Goal: Task Accomplishment & Management: Use online tool/utility

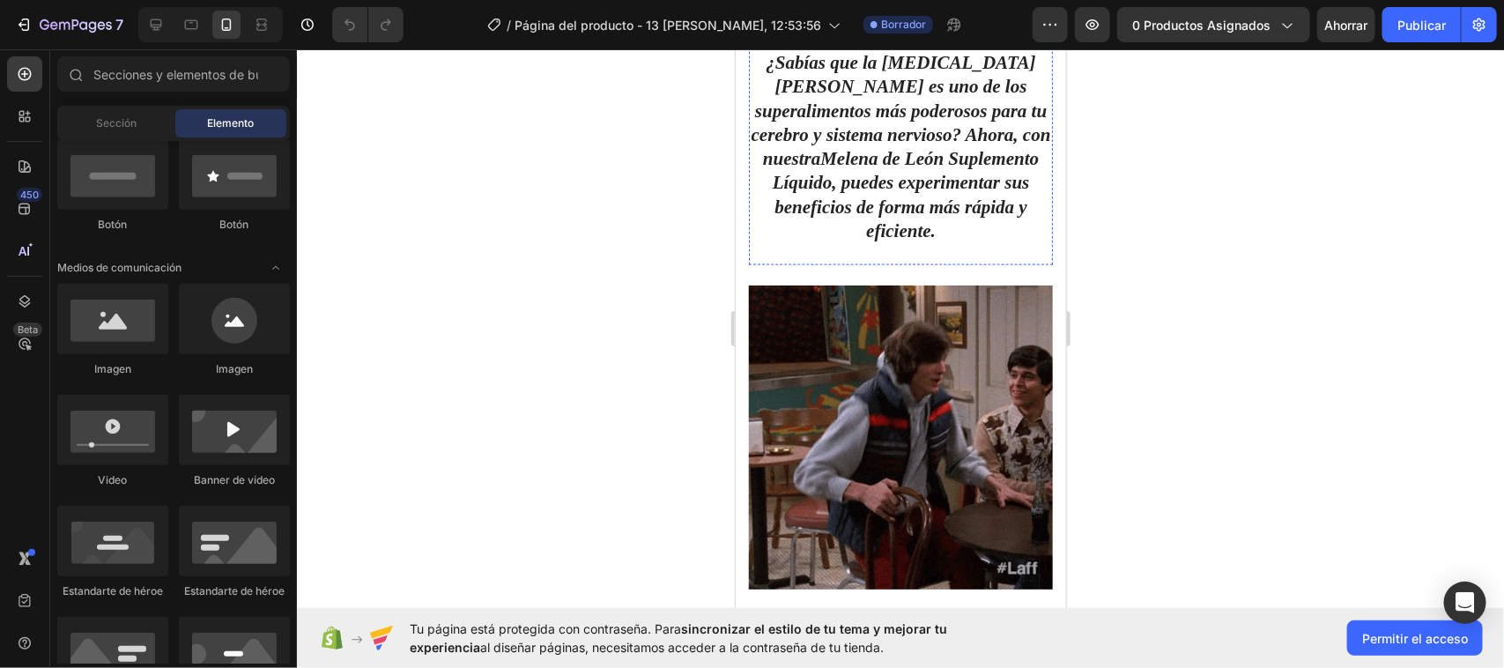
scroll to position [1101, 0]
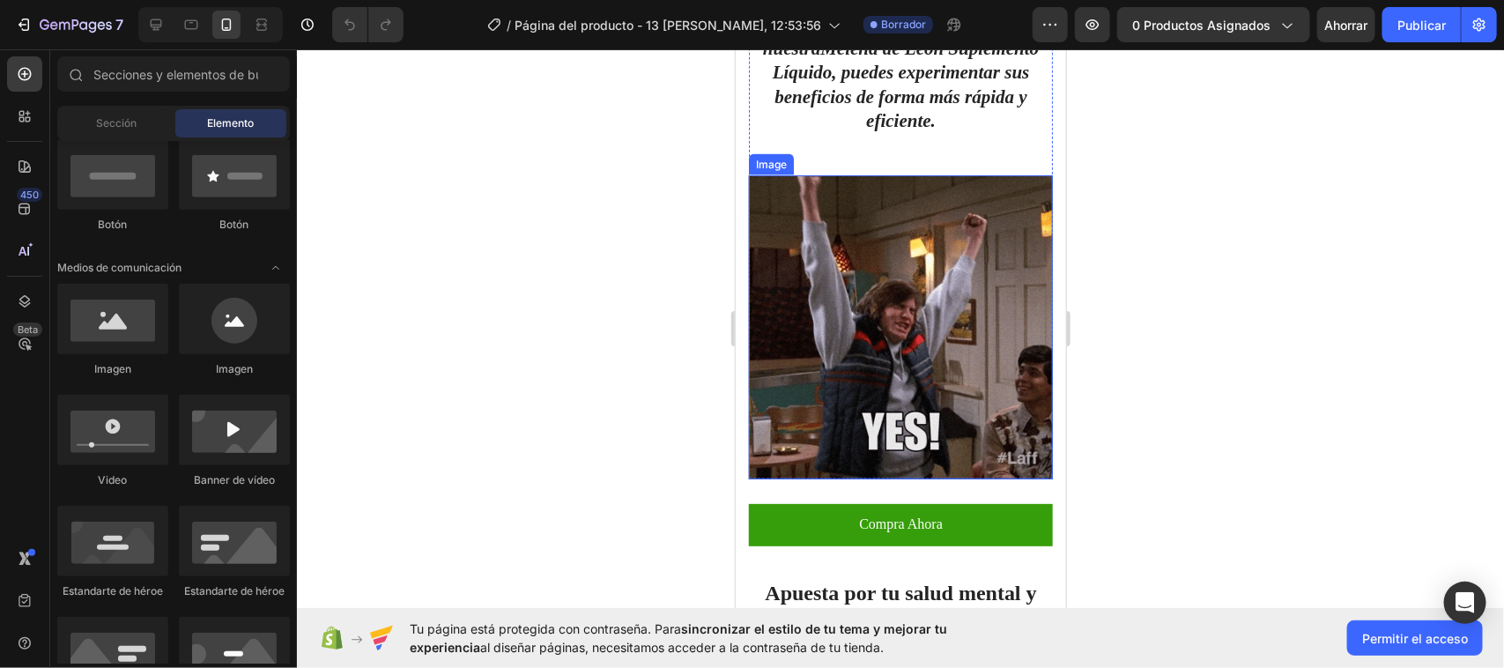
click at [893, 269] on img at bounding box center [900, 326] width 304 height 304
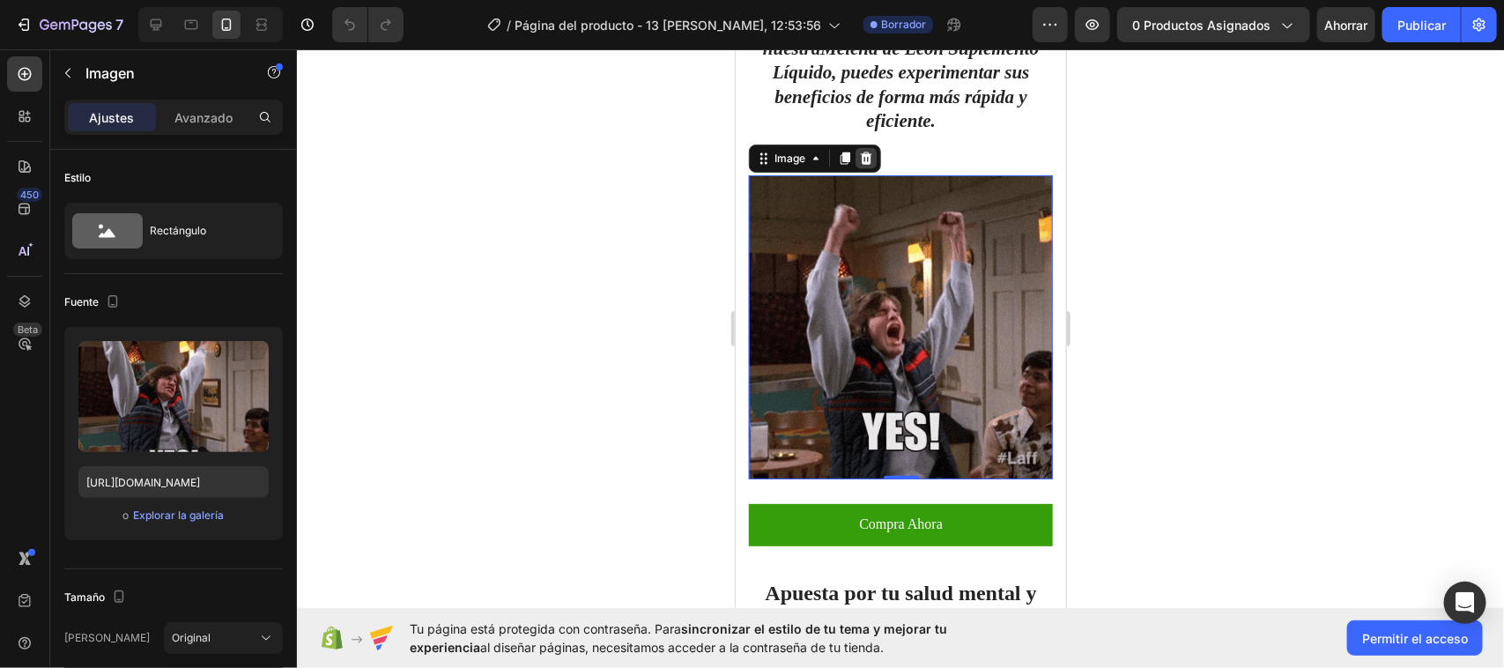
click at [866, 152] on icon at bounding box center [865, 158] width 11 height 12
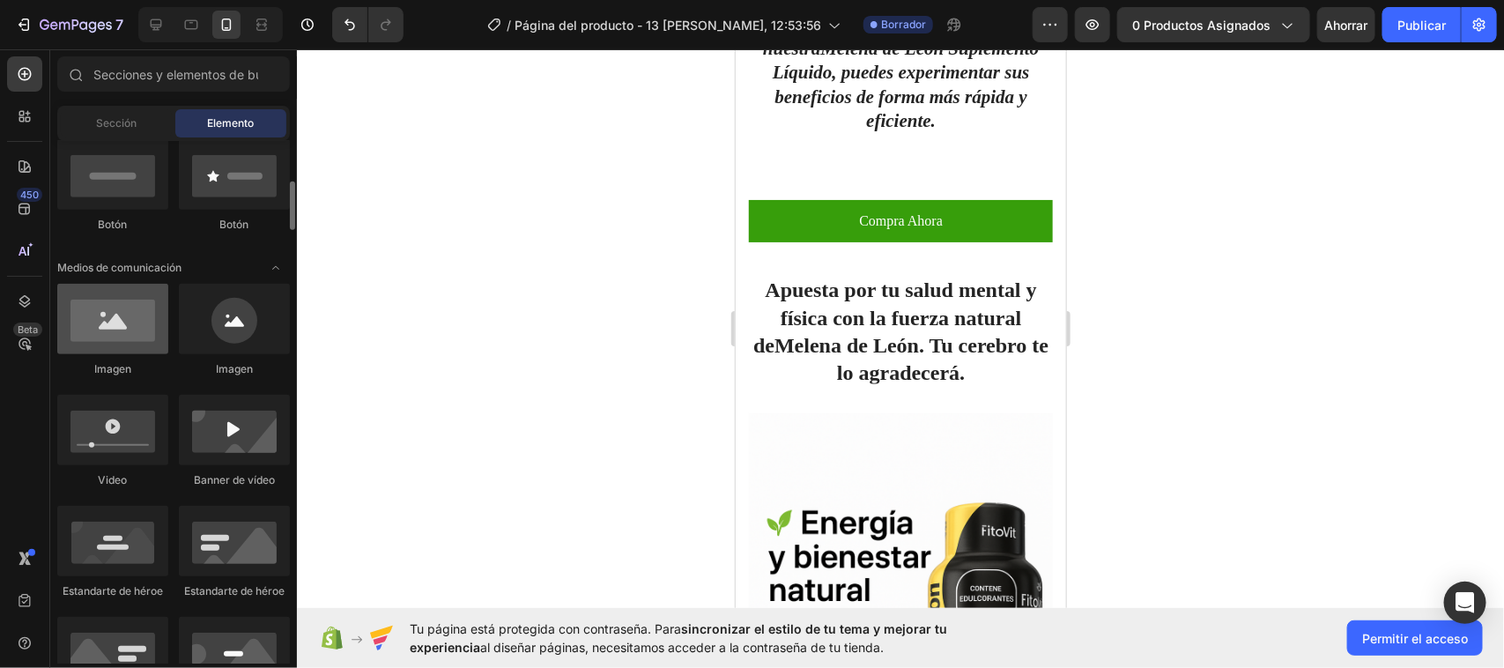
click at [99, 326] on div at bounding box center [112, 319] width 111 height 70
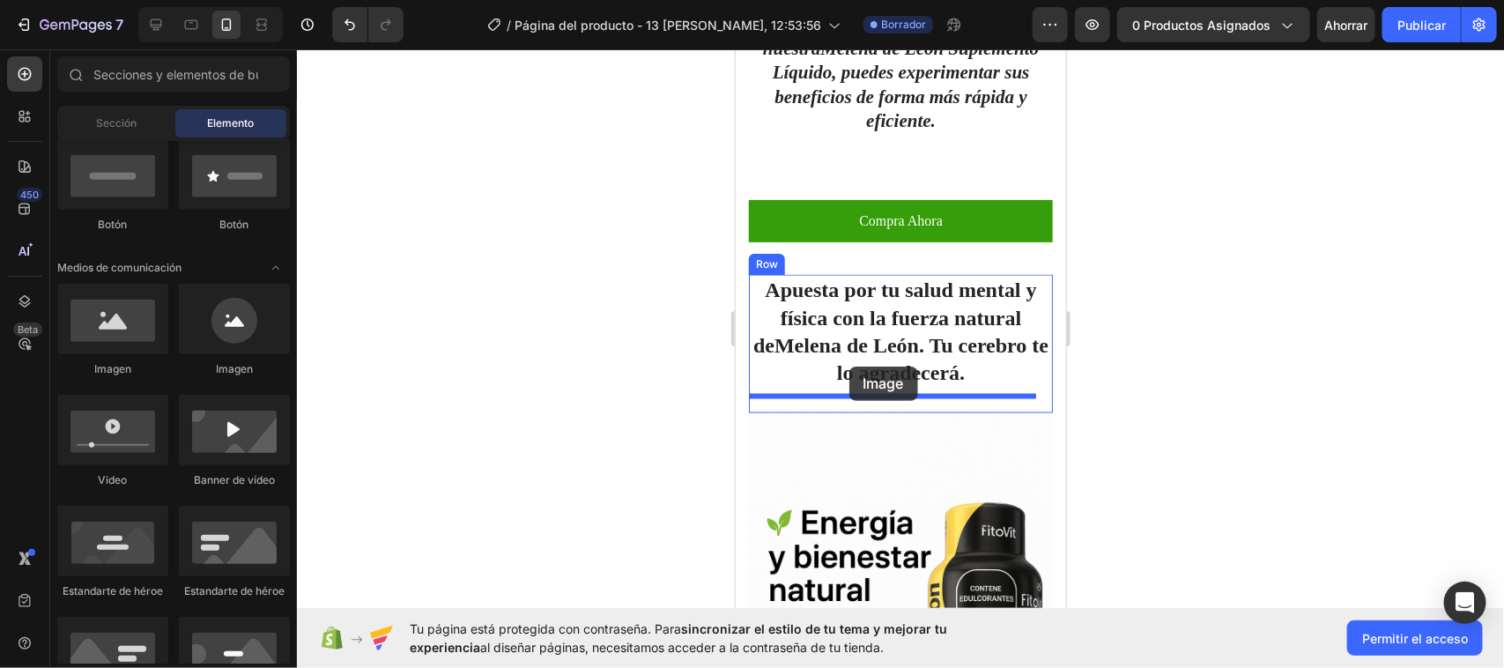
drag, startPoint x: 834, startPoint y: 374, endPoint x: 848, endPoint y: 366, distance: 17.4
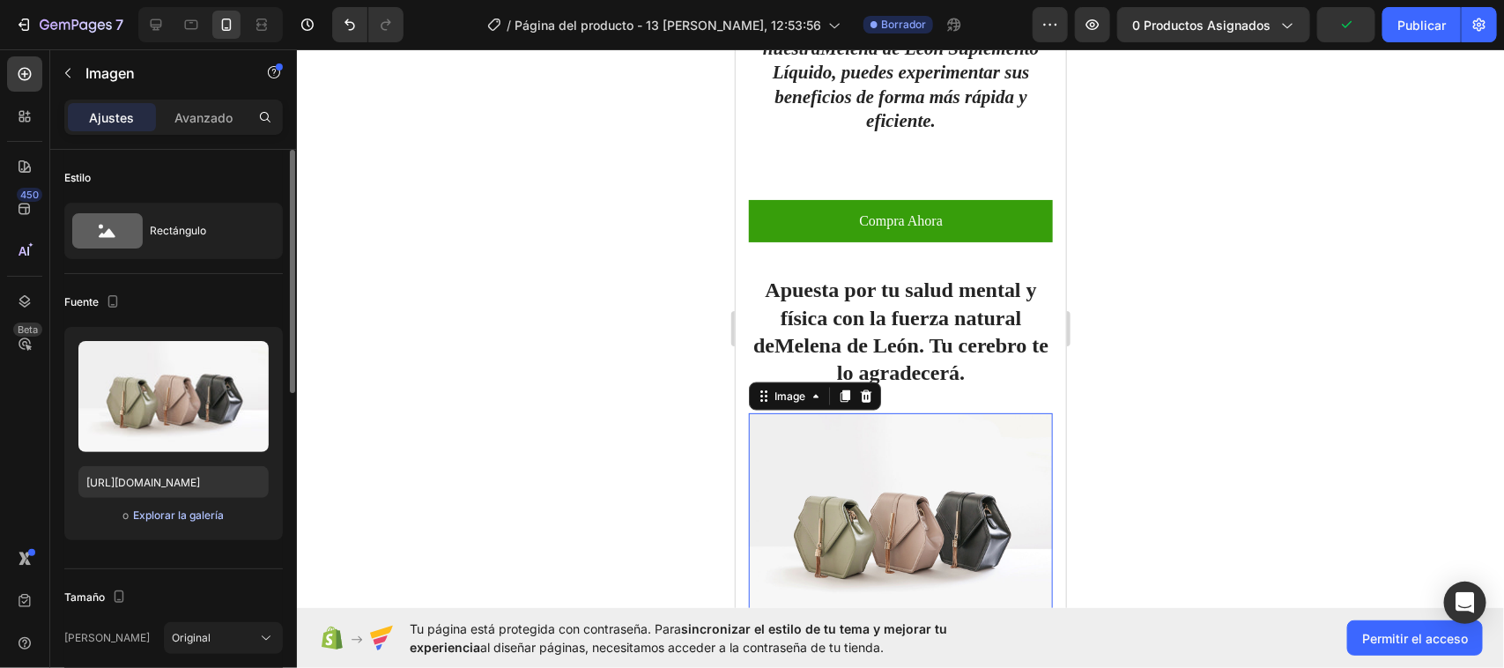
click at [176, 509] on font "Explorar la galería" at bounding box center [178, 514] width 91 height 13
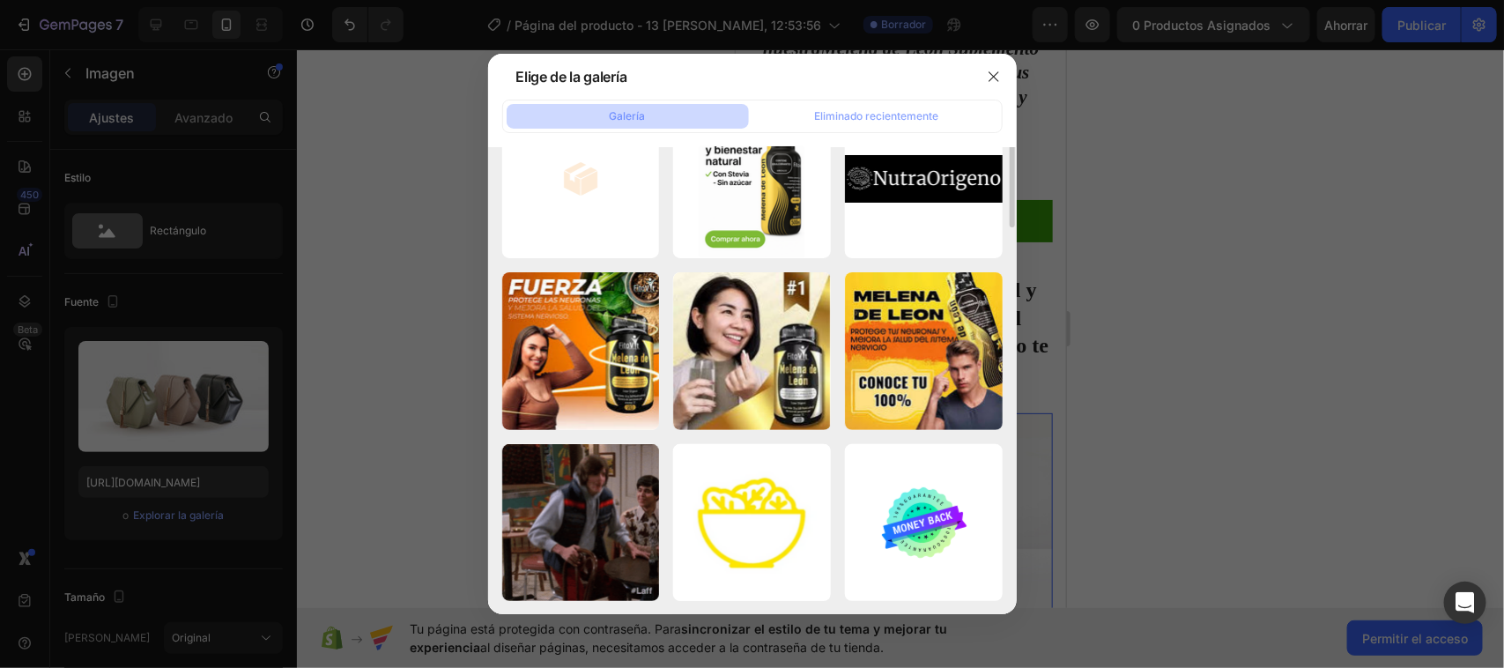
scroll to position [0, 0]
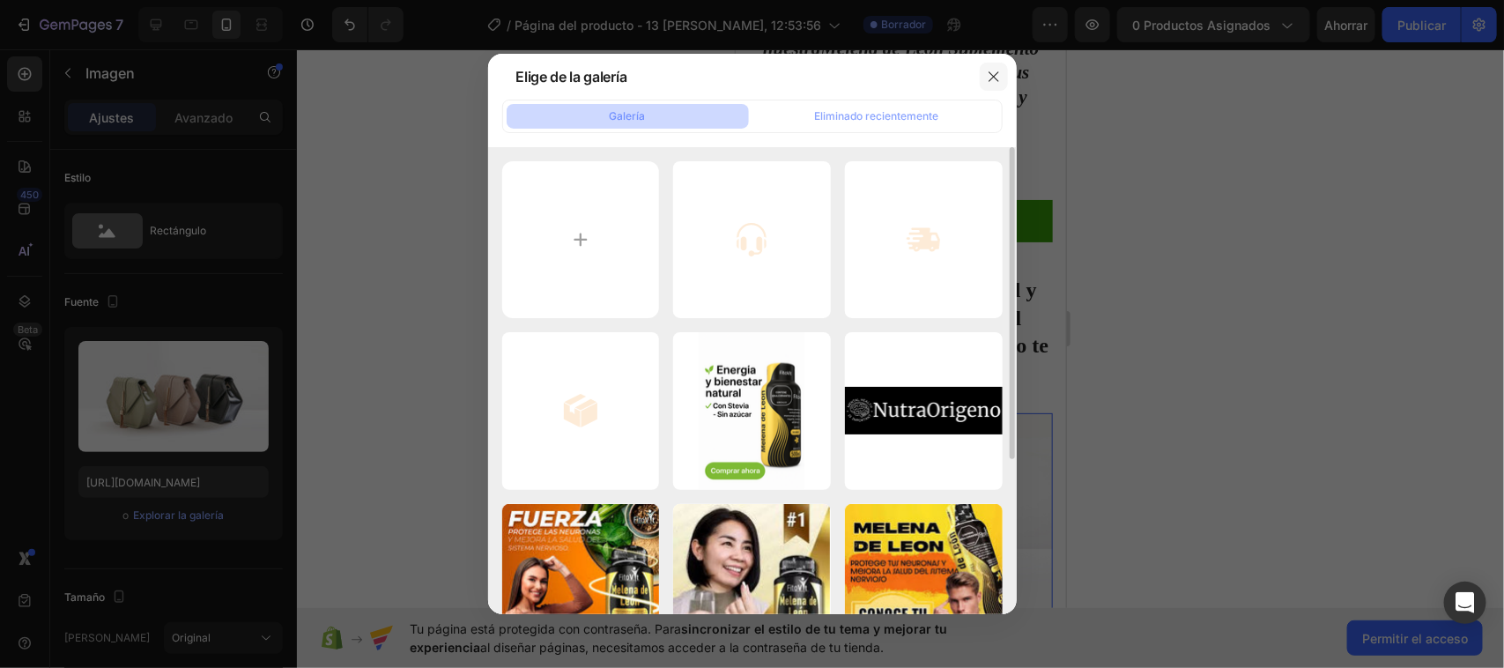
click at [989, 70] on icon "button" at bounding box center [994, 77] width 14 height 14
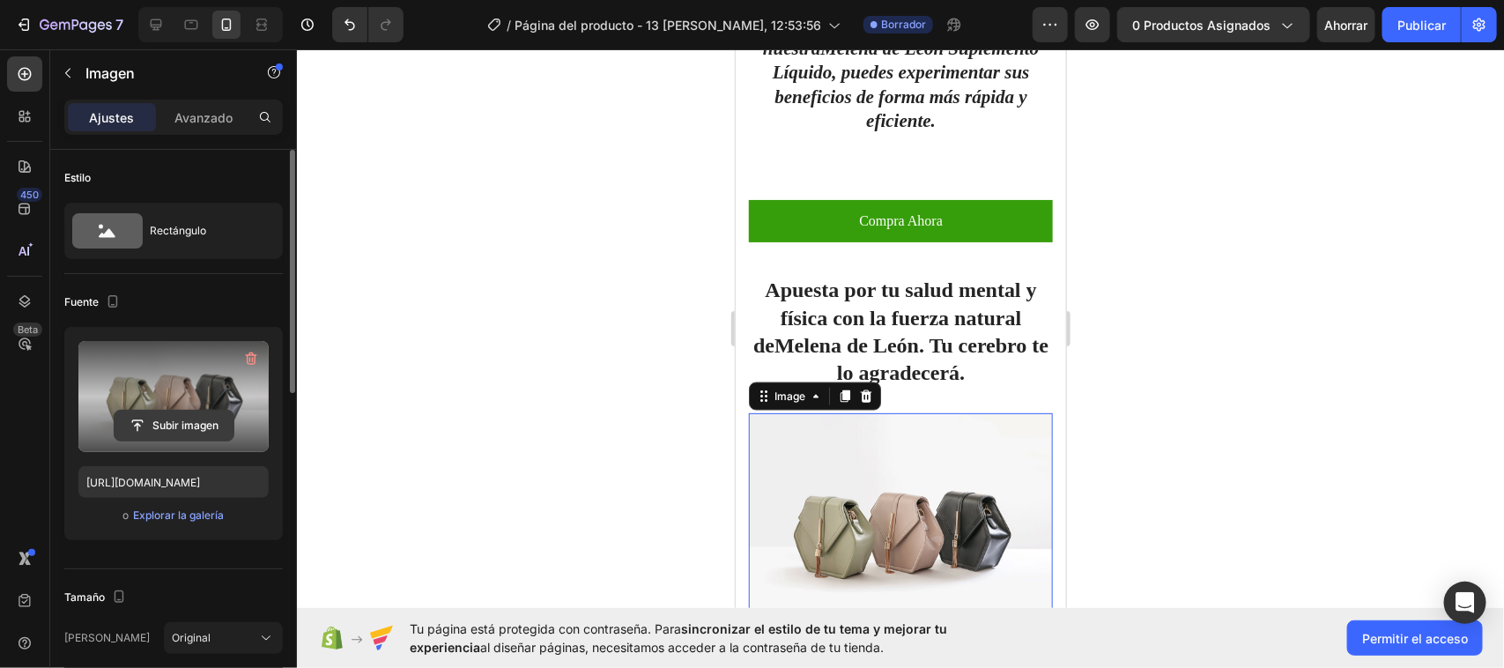
click at [154, 419] on input "file" at bounding box center [174, 426] width 119 height 30
click at [174, 417] on input "file" at bounding box center [174, 426] width 119 height 30
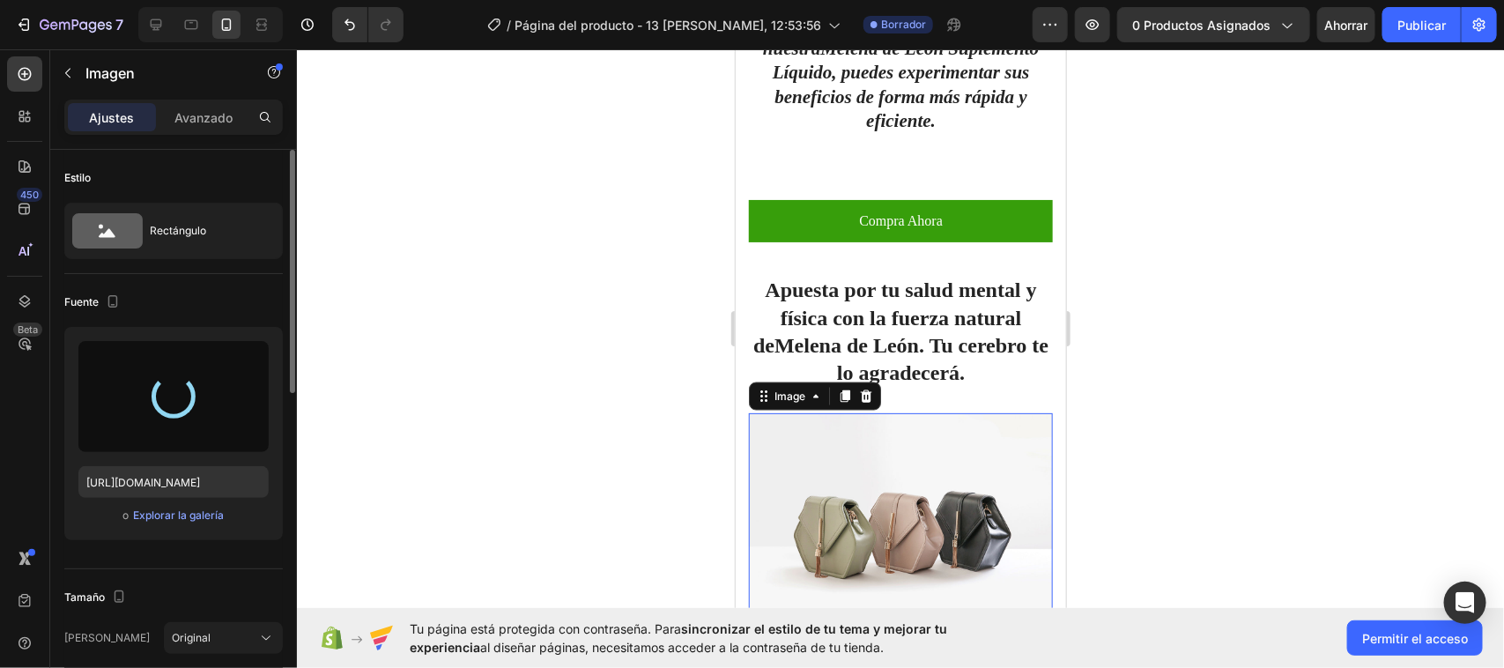
type input "[URL][DOMAIN_NAME]"
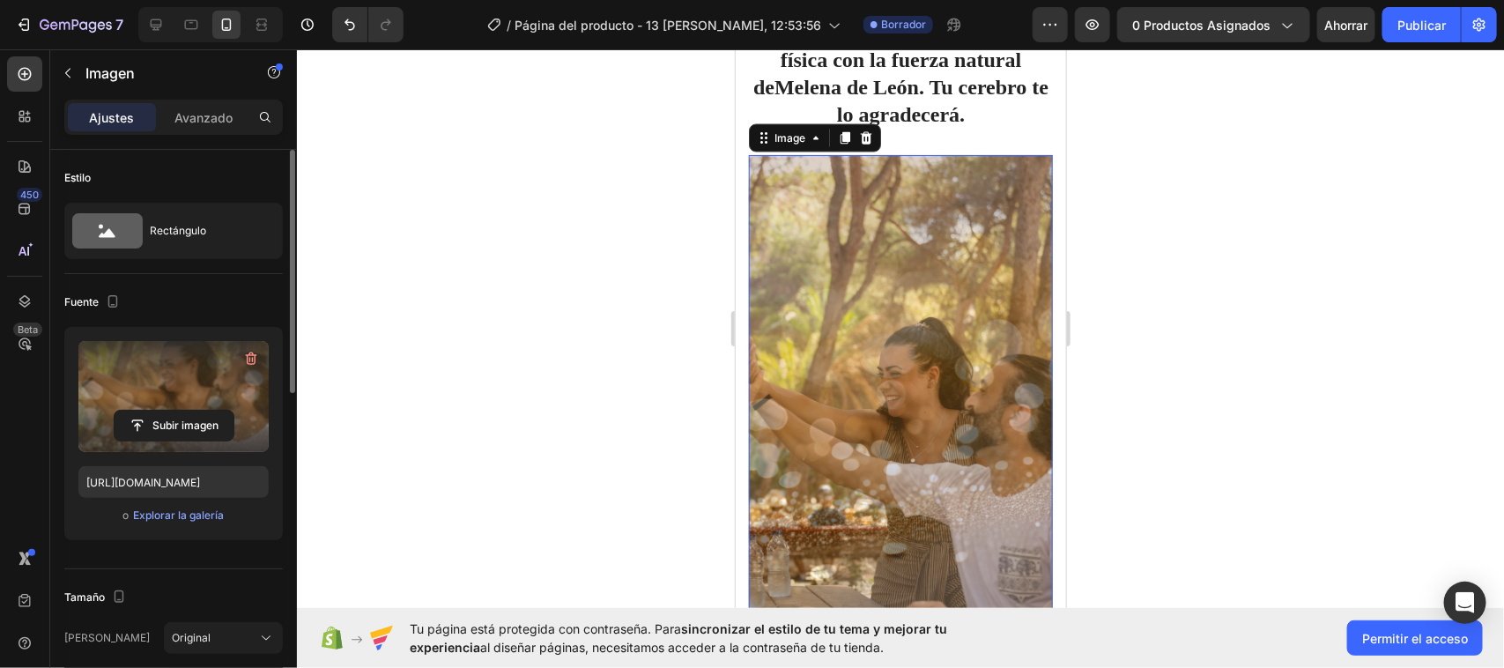
scroll to position [1211, 0]
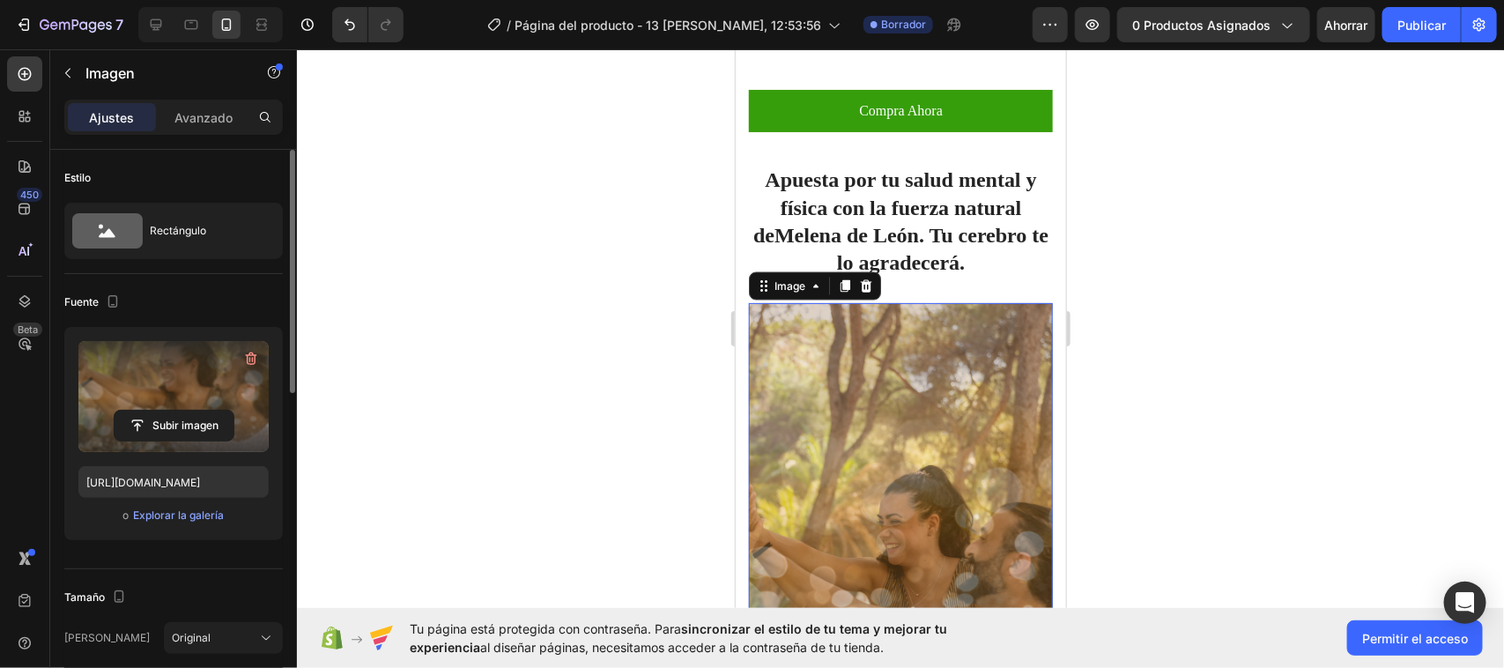
click at [1274, 323] on div at bounding box center [900, 358] width 1207 height 619
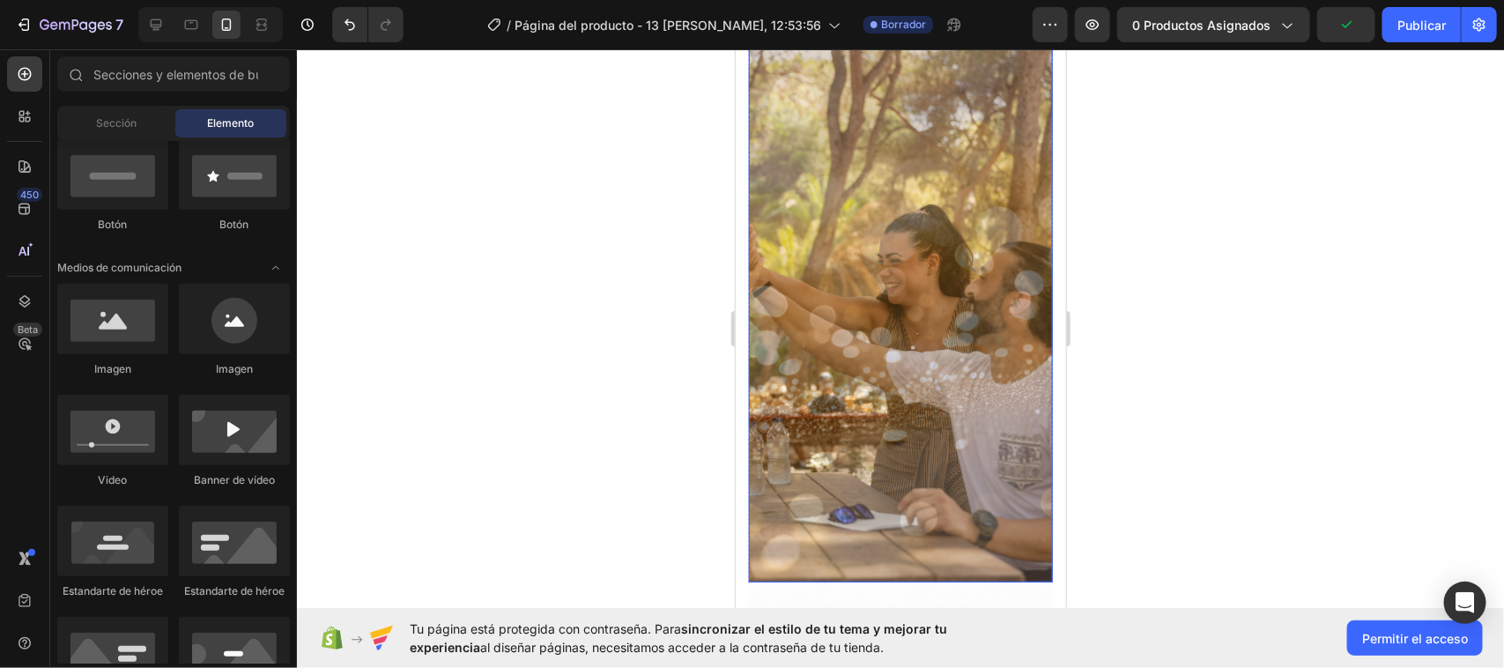
scroll to position [1432, 0]
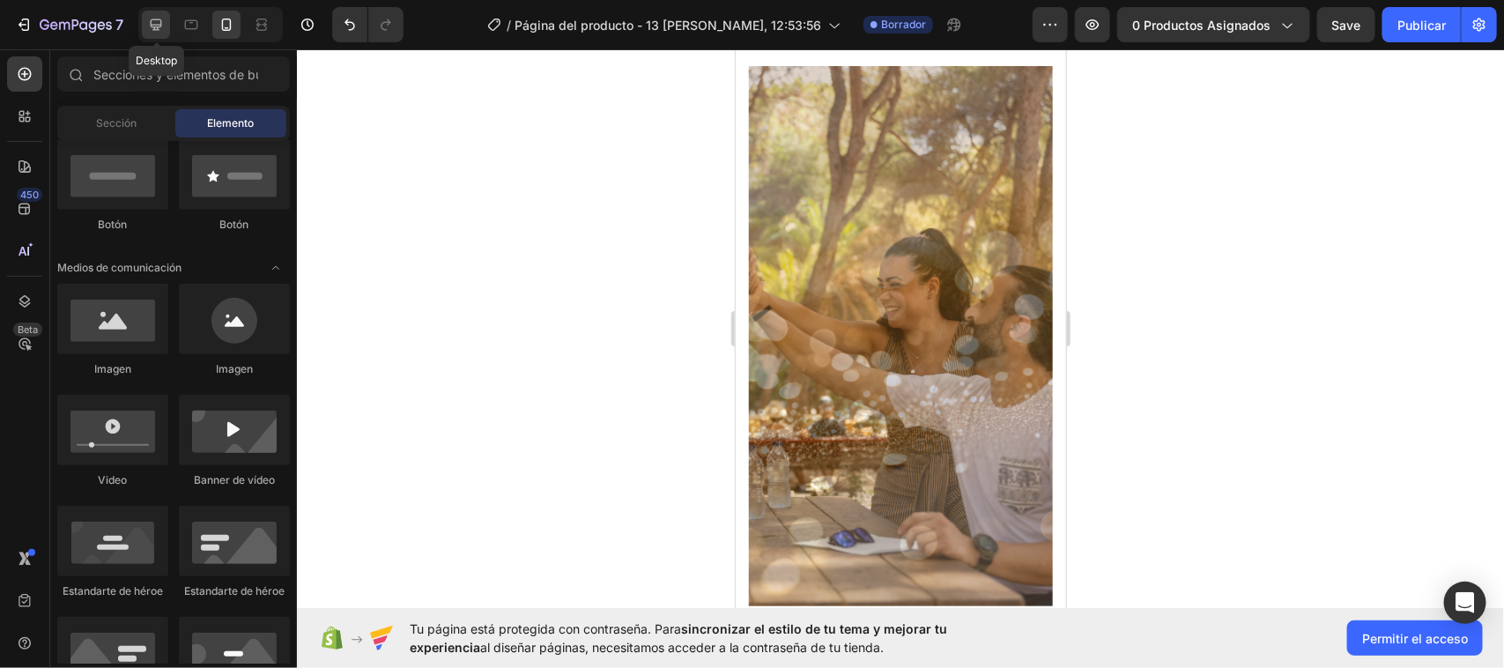
click at [154, 26] on icon at bounding box center [156, 24] width 11 height 11
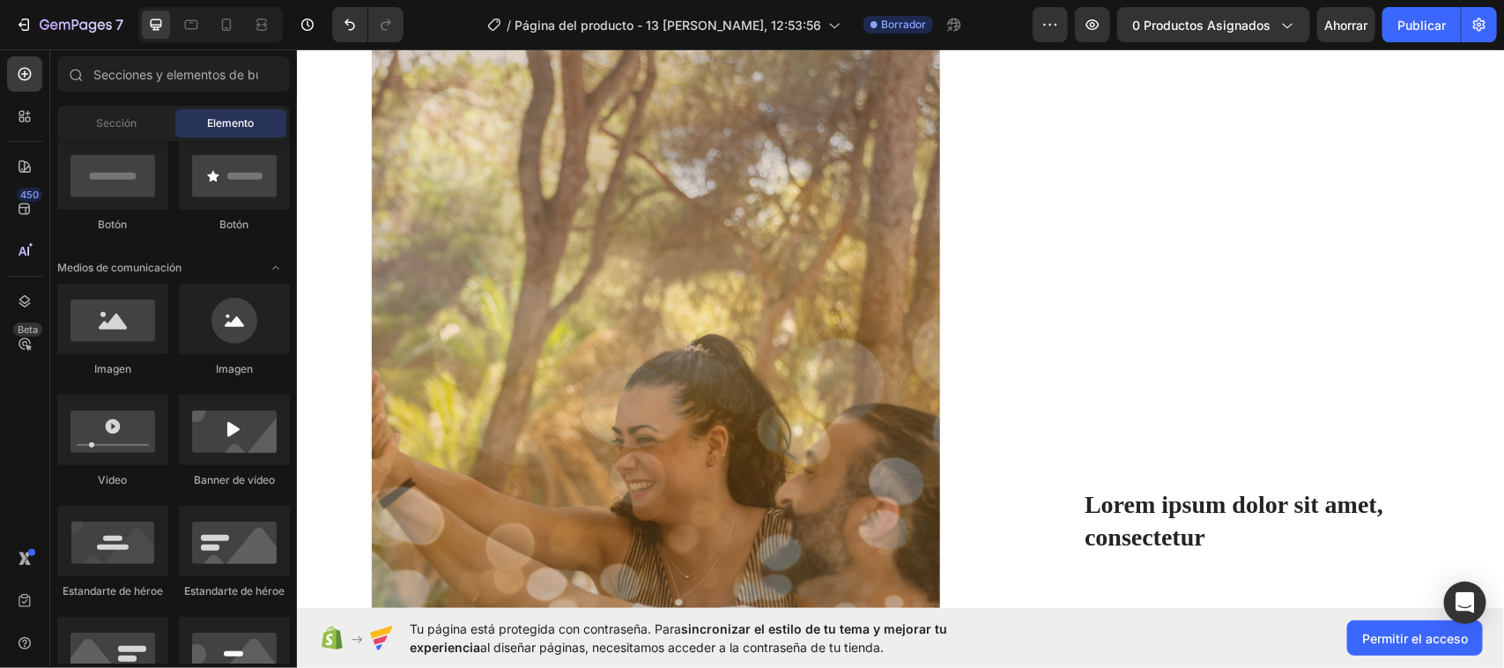
scroll to position [1432, 0]
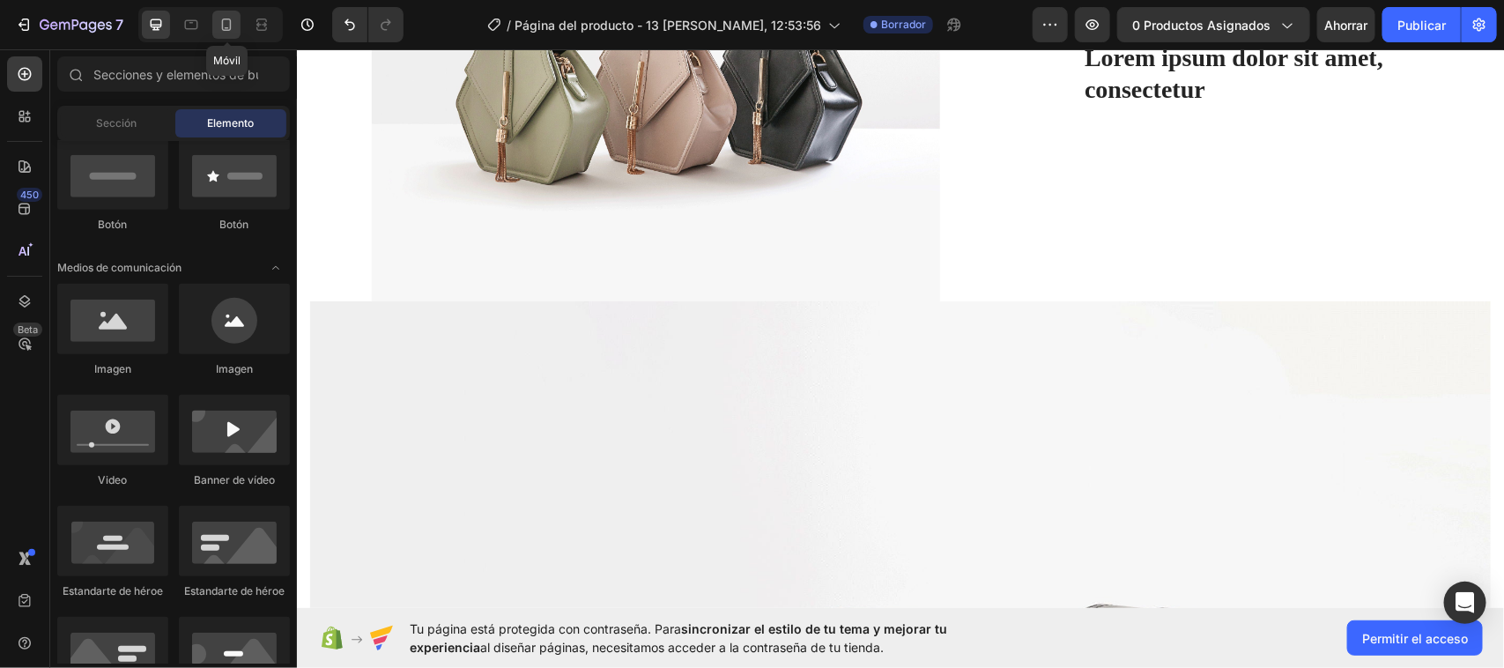
click at [226, 19] on icon at bounding box center [227, 25] width 10 height 12
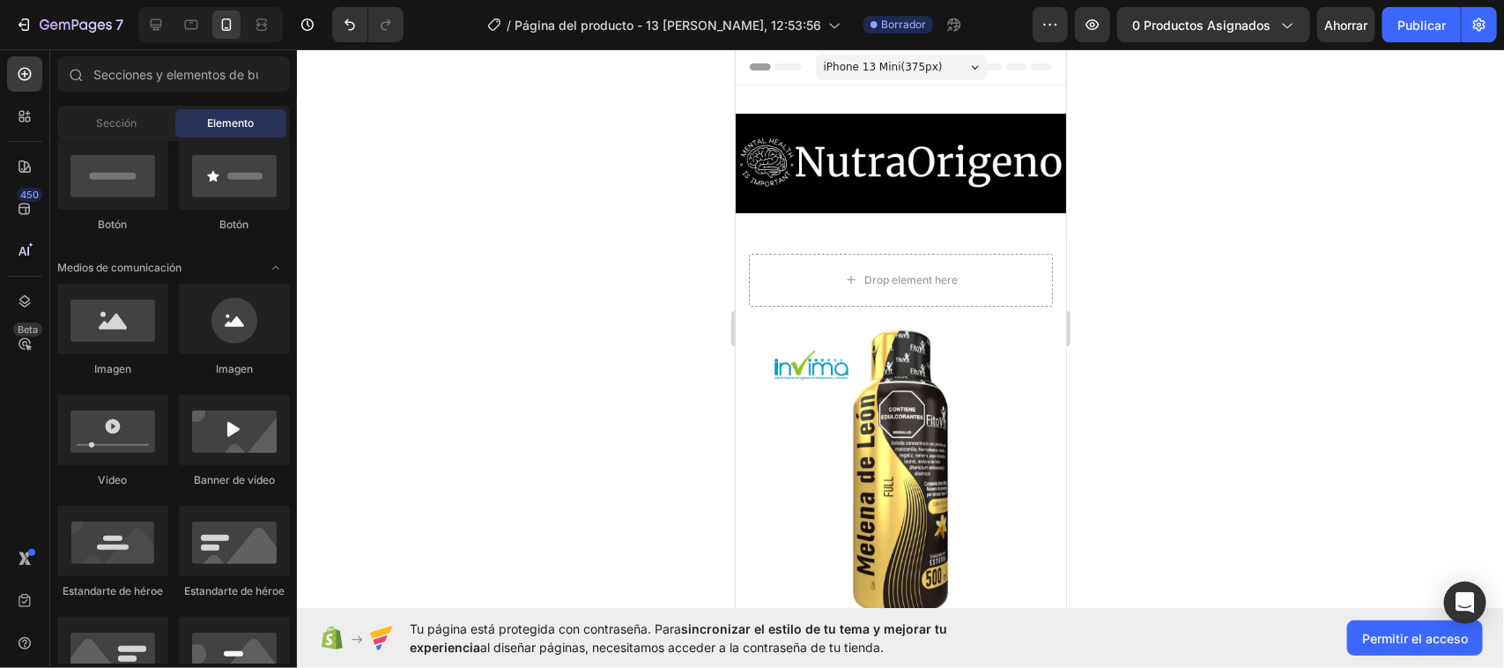
click at [930, 58] on div "iPhone 13 Mini ( 375 px)" at bounding box center [900, 66] width 171 height 26
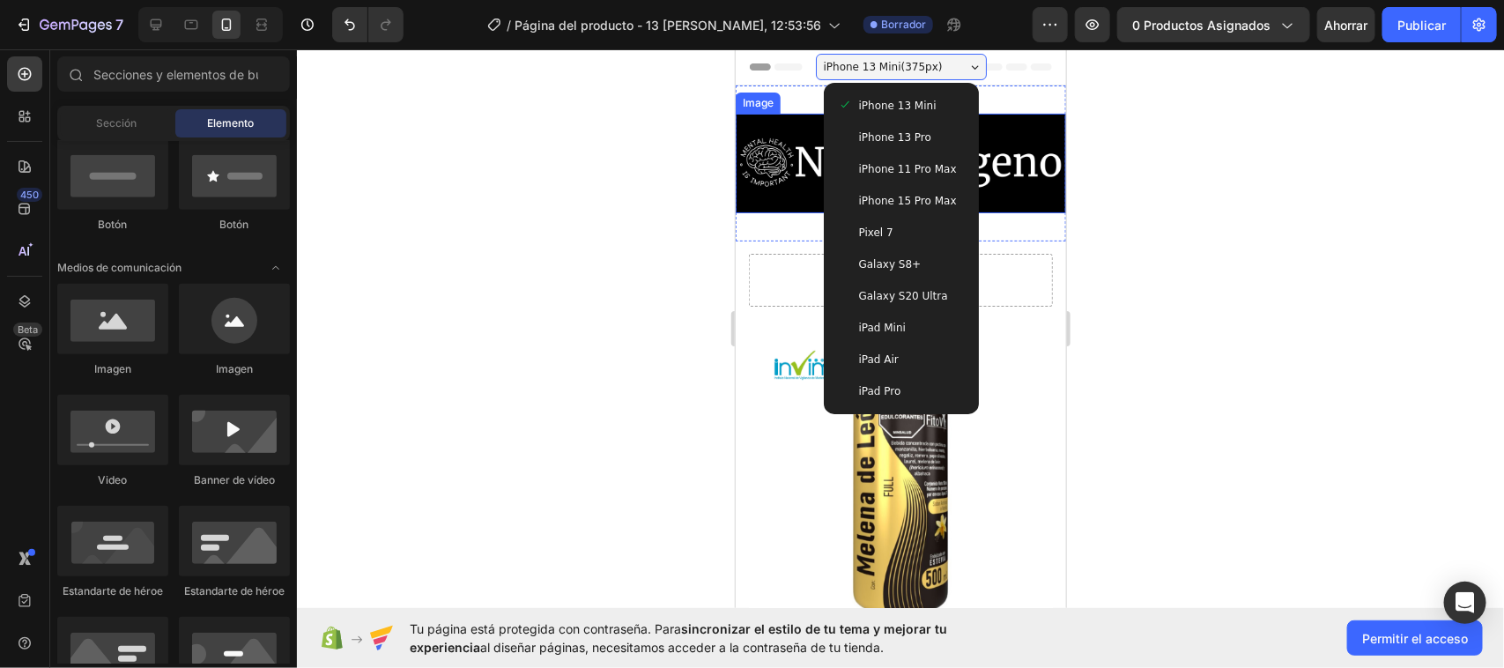
click at [767, 98] on div "Image" at bounding box center [757, 102] width 38 height 16
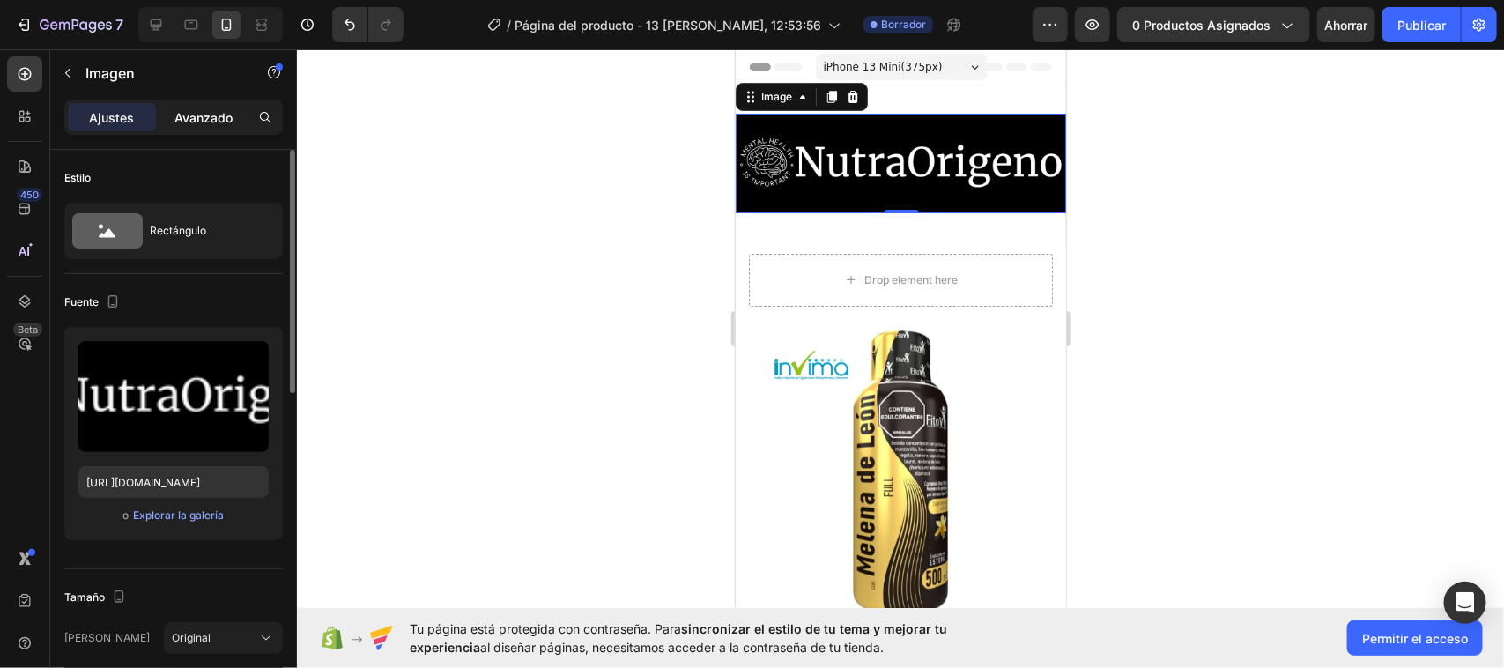
click at [188, 119] on font "Avanzado" at bounding box center [203, 117] width 58 height 15
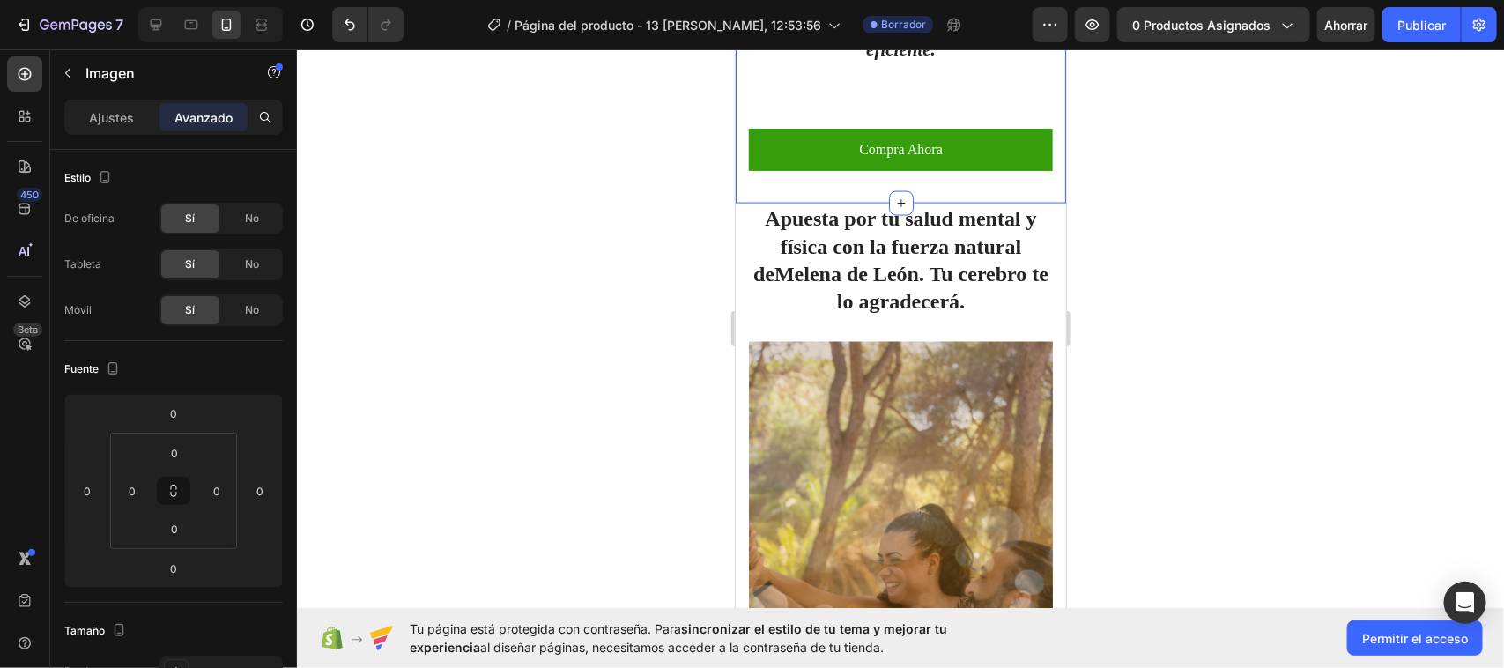
scroll to position [1211, 0]
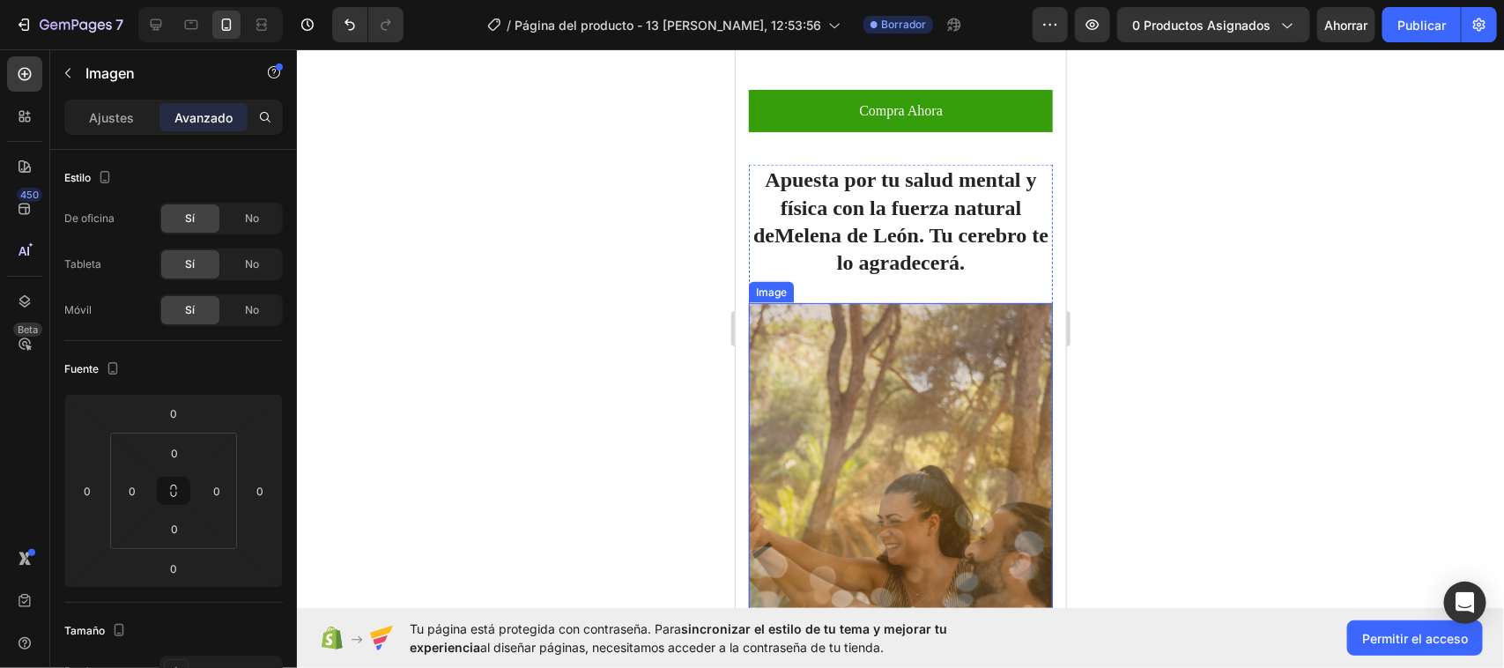
click at [787, 326] on img at bounding box center [900, 572] width 304 height 540
click at [846, 278] on div at bounding box center [844, 285] width 21 height 21
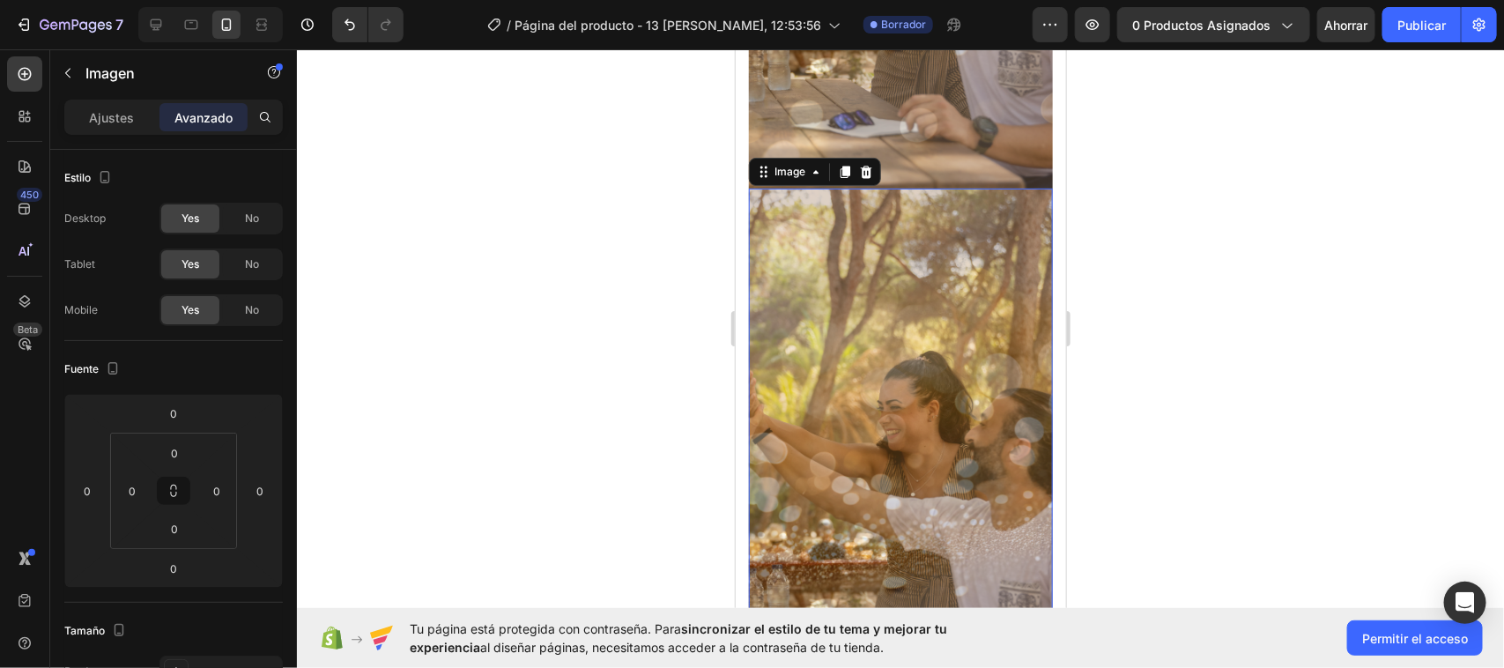
scroll to position [1897, 0]
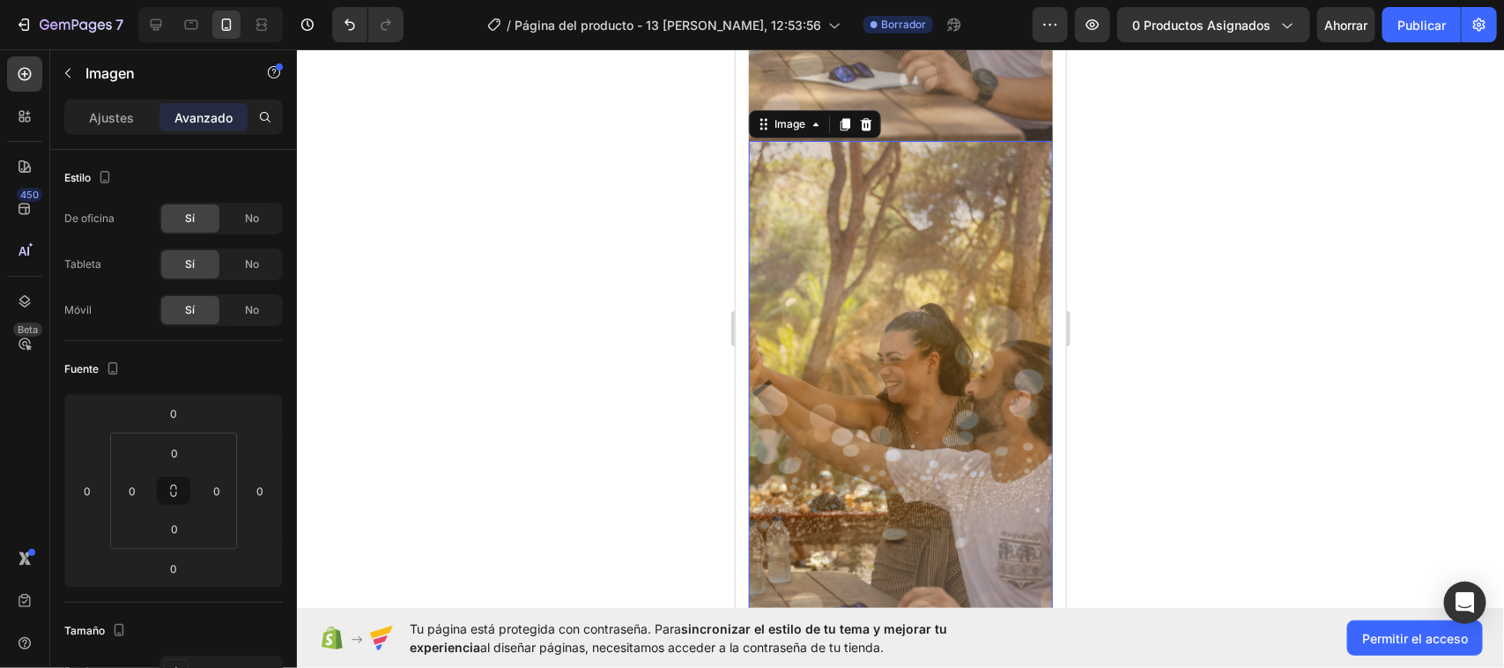
click at [899, 362] on img at bounding box center [900, 410] width 304 height 540
click at [884, 263] on img at bounding box center [900, 410] width 304 height 540
click at [1342, 271] on div at bounding box center [900, 358] width 1207 height 619
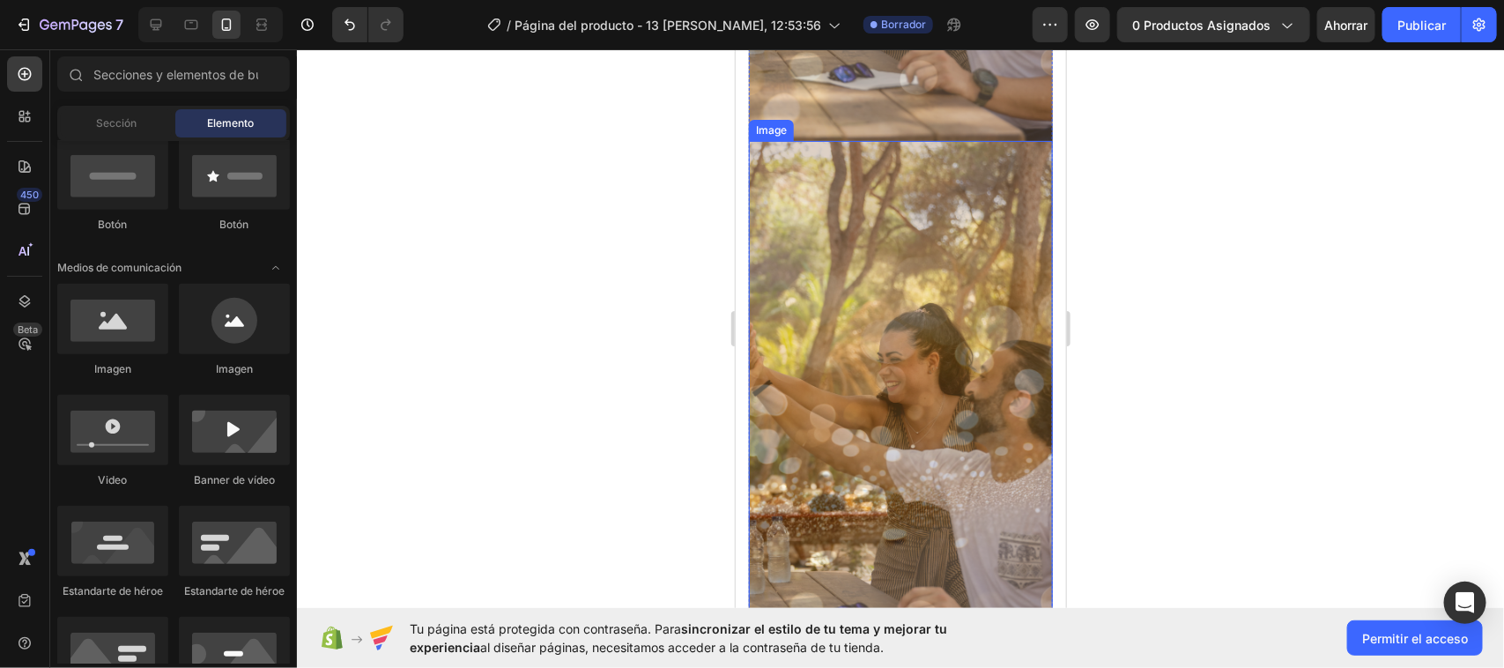
click at [893, 281] on img at bounding box center [900, 410] width 304 height 540
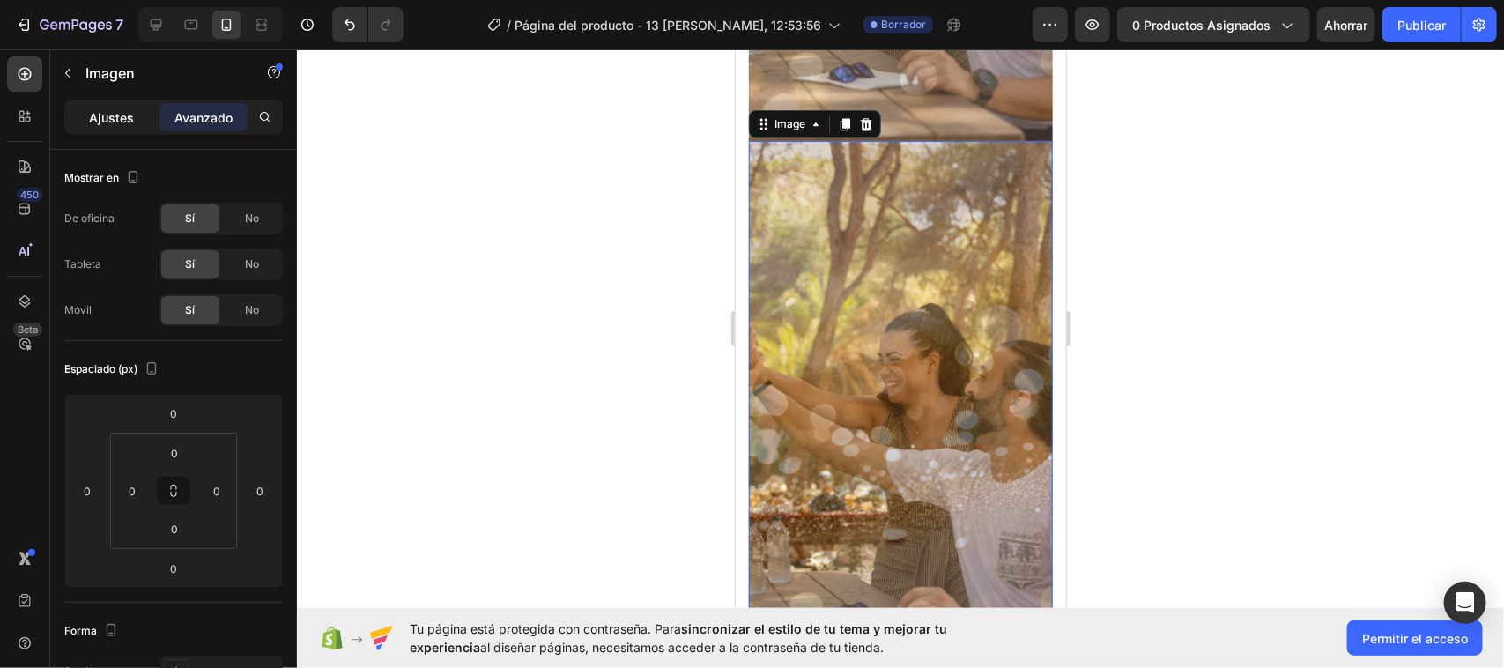
click at [90, 121] on font "Ajustes" at bounding box center [112, 117] width 45 height 15
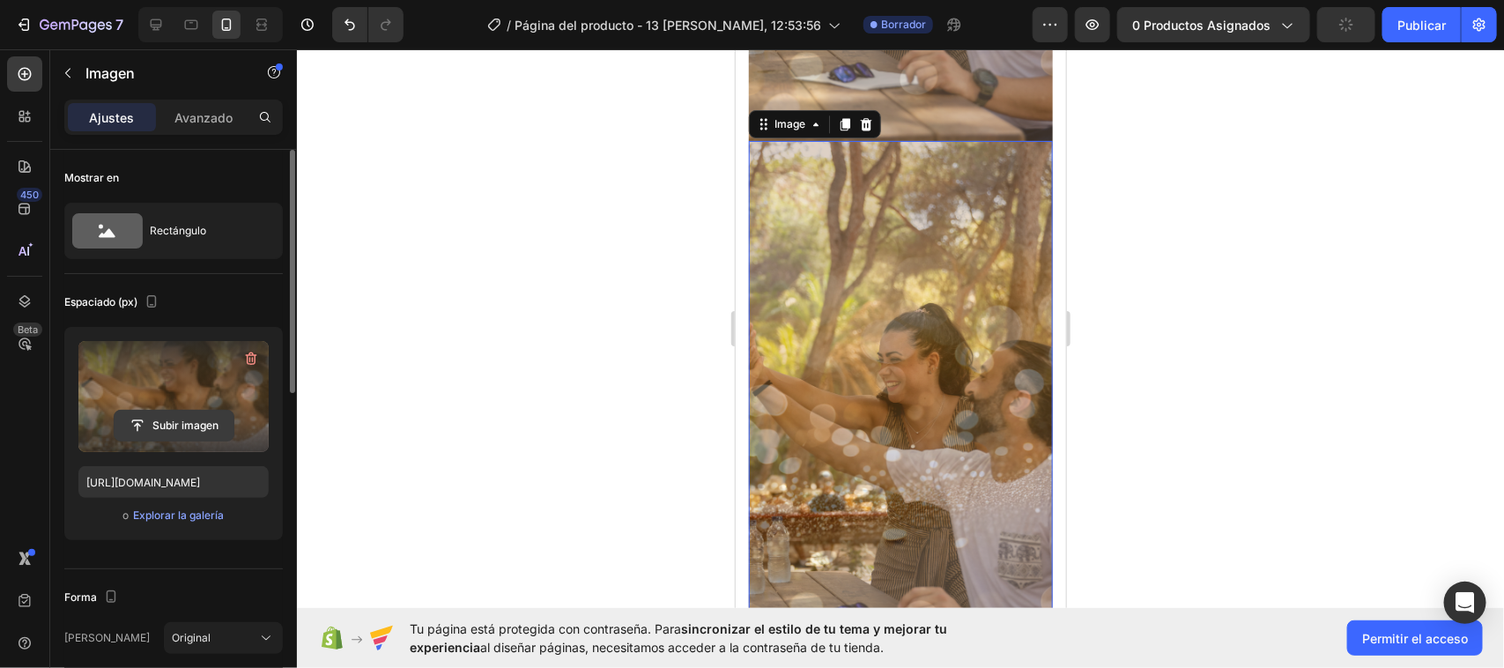
click at [182, 424] on input "file" at bounding box center [174, 426] width 119 height 30
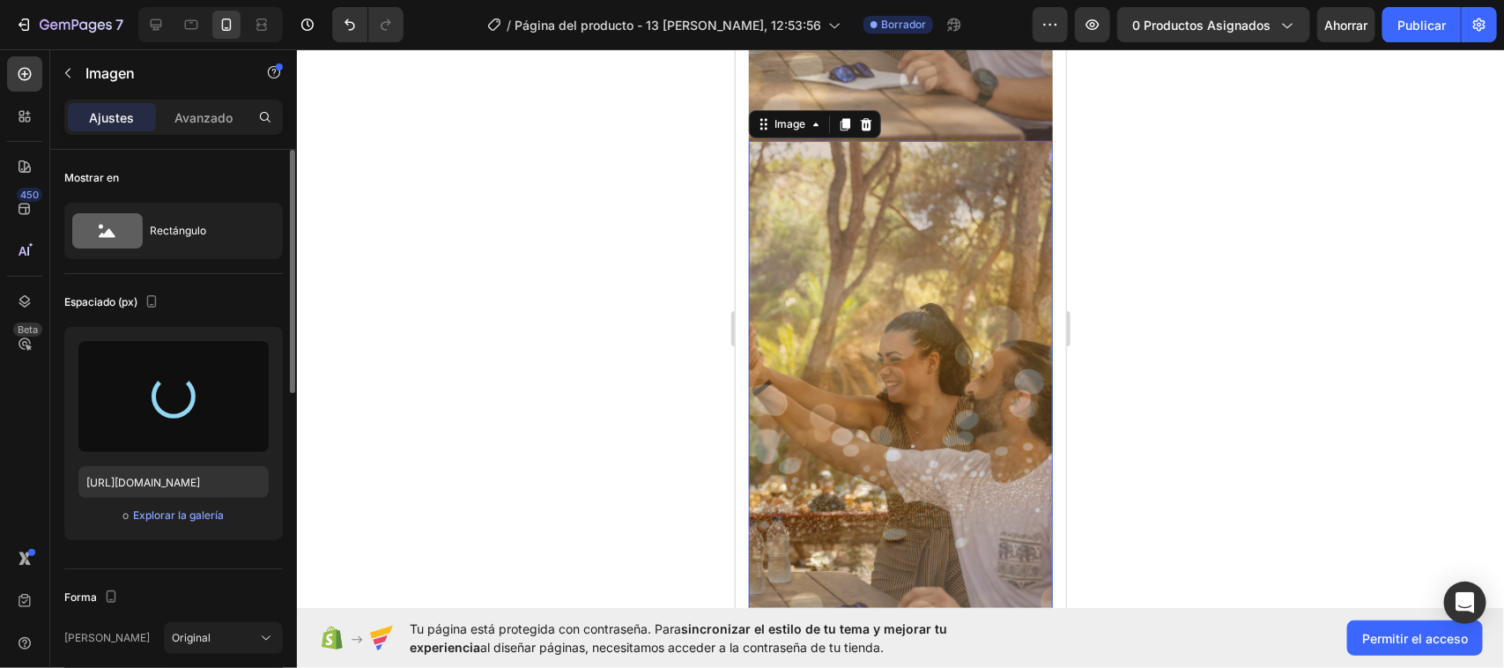
type input "[URL][DOMAIN_NAME]"
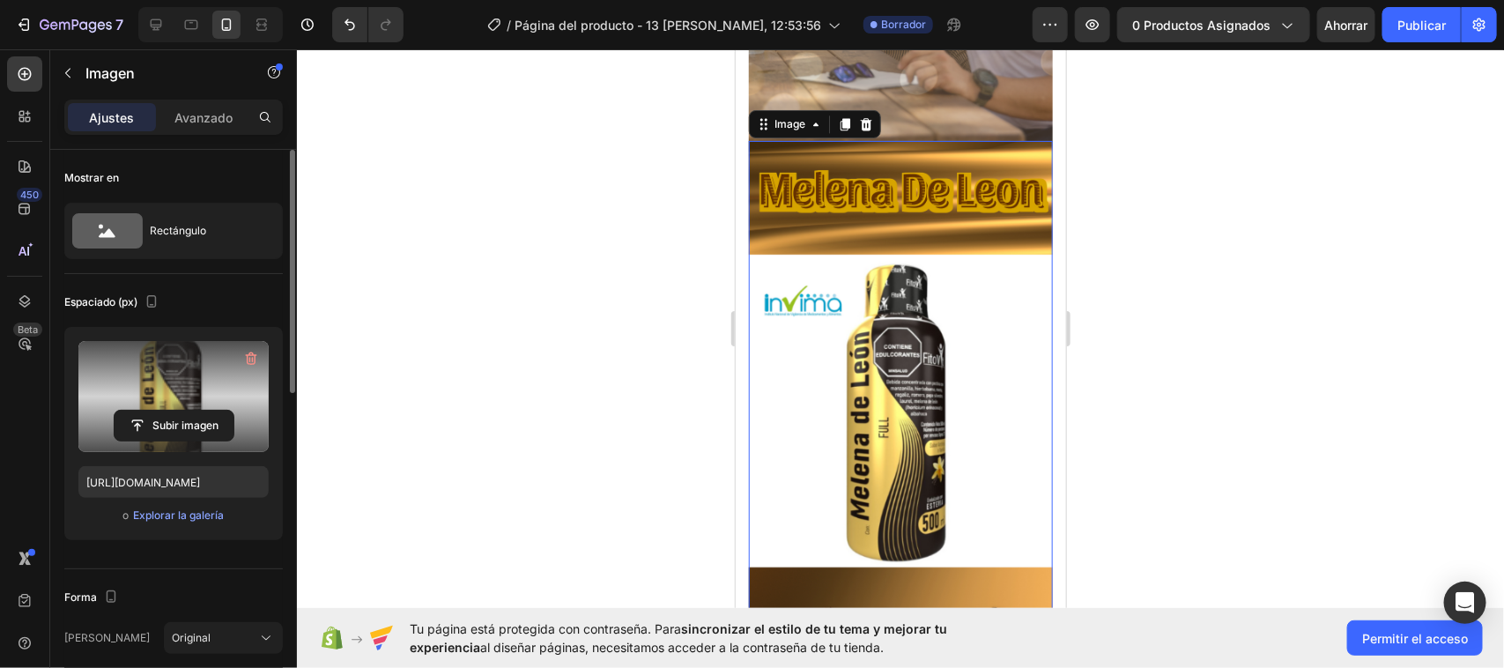
click at [1253, 357] on div at bounding box center [900, 358] width 1207 height 619
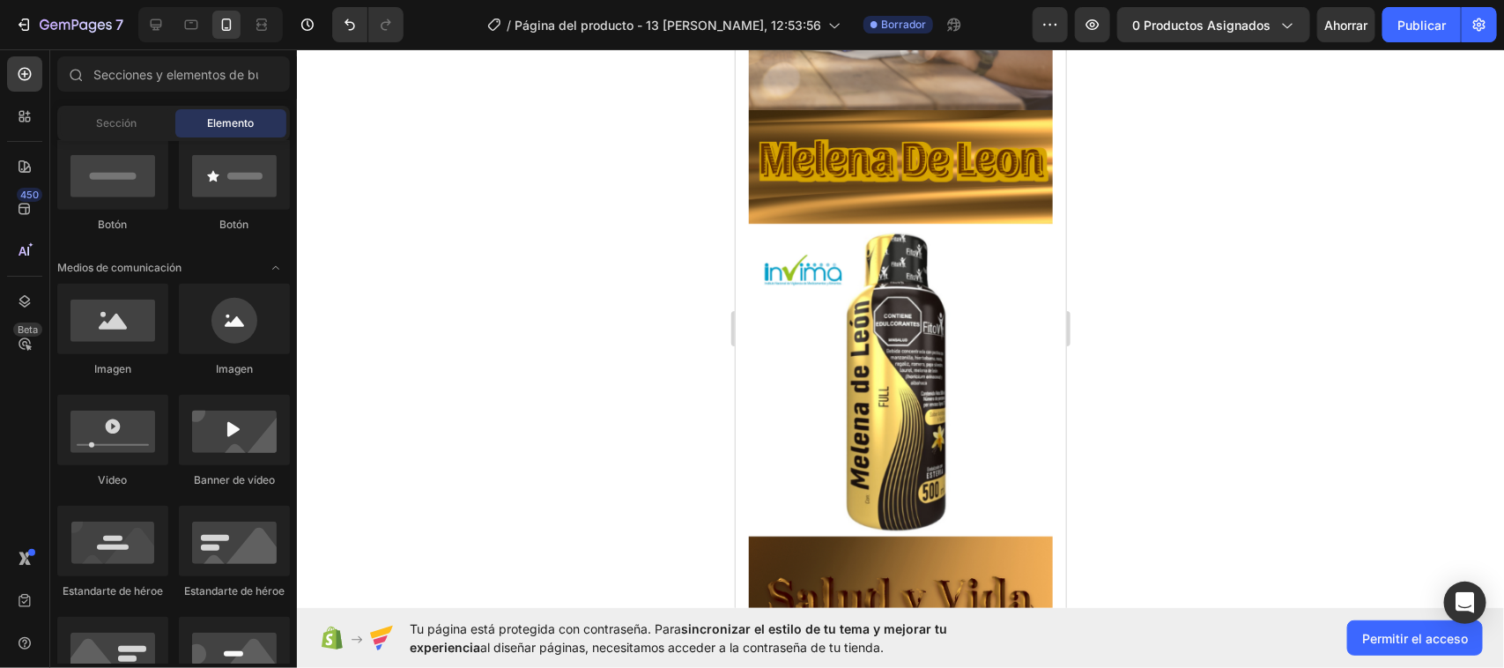
scroll to position [1982, 0]
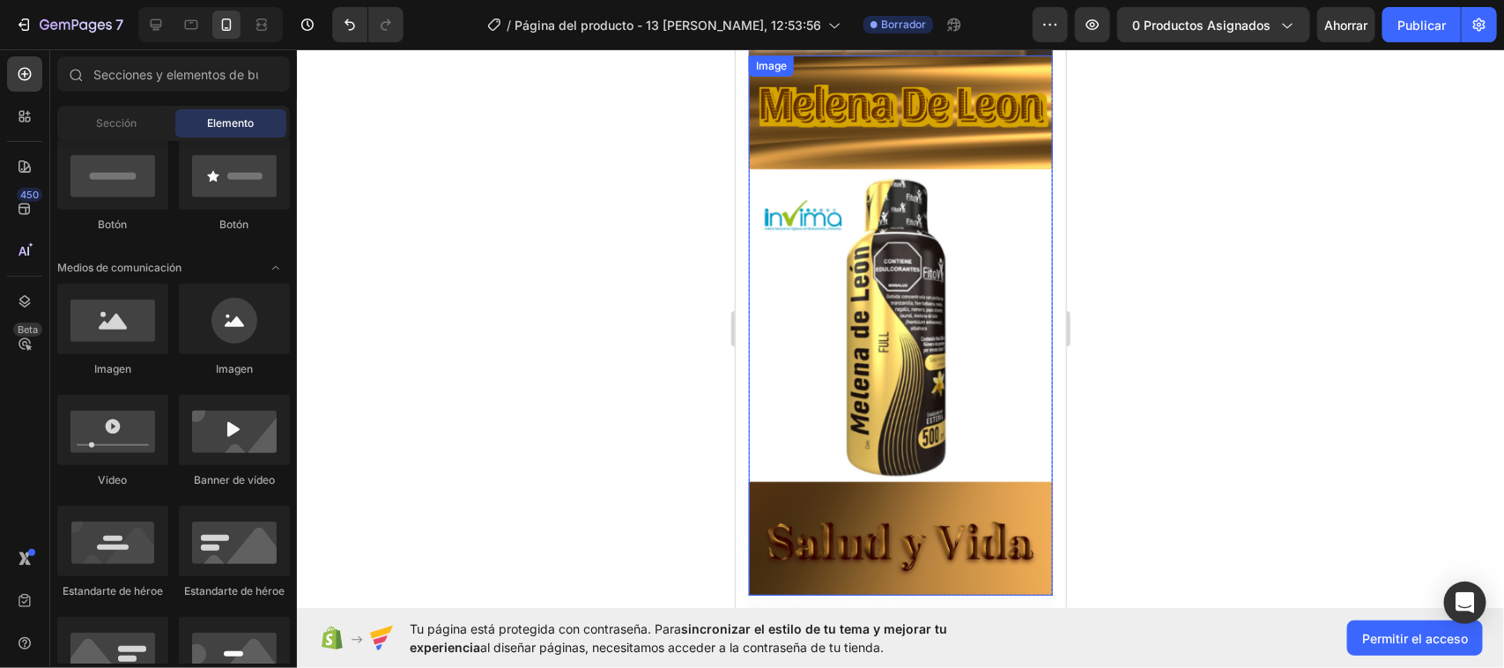
click at [964, 291] on img at bounding box center [900, 325] width 304 height 540
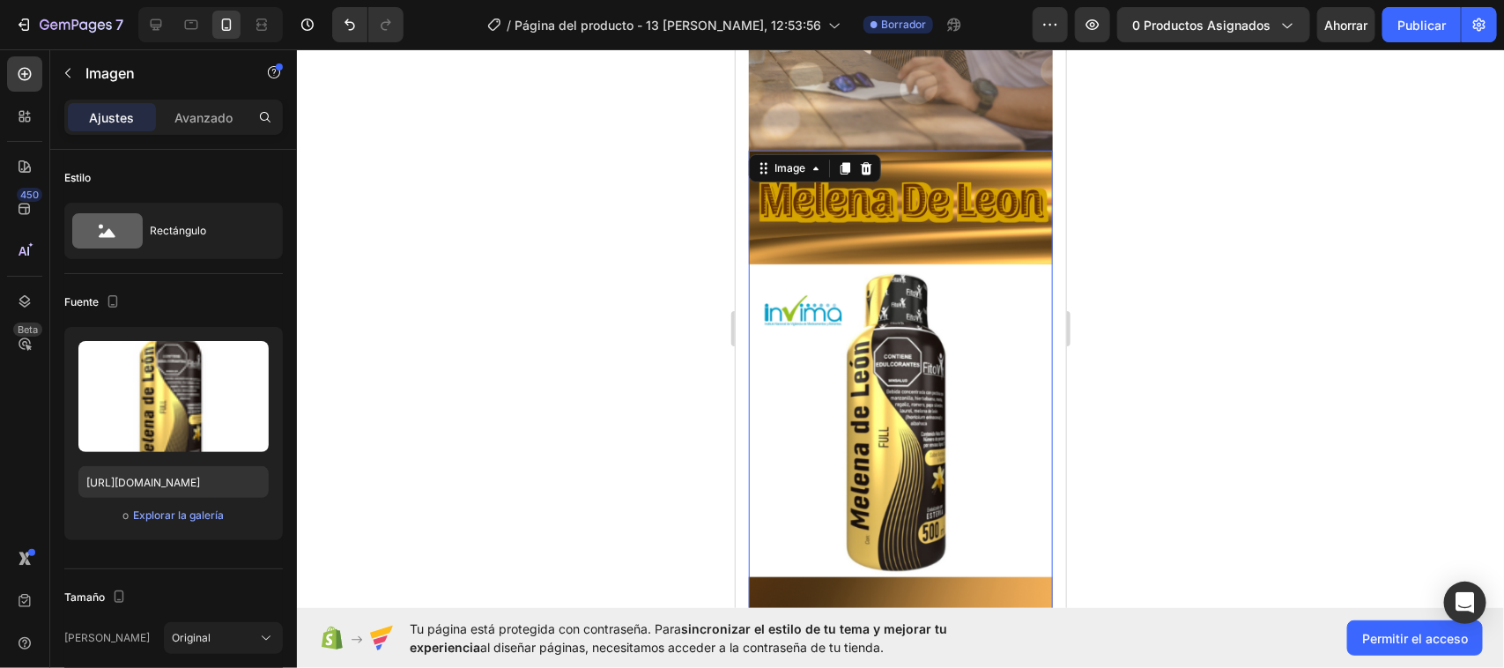
scroll to position [1762, 0]
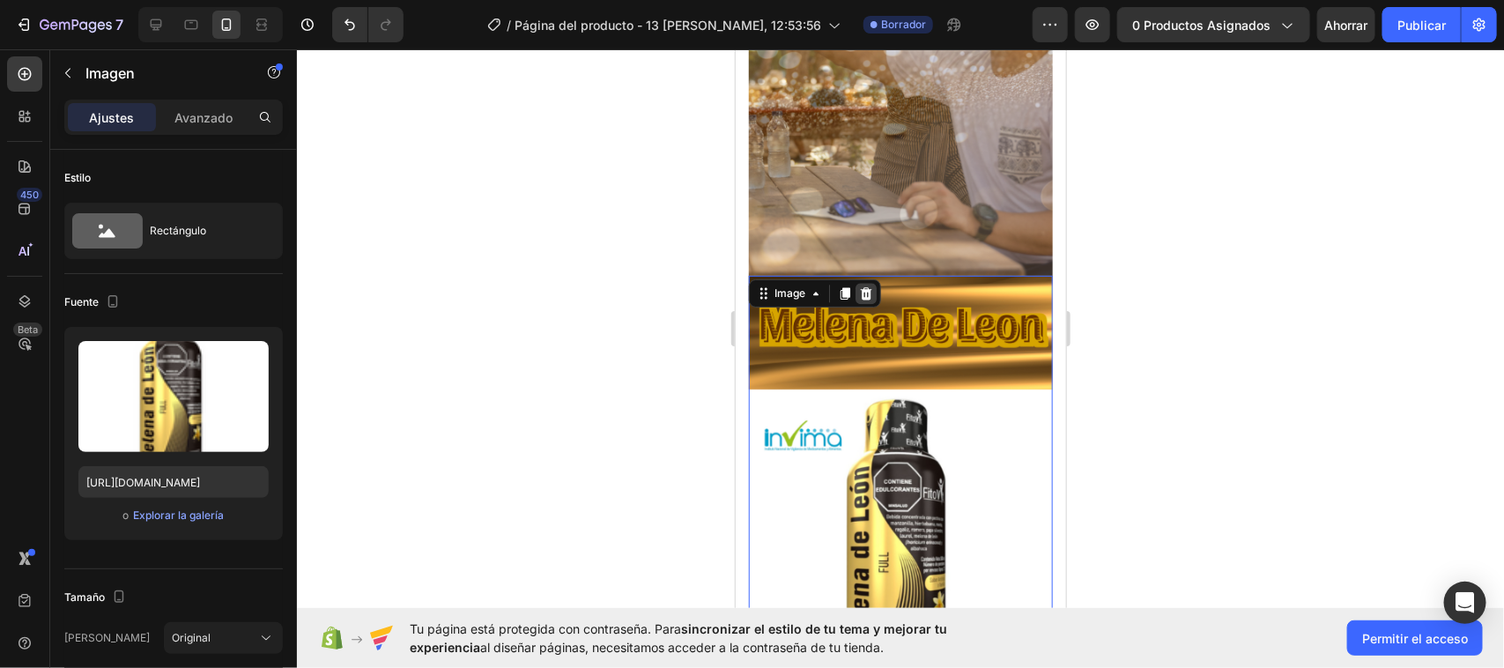
click at [864, 282] on div at bounding box center [865, 292] width 21 height 21
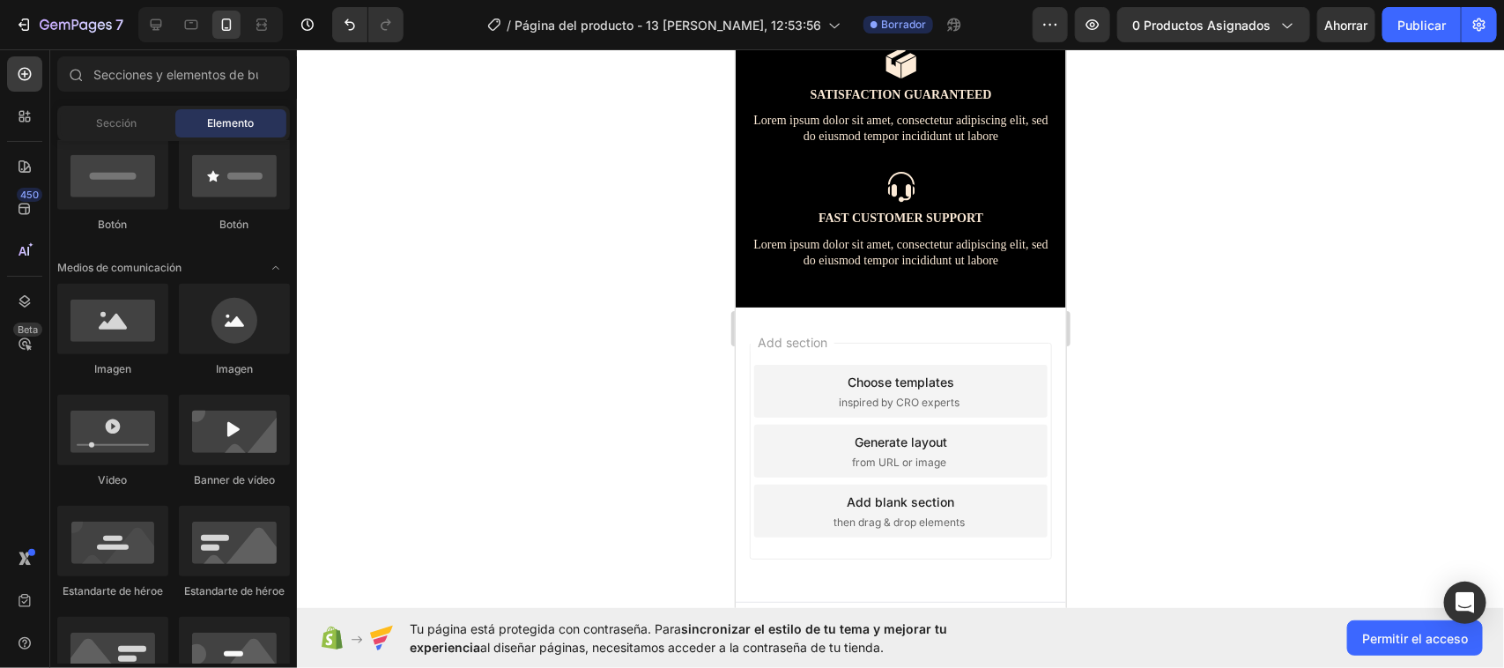
scroll to position [2720, 0]
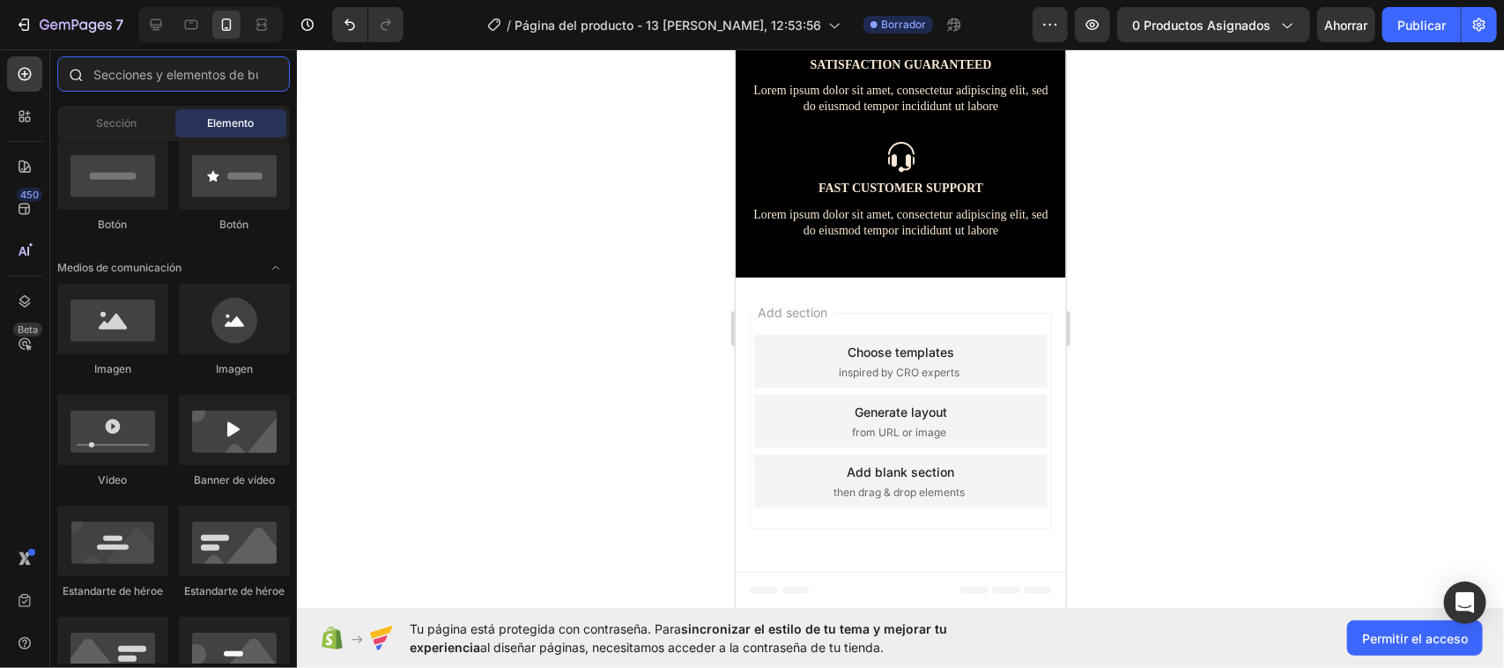
click at [110, 77] on input "text" at bounding box center [173, 73] width 233 height 35
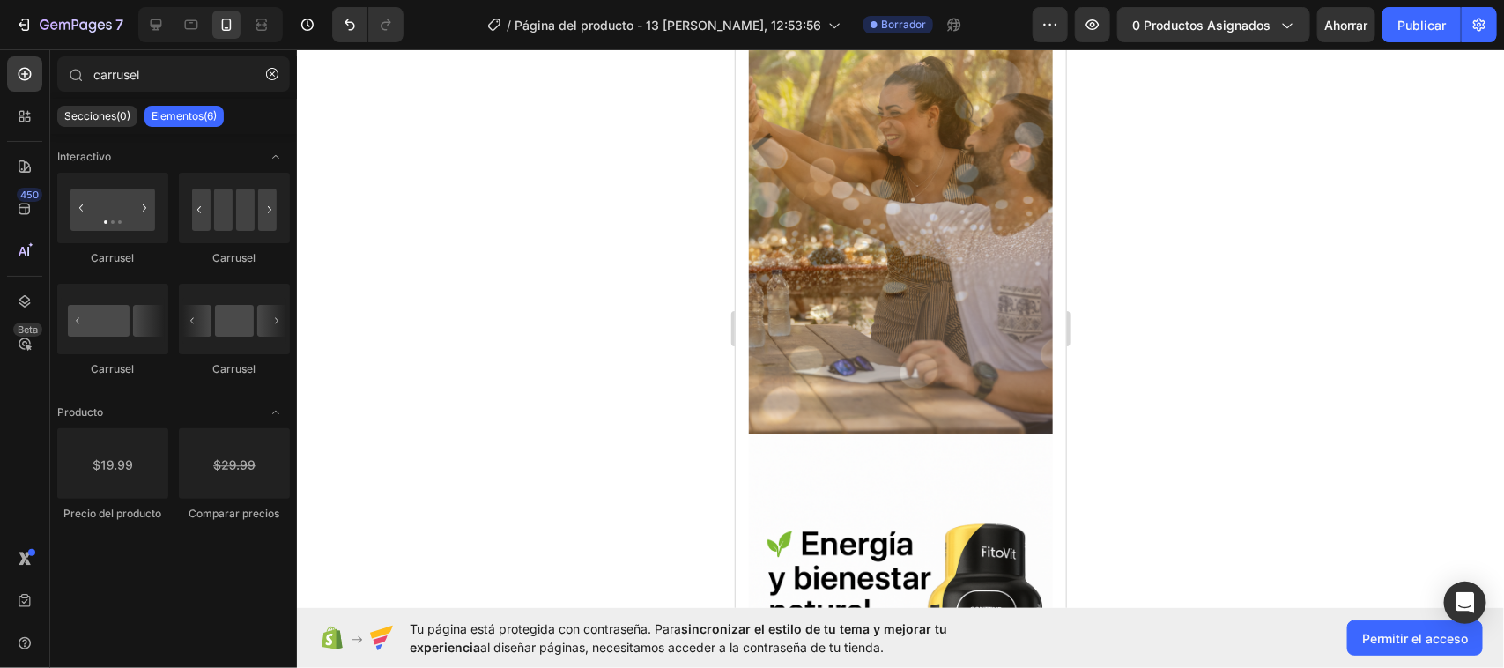
scroll to position [1657, 0]
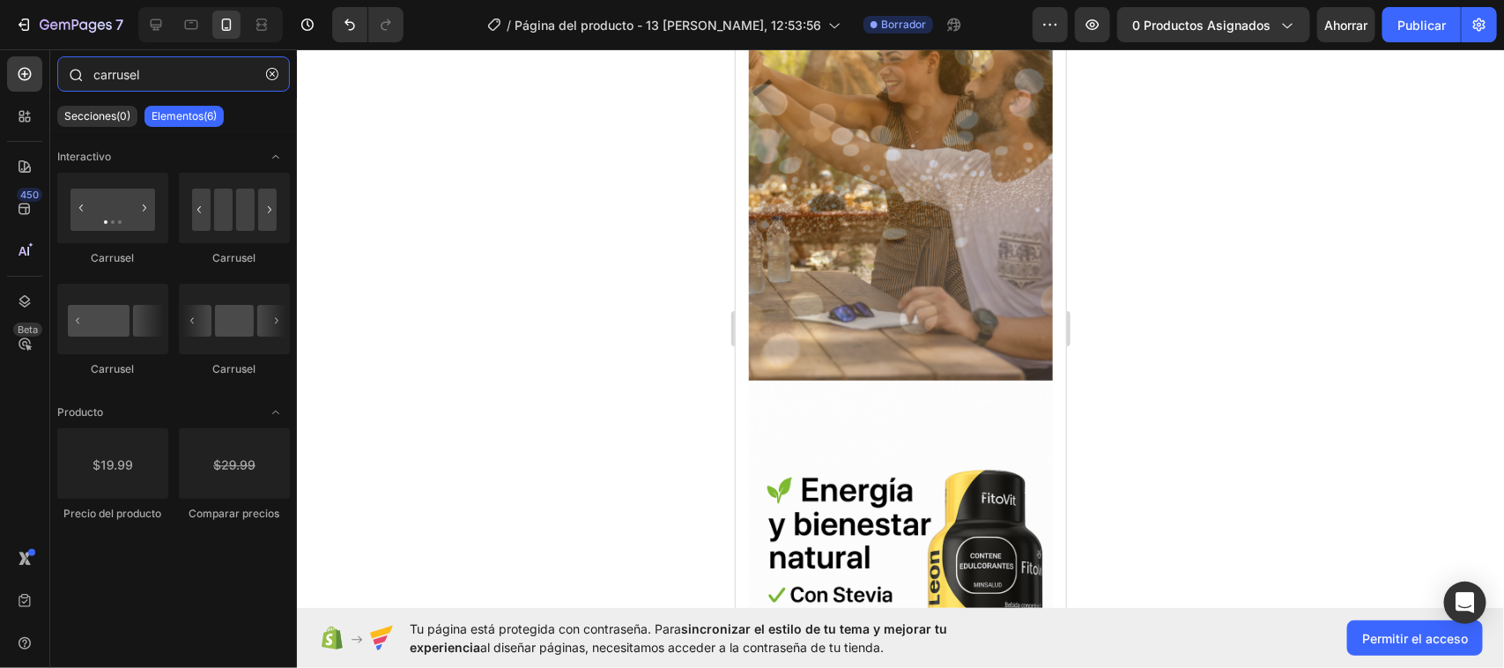
click at [203, 60] on input "carrusel" at bounding box center [173, 73] width 233 height 35
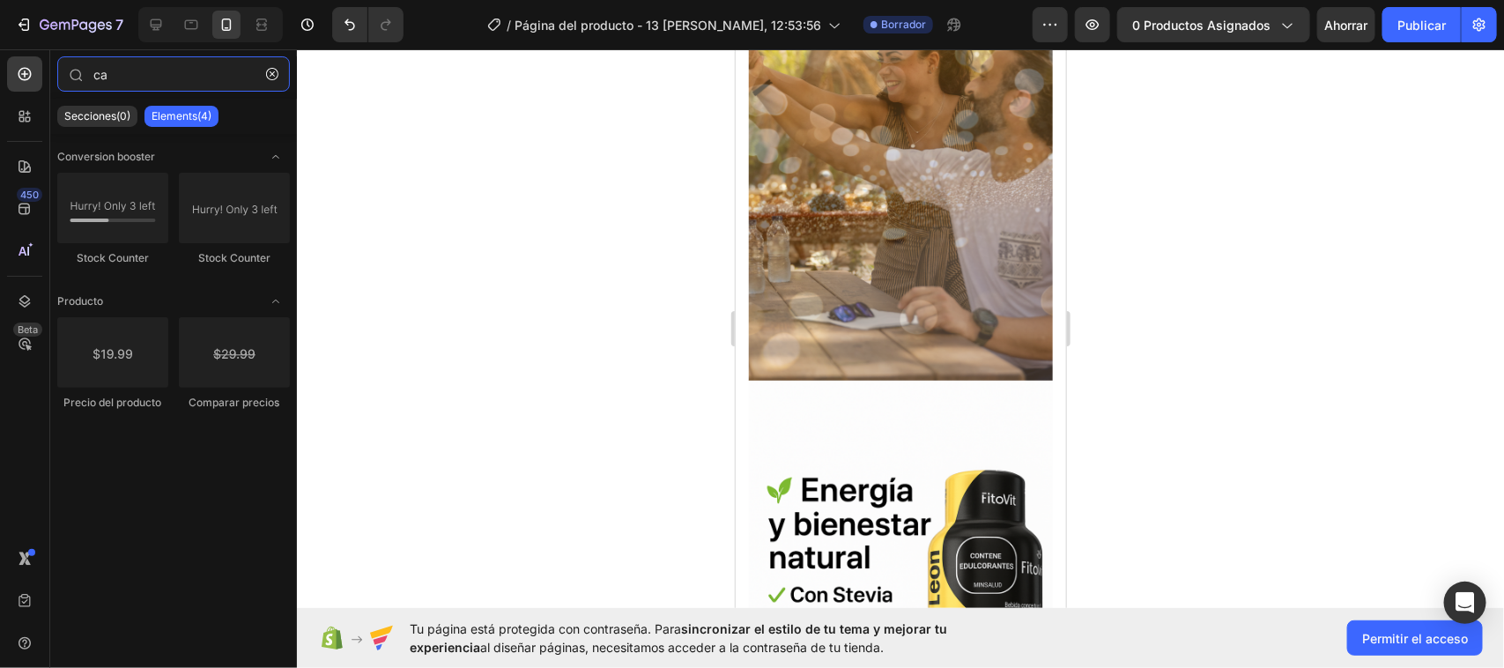
type input "c"
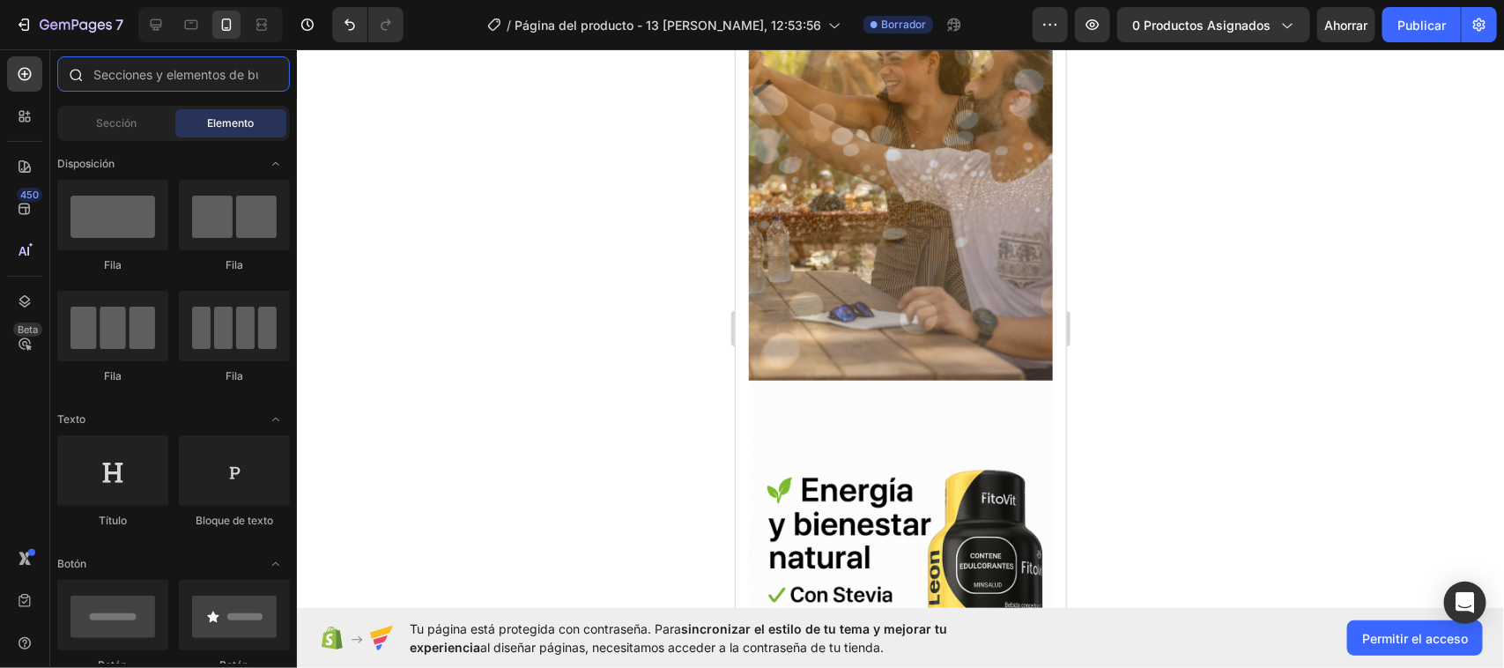
click at [170, 77] on input "text" at bounding box center [173, 73] width 233 height 35
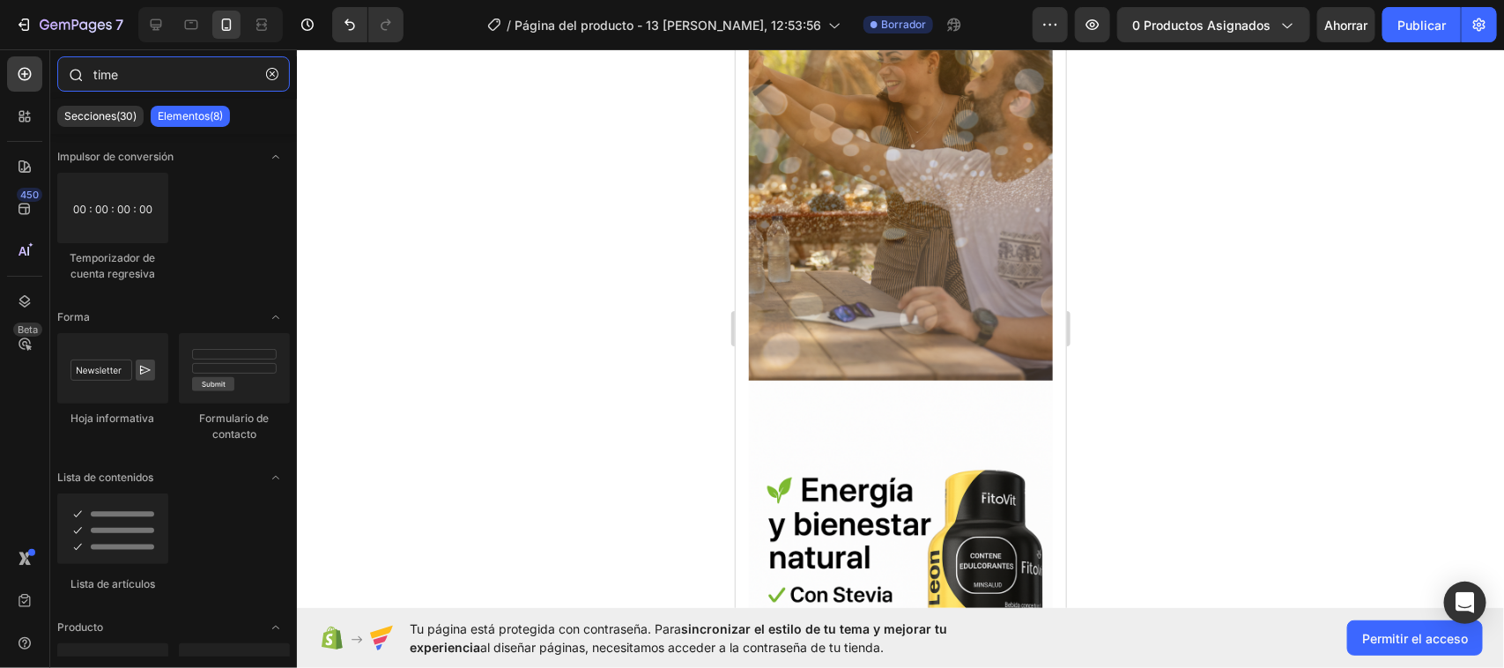
type input "time"
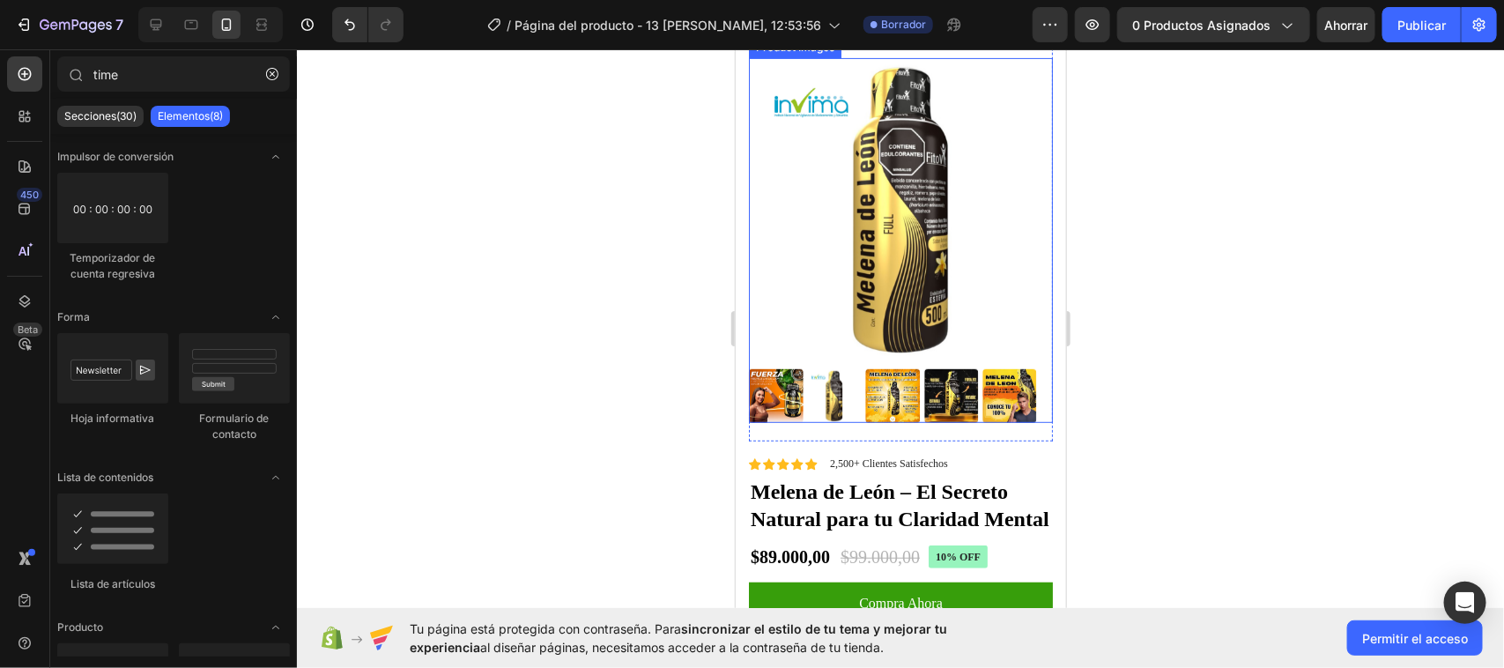
scroll to position [0, 0]
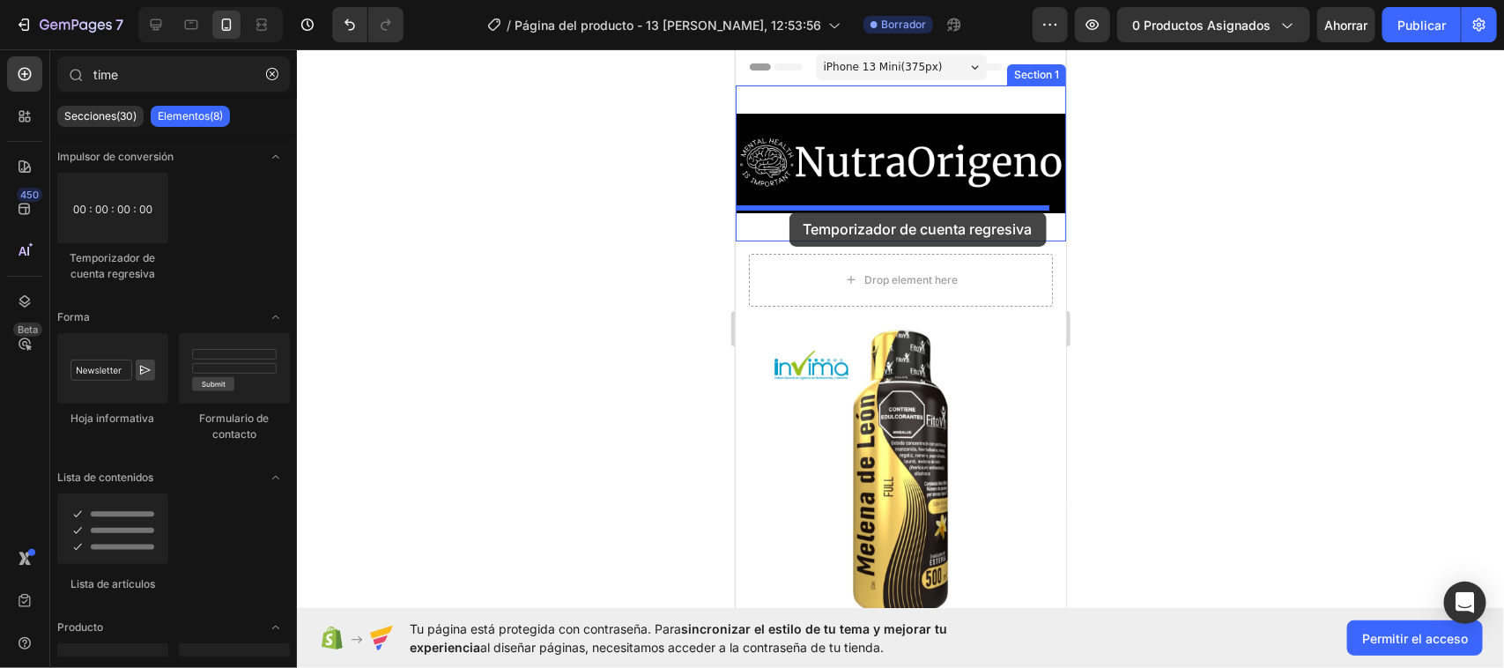
drag, startPoint x: 861, startPoint y: 256, endPoint x: 789, endPoint y: 211, distance: 84.6
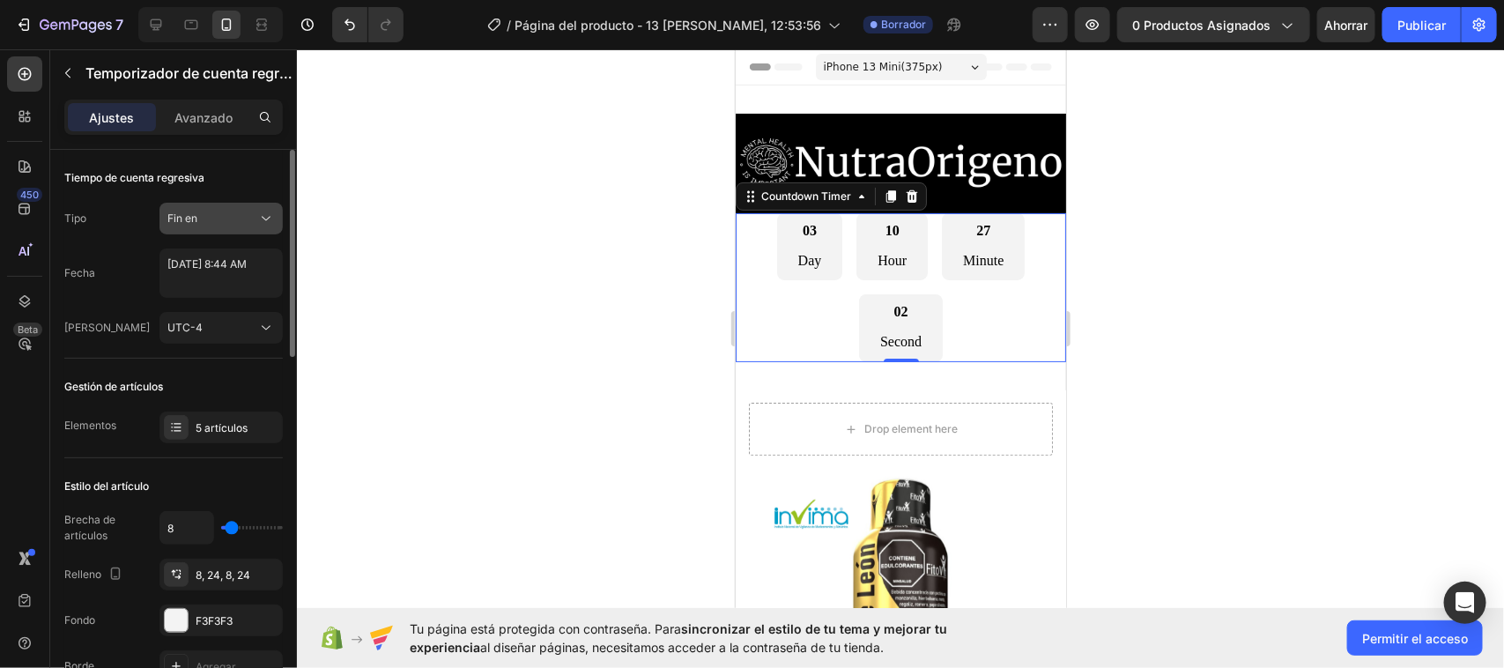
click at [270, 220] on icon at bounding box center [266, 219] width 18 height 18
click at [273, 337] on button "UTC-4" at bounding box center [220, 328] width 123 height 32
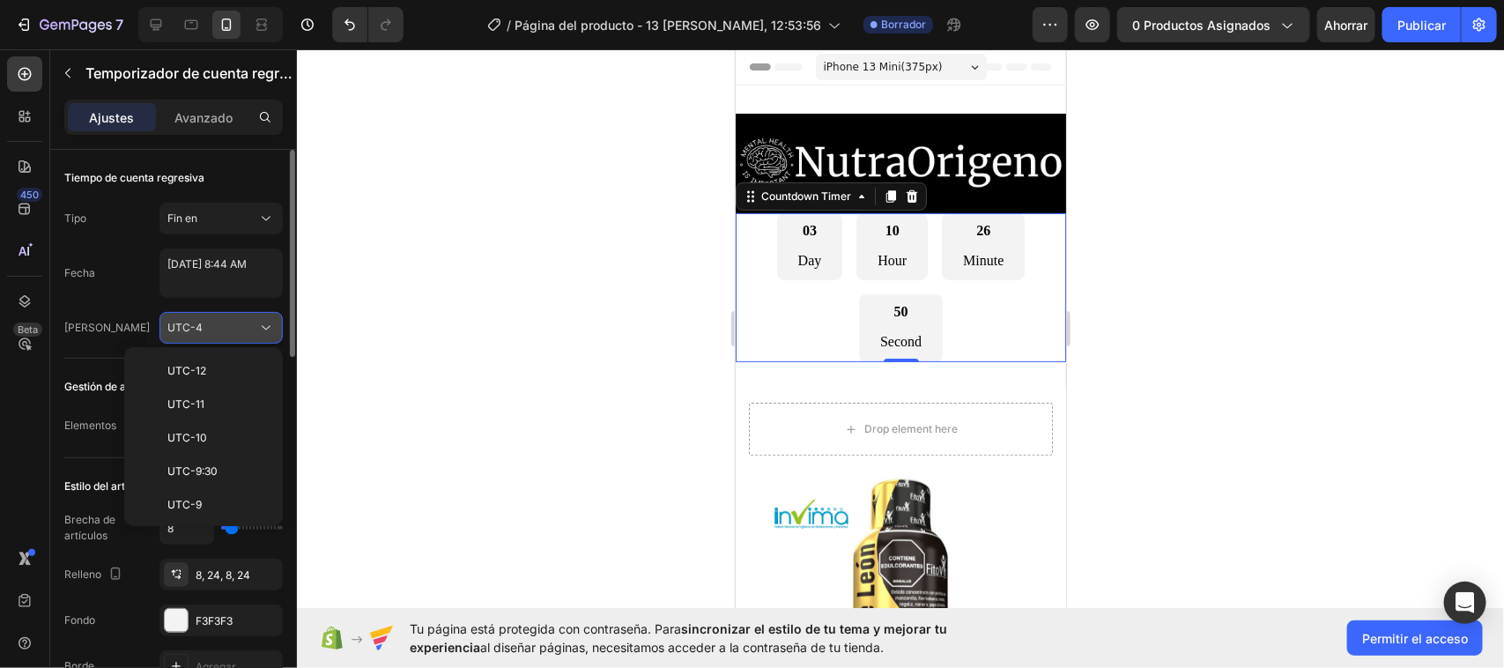
scroll to position [190, 0]
click at [273, 335] on icon at bounding box center [266, 328] width 18 height 18
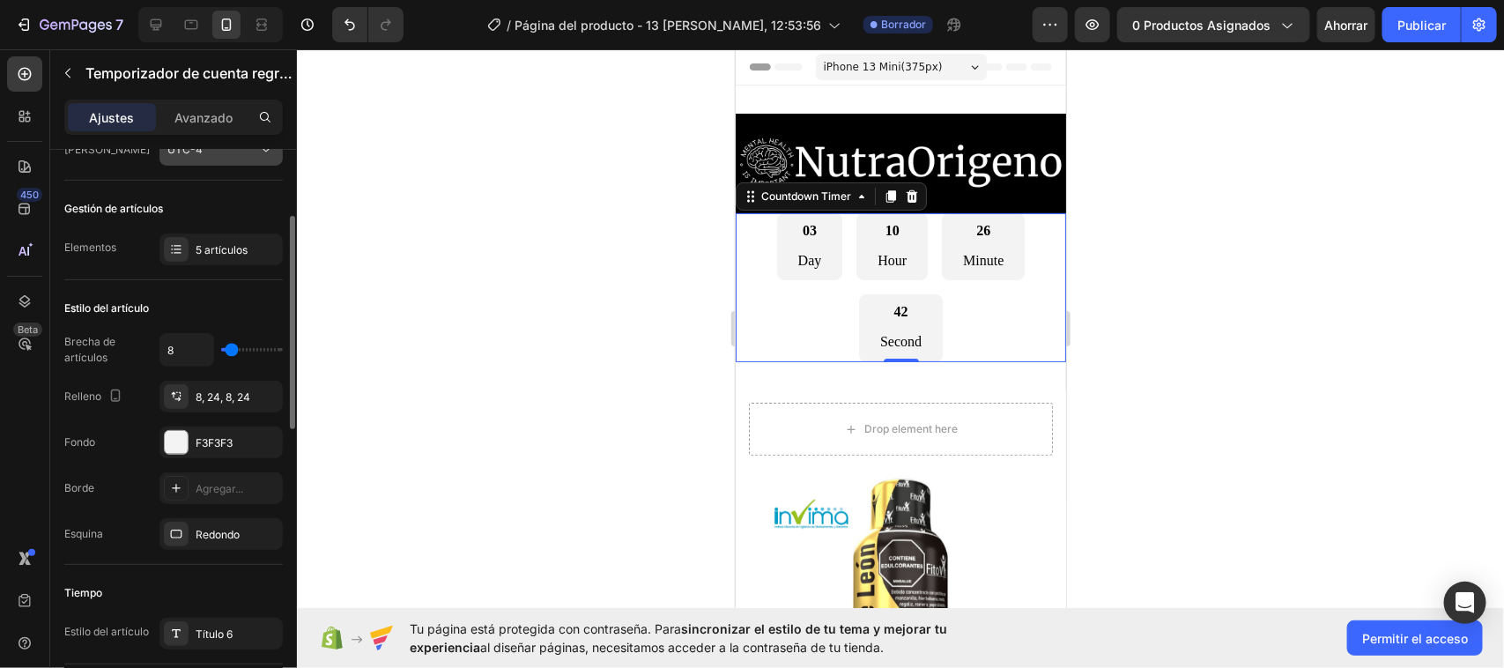
scroll to position [0, 0]
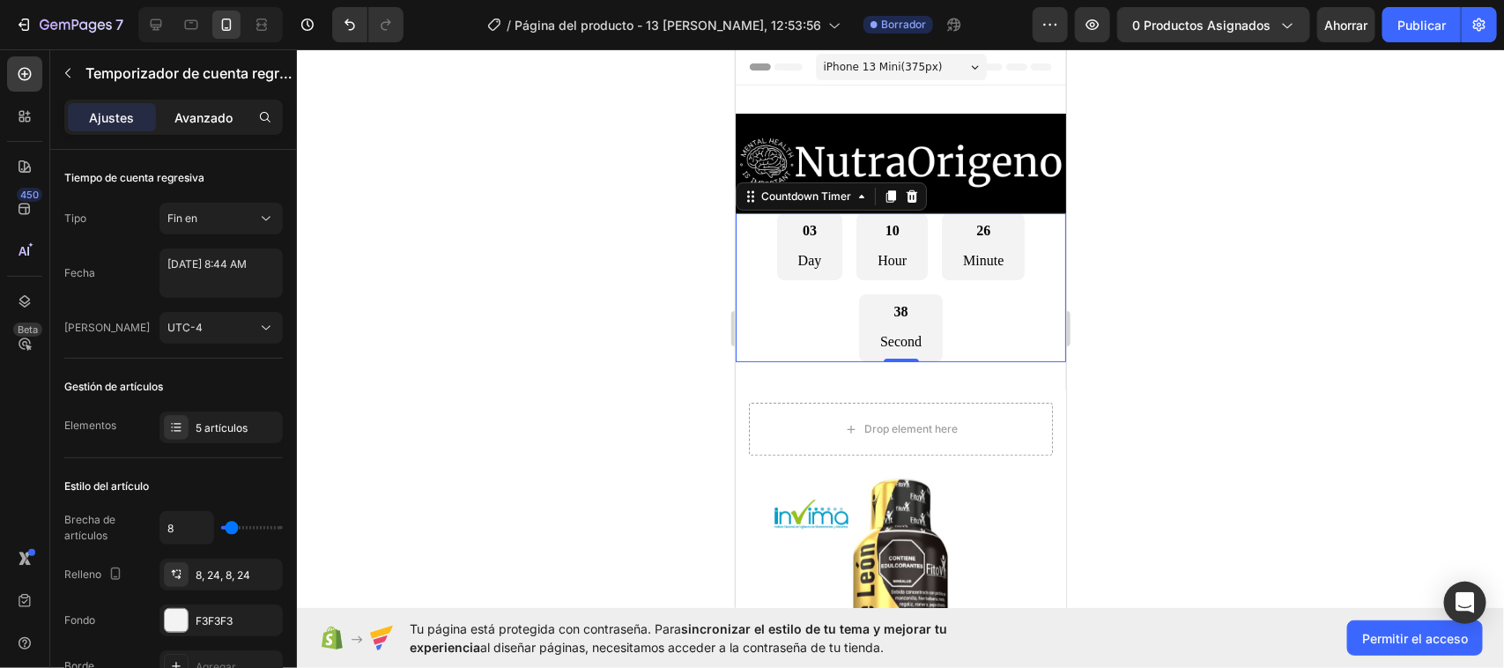
click at [218, 116] on font "Avanzado" at bounding box center [203, 117] width 58 height 15
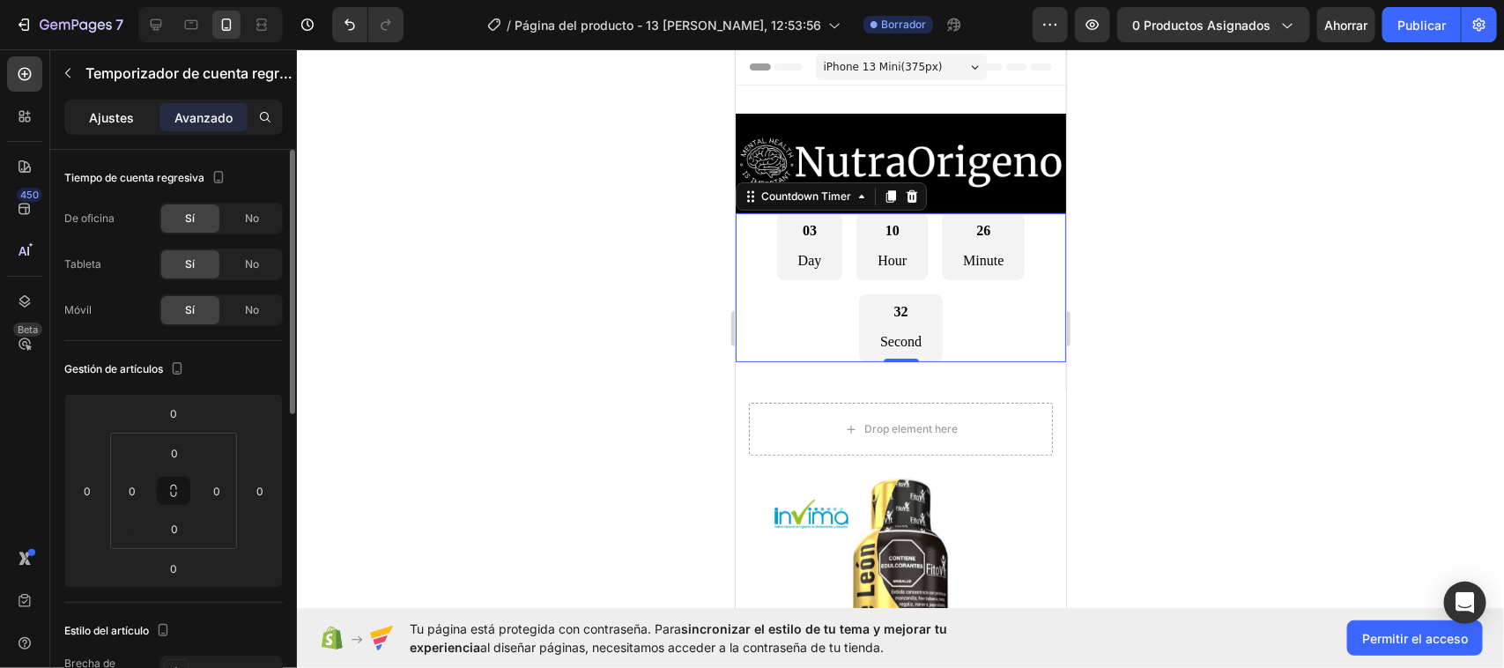
click at [113, 115] on font "Ajustes" at bounding box center [112, 117] width 45 height 15
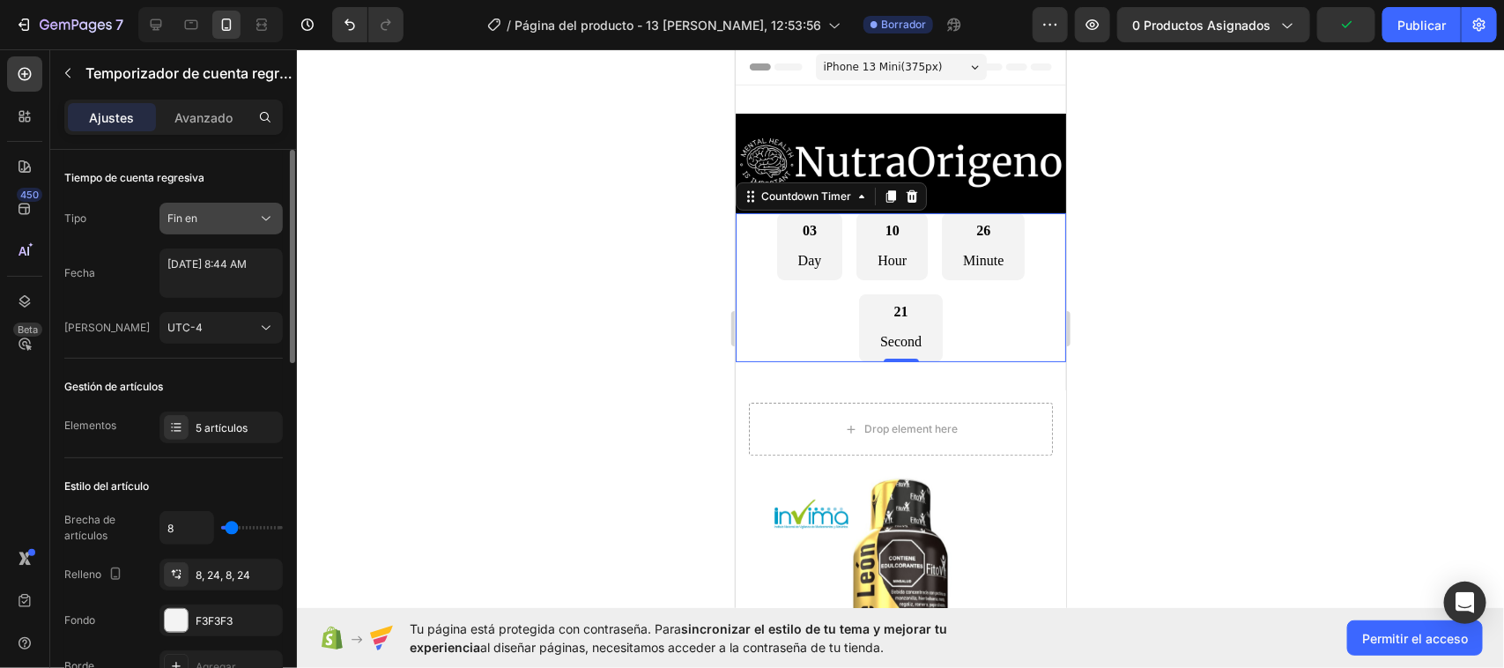
click at [264, 220] on icon at bounding box center [266, 219] width 18 height 18
click at [200, 423] on font "5 artículos" at bounding box center [222, 427] width 52 height 13
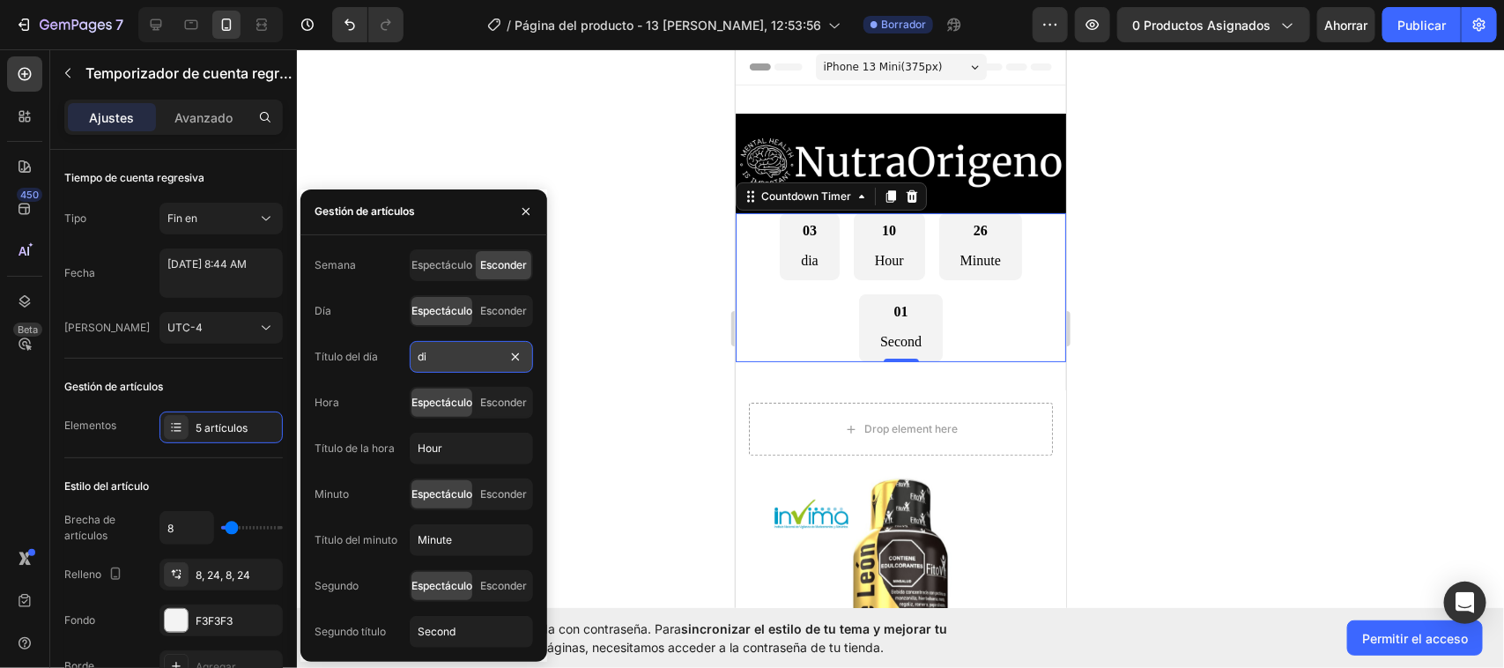
type input "d"
type input "Dia"
type input "Hora"
type input "m"
type input "Minuto"
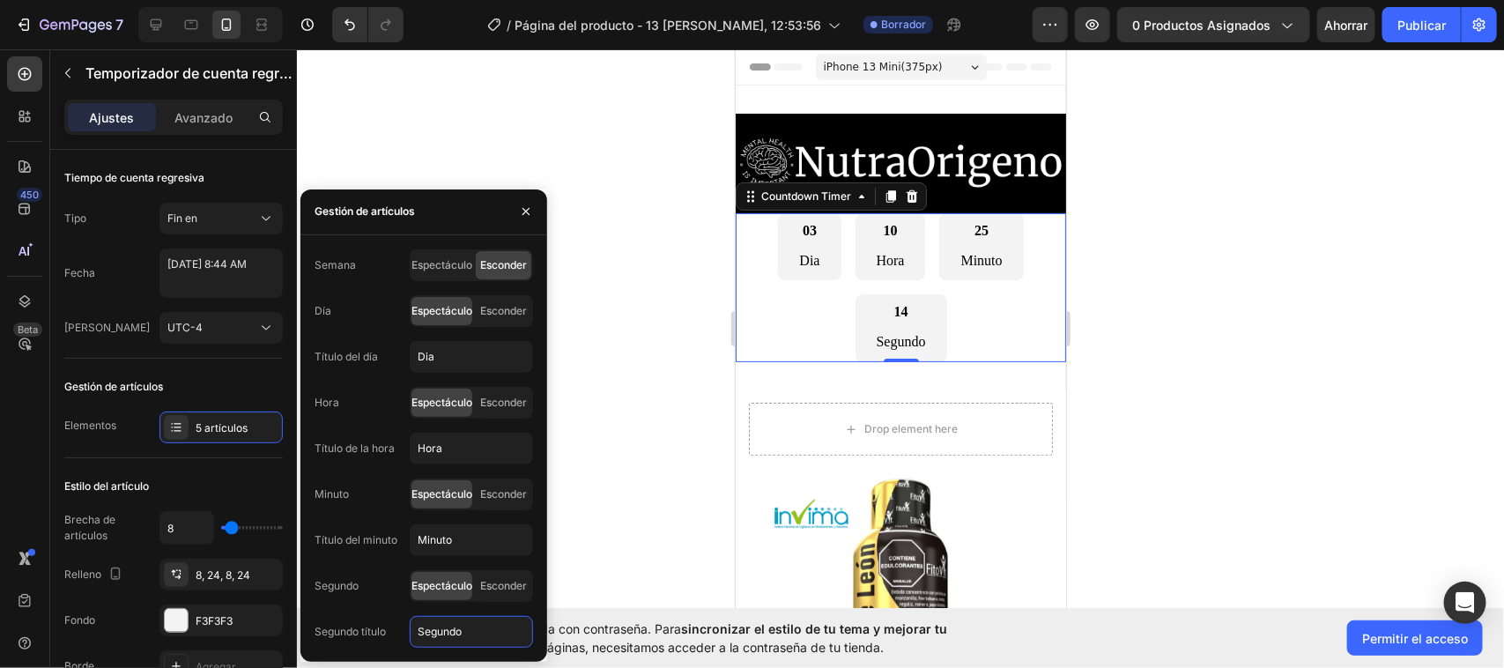
type input "Segundo"
click at [529, 210] on icon "button" at bounding box center [526, 211] width 14 height 14
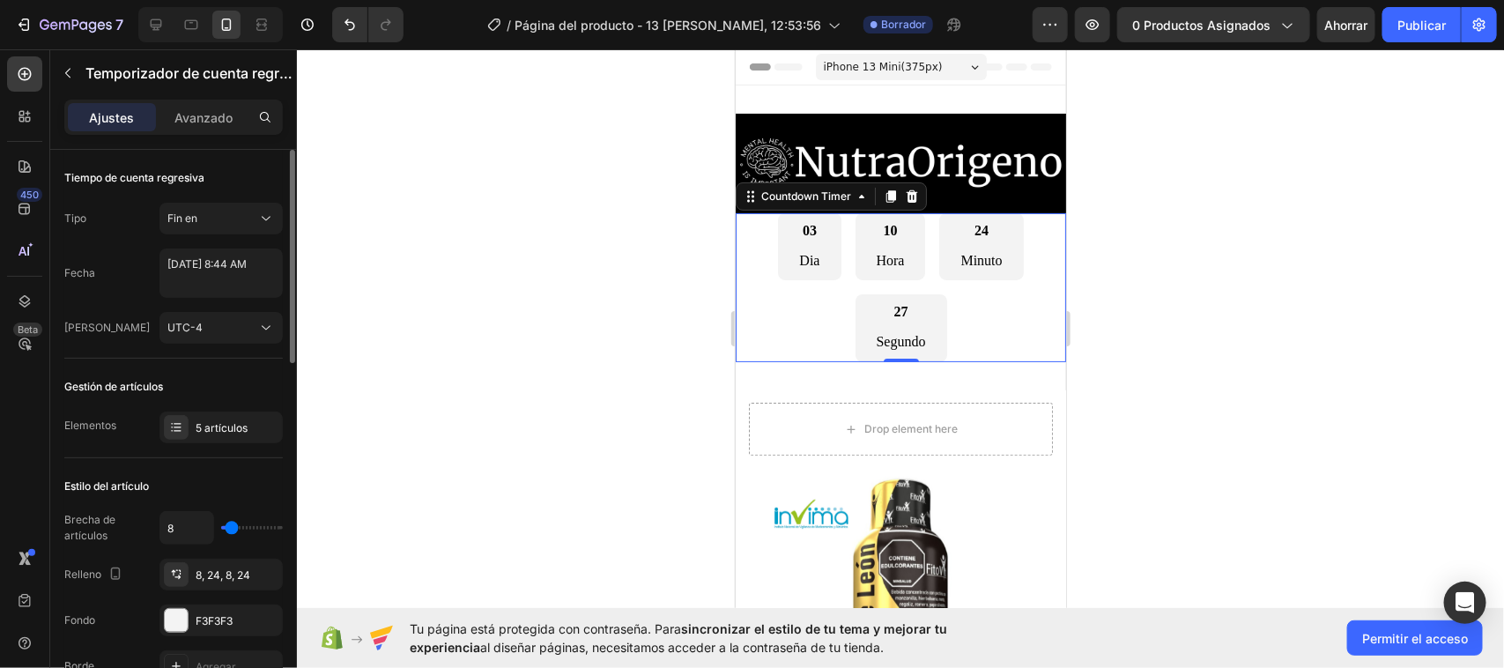
click at [176, 414] on div "5 artículos" at bounding box center [220, 427] width 123 height 32
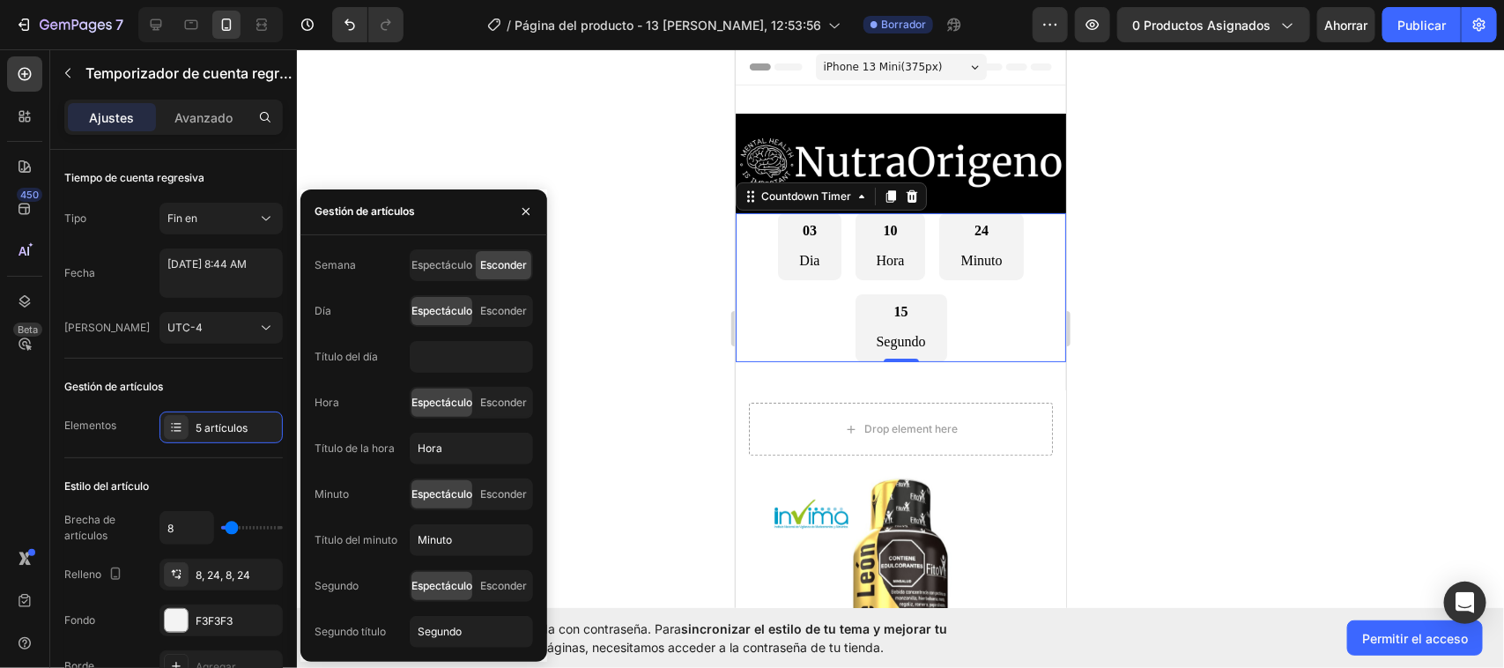
click at [655, 300] on div at bounding box center [900, 358] width 1207 height 619
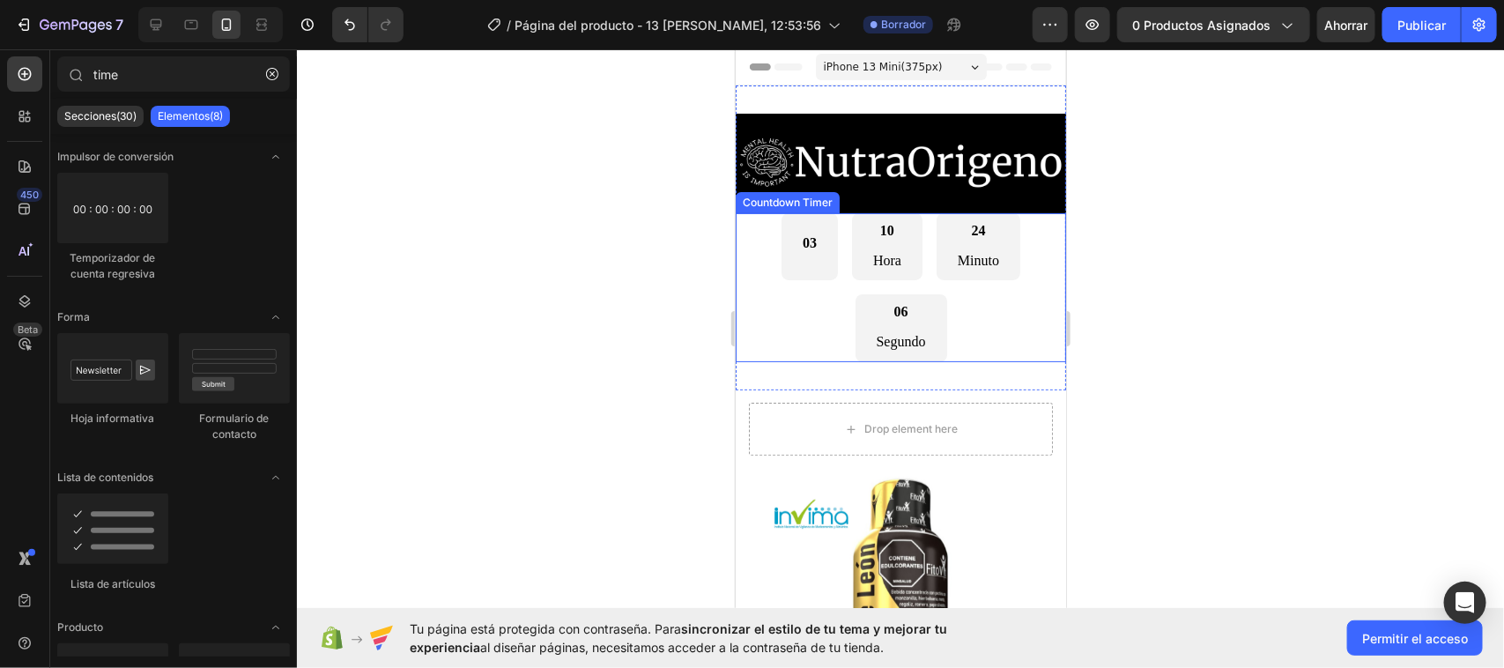
click at [792, 260] on div "03" at bounding box center [809, 246] width 56 height 68
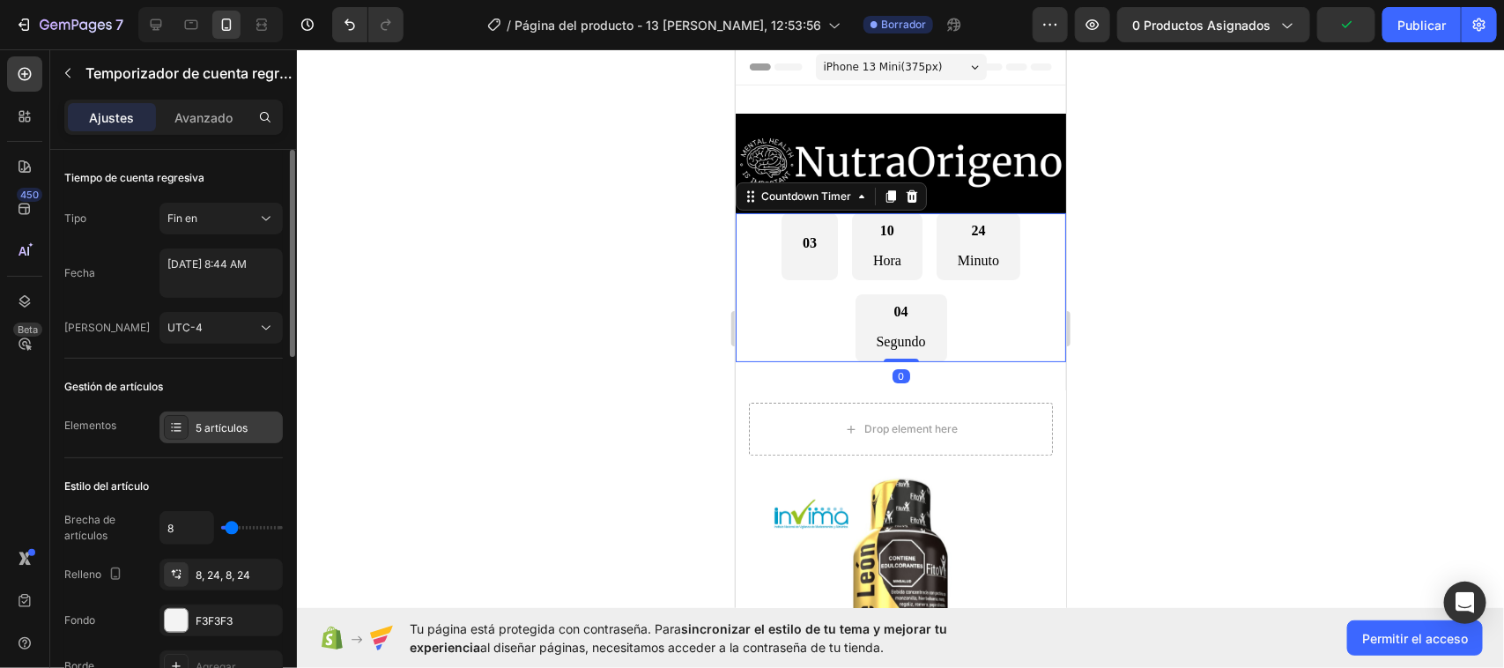
click at [194, 427] on div "5 artículos" at bounding box center [220, 427] width 123 height 32
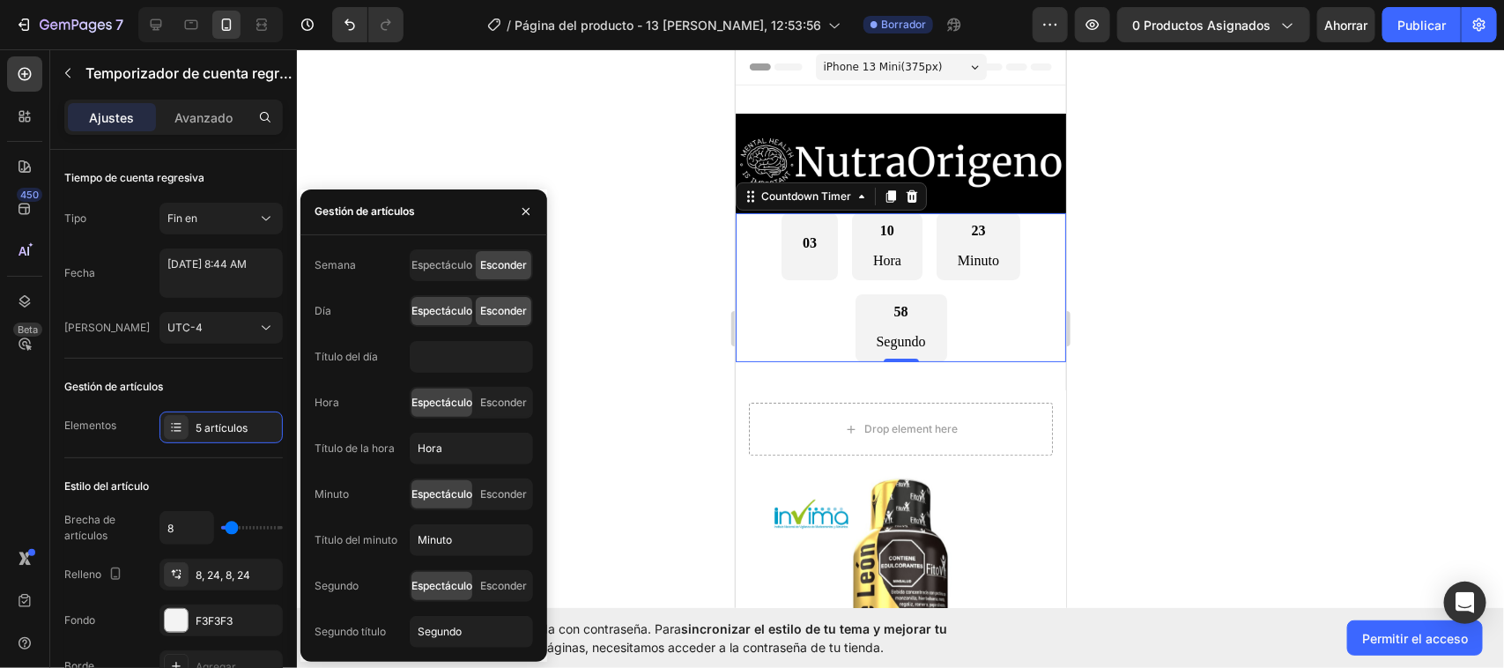
click at [508, 309] on font "Esconder" at bounding box center [503, 310] width 47 height 13
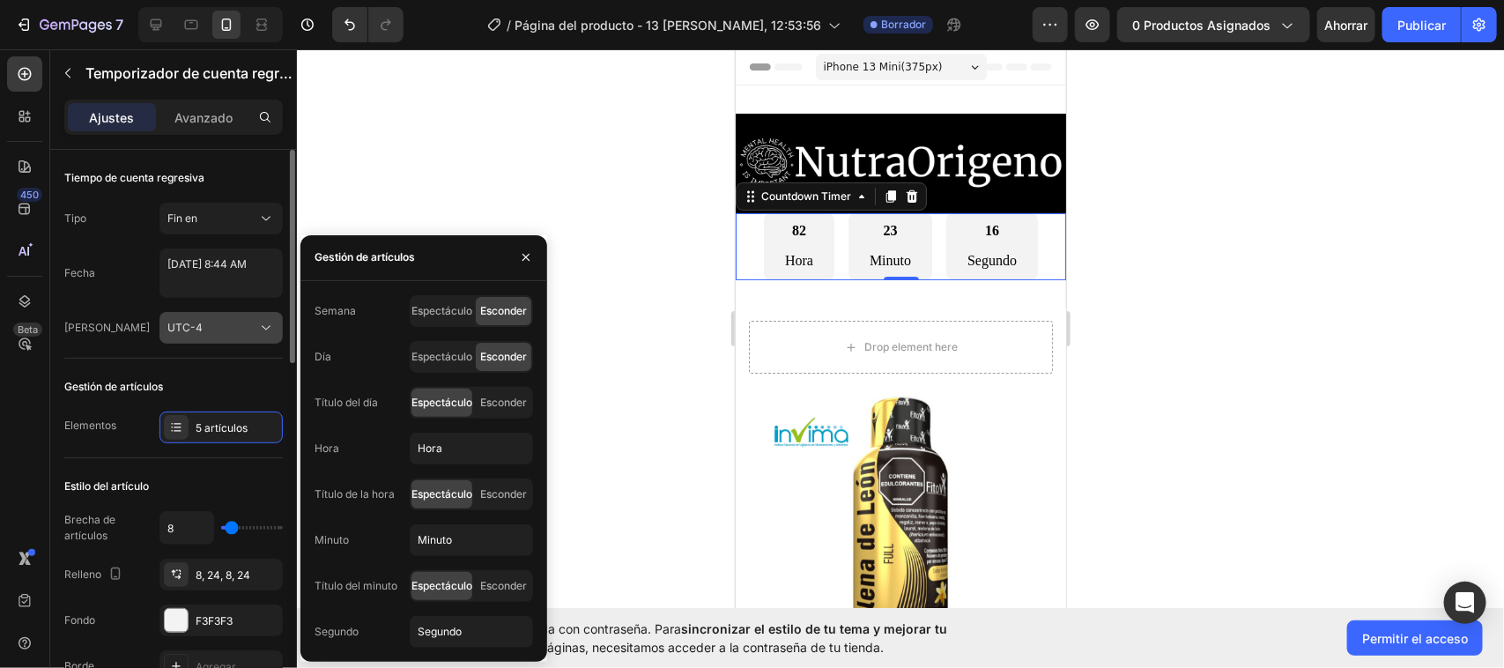
click at [270, 327] on icon at bounding box center [266, 328] width 18 height 18
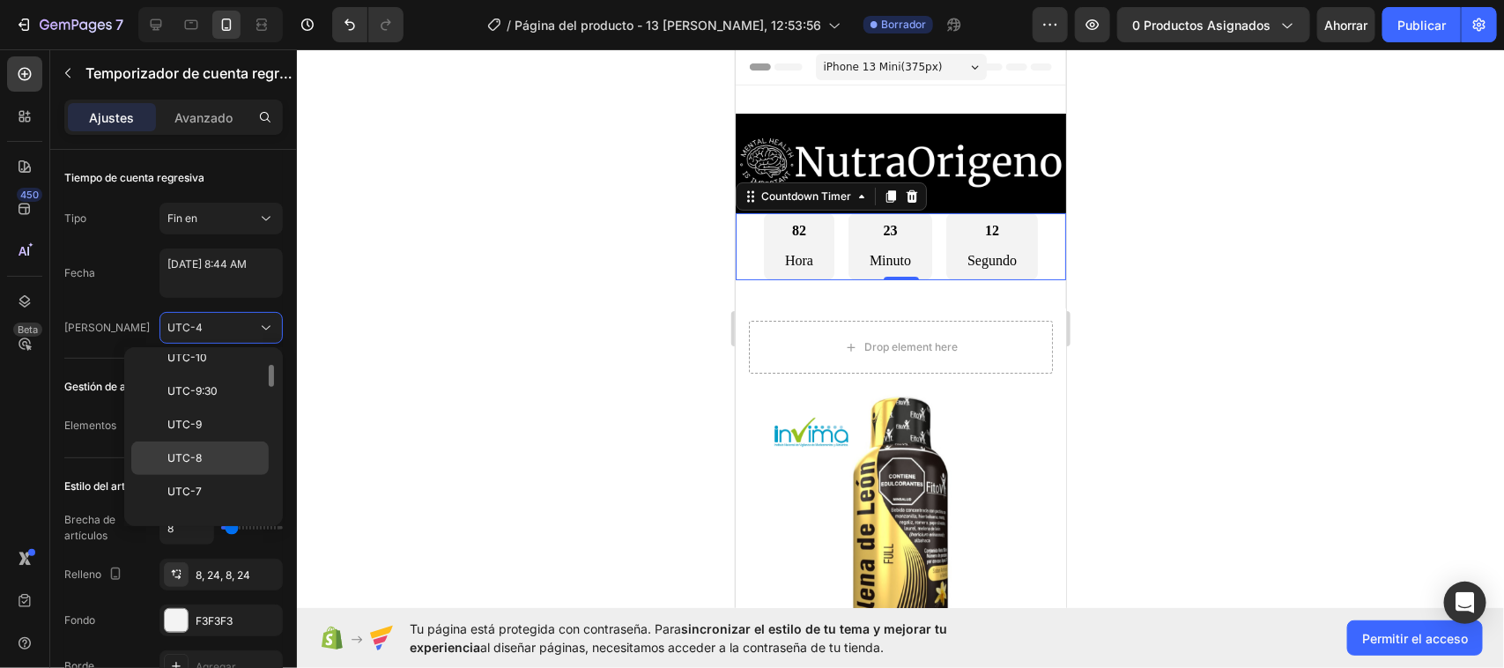
scroll to position [190, 0]
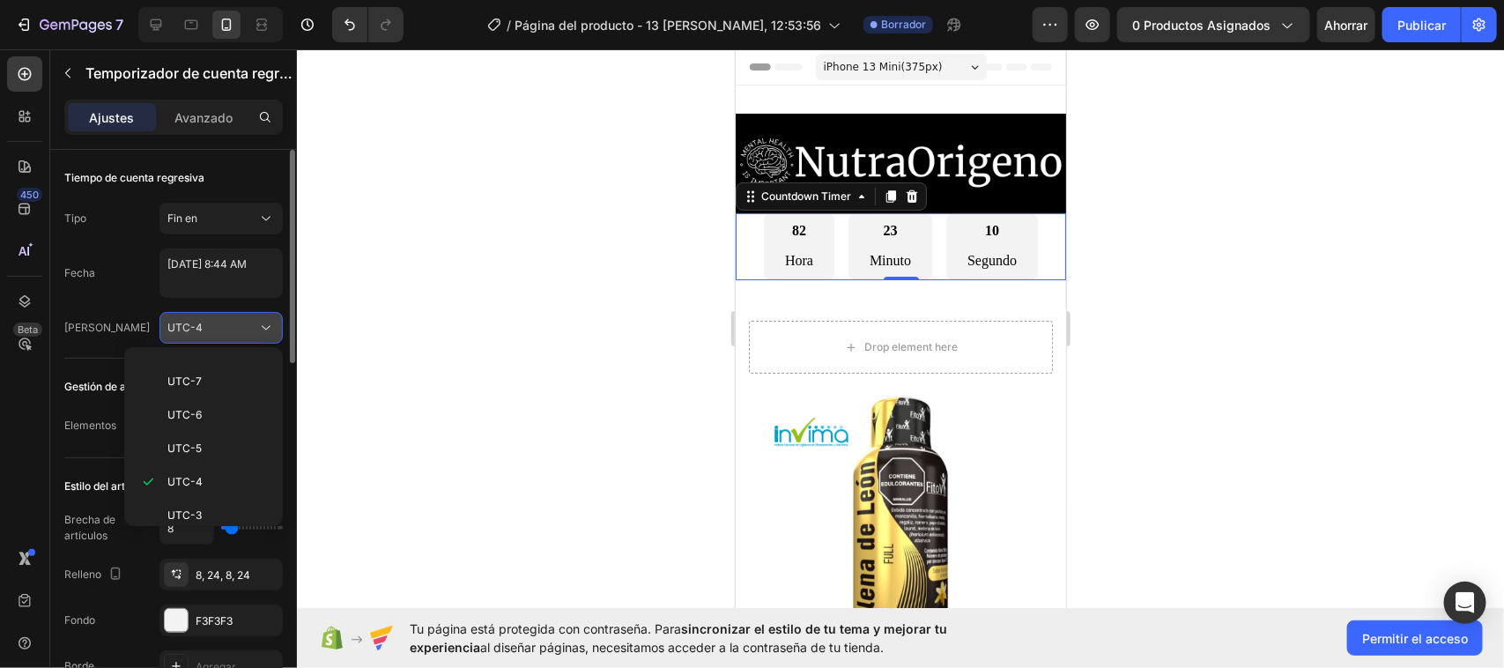
click at [265, 324] on icon at bounding box center [266, 328] width 18 height 18
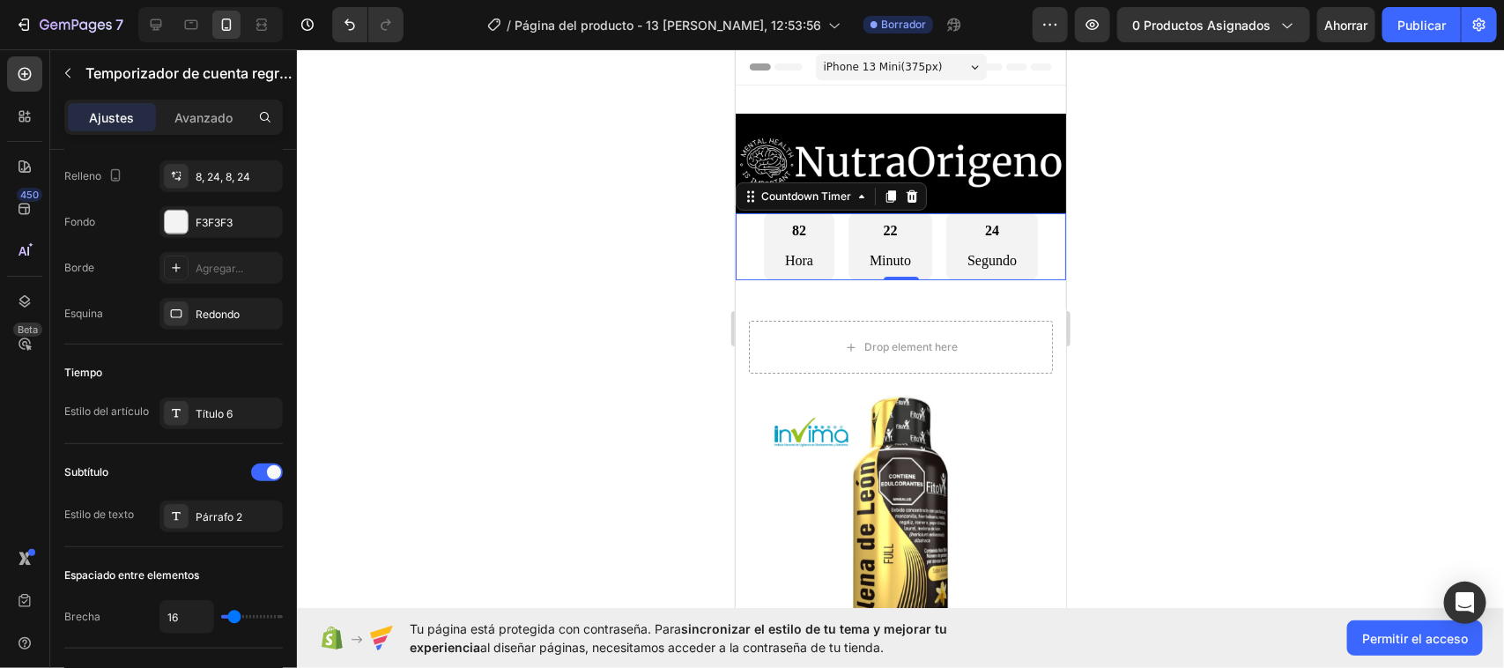
scroll to position [0, 0]
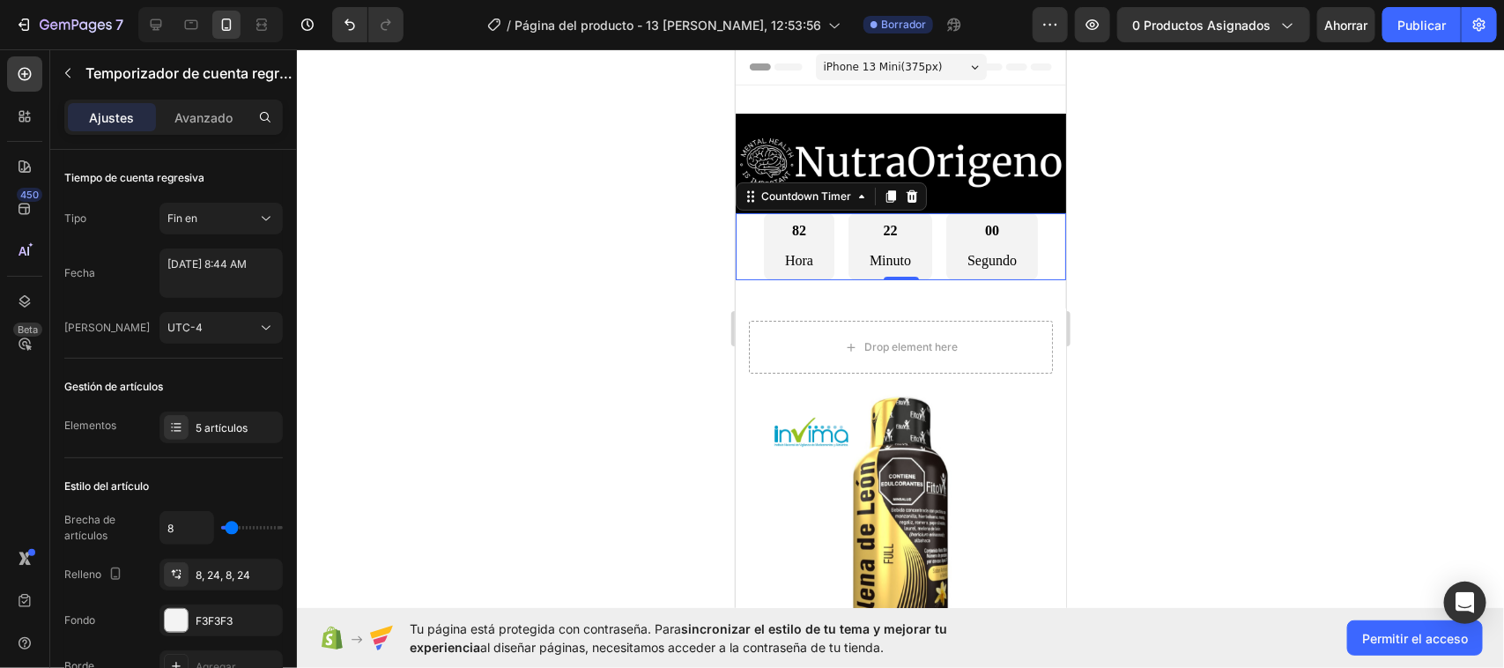
click at [582, 253] on div at bounding box center [900, 358] width 1207 height 619
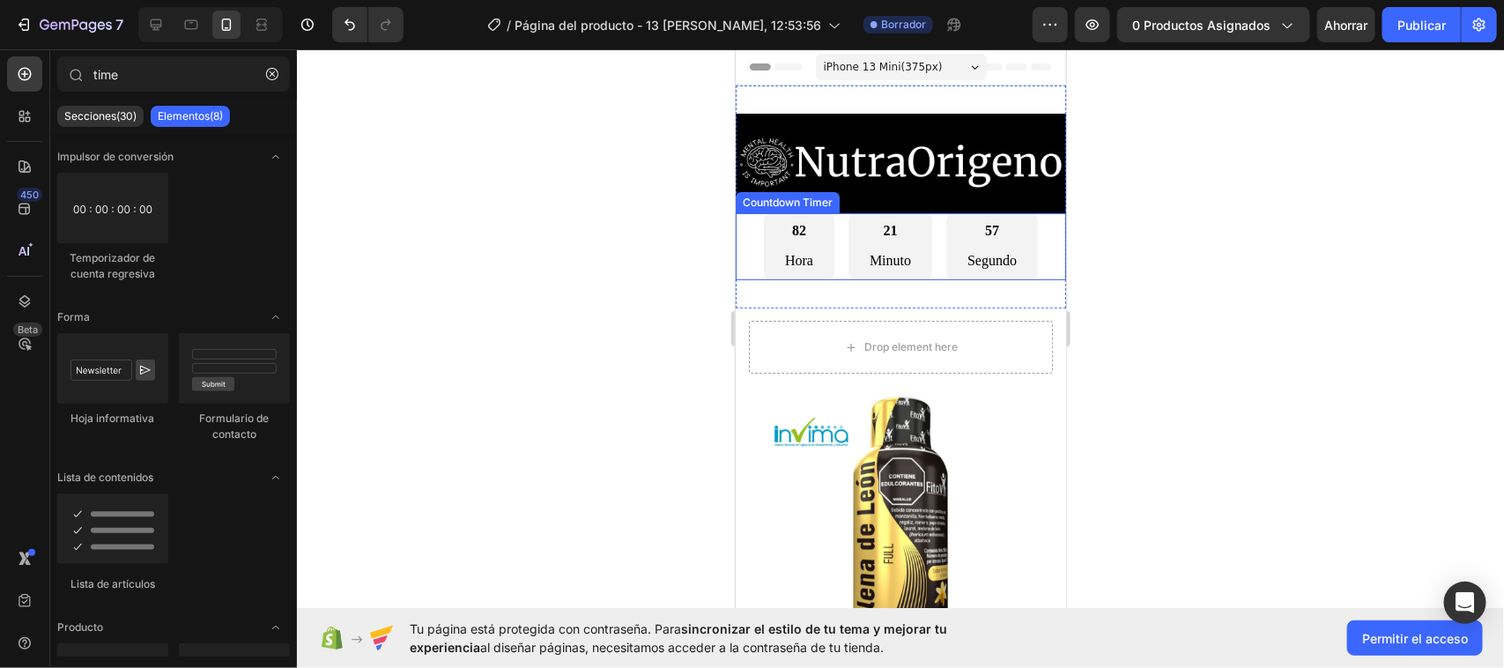
click at [822, 252] on div "82 Hora" at bounding box center [798, 246] width 70 height 68
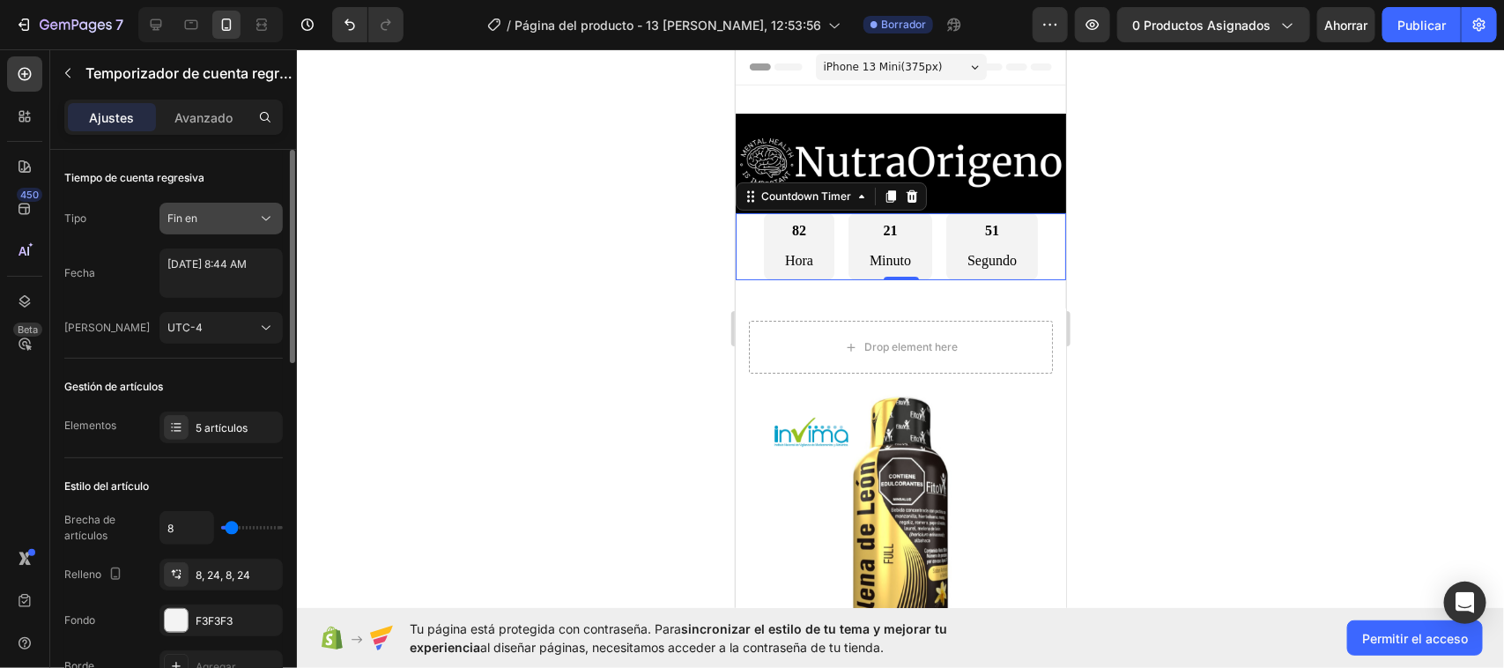
click at [271, 216] on icon at bounding box center [266, 219] width 18 height 18
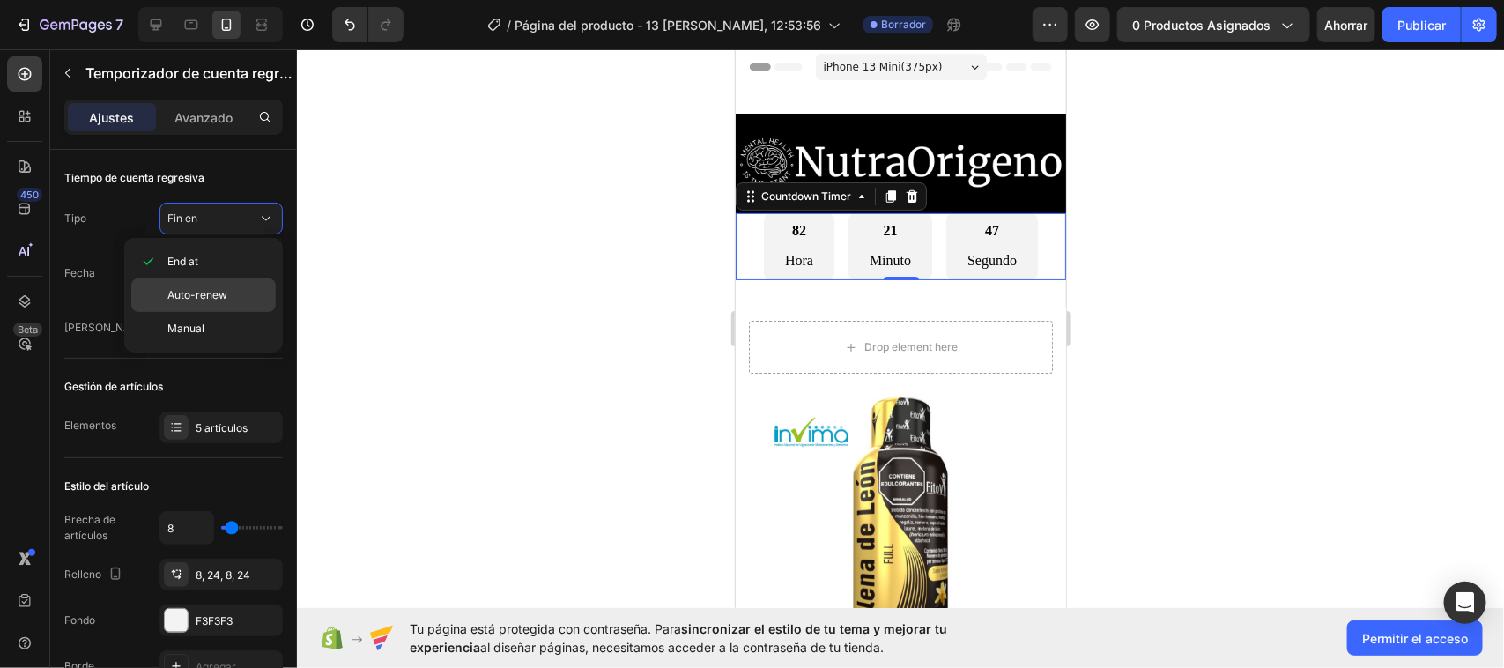
click at [164, 312] on div "Auto-renew" at bounding box center [203, 328] width 144 height 33
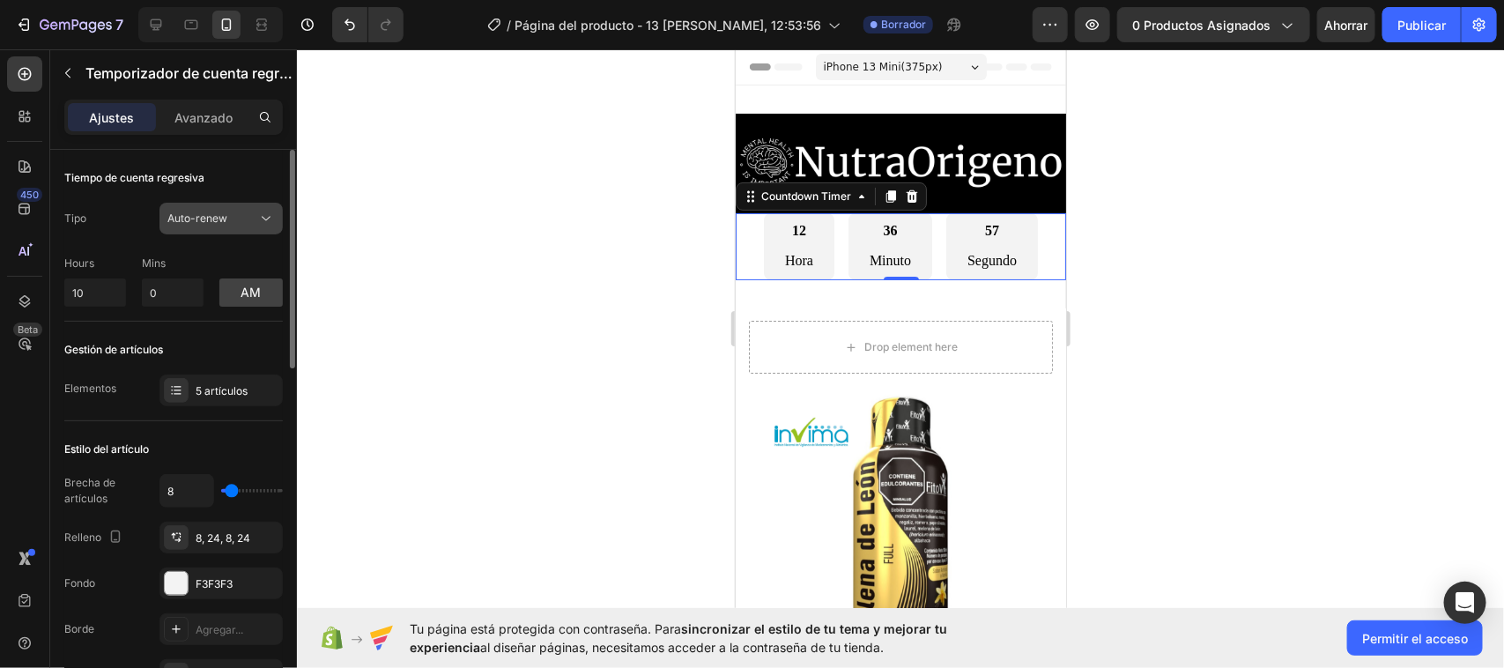
click at [262, 223] on icon at bounding box center [266, 219] width 18 height 18
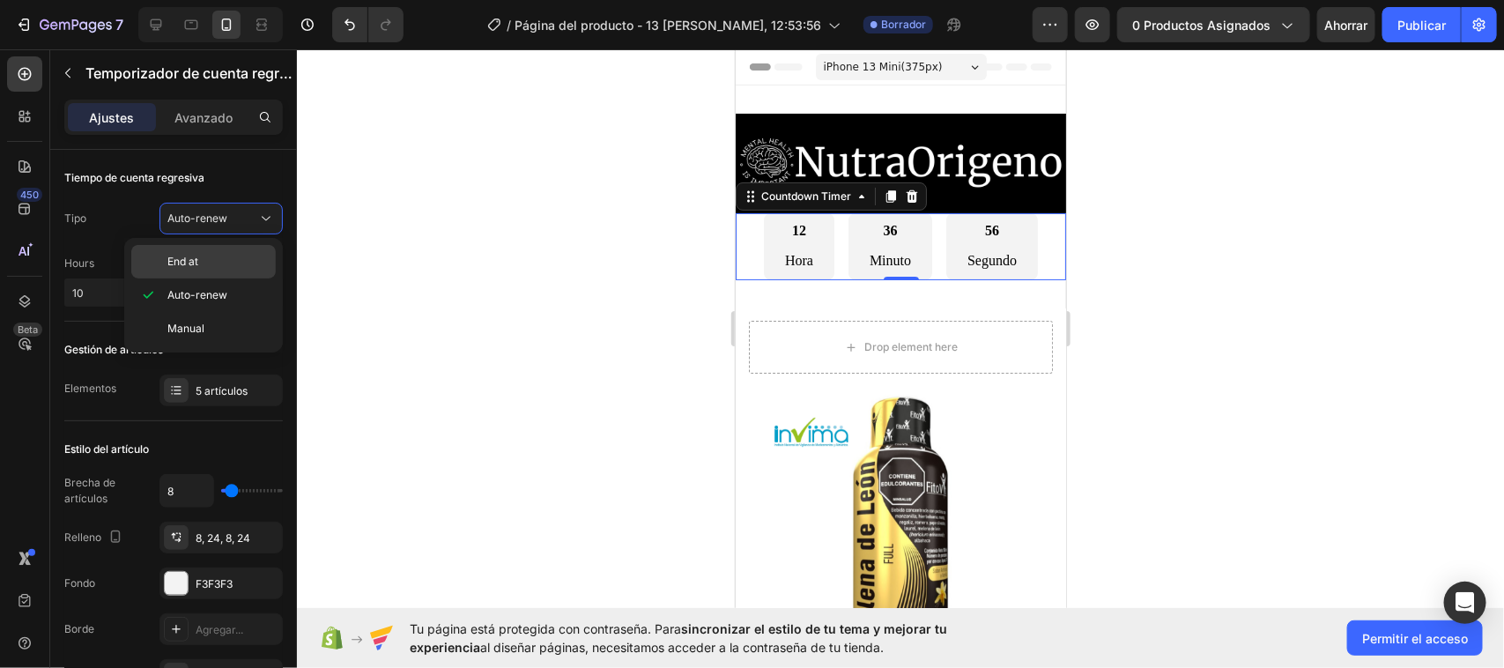
click at [199, 270] on div "End at" at bounding box center [203, 261] width 144 height 33
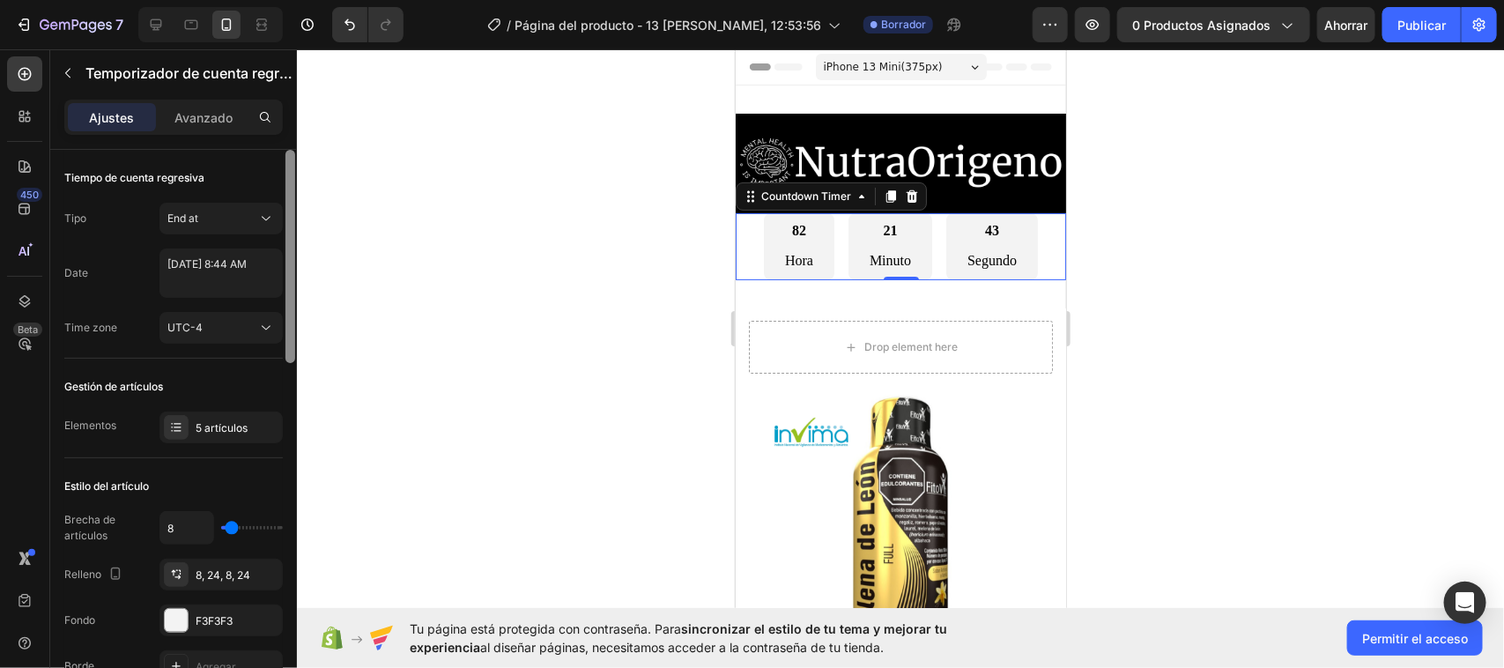
click at [291, 222] on div at bounding box center [290, 256] width 10 height 213
click at [267, 221] on icon at bounding box center [266, 219] width 18 height 18
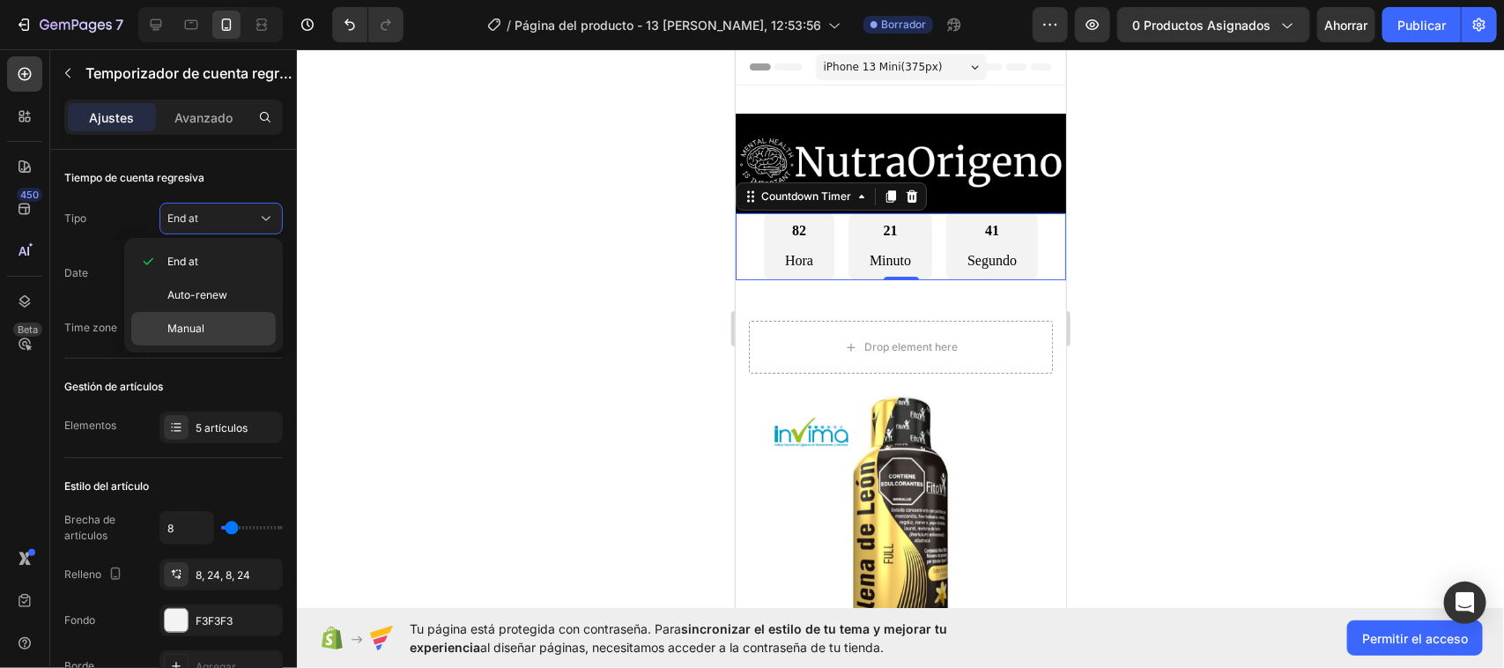
click at [183, 322] on span "Manual" at bounding box center [185, 329] width 37 height 16
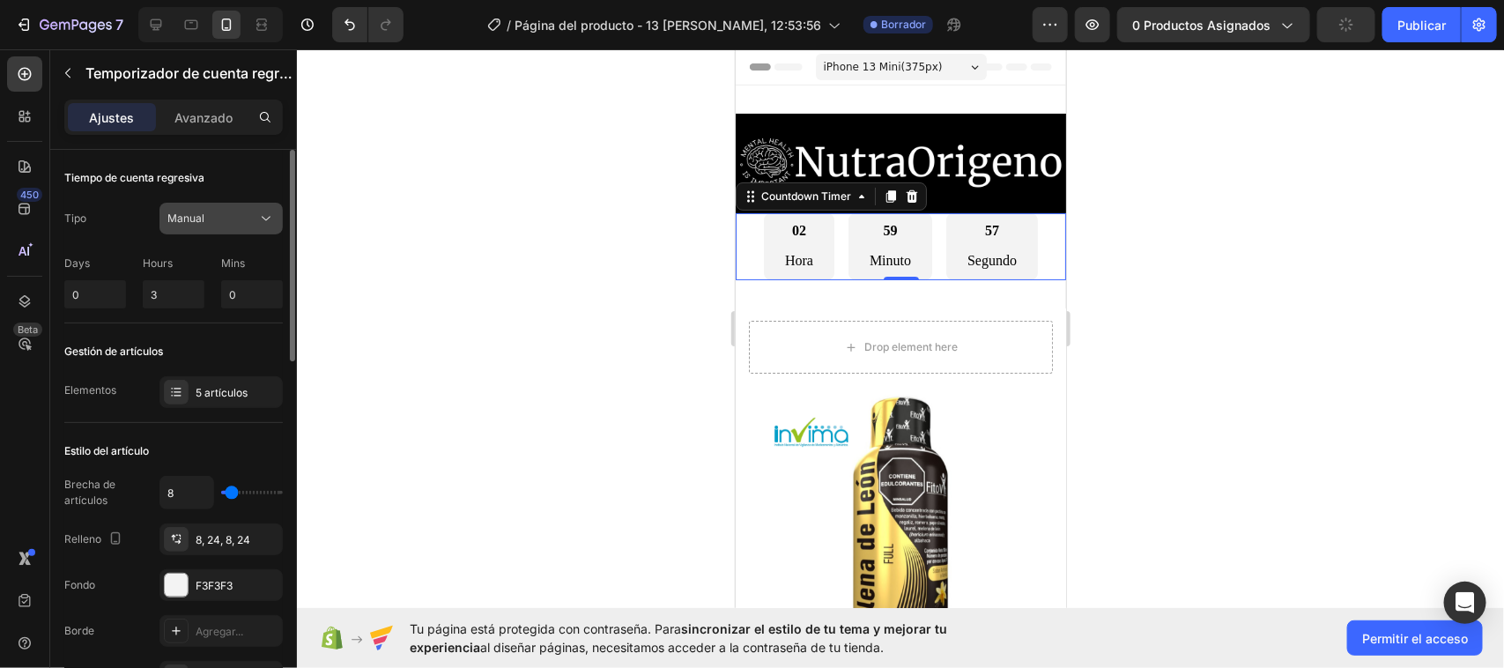
click at [270, 213] on icon at bounding box center [266, 219] width 18 height 18
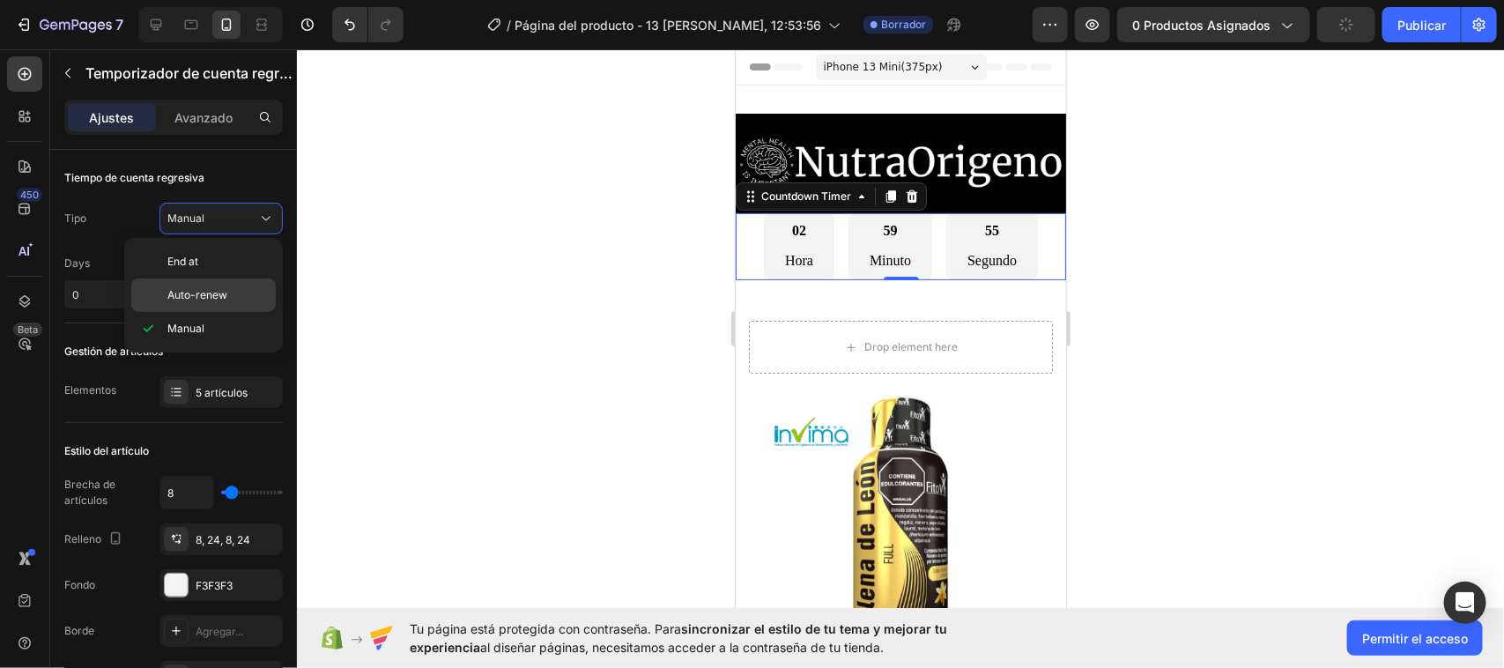
click at [214, 303] on span "Auto-renew" at bounding box center [197, 295] width 60 height 16
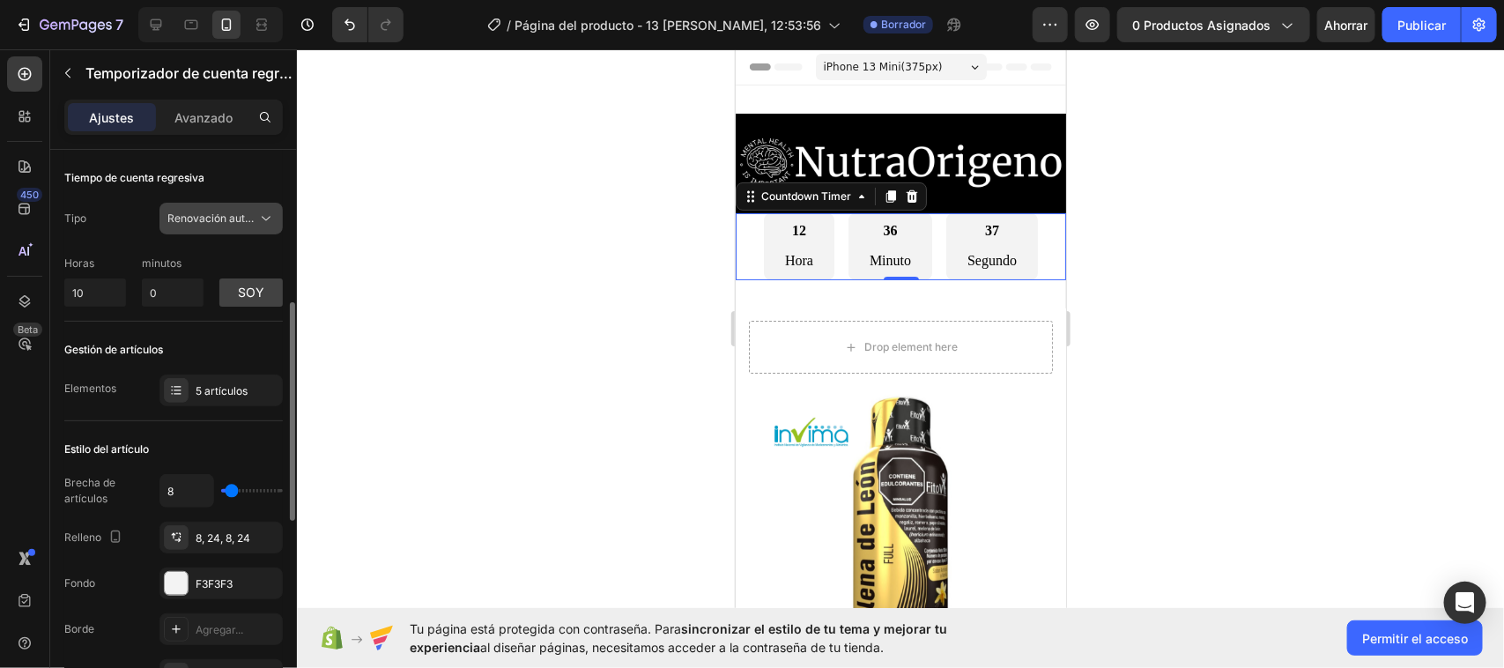
scroll to position [110, 0]
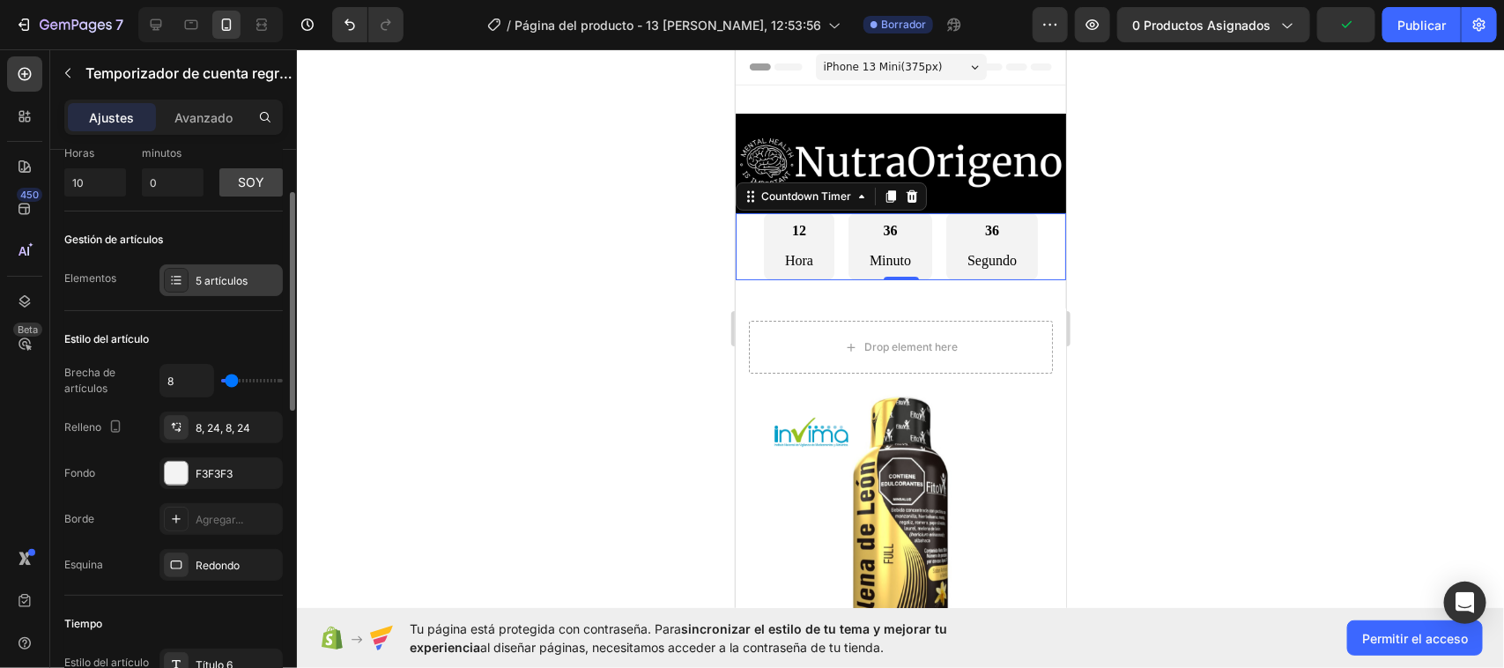
click at [200, 275] on font "5 artículos" at bounding box center [222, 280] width 52 height 13
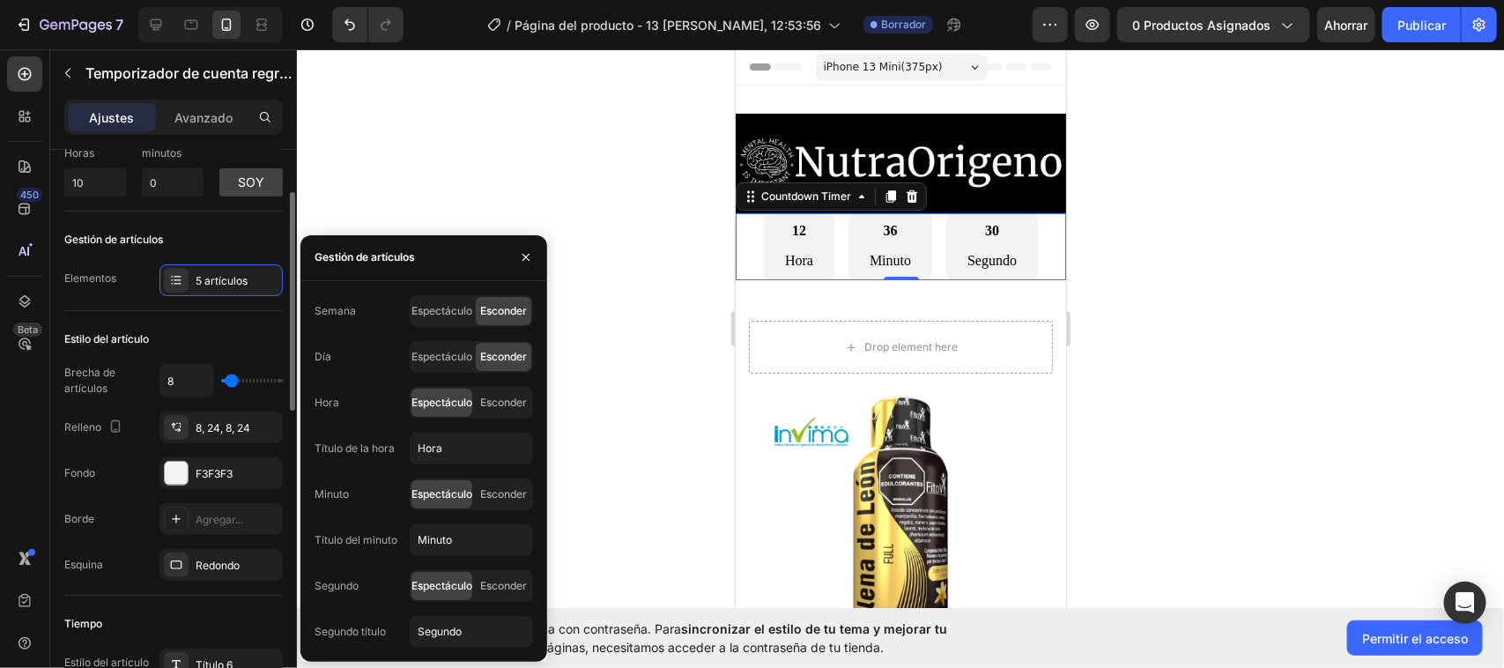
type input "16"
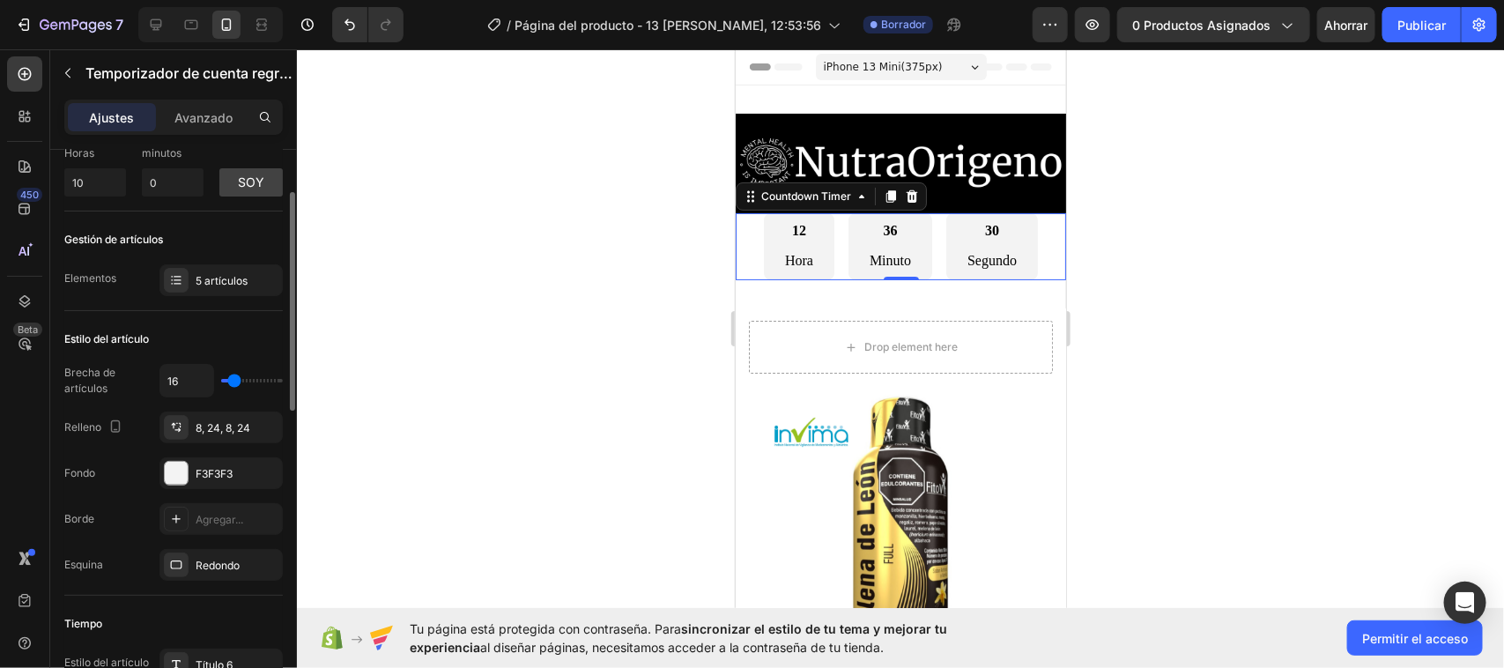
type input "19"
type input "22"
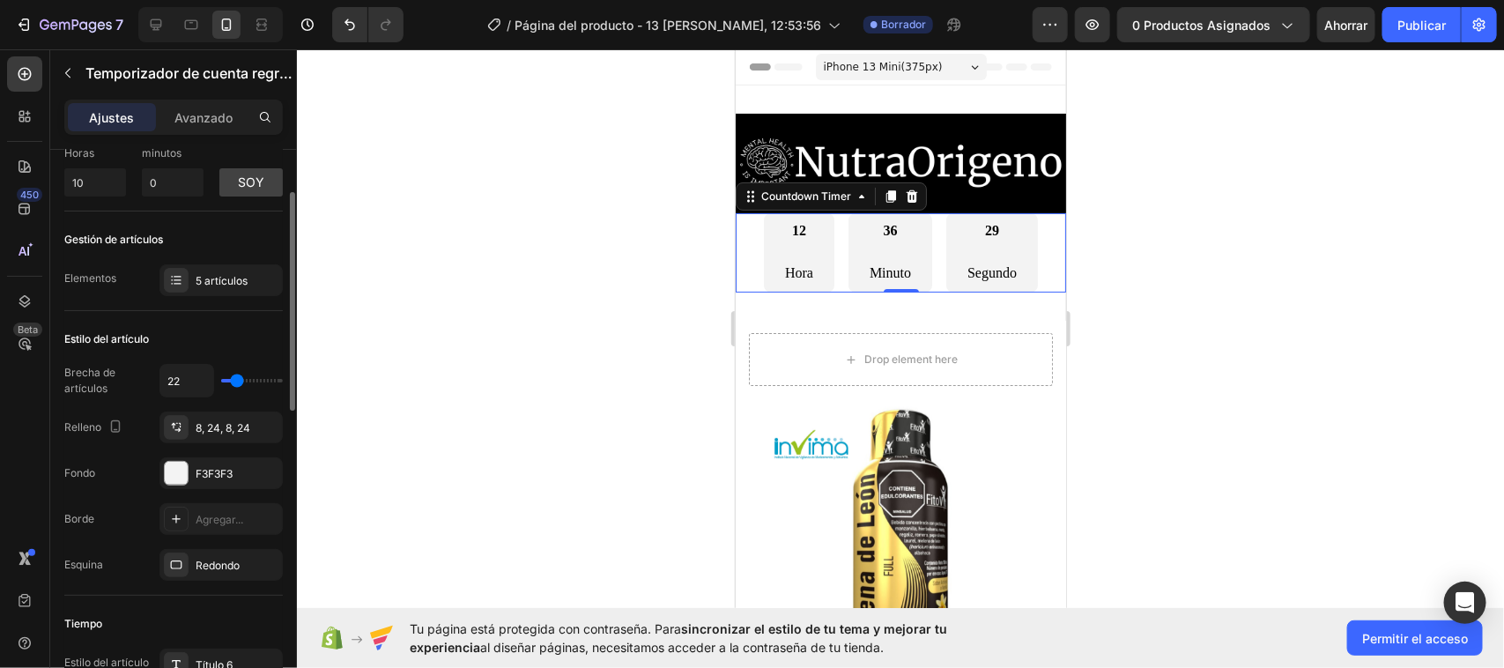
type input "33"
type input "50"
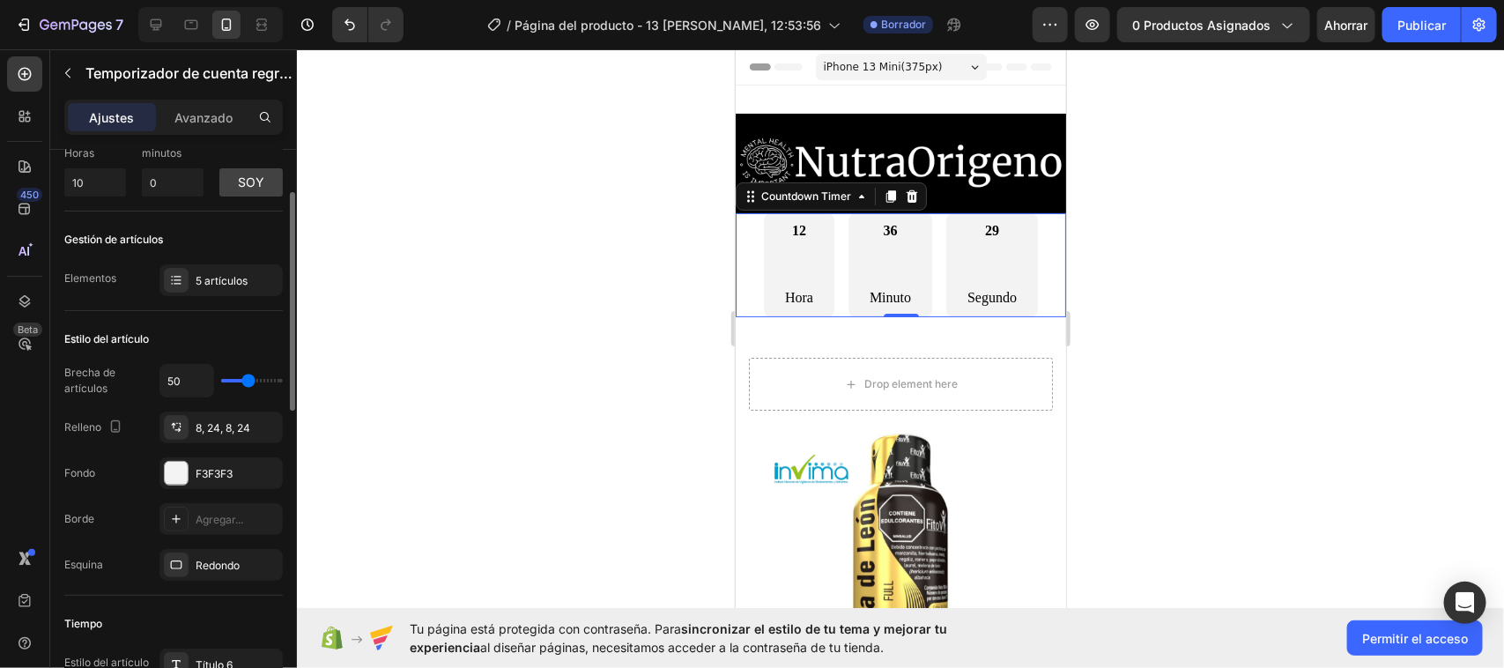
type input "16"
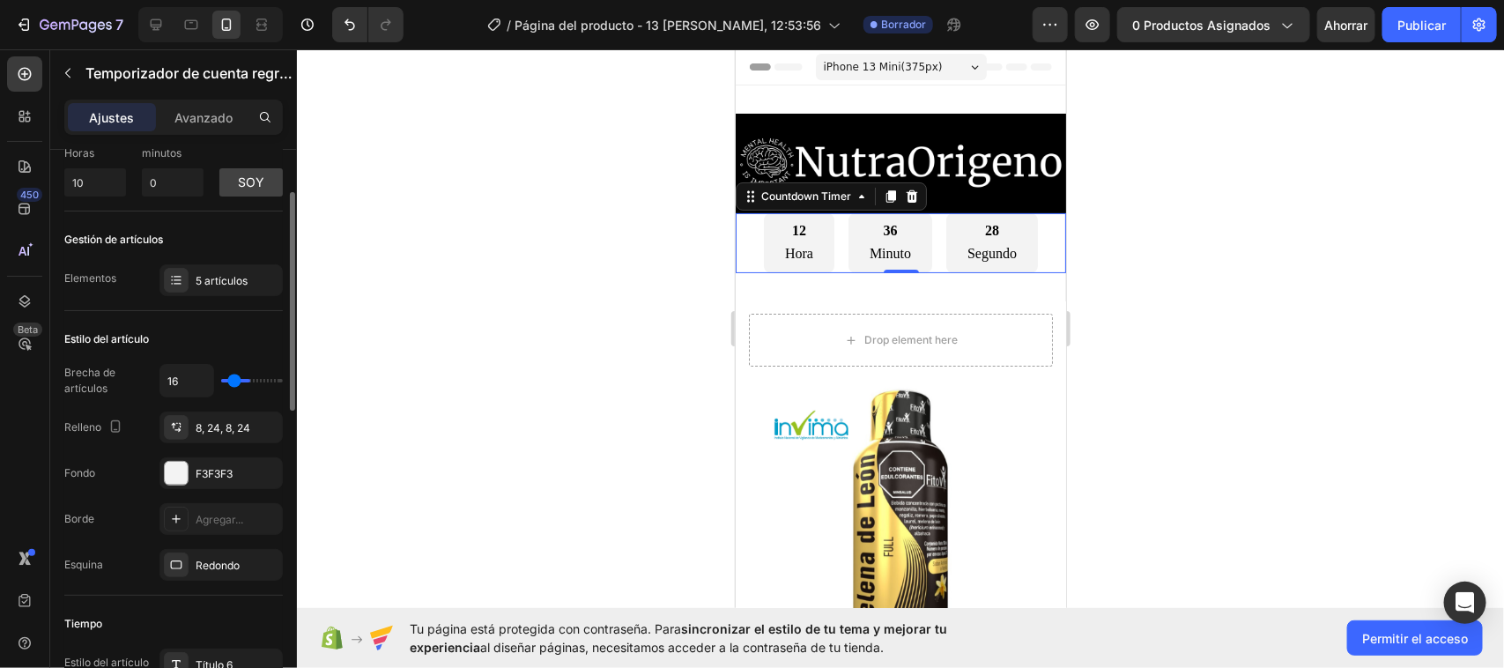
type input "0"
drag, startPoint x: 230, startPoint y: 382, endPoint x: 205, endPoint y: 382, distance: 24.7
type input "0"
click at [221, 382] on input "range" at bounding box center [252, 381] width 62 height 4
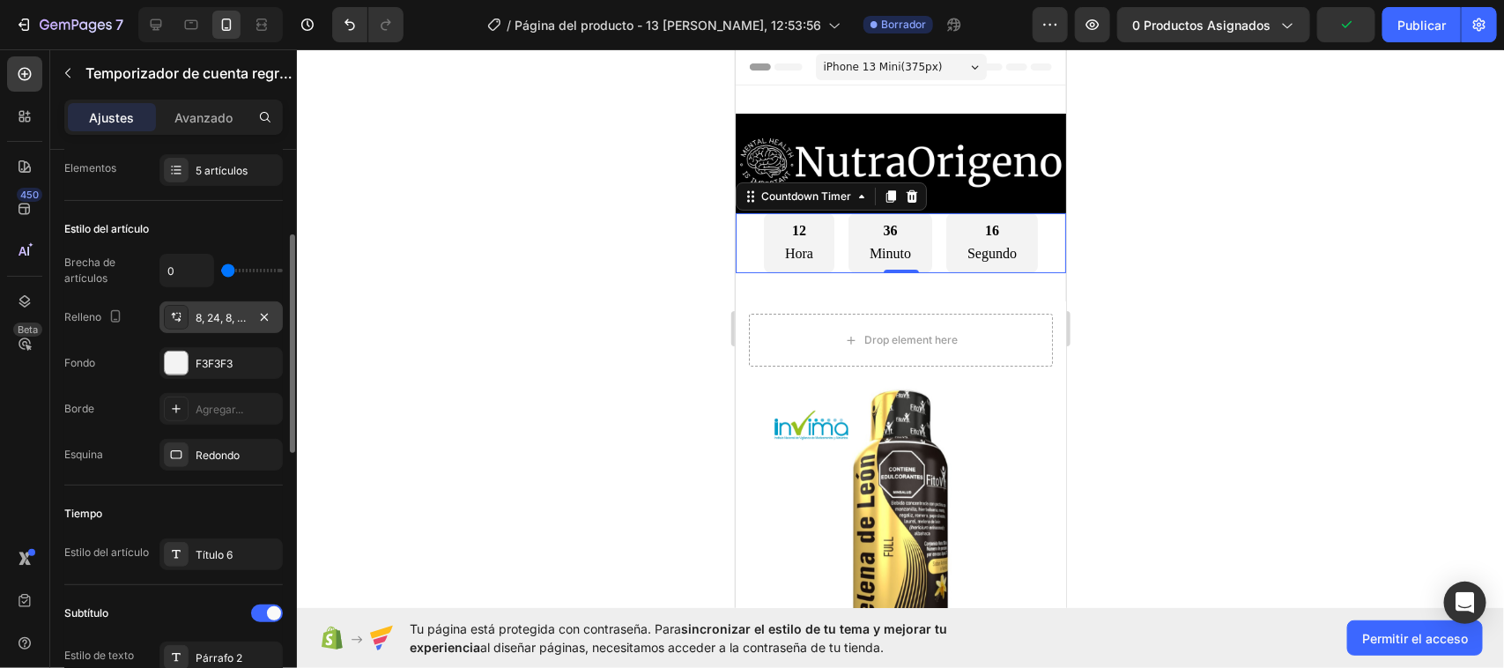
click at [174, 319] on icon at bounding box center [174, 316] width 4 height 6
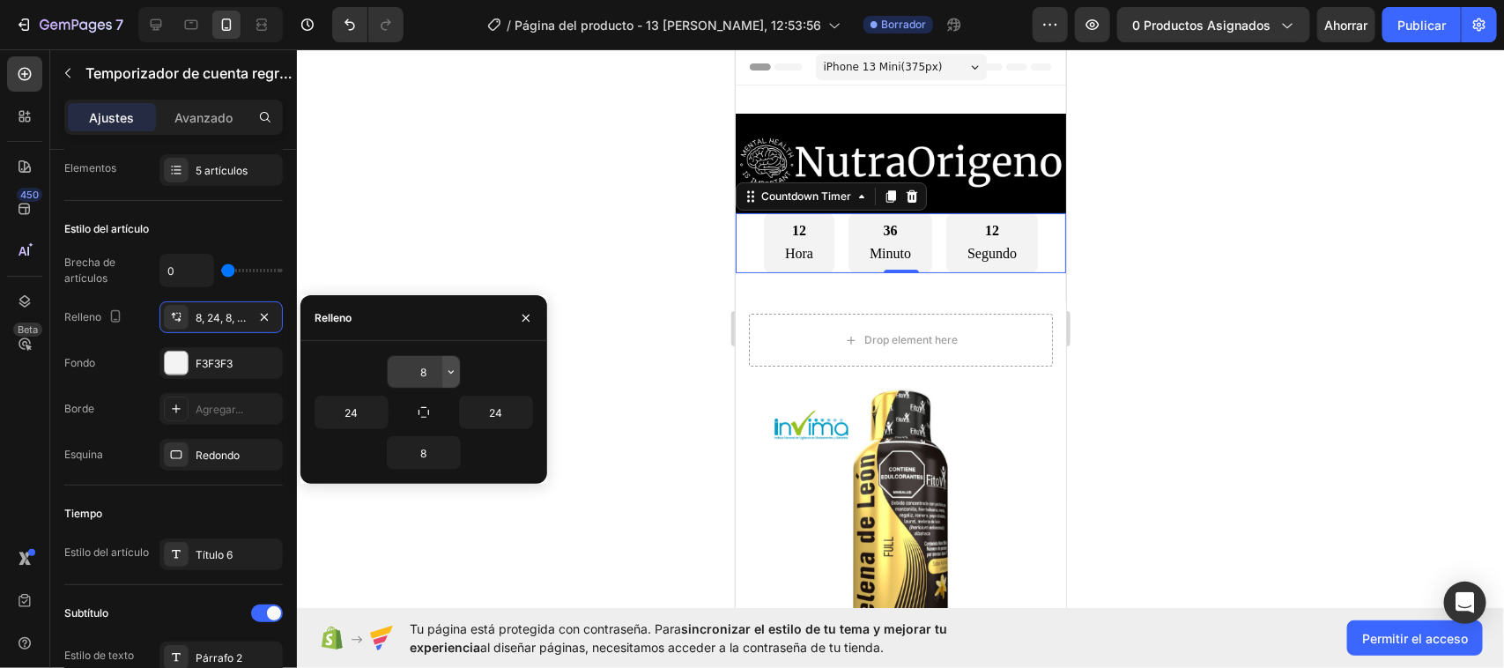
click at [449, 374] on icon "button" at bounding box center [451, 372] width 14 height 14
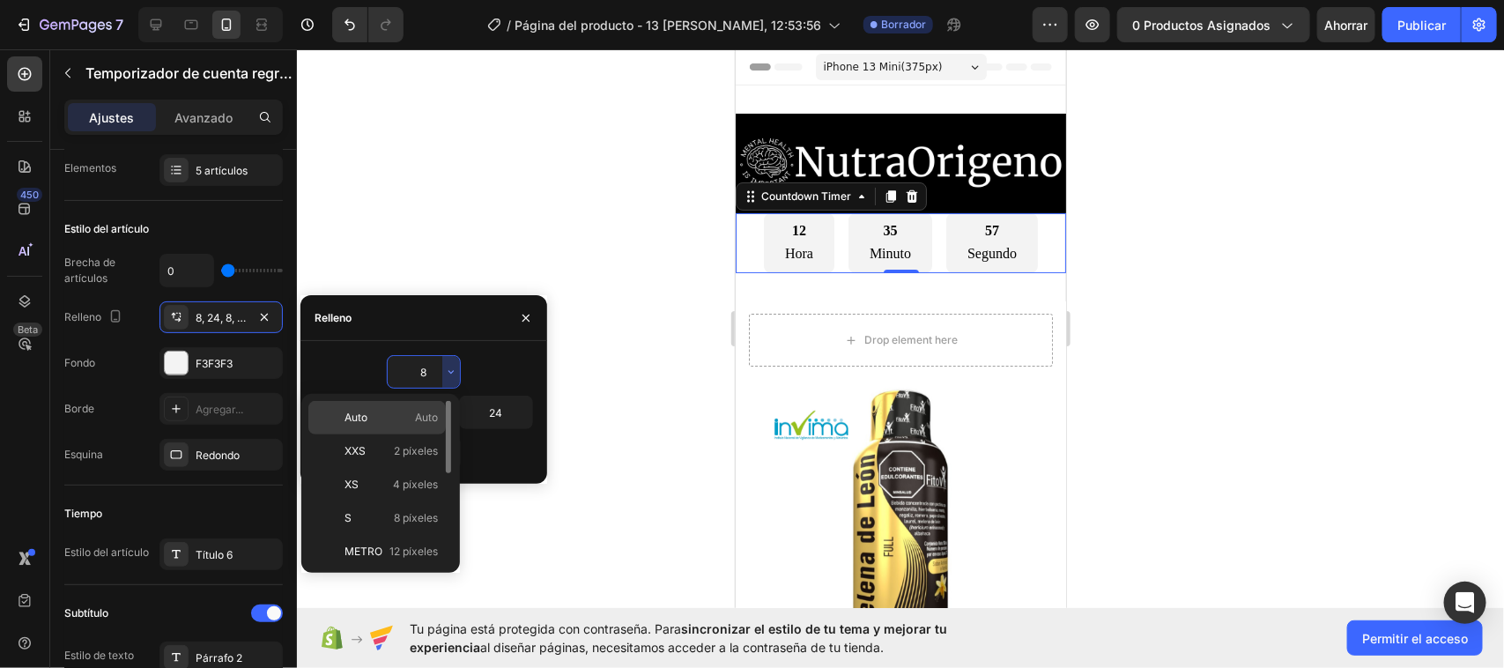
click at [412, 419] on p "Auto Auto" at bounding box center [391, 418] width 93 height 16
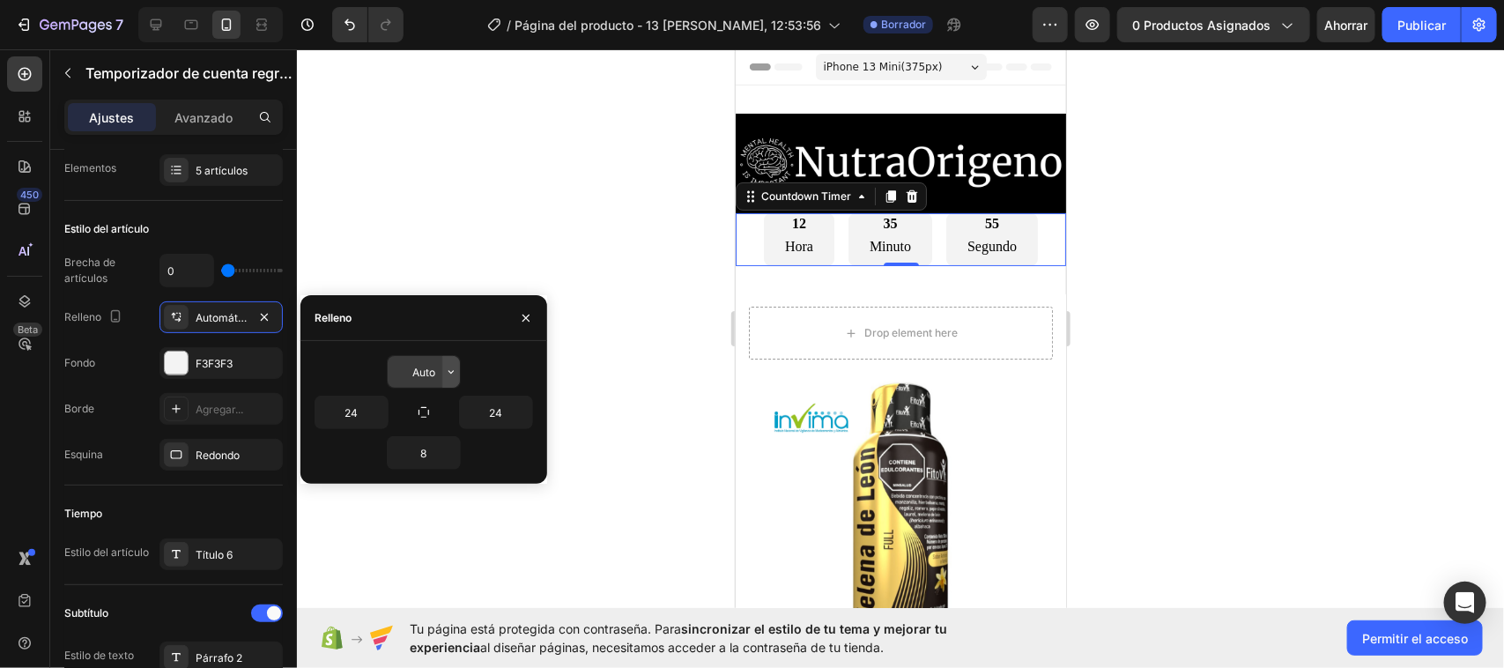
click at [450, 377] on icon "button" at bounding box center [451, 372] width 14 height 14
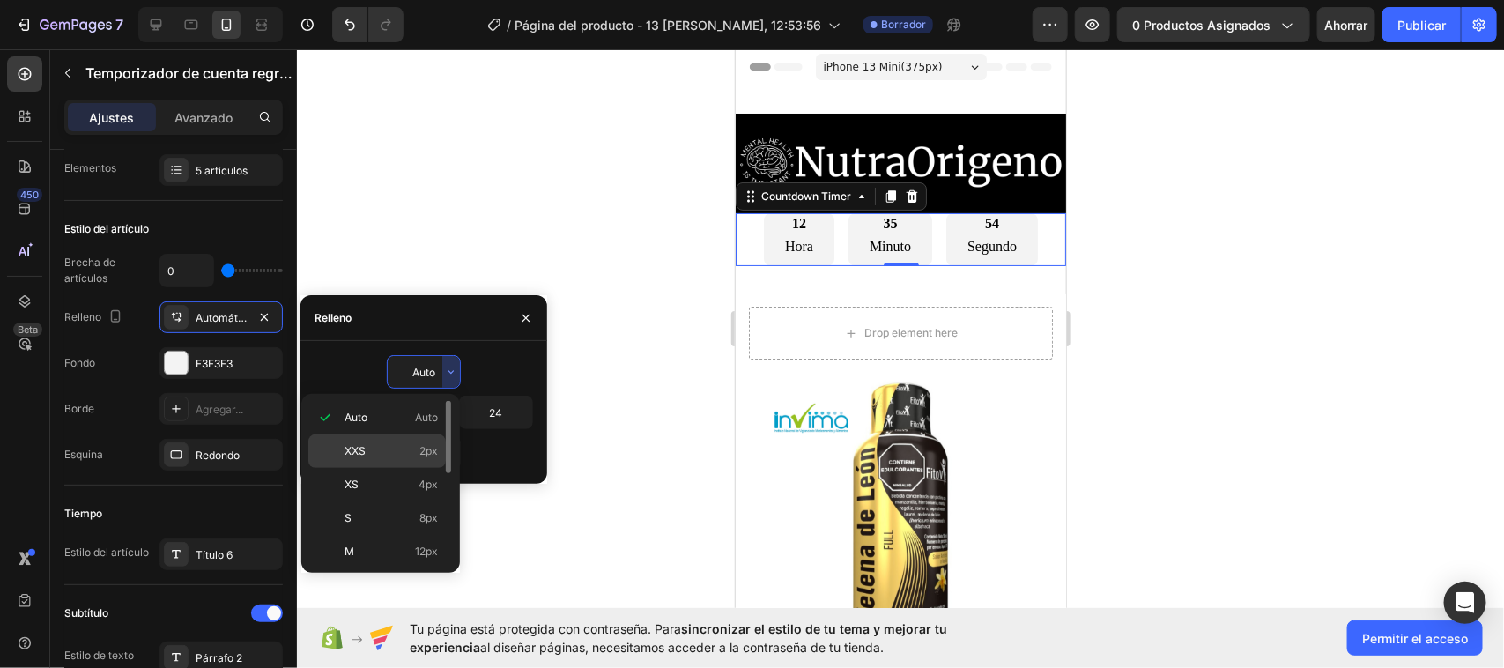
click at [376, 446] on p "XXS 2px" at bounding box center [391, 451] width 93 height 16
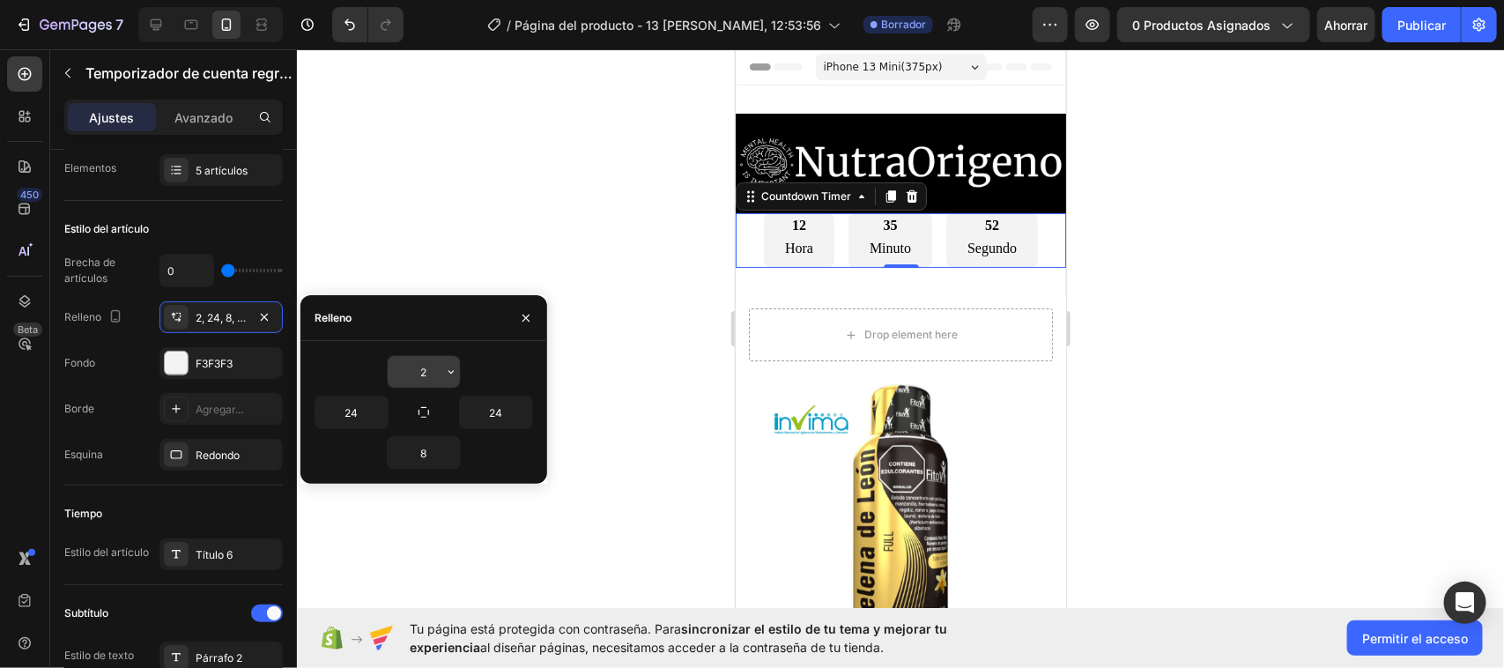
click at [444, 371] on icon "button" at bounding box center [451, 372] width 14 height 14
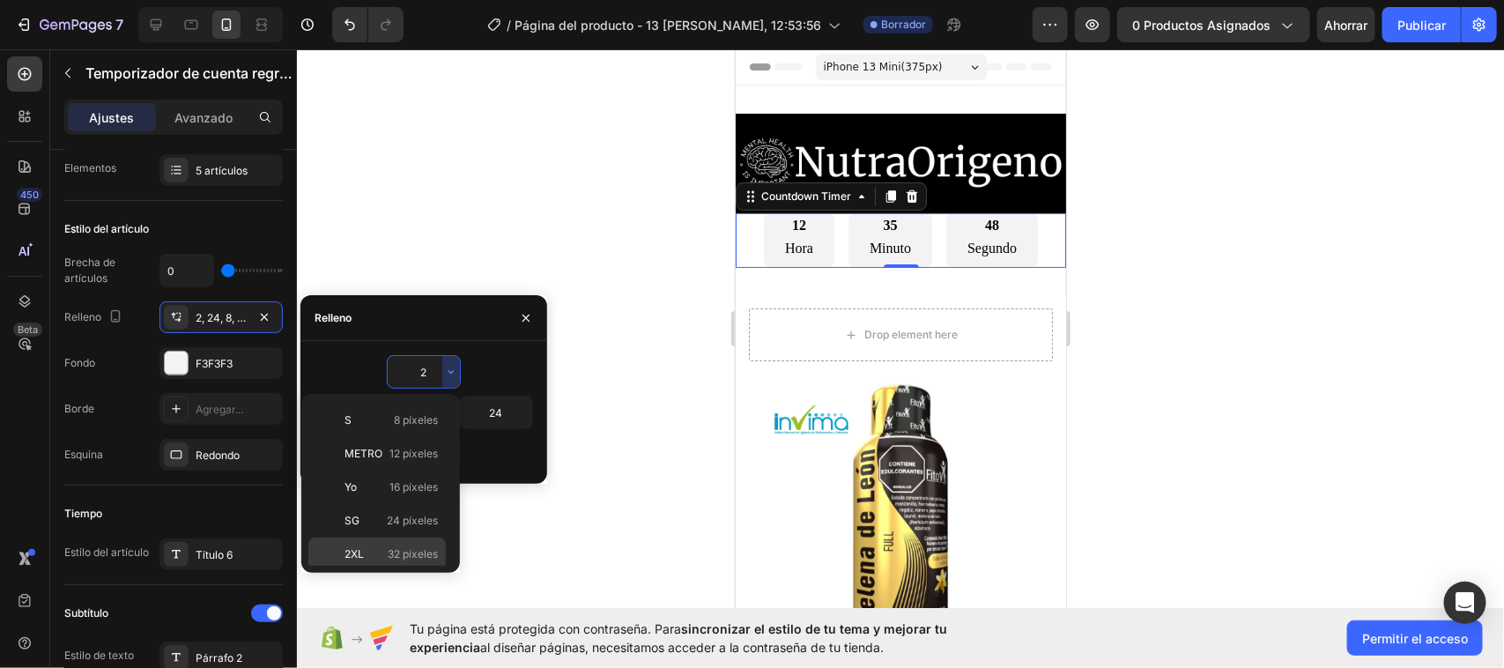
scroll to position [0, 0]
click at [374, 447] on p "XXS 2 píxeles" at bounding box center [391, 451] width 93 height 16
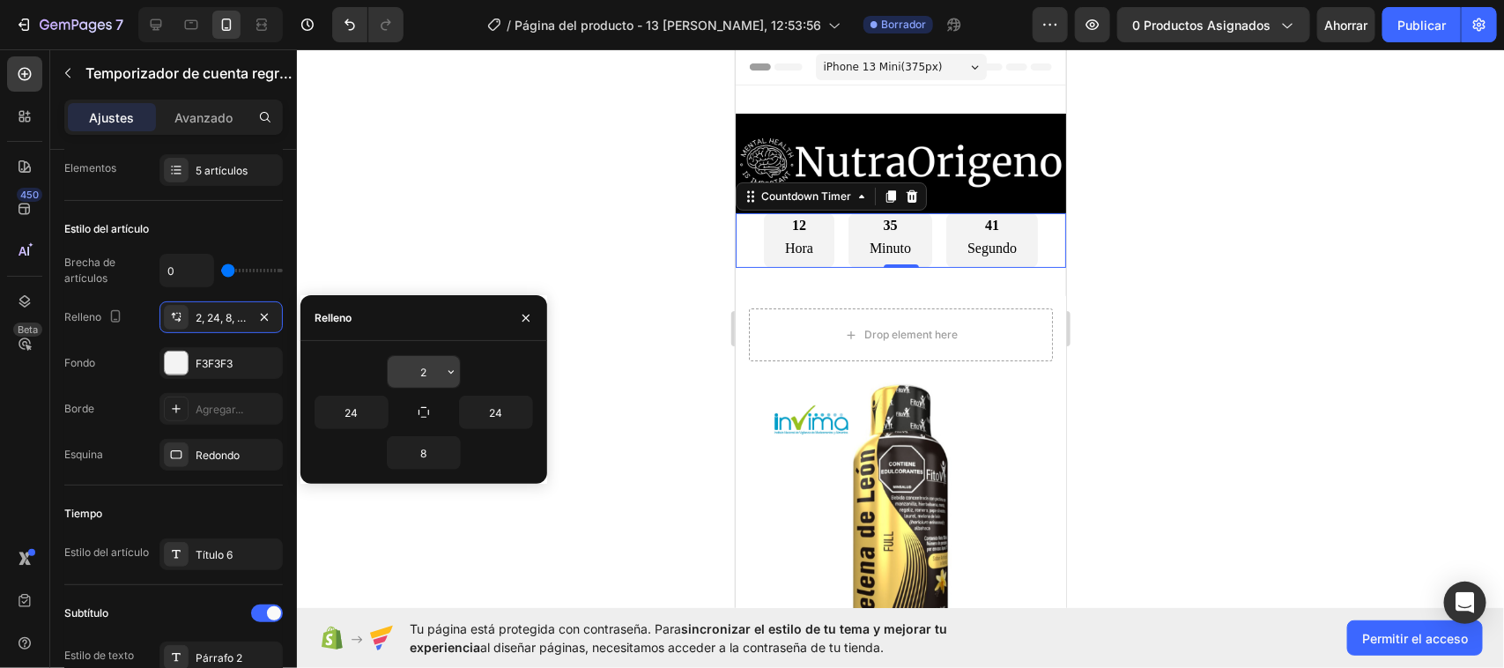
click at [448, 370] on icon "button" at bounding box center [451, 372] width 14 height 14
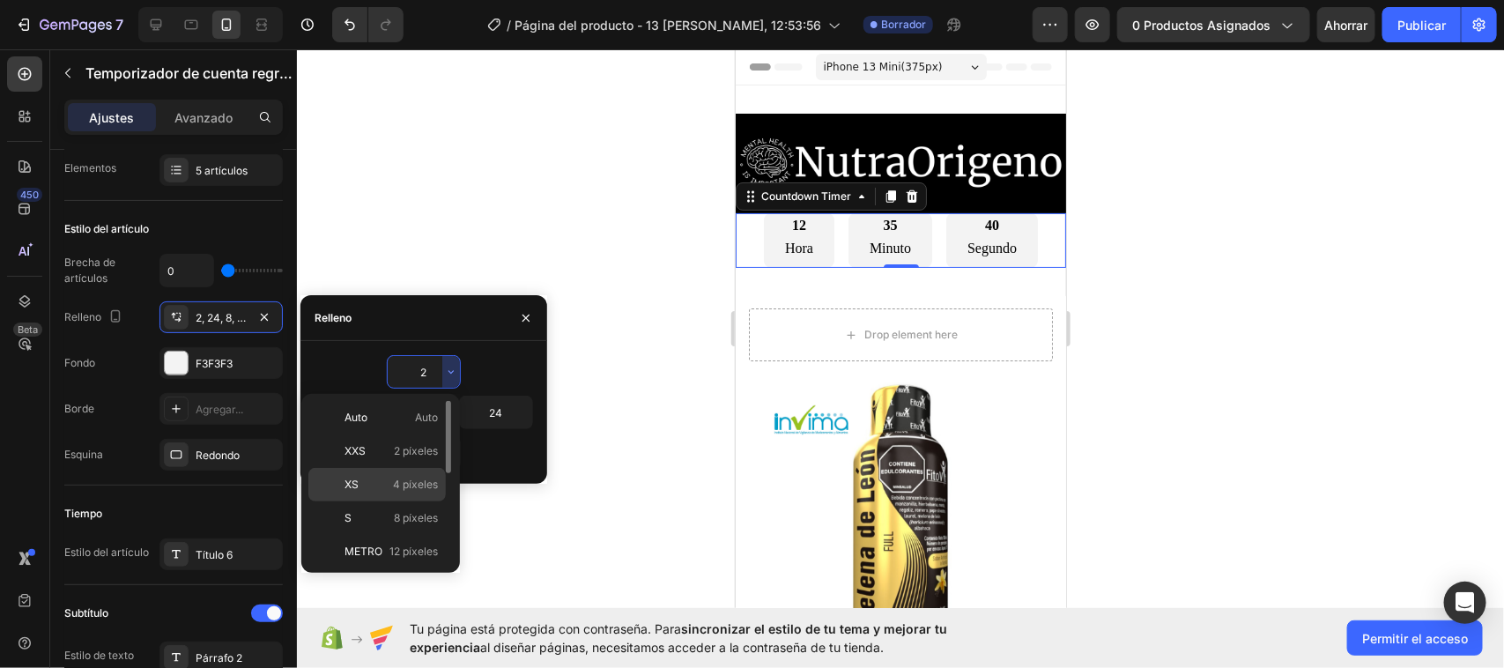
click at [376, 481] on p "XS 4 píxeles" at bounding box center [391, 485] width 93 height 16
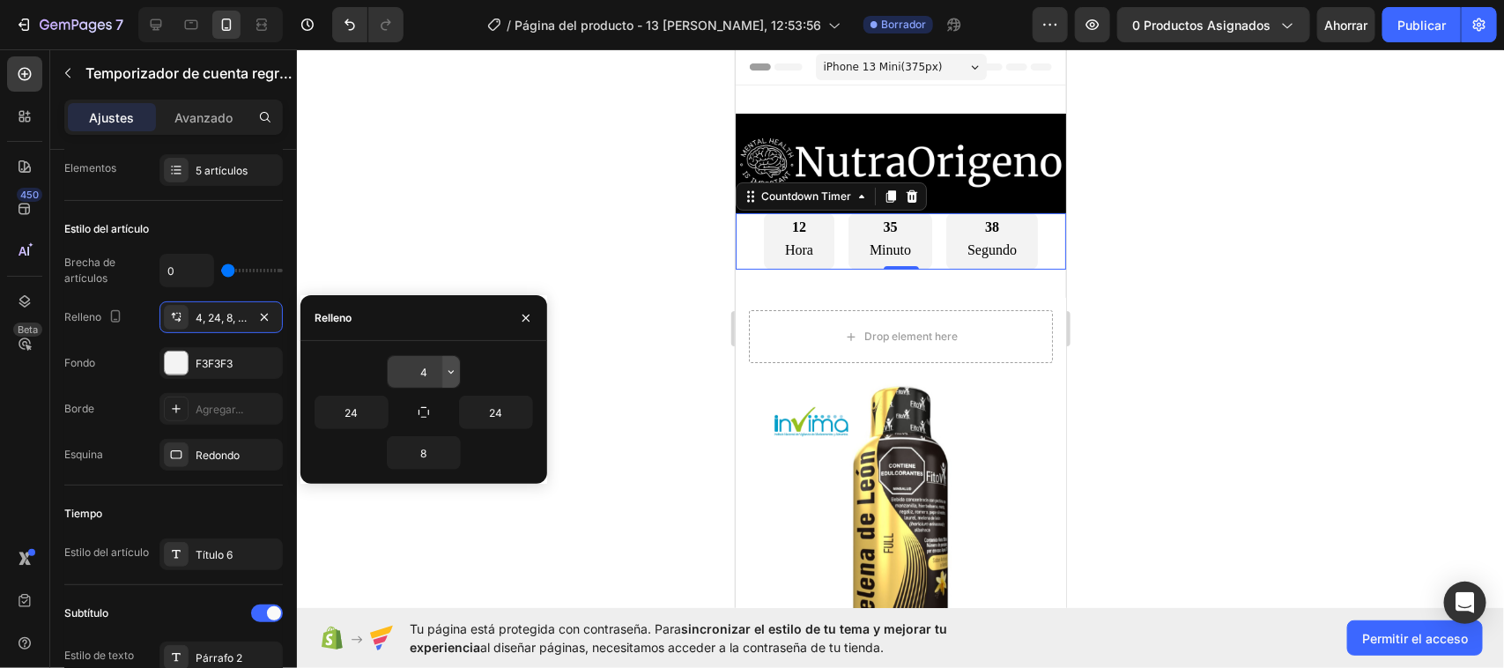
click at [450, 376] on icon "button" at bounding box center [451, 372] width 14 height 14
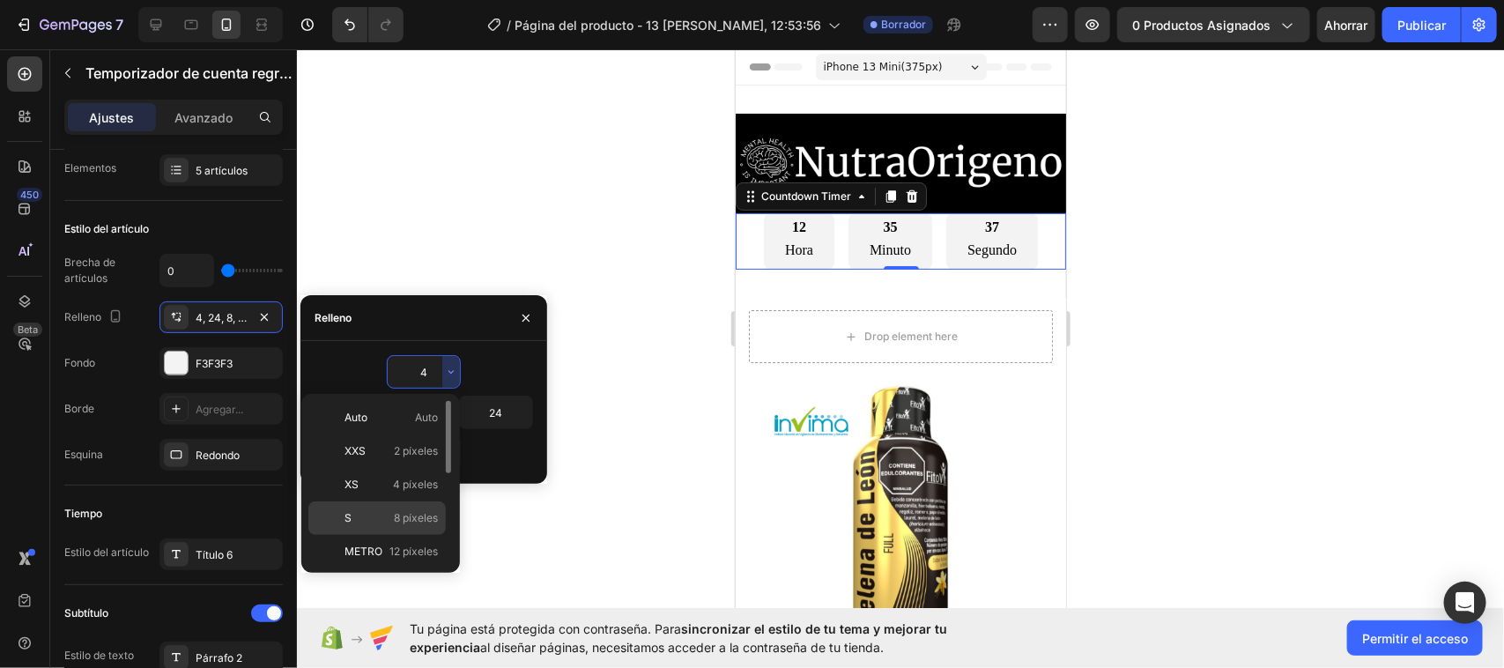
click at [361, 522] on p "S 8 píxeles" at bounding box center [391, 518] width 93 height 16
type input "8"
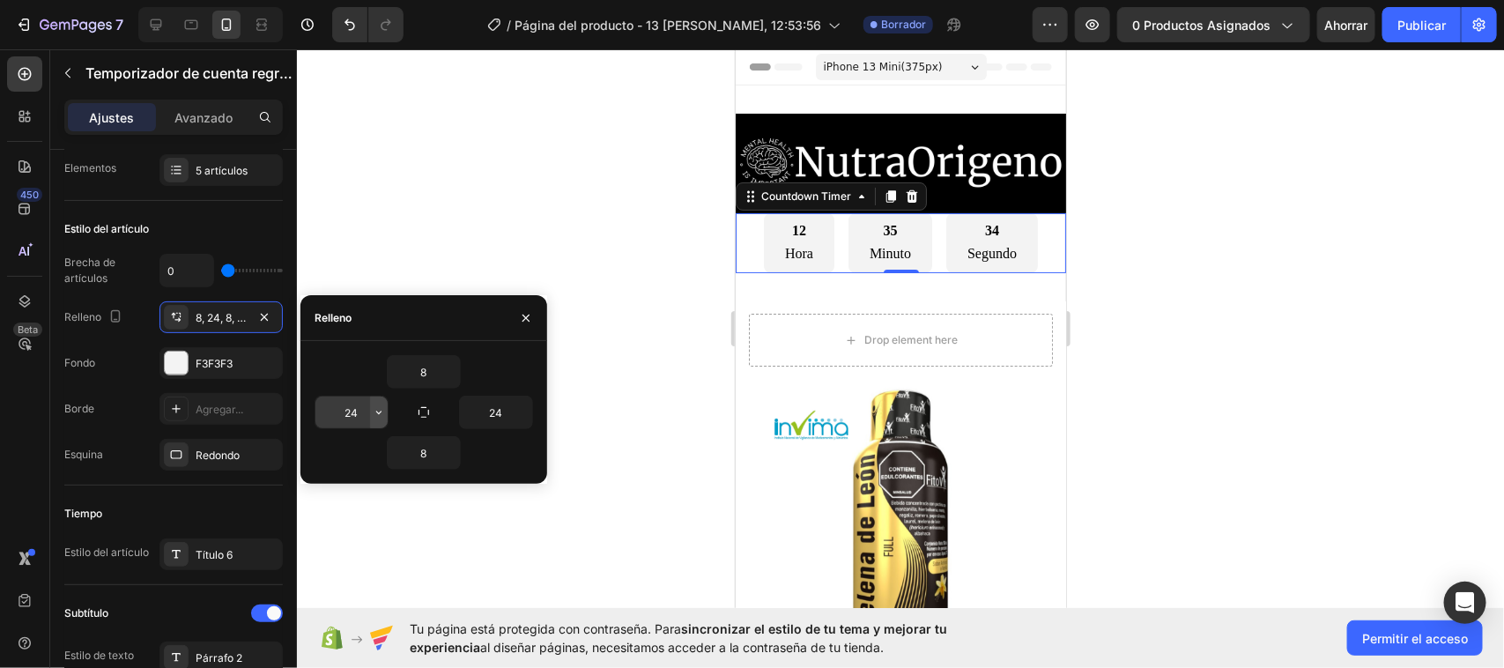
click at [377, 406] on icon "button" at bounding box center [379, 412] width 14 height 14
click at [421, 418] on icon "button" at bounding box center [424, 412] width 11 height 11
type input "8"
click at [433, 411] on button "button" at bounding box center [423, 412] width 25 height 25
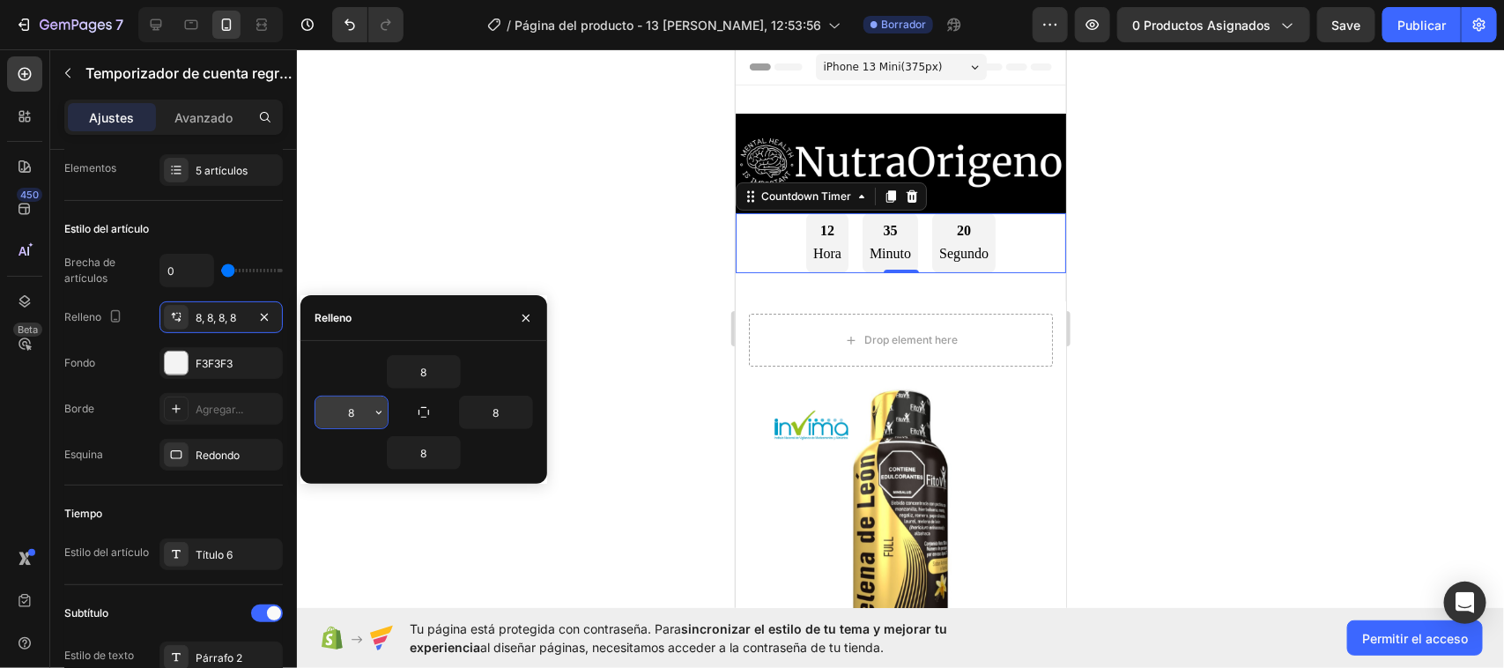
click at [367, 416] on input "8" at bounding box center [351, 412] width 72 height 32
click at [376, 416] on icon "button" at bounding box center [379, 412] width 14 height 14
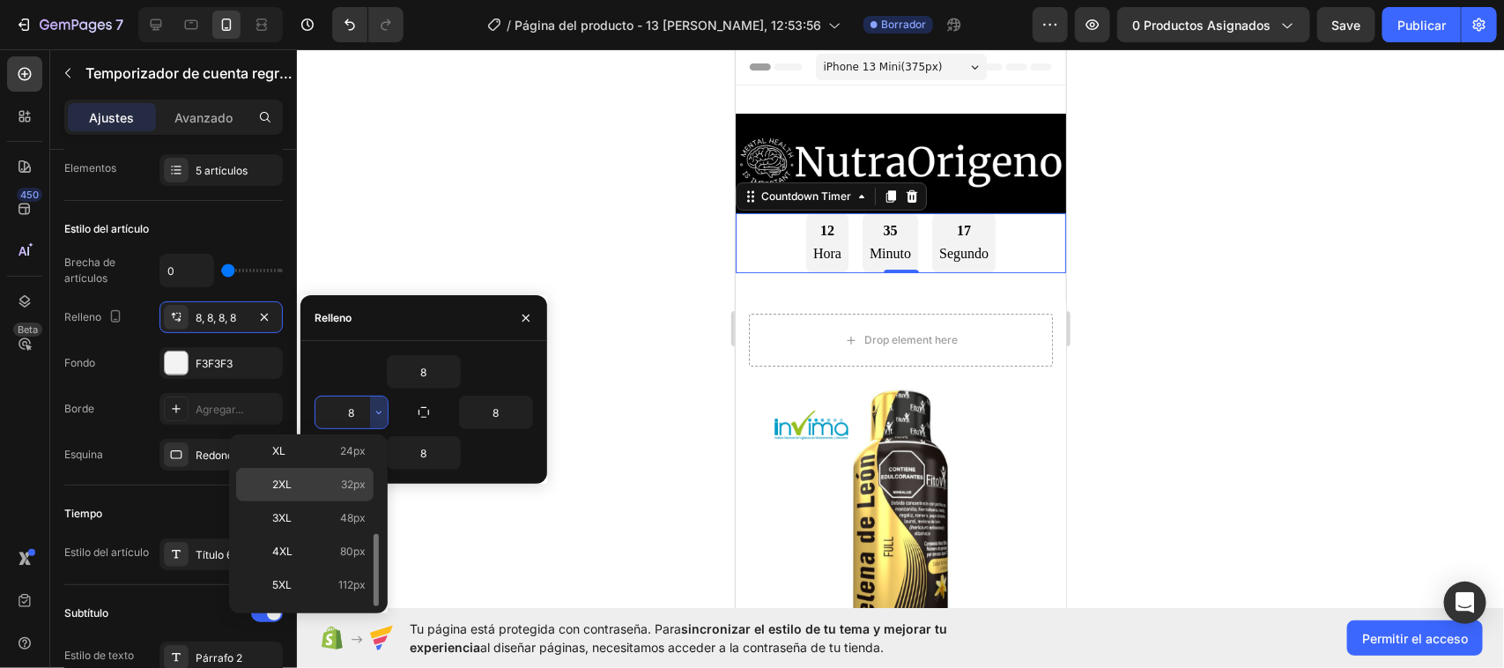
scroll to position [98, 0]
click at [351, 578] on div "XL 24px" at bounding box center [304, 594] width 137 height 33
type input "24"
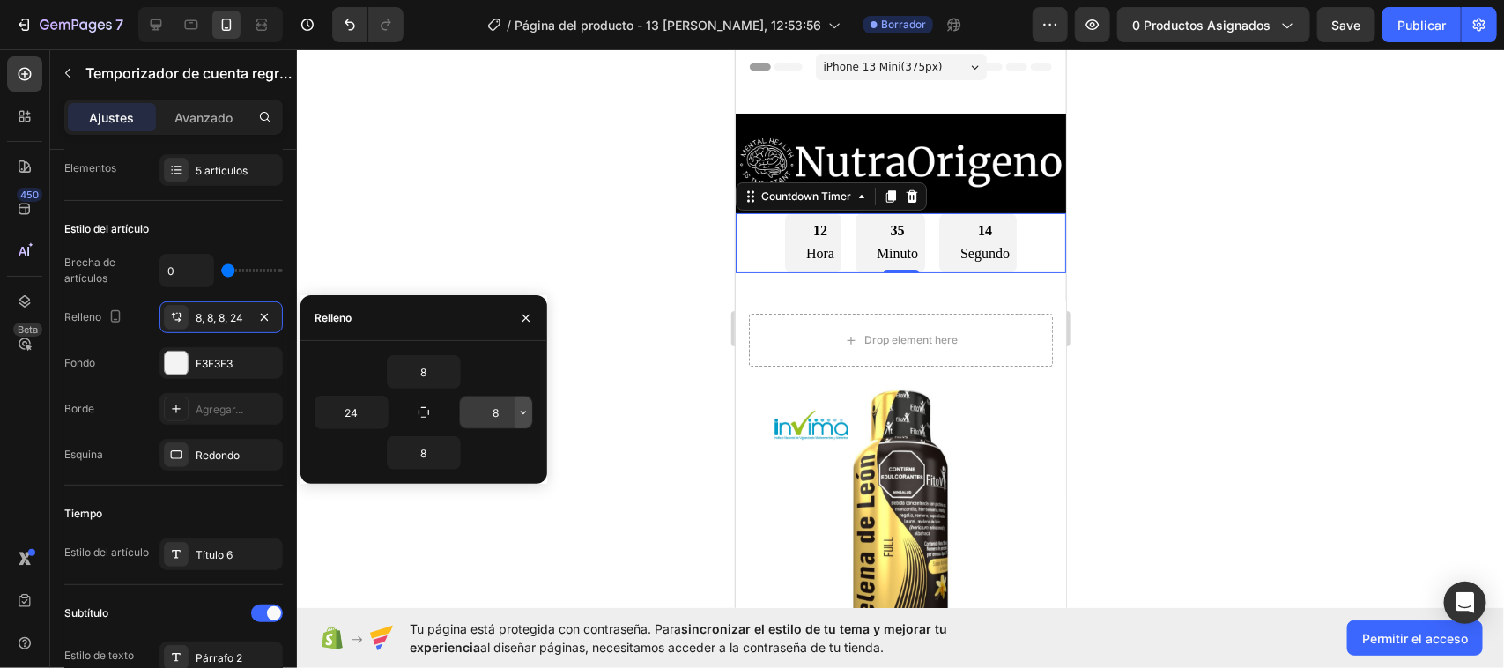
click at [525, 412] on icon "button" at bounding box center [523, 413] width 5 height 4
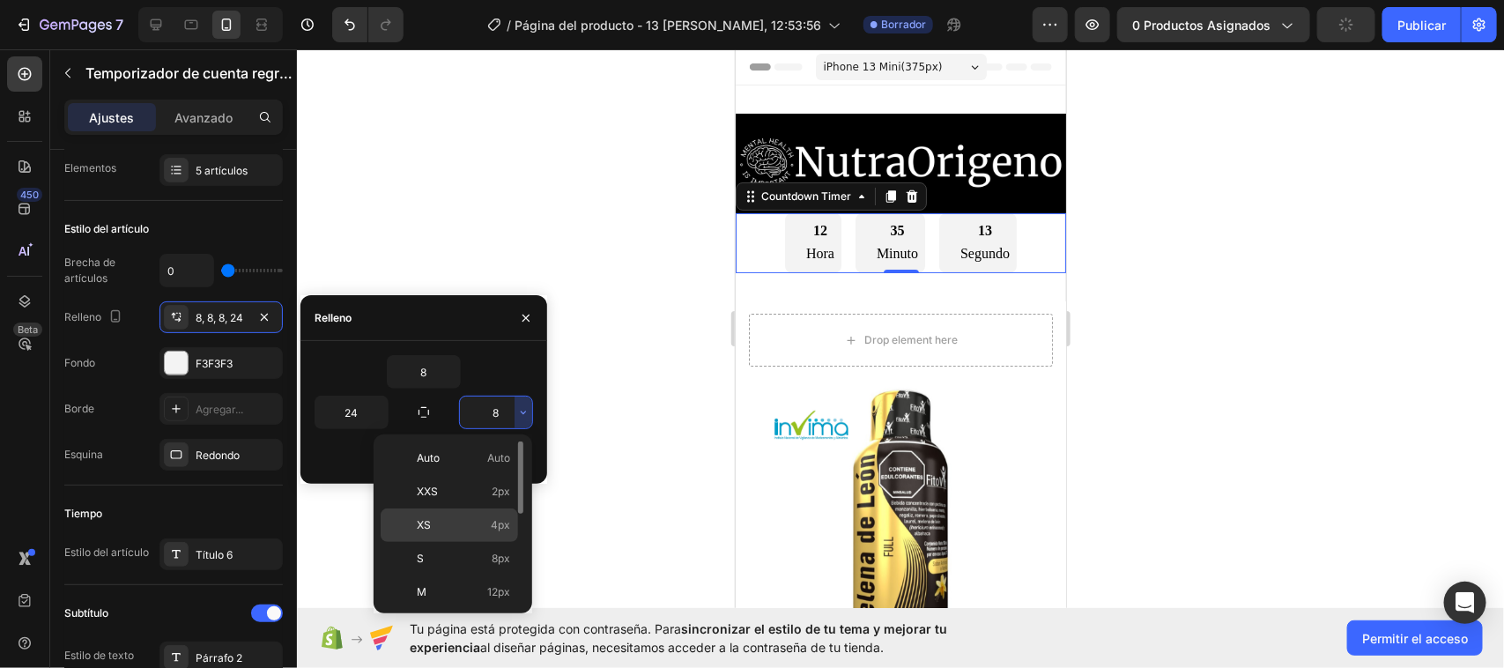
scroll to position [208, 0]
click at [493, 459] on span "24px" at bounding box center [498, 451] width 26 height 16
type input "24"
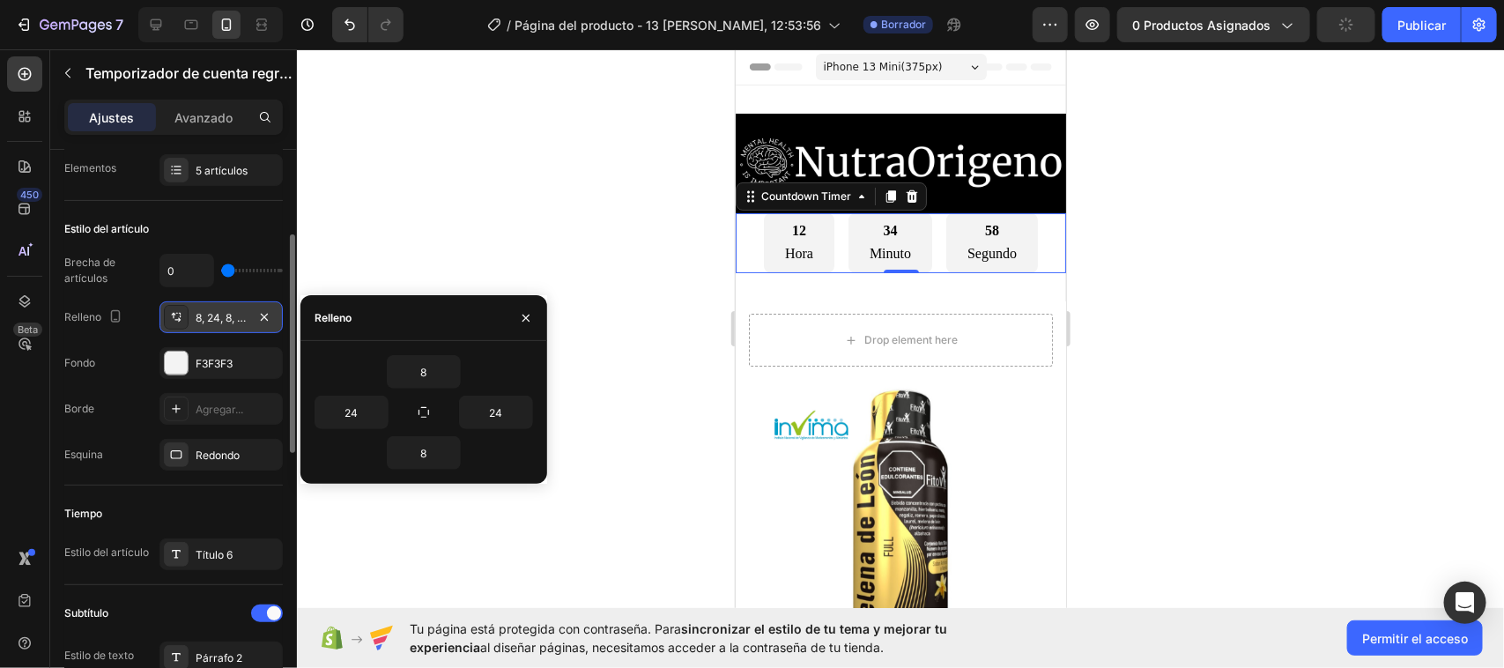
click at [242, 314] on font "8, 24, 8, 24" at bounding box center [223, 317] width 55 height 13
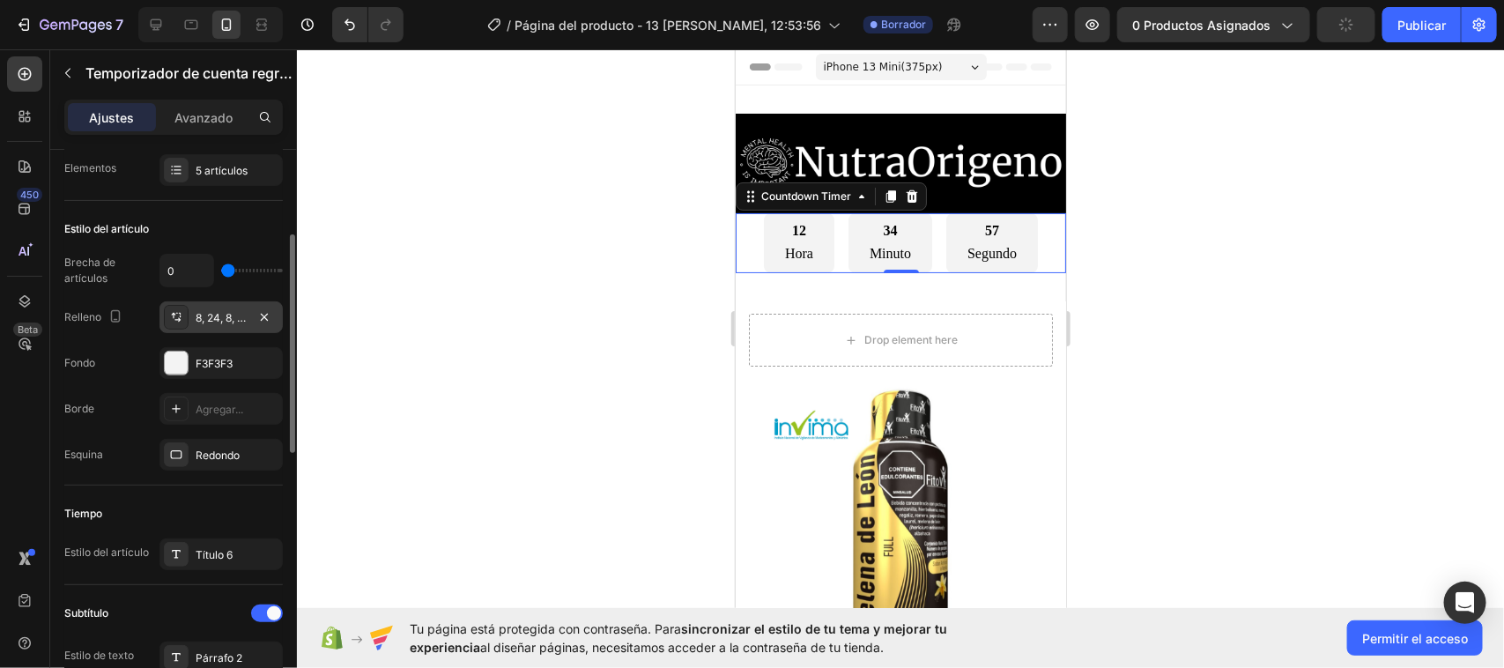
click at [242, 314] on font "8, 24, 8, 24" at bounding box center [223, 317] width 55 height 13
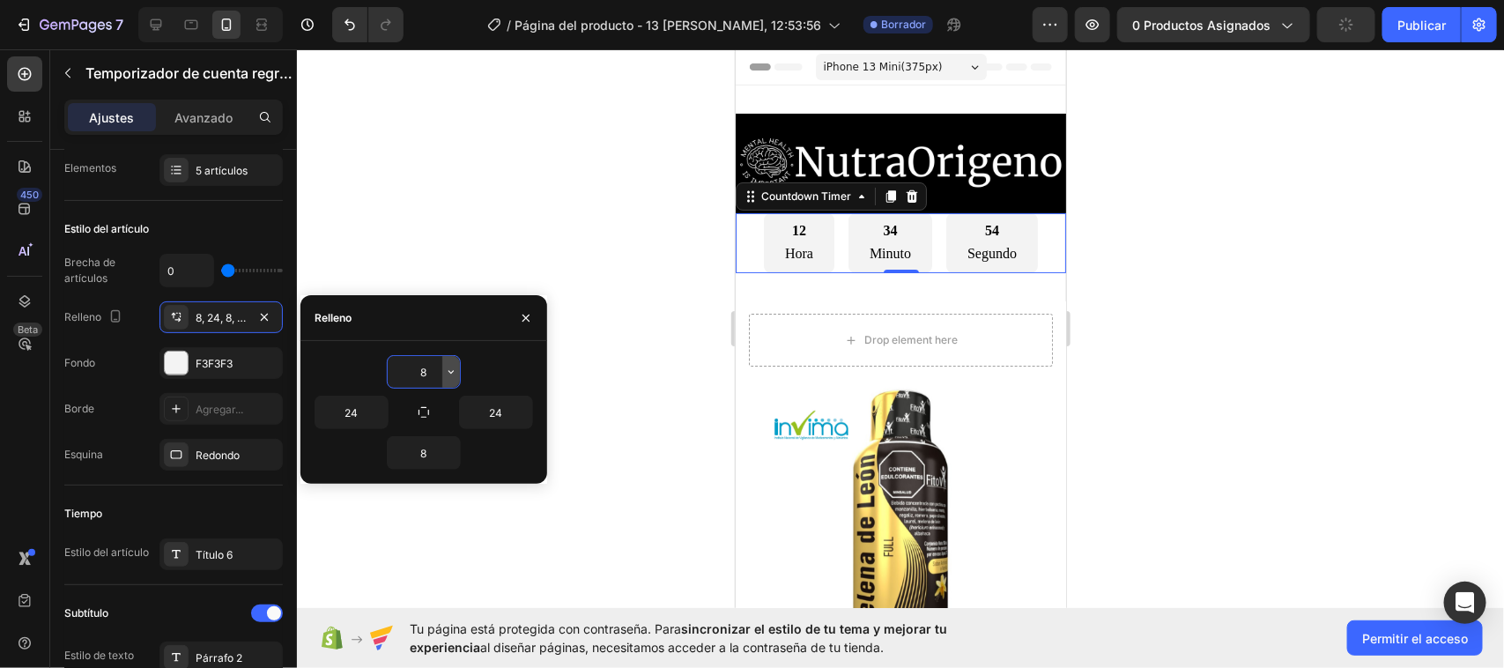
click at [459, 368] on button "button" at bounding box center [451, 372] width 18 height 32
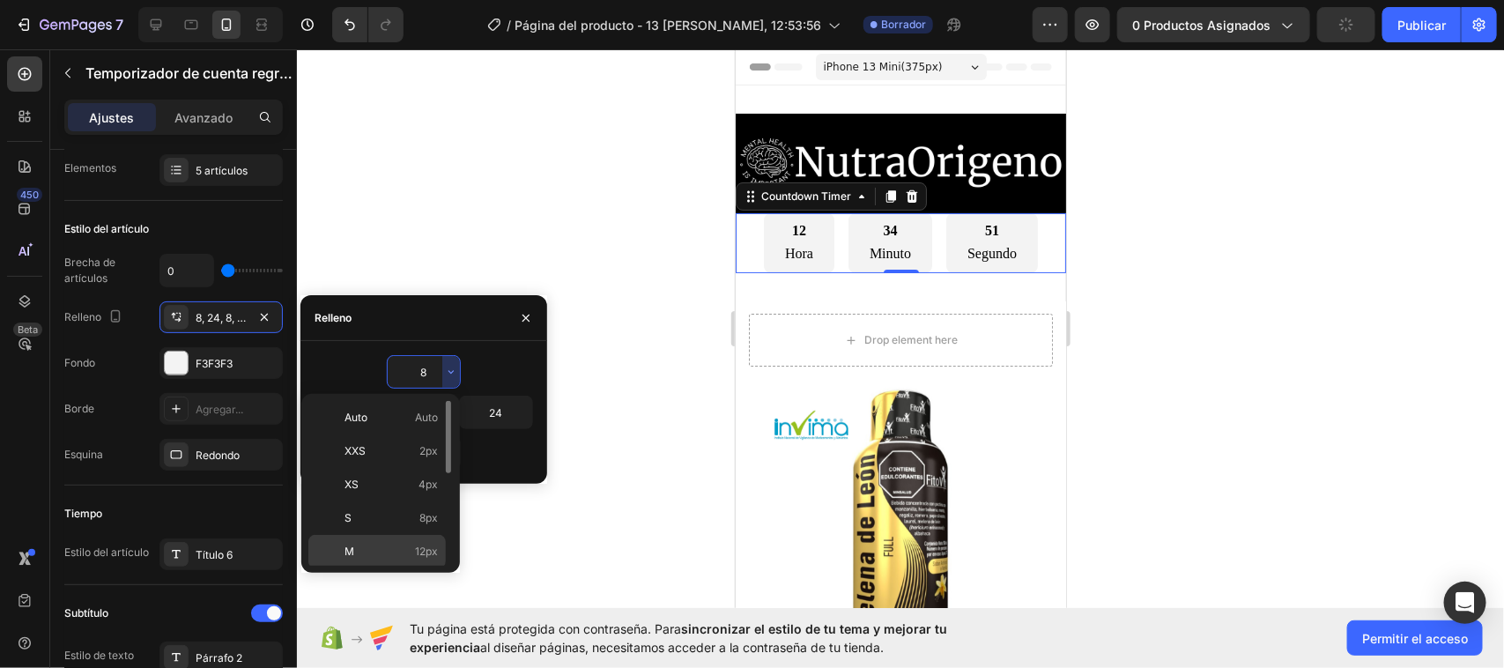
click at [401, 548] on p "M 12px" at bounding box center [391, 552] width 93 height 16
type input "12"
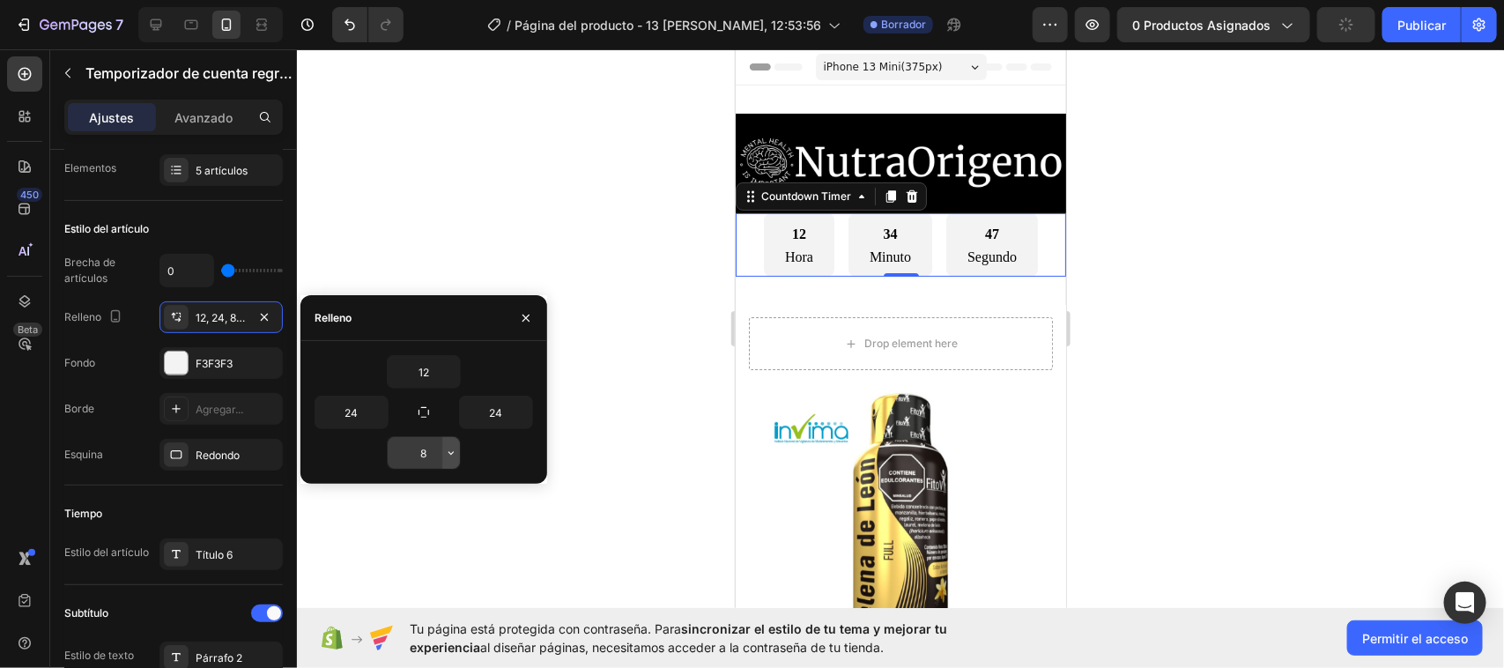
click at [449, 455] on icon "button" at bounding box center [450, 454] width 5 height 4
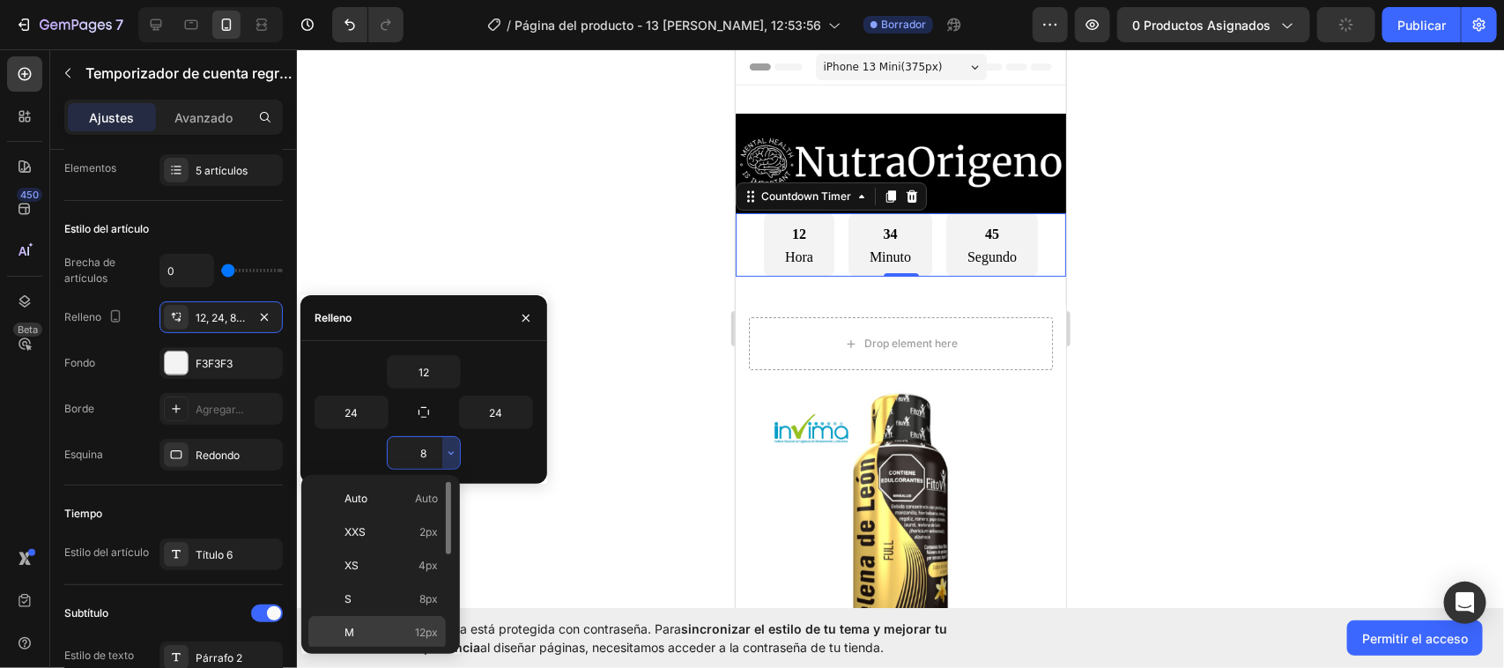
click at [401, 626] on p "M 12px" at bounding box center [391, 633] width 93 height 16
type input "12"
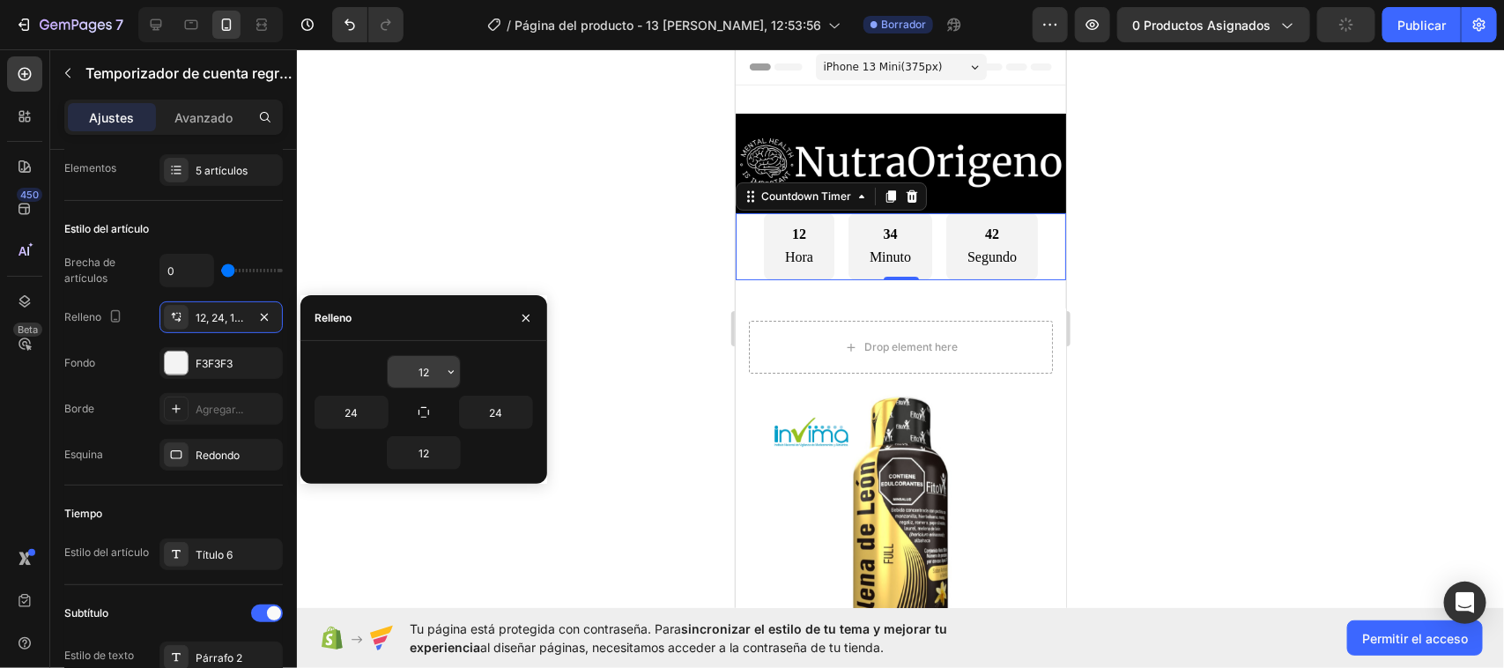
click at [456, 366] on icon "button" at bounding box center [451, 372] width 14 height 14
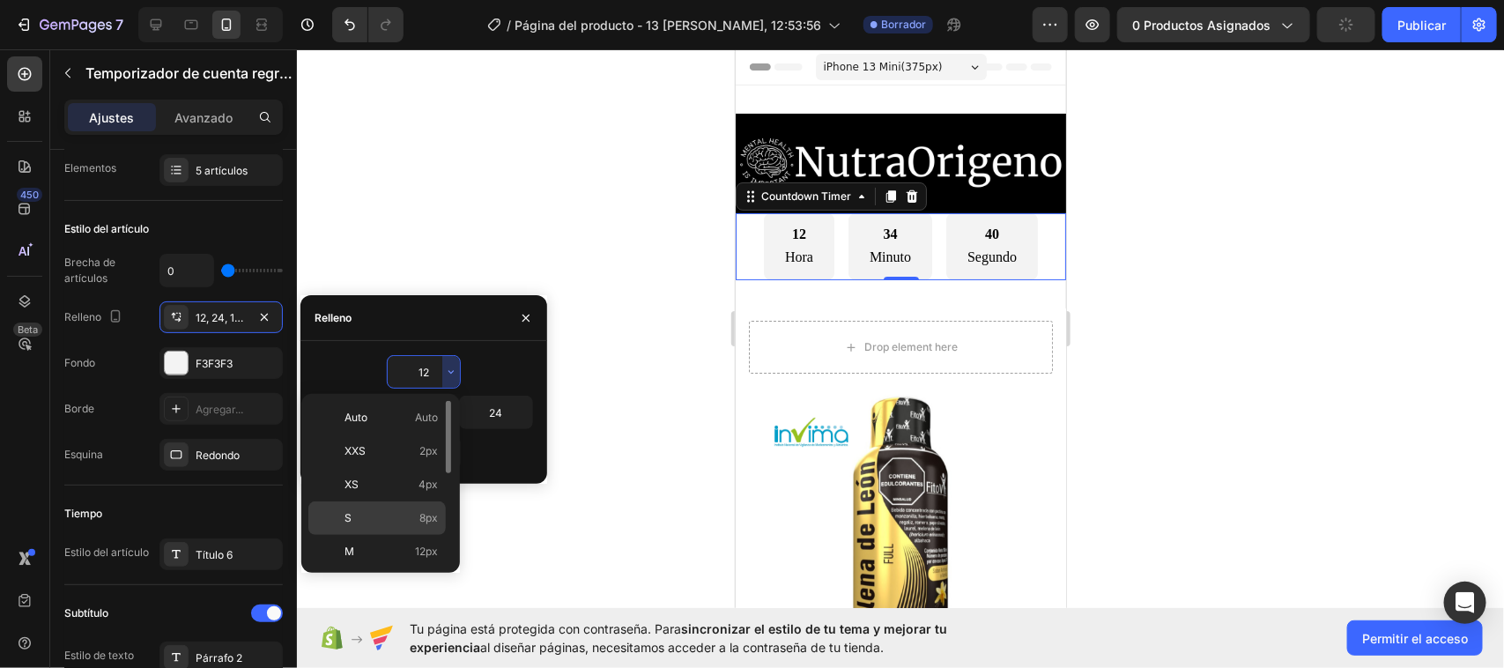
click at [401, 511] on p "S 8px" at bounding box center [391, 518] width 93 height 16
type input "8"
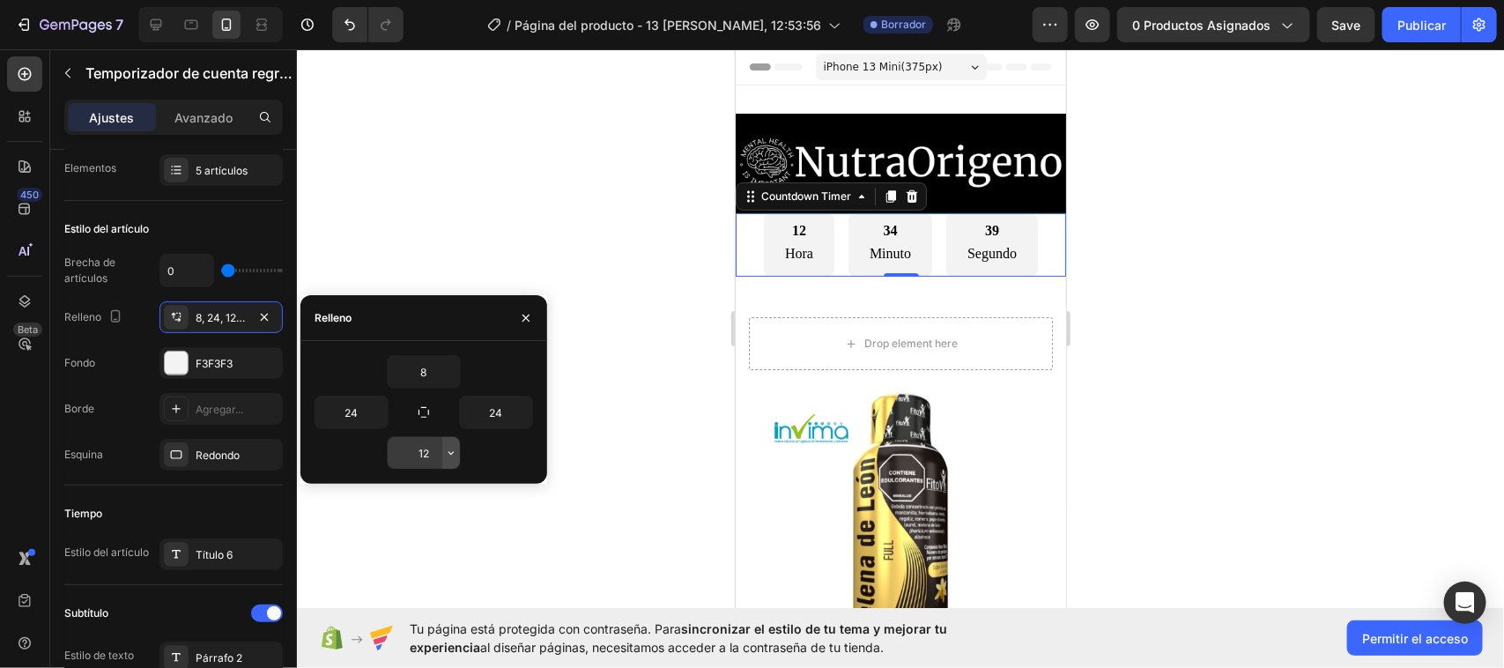
click at [448, 458] on icon "button" at bounding box center [451, 453] width 14 height 14
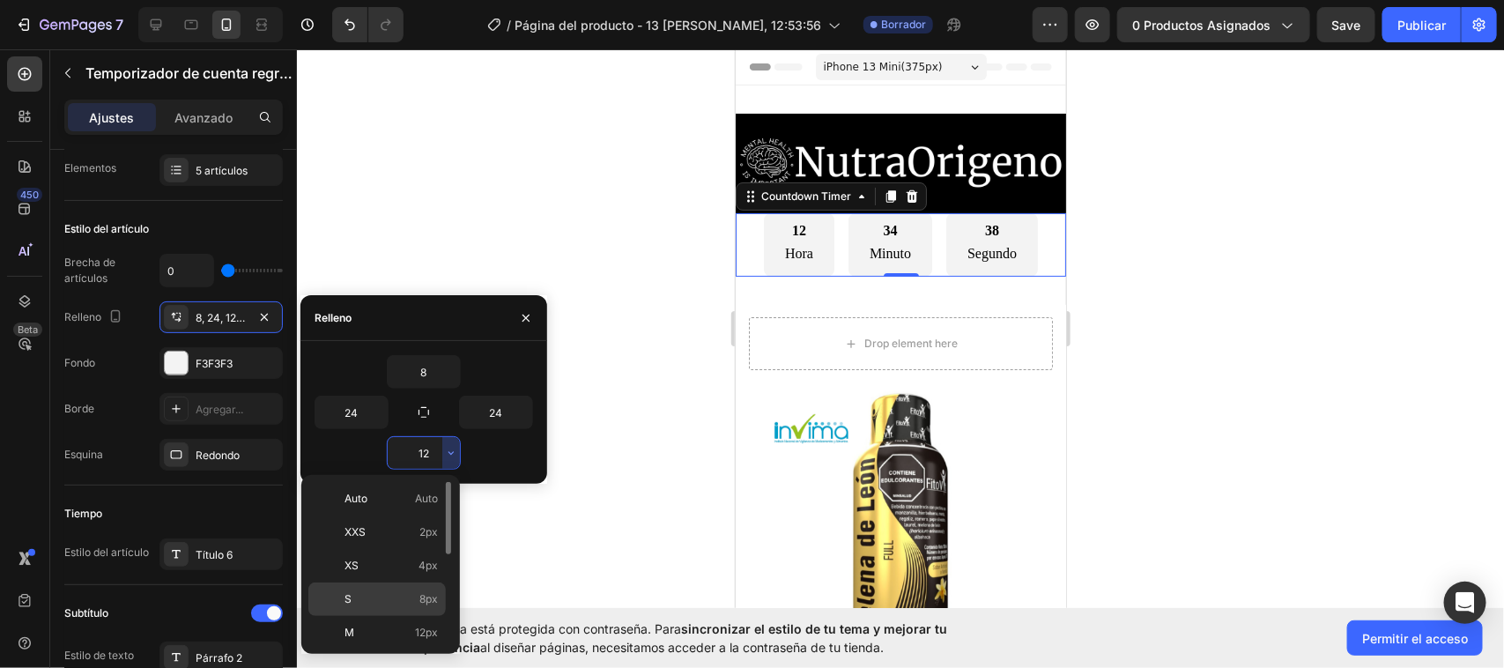
click at [384, 599] on p "S 8px" at bounding box center [391, 599] width 93 height 16
type input "8"
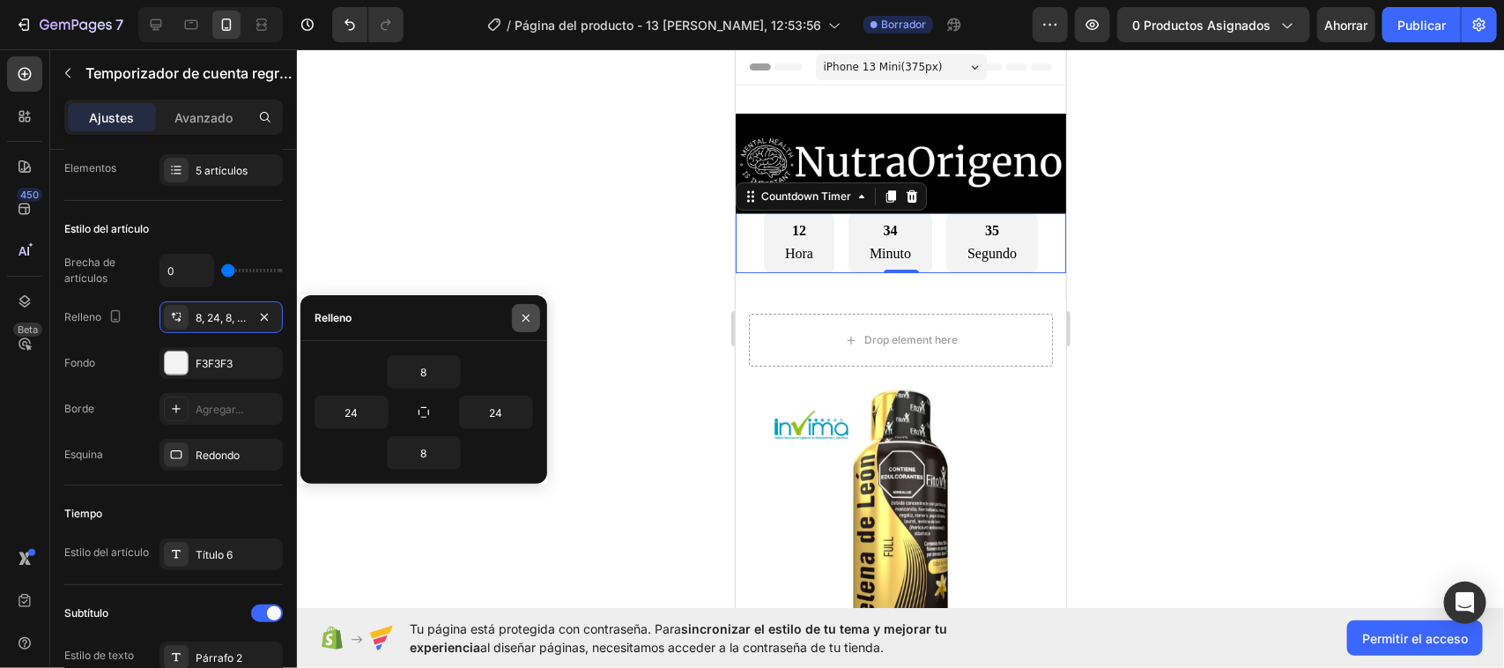
click at [527, 315] on icon "button" at bounding box center [525, 318] width 7 height 7
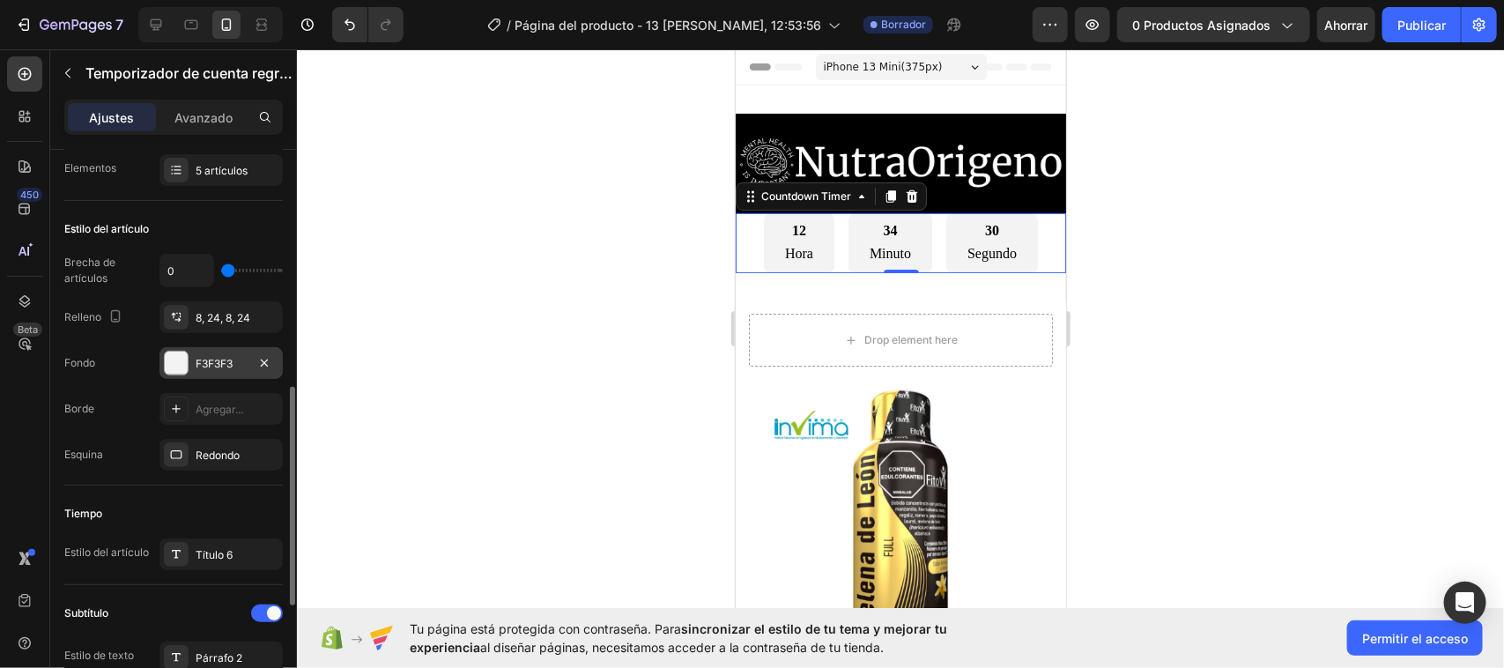
scroll to position [330, 0]
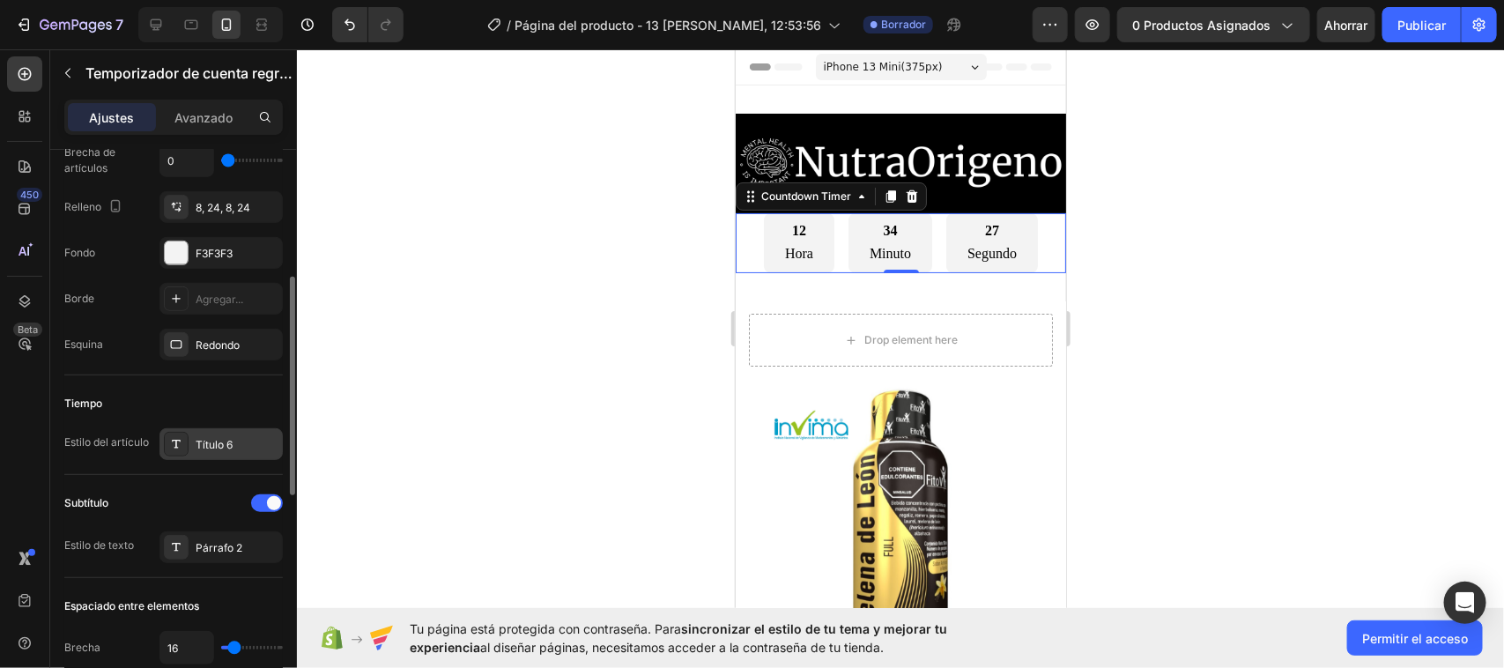
click at [238, 446] on div "Título 6" at bounding box center [237, 445] width 83 height 16
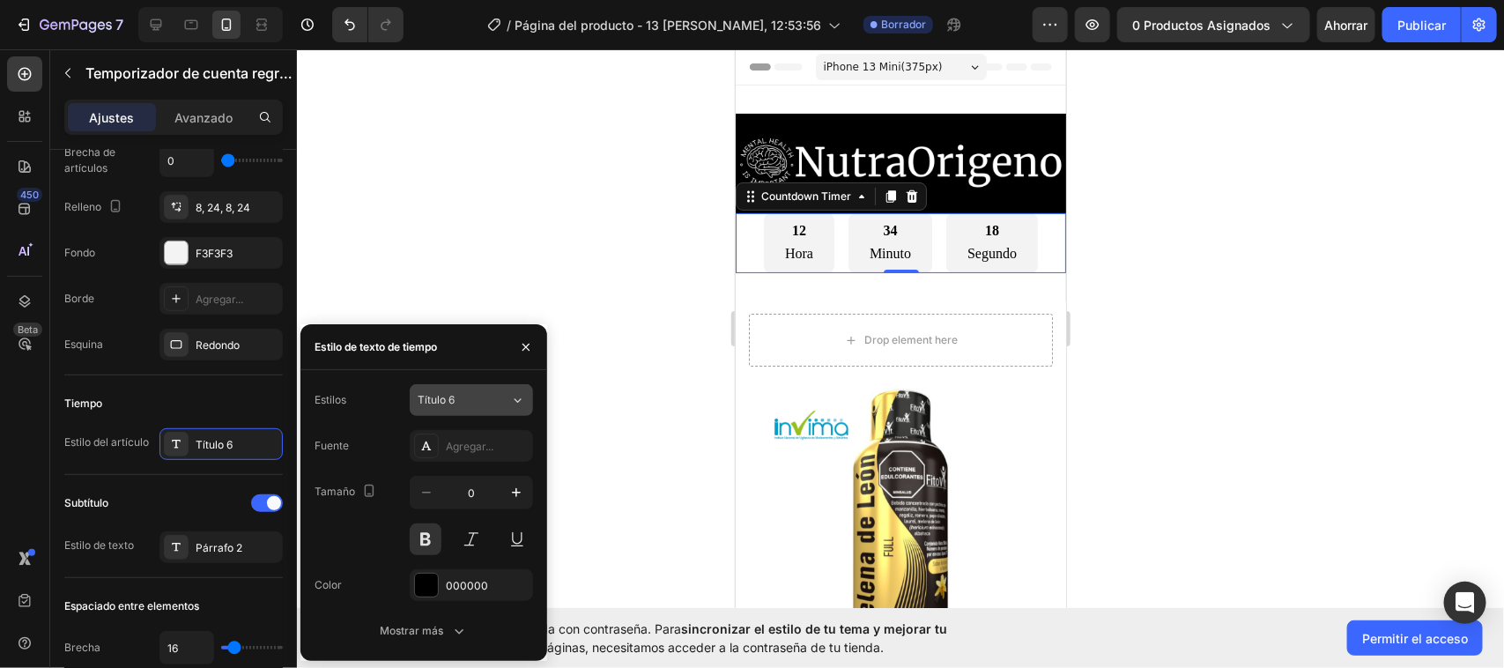
click at [516, 395] on icon at bounding box center [517, 400] width 15 height 18
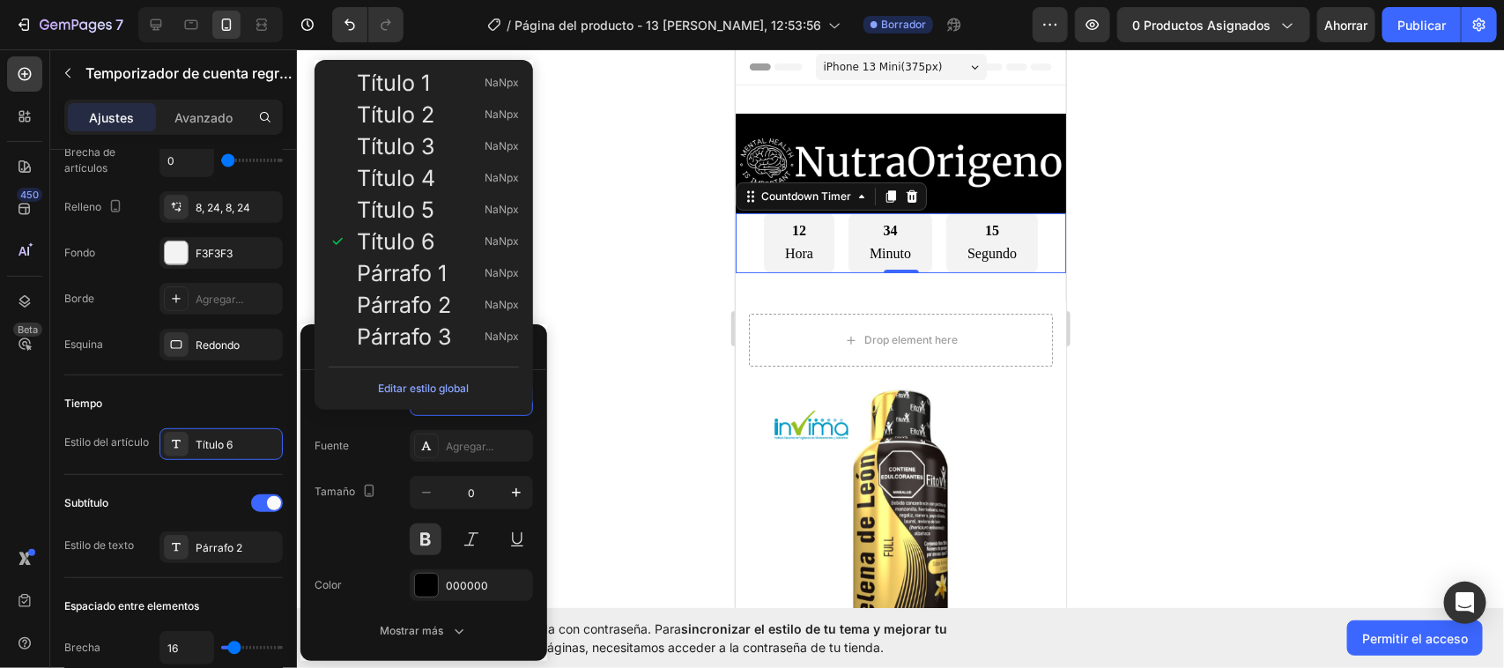
click at [619, 382] on div at bounding box center [900, 358] width 1207 height 619
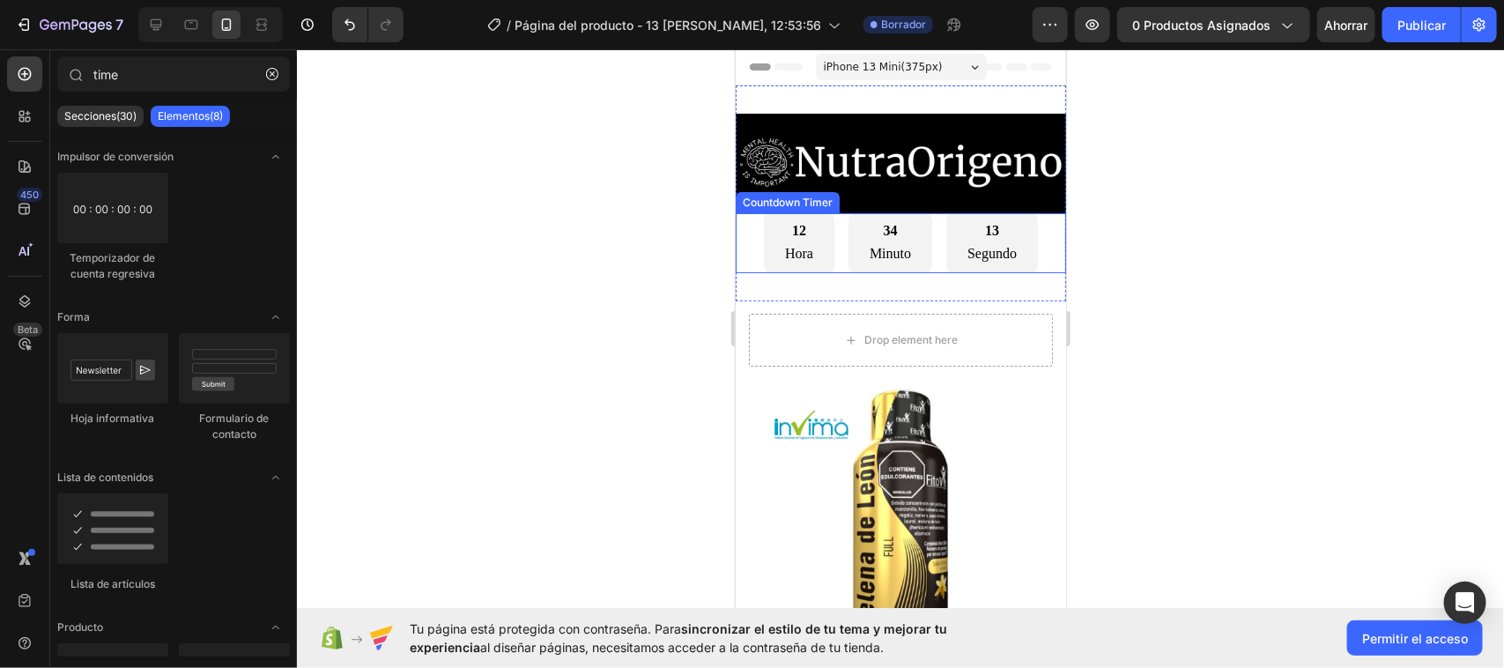
click at [787, 242] on p "Hora" at bounding box center [798, 254] width 28 height 26
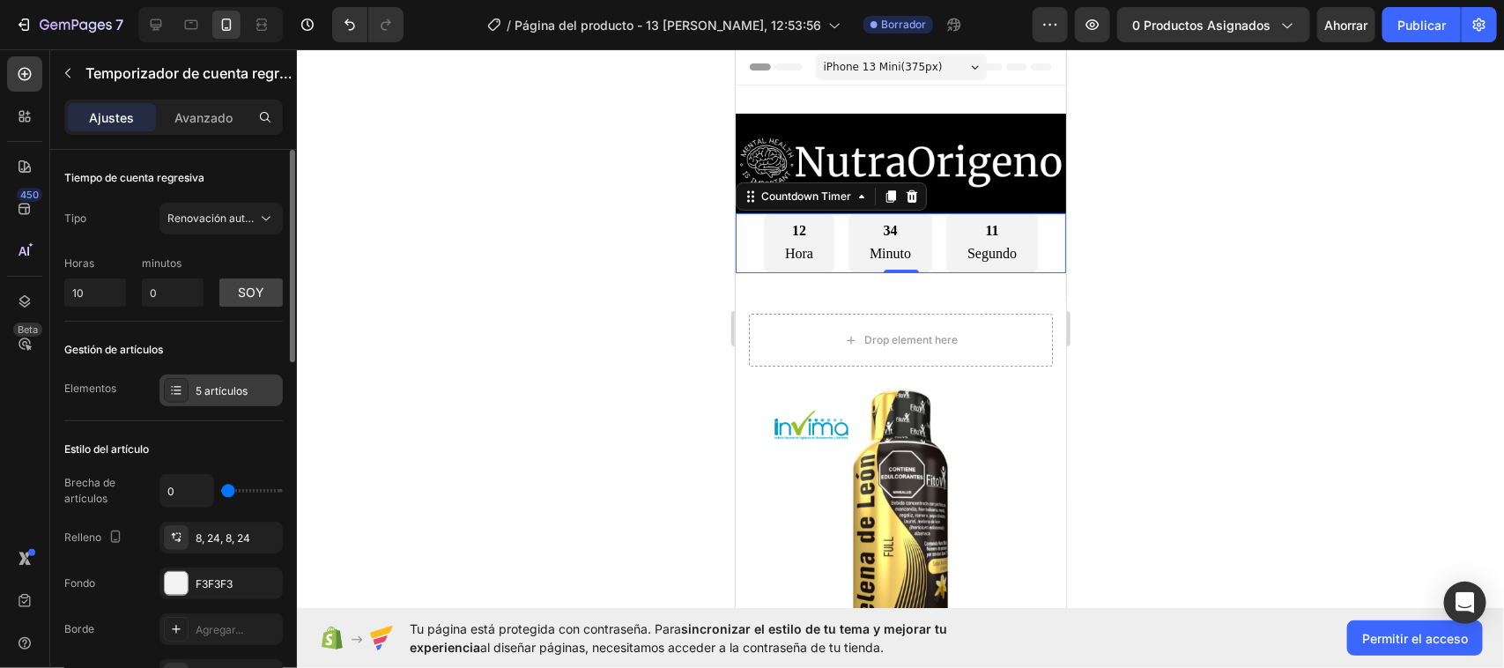
scroll to position [110, 0]
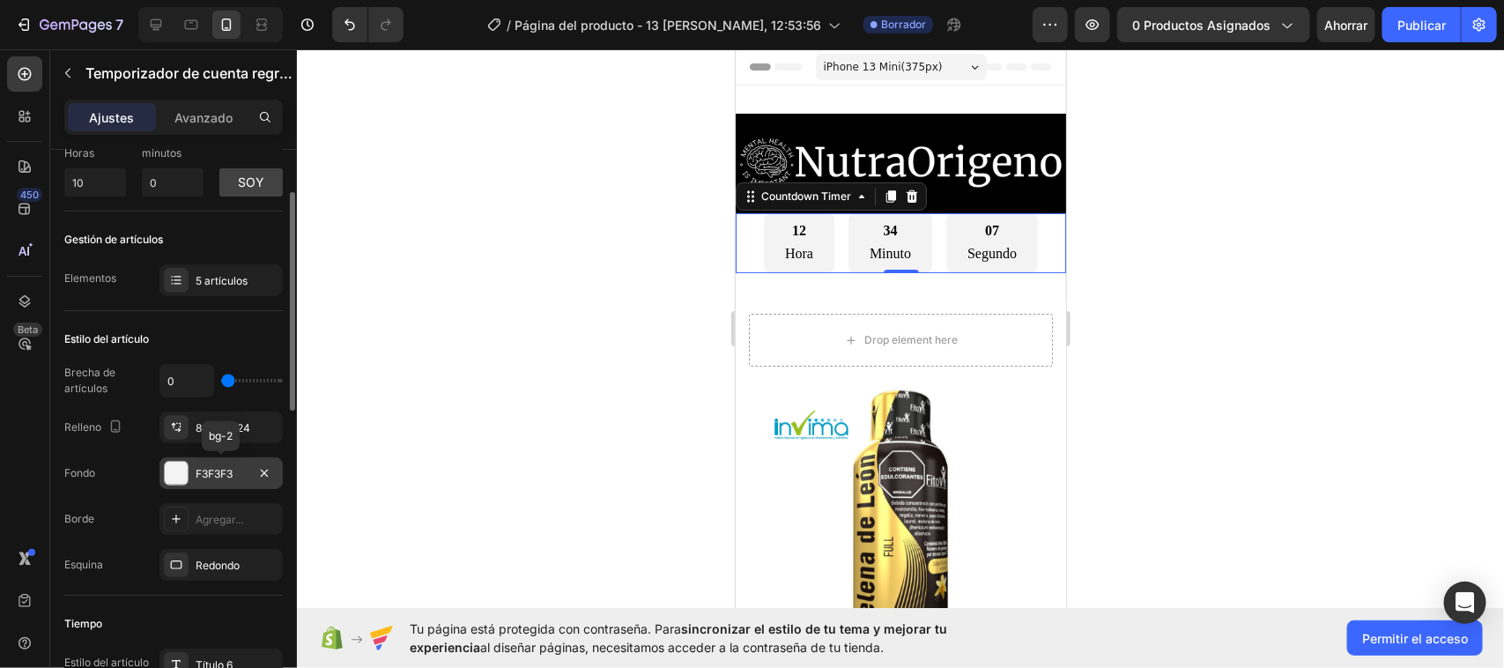
click at [226, 467] on font "F3F3F3" at bounding box center [214, 473] width 37 height 13
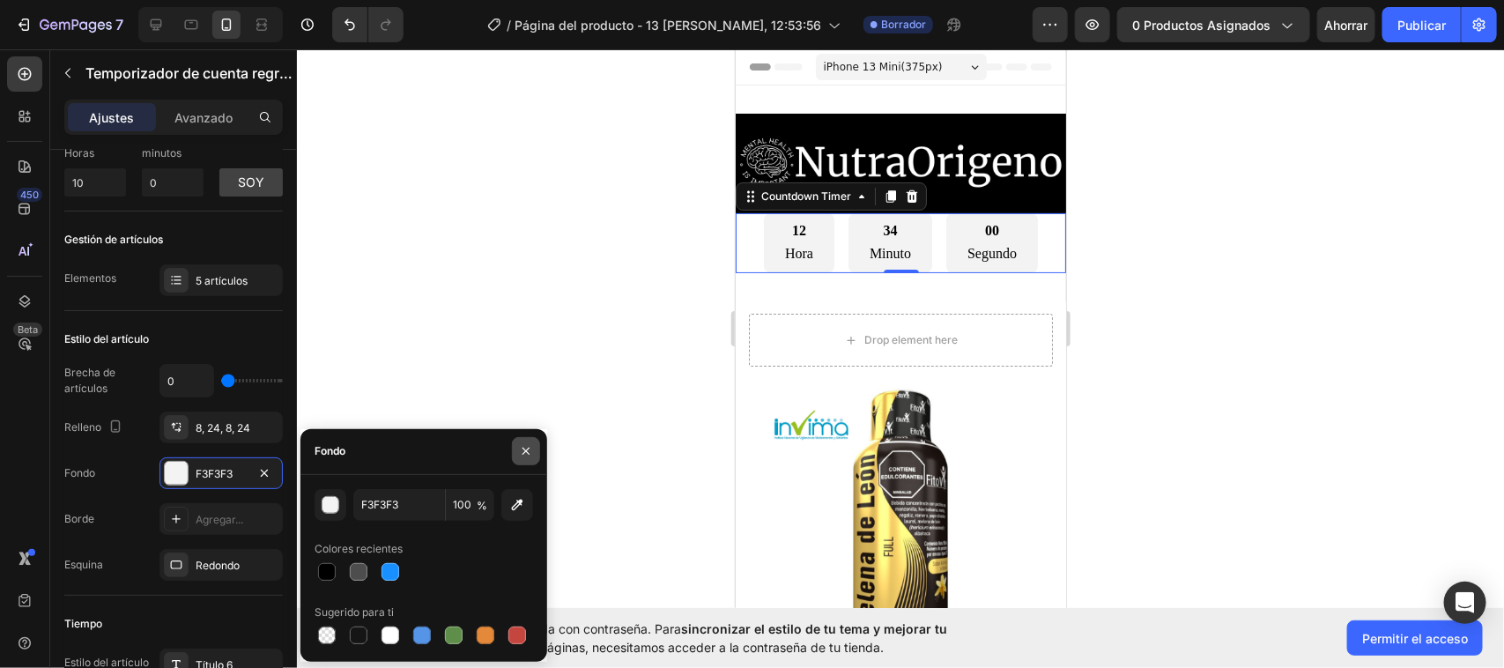
click at [527, 450] on icon "button" at bounding box center [526, 451] width 14 height 14
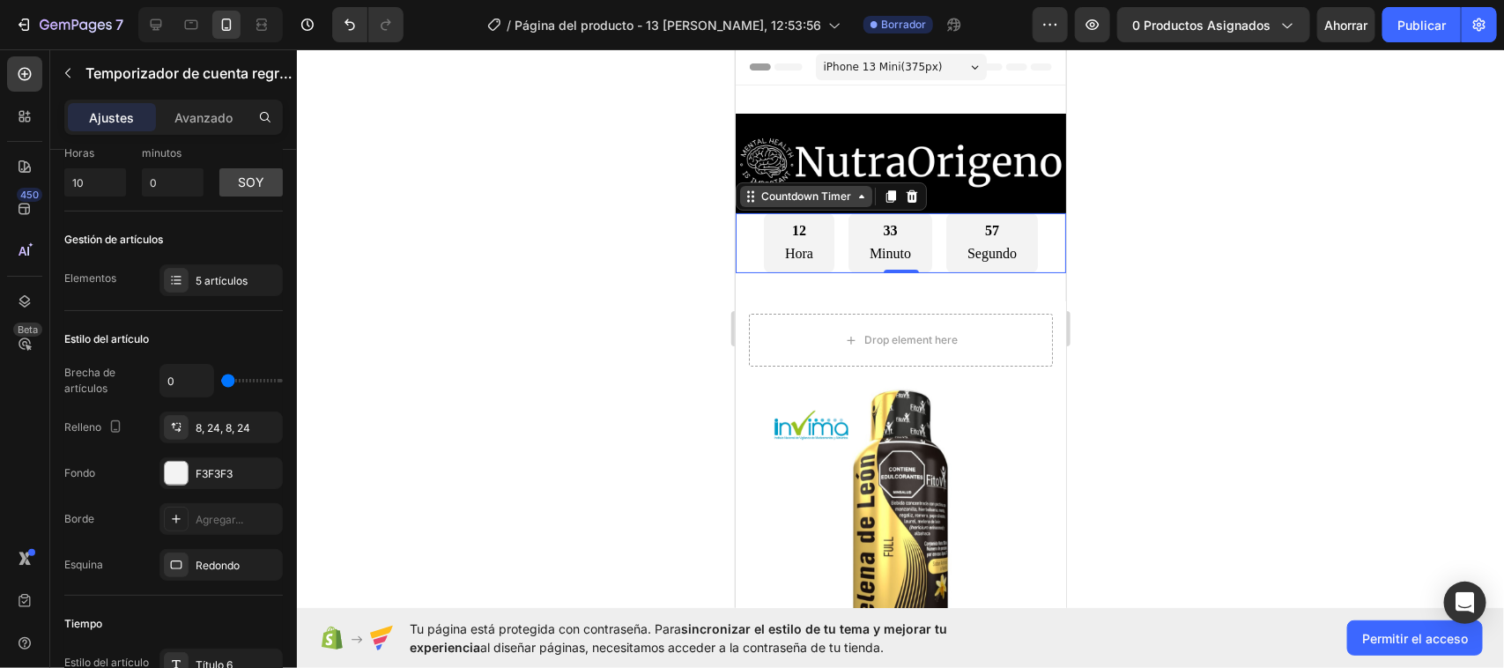
click at [862, 194] on icon at bounding box center [860, 196] width 5 height 4
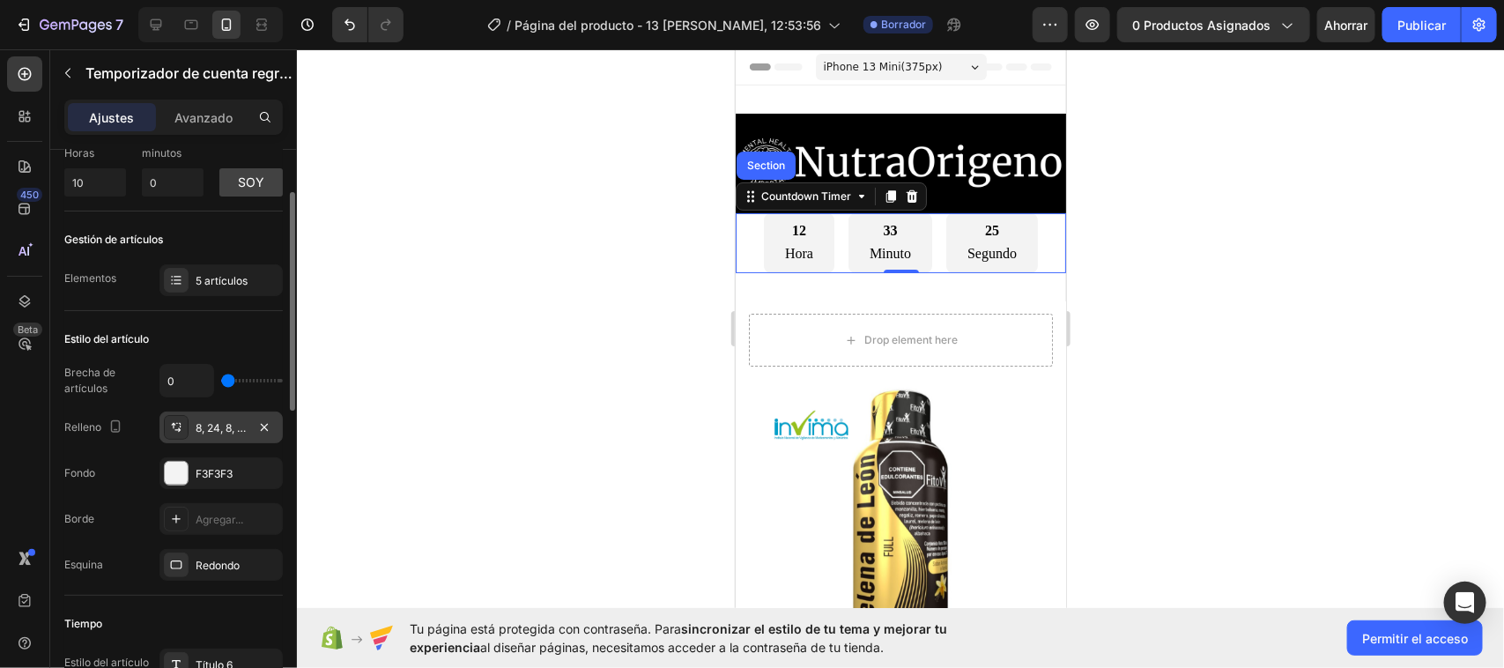
click at [230, 424] on font "8, 24, 8, 24" at bounding box center [223, 427] width 55 height 13
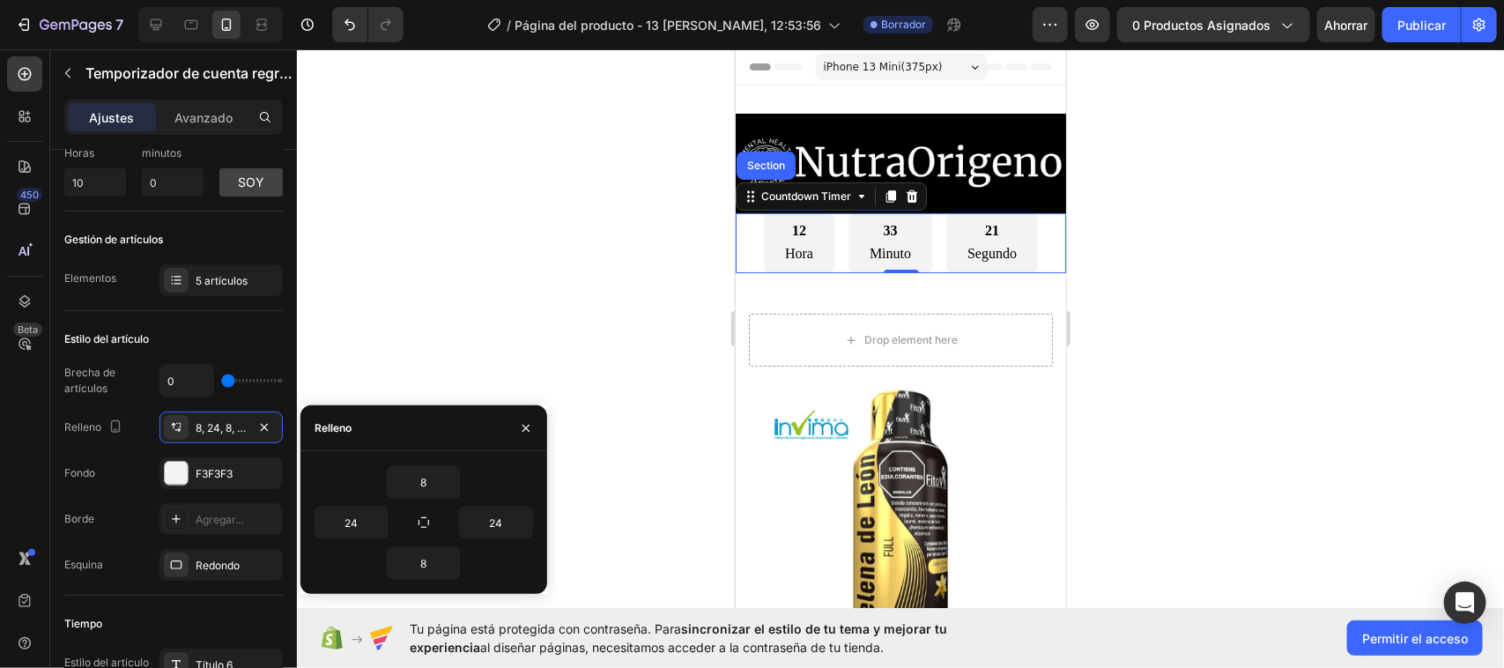
click at [456, 361] on div at bounding box center [900, 358] width 1207 height 619
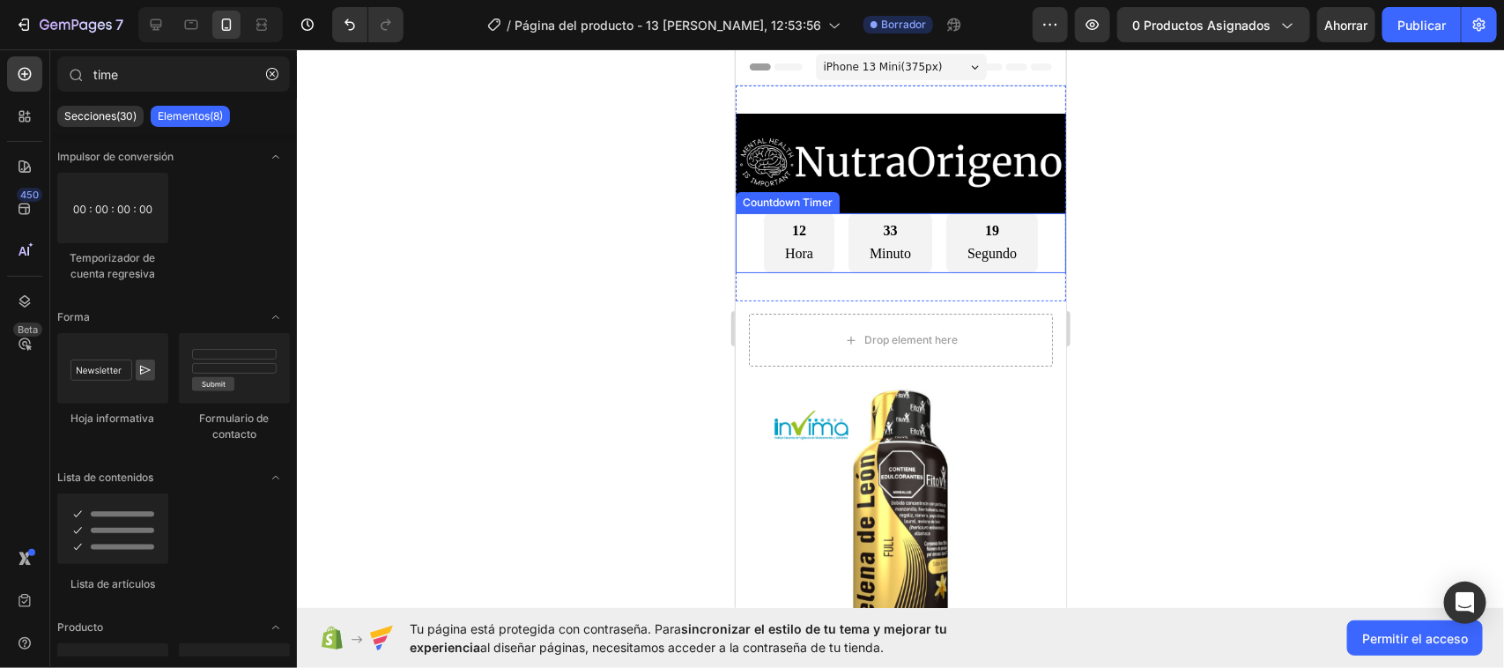
click at [945, 246] on div "19 Segundo" at bounding box center [991, 242] width 92 height 61
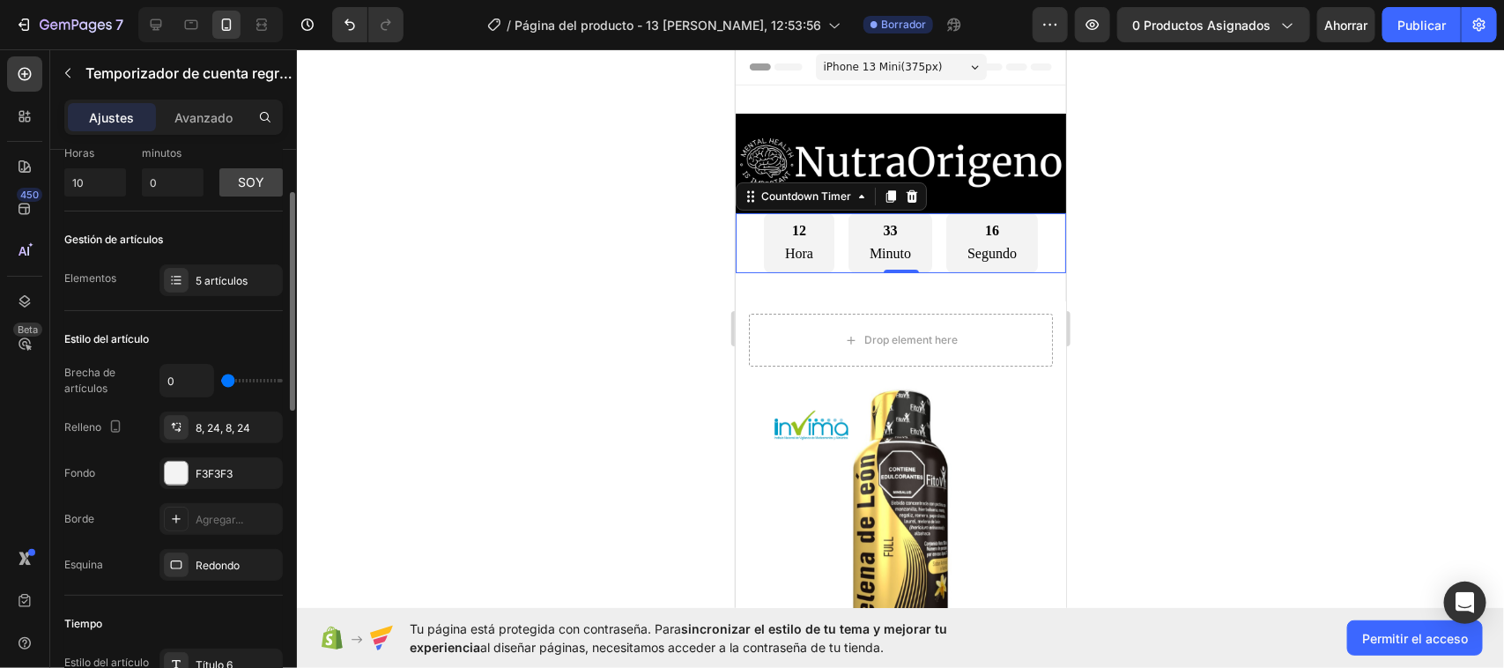
type input "5"
type input "22"
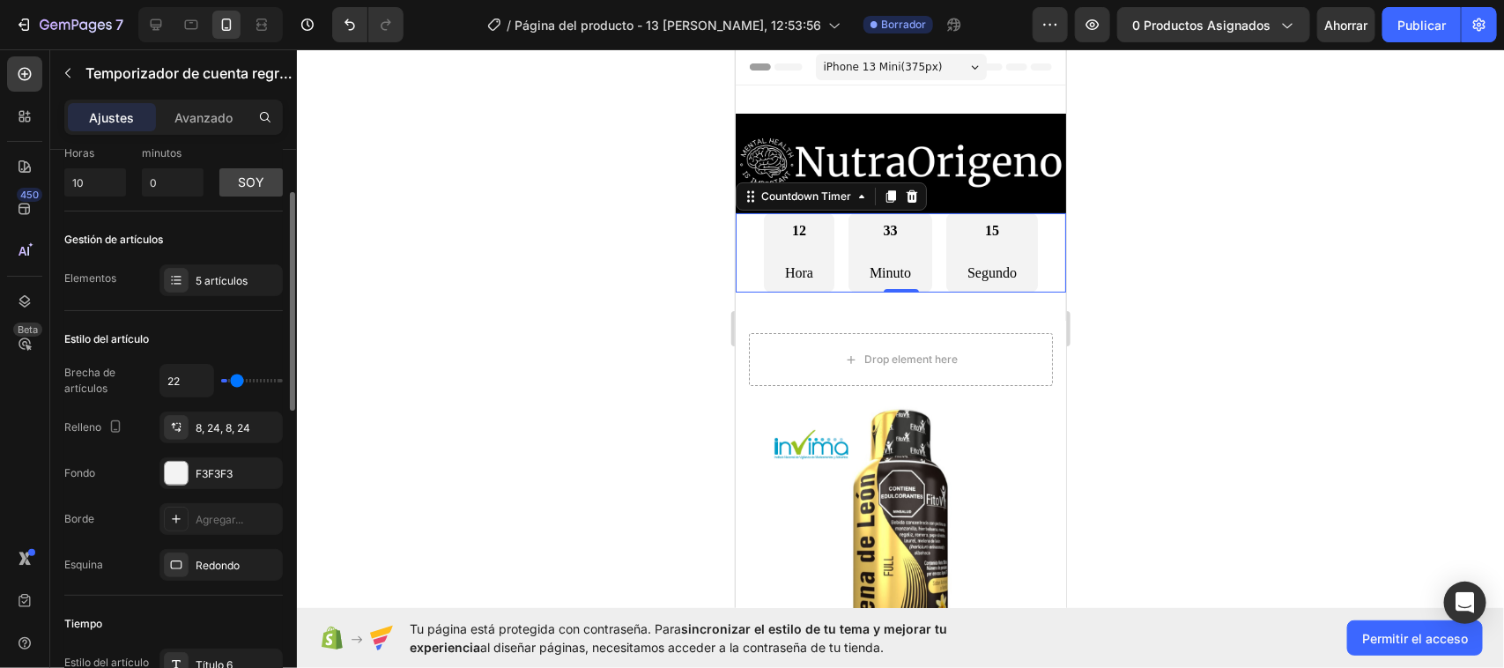
type input "25"
type input "33"
type input "36"
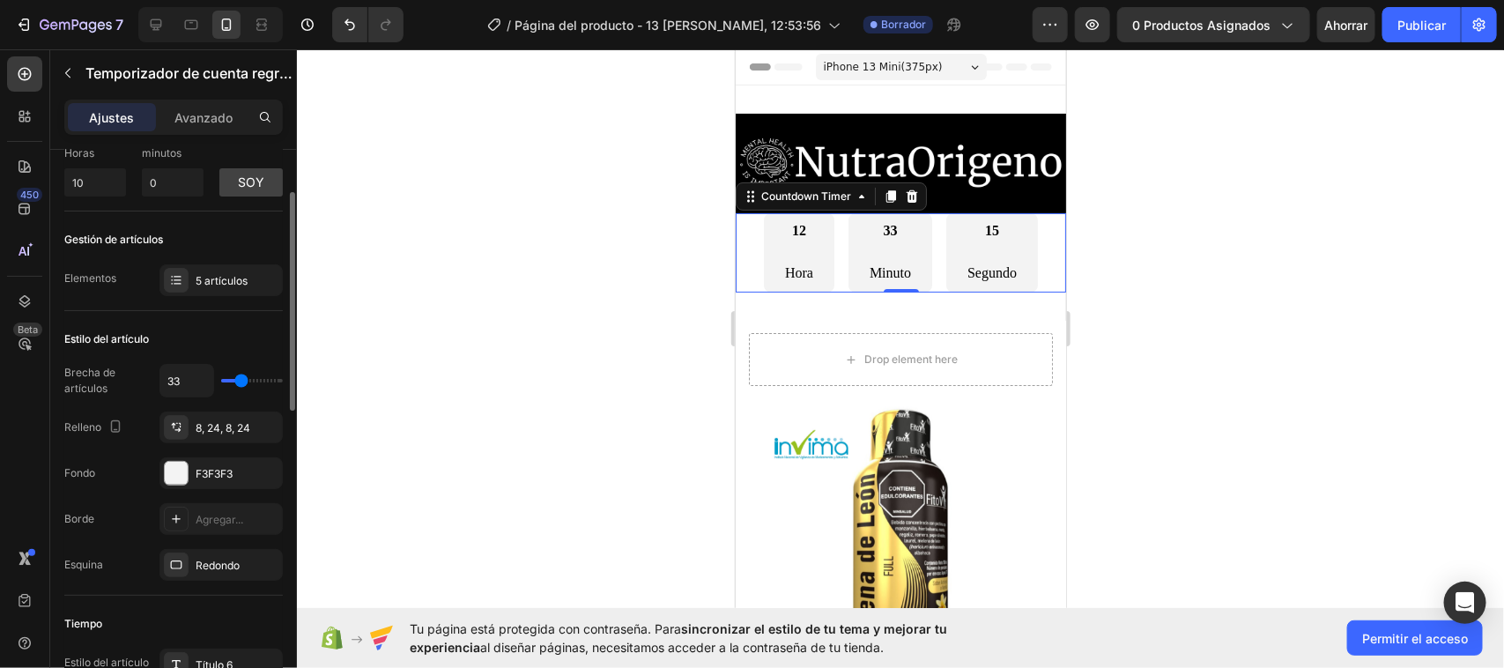
type input "36"
type input "38"
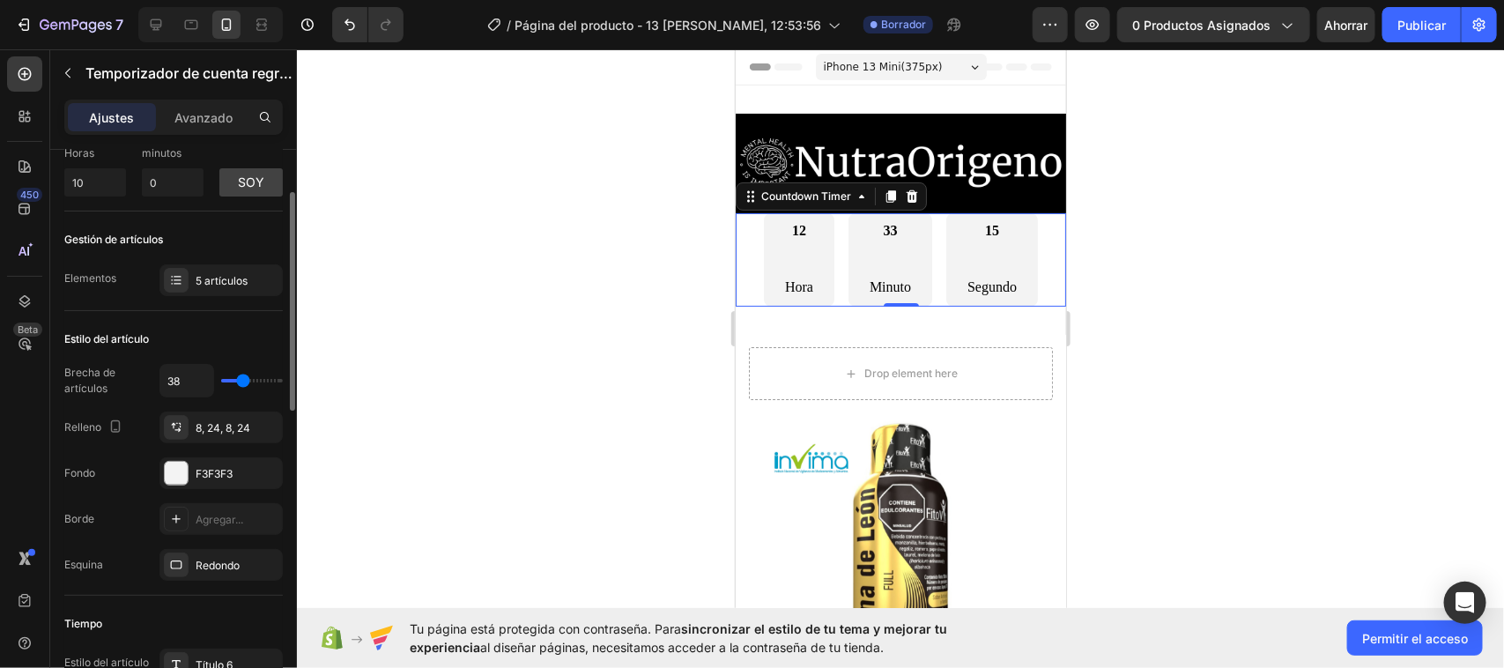
type input "41"
type input "44"
type input "52"
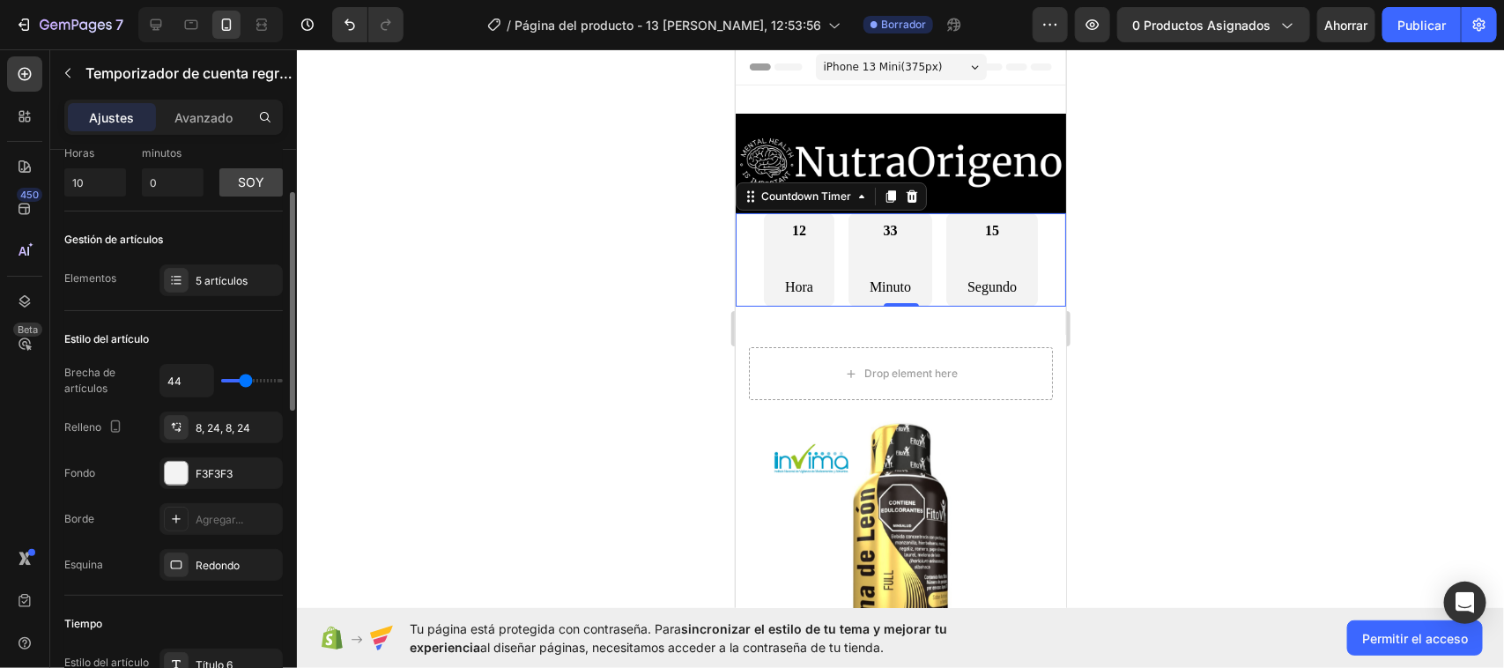
type input "52"
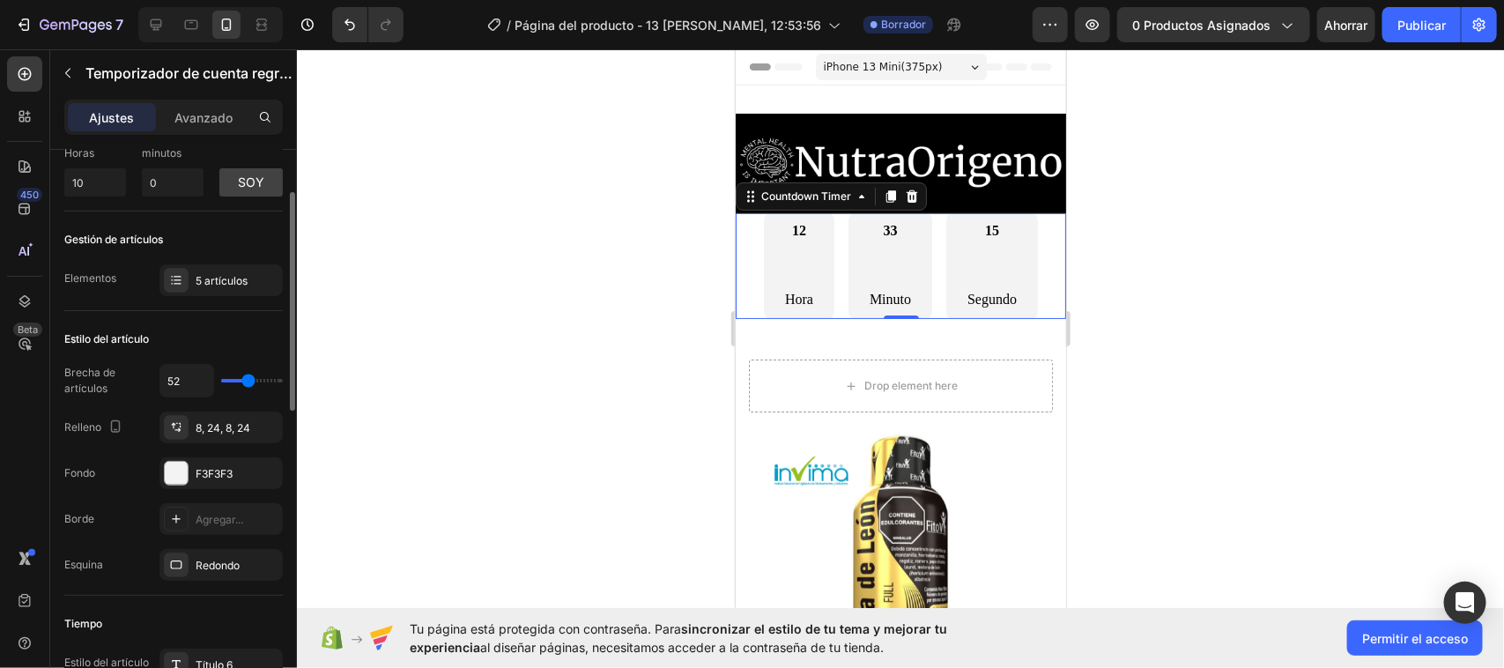
type input "55"
type input "61"
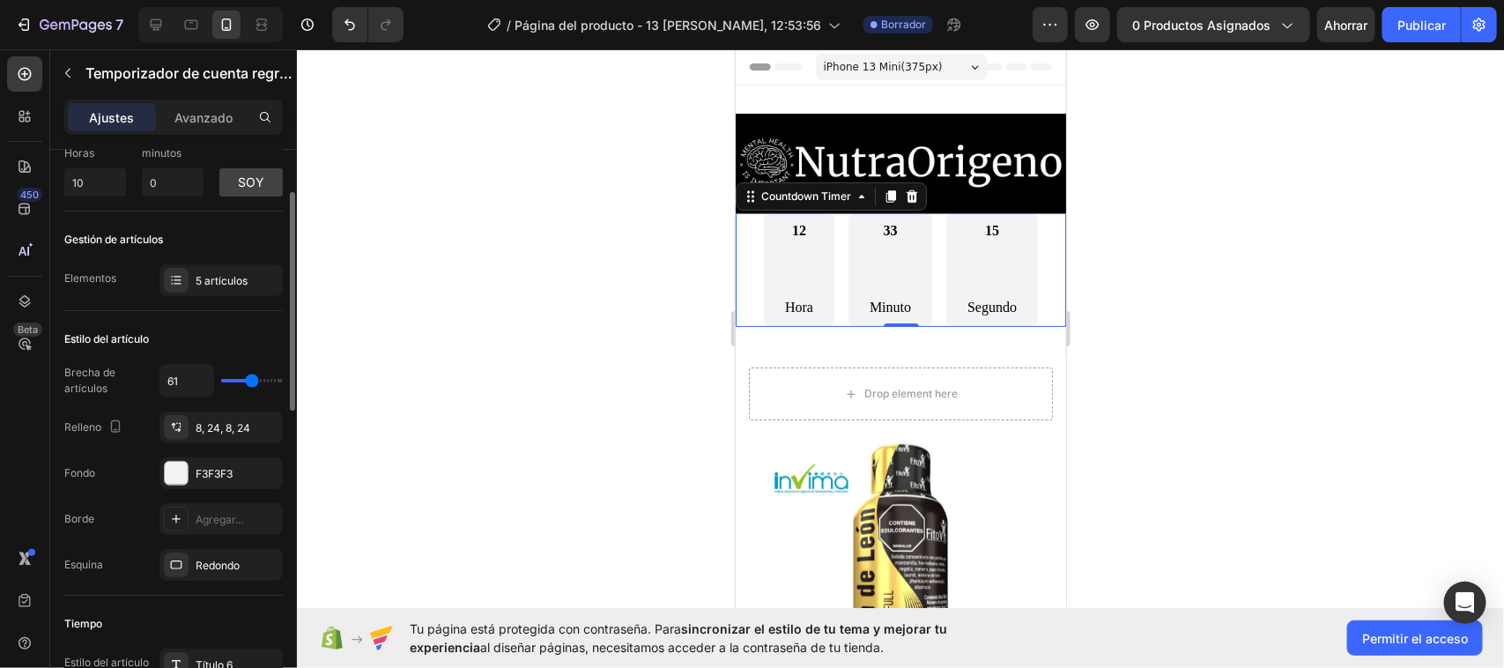
type input "75"
type input "80"
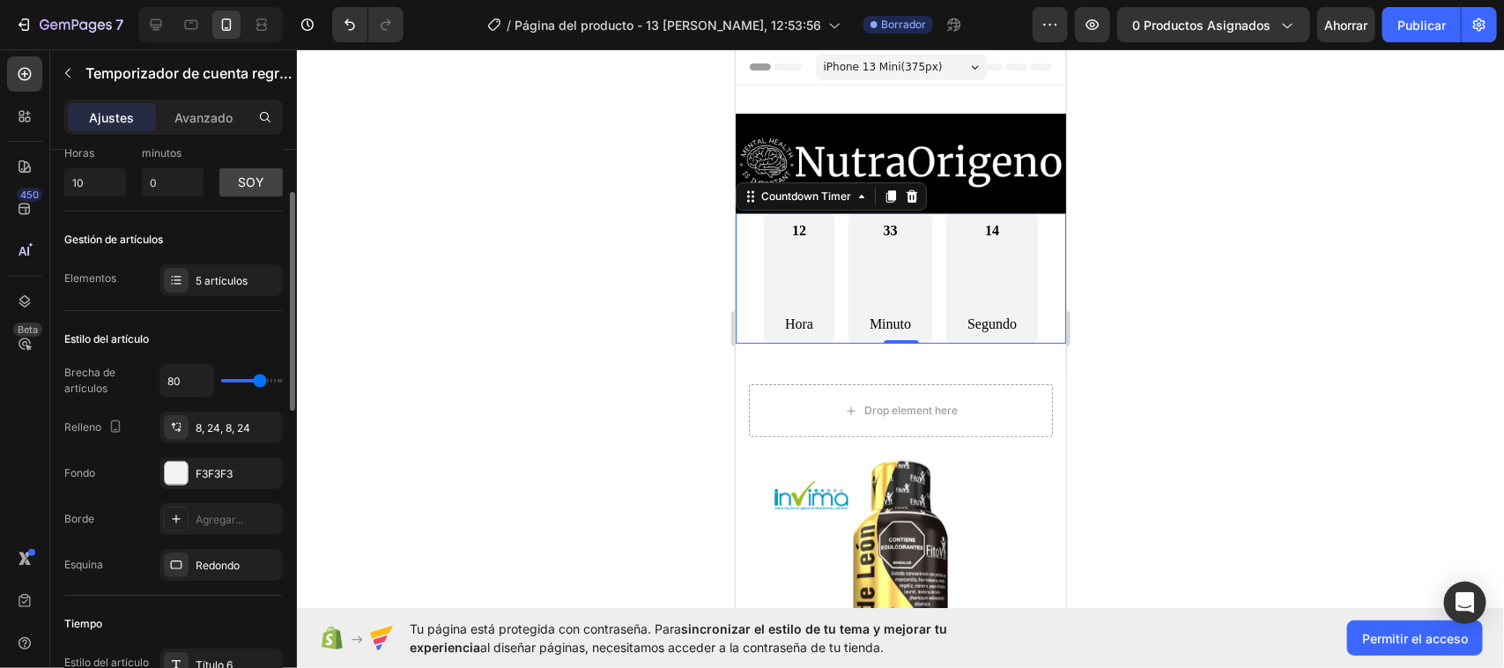
type input "50"
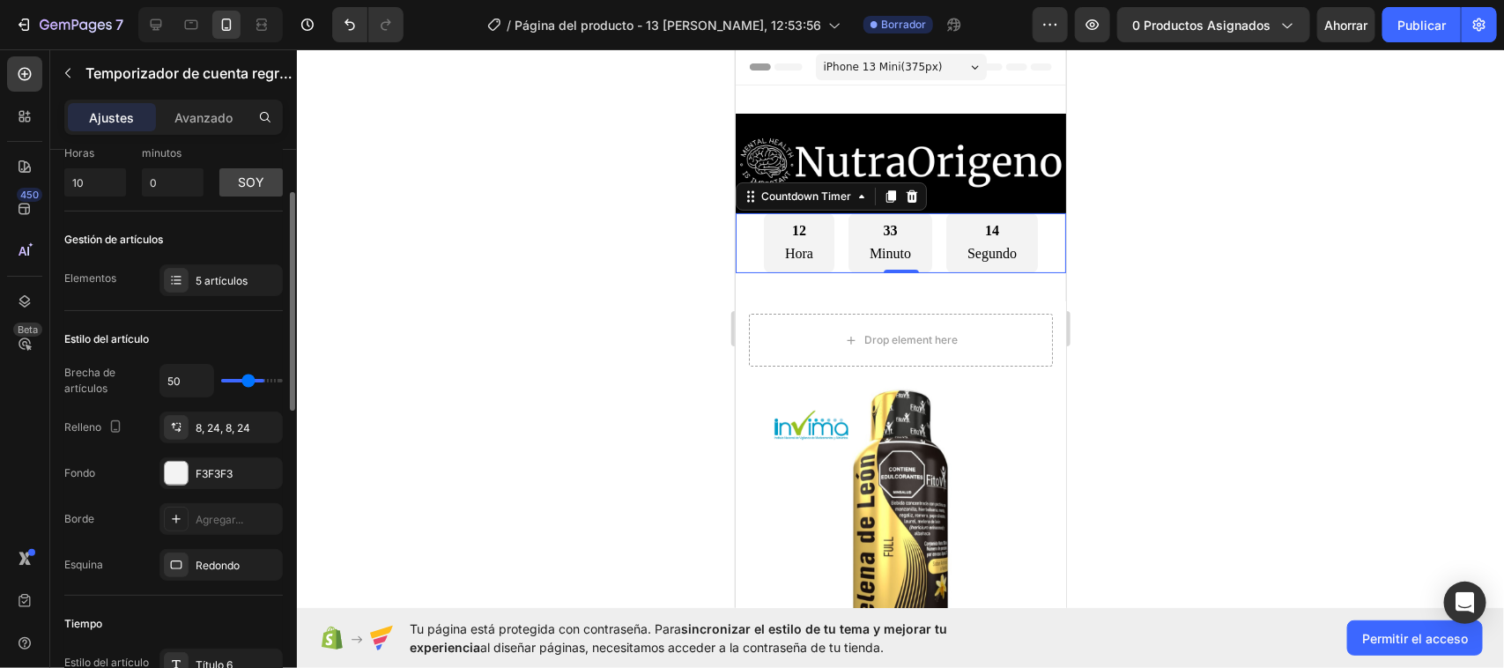
type input "0"
click at [226, 379] on input "range" at bounding box center [252, 381] width 62 height 4
click at [212, 512] on div "Agregar..." at bounding box center [237, 520] width 83 height 16
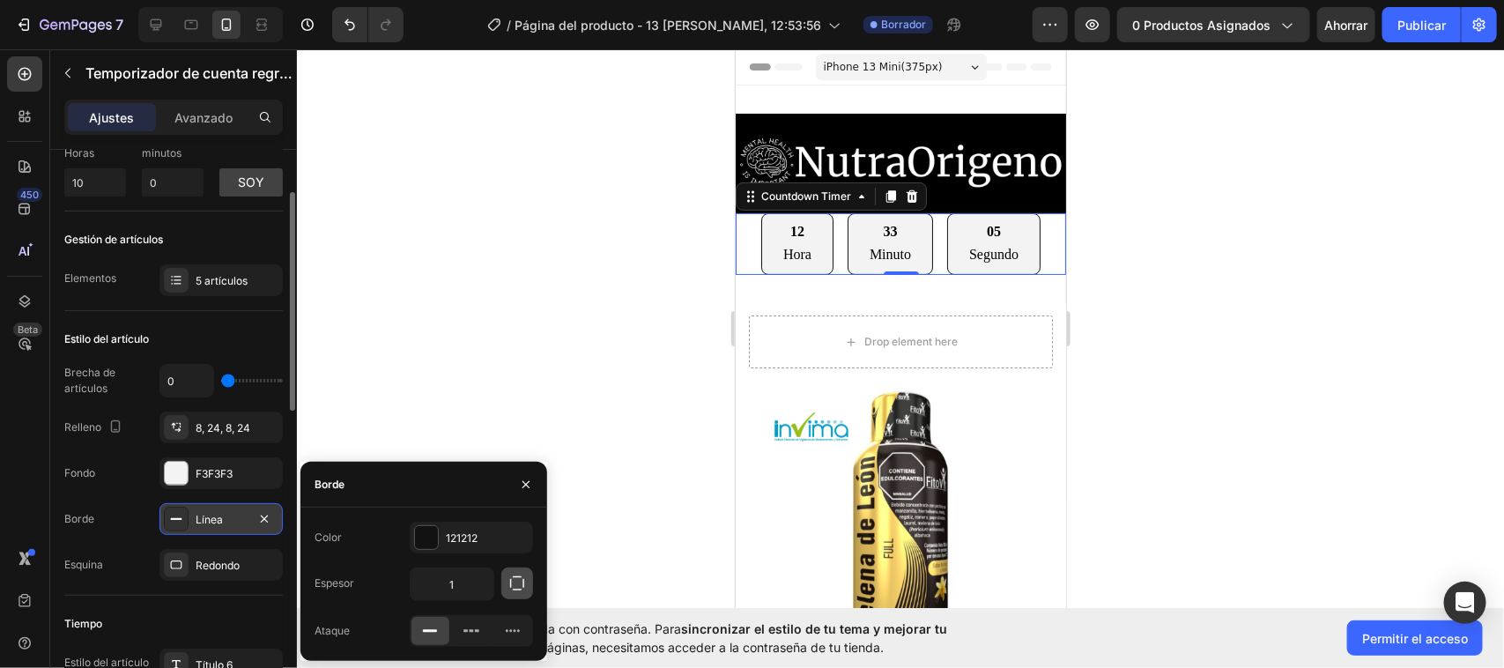
click at [526, 582] on button "button" at bounding box center [517, 583] width 32 height 32
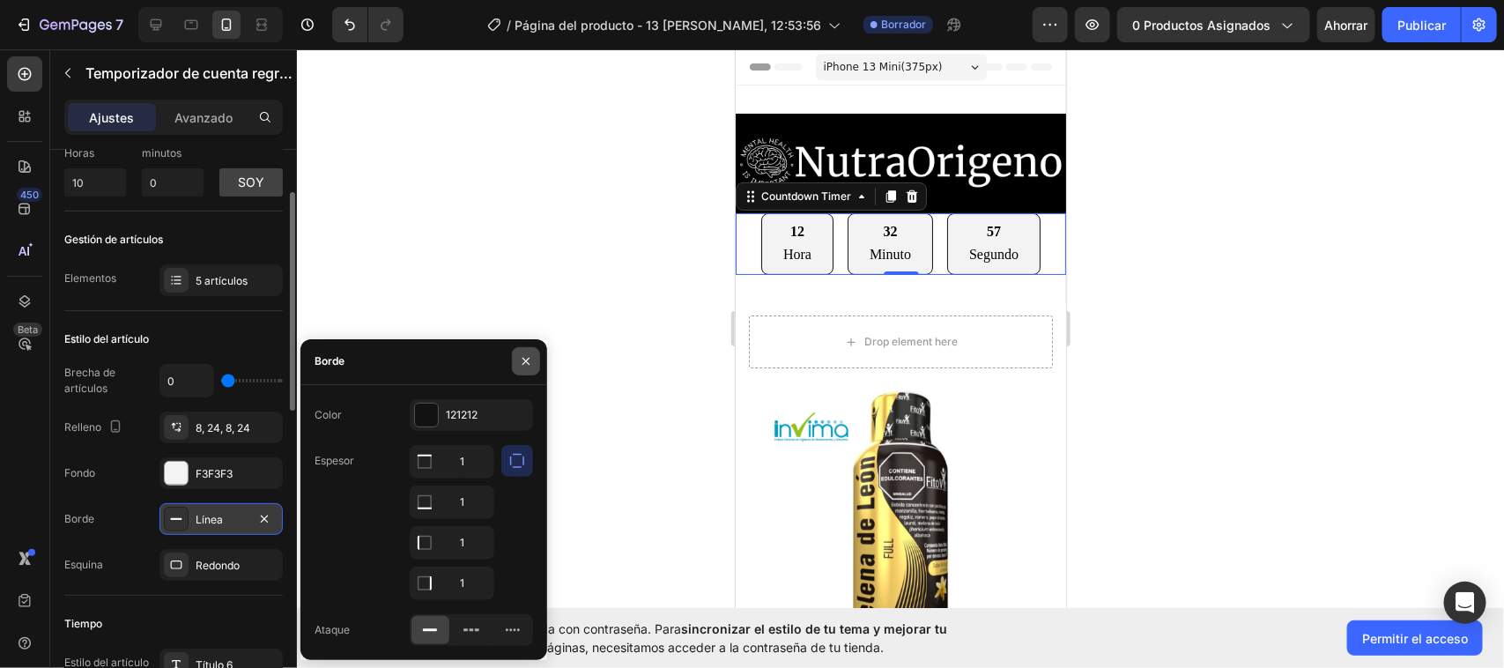
click at [515, 362] on button "button" at bounding box center [526, 361] width 28 height 28
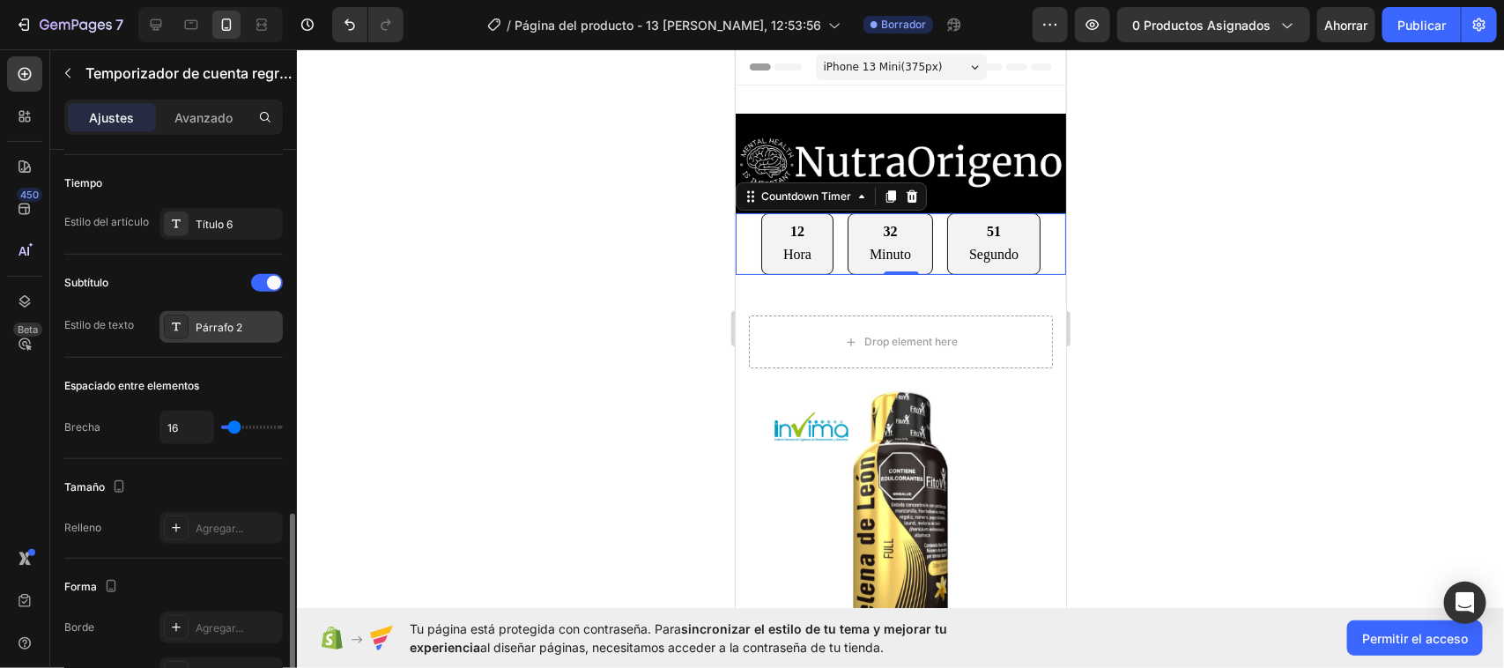
scroll to position [661, 0]
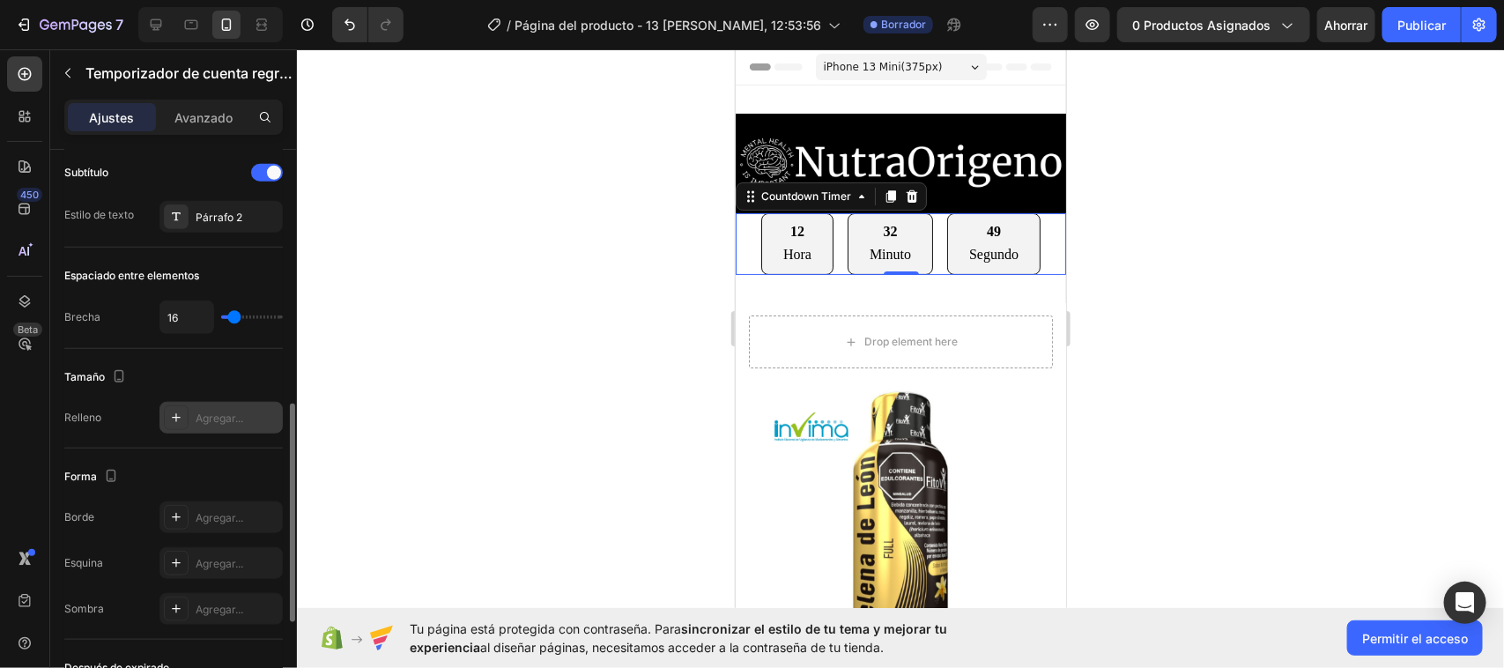
click at [211, 421] on font "Agregar..." at bounding box center [220, 417] width 48 height 13
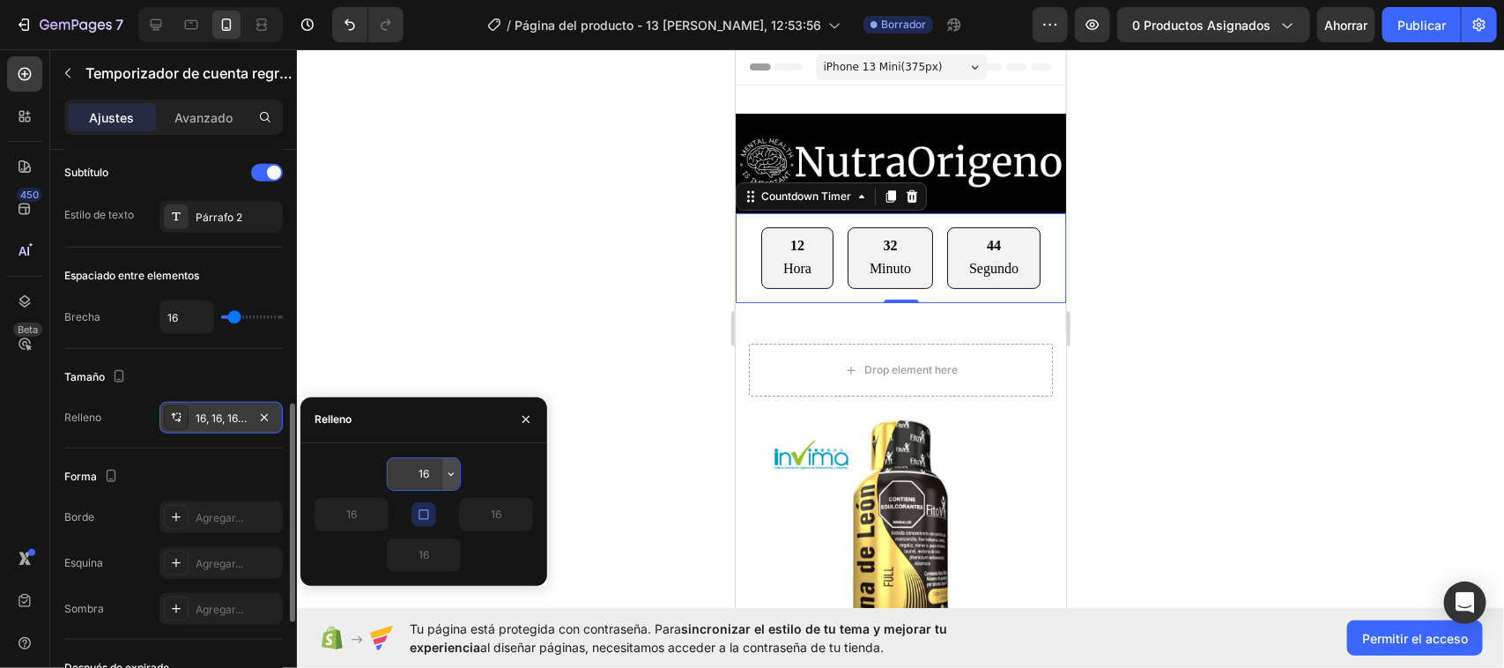
click at [455, 471] on icon "button" at bounding box center [451, 474] width 14 height 14
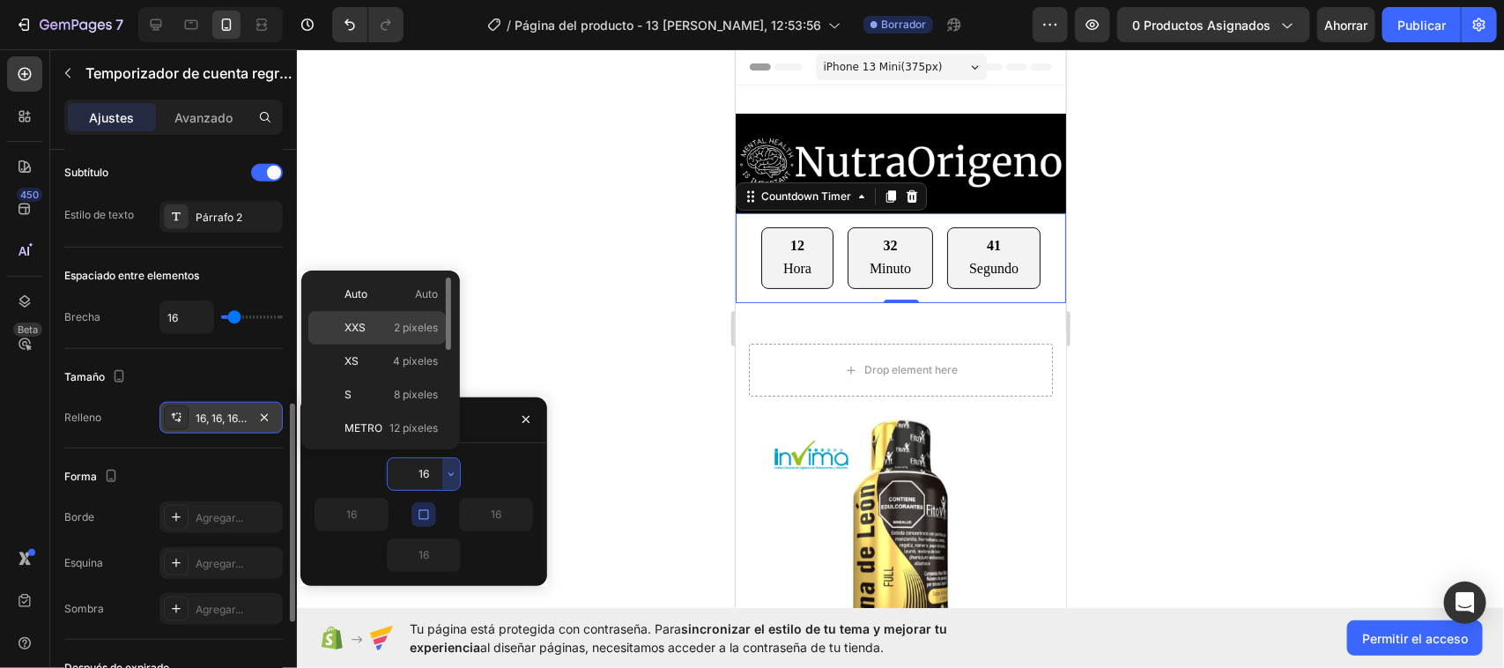
click at [386, 330] on p "XXS 2 píxeles" at bounding box center [391, 328] width 93 height 16
type input "2"
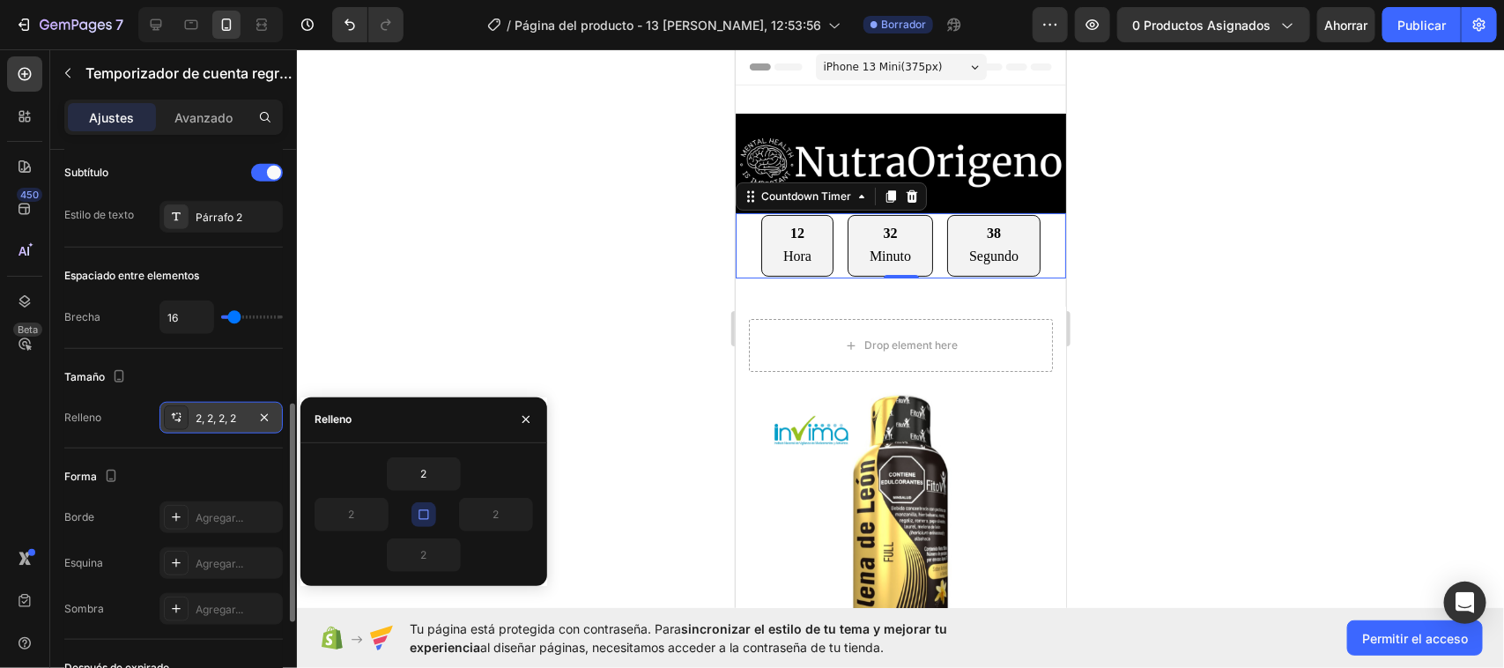
click at [428, 508] on icon "button" at bounding box center [424, 515] width 14 height 14
click at [433, 324] on div at bounding box center [900, 358] width 1207 height 619
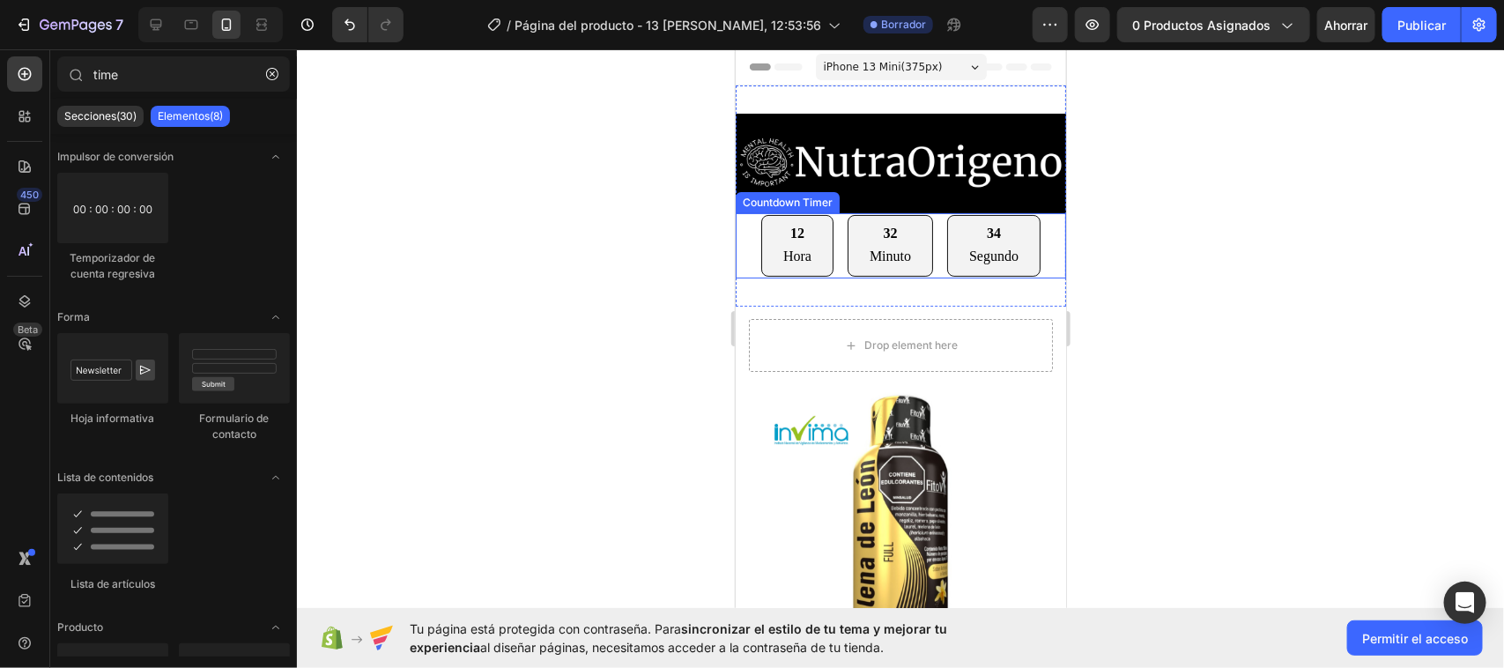
click at [782, 229] on div "12" at bounding box center [796, 232] width 28 height 21
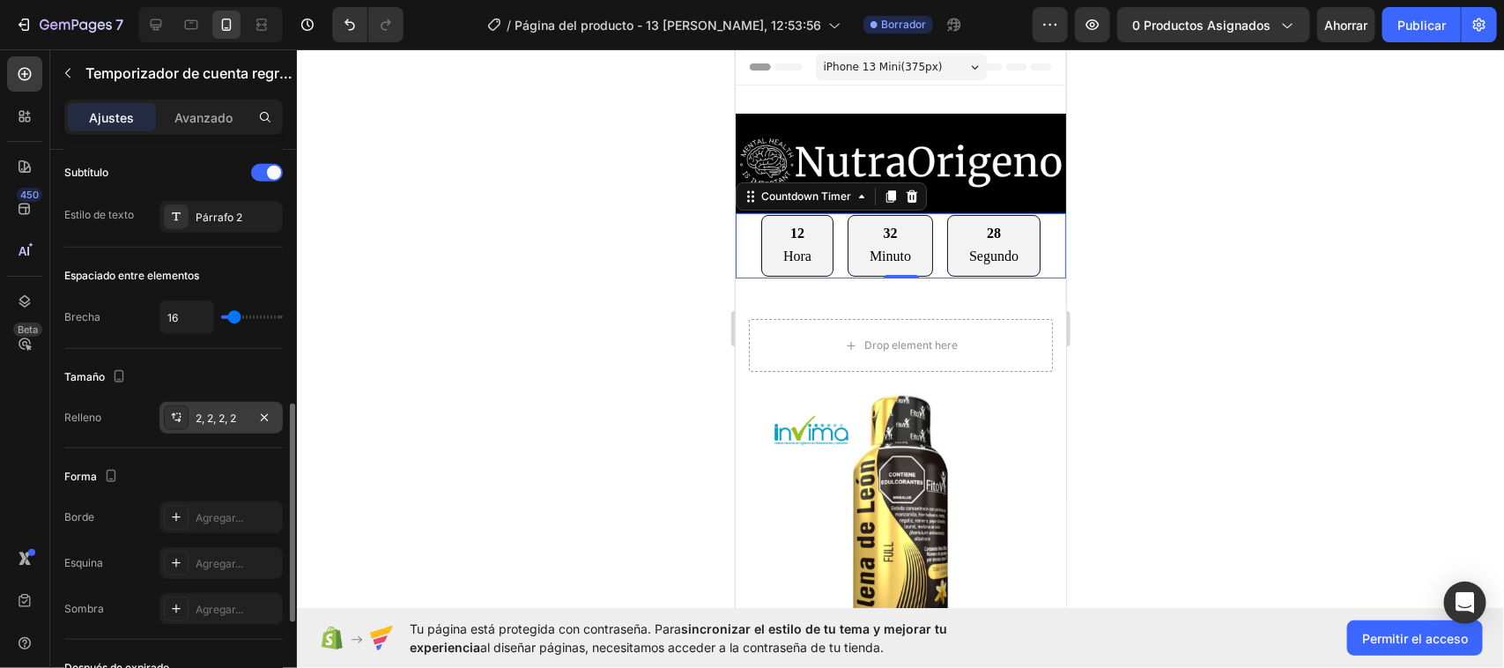
click at [213, 420] on font "2, 2, 2, 2" at bounding box center [216, 417] width 41 height 13
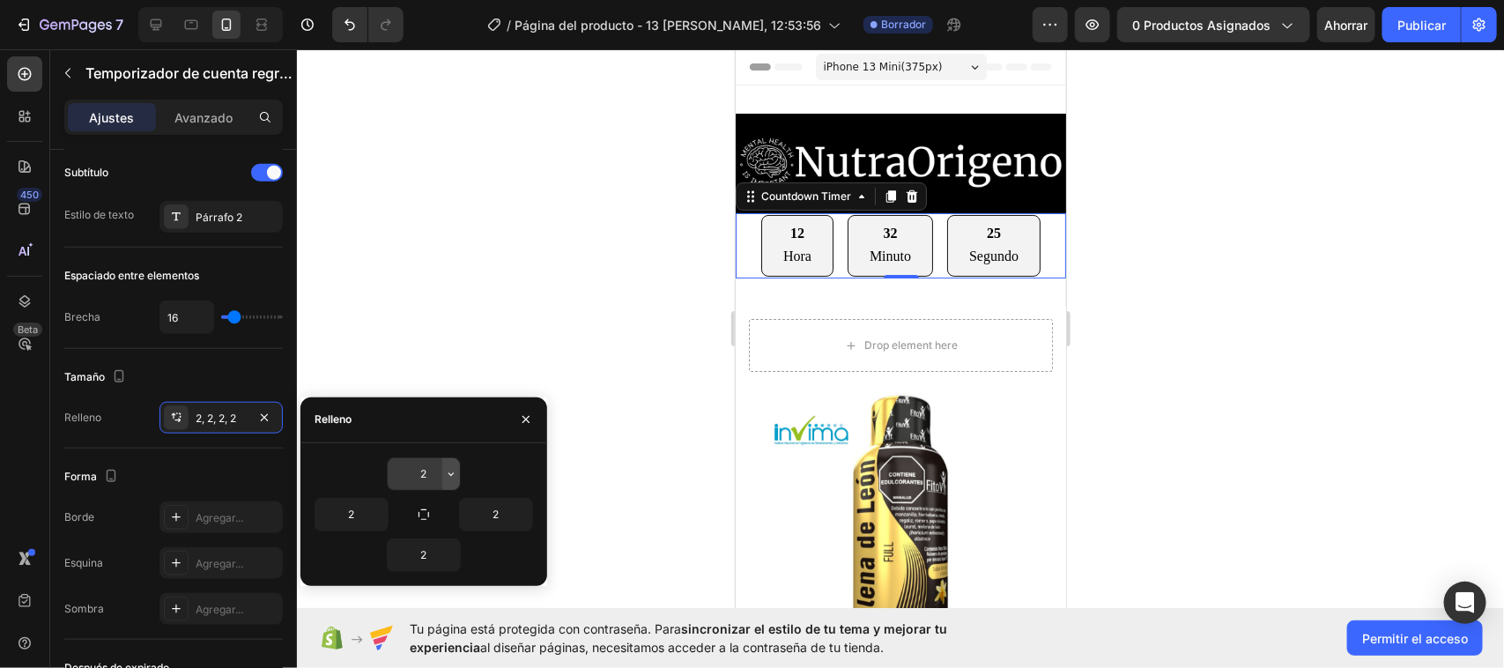
click at [447, 472] on icon "button" at bounding box center [451, 474] width 14 height 14
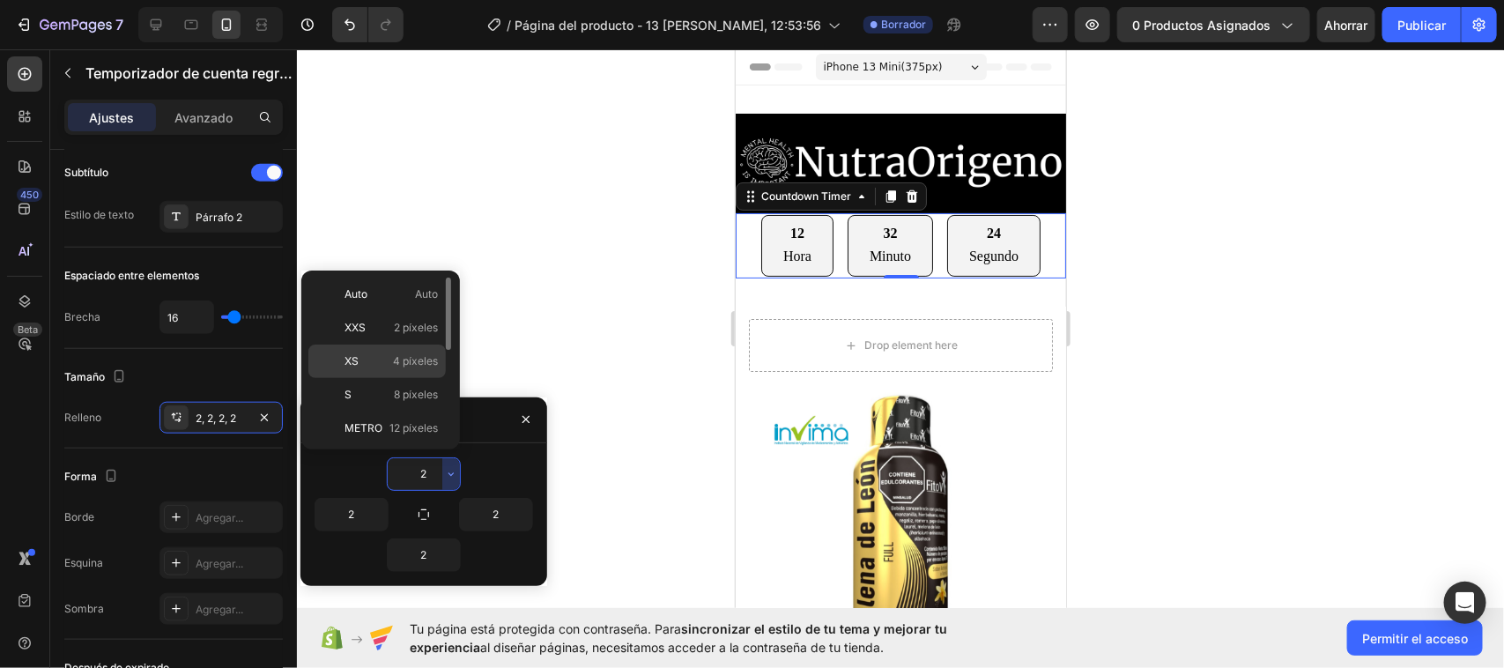
click at [414, 364] on font "4 píxeles" at bounding box center [415, 360] width 45 height 13
type input "4"
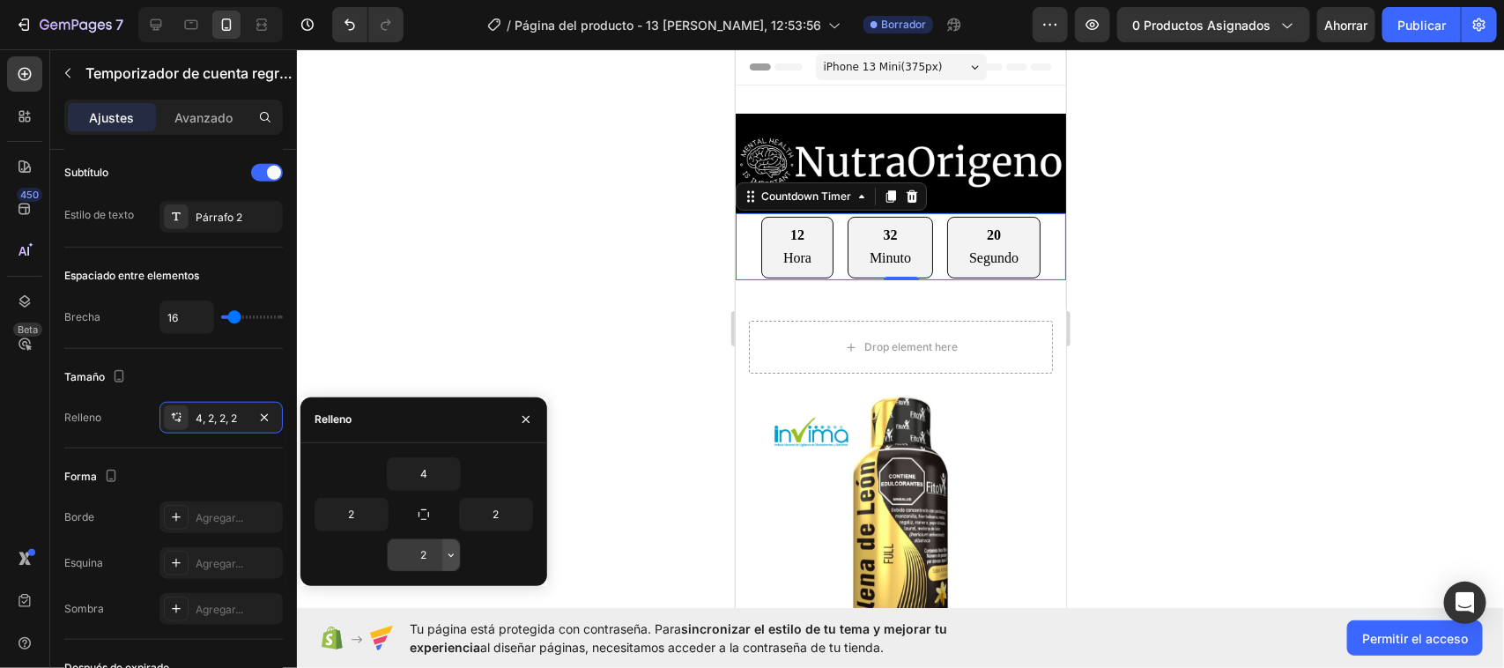
click at [450, 558] on icon "button" at bounding box center [451, 555] width 14 height 14
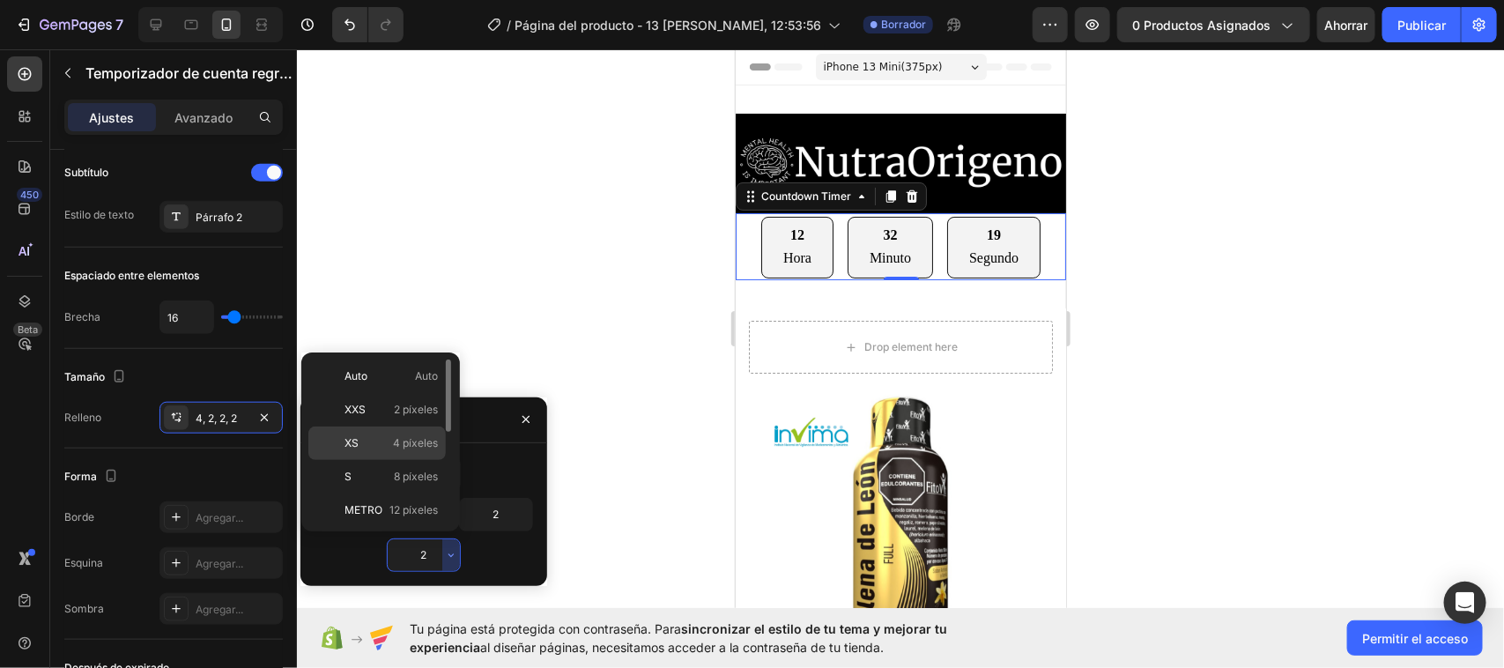
click at [385, 450] on p "XS 4 píxeles" at bounding box center [391, 443] width 93 height 16
type input "4"
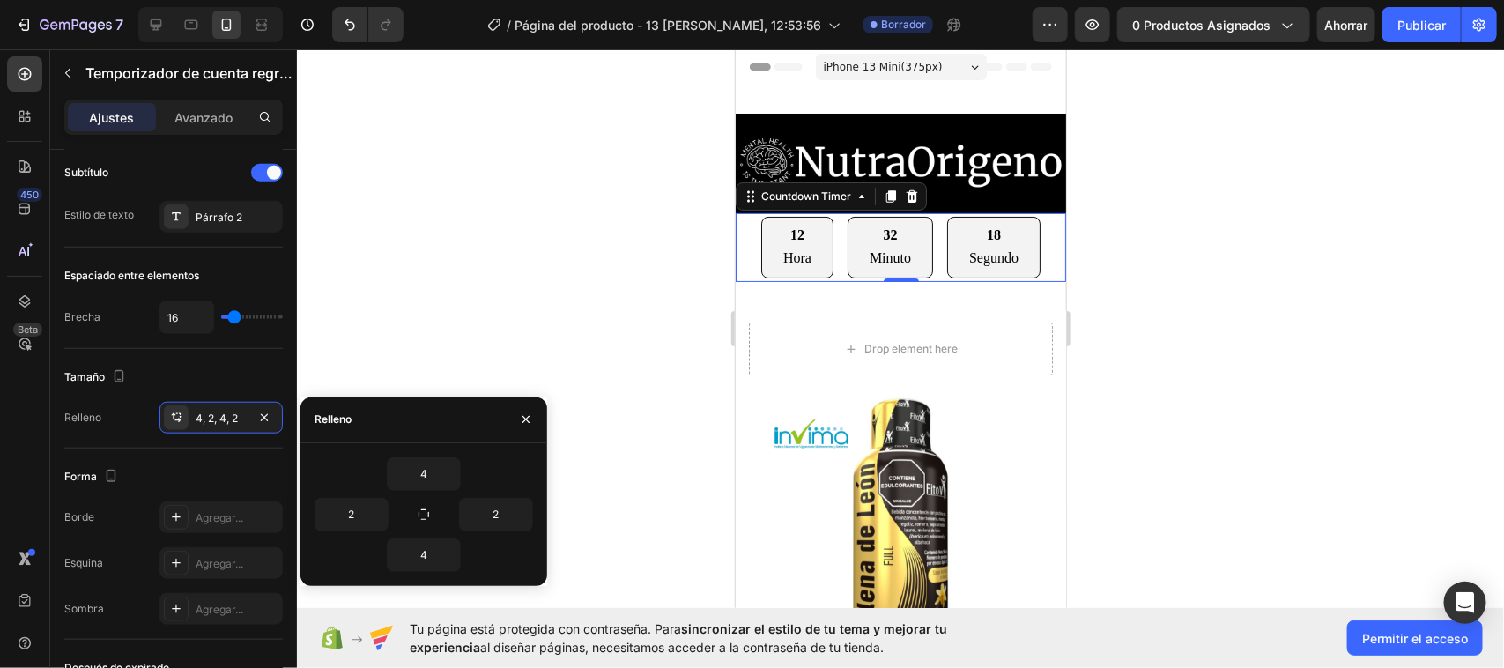
click at [446, 217] on div at bounding box center [900, 358] width 1207 height 619
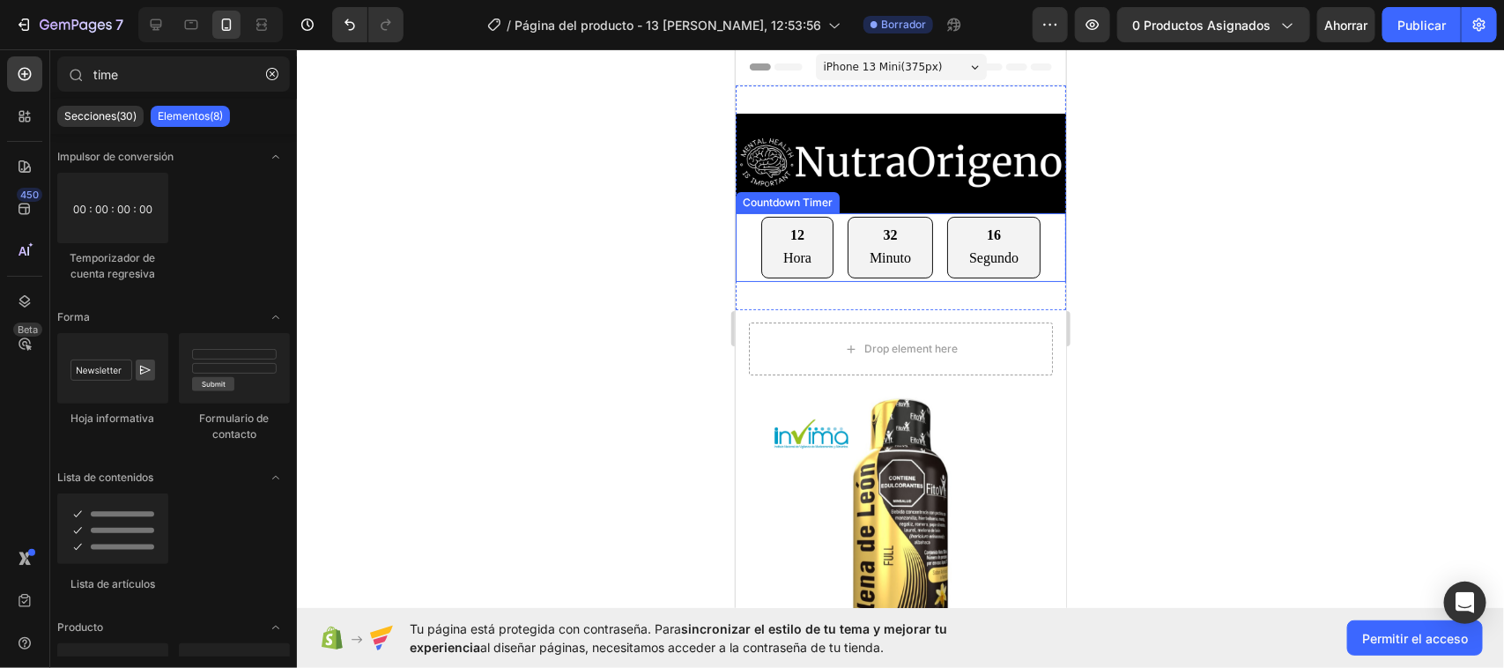
click at [800, 233] on div "12" at bounding box center [796, 234] width 28 height 21
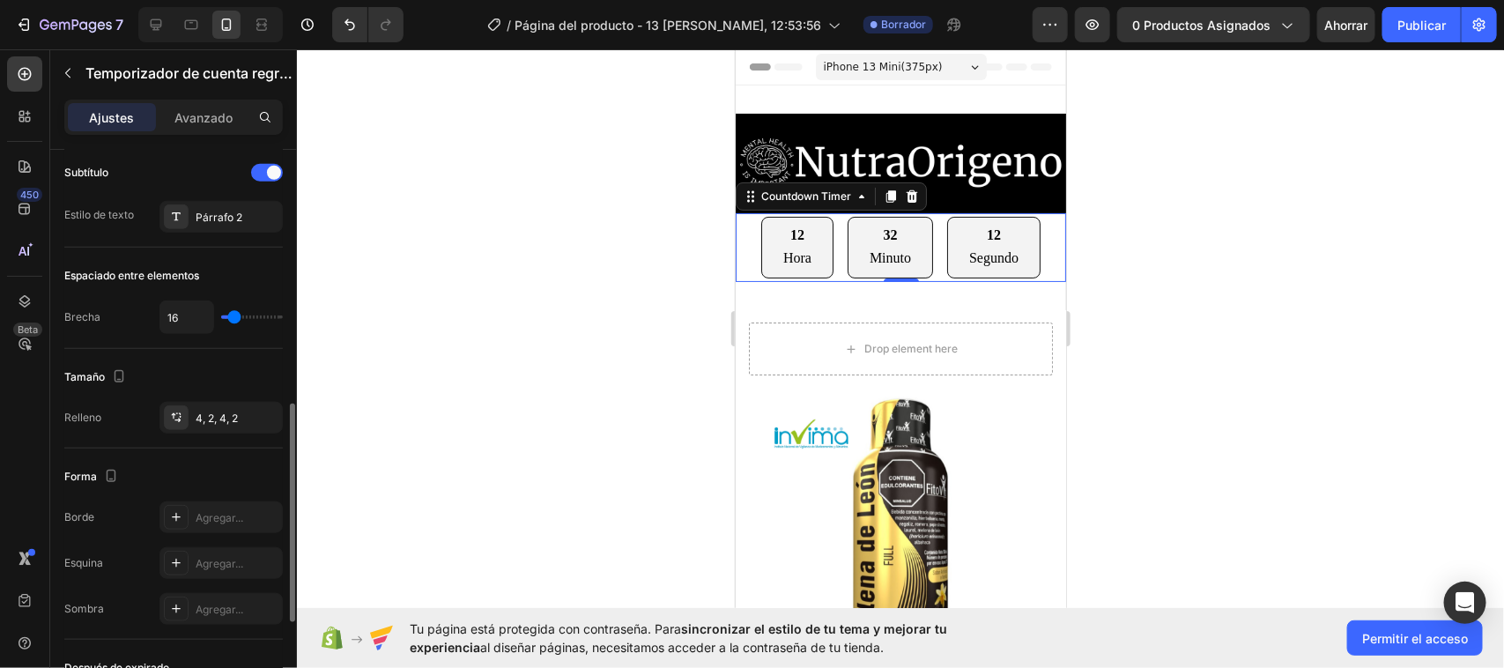
scroll to position [881, 0]
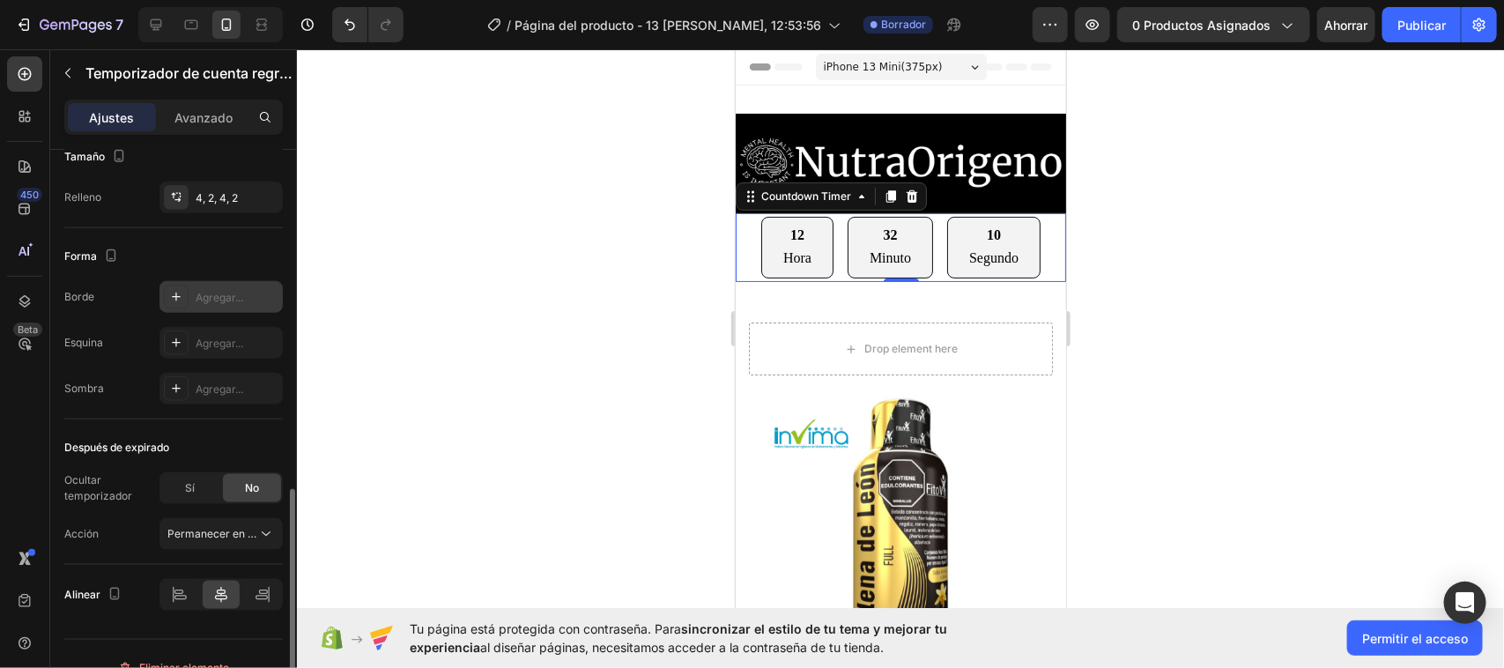
click at [222, 292] on div "Agregar..." at bounding box center [237, 298] width 83 height 16
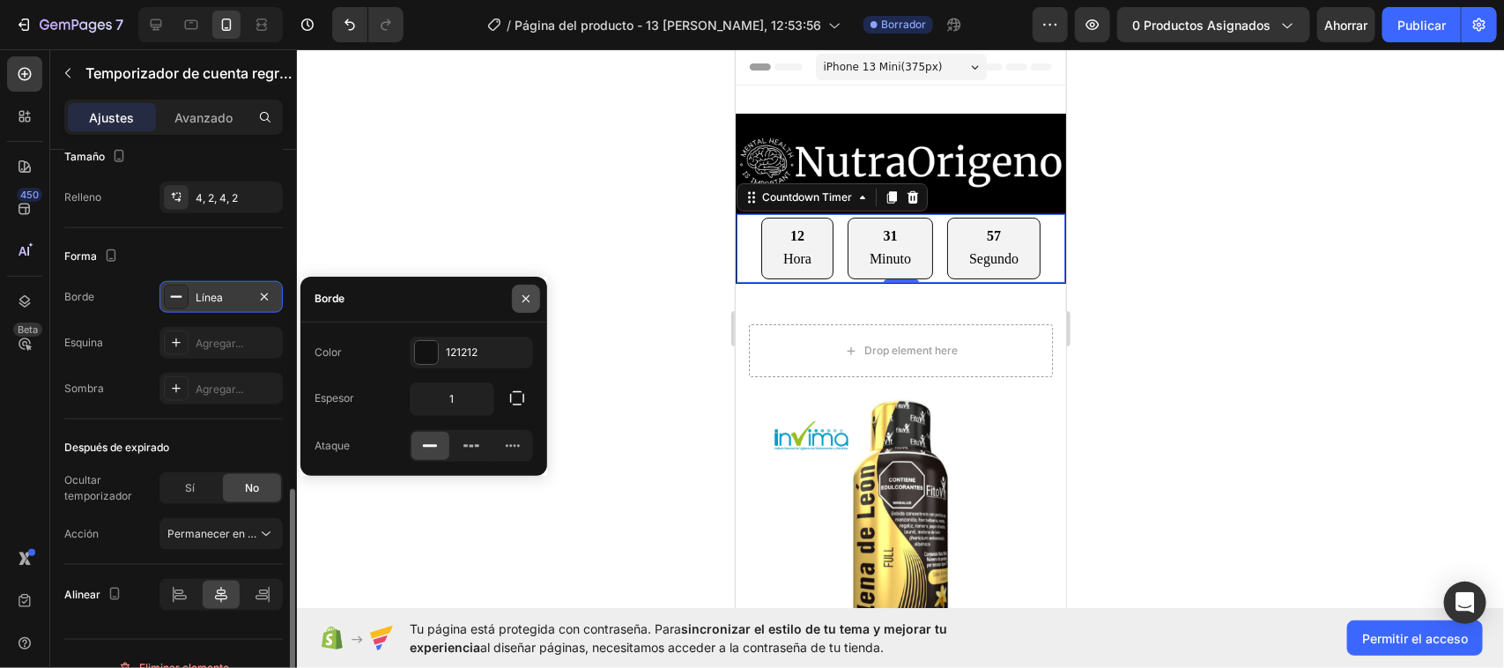
click at [529, 298] on icon "button" at bounding box center [526, 299] width 14 height 14
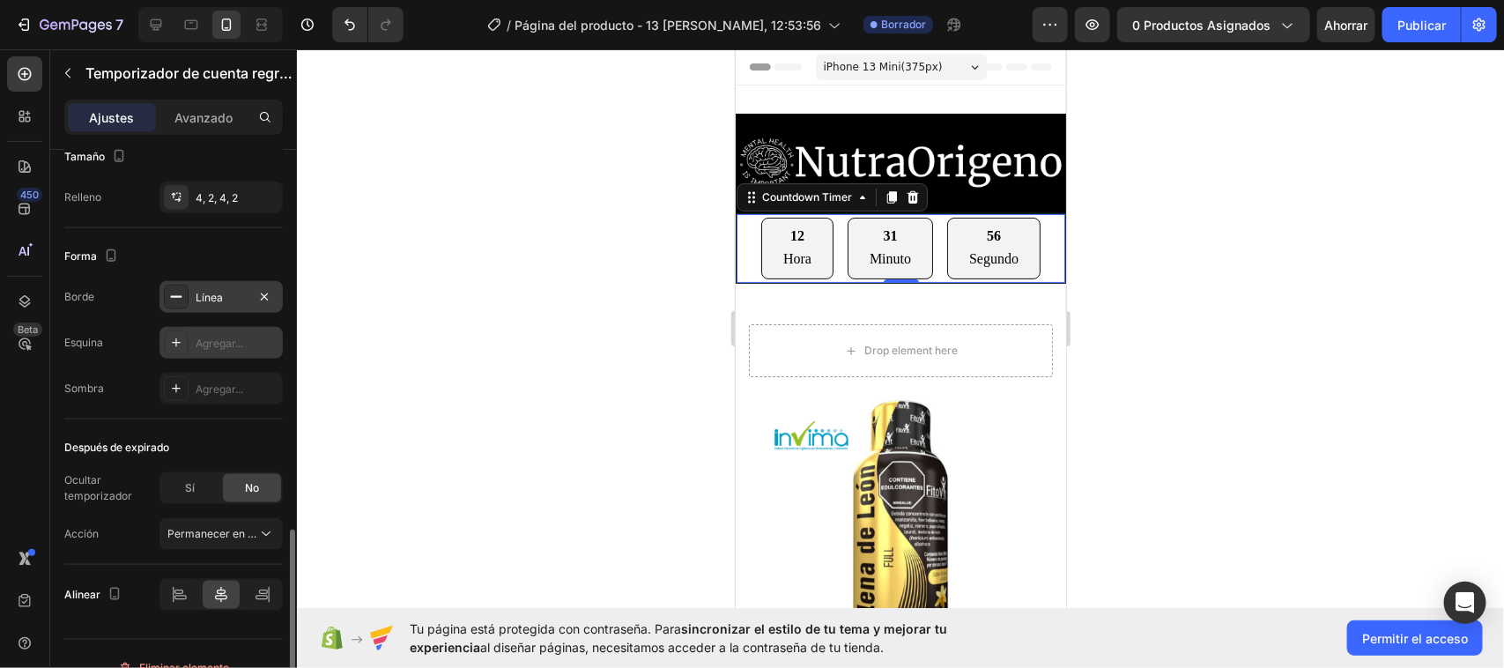
scroll to position [910, 0]
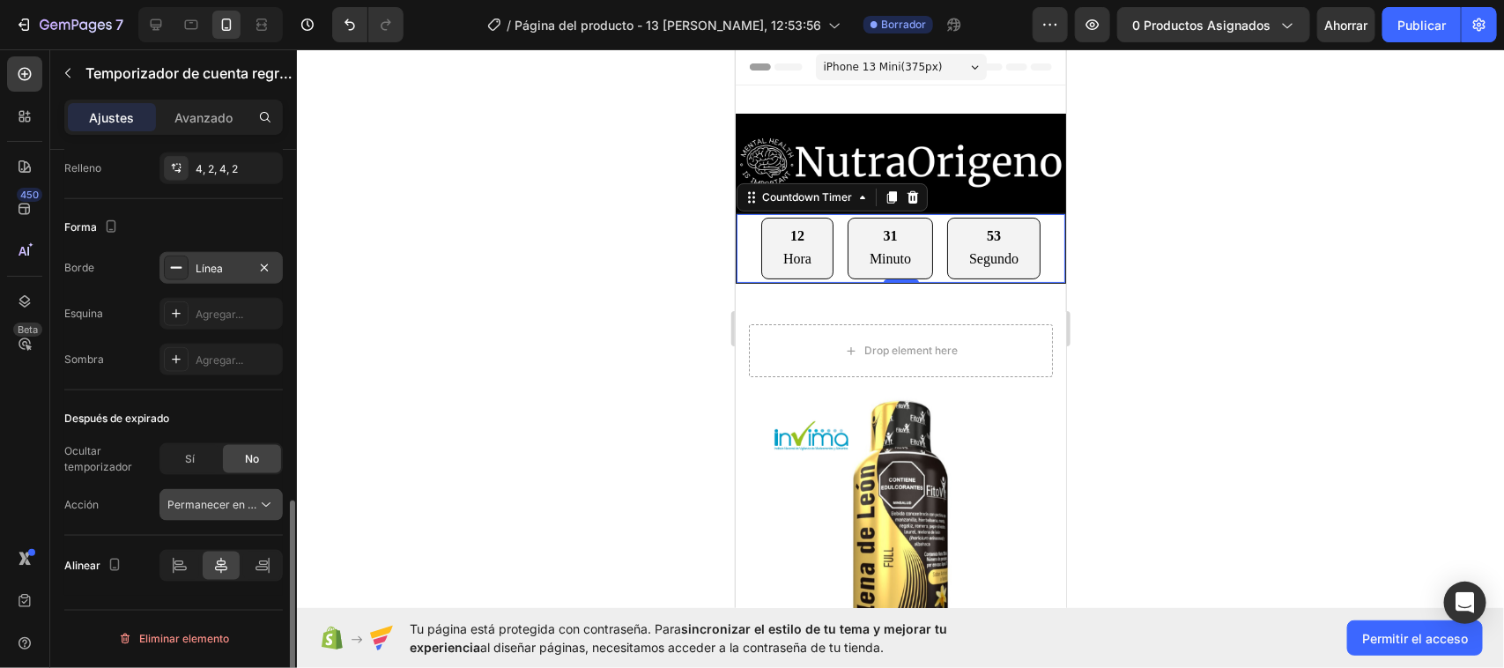
click at [270, 500] on icon at bounding box center [266, 505] width 18 height 18
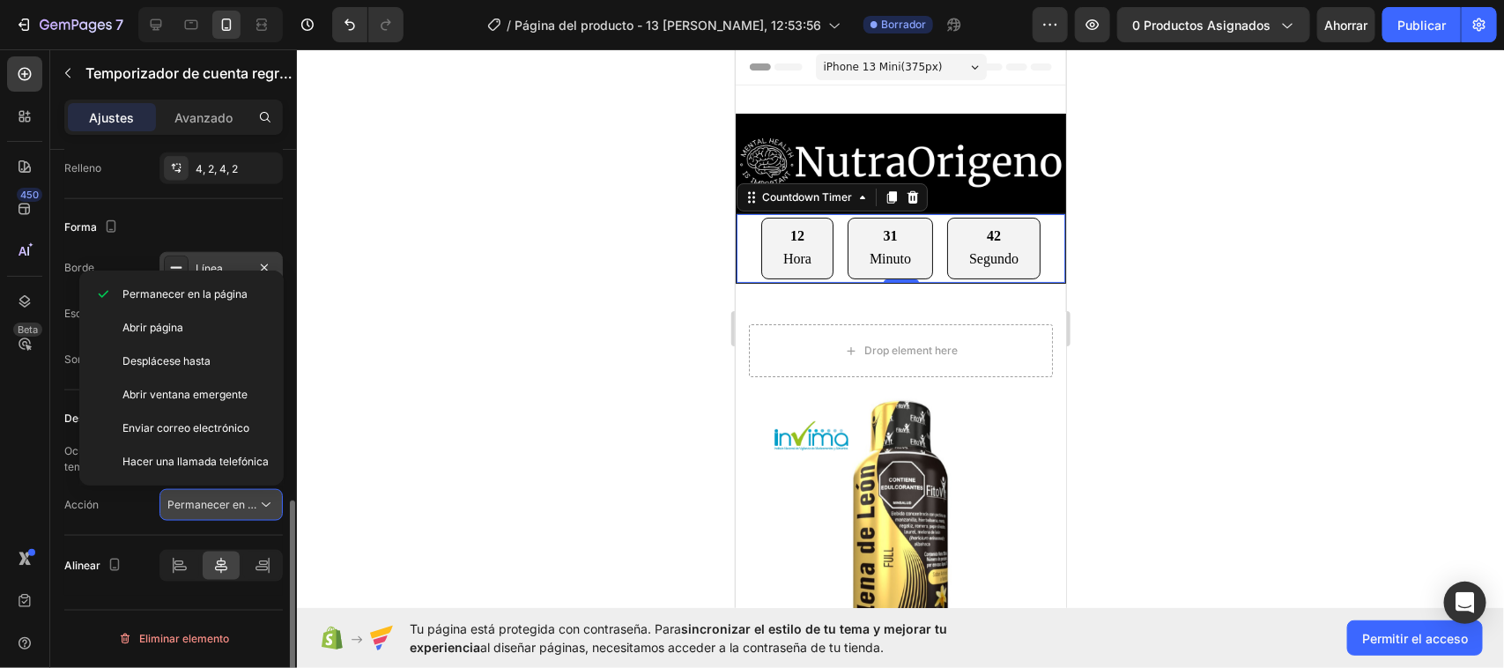
click at [270, 500] on icon at bounding box center [266, 505] width 18 height 18
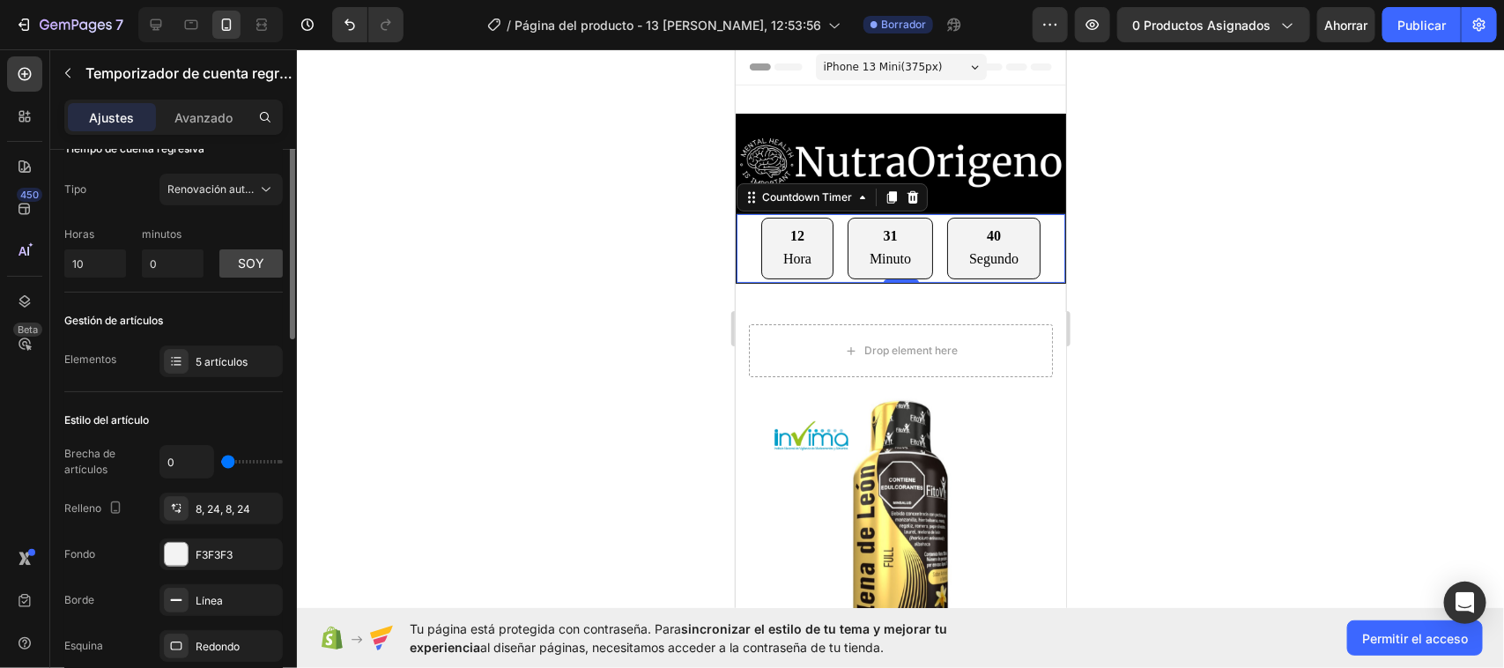
scroll to position [0, 0]
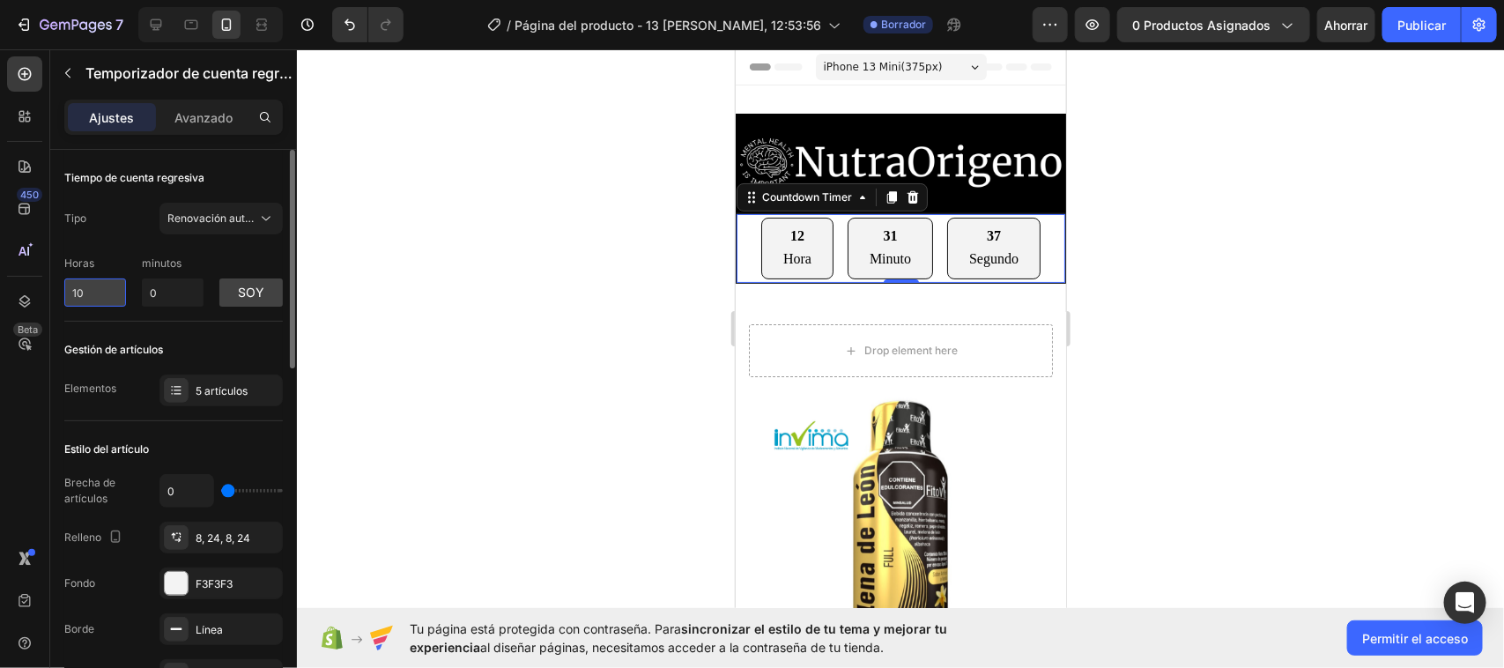
click at [101, 296] on input "10" at bounding box center [95, 292] width 62 height 28
click at [278, 213] on button "Renovación automática" at bounding box center [220, 219] width 123 height 32
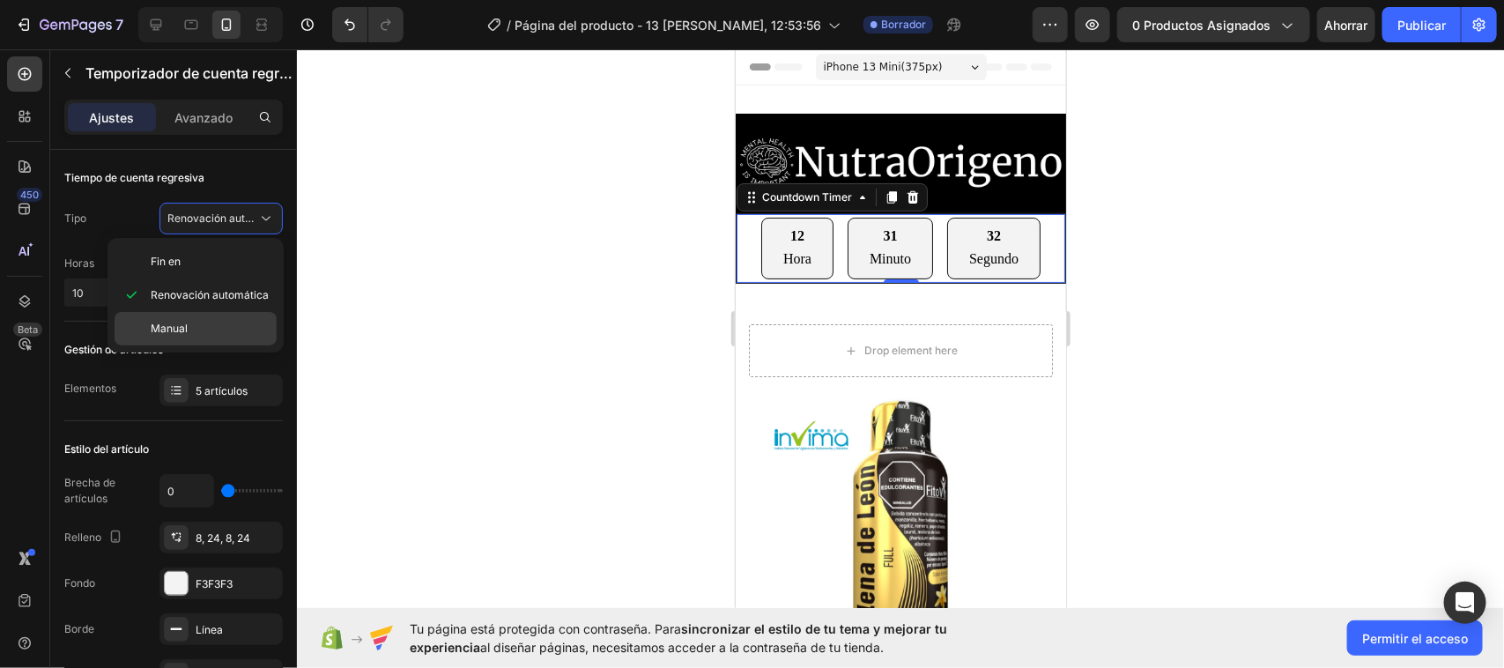
click at [0, 0] on div "Manual" at bounding box center [0, 0] width 0 height 0
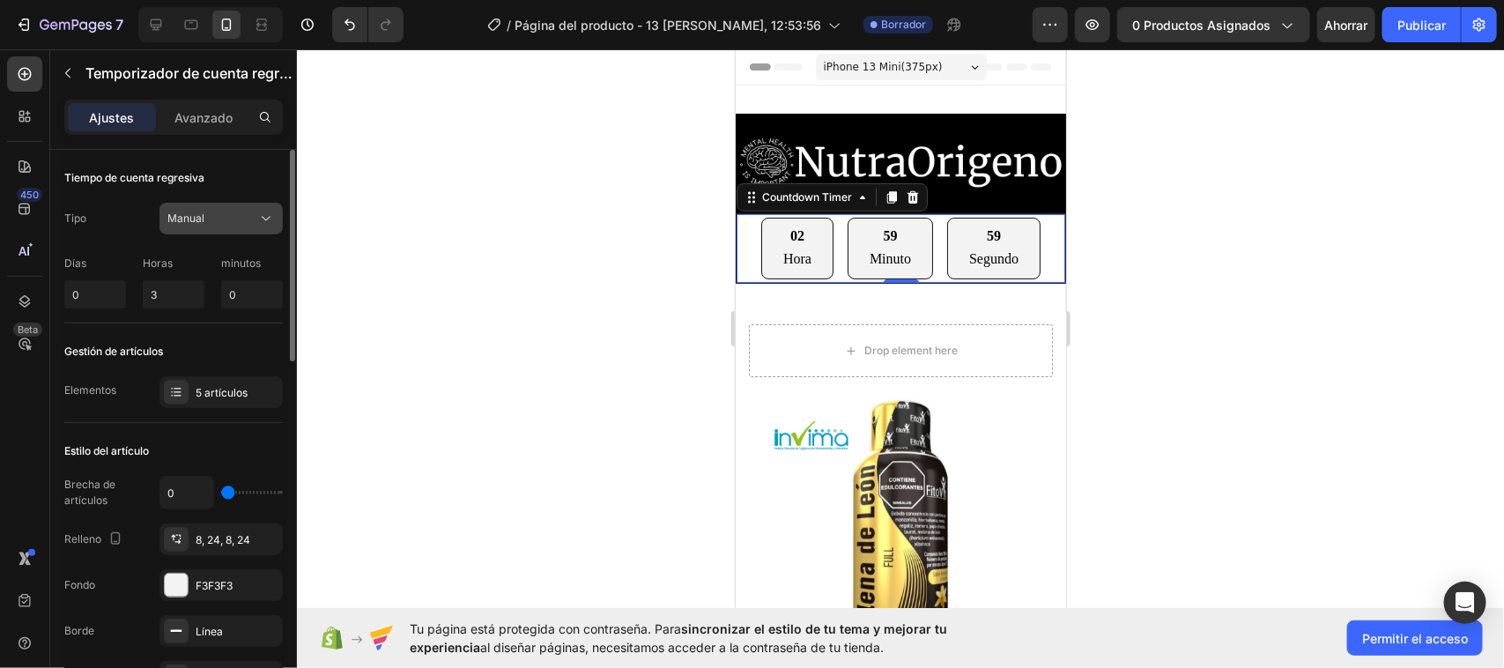
click at [270, 222] on icon at bounding box center [266, 219] width 18 height 18
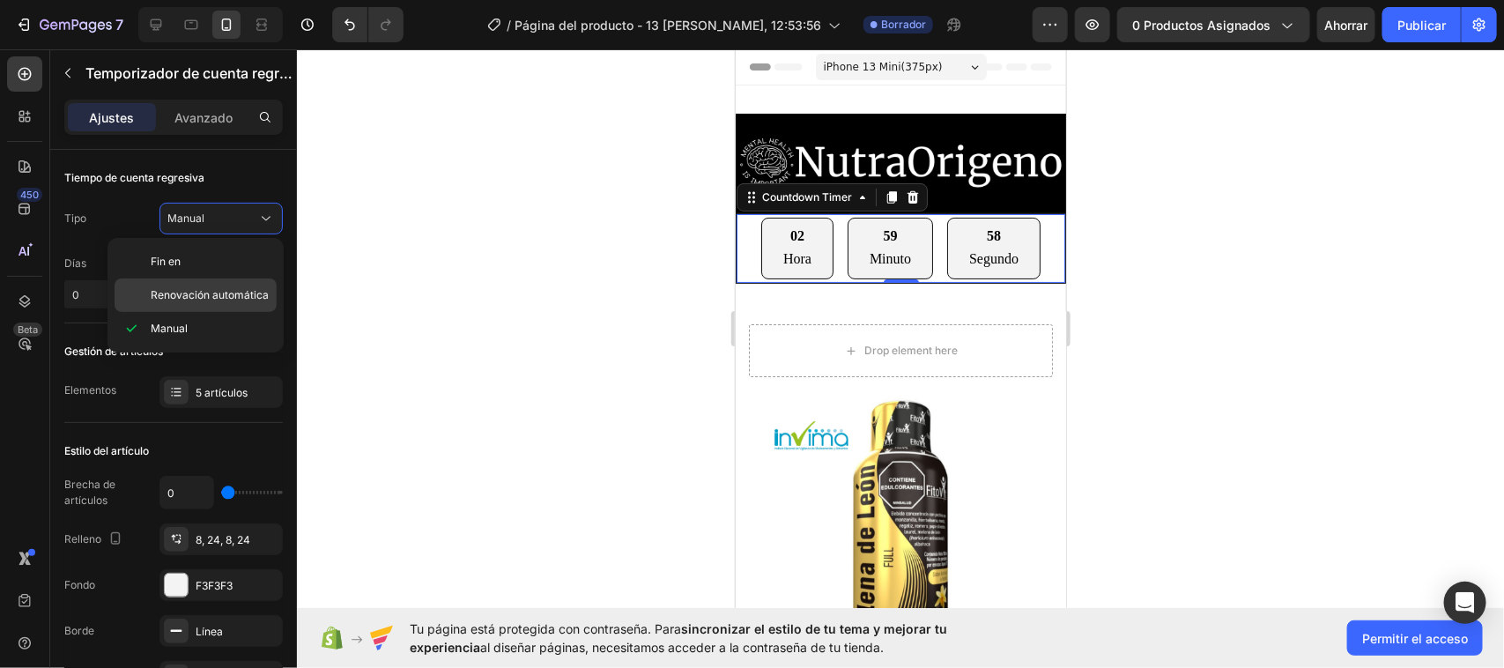
click at [220, 288] on font "Renovación automática" at bounding box center [210, 294] width 118 height 13
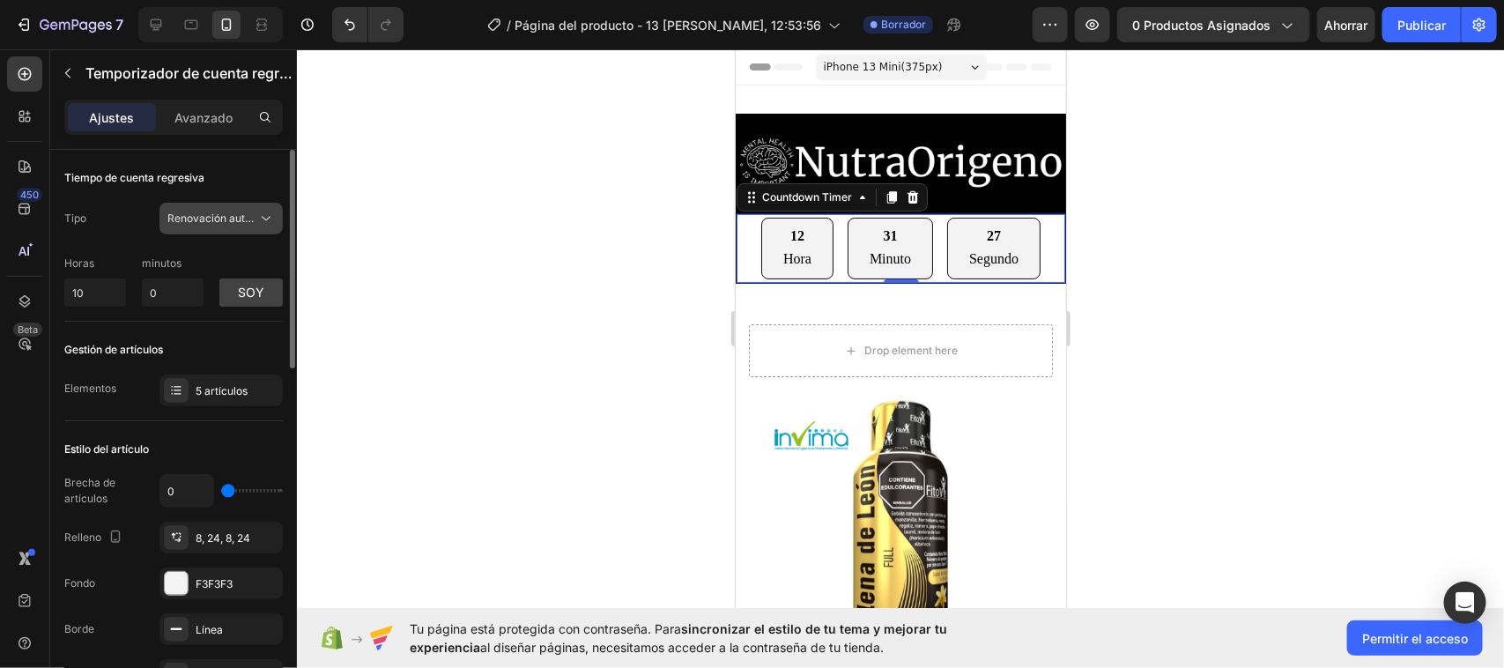
click at [264, 210] on icon at bounding box center [266, 219] width 18 height 18
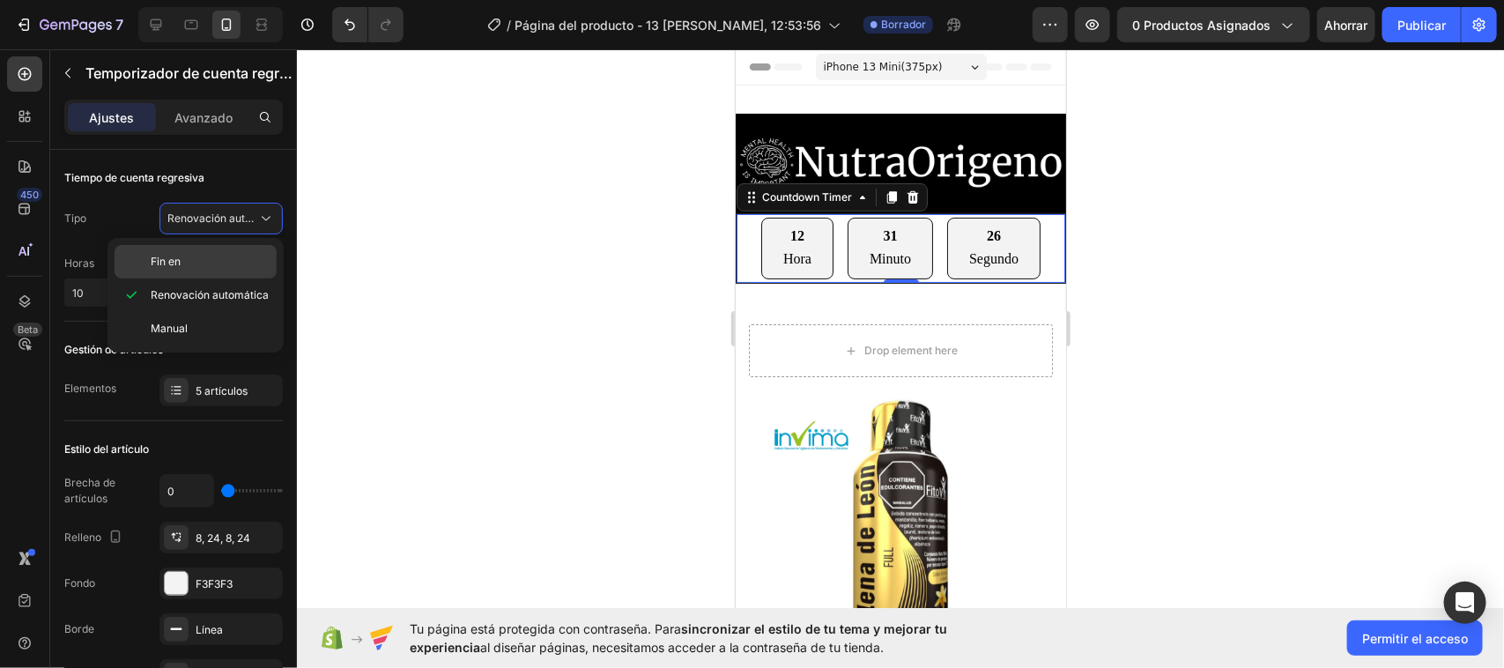
click at [179, 254] on span "Fin en" at bounding box center [166, 262] width 30 height 16
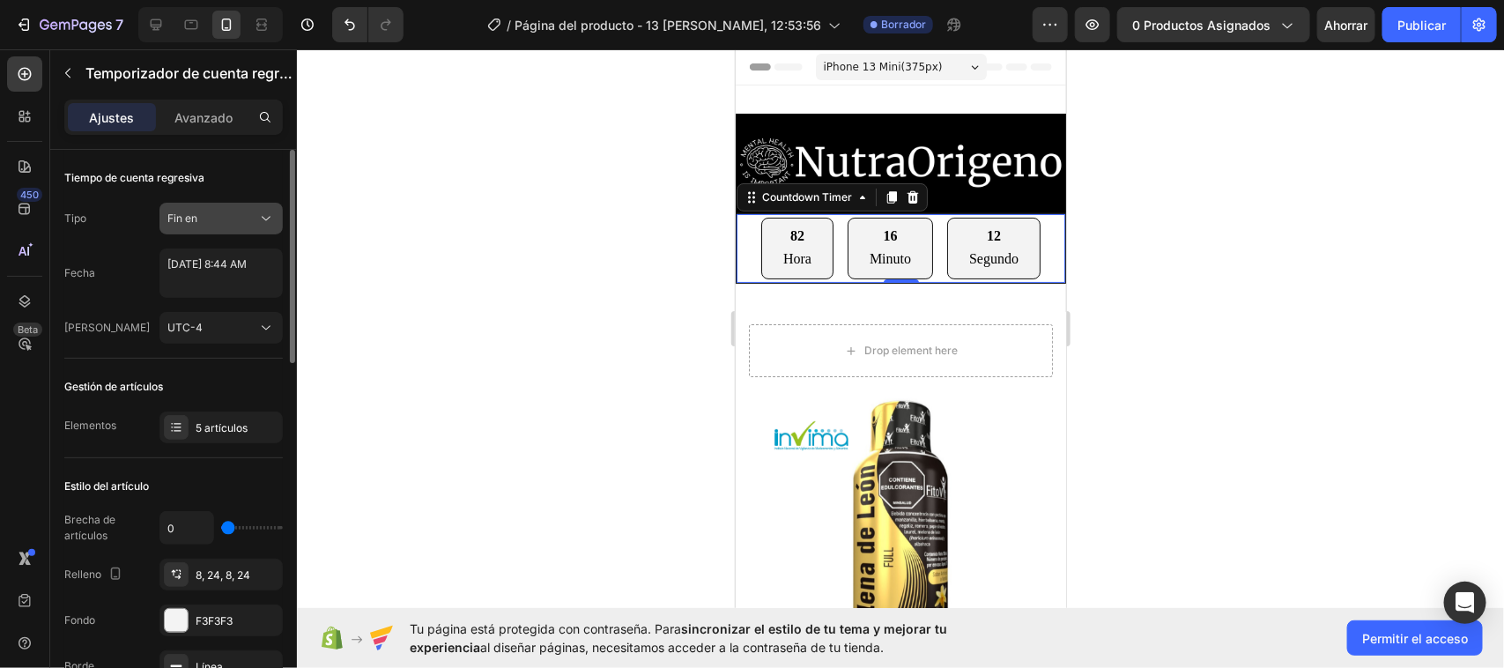
click at [265, 218] on icon at bounding box center [266, 219] width 18 height 18
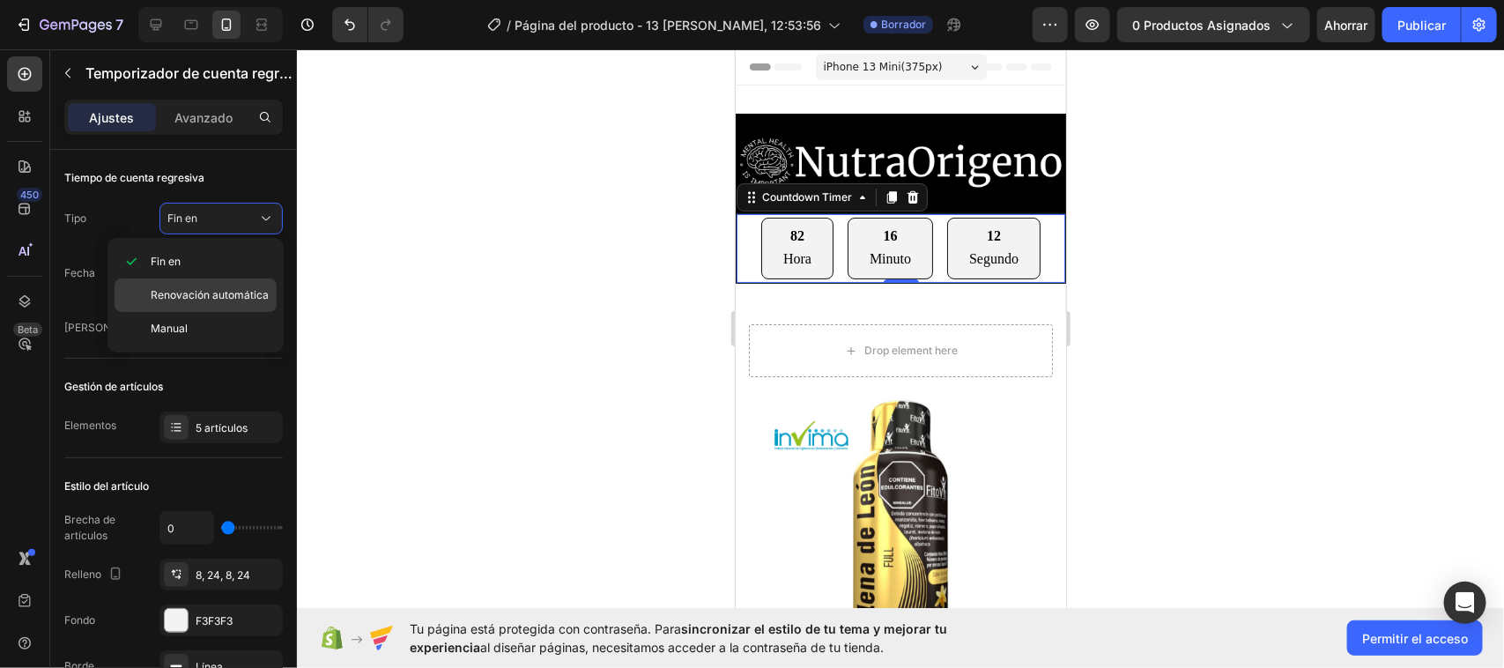
click at [200, 312] on div "Renovación automática" at bounding box center [196, 328] width 162 height 33
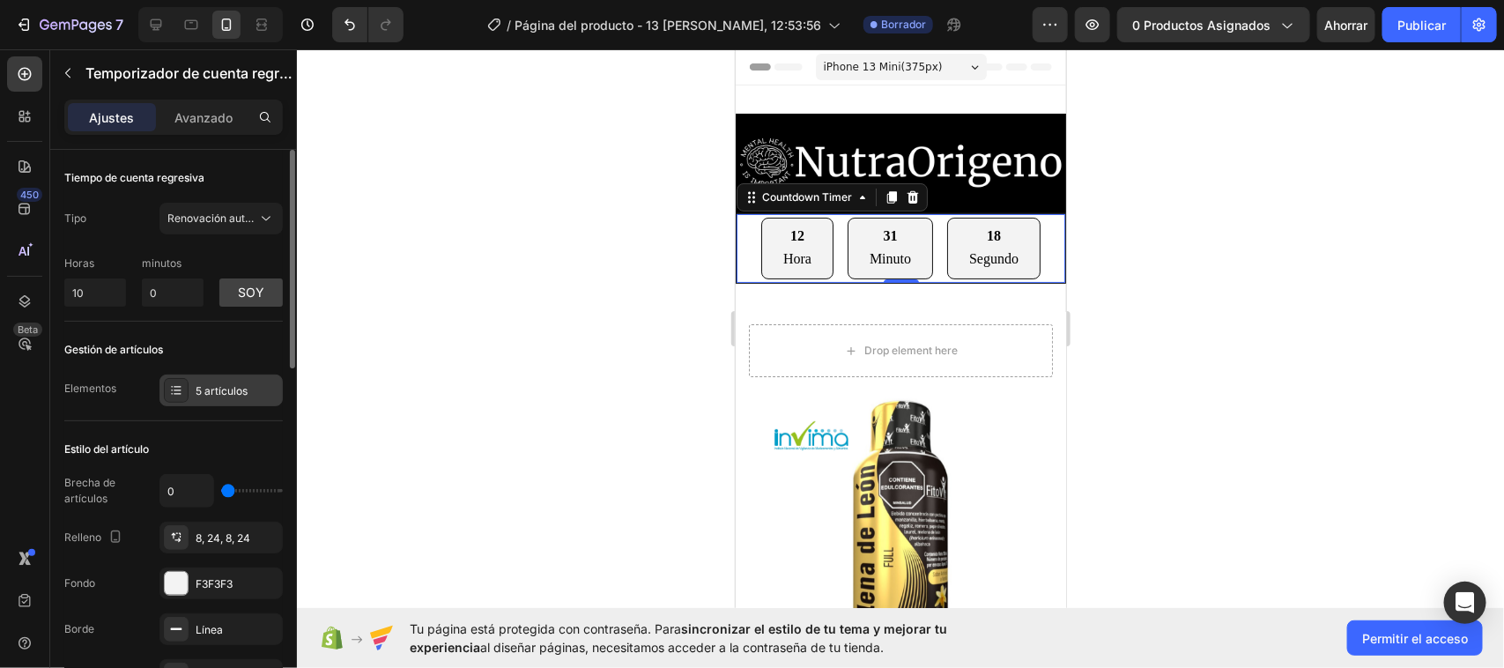
click at [182, 396] on icon at bounding box center [176, 390] width 14 height 14
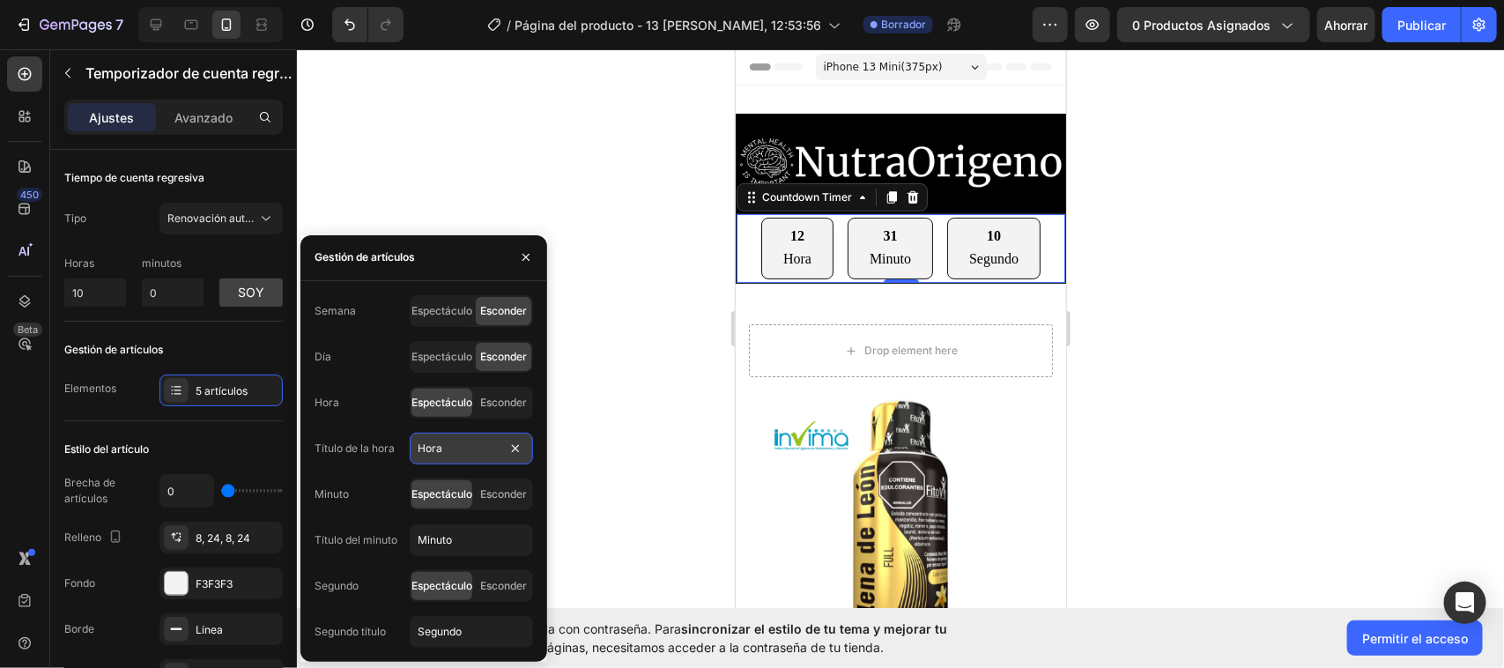
click at [495, 447] on input "Hora" at bounding box center [471, 449] width 123 height 32
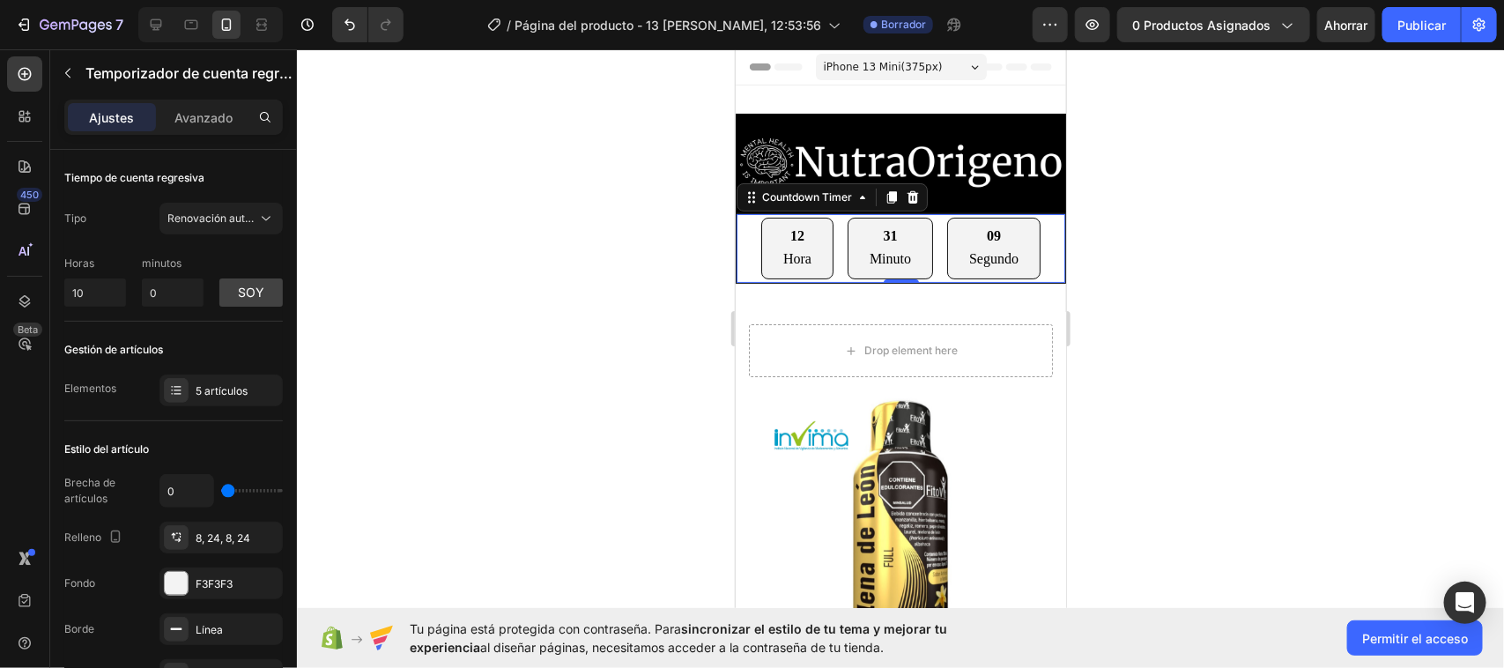
click at [639, 441] on div at bounding box center [900, 358] width 1207 height 619
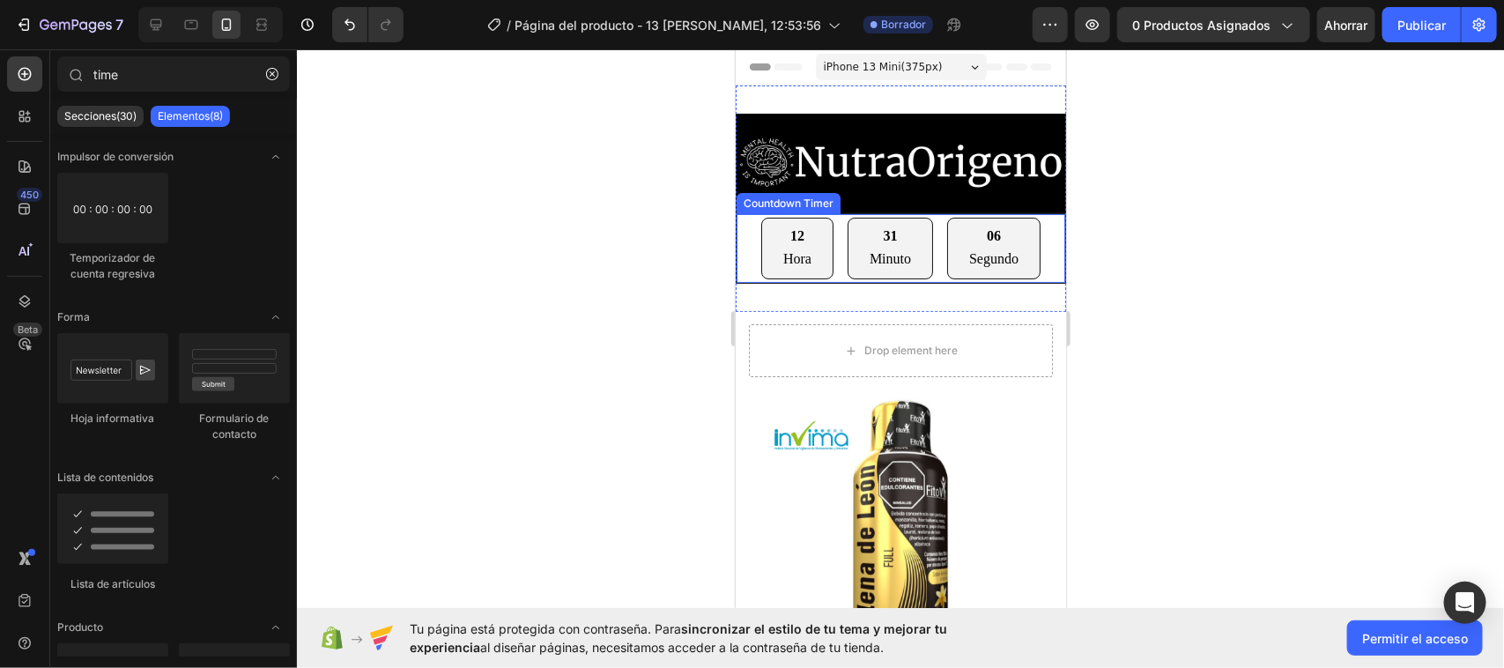
click at [782, 251] on p "Hora" at bounding box center [796, 259] width 28 height 26
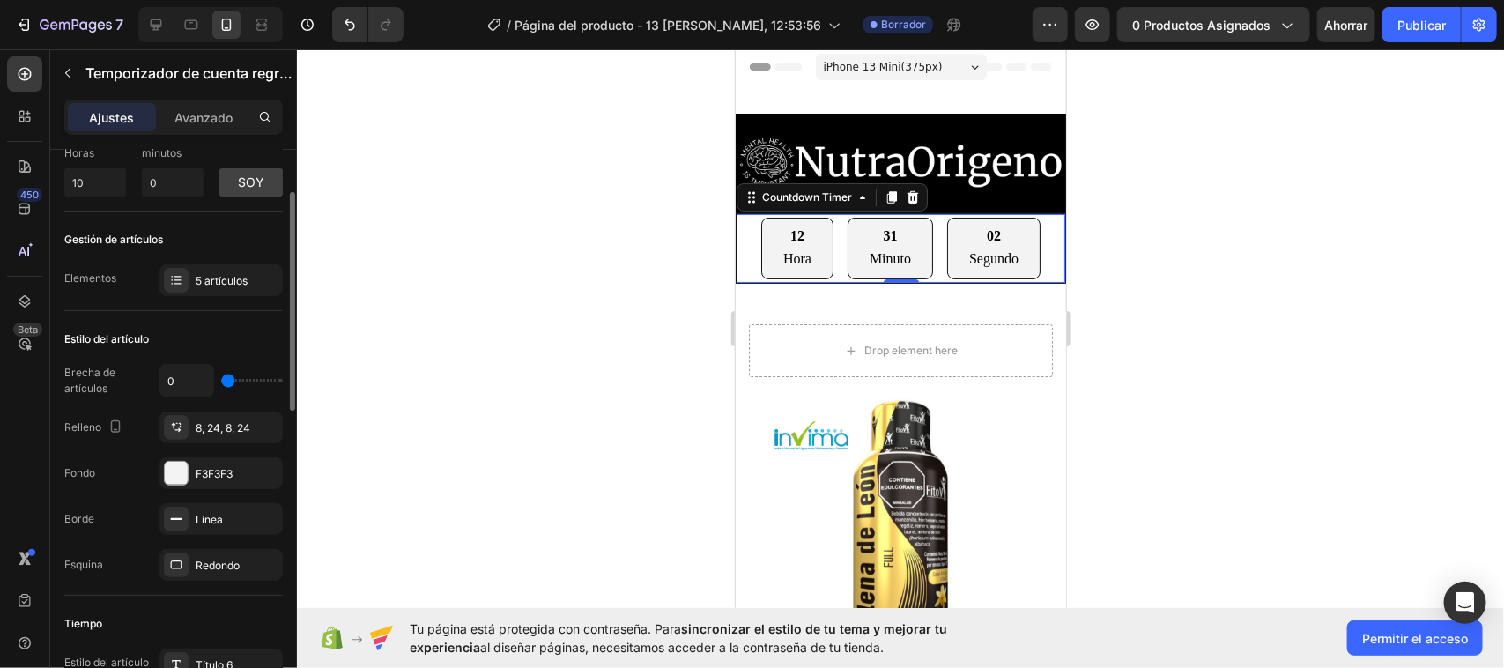
scroll to position [220, 0]
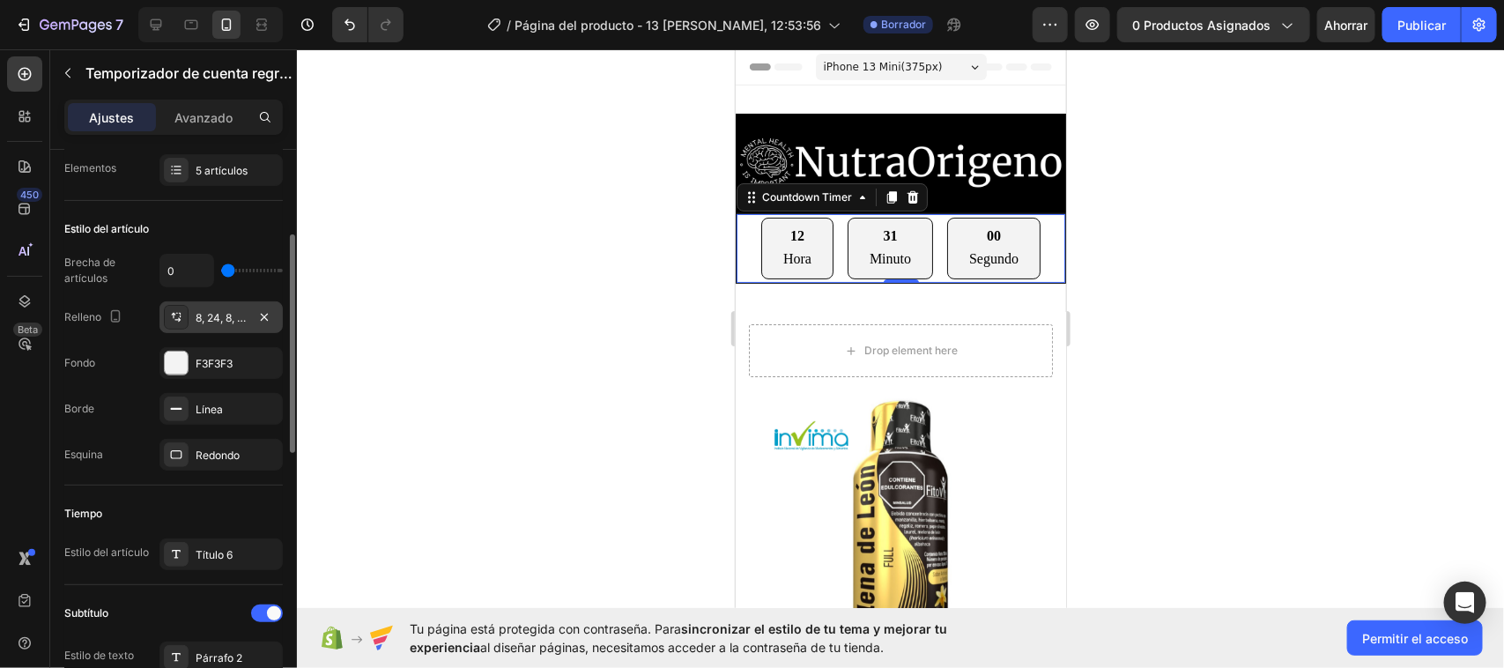
click at [217, 317] on font "8, 24, 8, 24" at bounding box center [223, 317] width 55 height 13
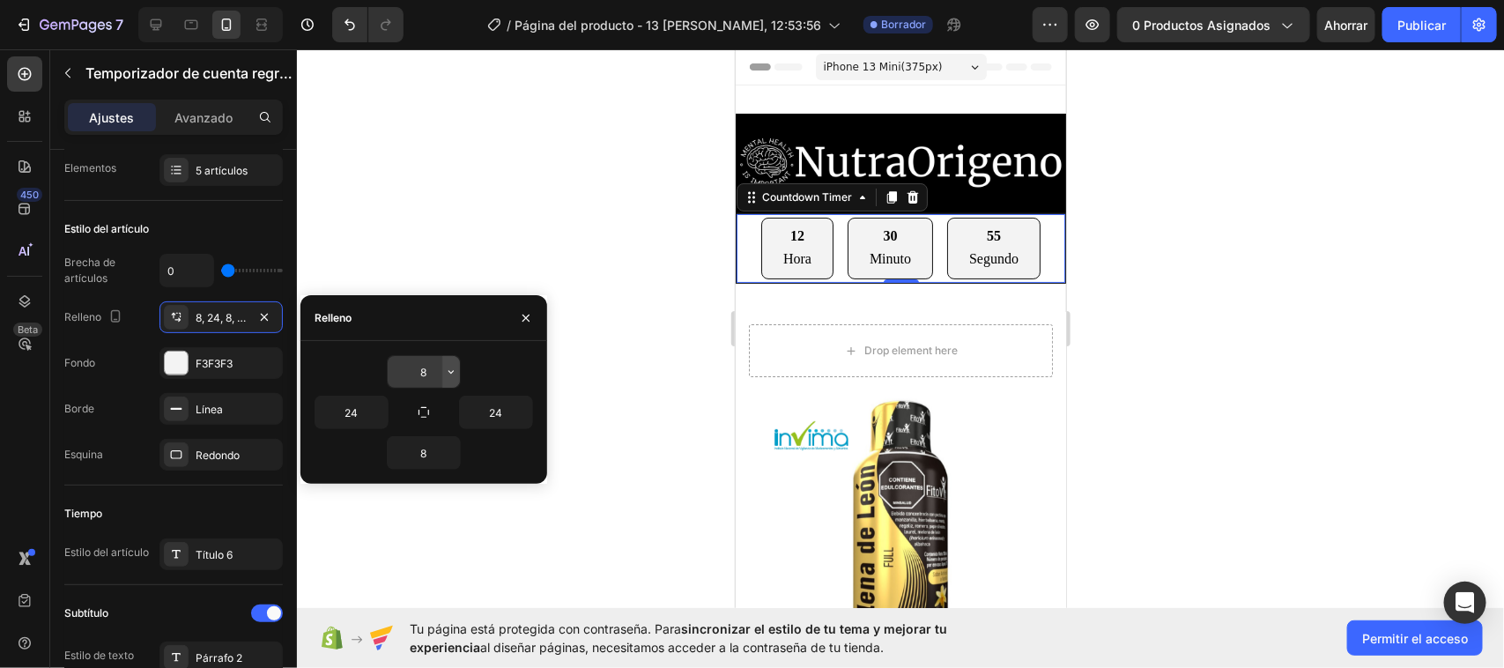
click at [452, 373] on icon "button" at bounding box center [451, 372] width 14 height 14
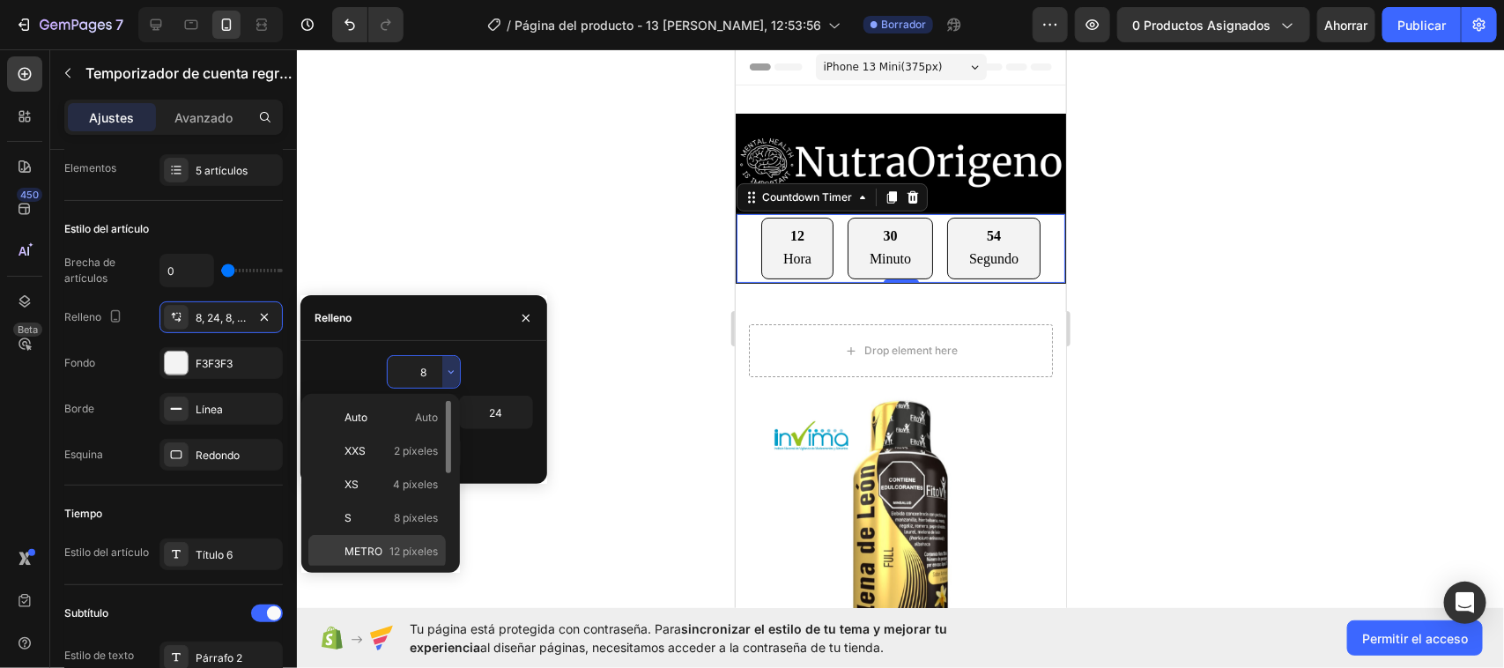
click at [393, 546] on font "12 píxeles" at bounding box center [413, 551] width 48 height 13
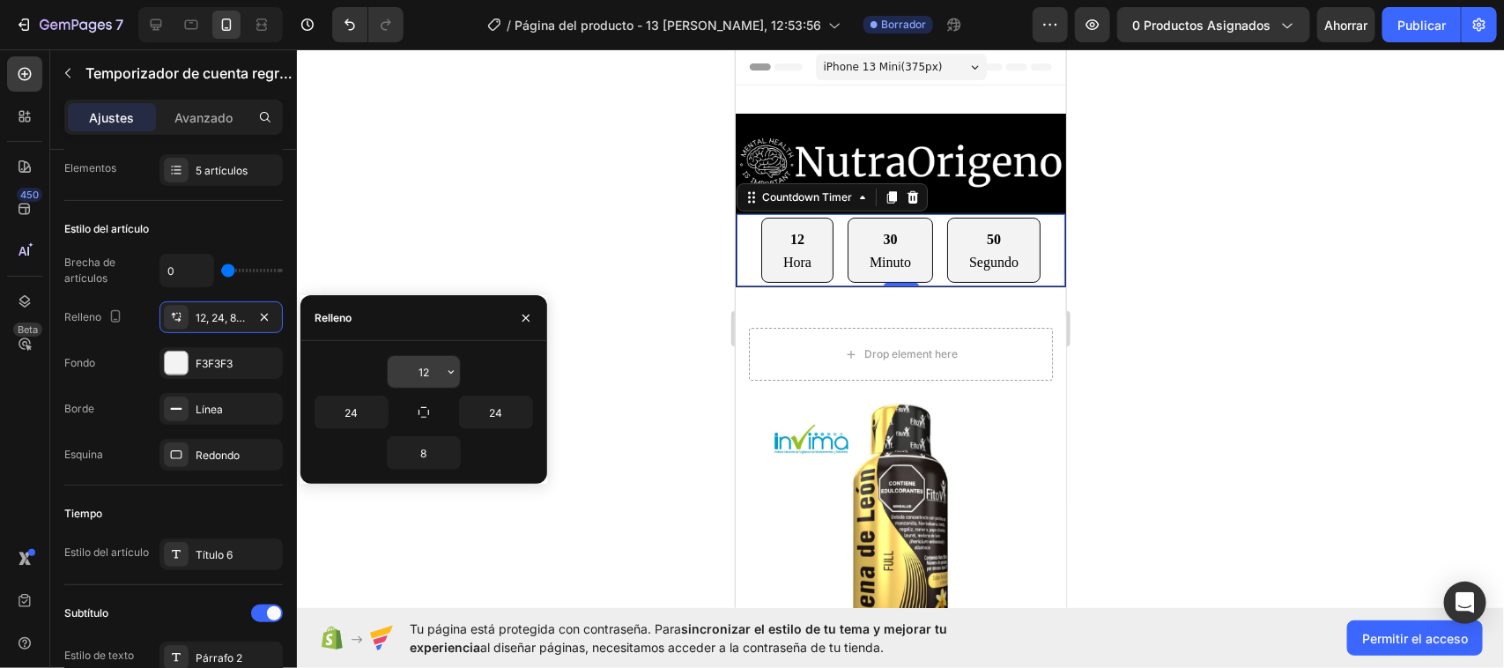
click at [451, 373] on icon "button" at bounding box center [450, 373] width 5 height 4
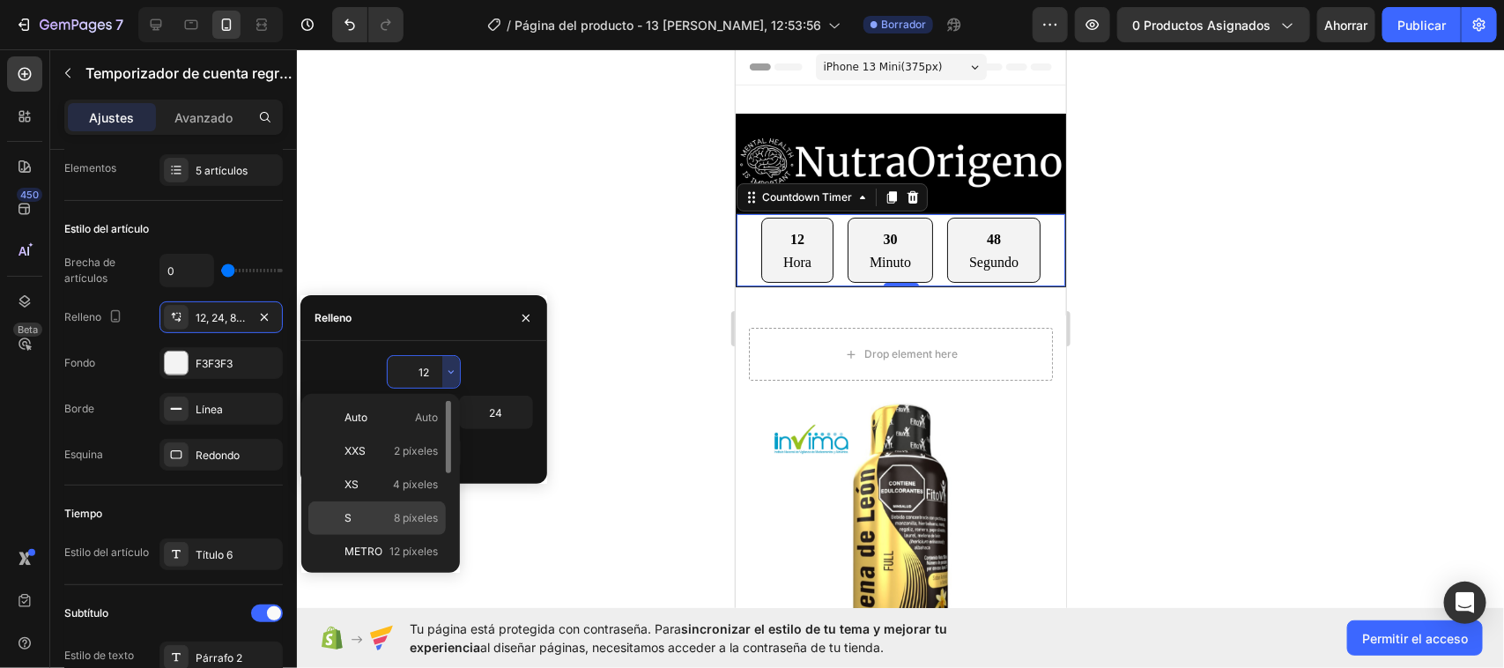
click at [415, 535] on div "S 8 píxeles" at bounding box center [376, 551] width 137 height 33
type input "8"
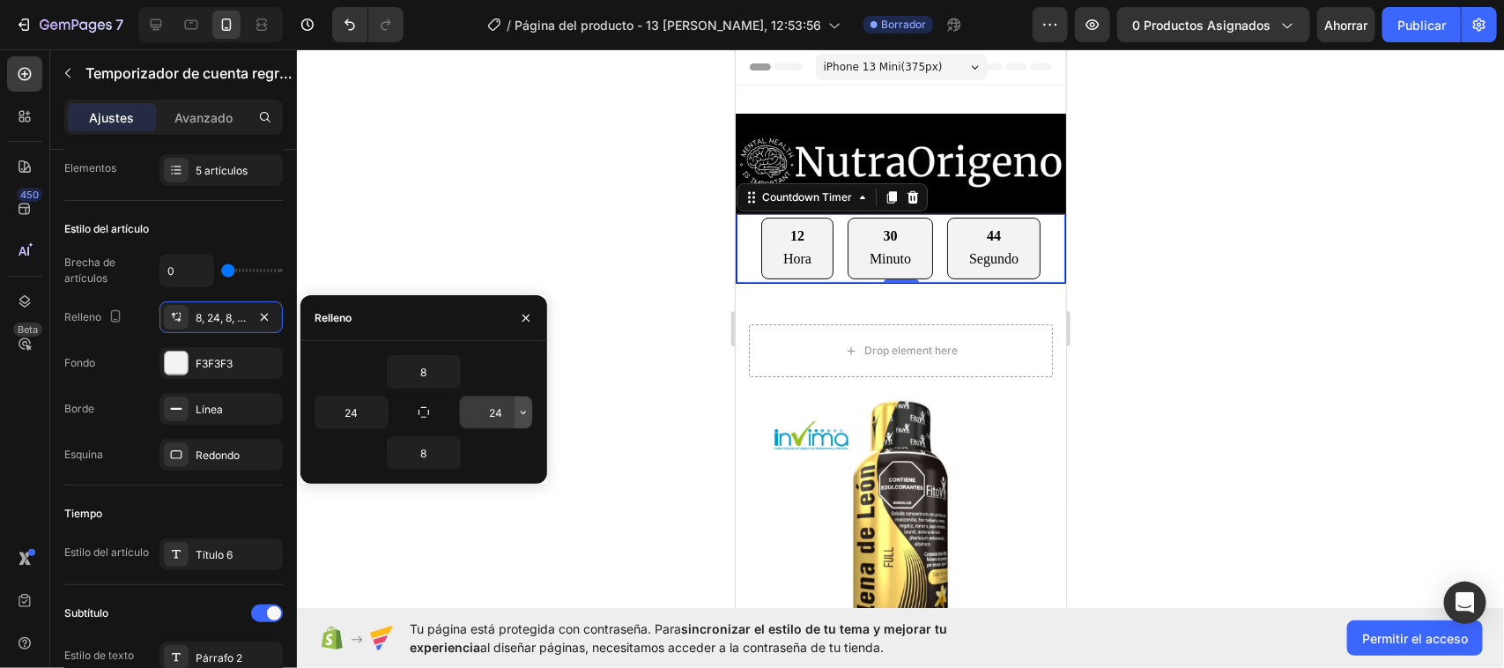
click at [529, 419] on icon "button" at bounding box center [523, 412] width 14 height 14
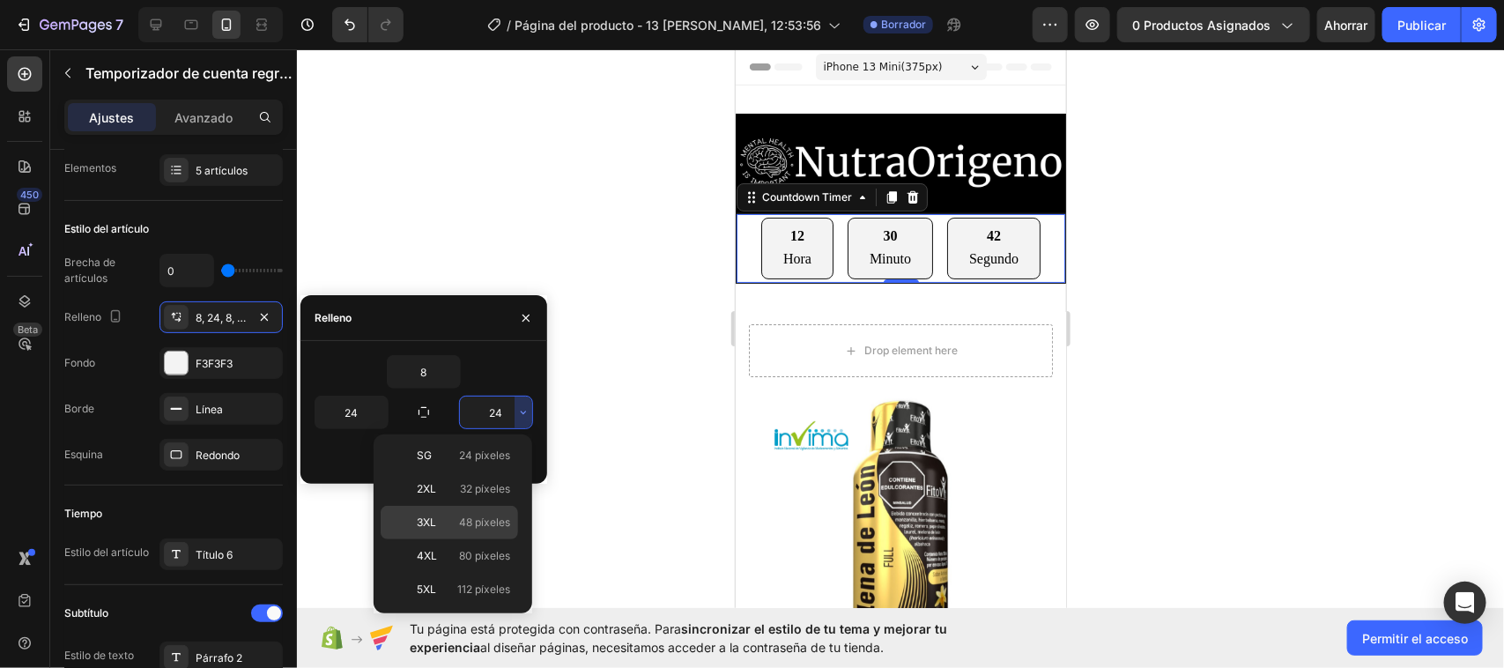
scroll to position [0, 0]
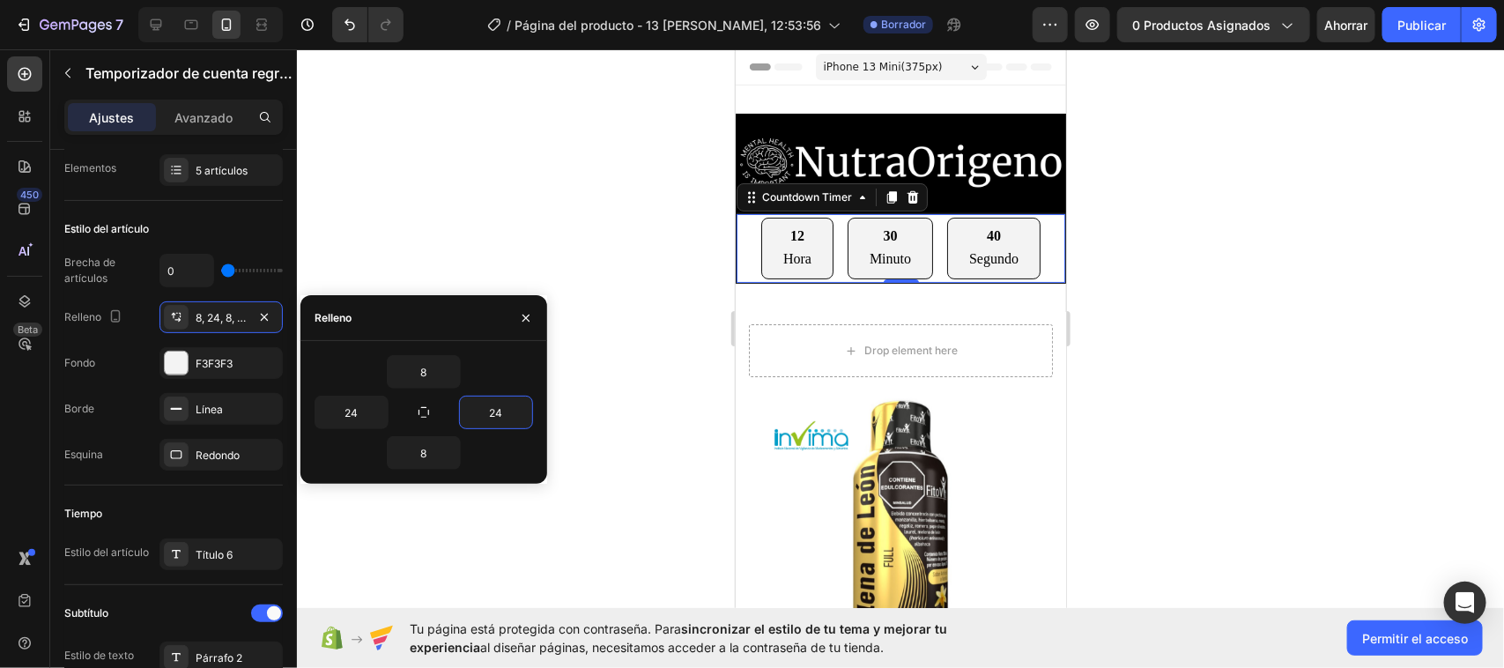
click at [650, 491] on div at bounding box center [900, 358] width 1207 height 619
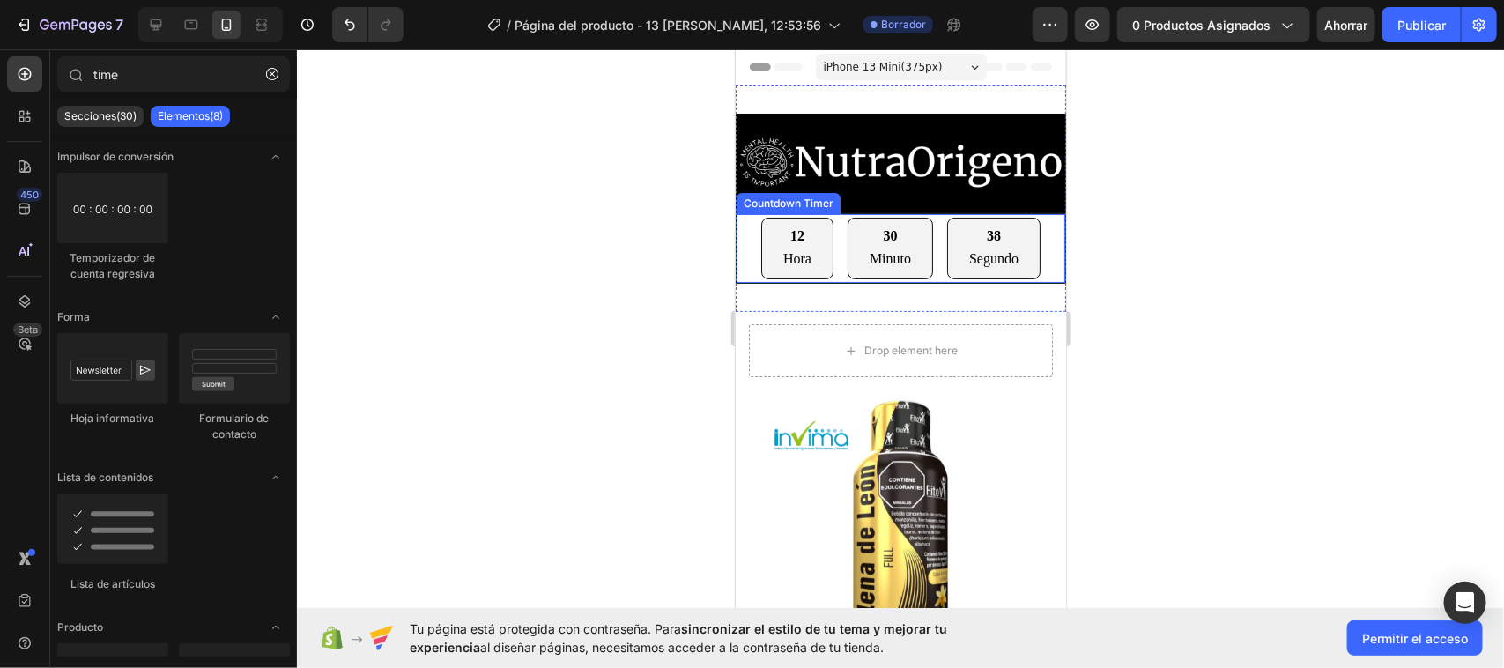
click at [763, 256] on div "12 Hora" at bounding box center [796, 248] width 72 height 63
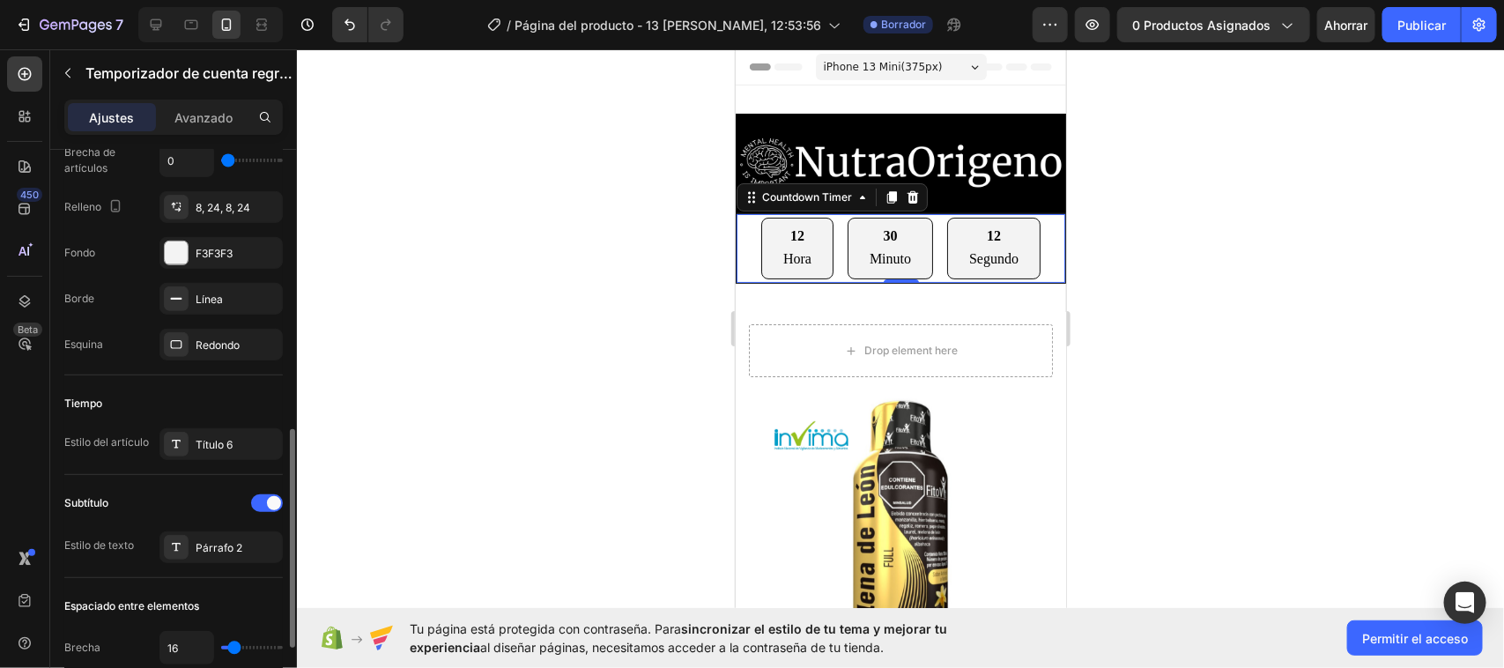
scroll to position [441, 0]
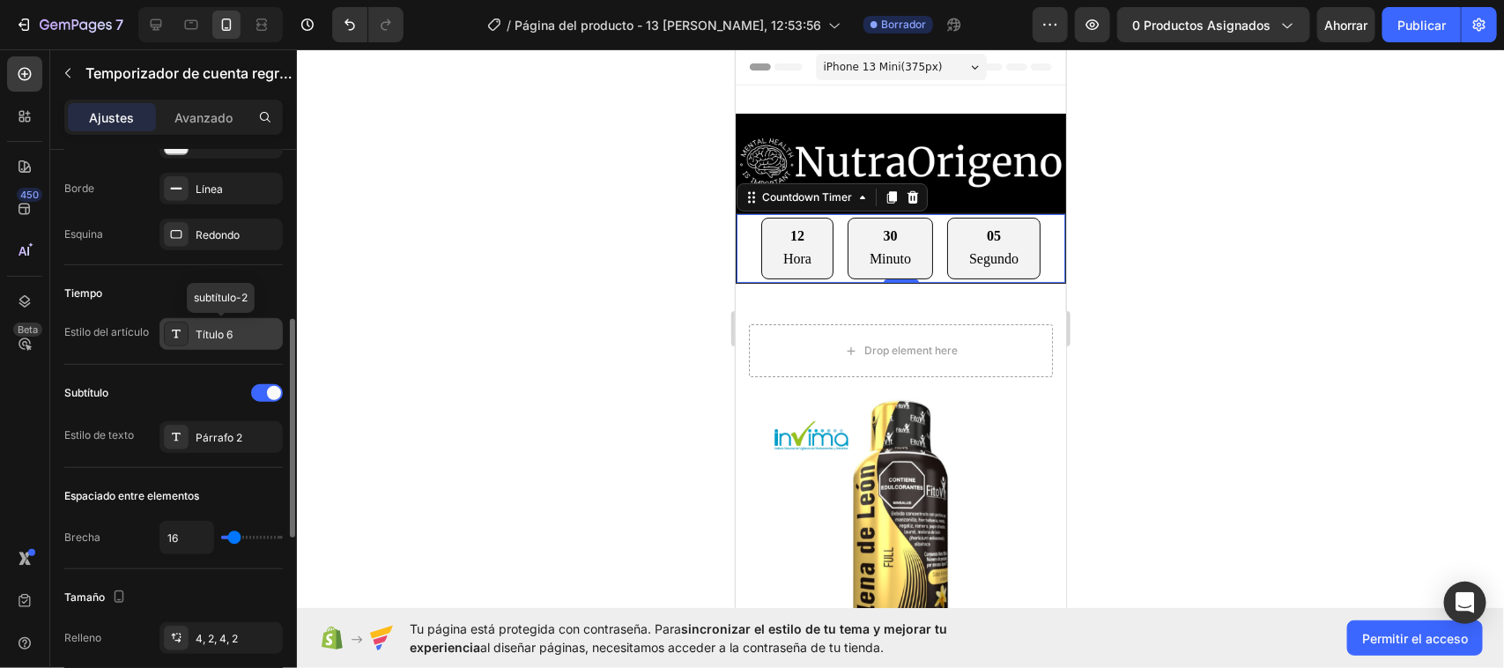
click at [238, 340] on div "Título 6" at bounding box center [237, 335] width 83 height 16
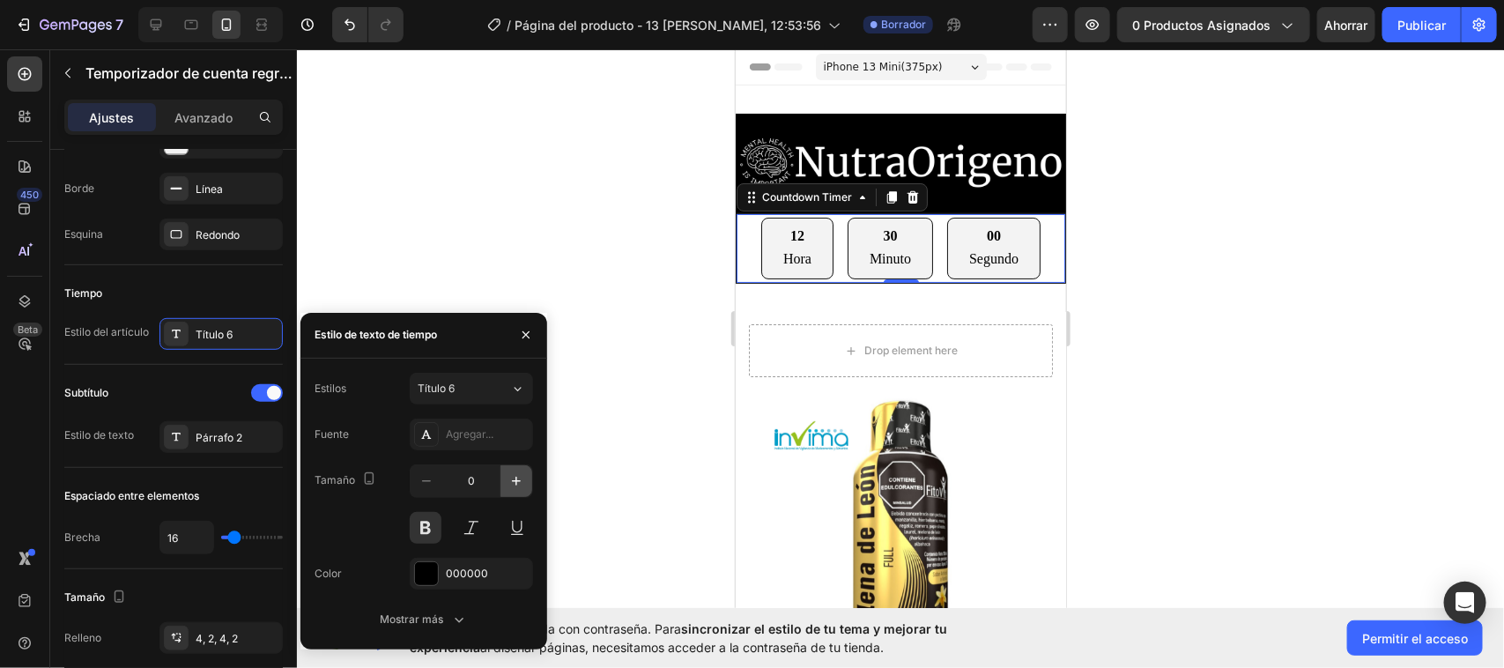
click at [513, 486] on icon "button" at bounding box center [517, 481] width 18 height 18
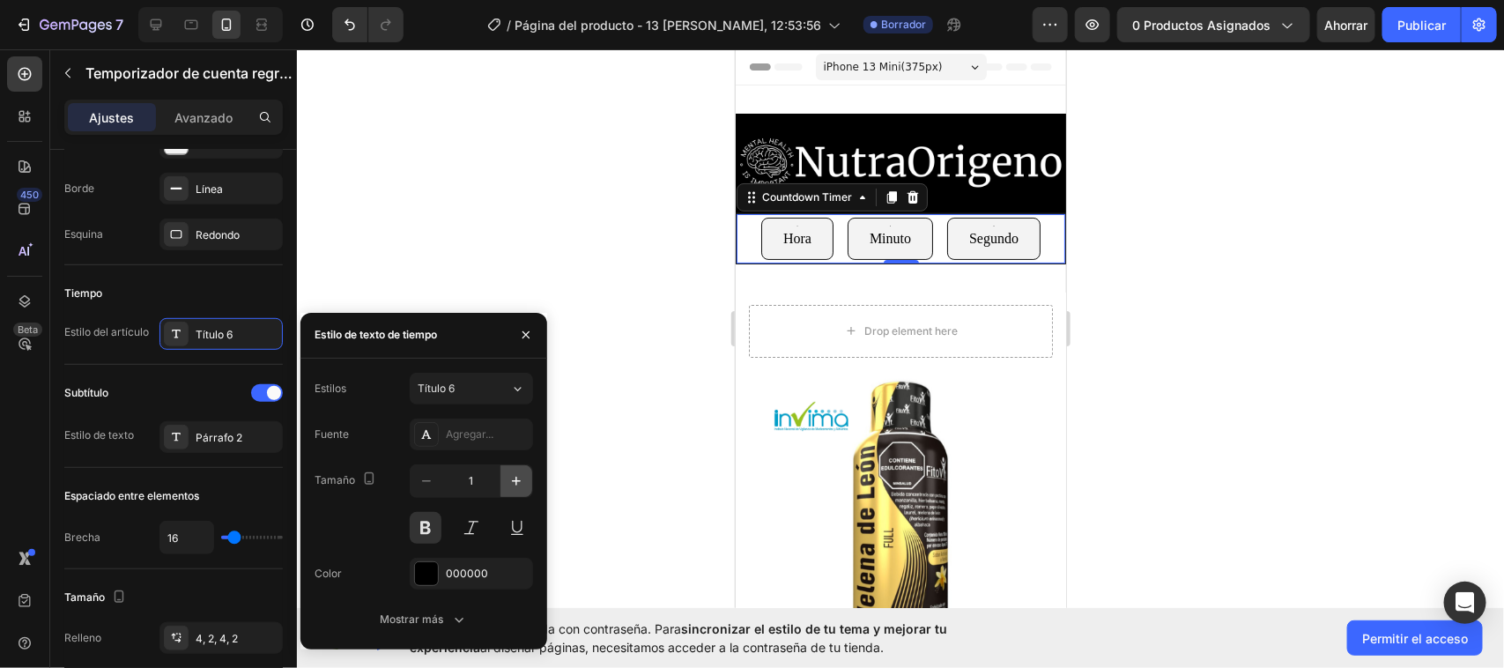
click at [513, 486] on icon "button" at bounding box center [517, 481] width 18 height 18
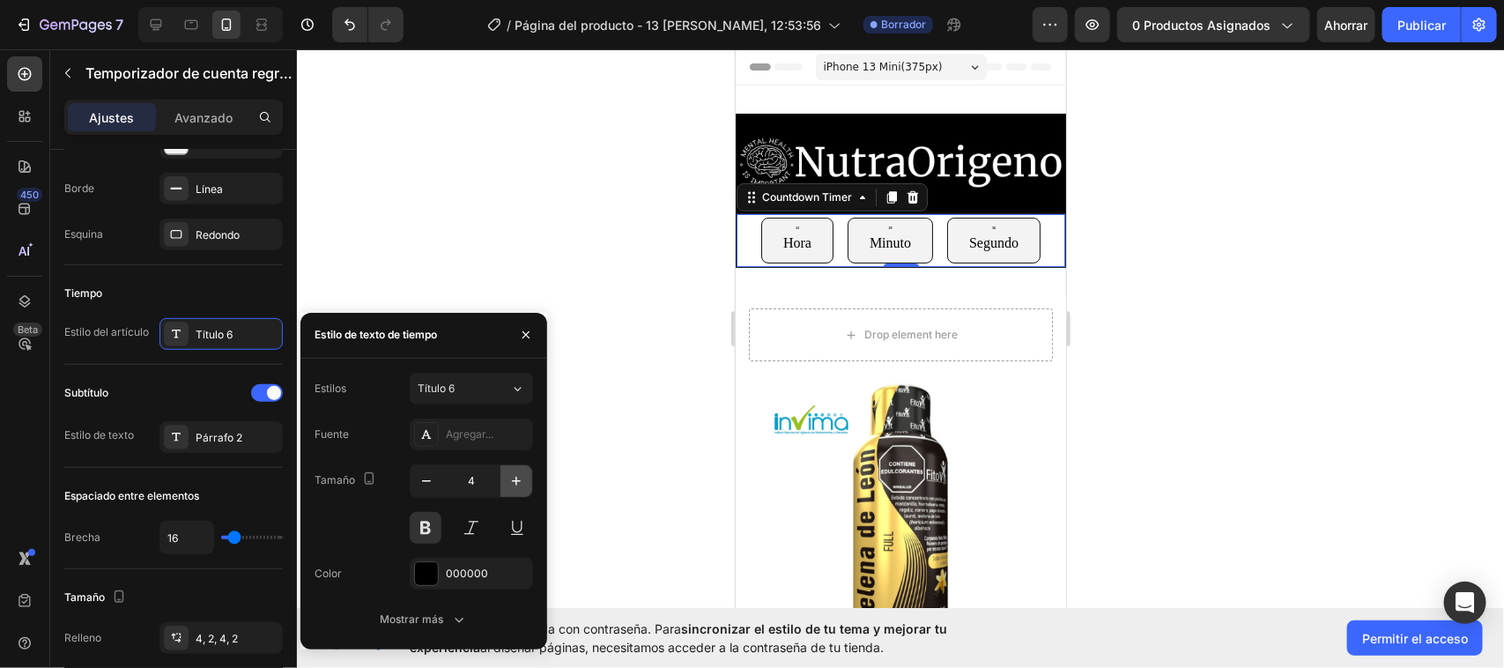
click at [513, 486] on icon "button" at bounding box center [517, 481] width 18 height 18
click at [429, 482] on icon "button" at bounding box center [427, 481] width 18 height 18
click at [471, 608] on button "Mostrar más" at bounding box center [424, 620] width 219 height 32
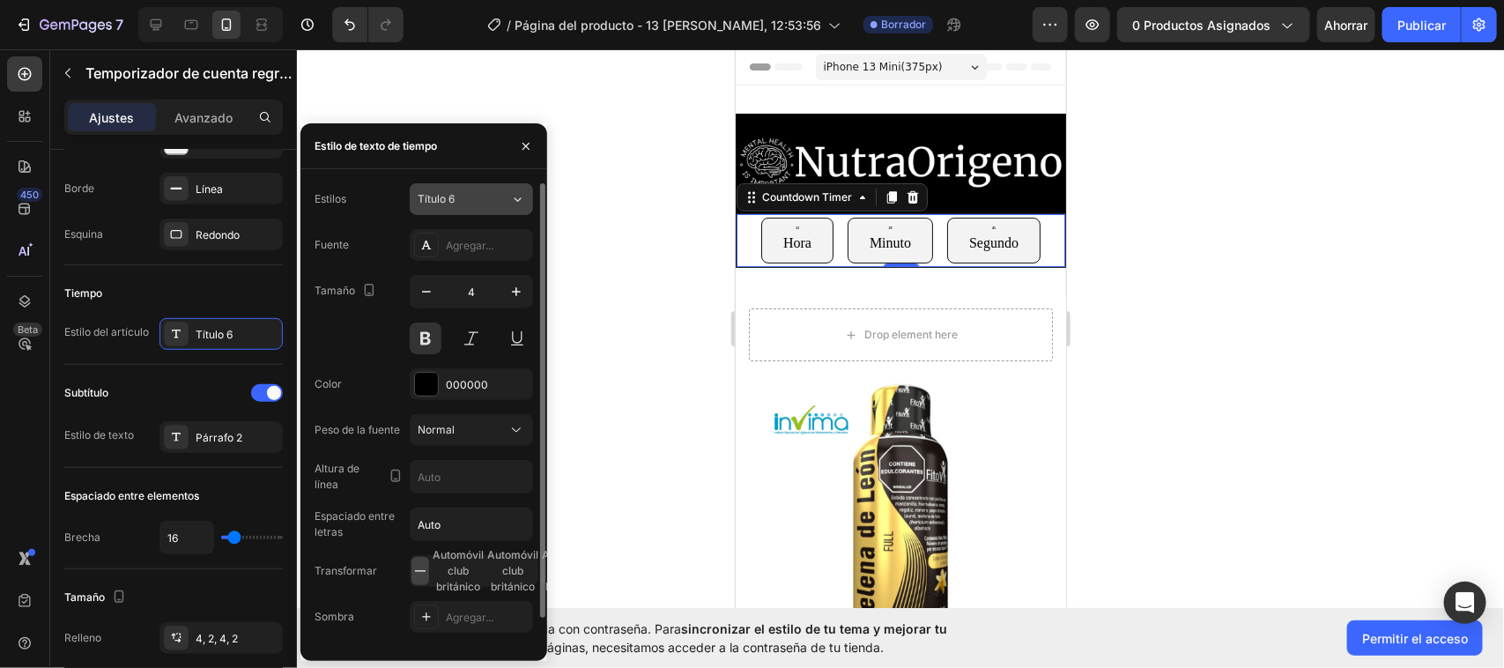
click at [518, 195] on icon at bounding box center [517, 199] width 15 height 18
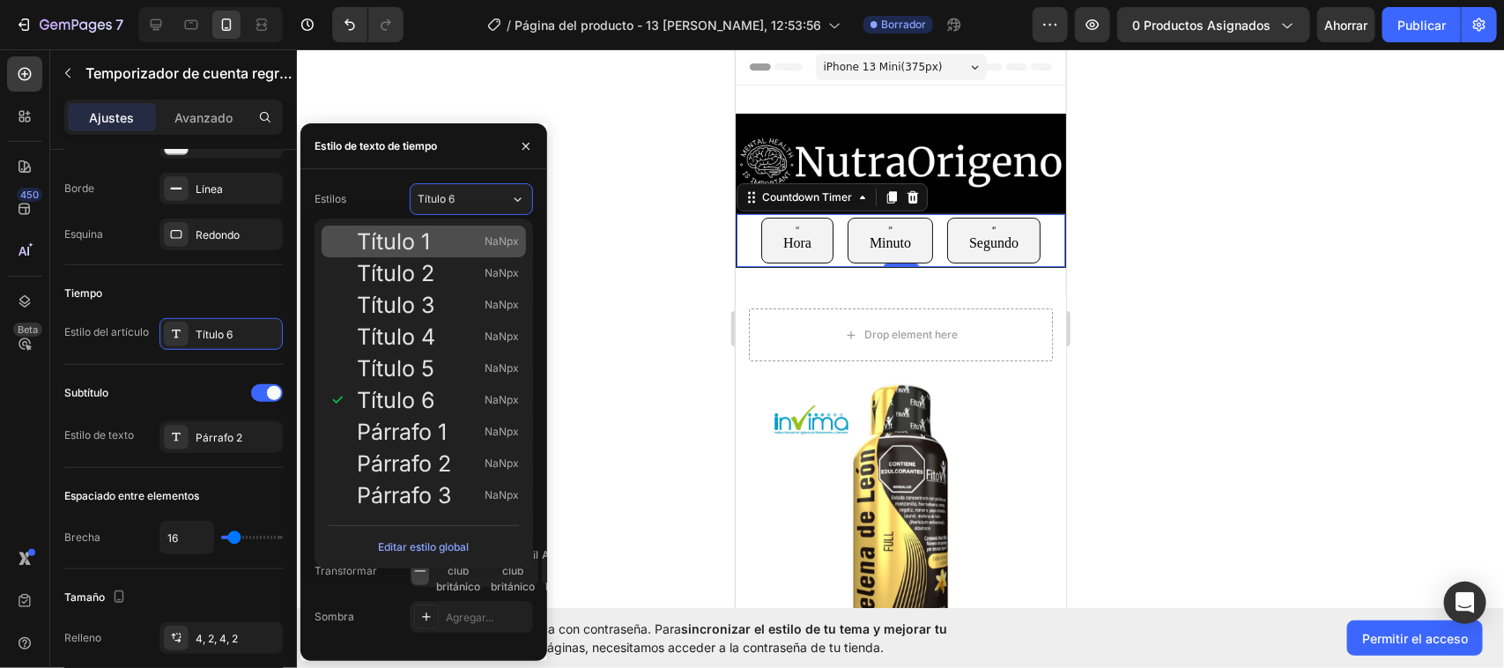
click at [383, 248] on font "Título 1" at bounding box center [393, 241] width 73 height 26
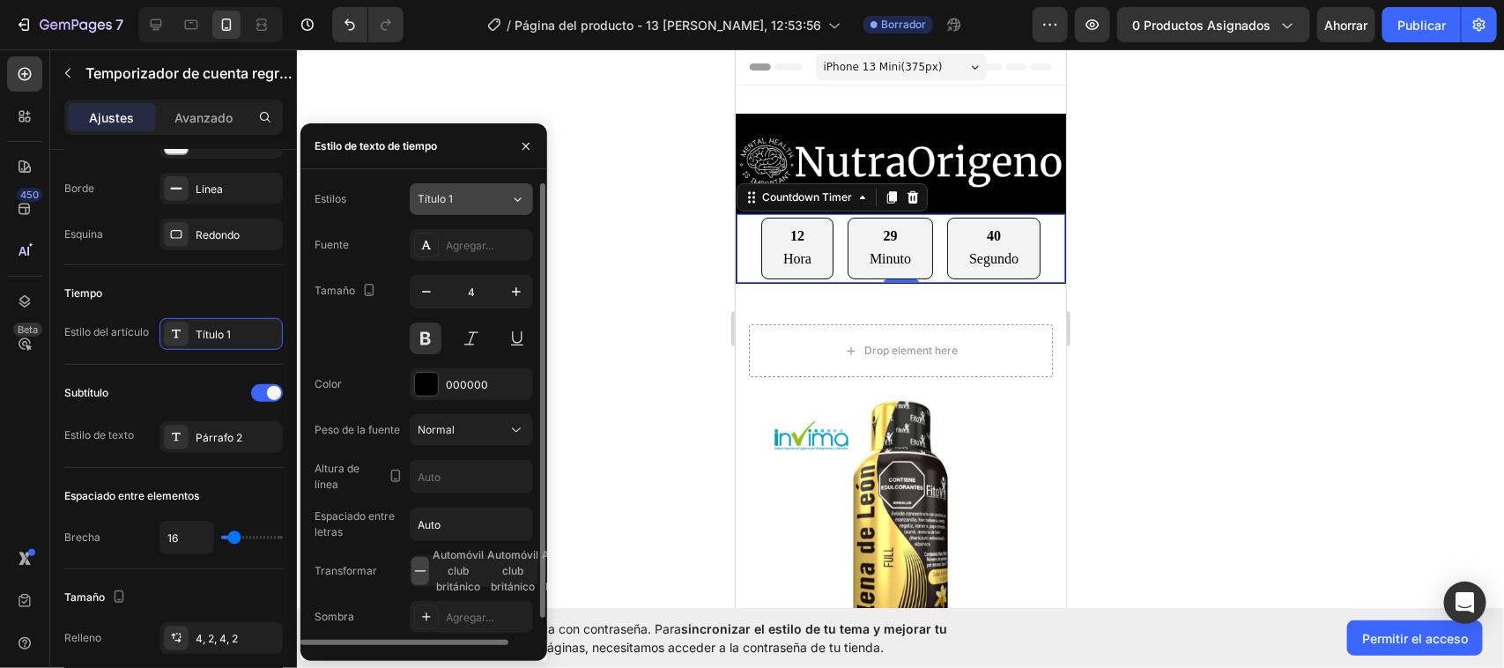
click at [512, 192] on icon at bounding box center [517, 199] width 15 height 18
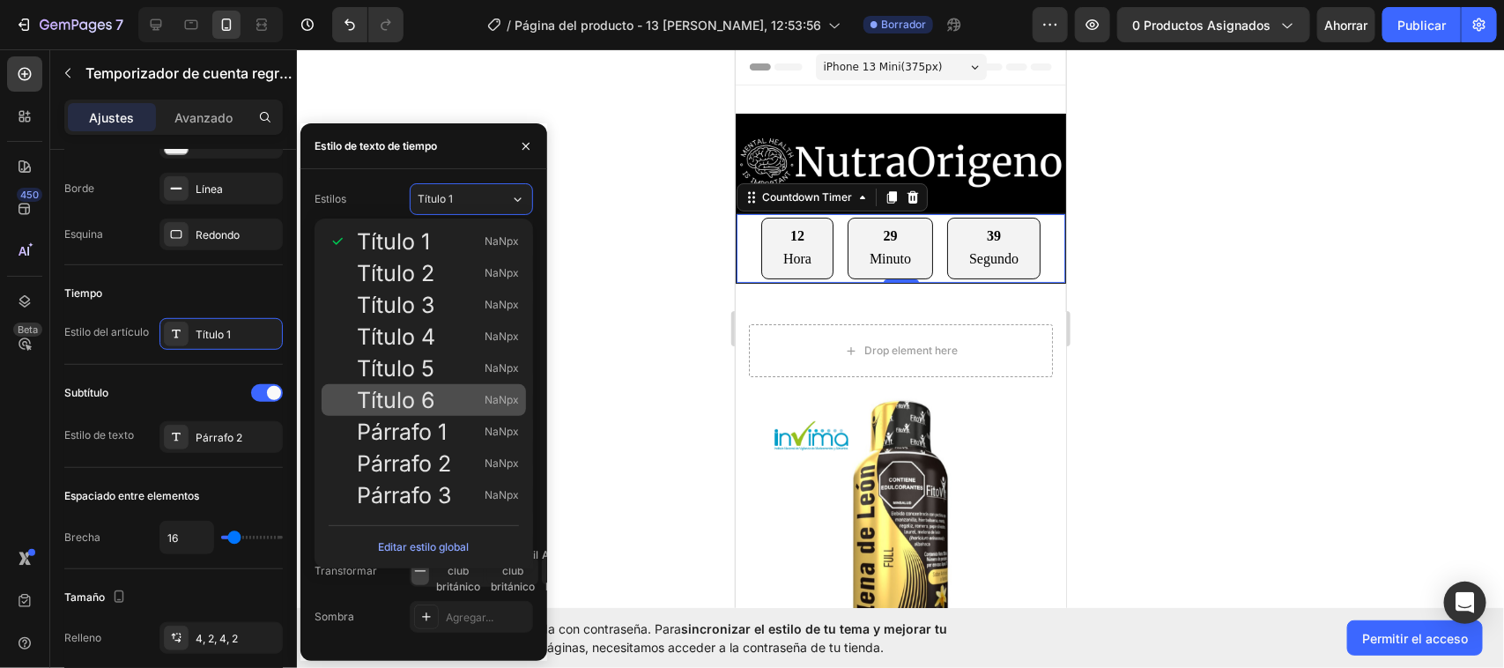
click at [415, 410] on font "Título 6" at bounding box center [396, 400] width 78 height 26
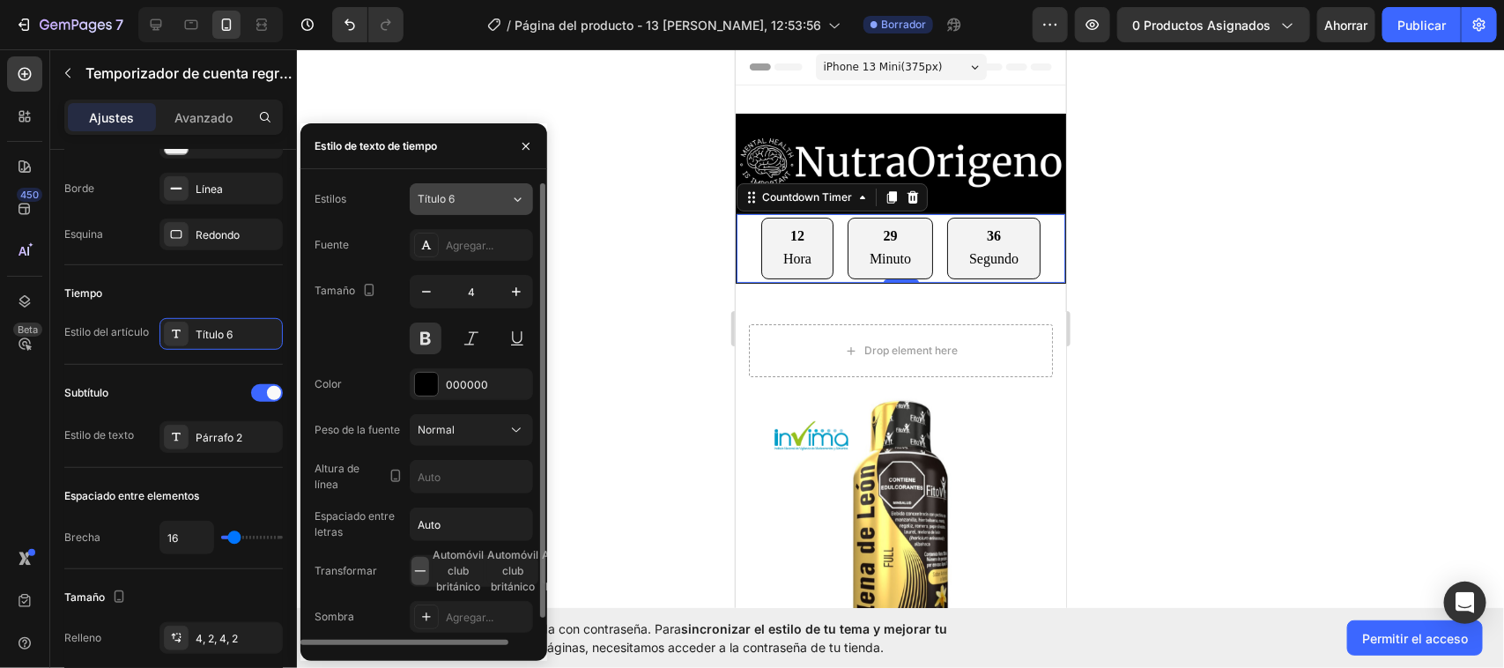
click at [515, 192] on icon at bounding box center [517, 199] width 15 height 18
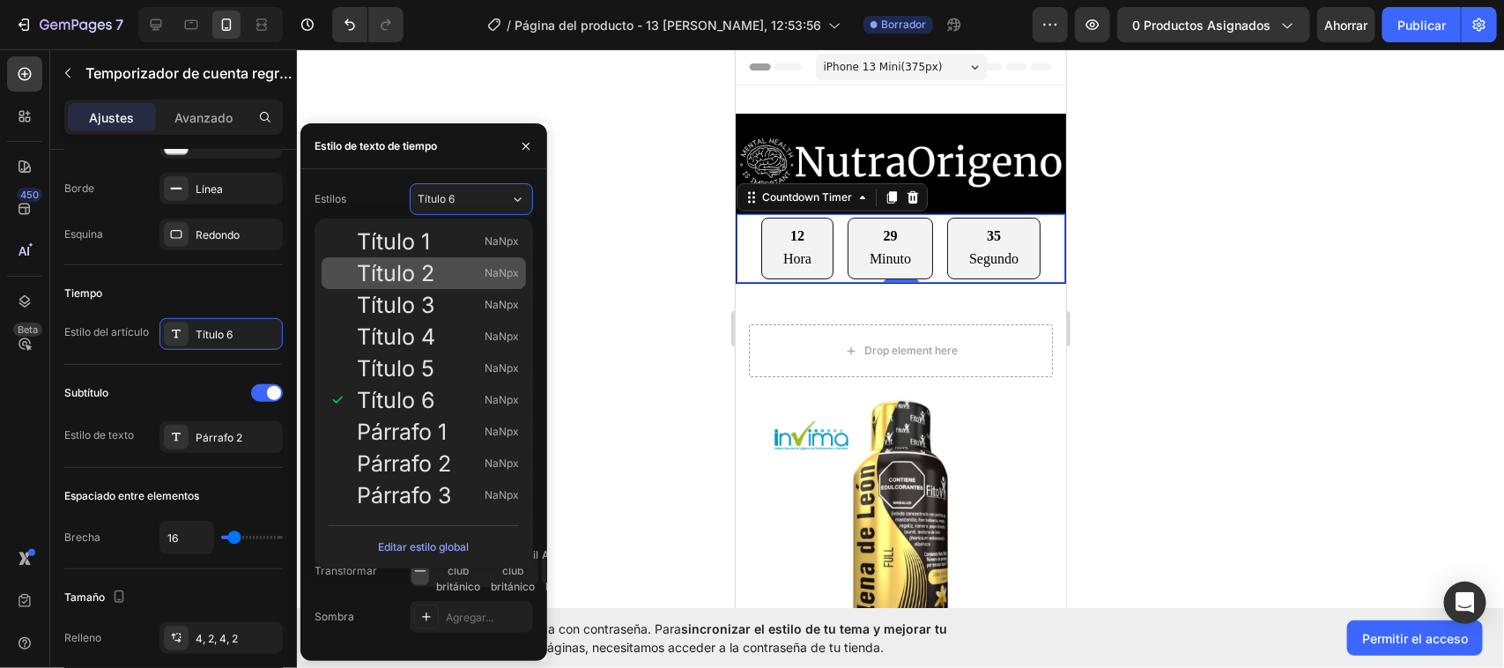
click at [411, 278] on font "Título 2" at bounding box center [396, 273] width 78 height 26
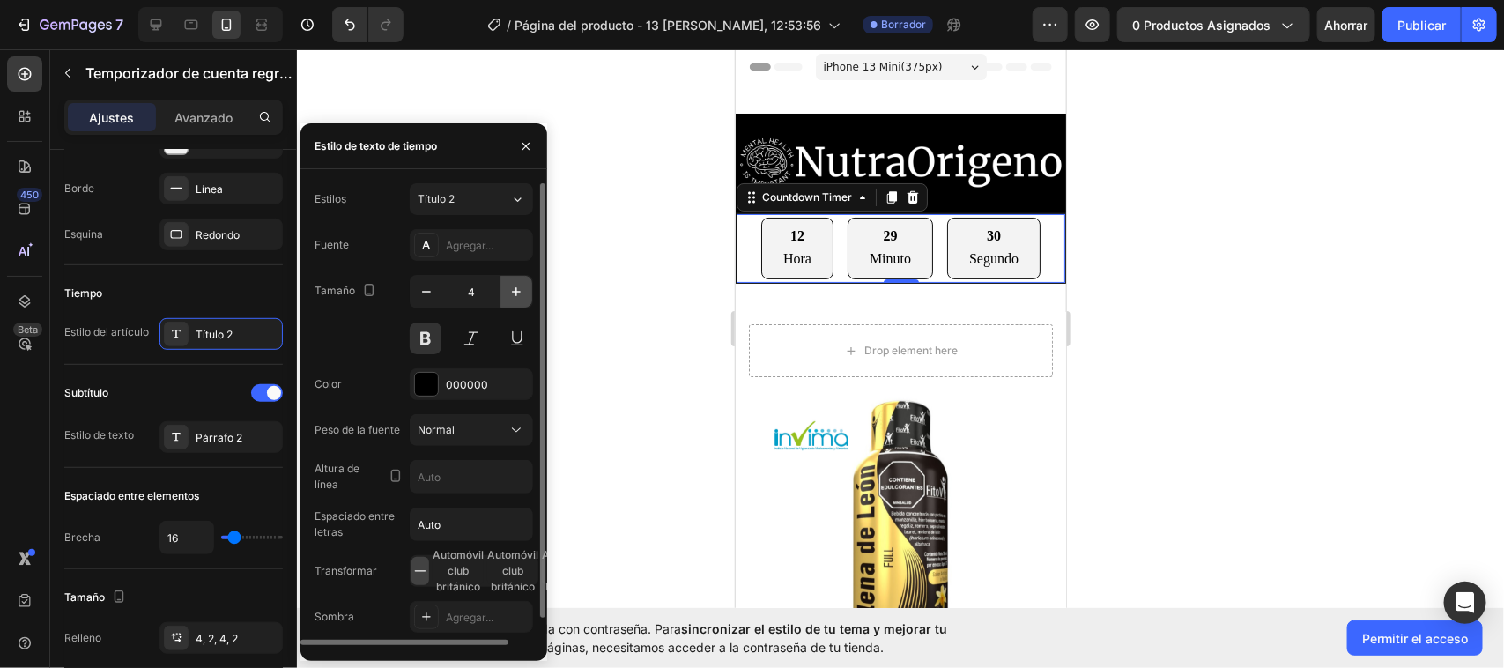
click at [521, 288] on icon "button" at bounding box center [517, 292] width 18 height 18
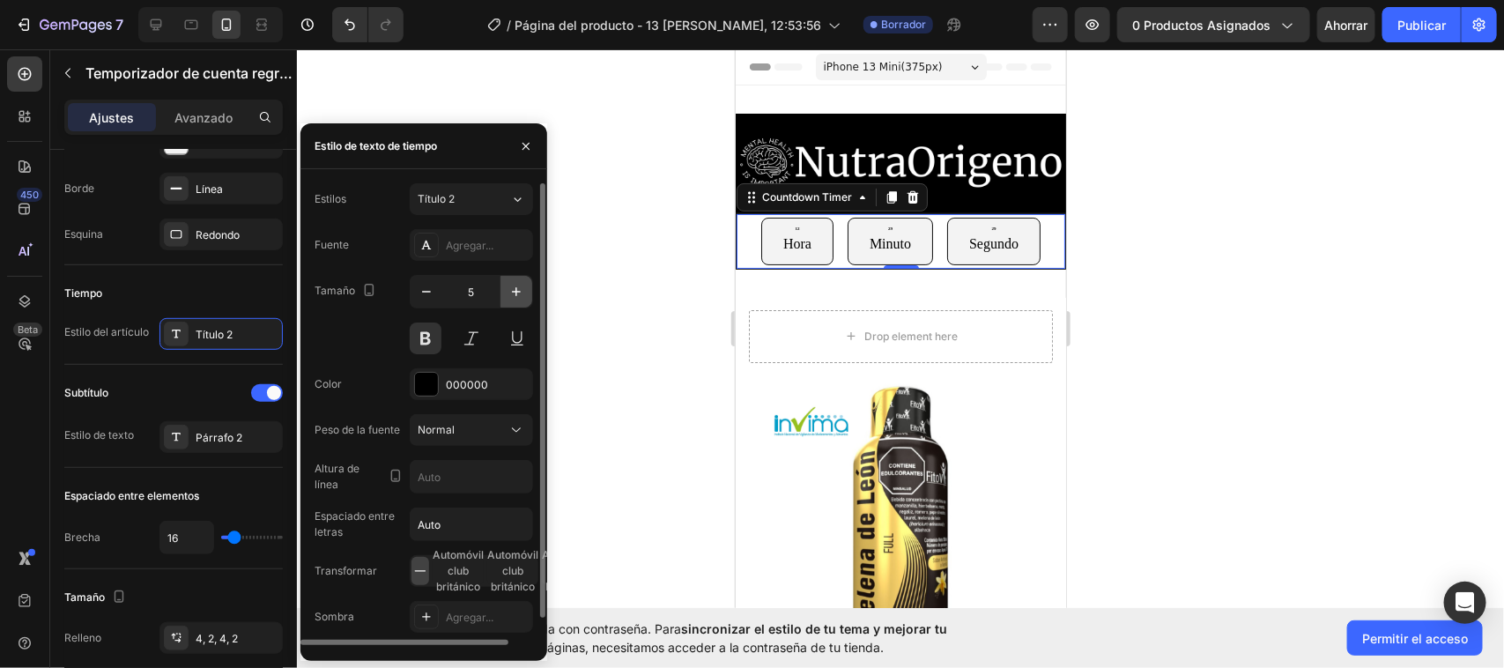
click at [521, 288] on icon "button" at bounding box center [517, 292] width 18 height 18
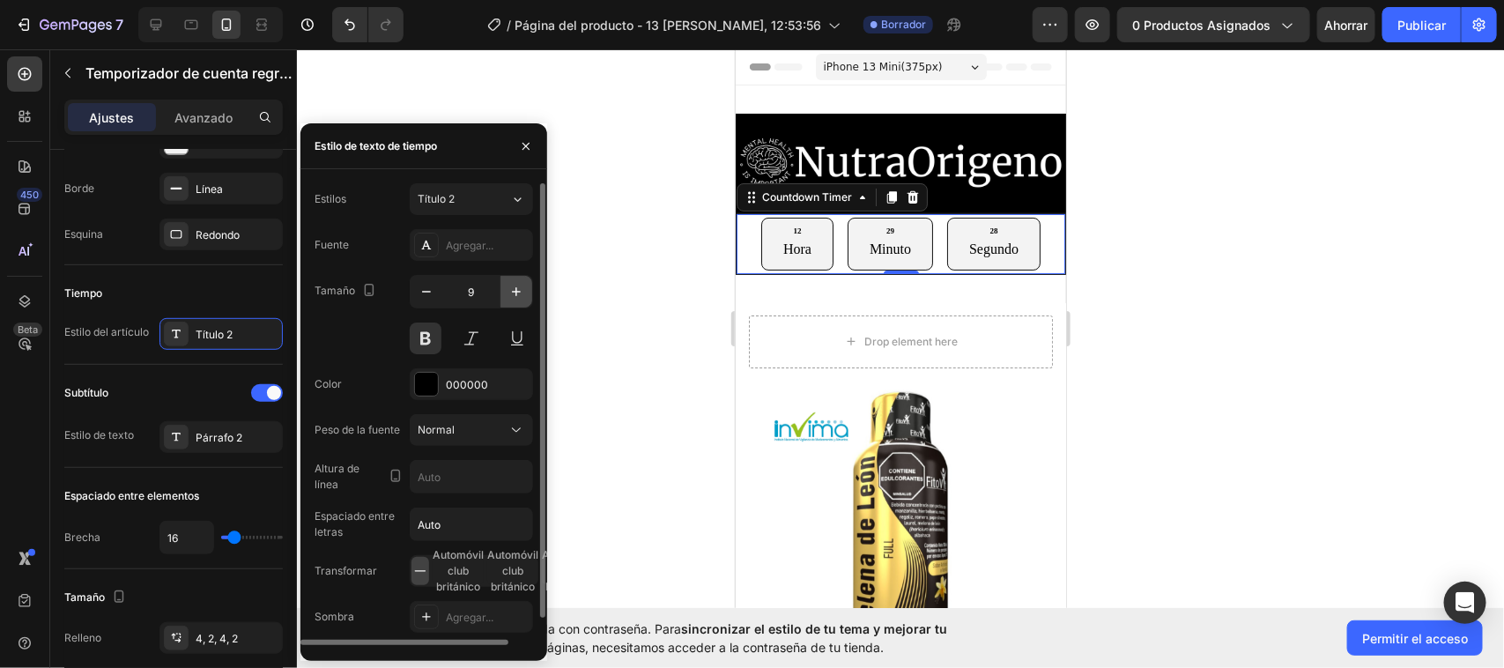
click at [521, 288] on icon "button" at bounding box center [517, 292] width 18 height 18
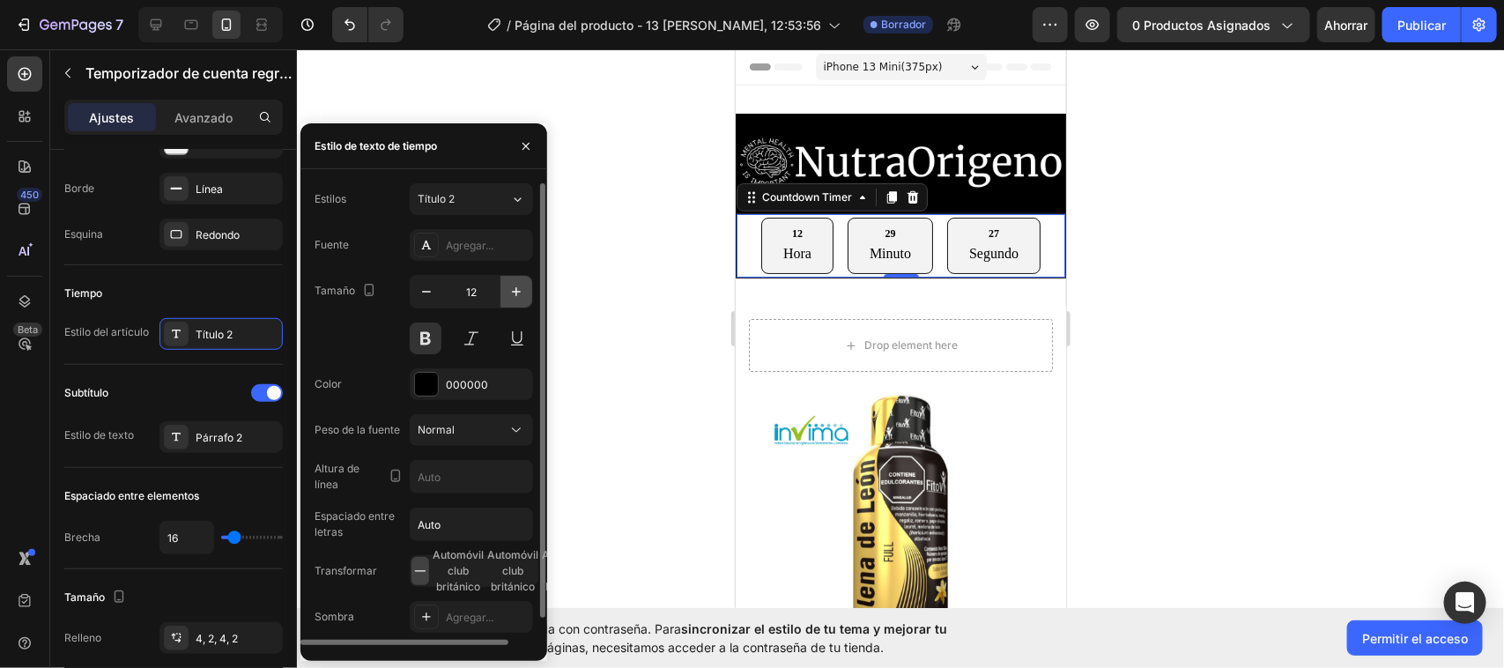
click at [521, 288] on icon "button" at bounding box center [517, 292] width 18 height 18
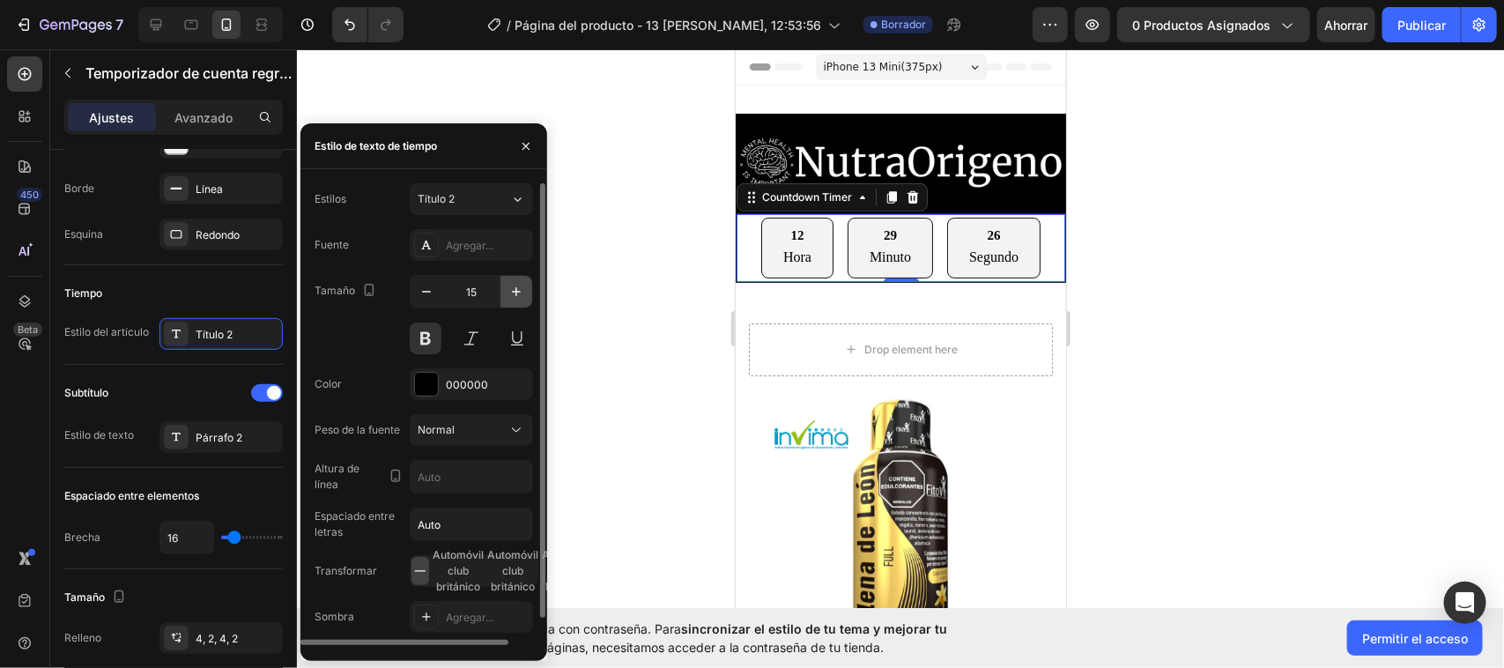
click at [521, 288] on icon "button" at bounding box center [517, 292] width 18 height 18
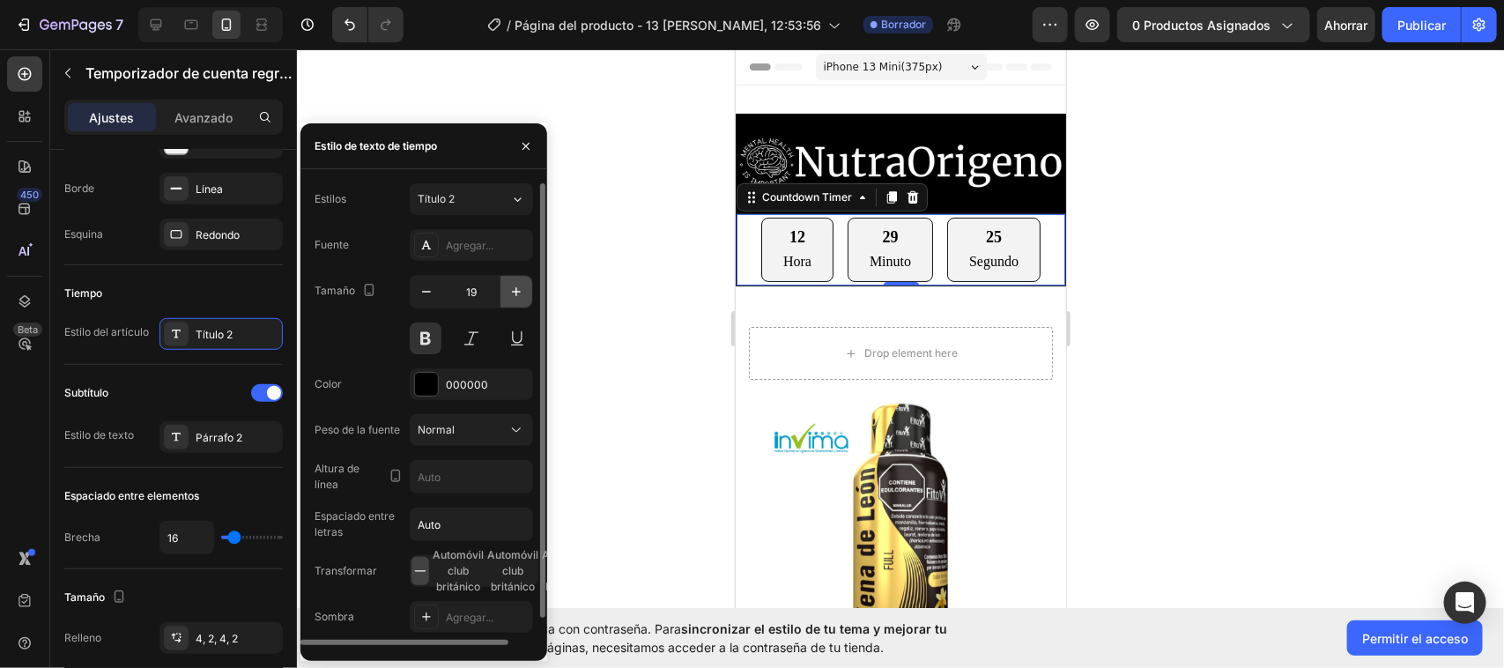
click at [521, 288] on icon "button" at bounding box center [517, 292] width 18 height 18
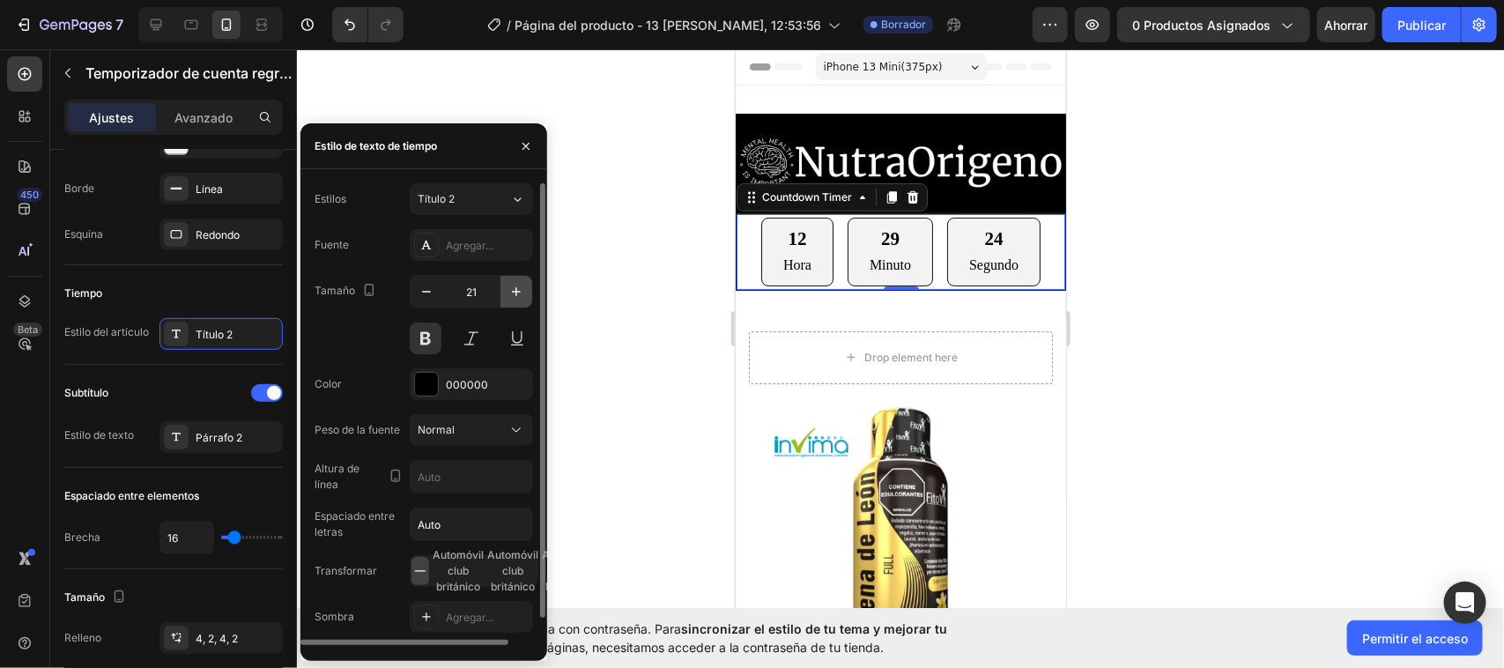
click at [521, 288] on icon "button" at bounding box center [517, 292] width 18 height 18
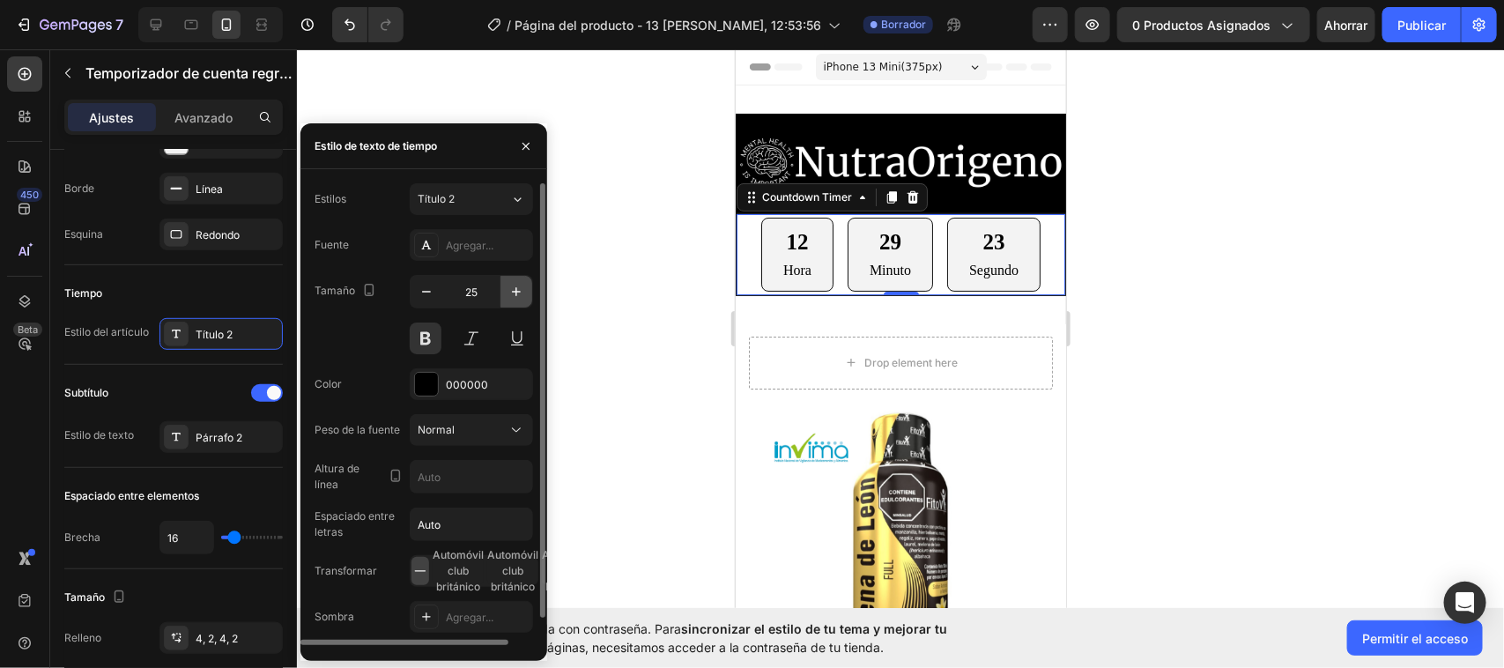
click at [521, 288] on icon "button" at bounding box center [517, 292] width 18 height 18
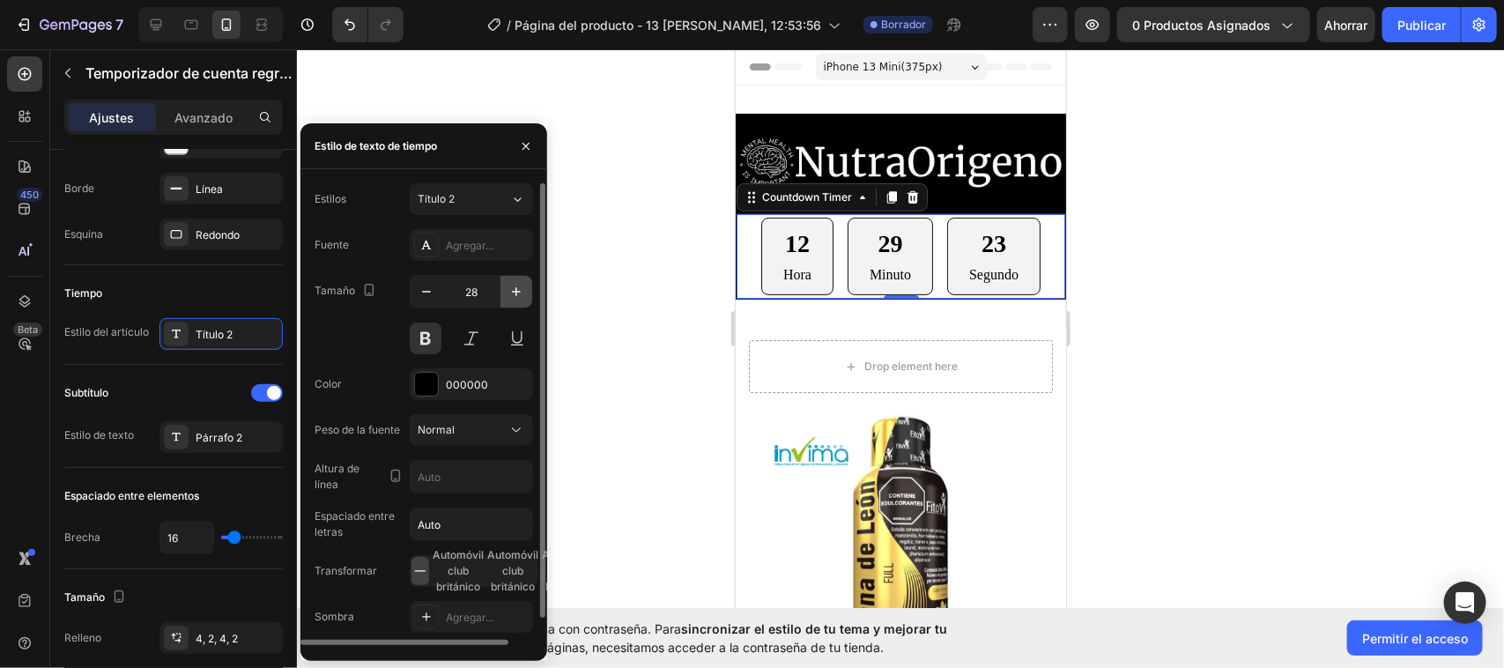
click at [521, 288] on icon "button" at bounding box center [517, 292] width 18 height 18
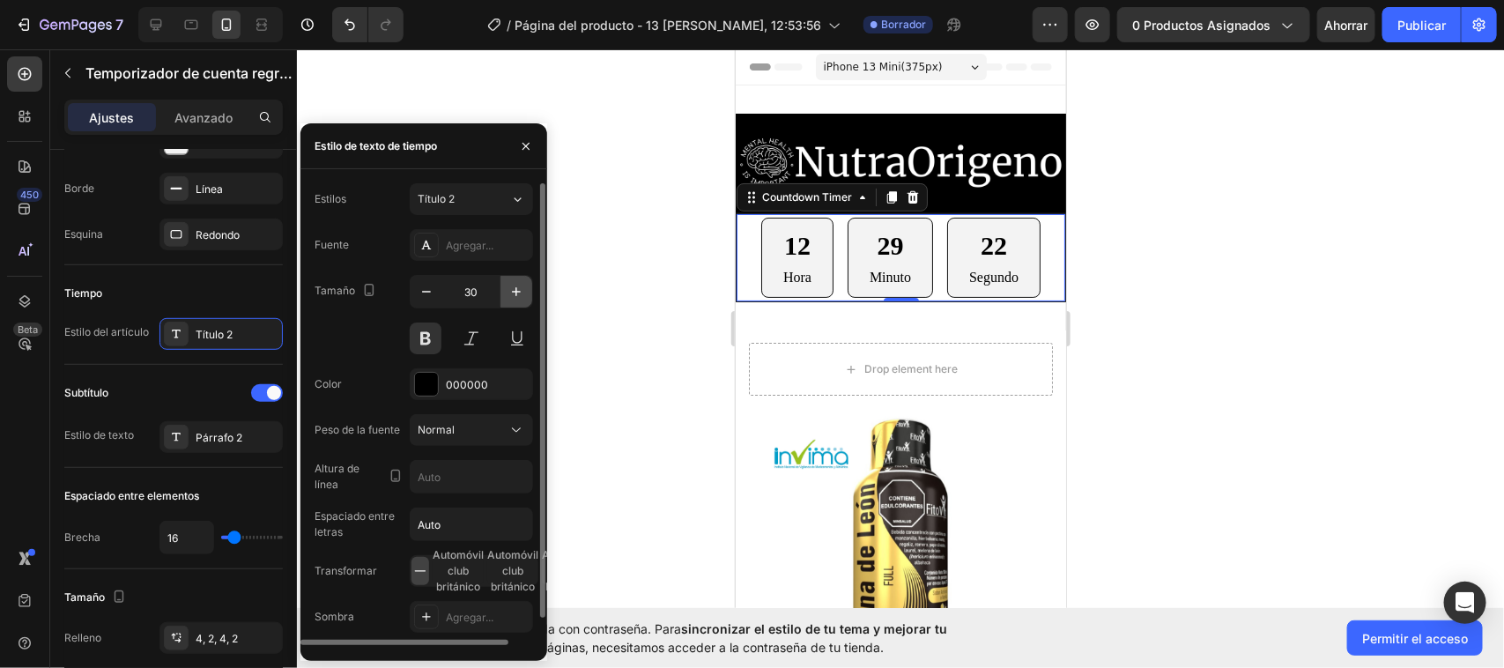
click at [521, 288] on icon "button" at bounding box center [517, 292] width 18 height 18
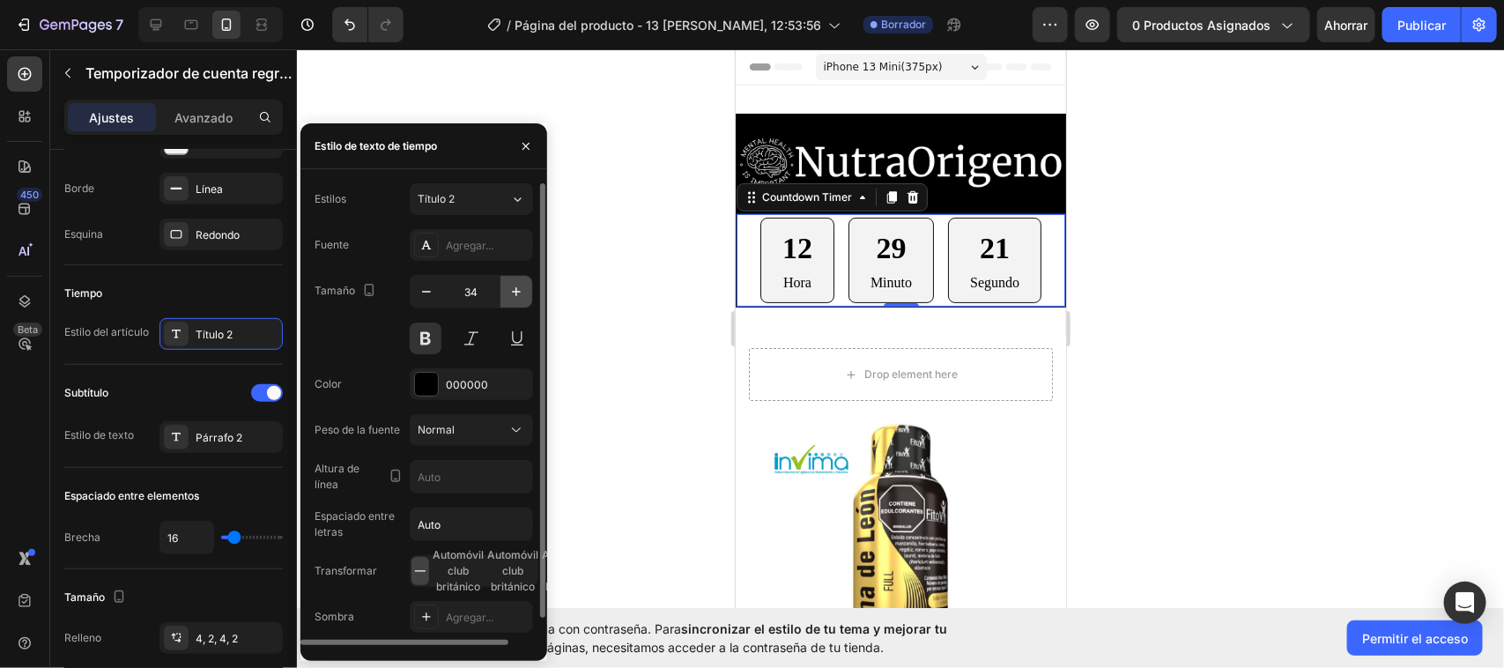
click at [521, 288] on icon "button" at bounding box center [517, 292] width 18 height 18
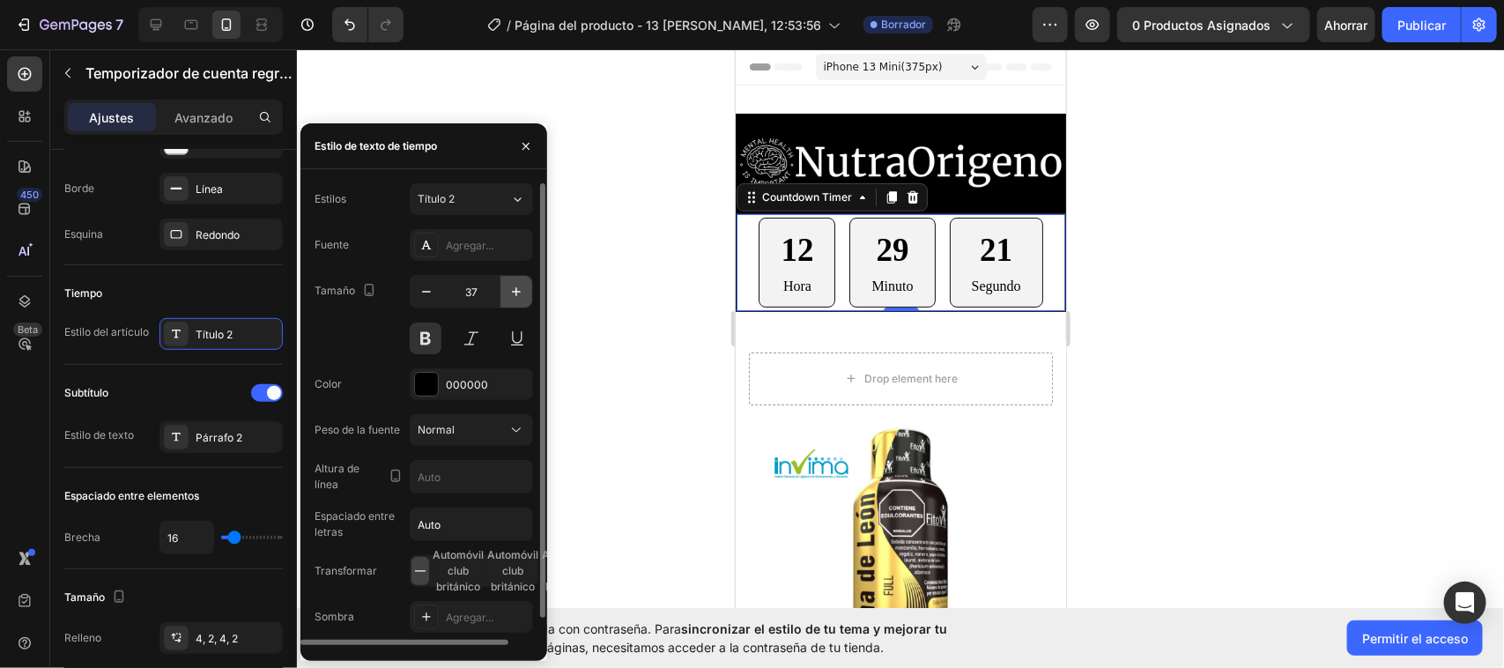
click at [521, 288] on icon "button" at bounding box center [517, 292] width 18 height 18
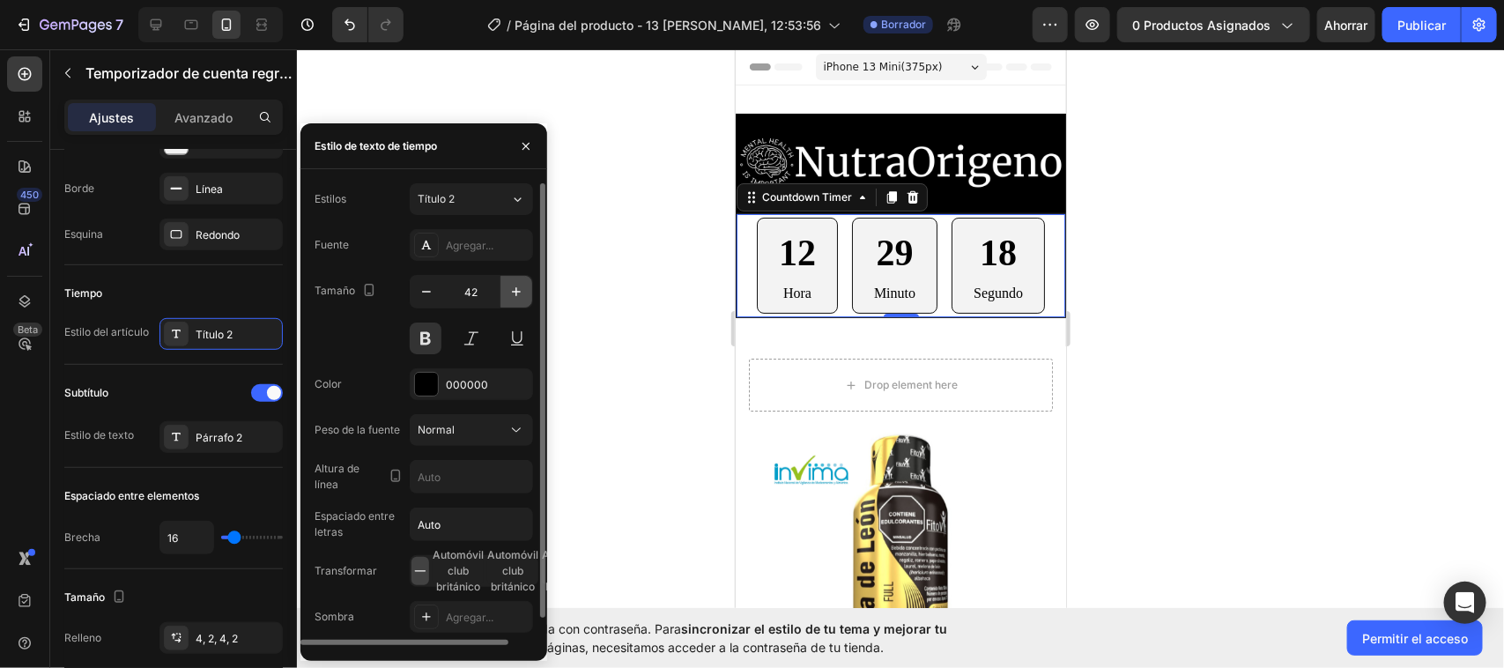
click at [521, 288] on icon "button" at bounding box center [517, 292] width 18 height 18
click at [426, 292] on icon "button" at bounding box center [426, 292] width 9 height 2
click at [521, 196] on icon at bounding box center [517, 199] width 15 height 18
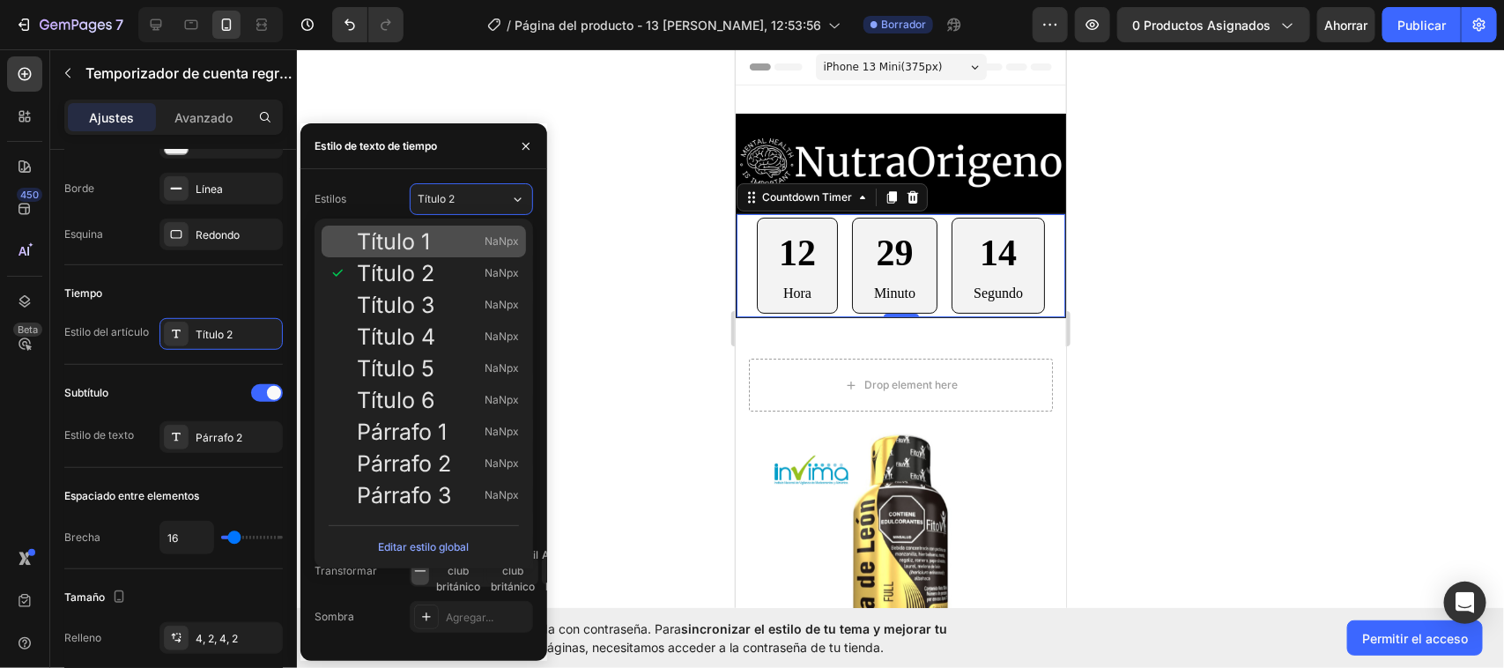
click at [419, 241] on font "Título 1" at bounding box center [393, 241] width 73 height 26
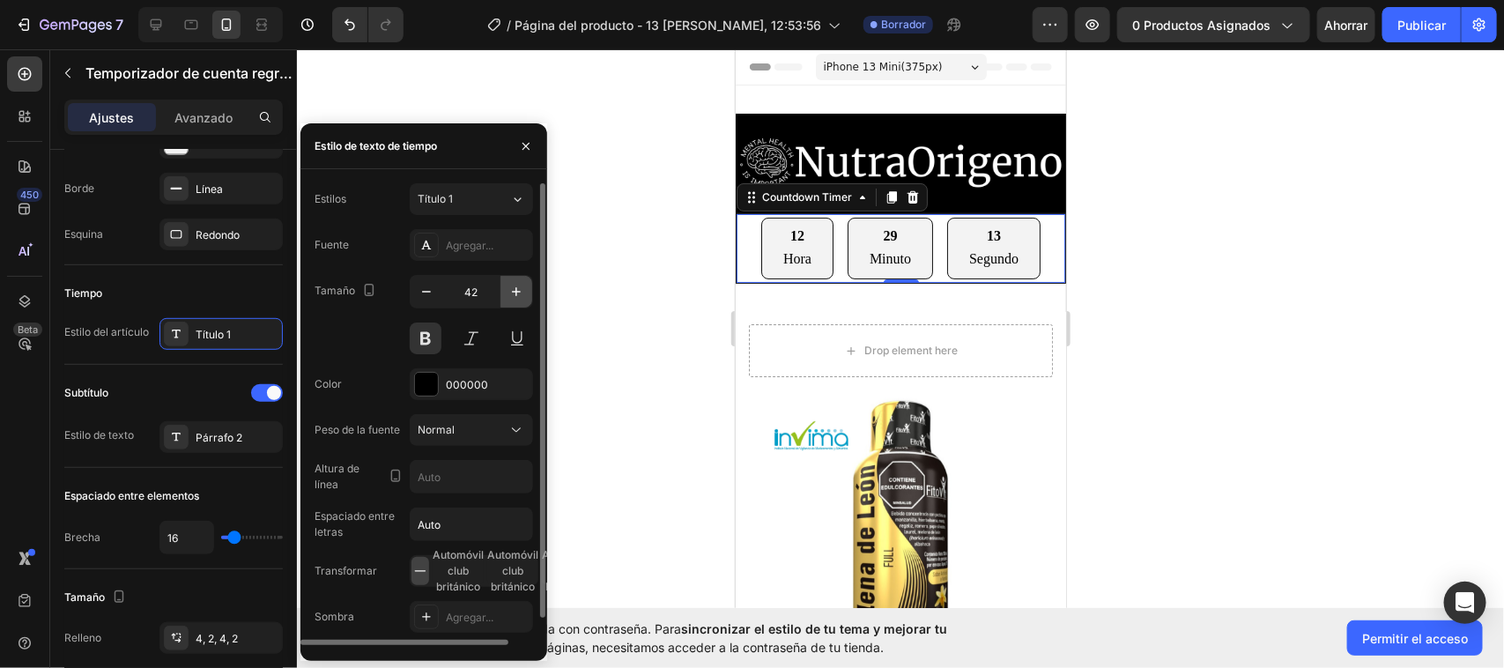
click at [524, 295] on icon "button" at bounding box center [517, 292] width 18 height 18
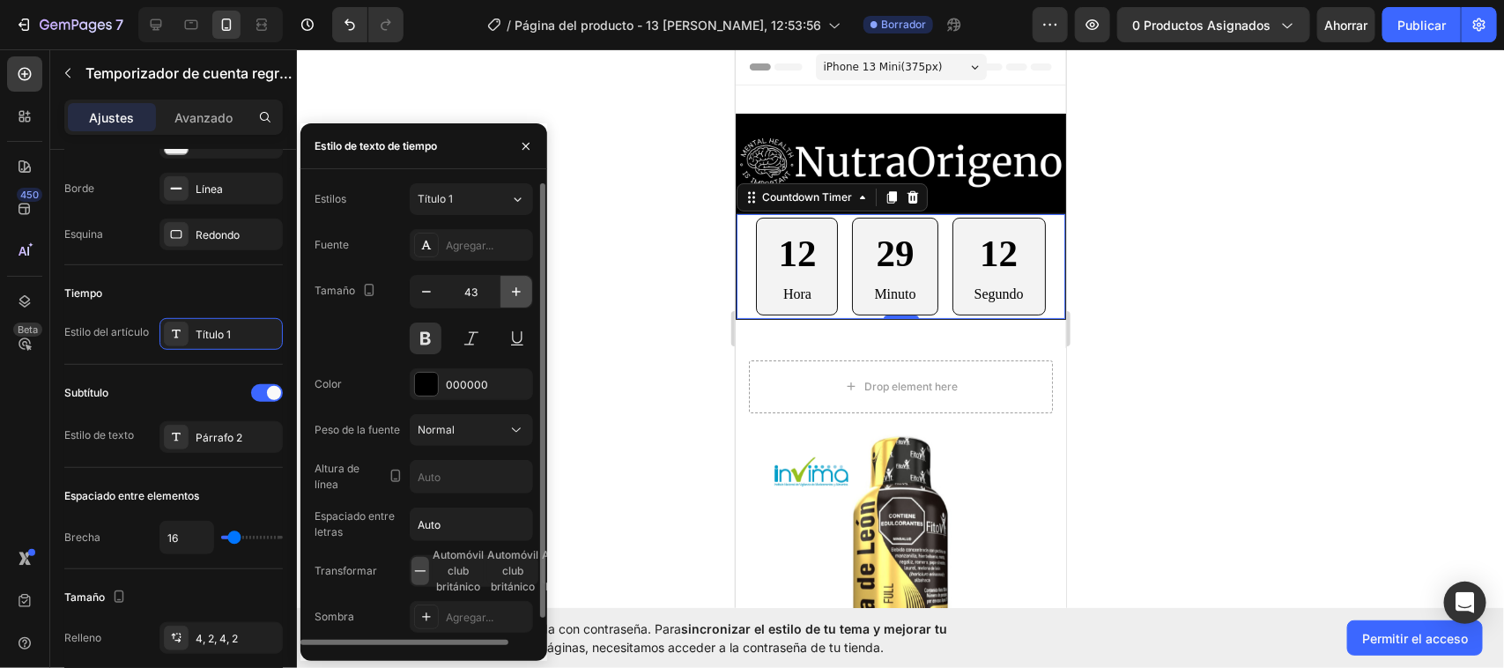
click at [524, 295] on icon "button" at bounding box center [517, 292] width 18 height 18
type input "46"
click at [427, 331] on button at bounding box center [426, 338] width 32 height 32
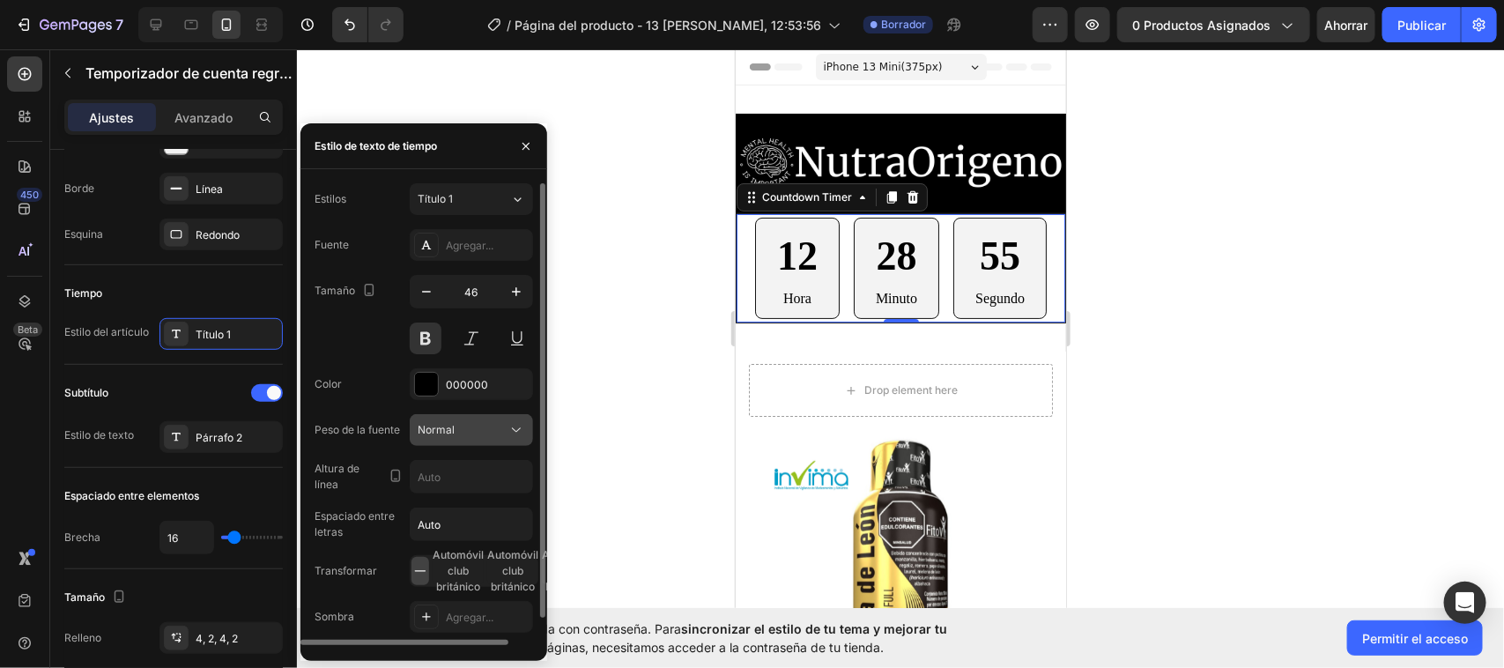
click at [531, 420] on button "Normal" at bounding box center [471, 430] width 123 height 32
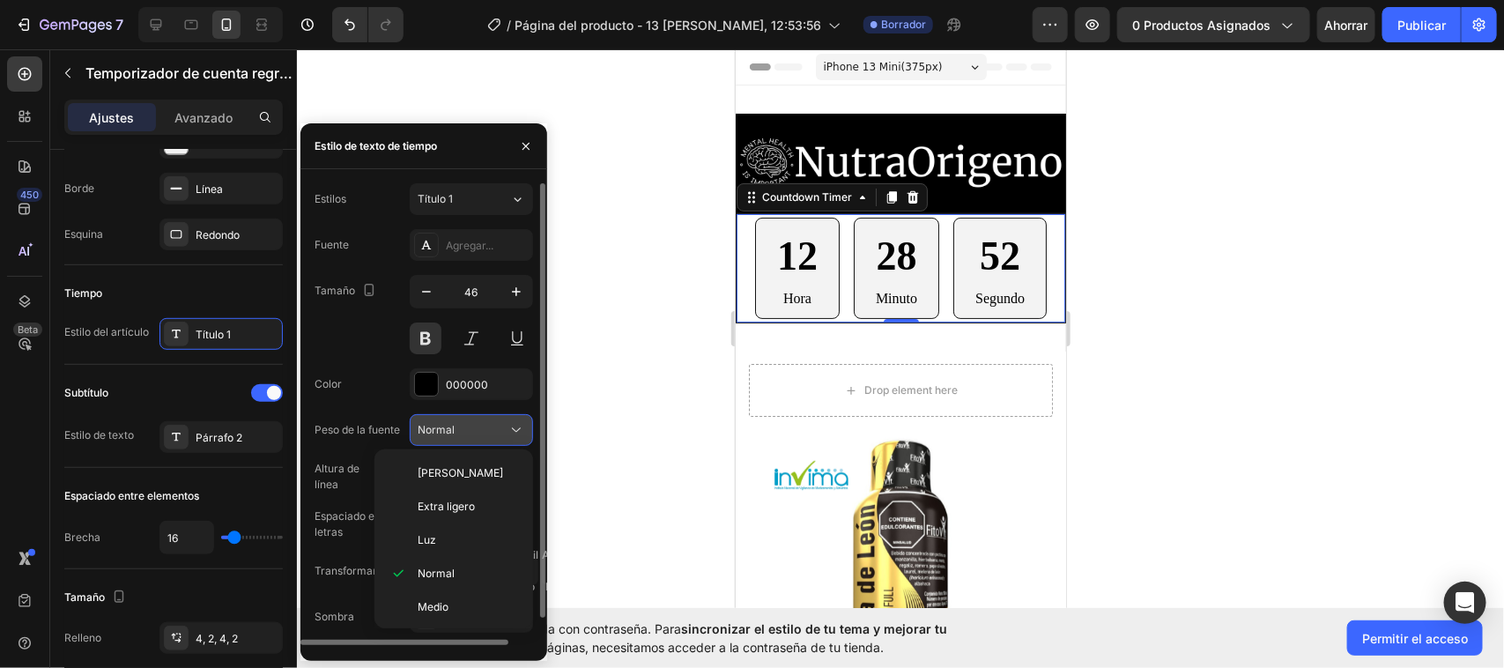
click at [530, 420] on button "Normal" at bounding box center [471, 430] width 123 height 32
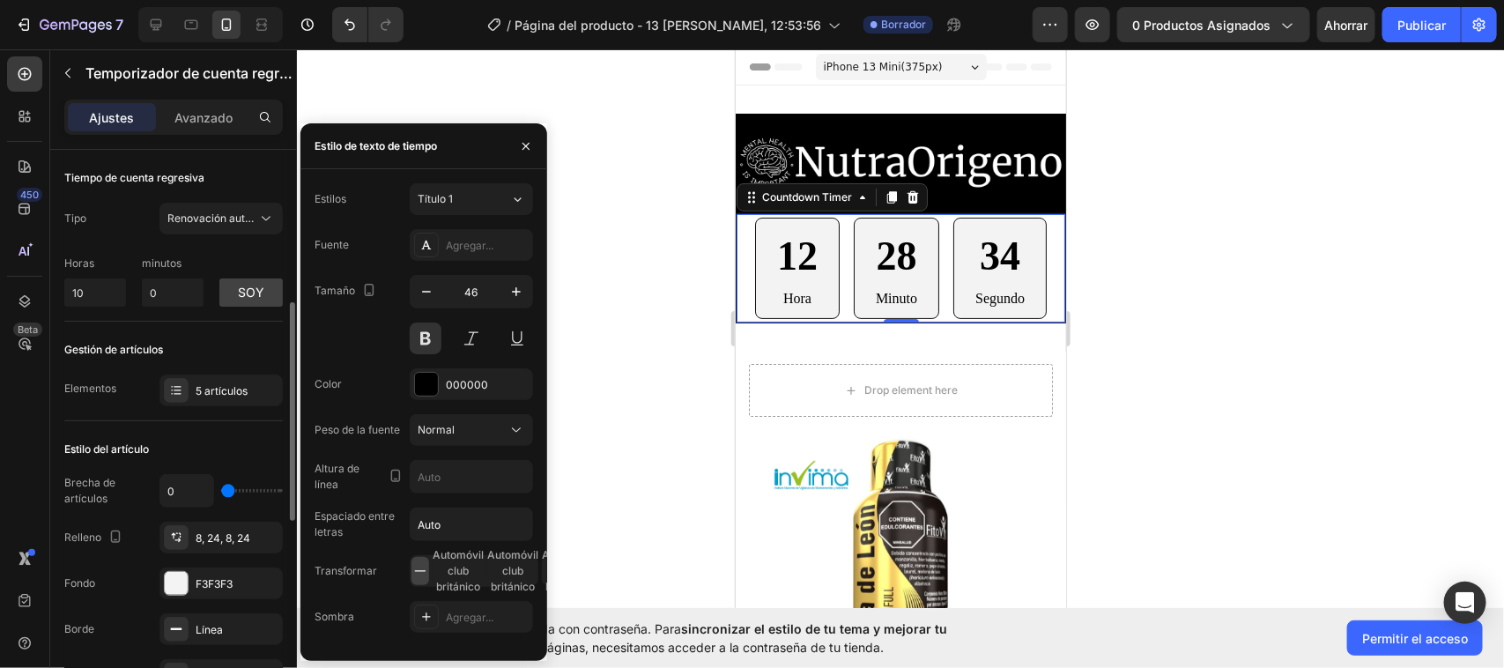
scroll to position [110, 0]
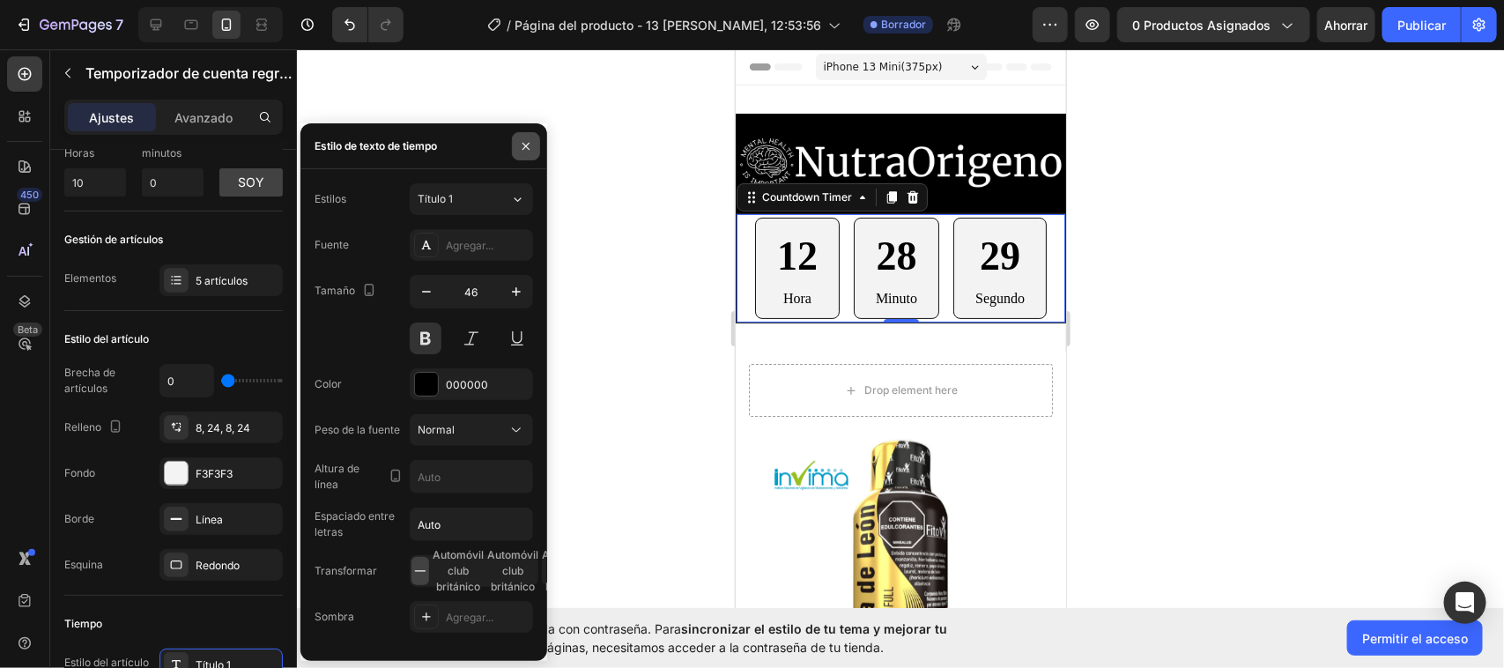
click at [525, 146] on icon "button" at bounding box center [525, 145] width 7 height 7
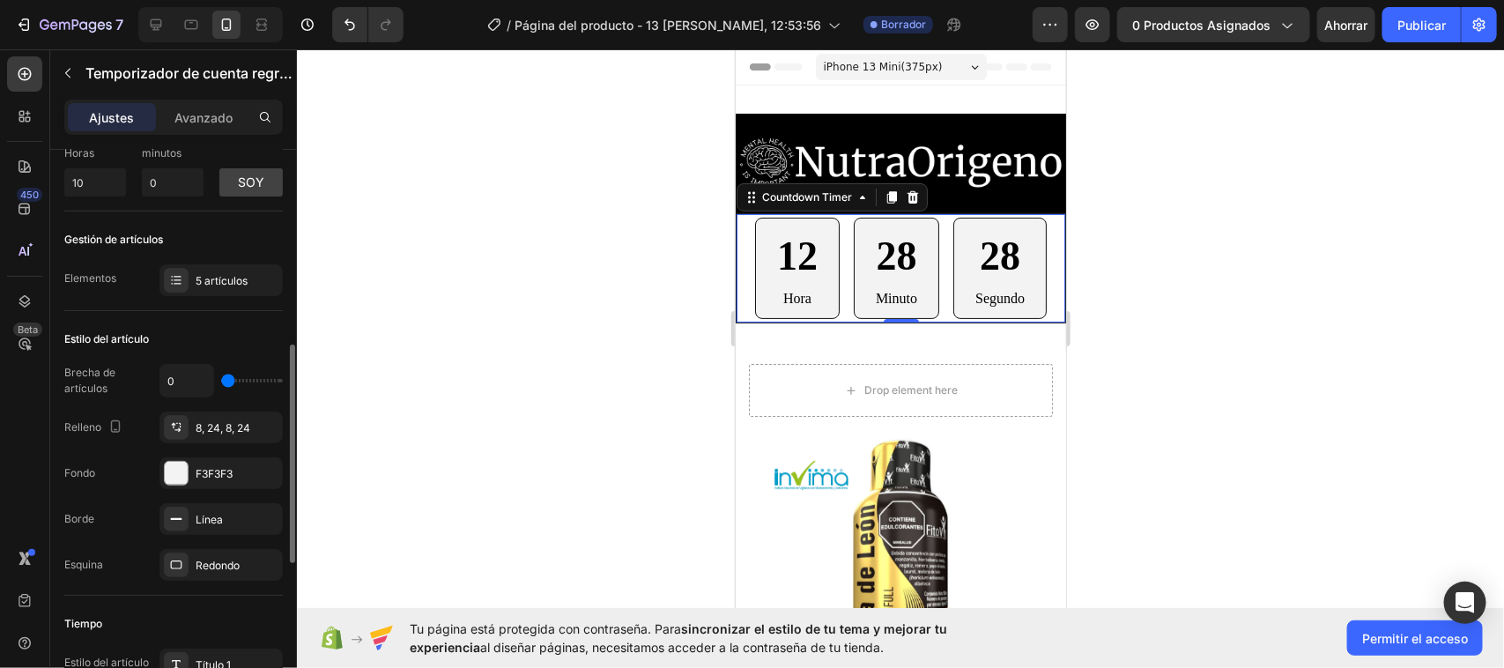
scroll to position [220, 0]
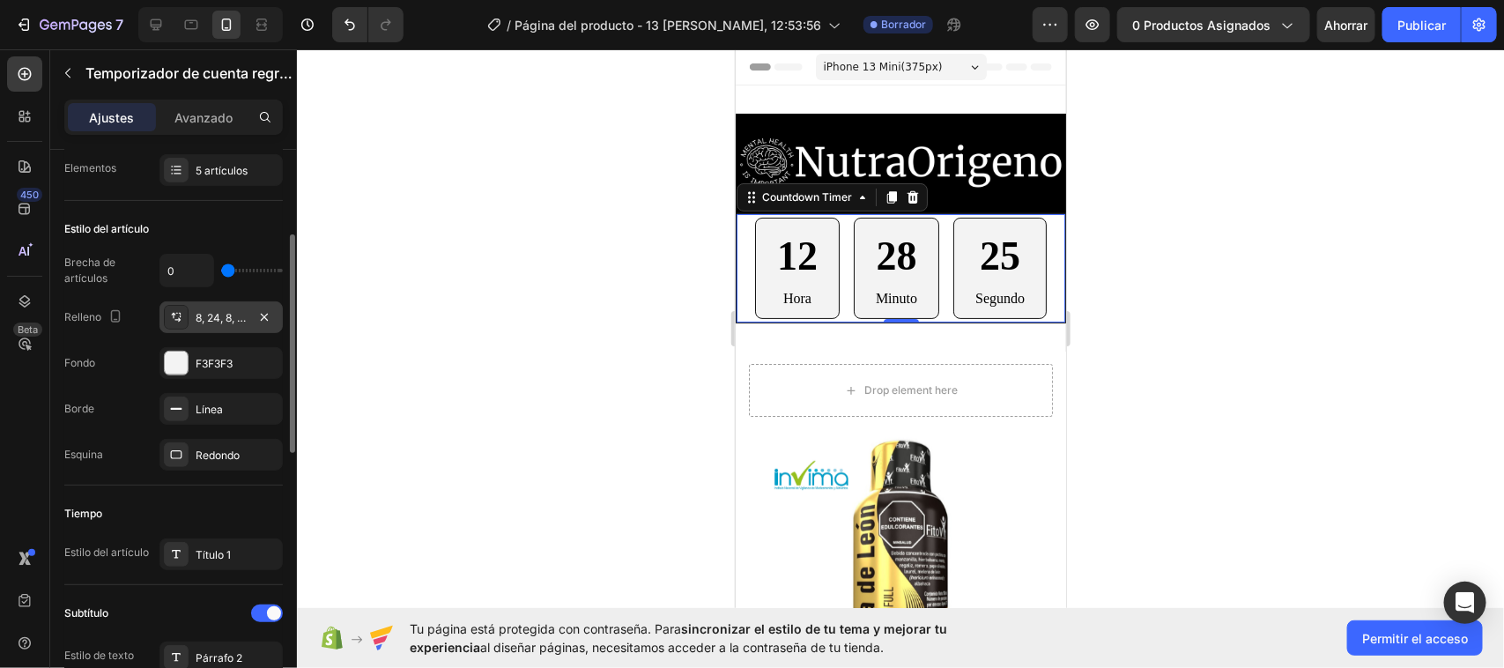
click at [217, 313] on font "8, 24, 8, 24" at bounding box center [223, 317] width 55 height 13
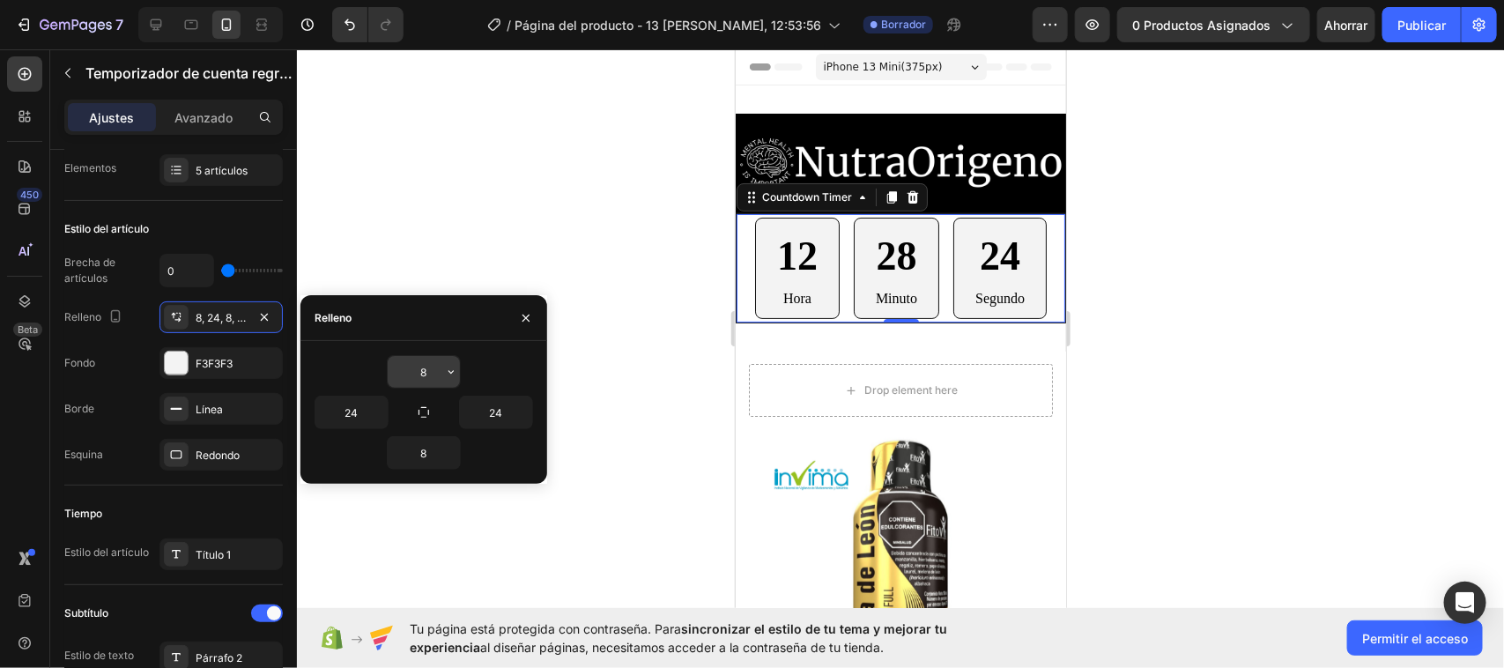
click at [455, 382] on button "button" at bounding box center [451, 372] width 18 height 32
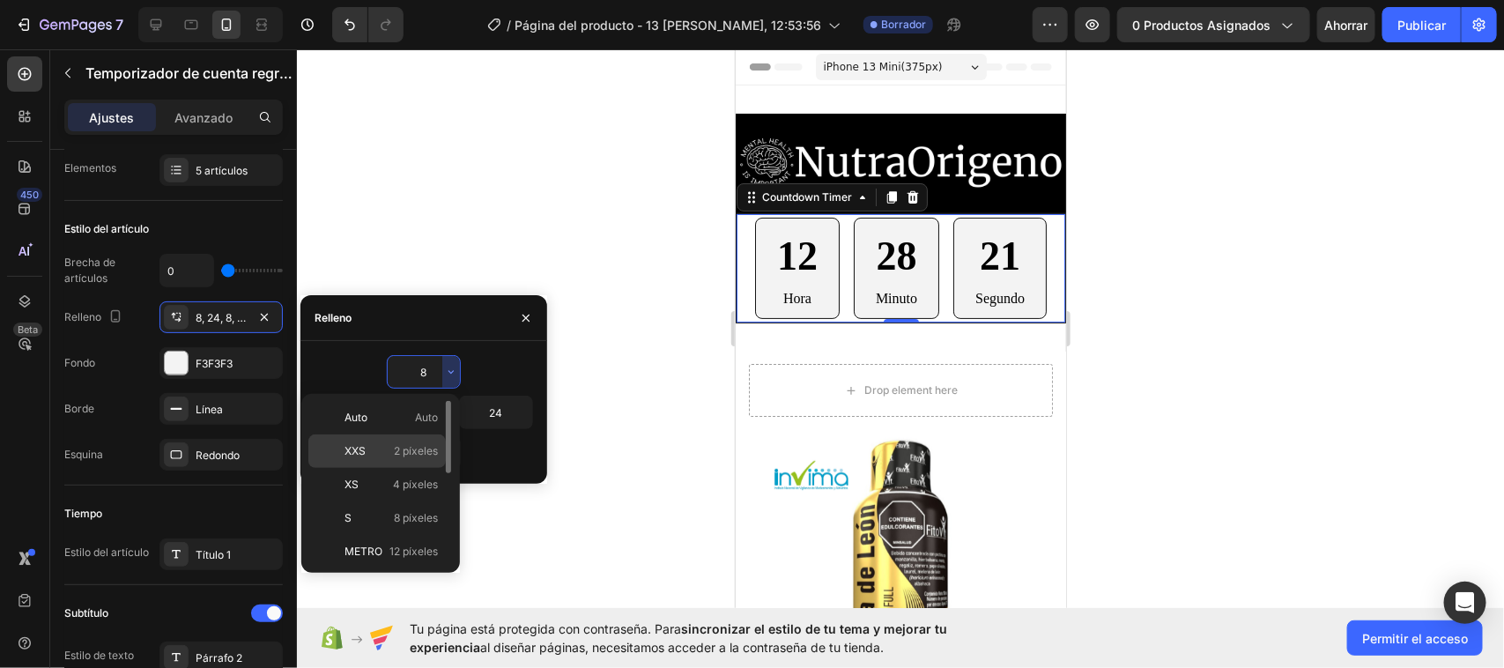
click at [395, 451] on font "2 píxeles" at bounding box center [416, 450] width 44 height 13
type input "2"
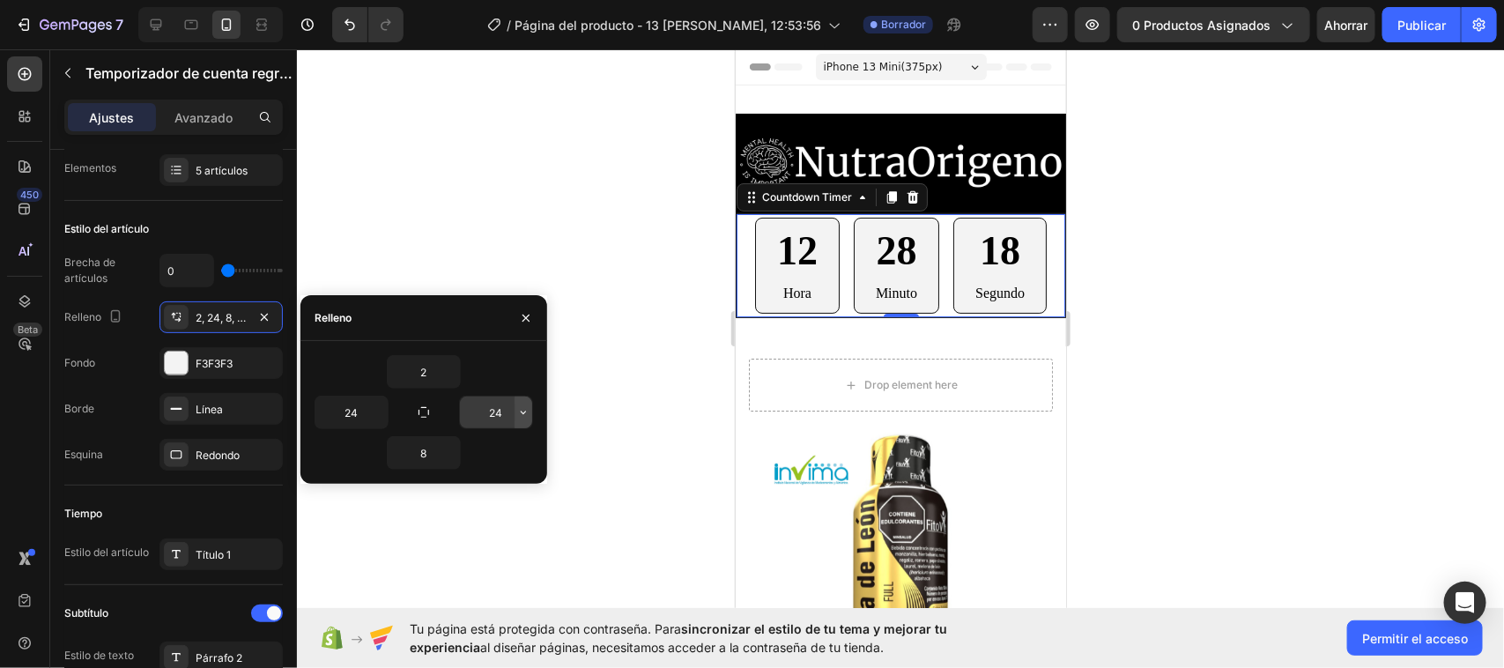
click at [530, 417] on icon "button" at bounding box center [523, 412] width 14 height 14
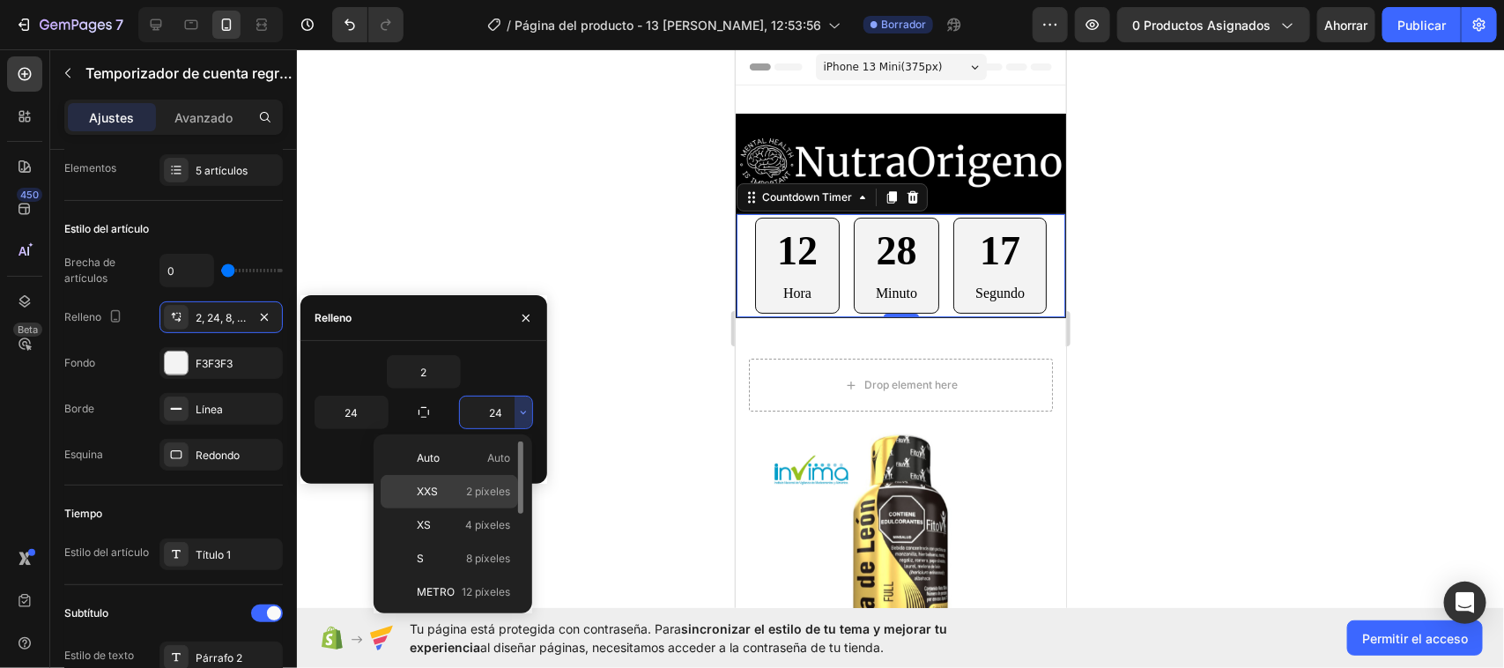
click at [474, 491] on font "2 píxeles" at bounding box center [488, 491] width 44 height 13
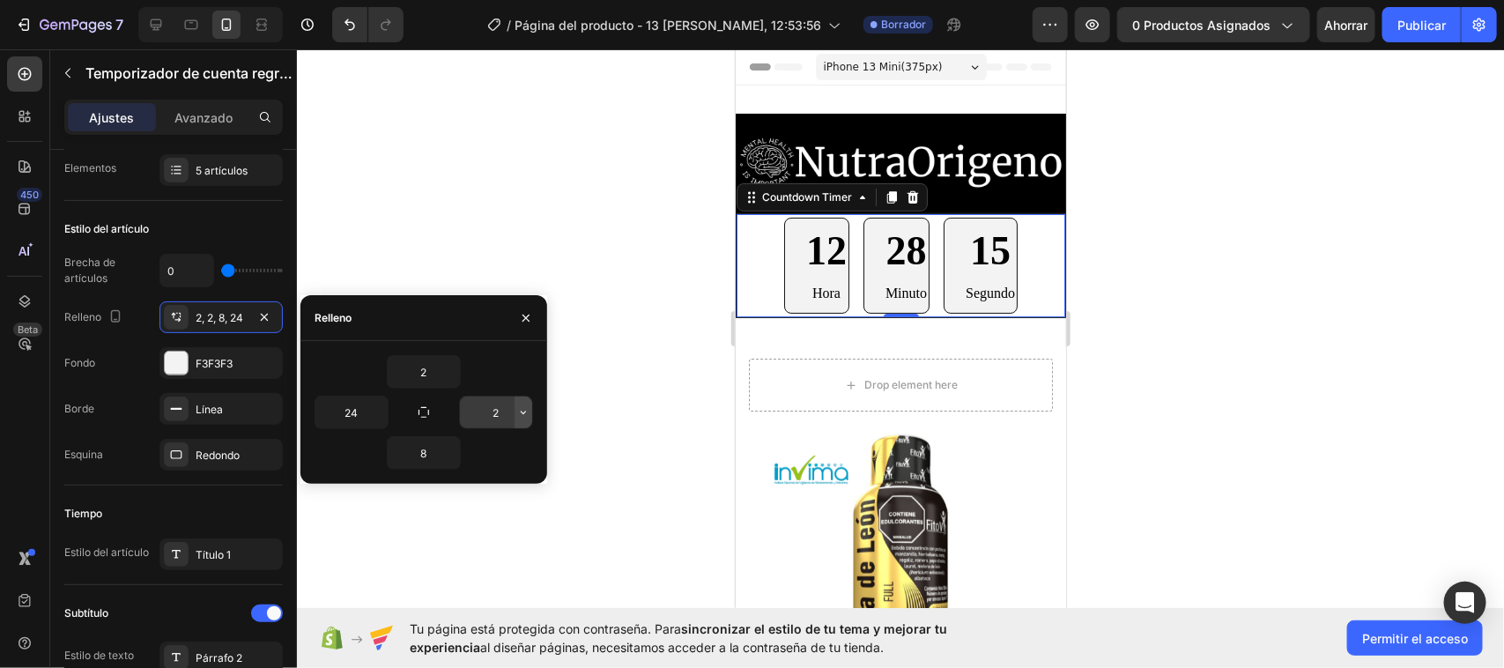
click at [525, 417] on icon "button" at bounding box center [523, 412] width 14 height 14
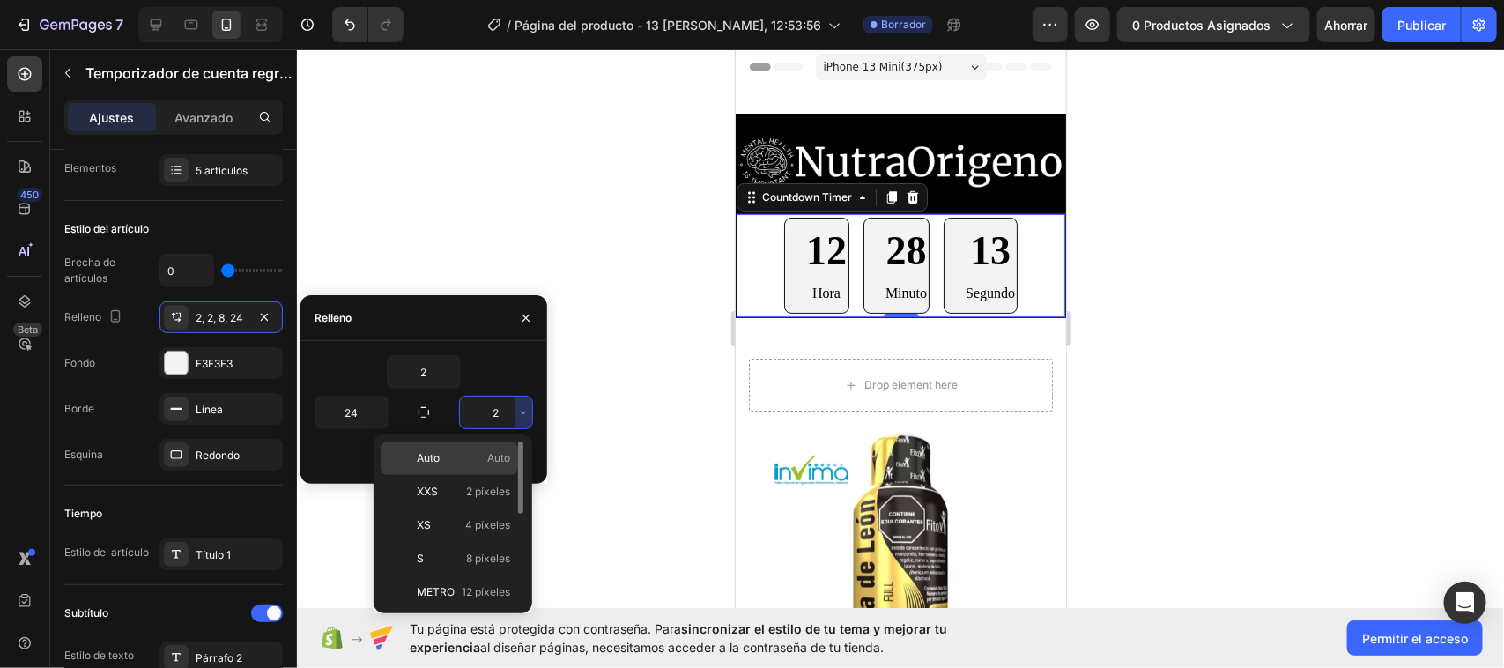
click at [474, 450] on p "Auto Auto" at bounding box center [463, 458] width 93 height 16
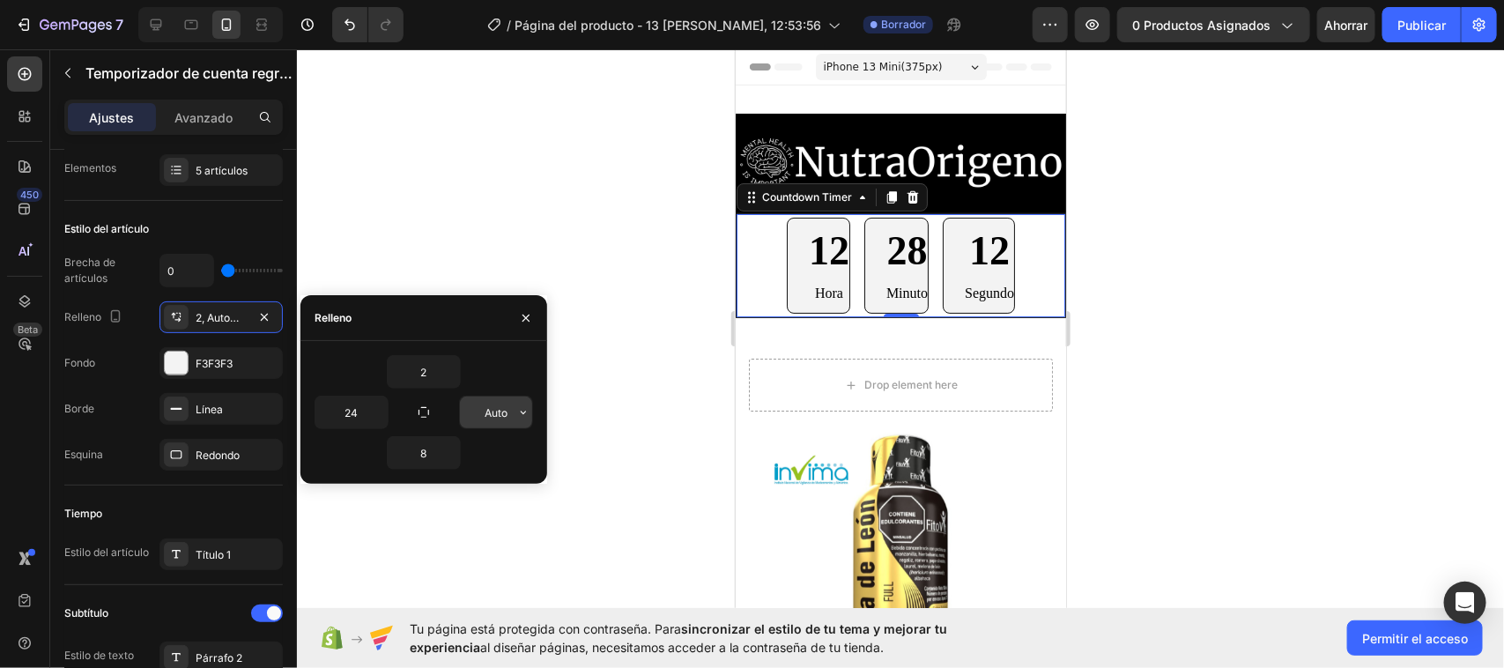
click at [531, 420] on div "Auto" at bounding box center [496, 412] width 74 height 33
click at [526, 420] on button "button" at bounding box center [524, 412] width 18 height 32
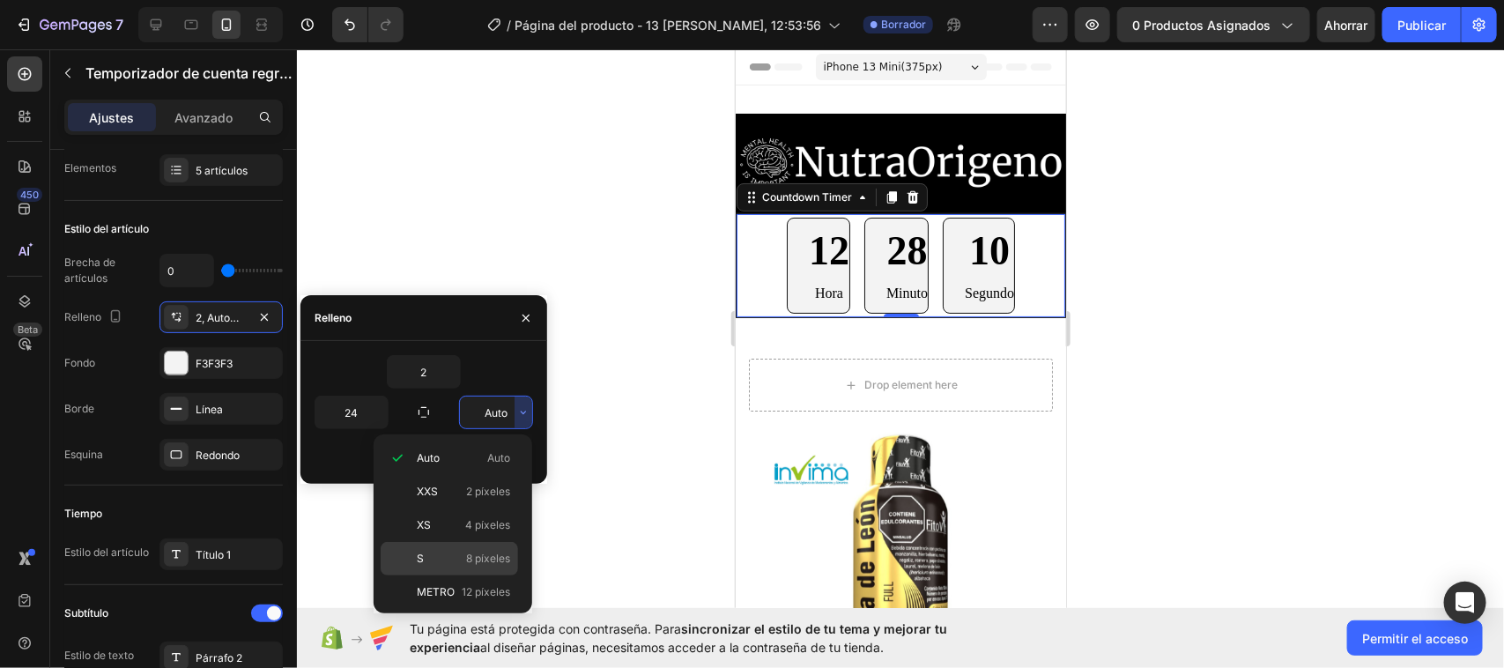
scroll to position [208, 0]
click at [463, 501] on div "2XL 32 píxeles" at bounding box center [449, 517] width 137 height 33
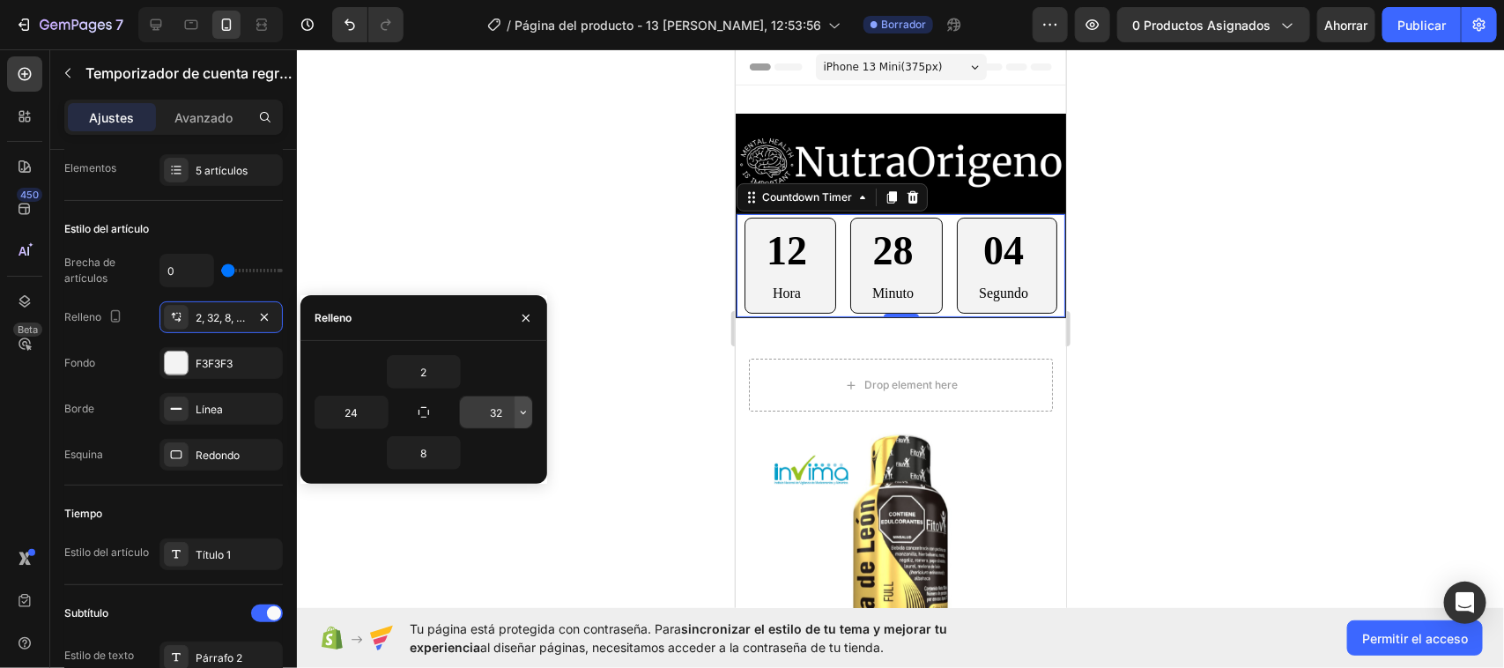
click at [518, 415] on icon "button" at bounding box center [523, 412] width 14 height 14
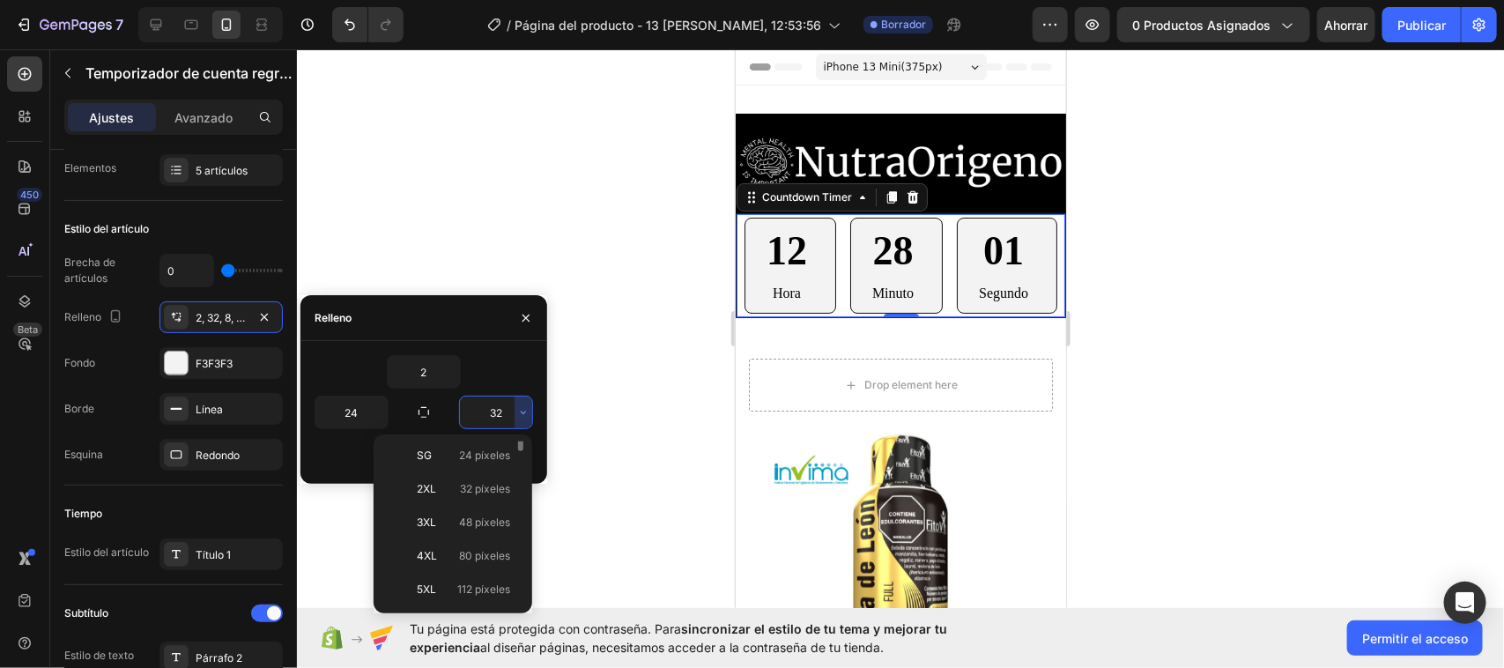
scroll to position [98, 0]
click at [458, 578] on div "SG 24 píxeles" at bounding box center [449, 594] width 137 height 33
type input "24"
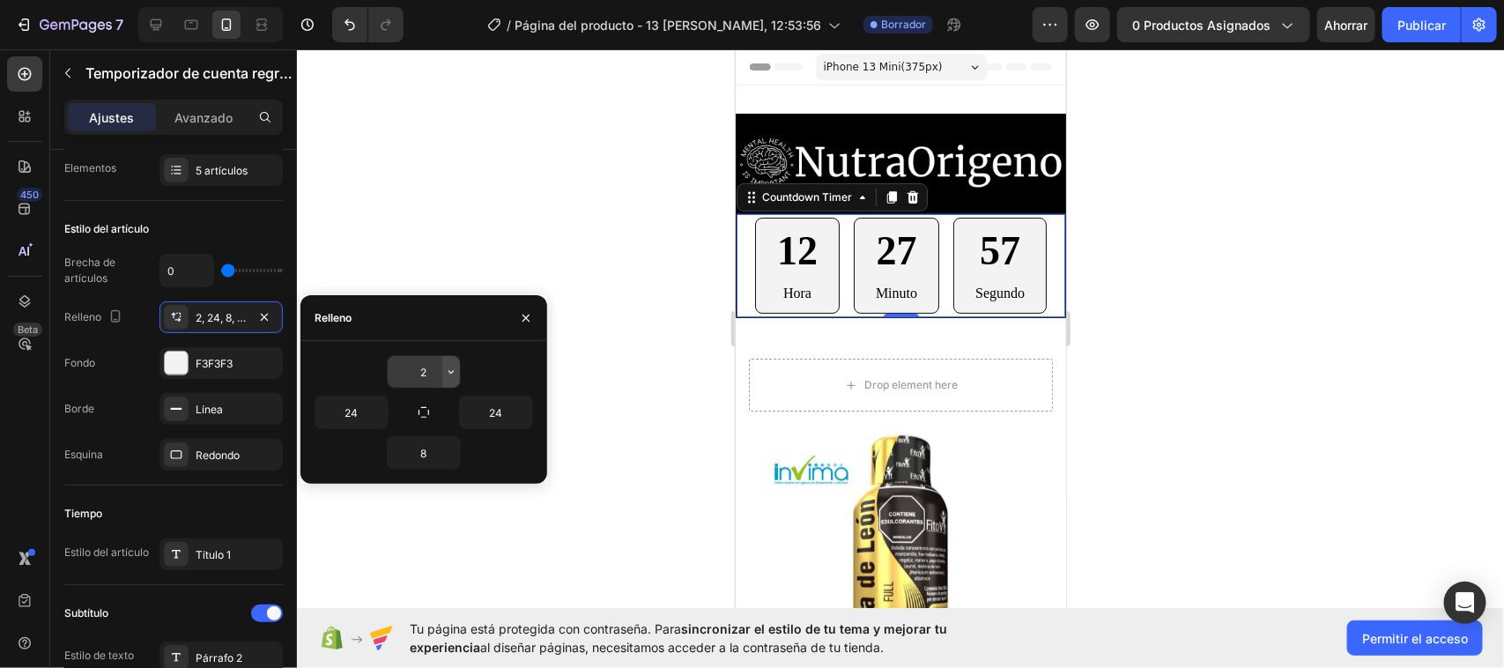
click at [446, 374] on icon "button" at bounding box center [451, 372] width 14 height 14
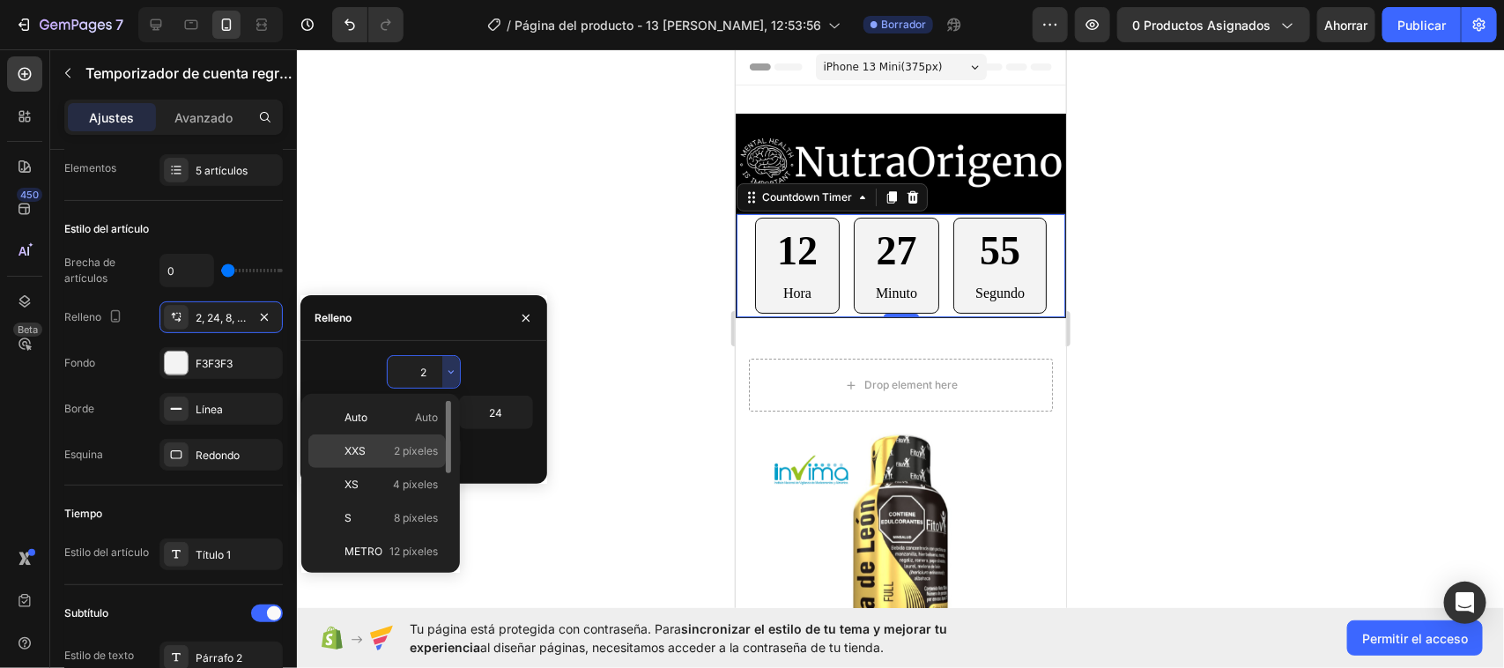
click at [402, 443] on span "2 píxeles" at bounding box center [416, 451] width 44 height 16
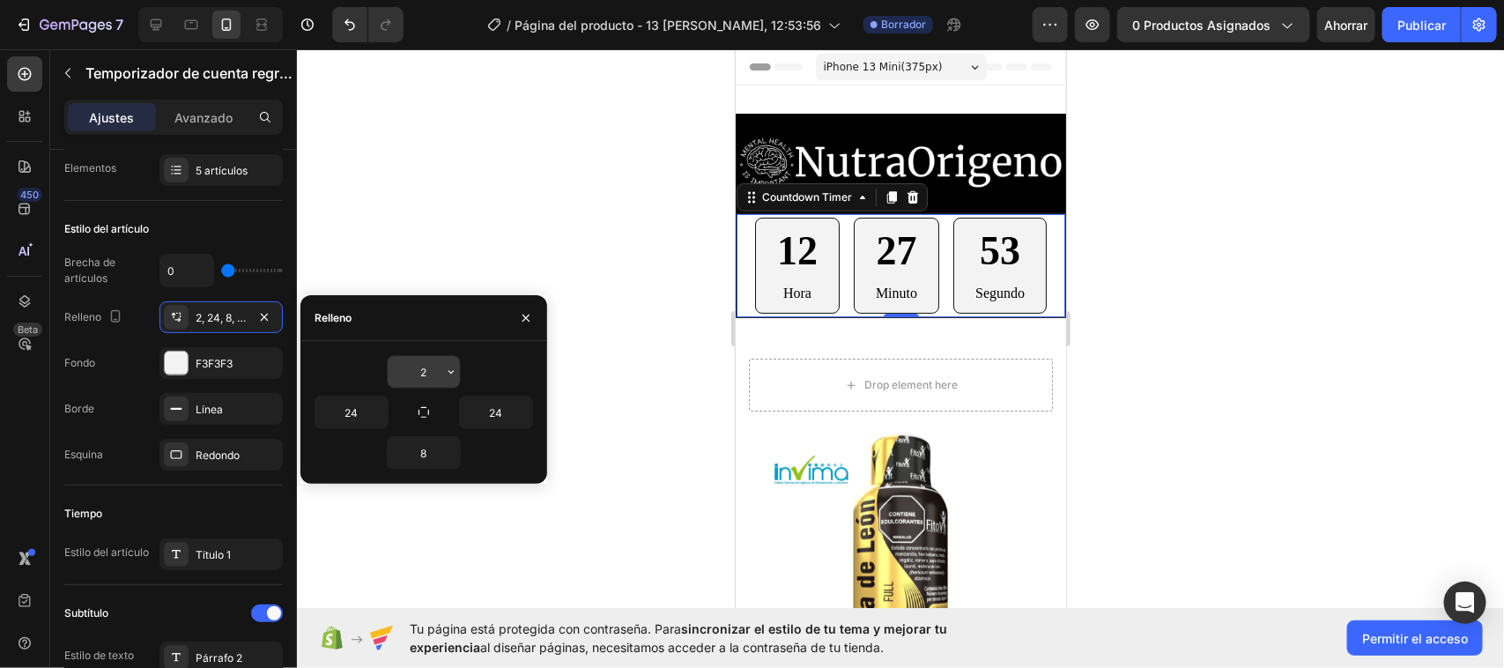
click at [450, 372] on icon "button" at bounding box center [451, 372] width 14 height 14
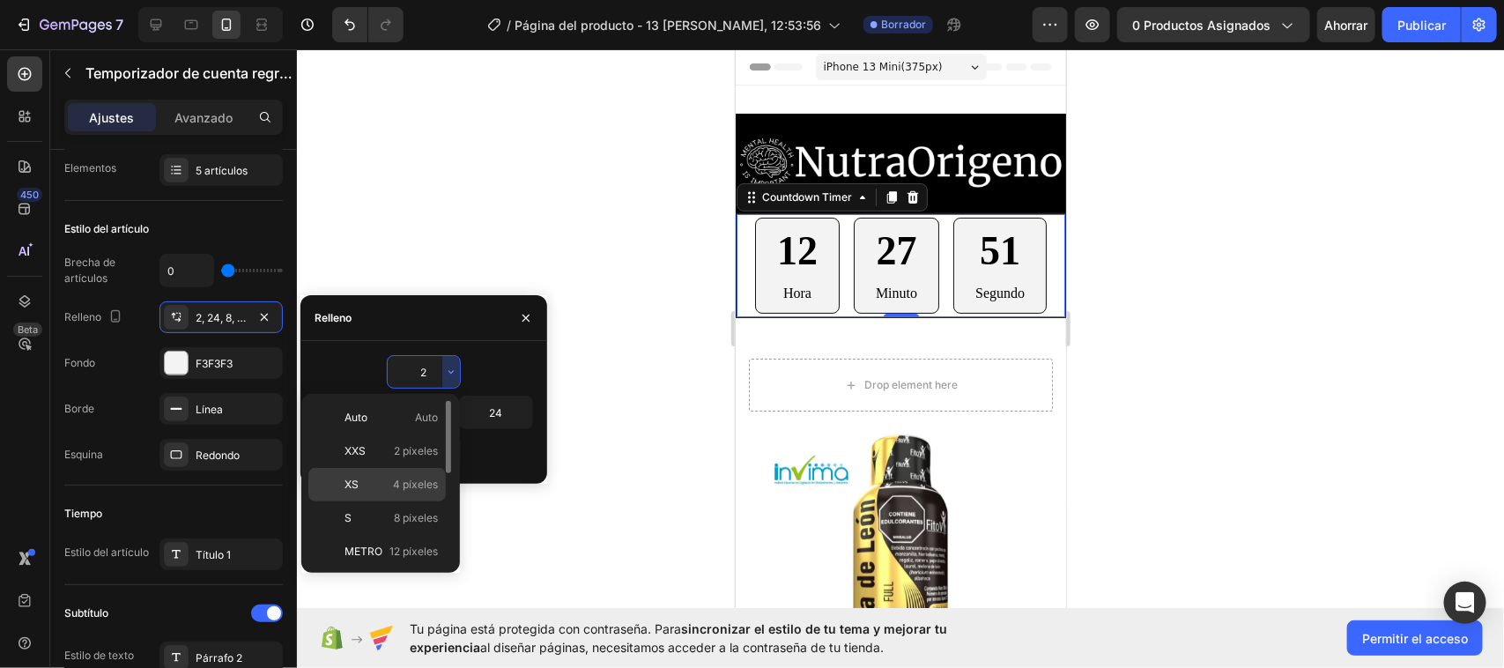
click at [399, 490] on font "4 píxeles" at bounding box center [415, 484] width 45 height 13
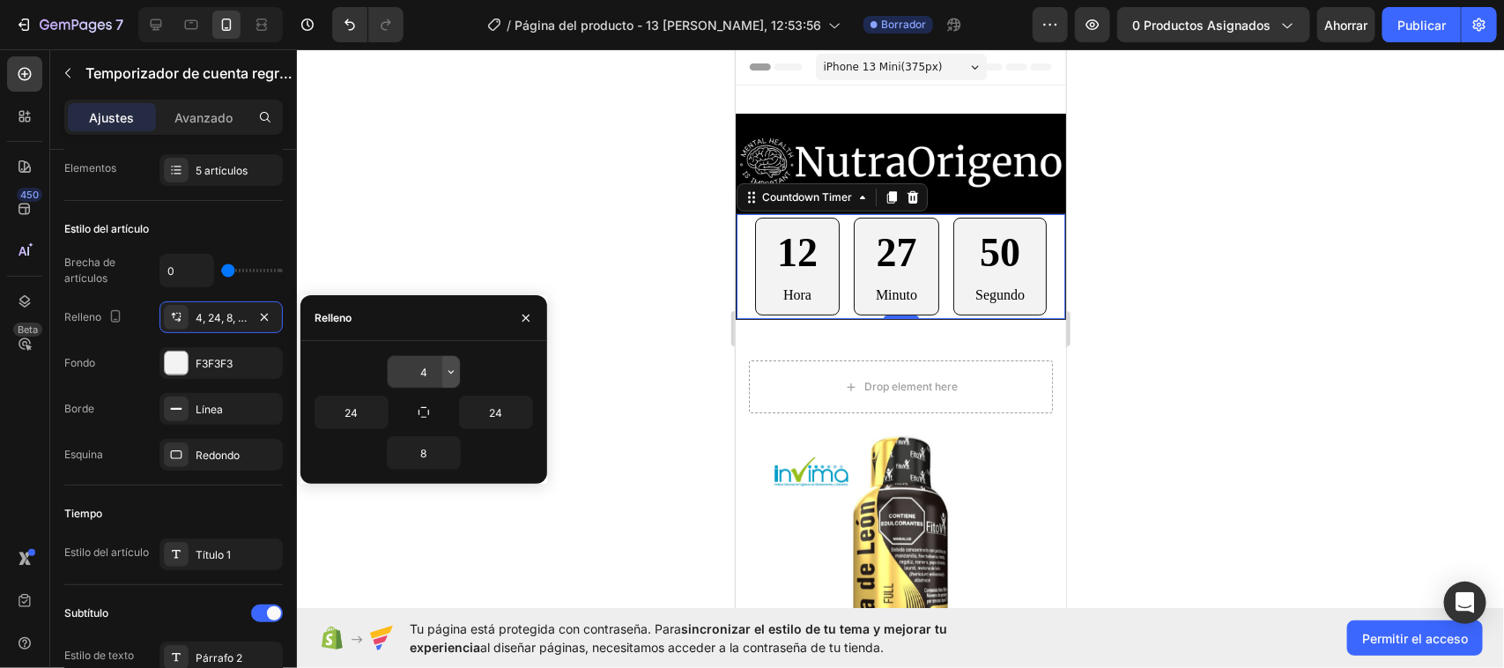
click at [452, 372] on icon "button" at bounding box center [450, 373] width 5 height 4
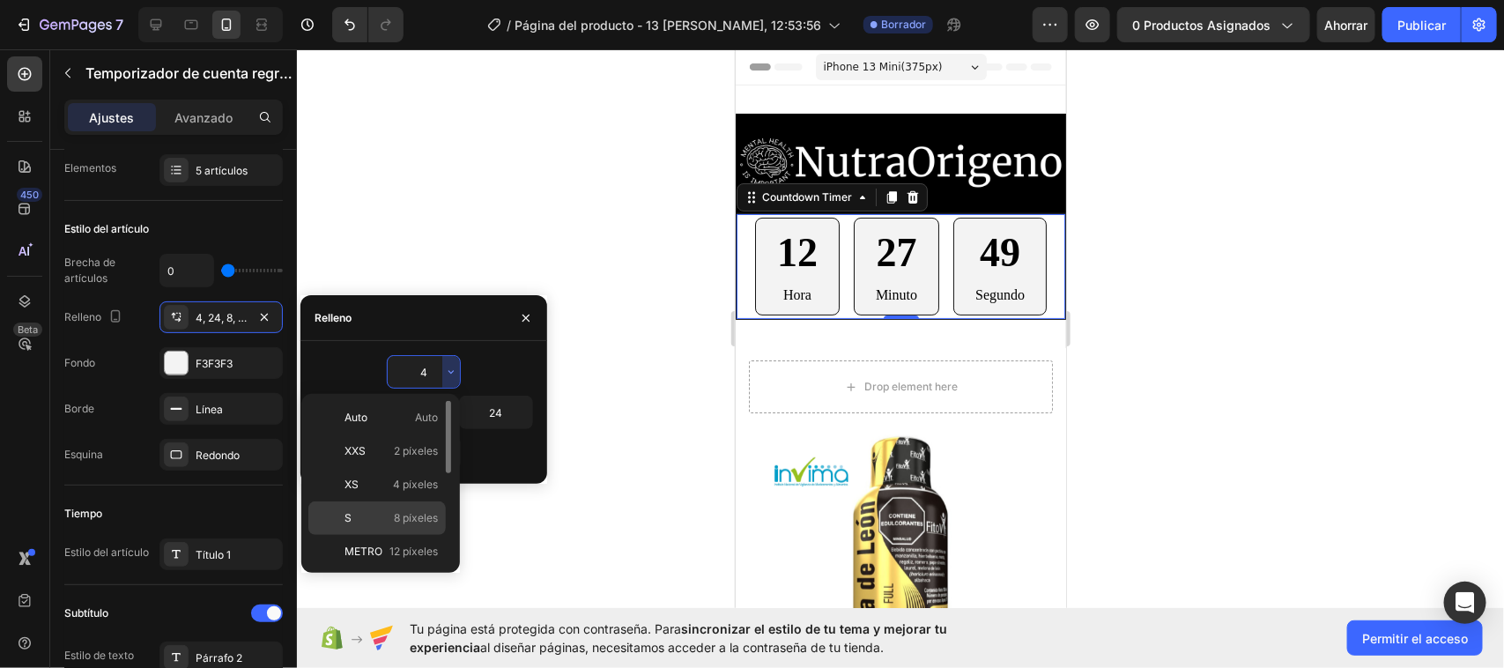
click at [427, 521] on font "8 píxeles" at bounding box center [416, 517] width 44 height 13
type input "8"
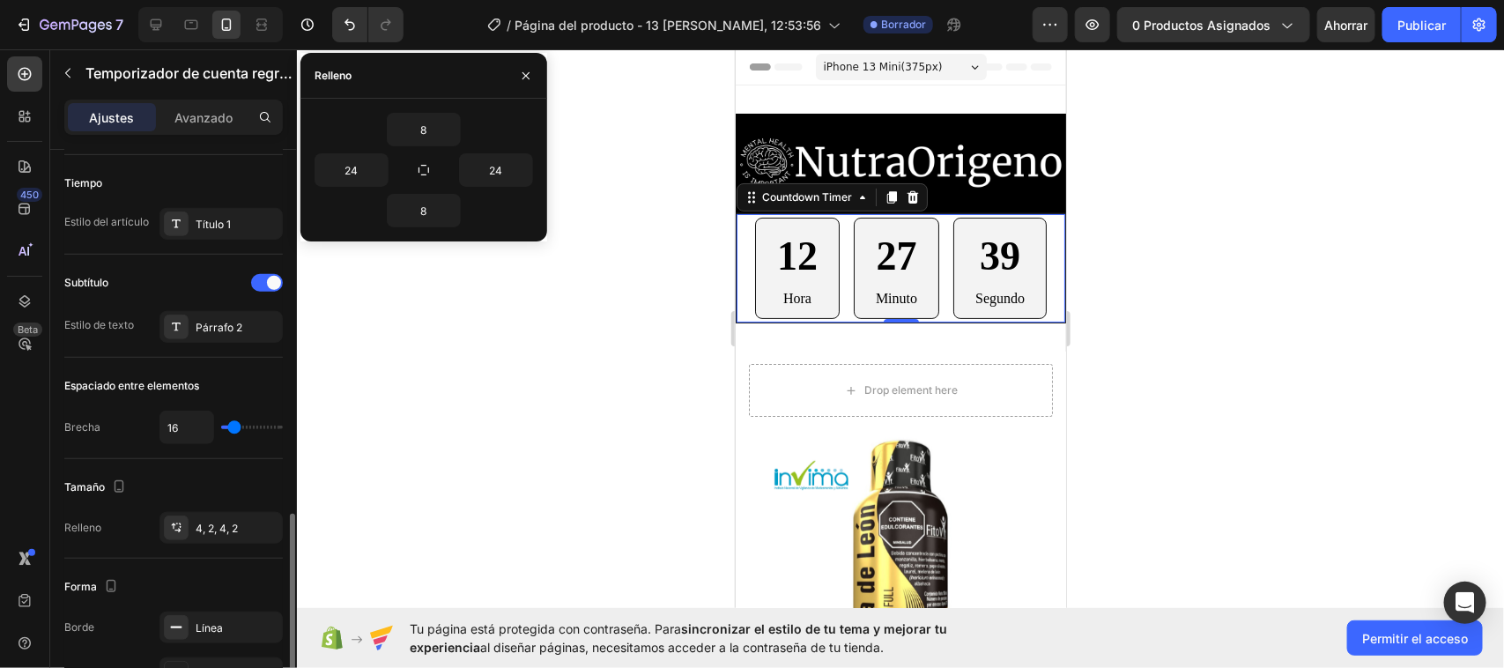
scroll to position [661, 0]
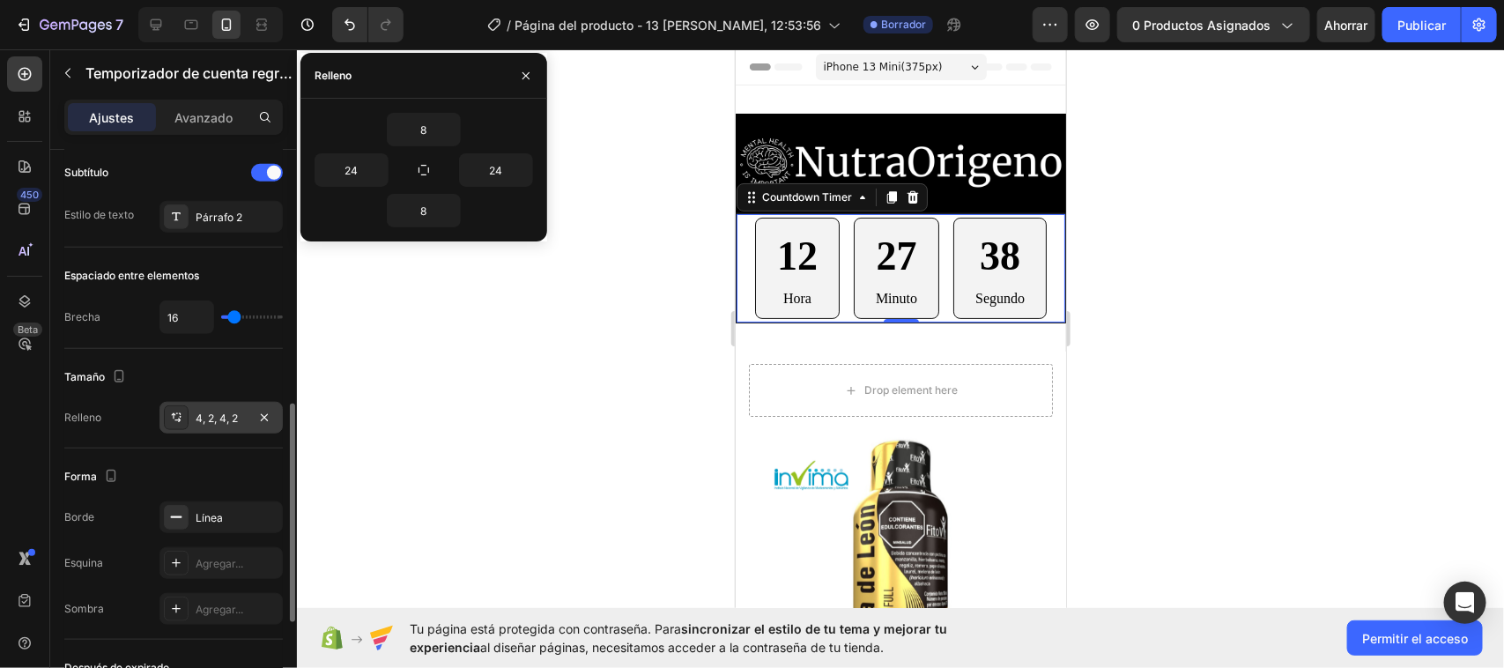
click at [225, 416] on font "4, 2, 4, 2" at bounding box center [217, 417] width 42 height 13
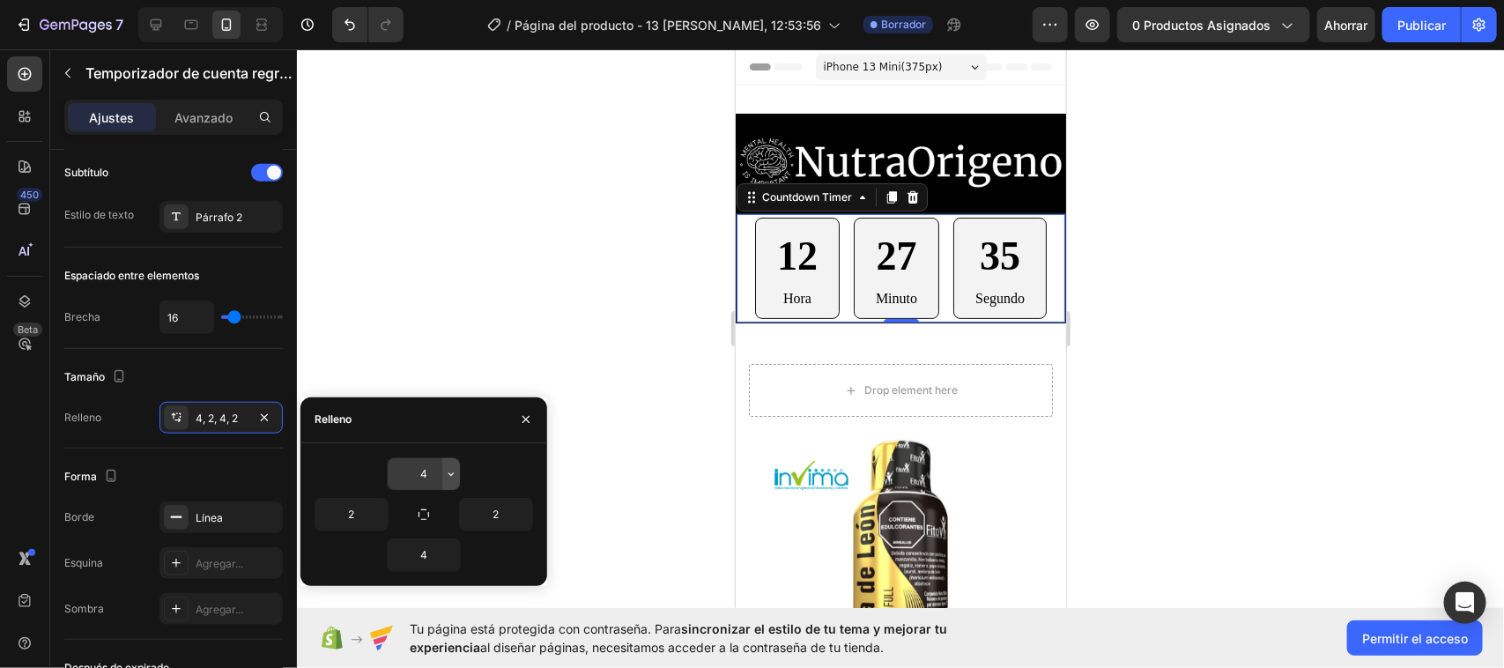
click at [452, 477] on icon "button" at bounding box center [451, 474] width 14 height 14
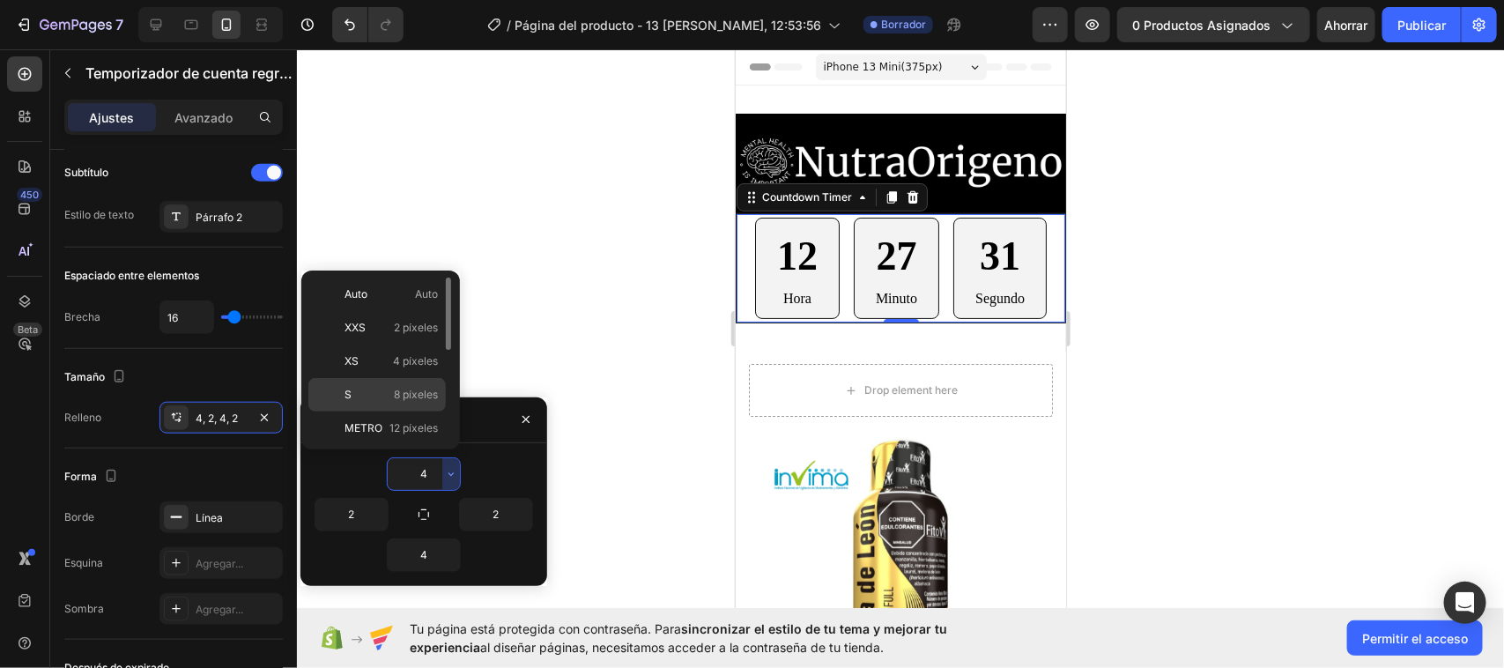
click at [403, 411] on div "S 8 píxeles" at bounding box center [376, 427] width 137 height 33
type input "8"
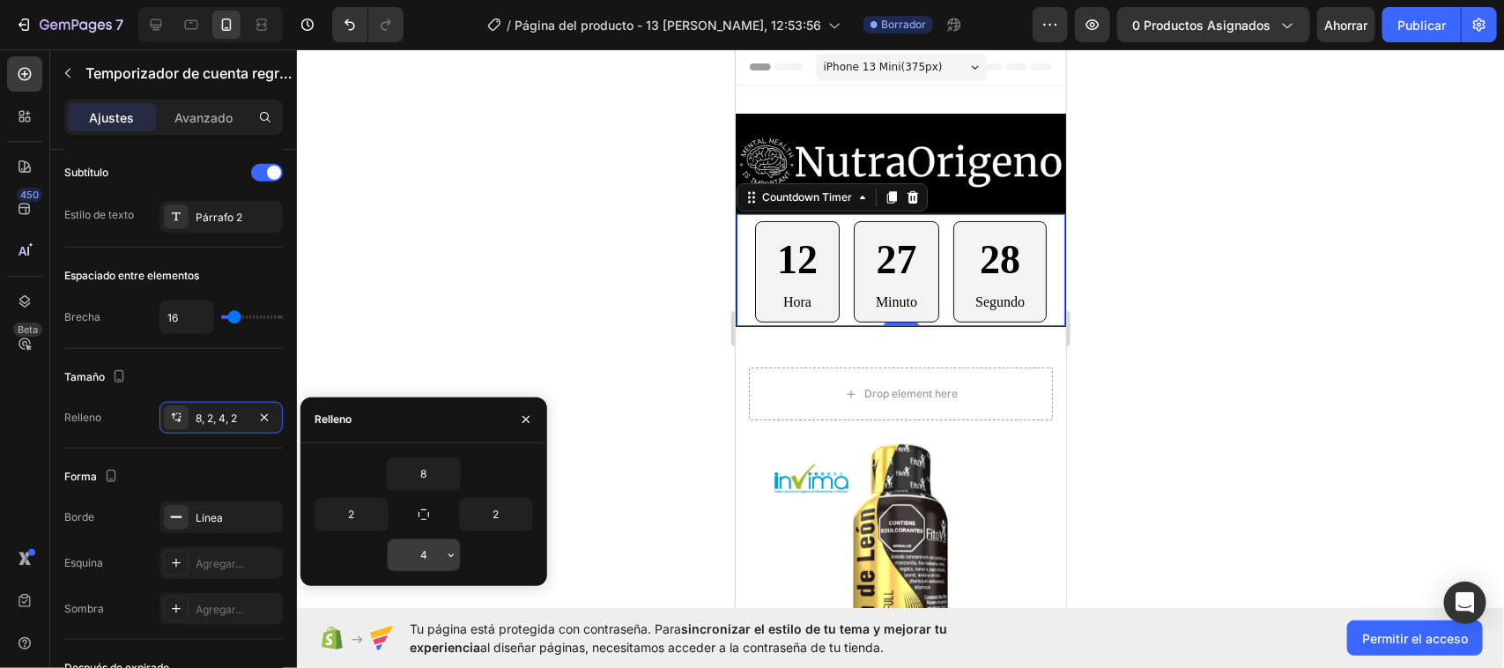
click at [444, 557] on icon "button" at bounding box center [451, 555] width 14 height 14
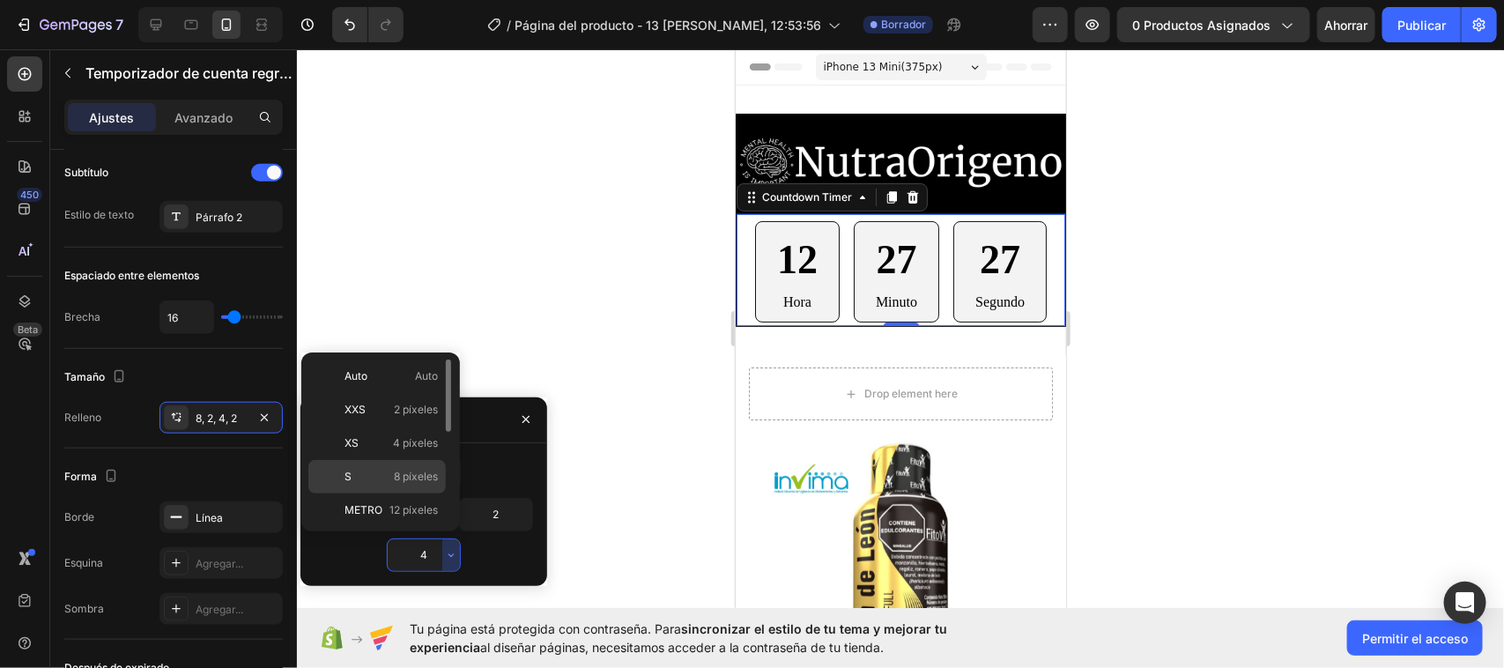
click at [382, 478] on p "S 8 píxeles" at bounding box center [391, 477] width 93 height 16
type input "8"
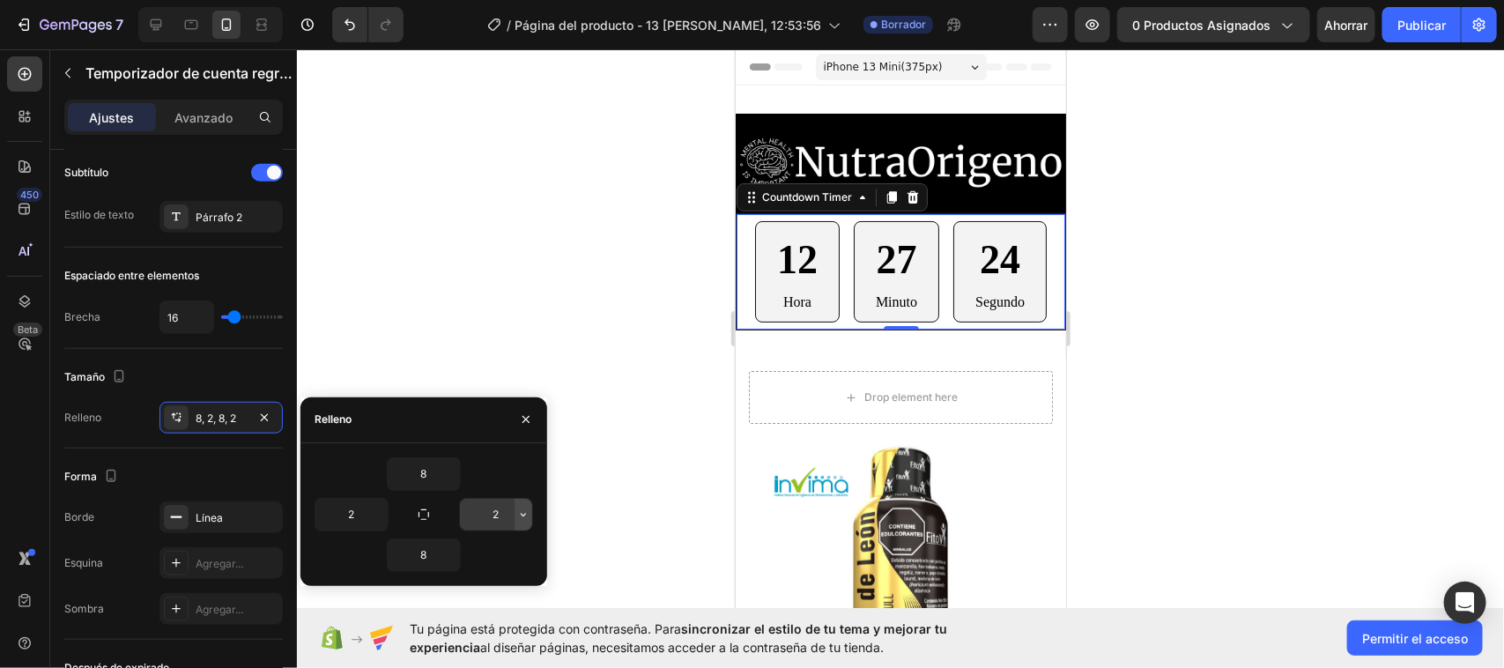
click at [516, 513] on icon "button" at bounding box center [523, 515] width 14 height 14
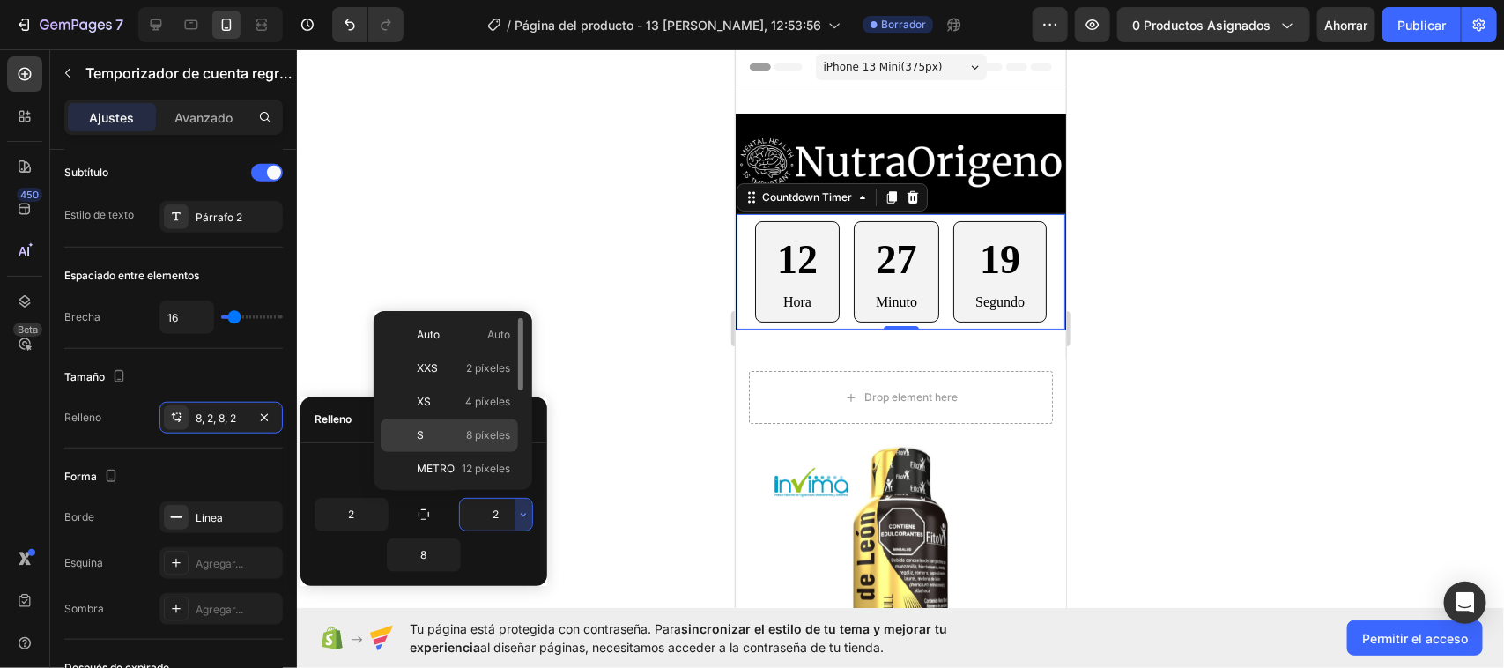
click at [466, 434] on font "8 píxeles" at bounding box center [488, 434] width 44 height 13
type input "8"
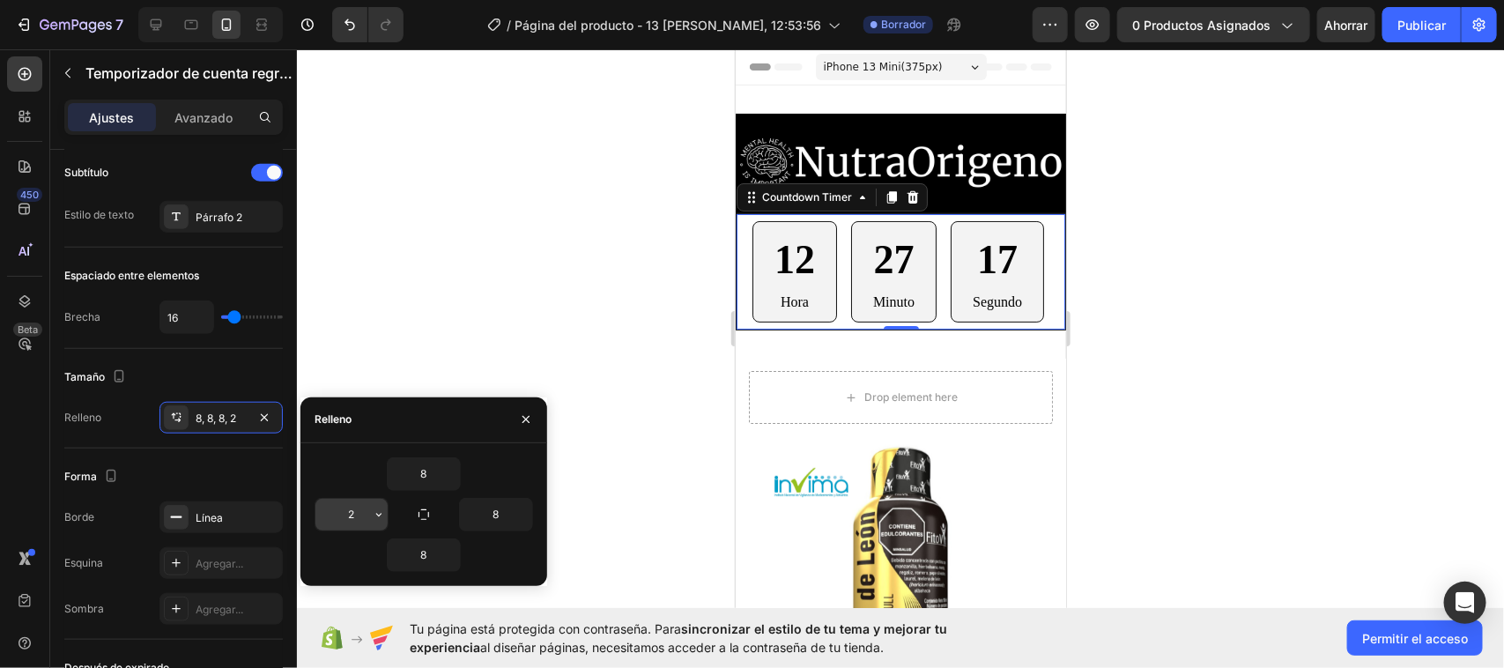
click at [370, 512] on button "button" at bounding box center [379, 515] width 18 height 32
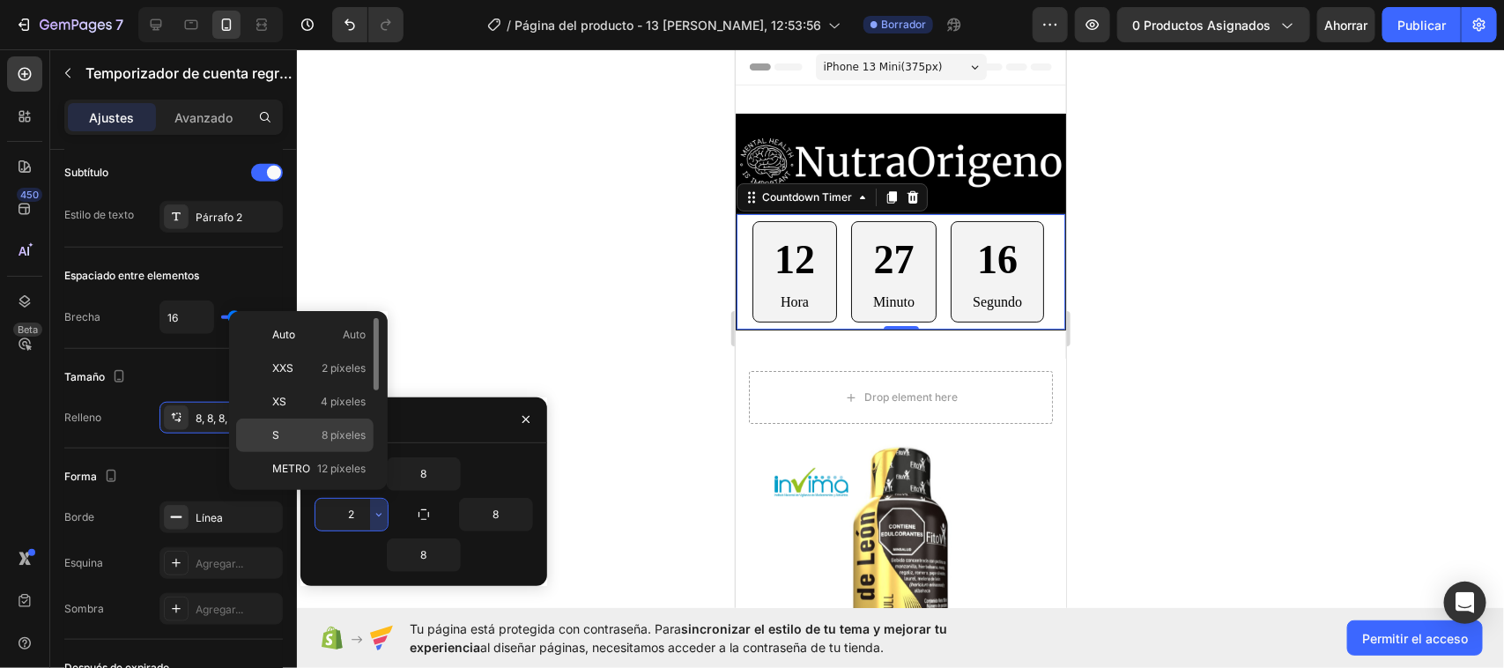
click at [297, 439] on p "S 8 píxeles" at bounding box center [318, 435] width 93 height 16
type input "8"
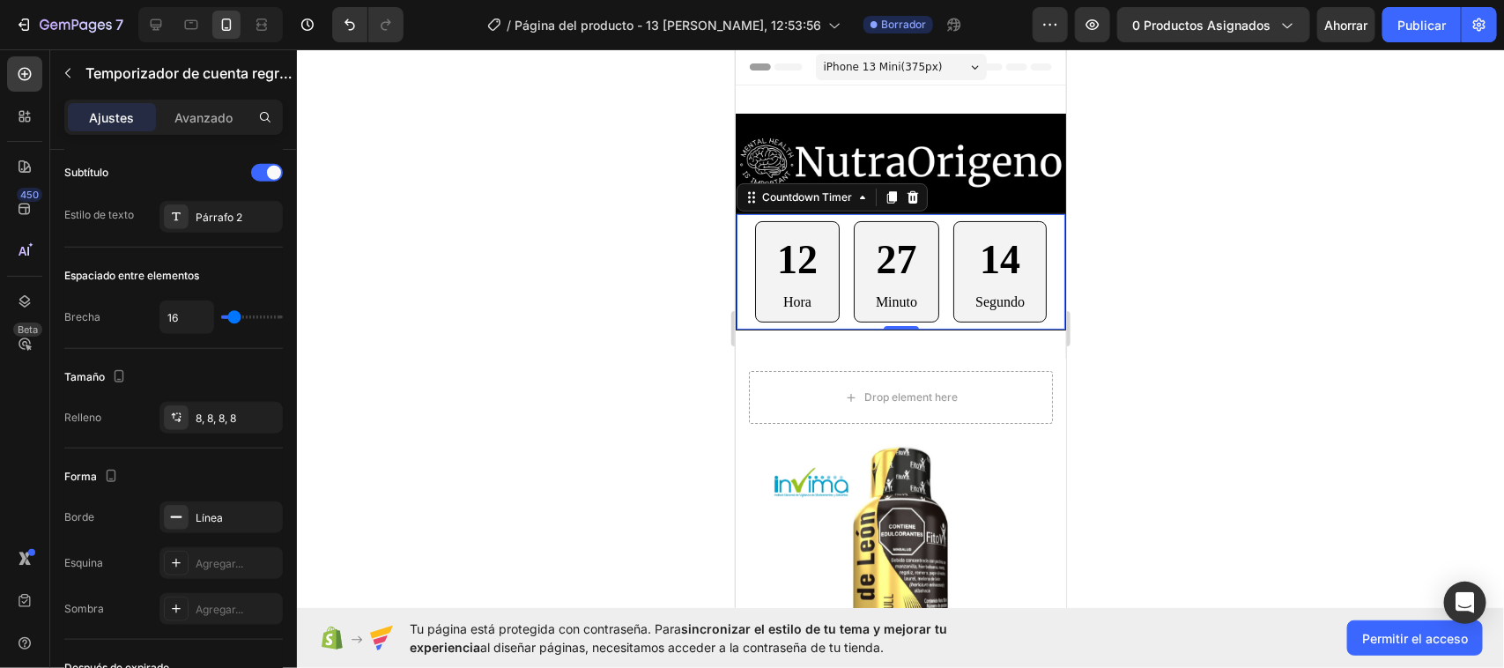
click at [463, 311] on div at bounding box center [900, 358] width 1207 height 619
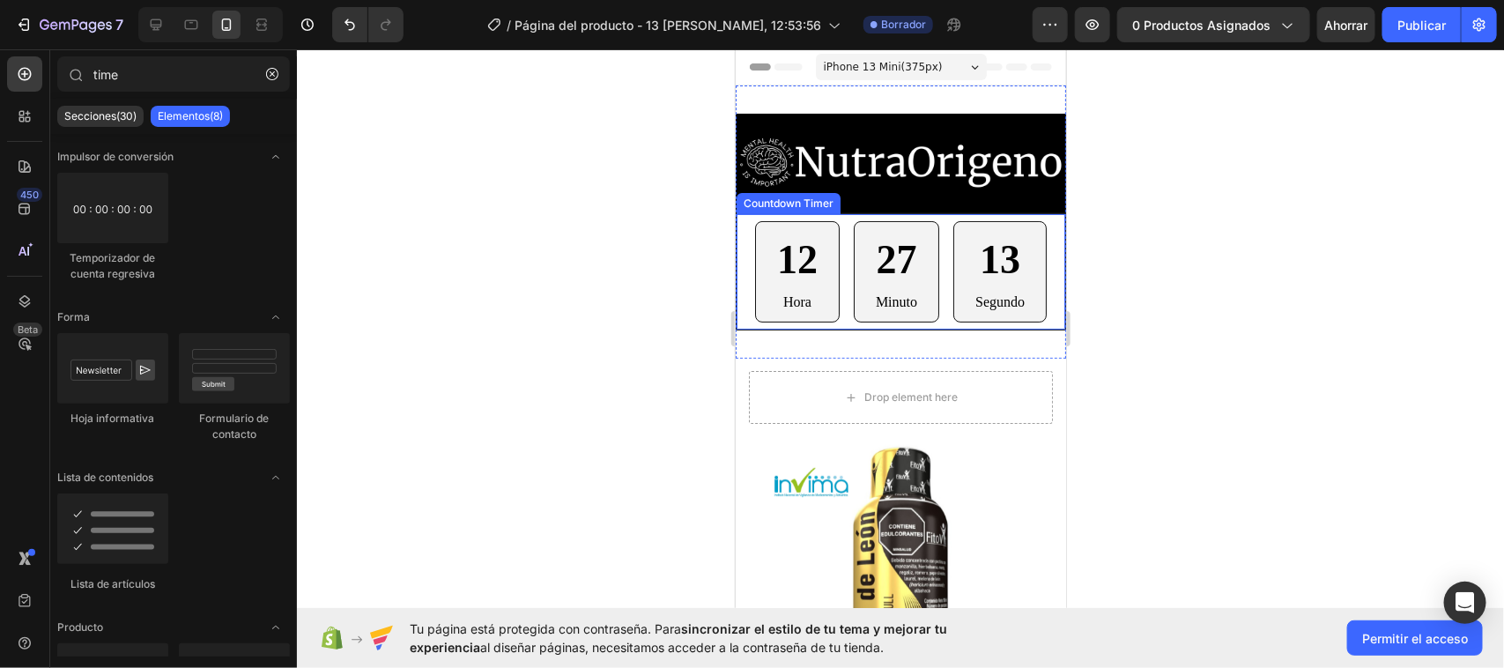
click at [798, 295] on p "Hora" at bounding box center [796, 302] width 41 height 26
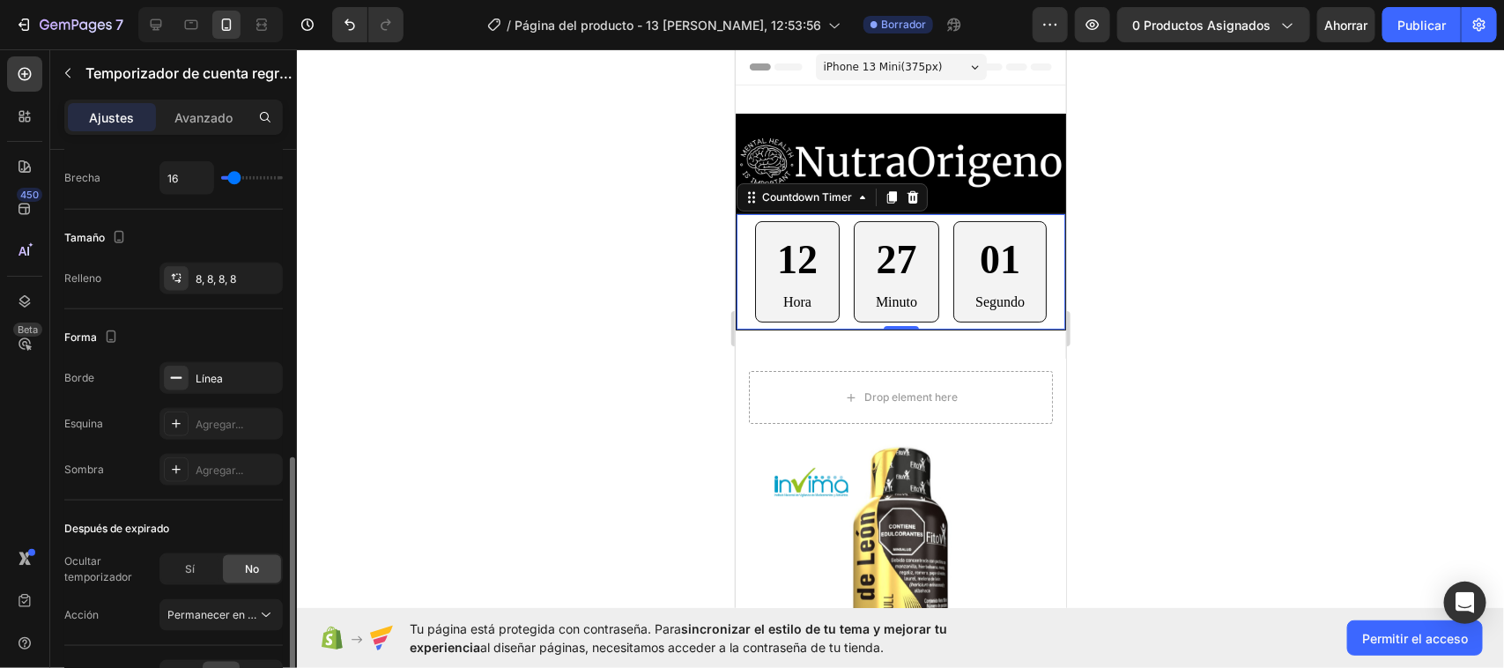
scroll to position [690, 0]
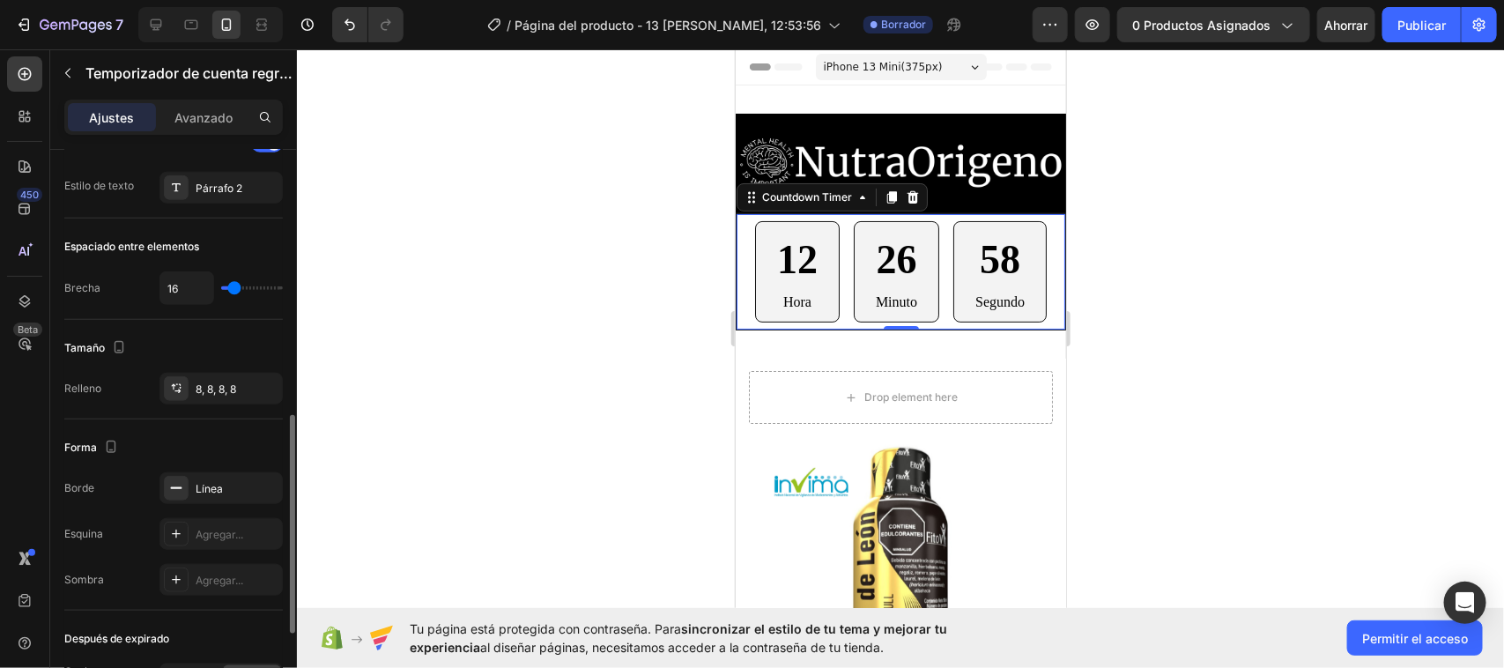
type input "25"
type input "22"
type input "50"
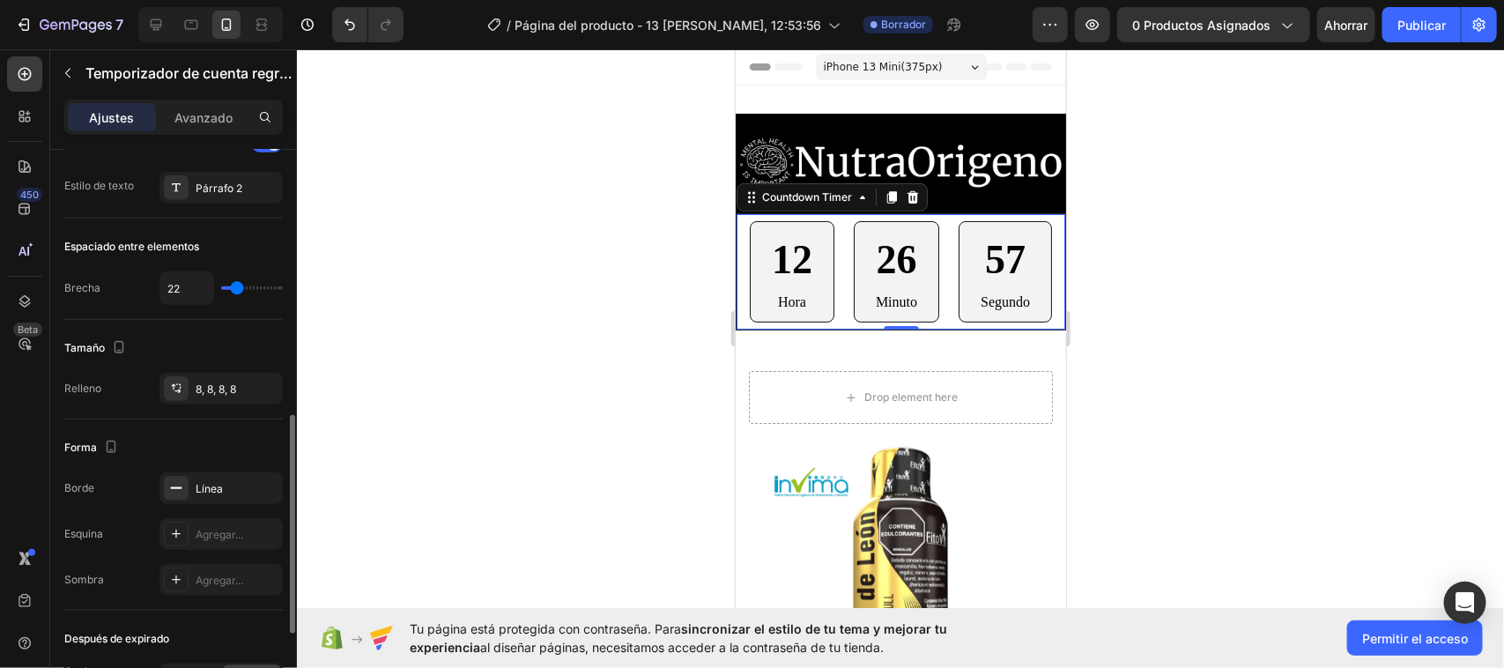
type input "50"
type input "66"
type input "69"
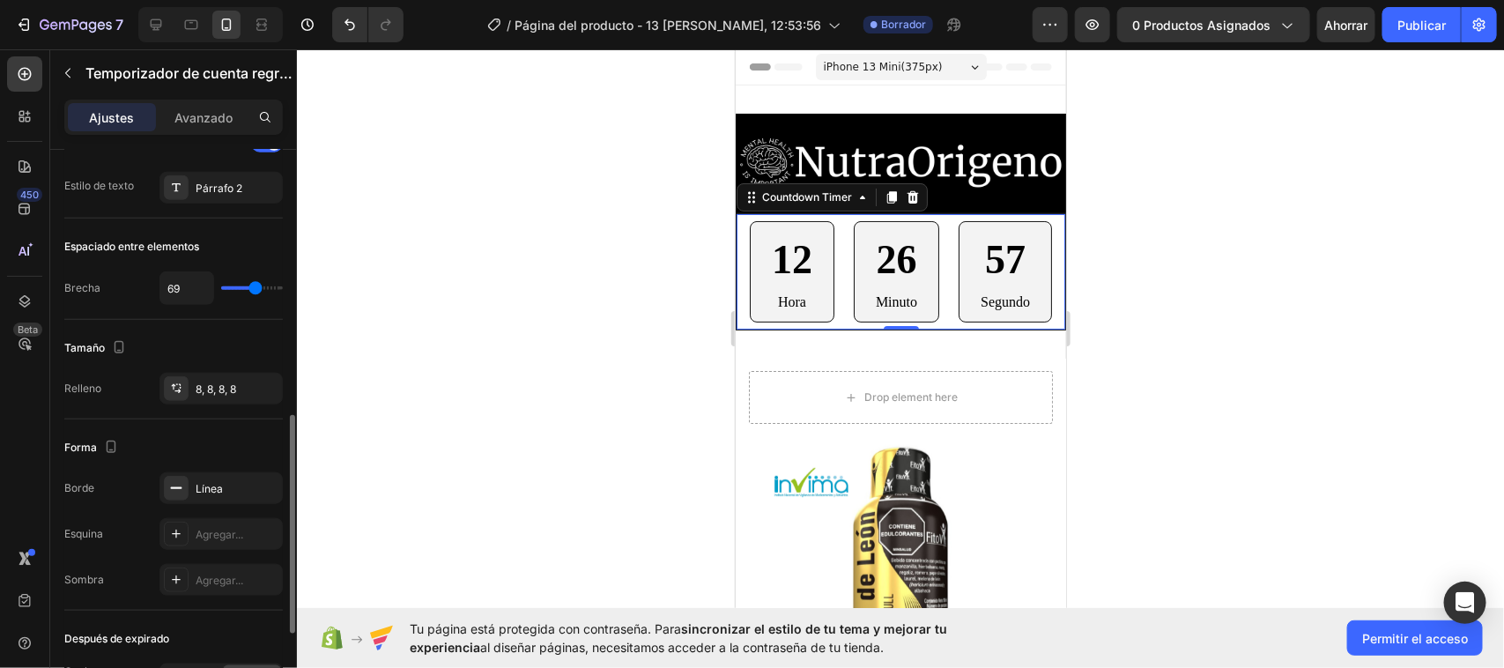
type input "75"
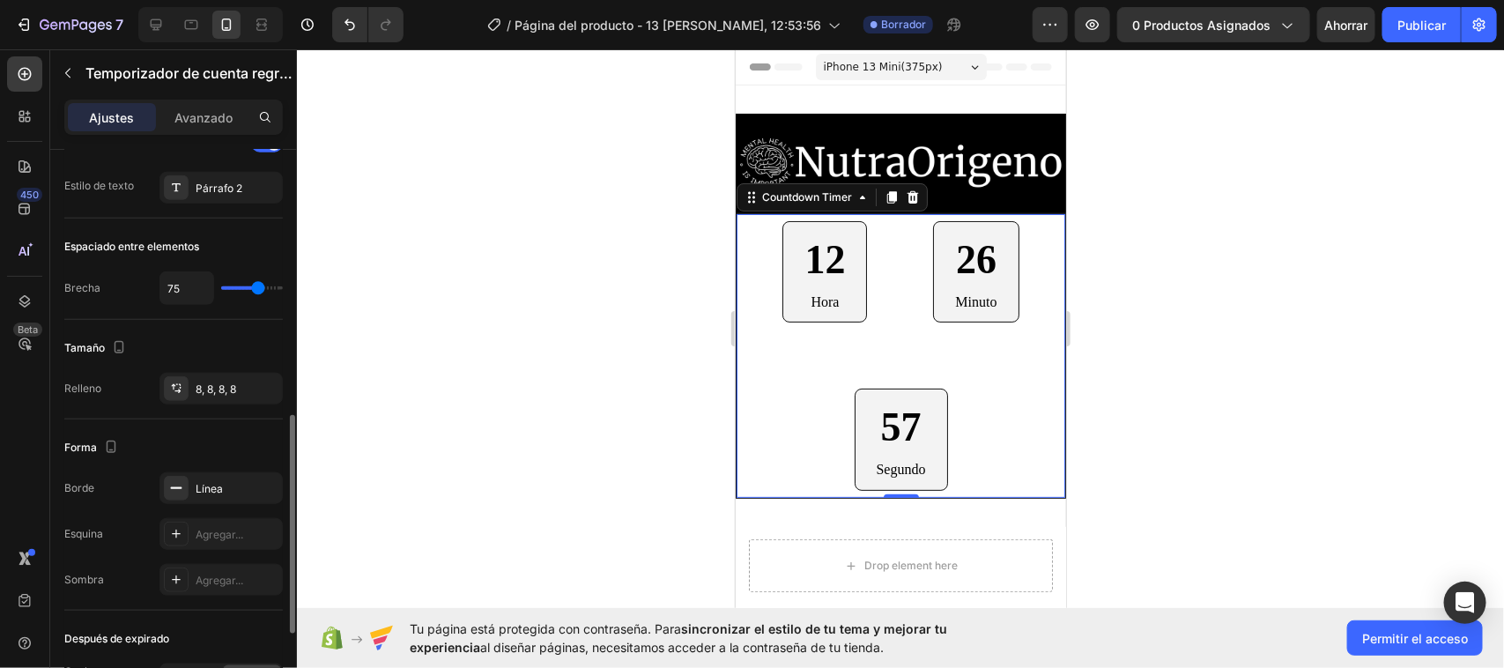
type input "86"
type input "91"
type input "97"
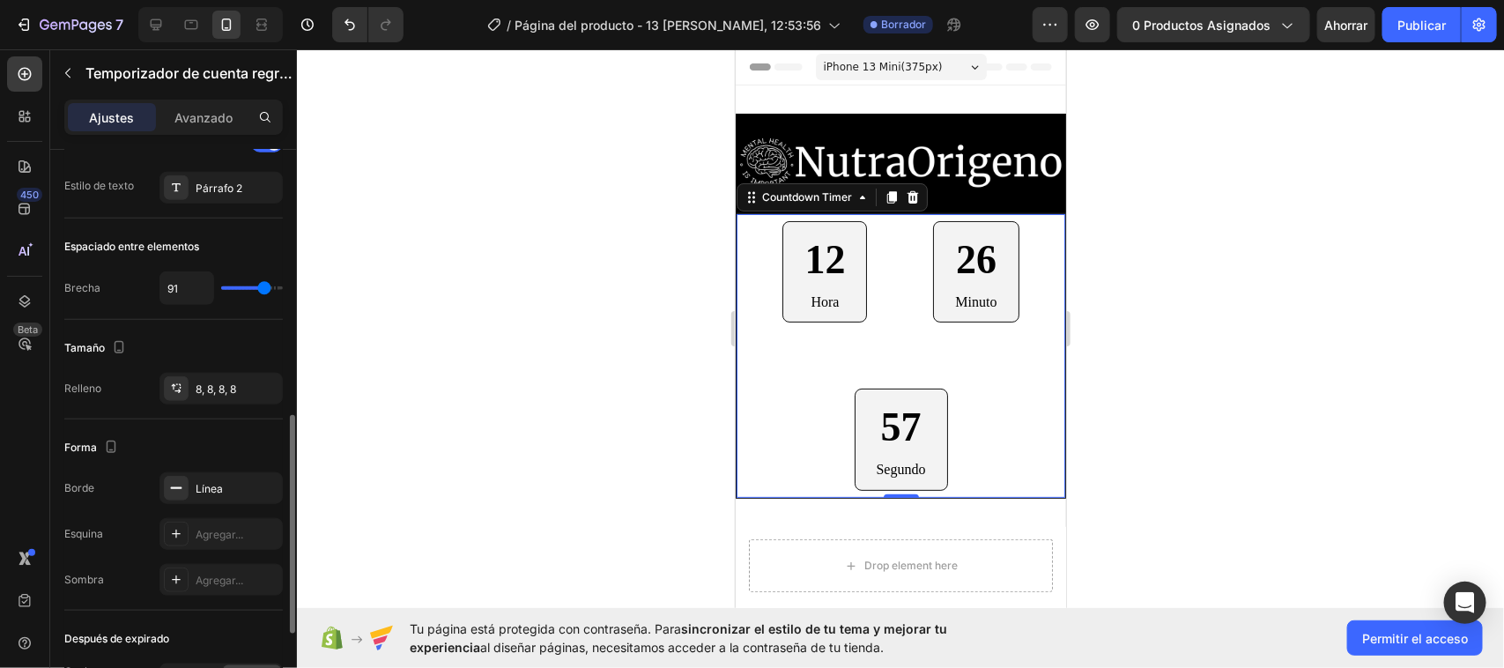
type input "97"
type input "102"
type input "105"
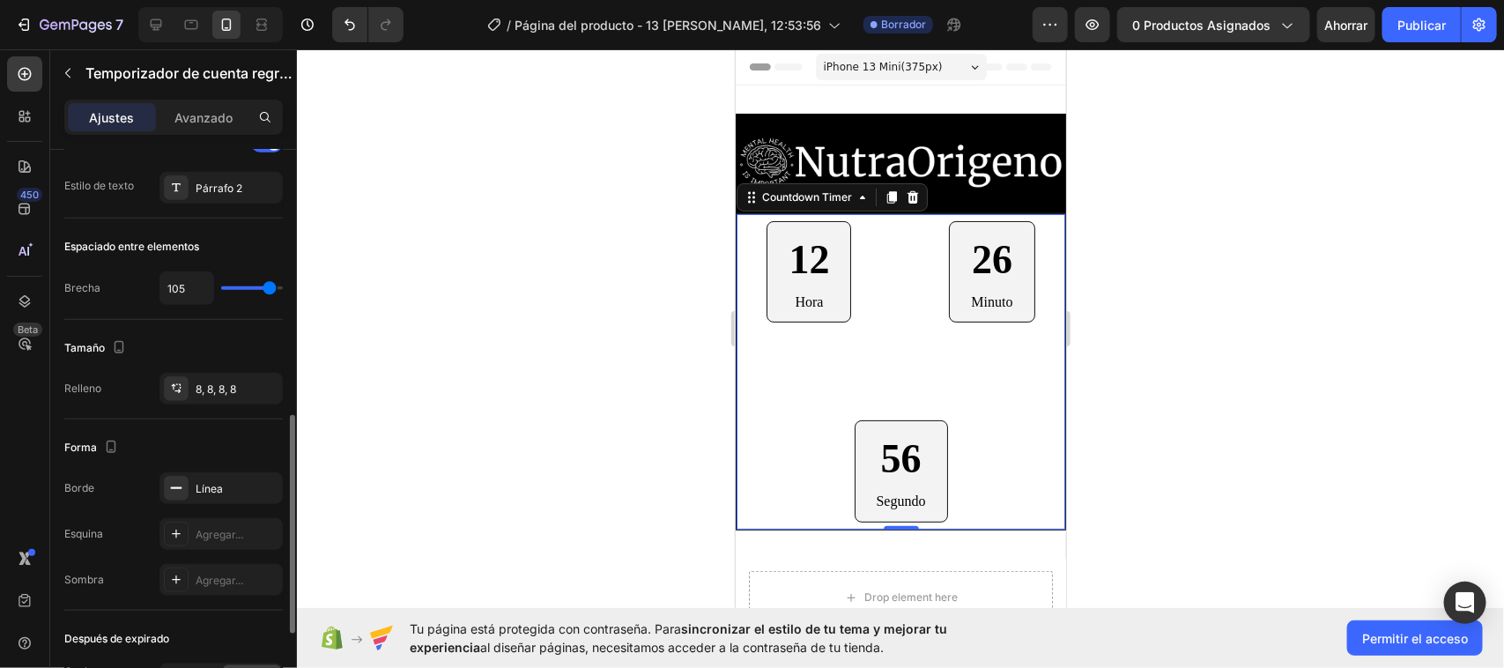
type input "111"
type input "116"
type input "120"
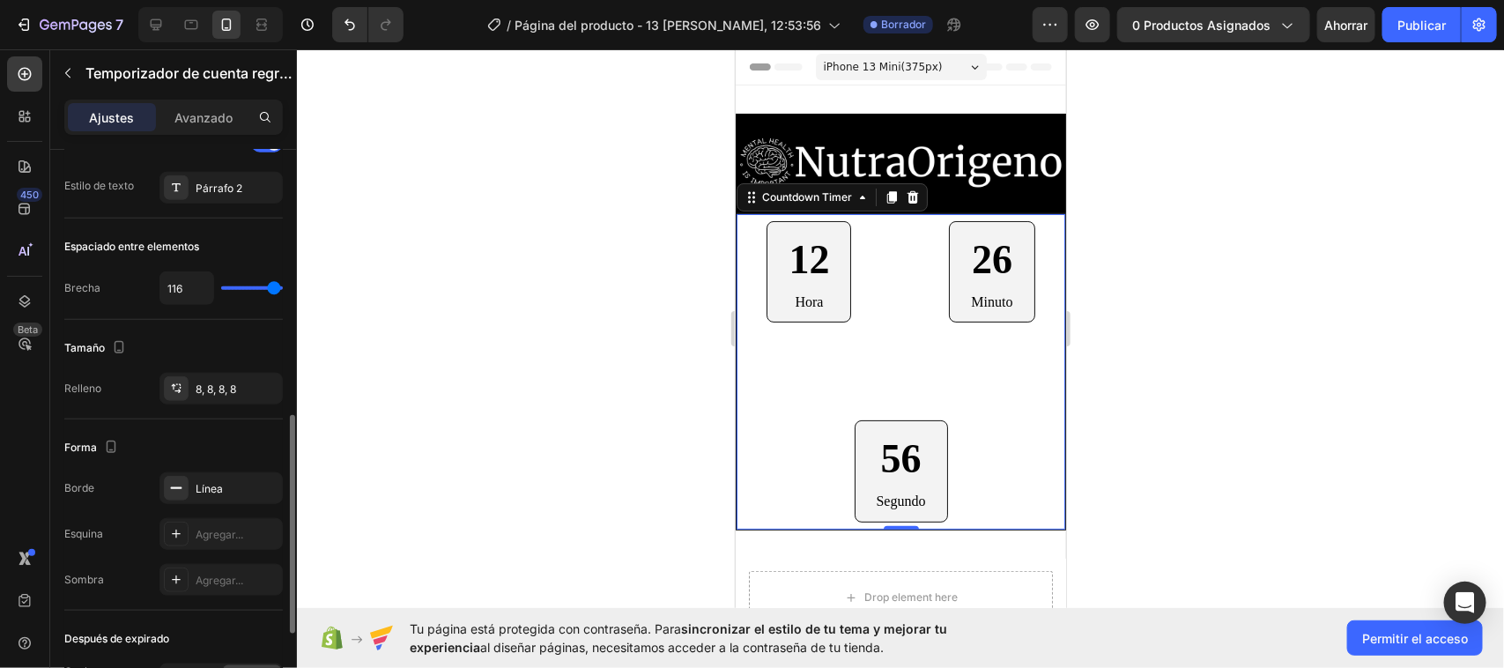
type input "120"
type input "97"
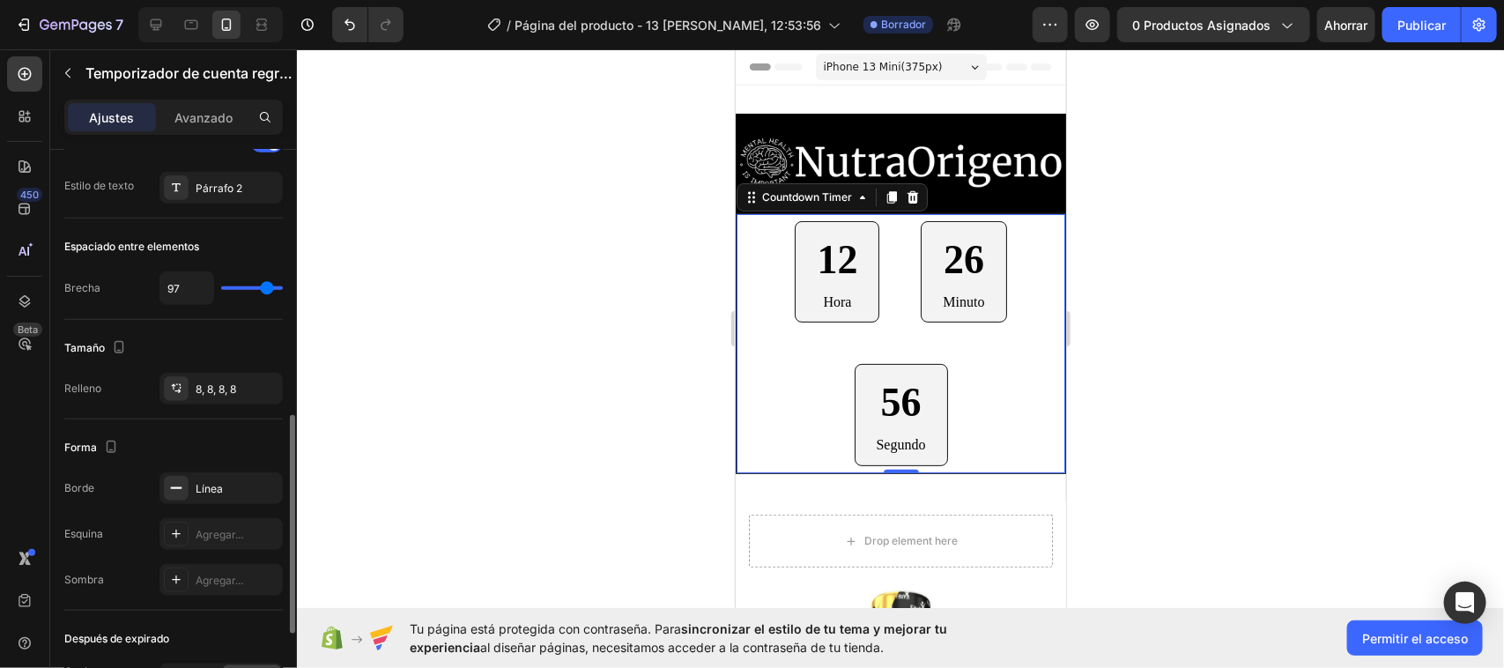
type input "47"
type input "36"
type input "33"
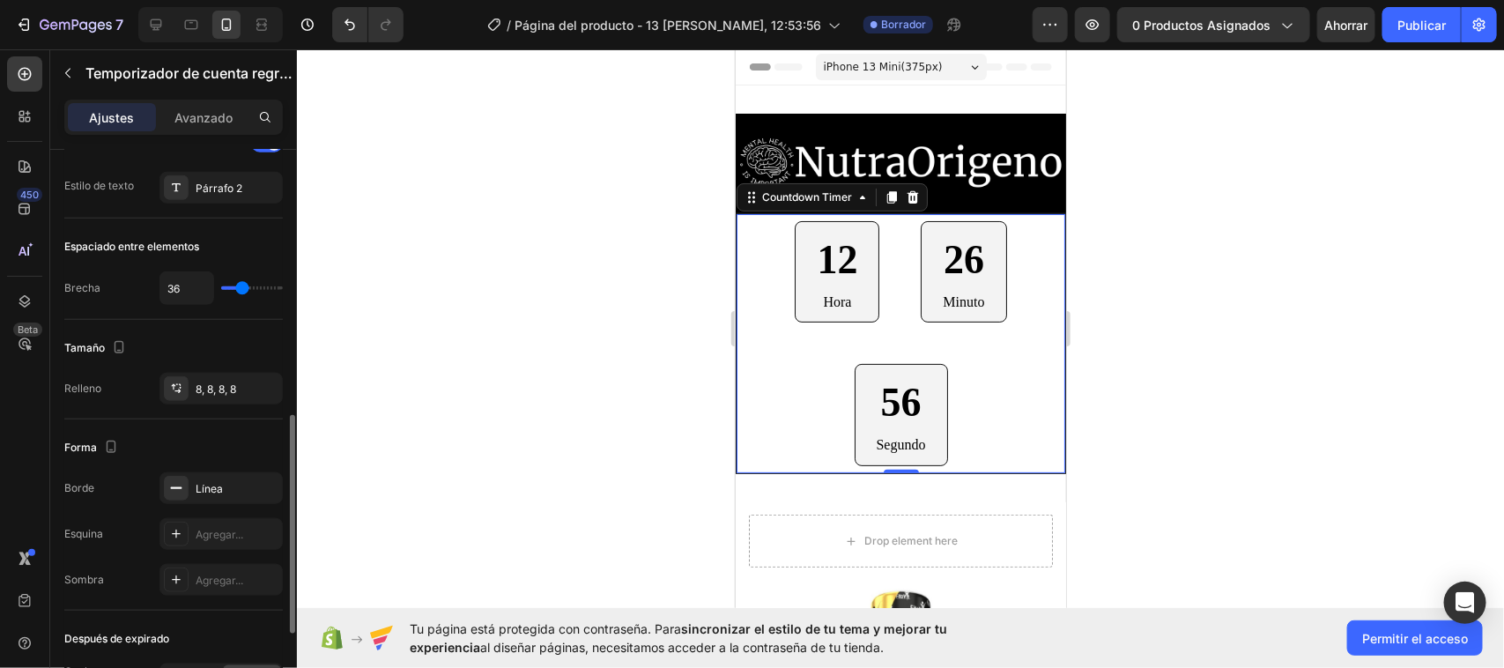
type input "33"
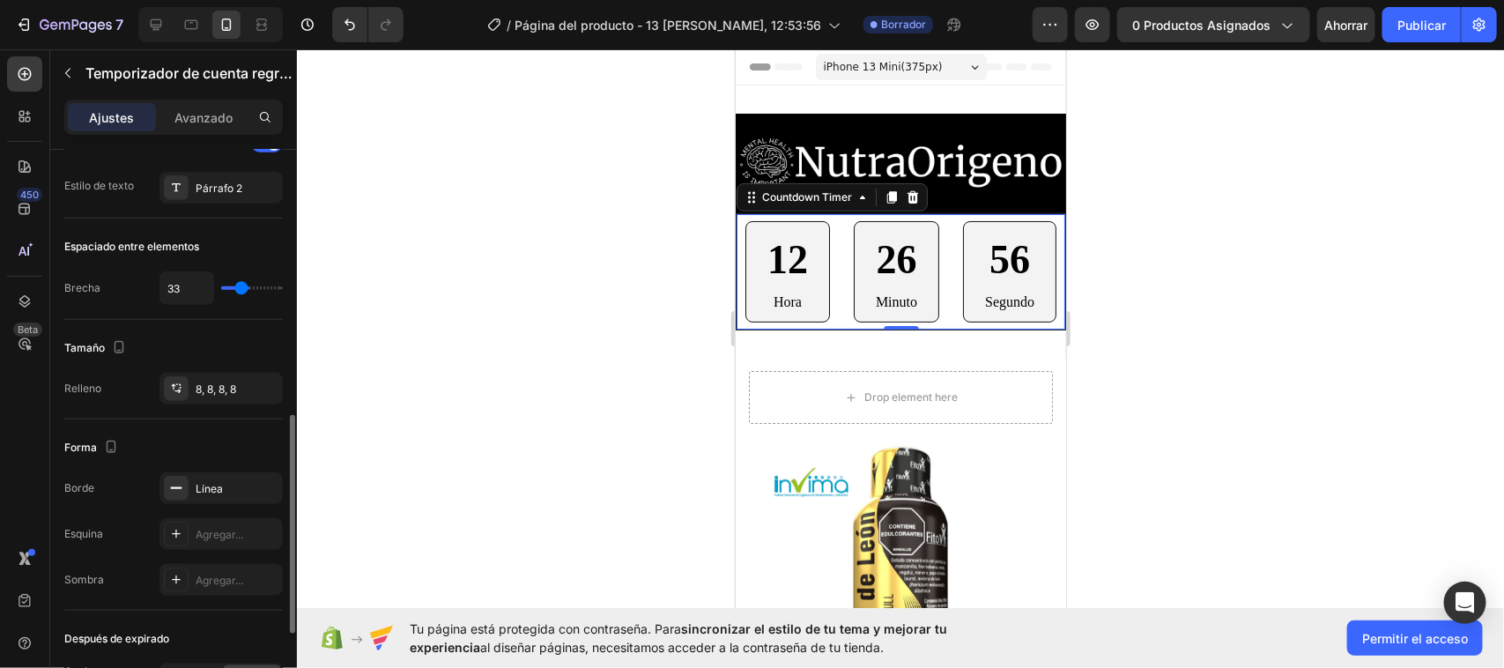
type input "27"
type input "25"
type input "19"
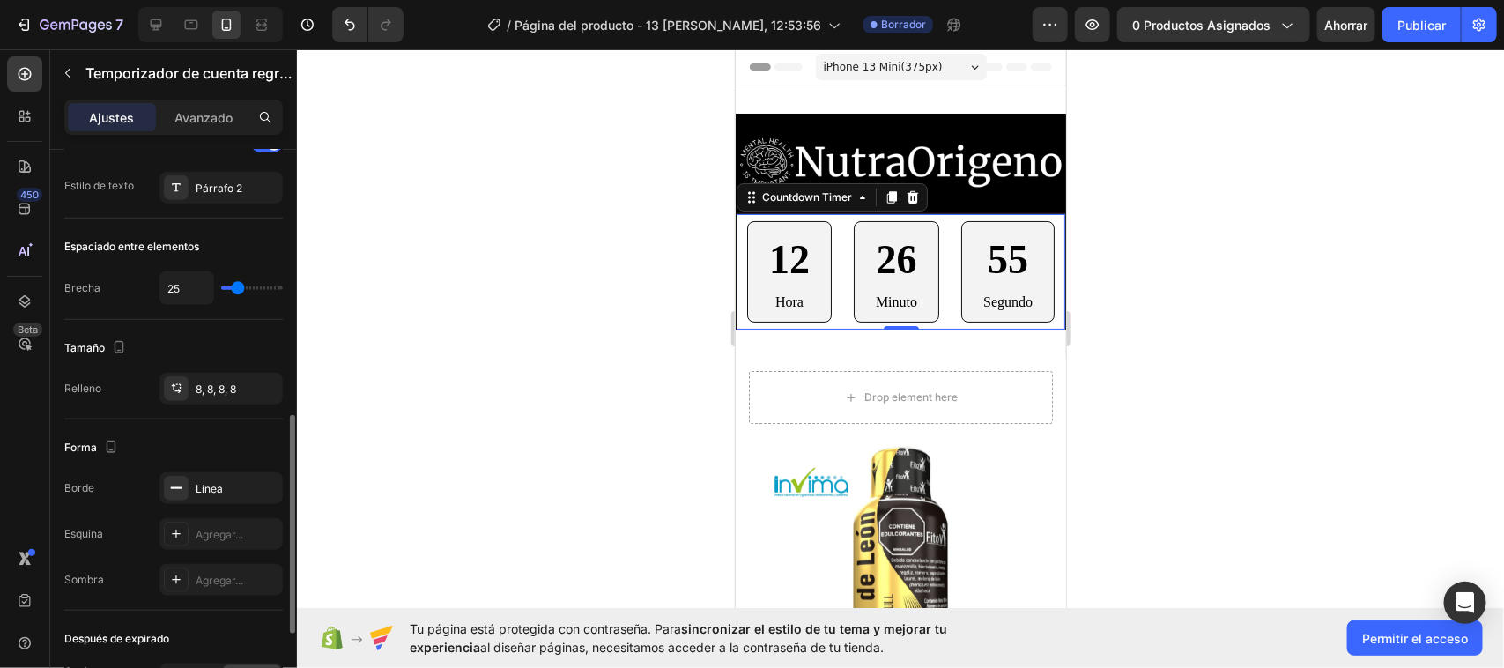
type input "19"
type input "16"
type input "13"
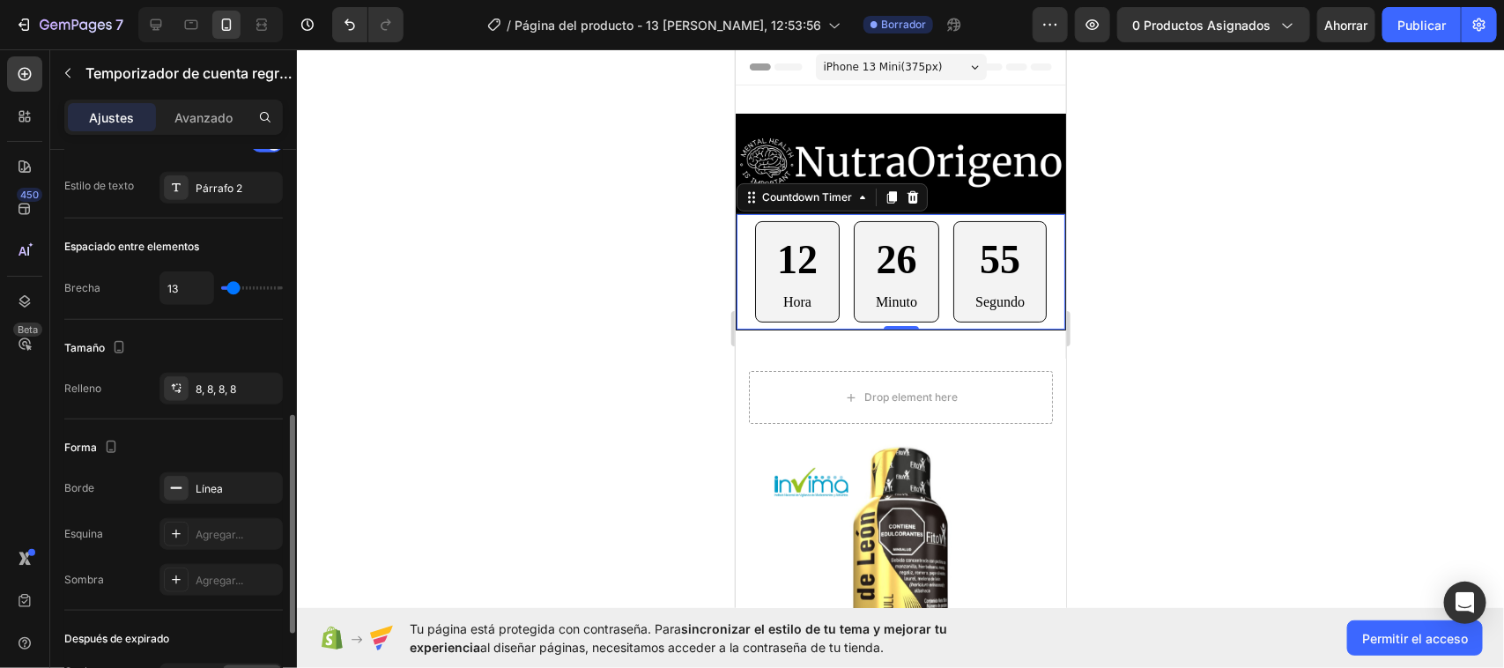
type input "8"
type input "5"
type input "2"
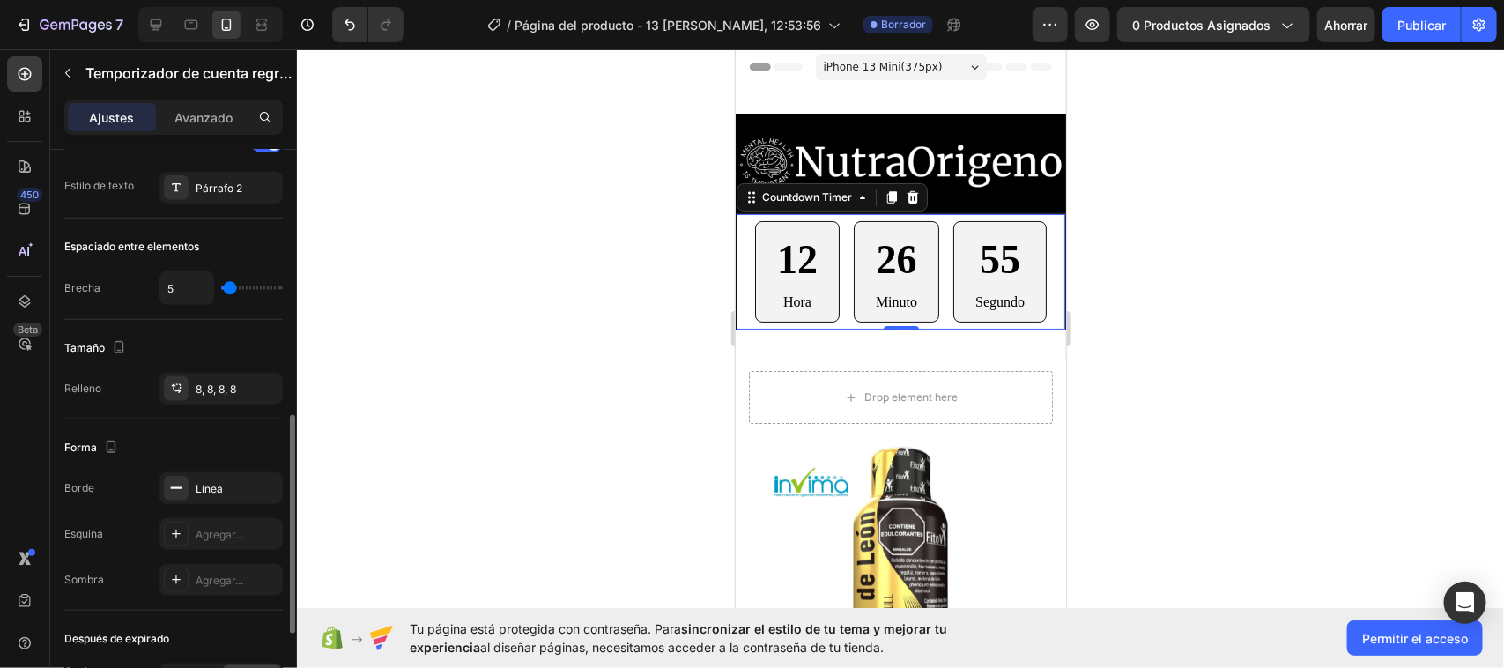
type input "2"
type input "0"
drag, startPoint x: 240, startPoint y: 293, endPoint x: 226, endPoint y: 291, distance: 14.2
type input "0"
click at [226, 290] on input "range" at bounding box center [252, 288] width 62 height 4
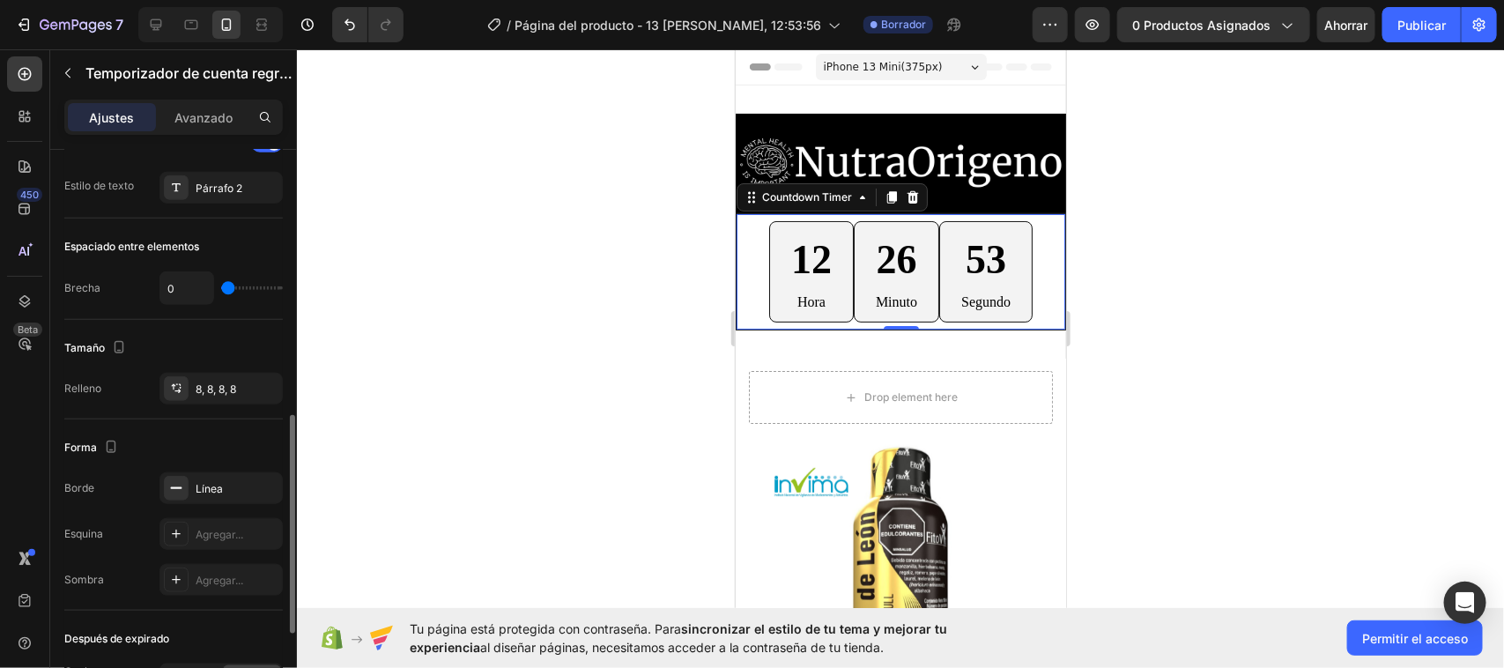
type input "2"
type input "5"
type input "13"
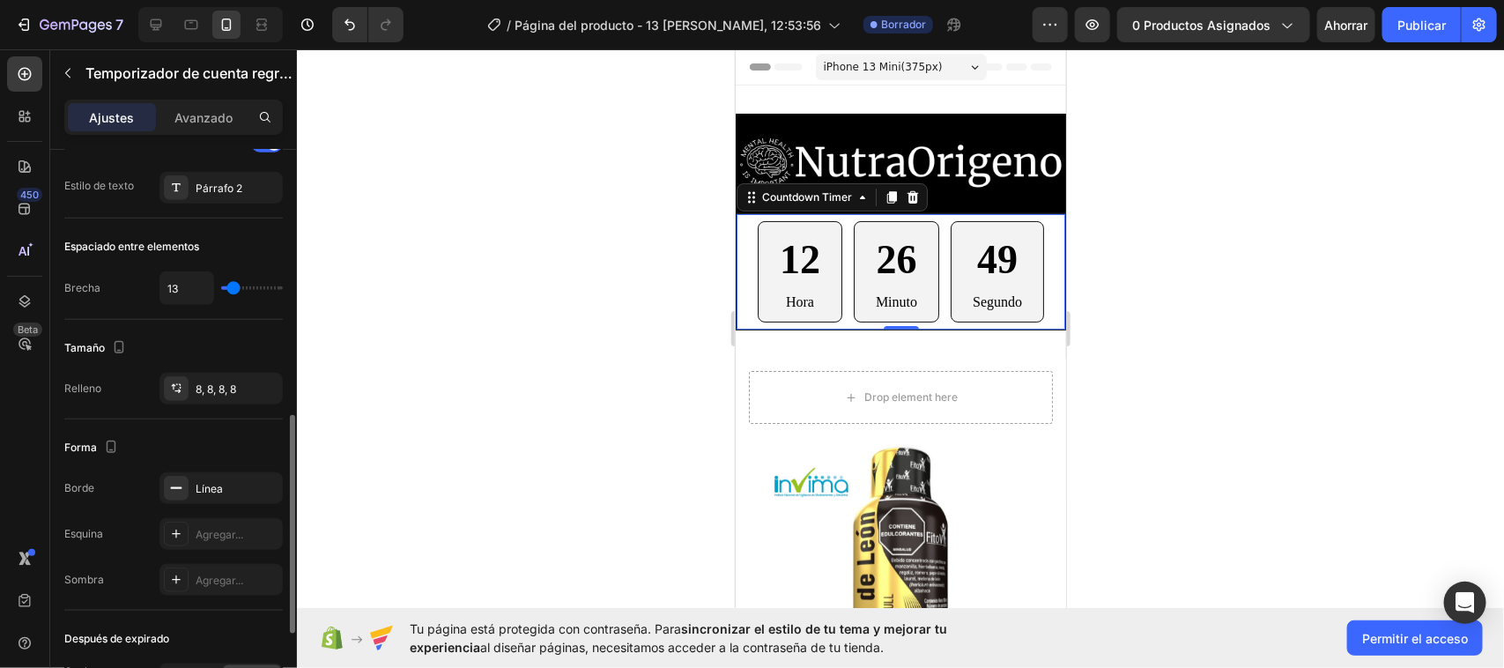
type input "13"
click at [233, 290] on input "range" at bounding box center [252, 288] width 62 height 4
click at [278, 262] on div "Espaciado entre elementos Brecha 13" at bounding box center [173, 269] width 219 height 101
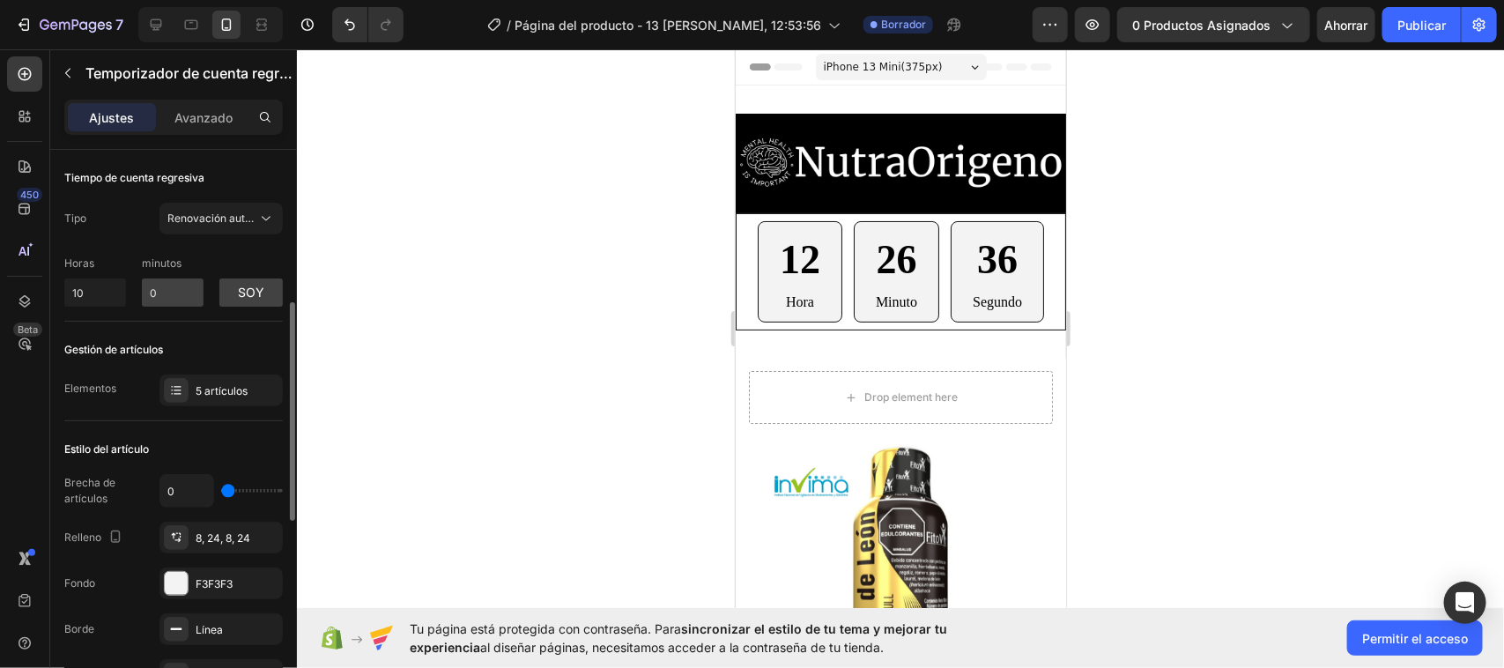
scroll to position [110, 0]
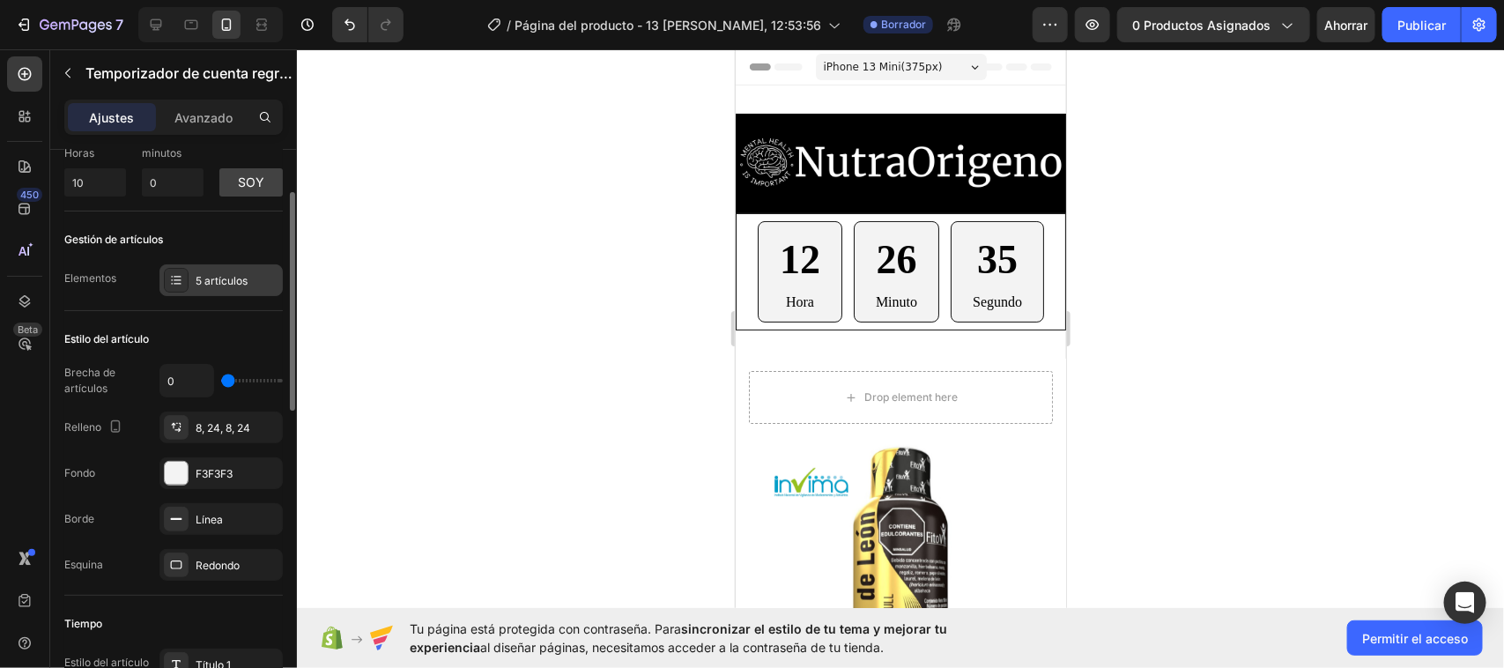
click at [212, 279] on font "5 artículos" at bounding box center [222, 280] width 52 height 13
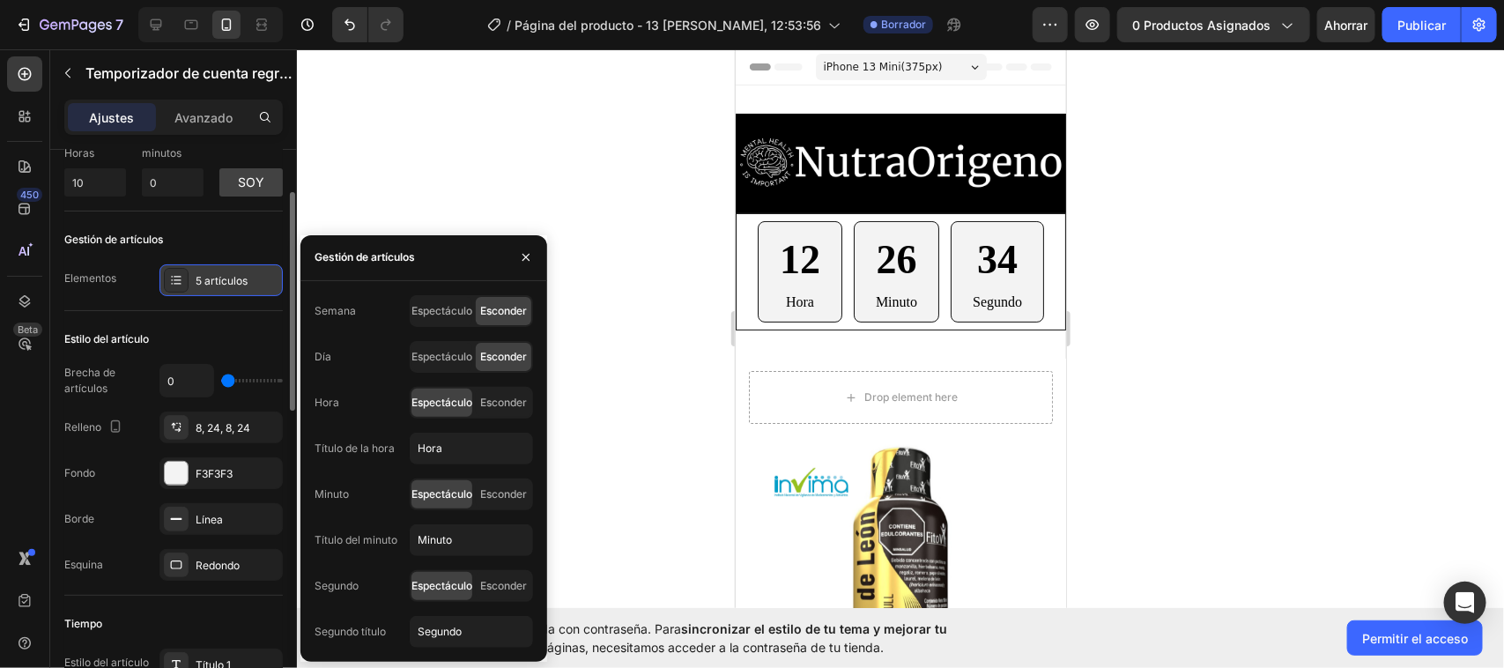
scroll to position [330, 0]
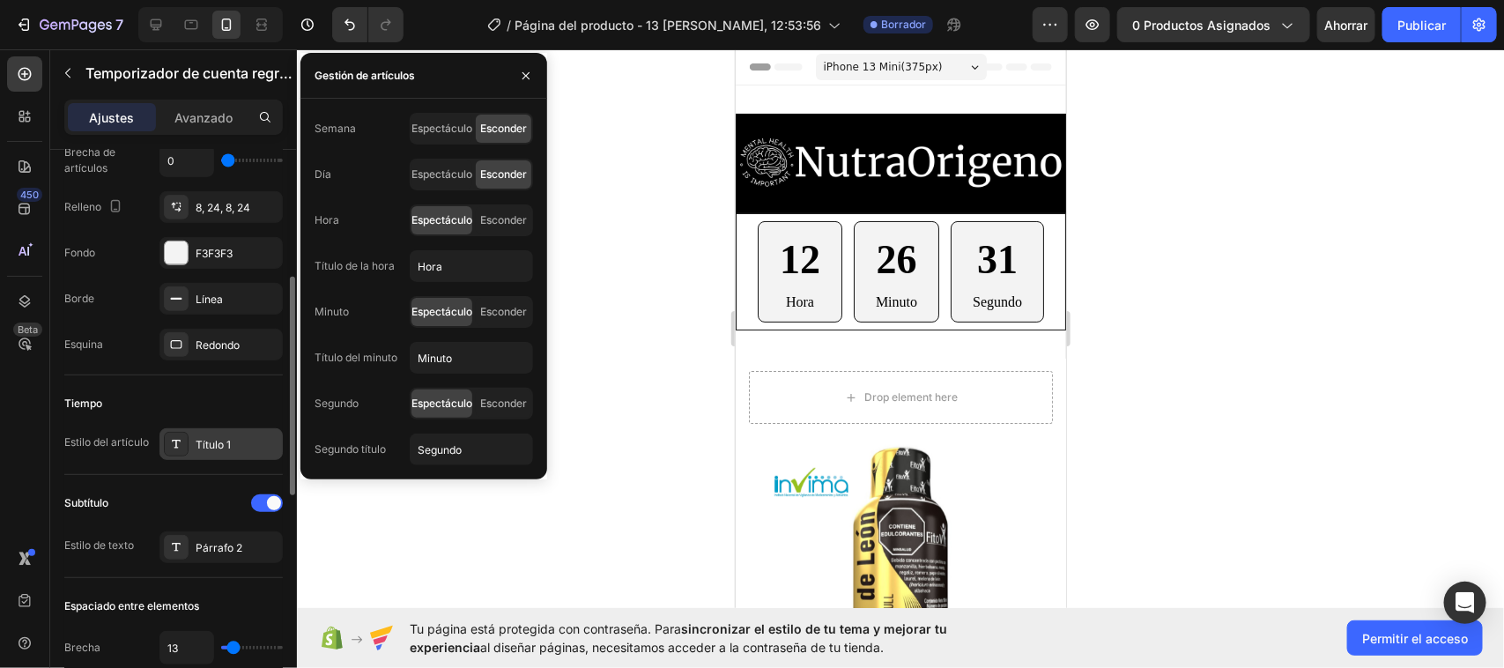
click at [232, 438] on div "Título 1" at bounding box center [237, 445] width 83 height 16
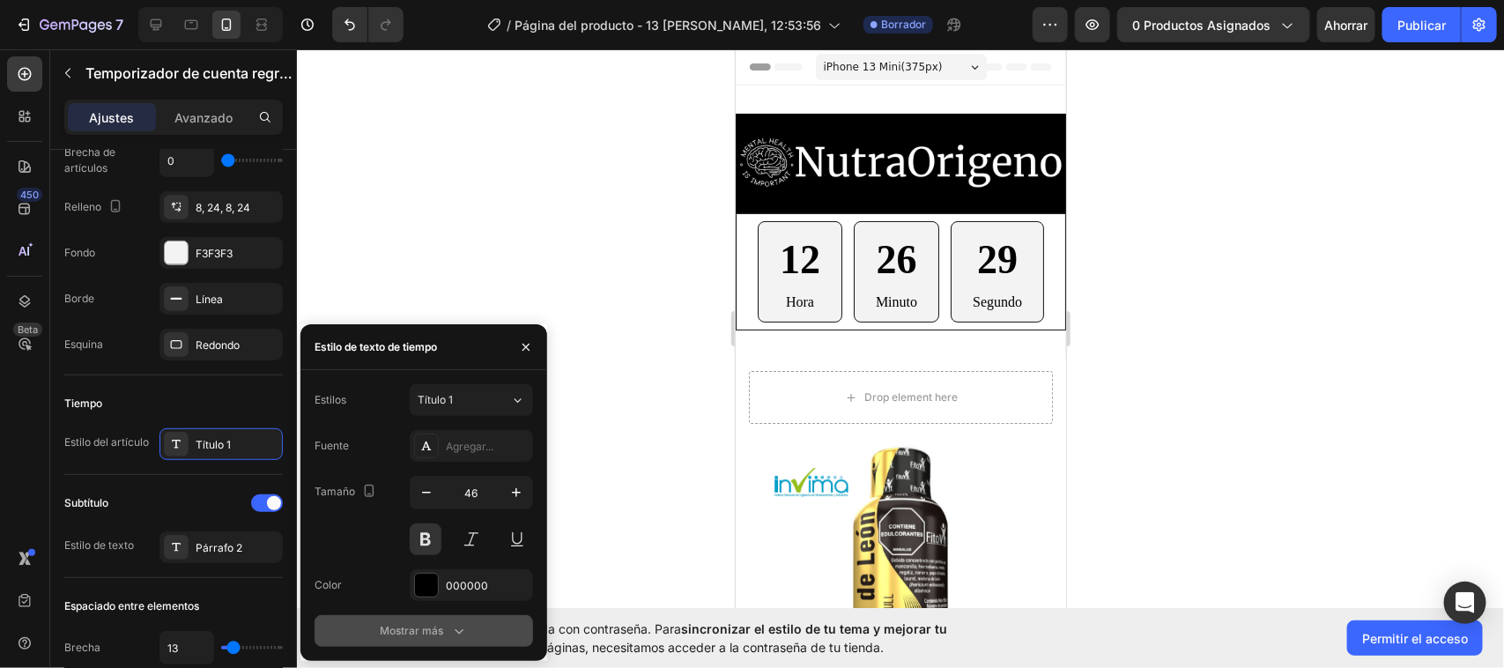
click at [460, 634] on icon "button" at bounding box center [459, 631] width 18 height 18
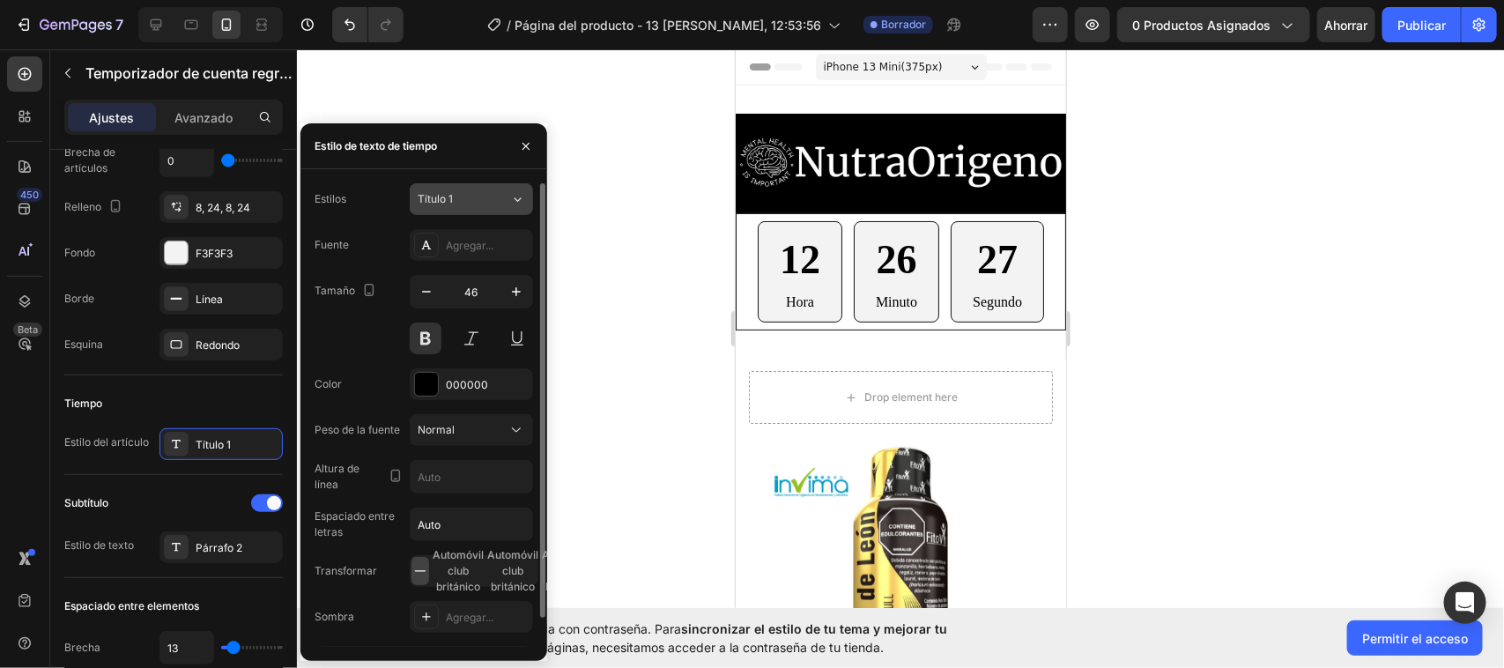
click at [503, 189] on button "Título 1" at bounding box center [471, 199] width 123 height 32
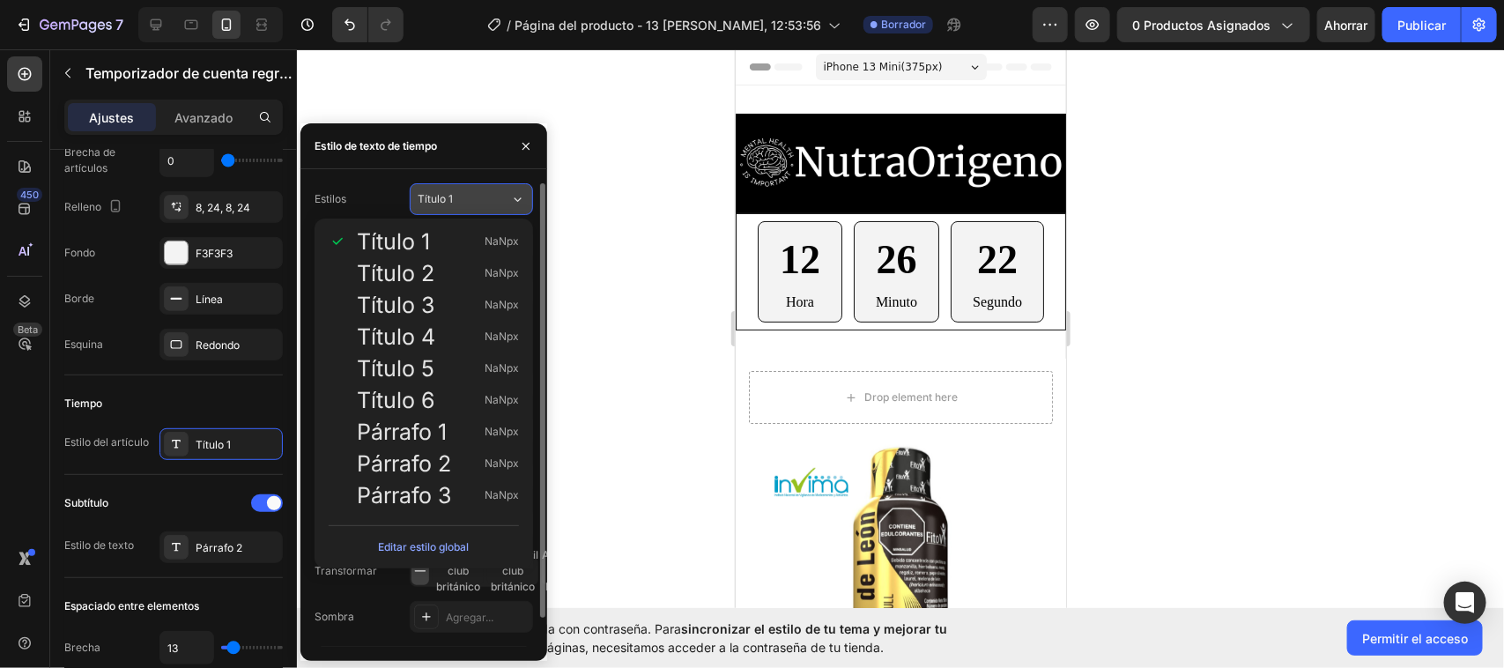
click at [520, 191] on icon at bounding box center [517, 199] width 15 height 18
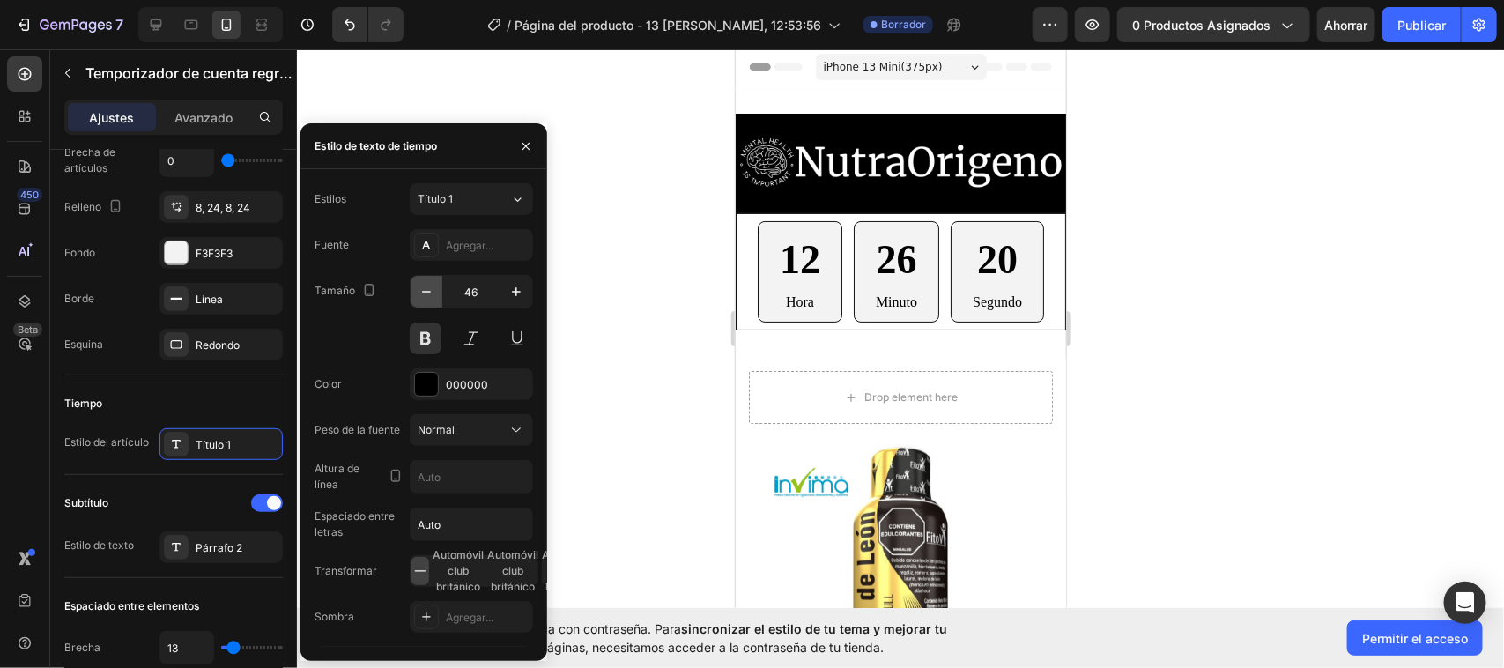
click at [425, 292] on icon "button" at bounding box center [426, 292] width 9 height 2
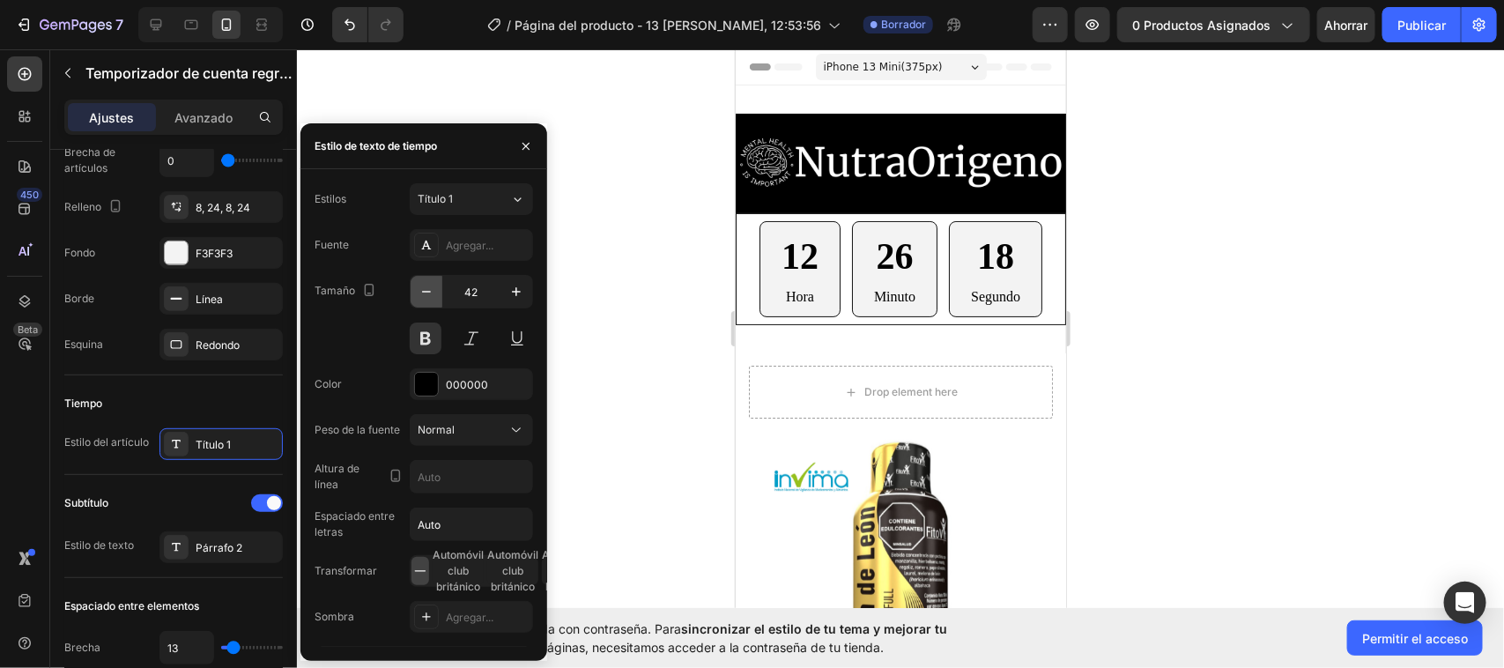
click at [425, 292] on icon "button" at bounding box center [426, 292] width 9 height 2
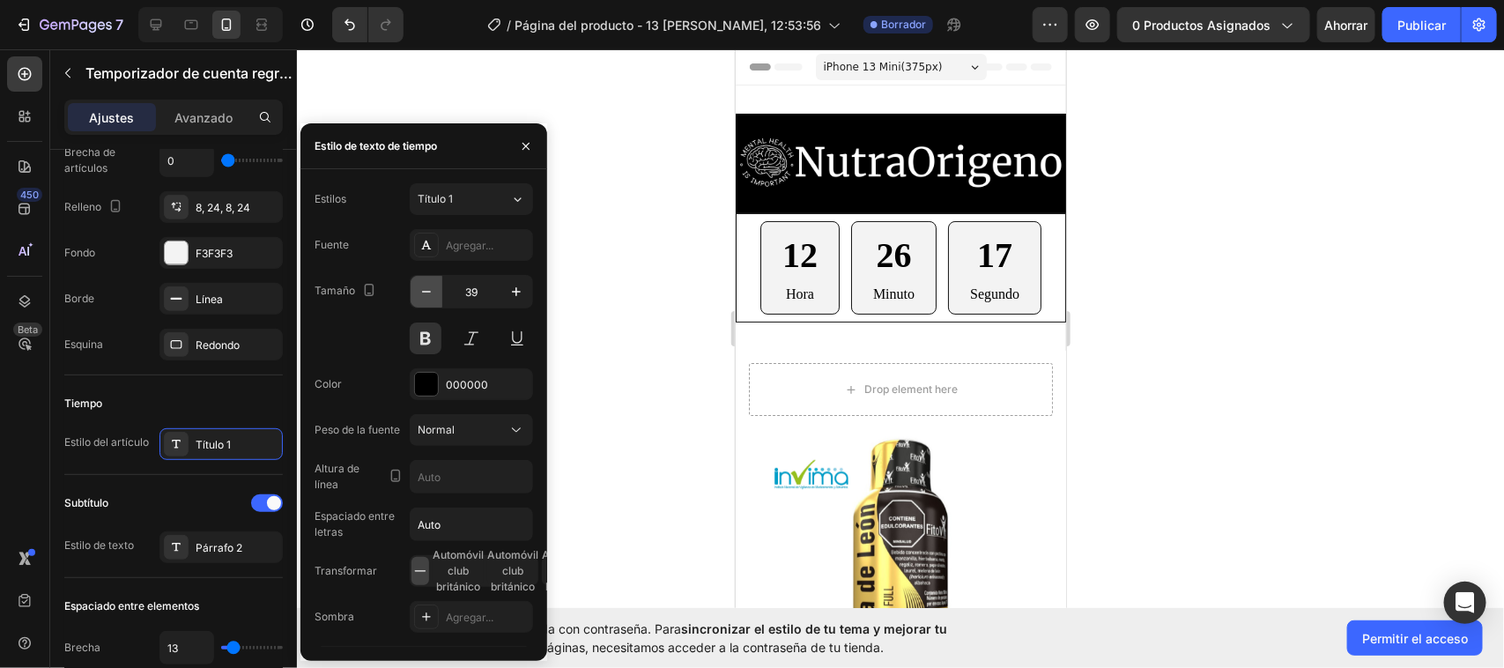
click at [425, 292] on icon "button" at bounding box center [426, 292] width 9 height 2
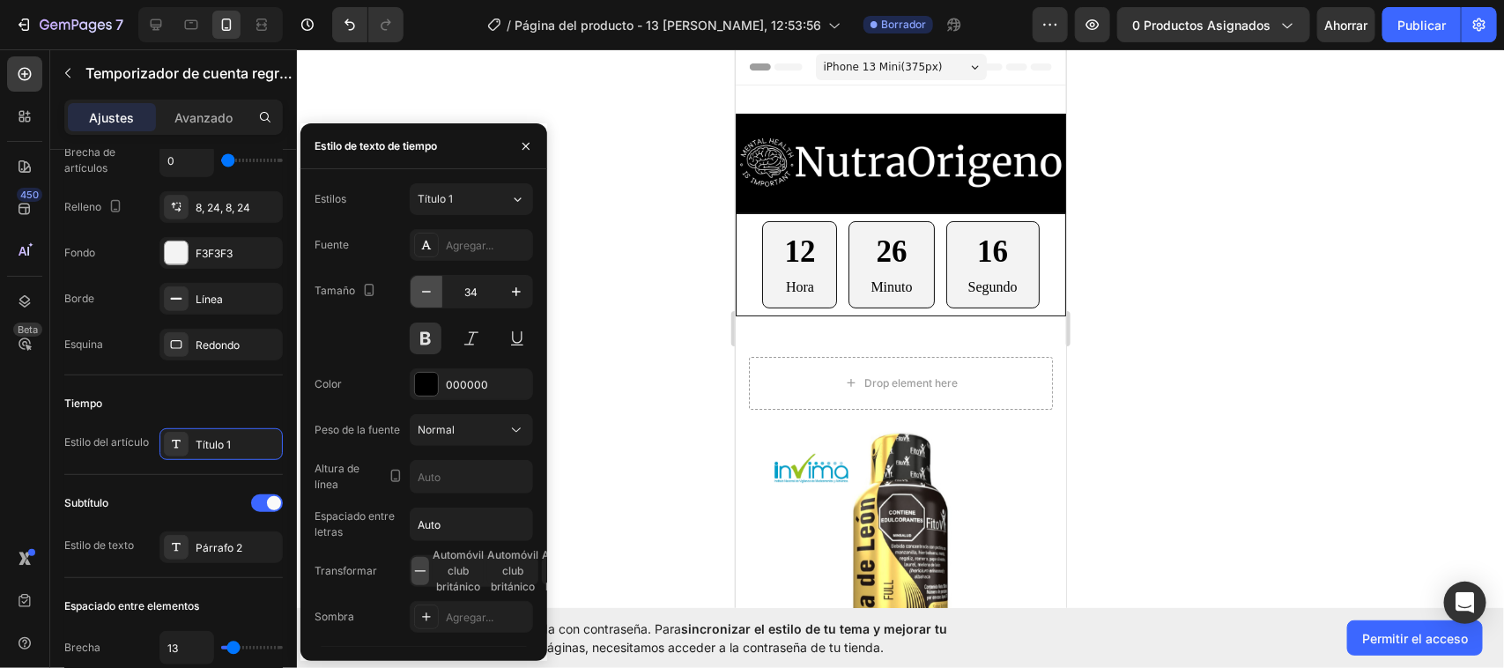
click at [425, 292] on icon "button" at bounding box center [426, 292] width 9 height 2
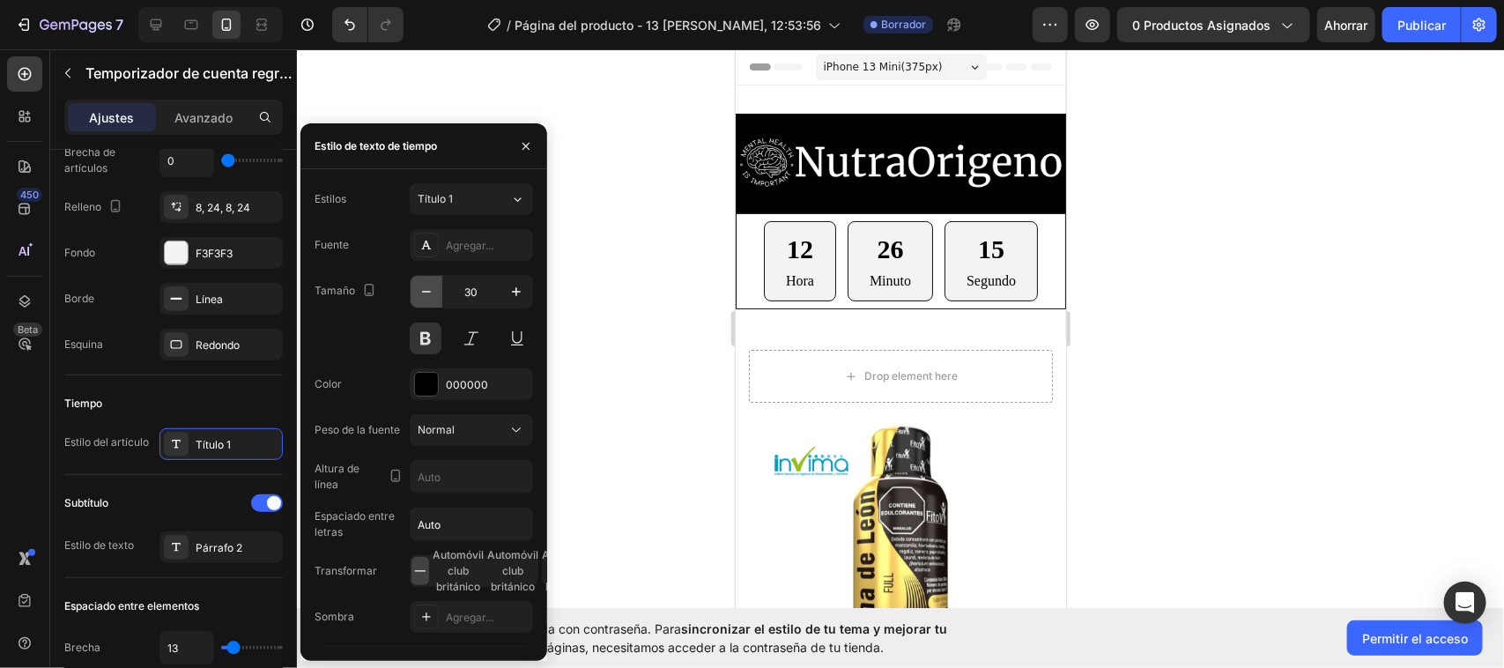
click at [425, 292] on icon "button" at bounding box center [426, 292] width 9 height 2
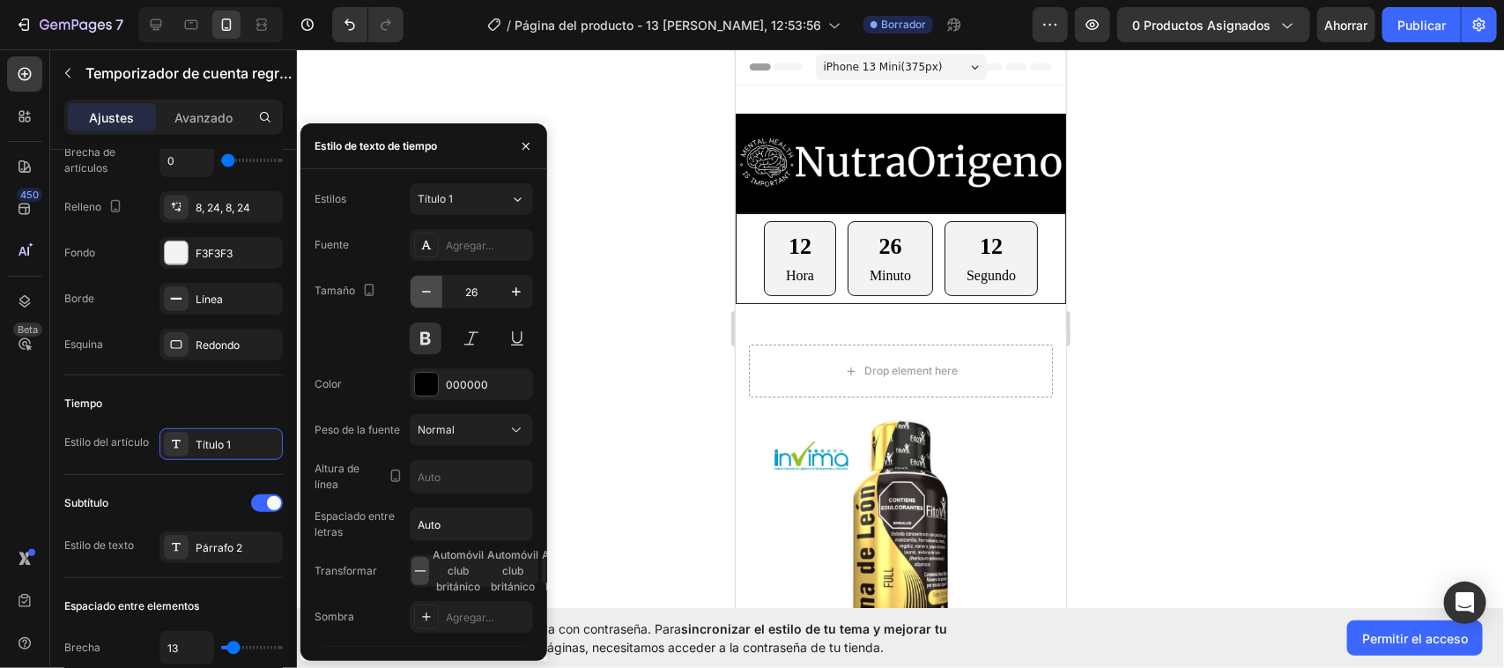
click at [425, 292] on icon "button" at bounding box center [426, 292] width 9 height 2
click at [516, 288] on icon "button" at bounding box center [516, 291] width 9 height 9
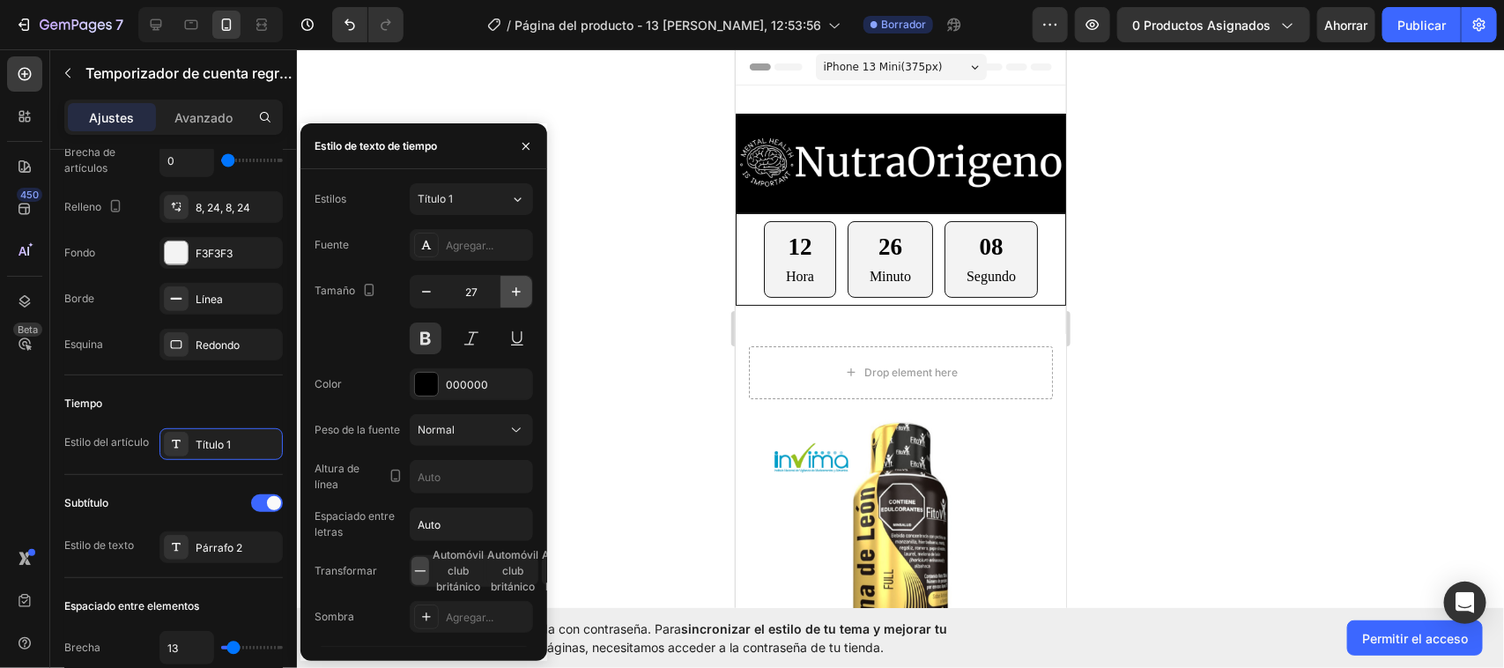
click at [516, 288] on icon "button" at bounding box center [516, 291] width 9 height 9
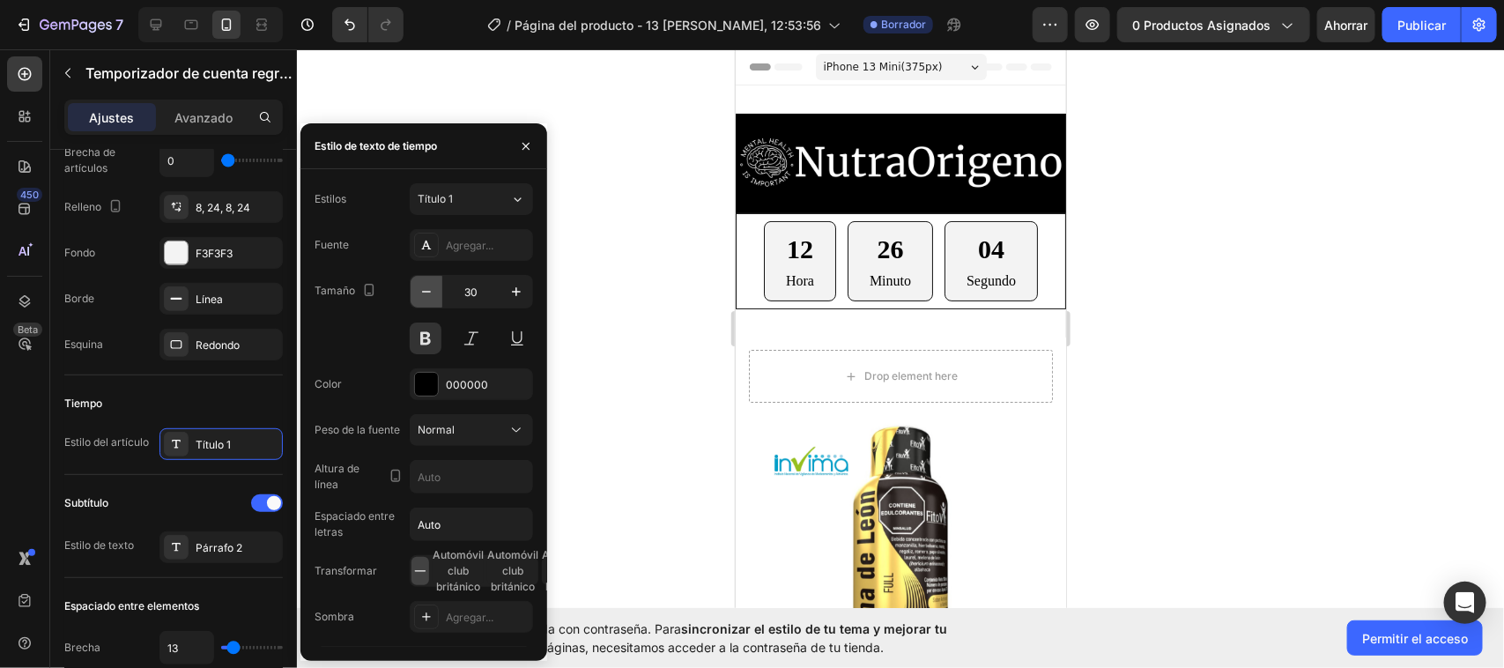
click at [420, 295] on icon "button" at bounding box center [427, 292] width 18 height 18
click at [420, 293] on icon "button" at bounding box center [427, 292] width 18 height 18
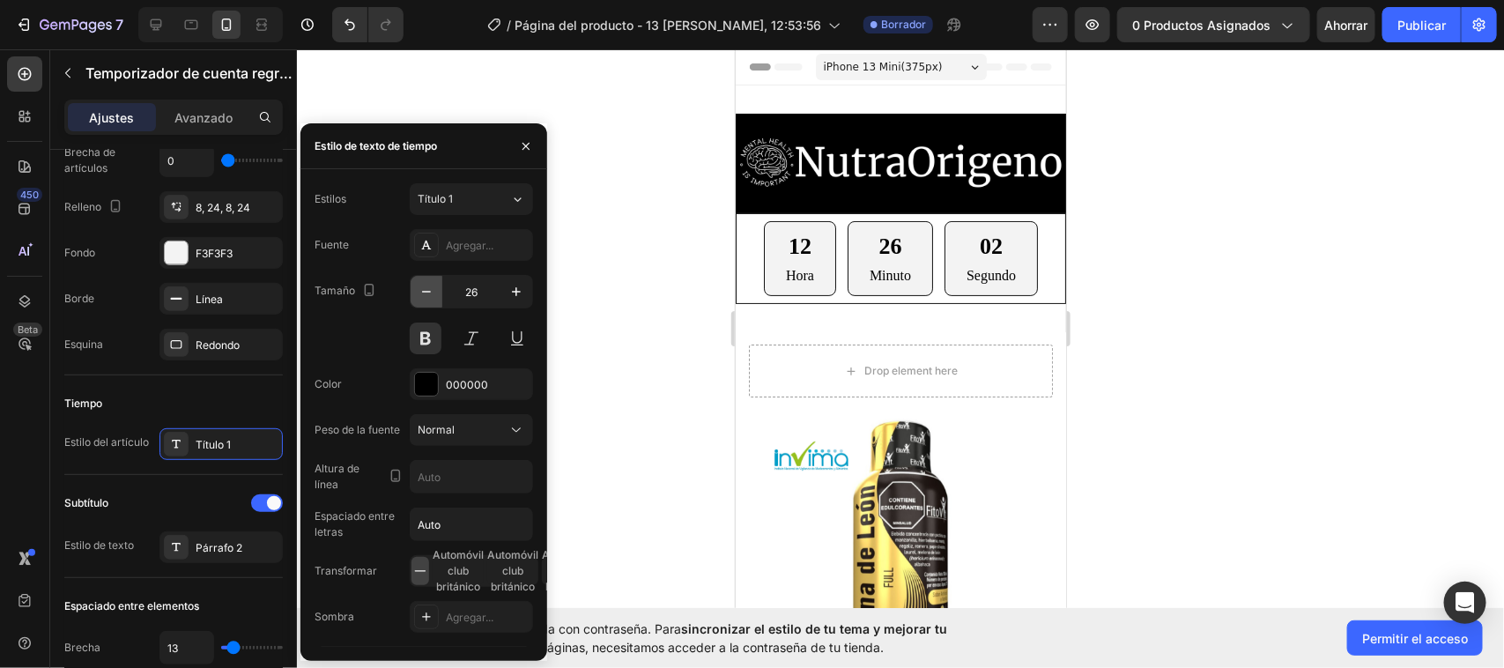
click at [420, 293] on icon "button" at bounding box center [427, 292] width 18 height 18
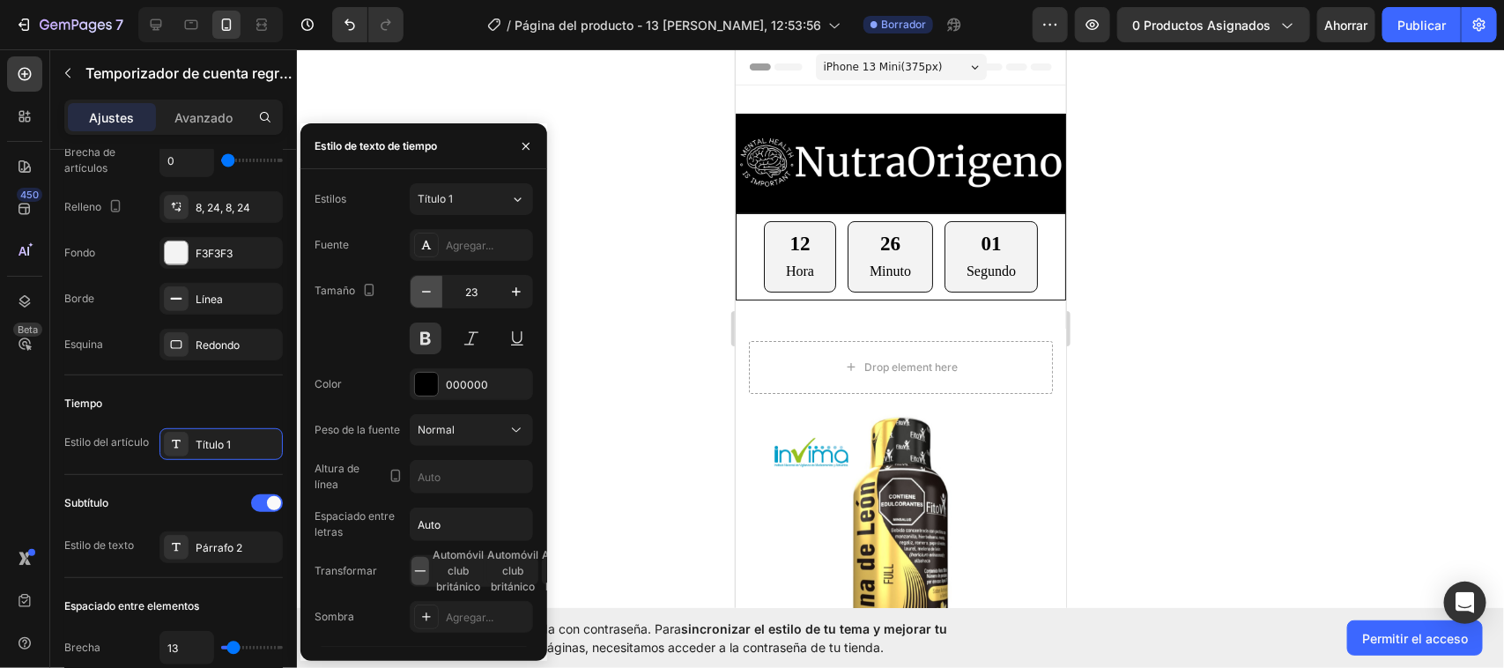
click at [420, 293] on icon "button" at bounding box center [427, 292] width 18 height 18
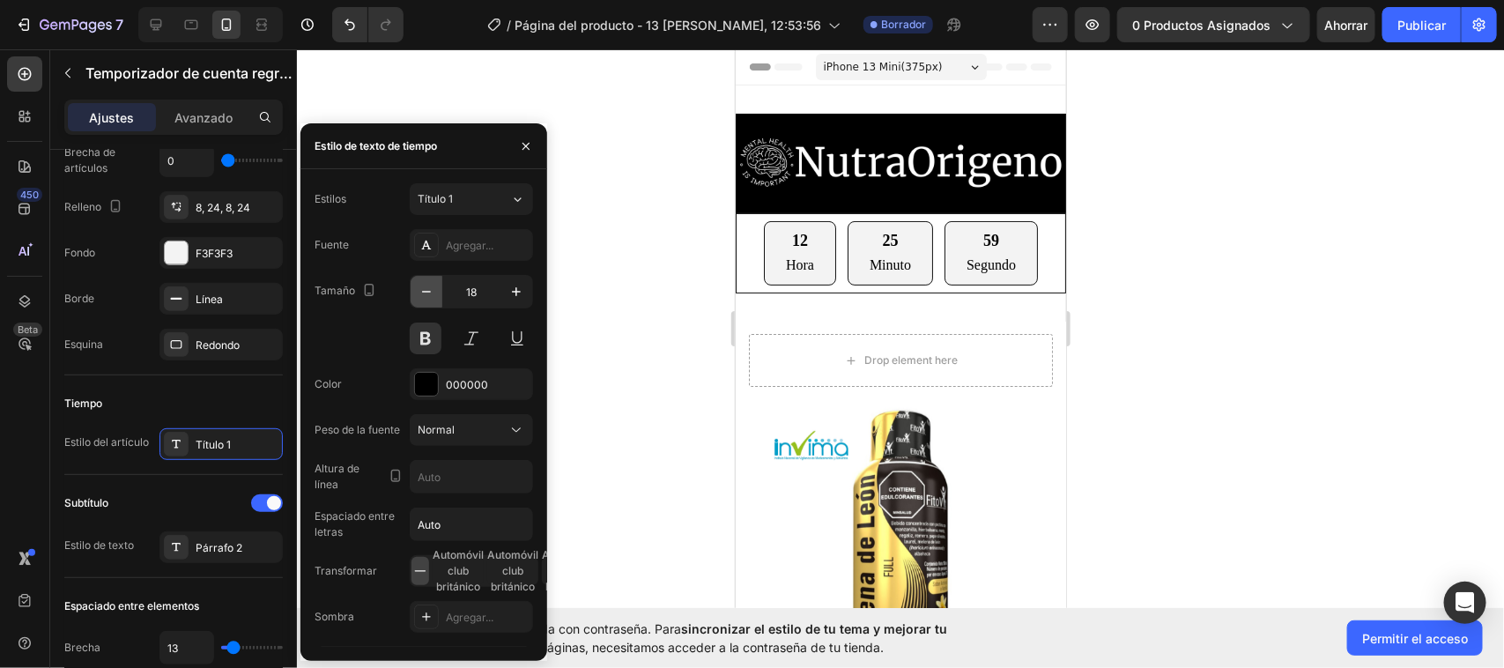
click at [420, 293] on icon "button" at bounding box center [427, 292] width 18 height 18
click at [524, 292] on icon "button" at bounding box center [517, 292] width 18 height 18
click at [520, 292] on icon "button" at bounding box center [516, 291] width 9 height 9
type input "20"
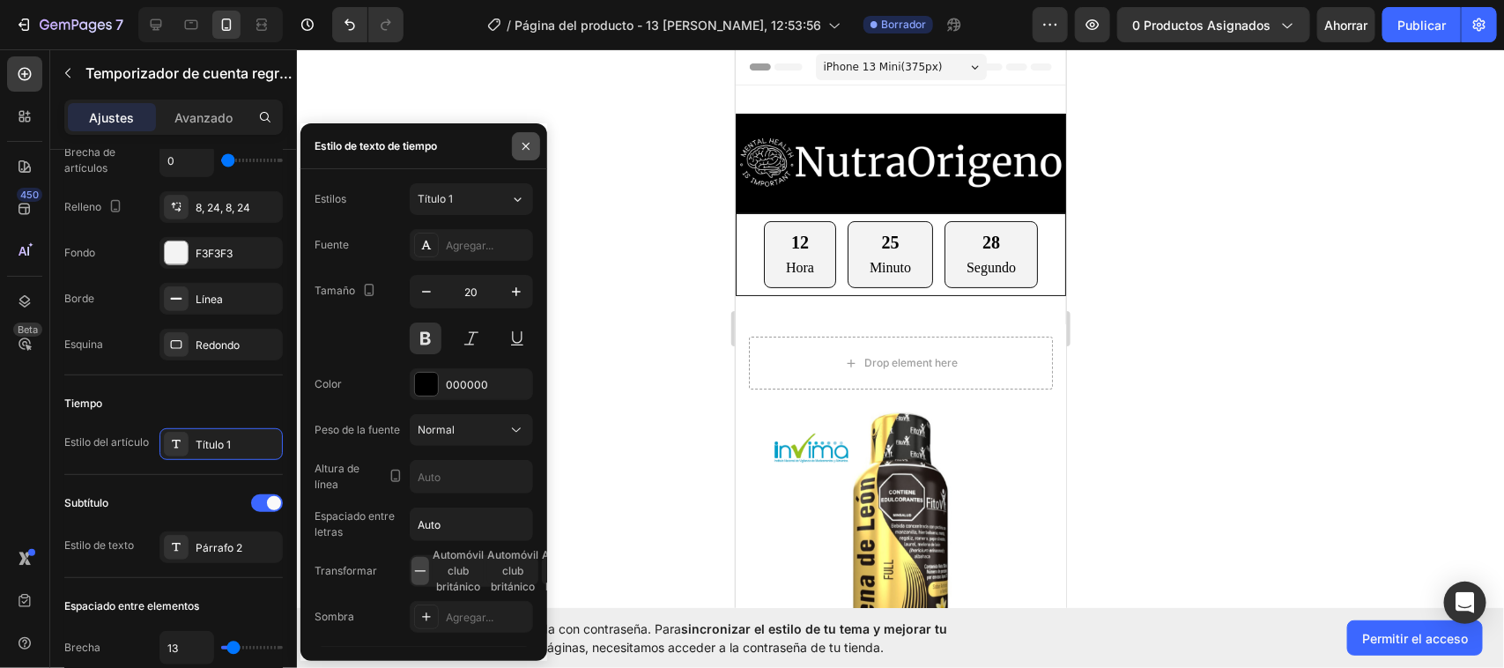
click at [515, 141] on button "button" at bounding box center [526, 146] width 28 height 28
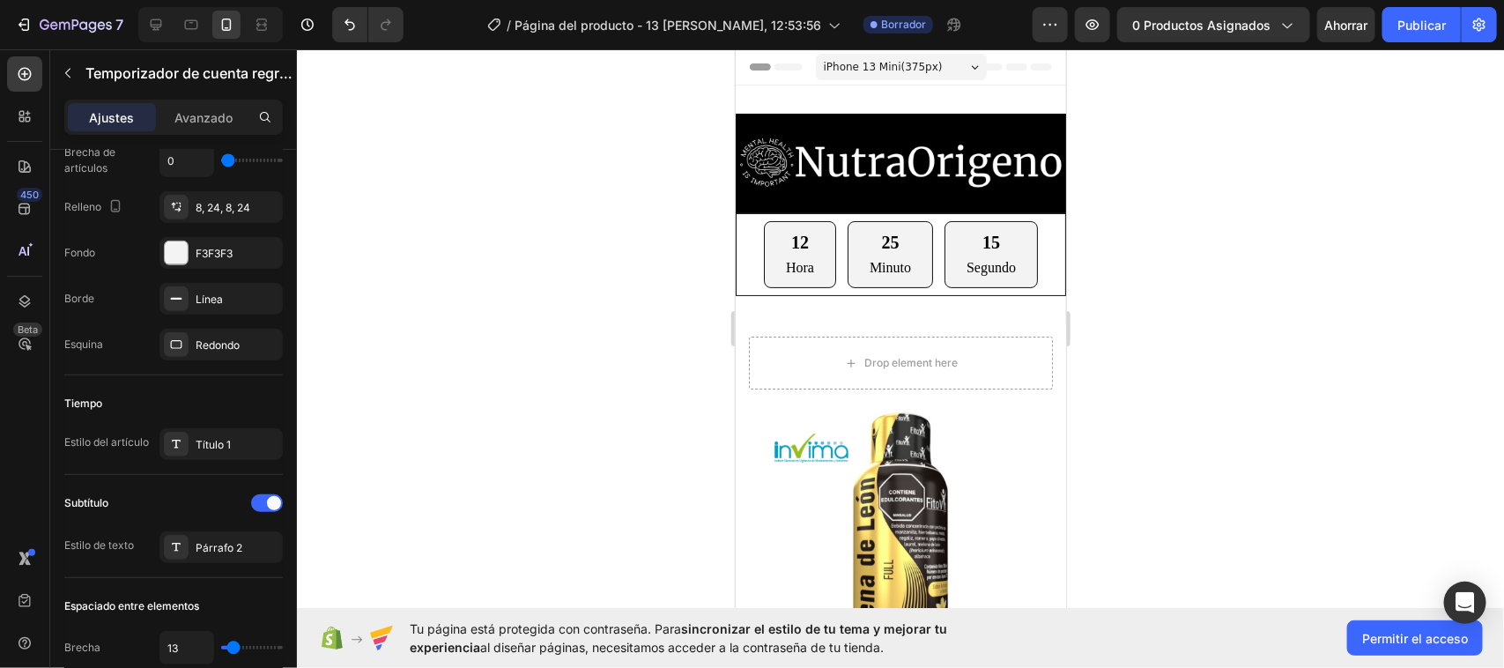
click at [745, 229] on div "12 Hora 25 Minuto 15 Segundo" at bounding box center [900, 254] width 315 height 68
click at [835, 225] on div "12 Hora 25 Minuto 13 Segundo" at bounding box center [900, 254] width 274 height 68
click at [188, 256] on div "F3F3F3" at bounding box center [220, 253] width 123 height 32
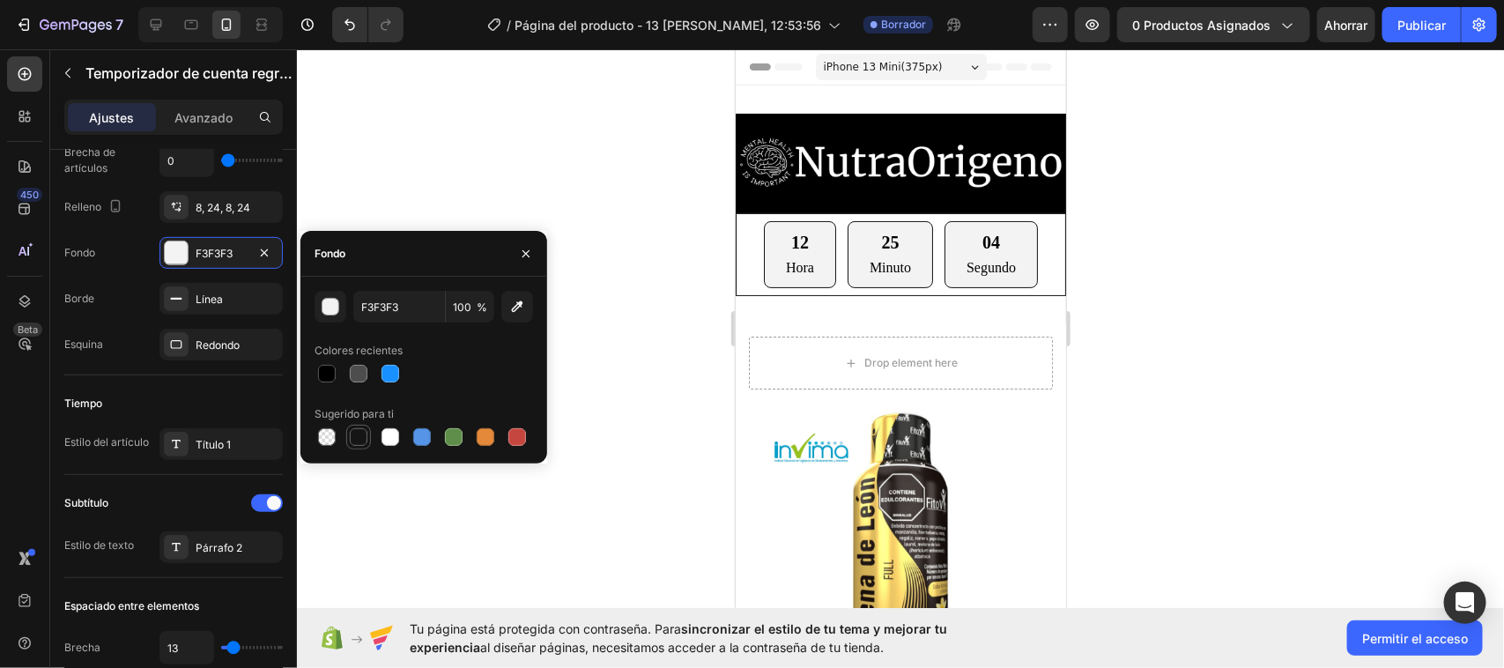
click at [359, 430] on div at bounding box center [359, 437] width 18 height 18
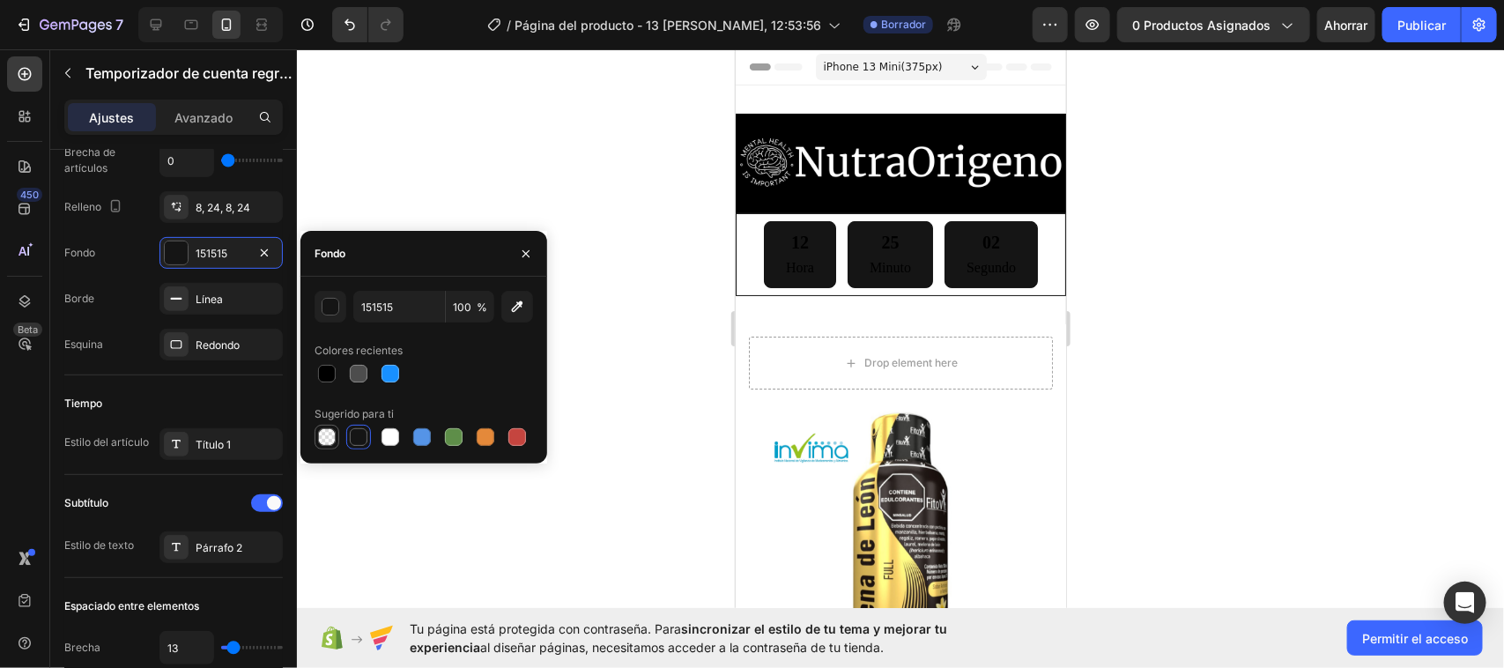
click at [329, 439] on div at bounding box center [327, 437] width 18 height 18
type input "000000"
type input "0"
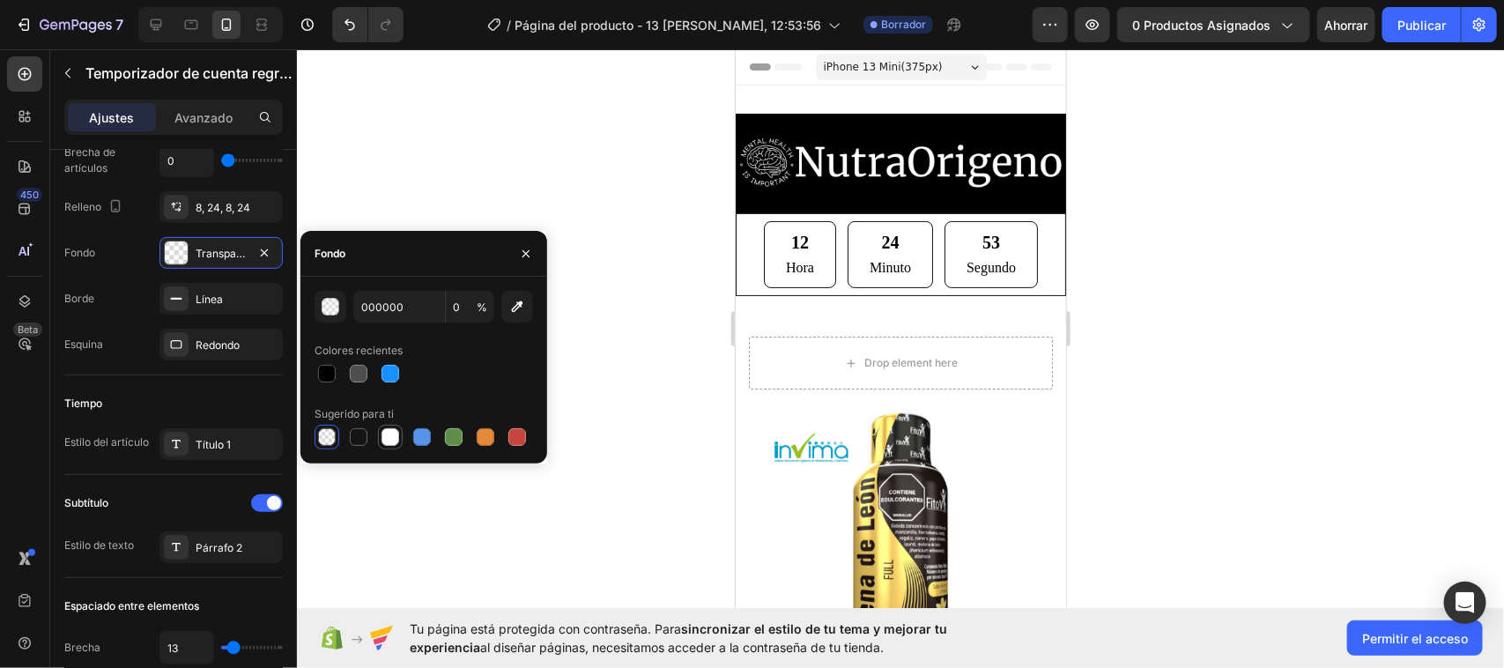
click at [383, 439] on div at bounding box center [391, 437] width 18 height 18
type input "FFFFFF"
type input "100"
click at [352, 433] on div at bounding box center [359, 437] width 18 height 18
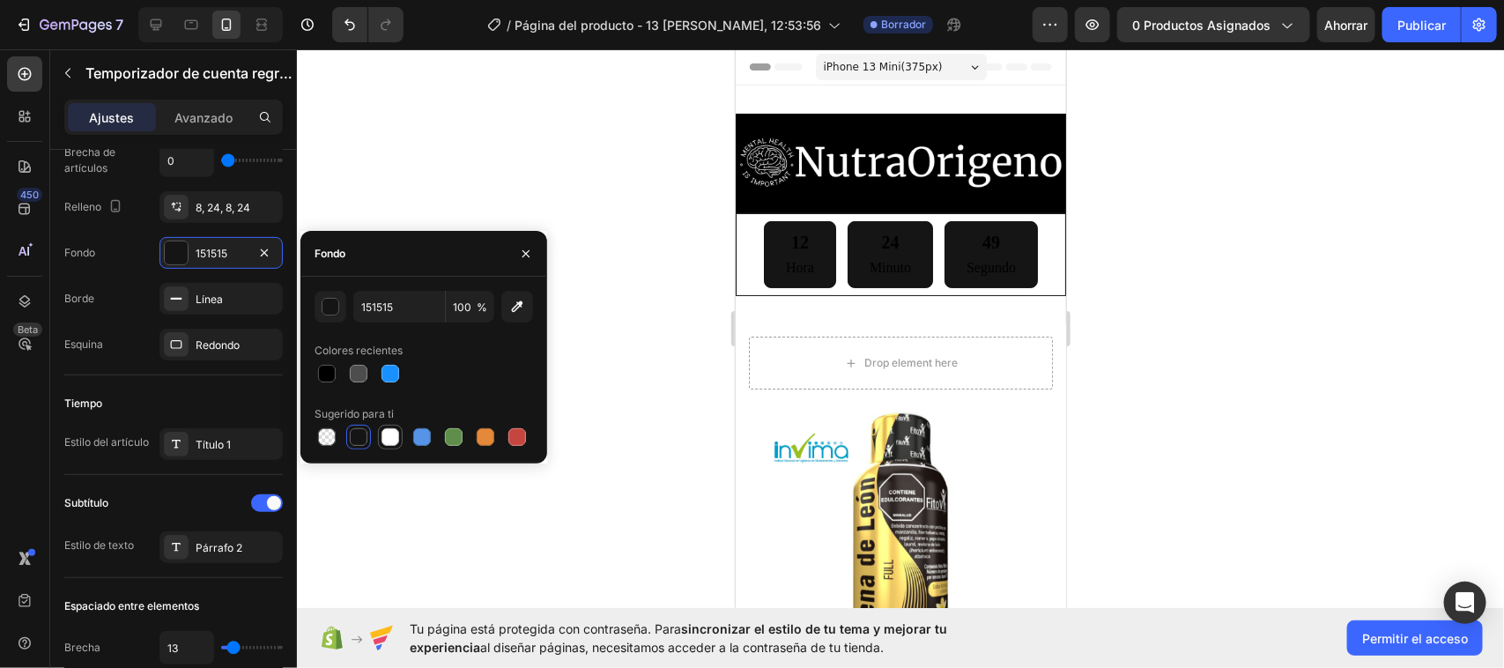
click at [382, 438] on div at bounding box center [391, 437] width 18 height 18
type input "FFFFFF"
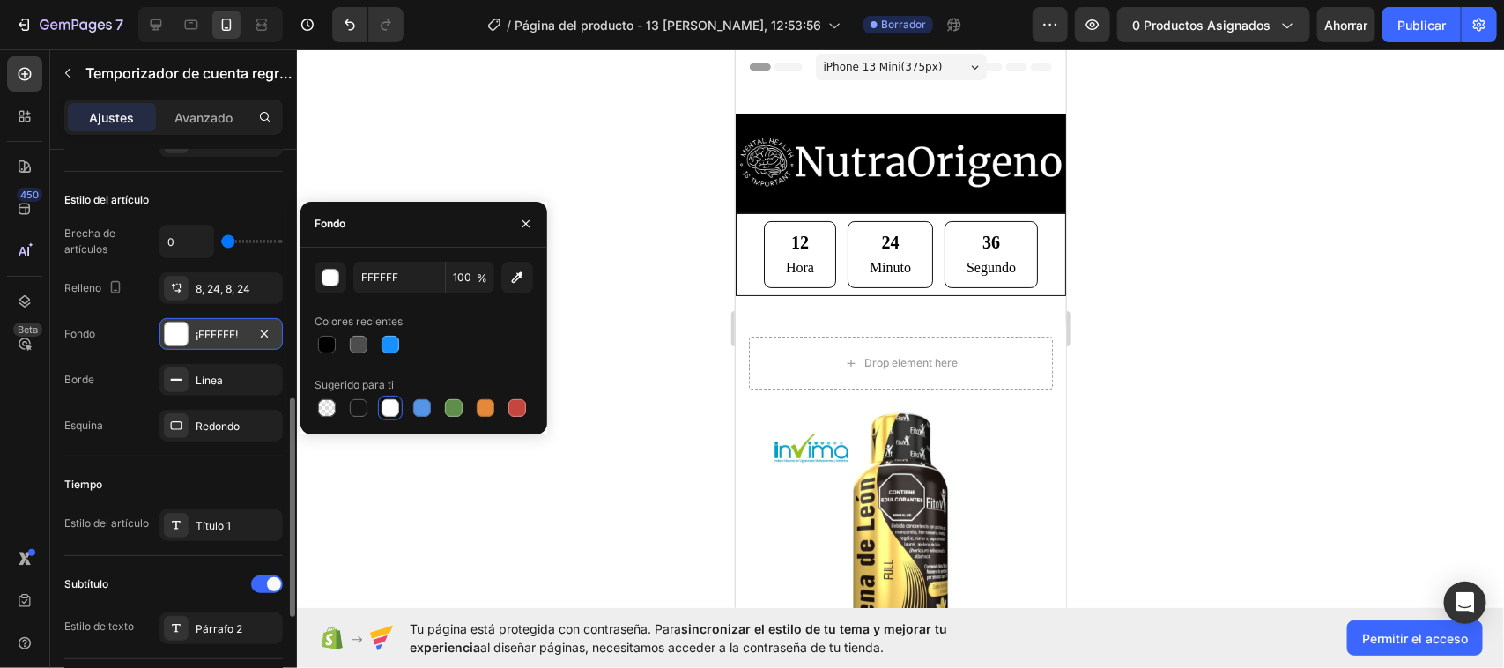
scroll to position [359, 0]
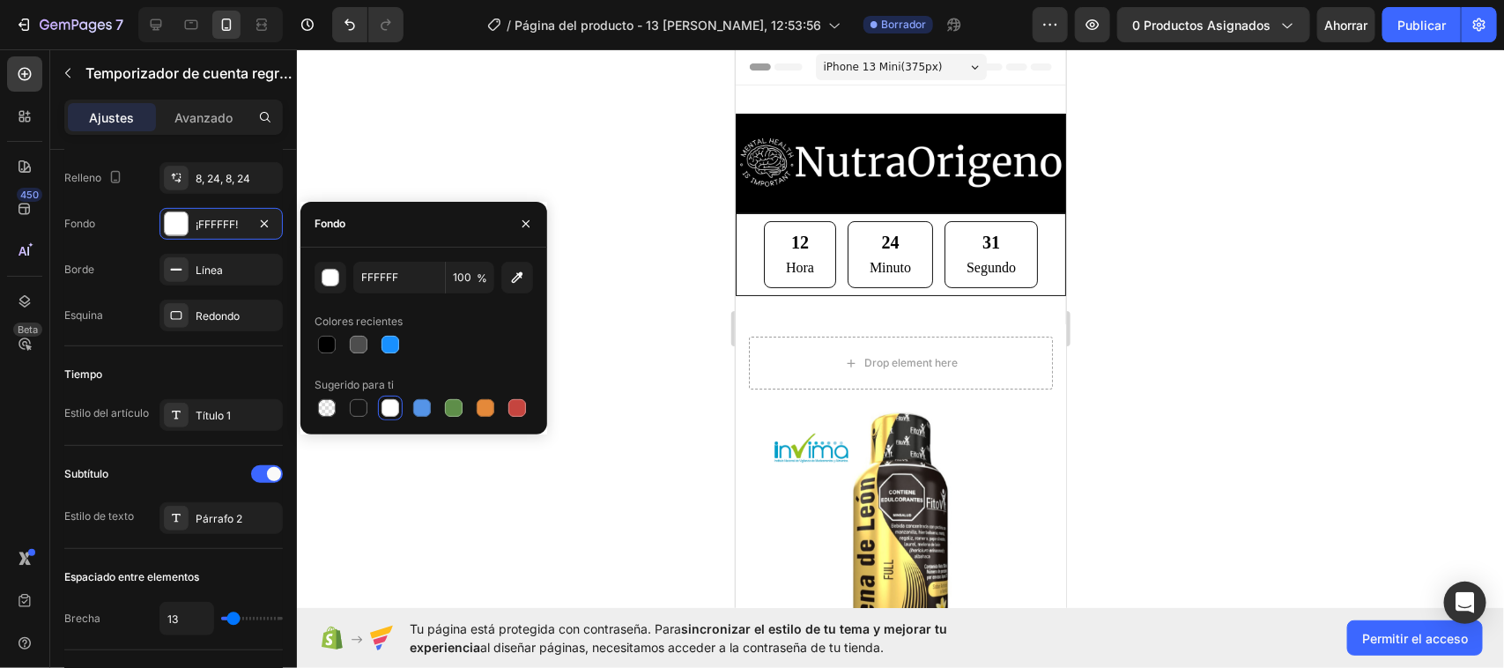
click at [828, 275] on div "12 Hora 24 Minuto 31 Segundo" at bounding box center [900, 254] width 274 height 68
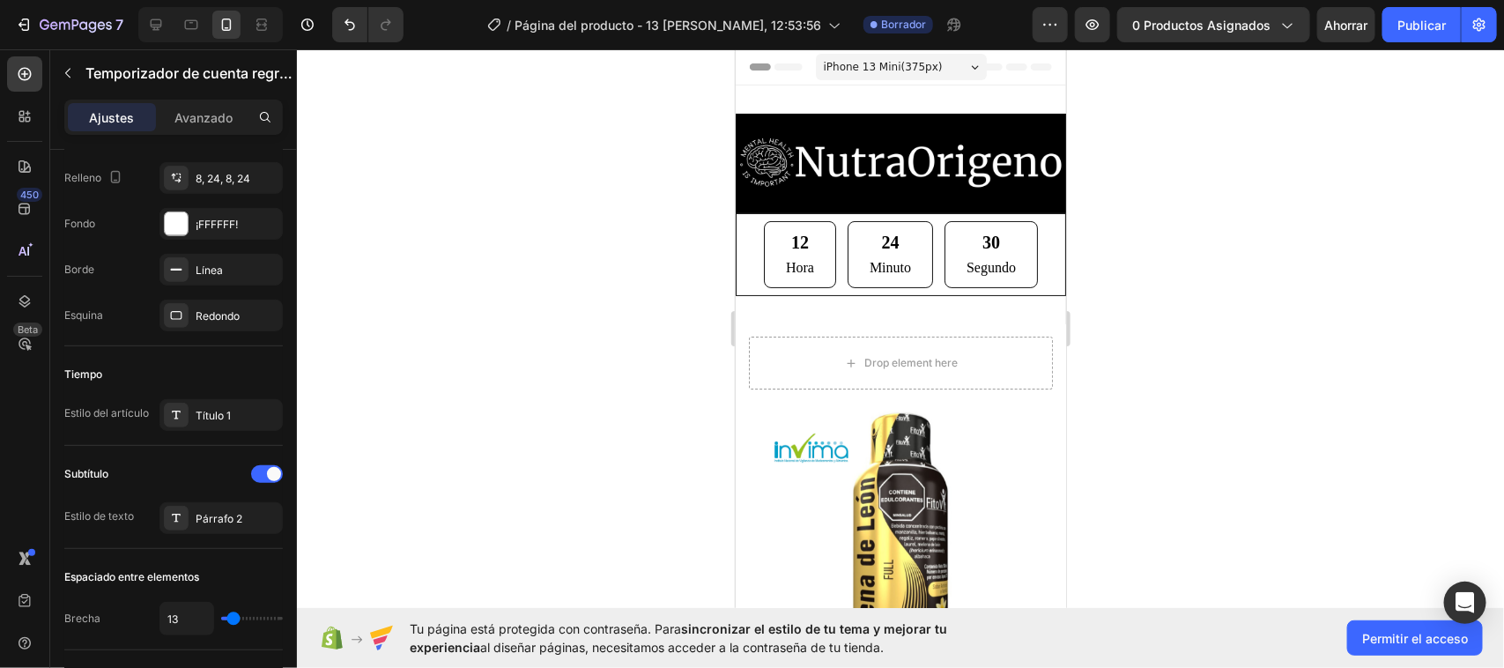
click at [828, 275] on div "12 Hora 24 Minuto 30 Segundo" at bounding box center [900, 254] width 274 height 68
click at [204, 125] on p "Avanzado" at bounding box center [203, 117] width 58 height 19
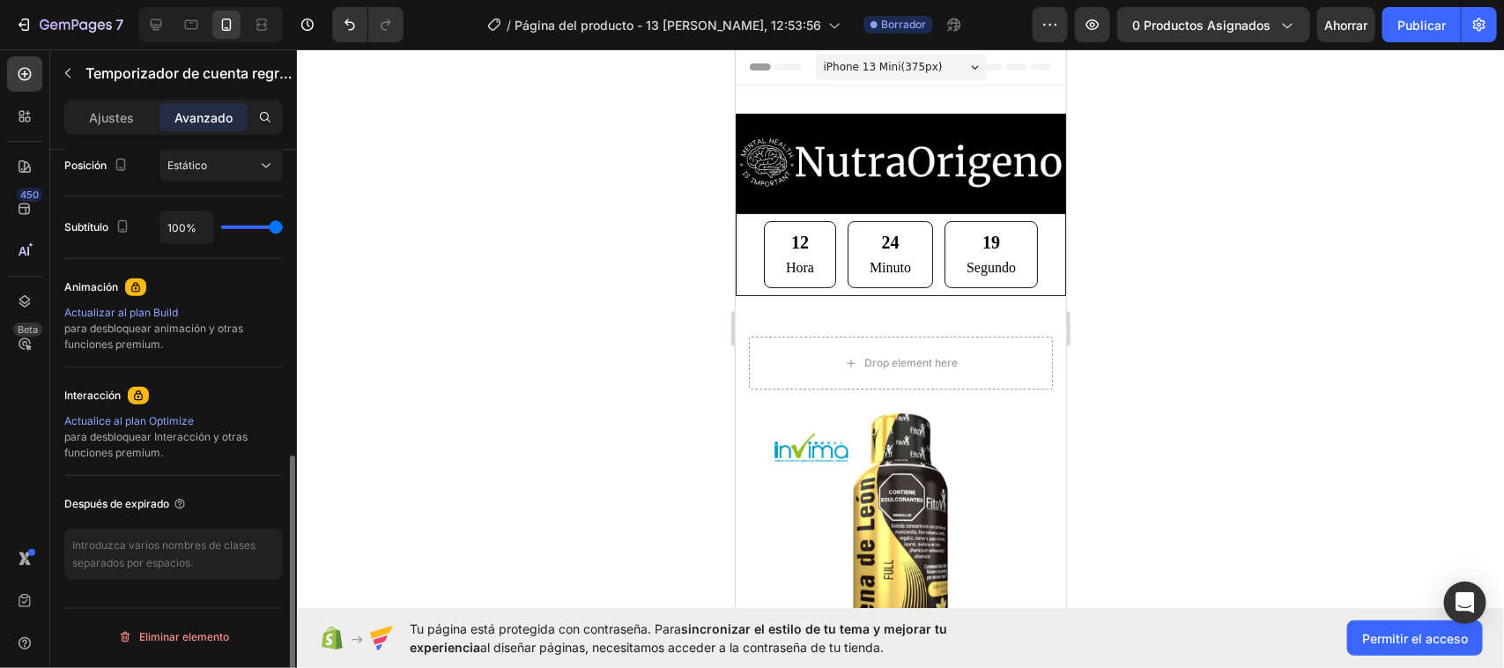
scroll to position [0, 0]
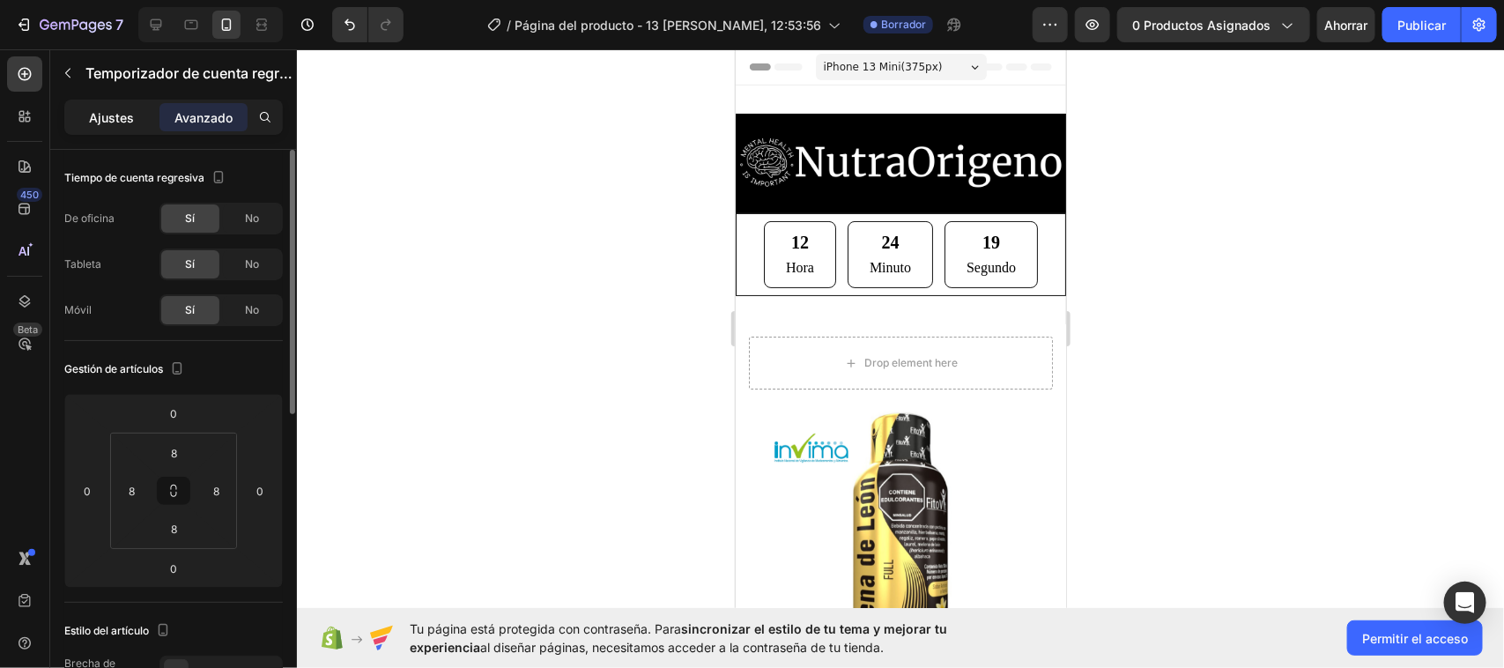
click at [120, 113] on font "Ajustes" at bounding box center [112, 117] width 45 height 15
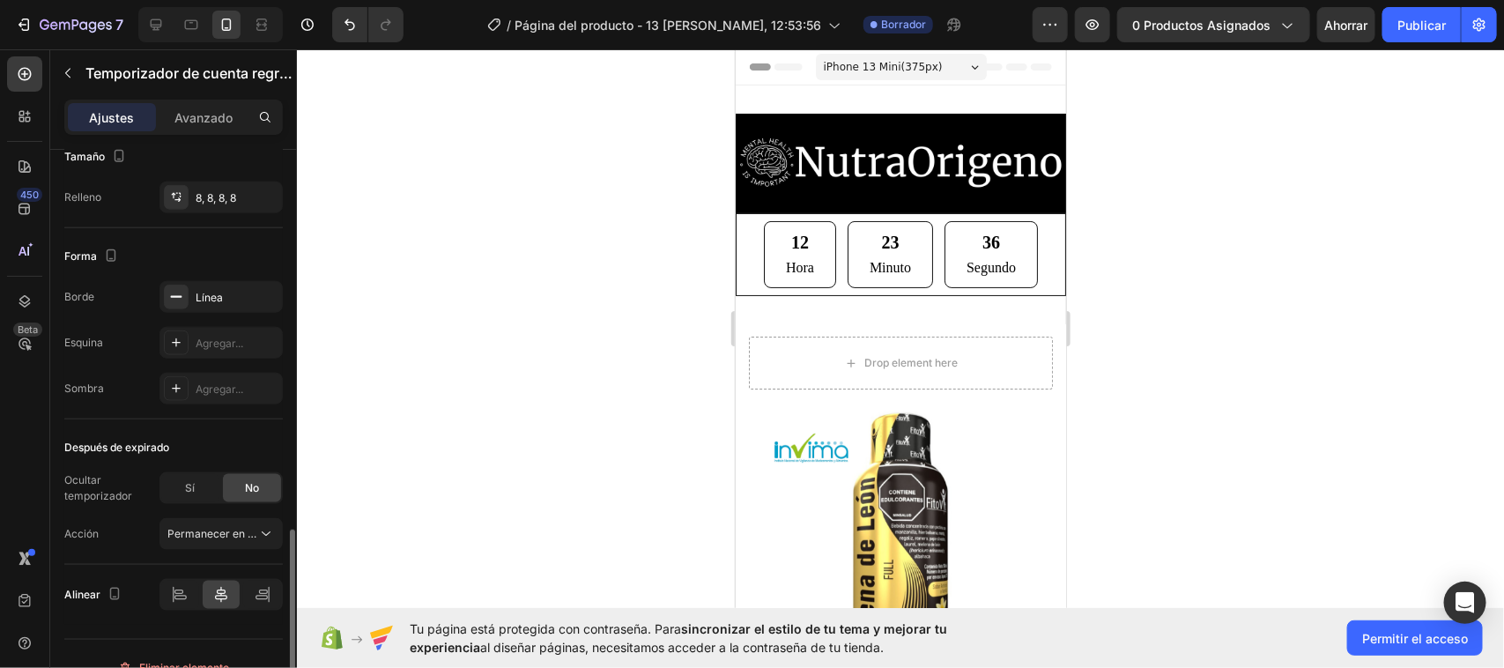
scroll to position [910, 0]
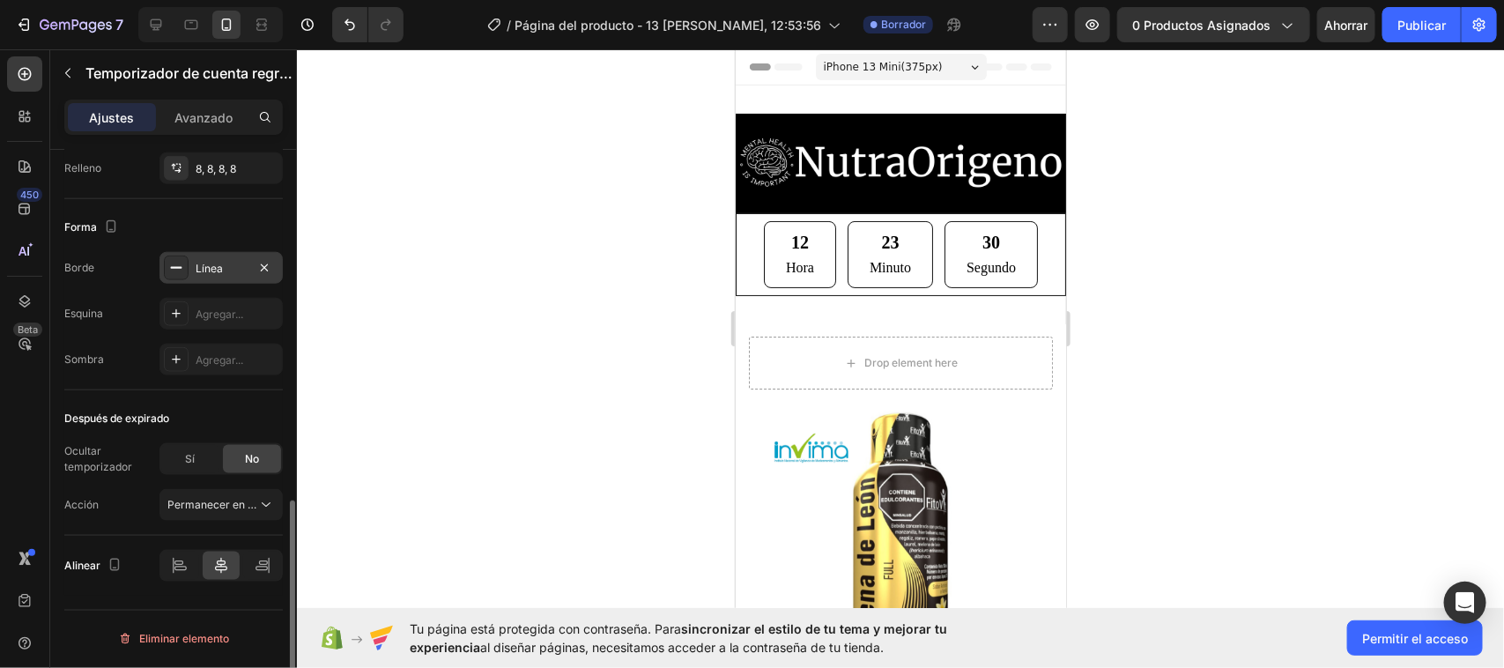
click at [204, 275] on font "Línea" at bounding box center [209, 268] width 27 height 13
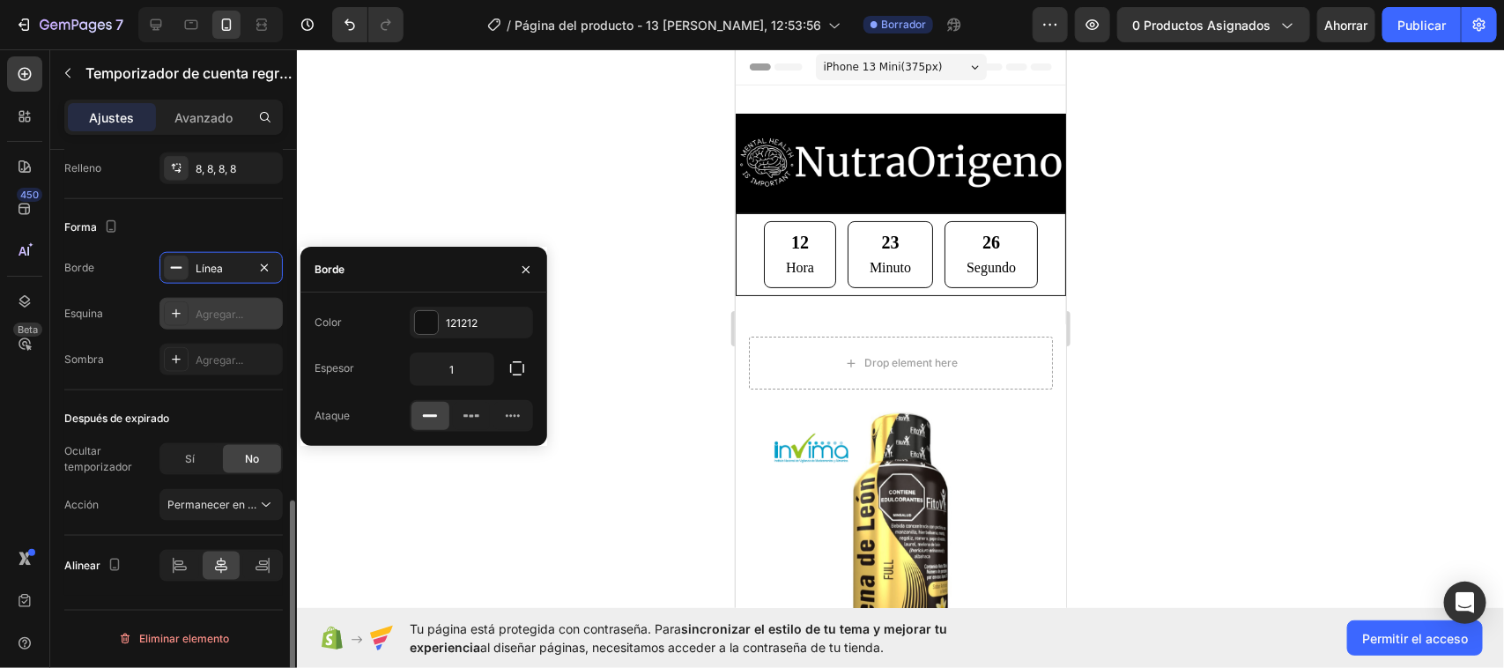
click at [204, 311] on font "Agregar..." at bounding box center [220, 313] width 48 height 13
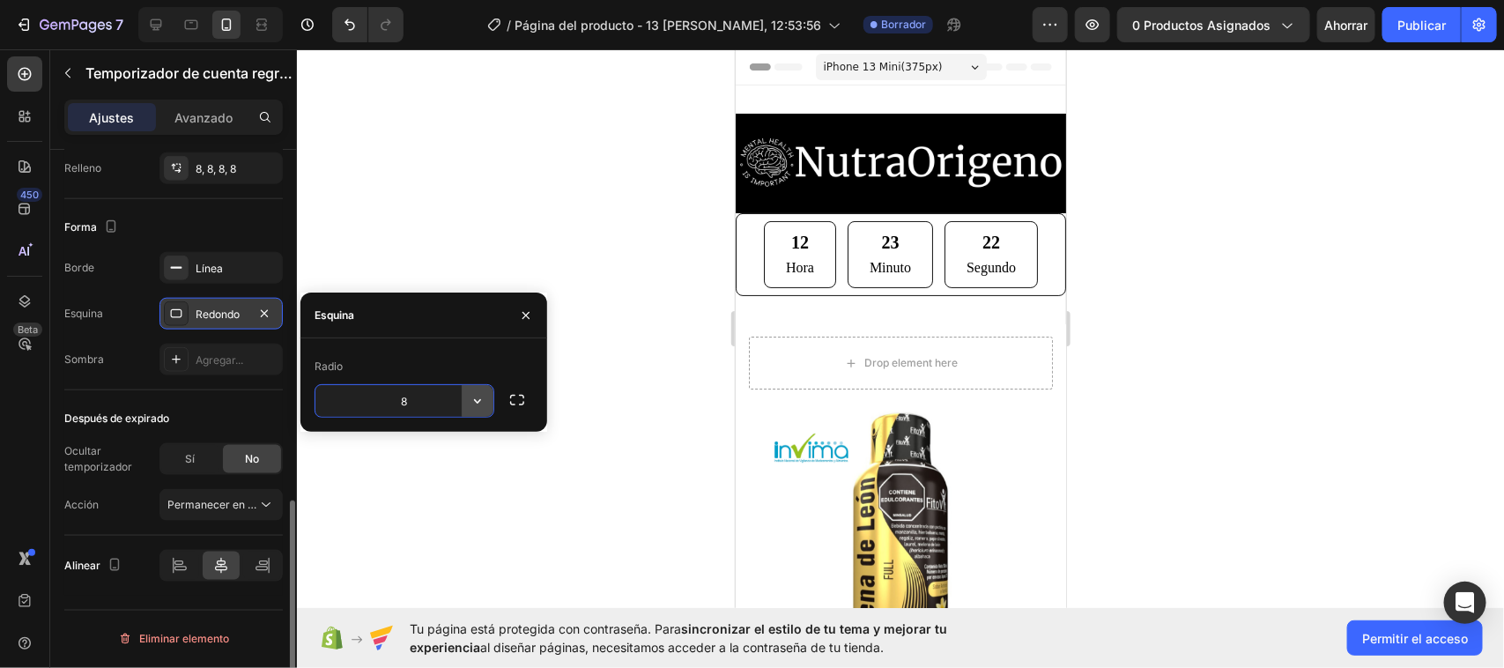
click at [480, 398] on icon "button" at bounding box center [478, 401] width 18 height 18
click at [221, 270] on font "Línea" at bounding box center [209, 268] width 27 height 13
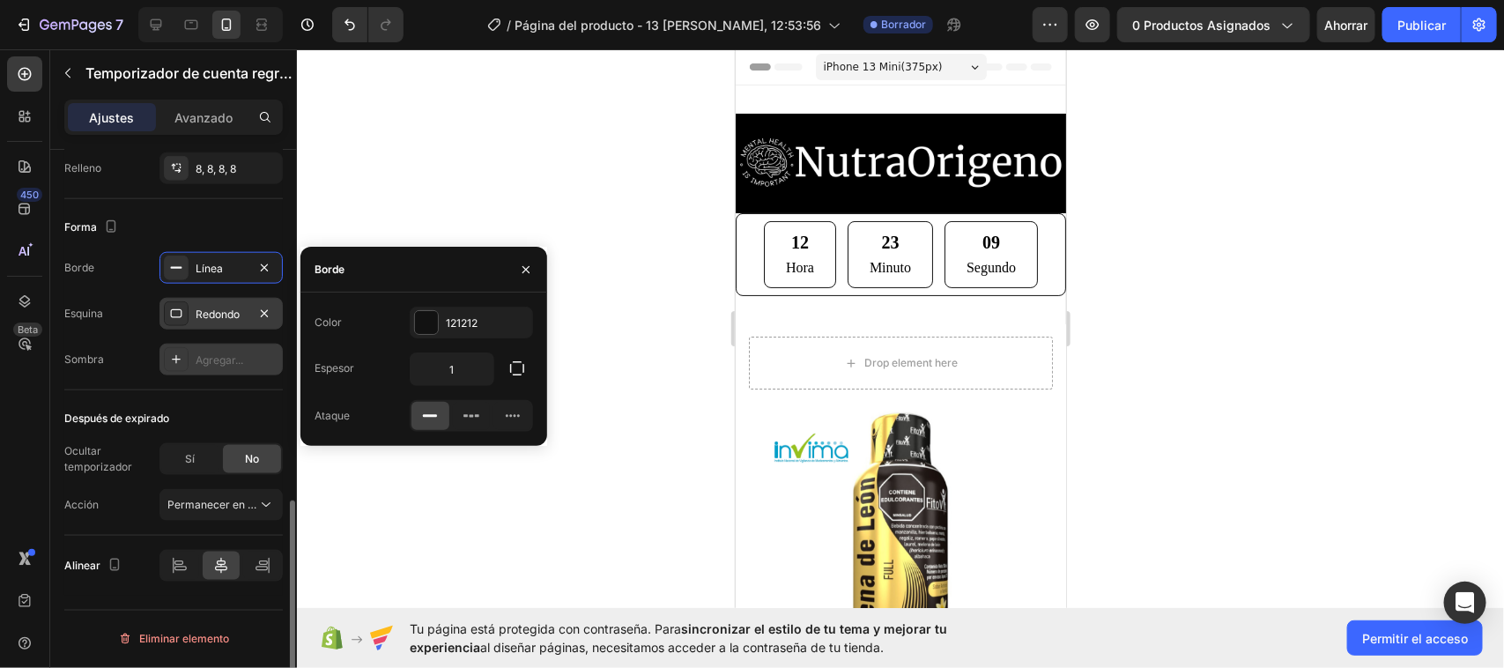
click at [216, 371] on div "Agregar..." at bounding box center [220, 360] width 123 height 32
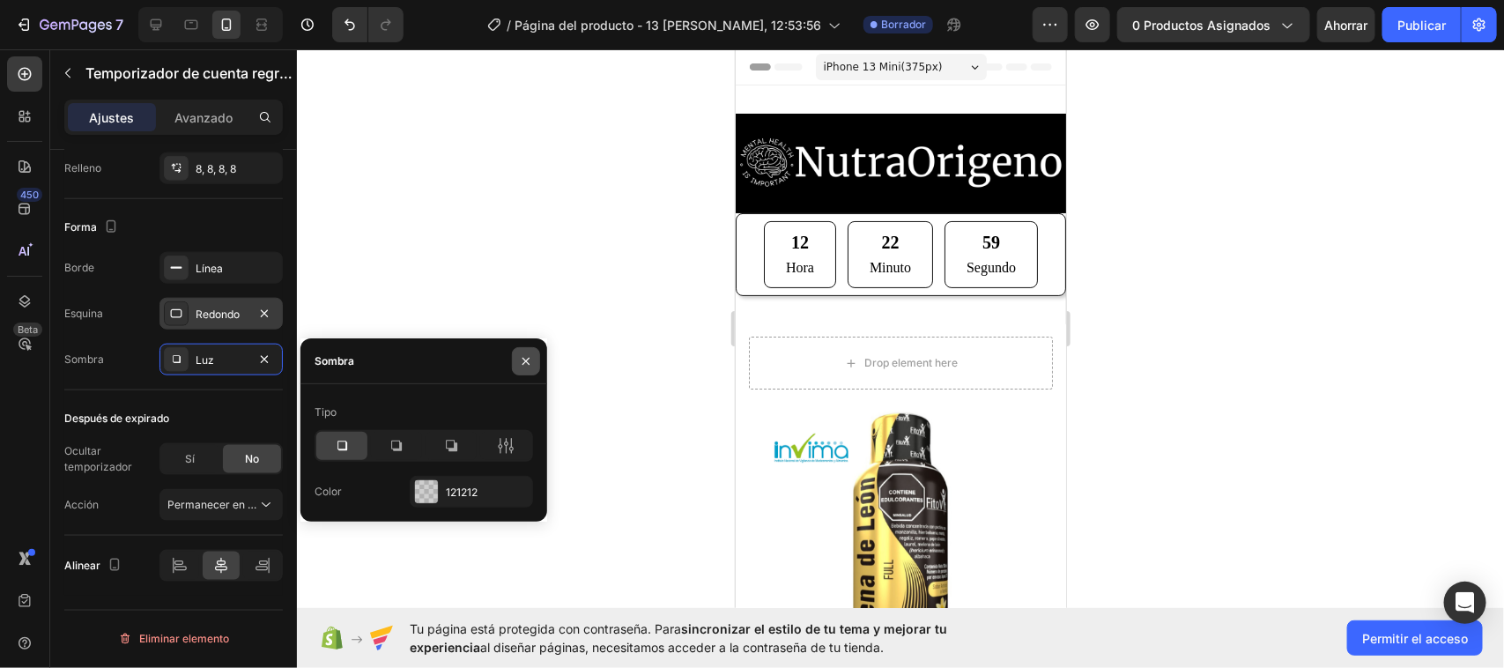
click at [517, 357] on button "button" at bounding box center [526, 361] width 28 height 28
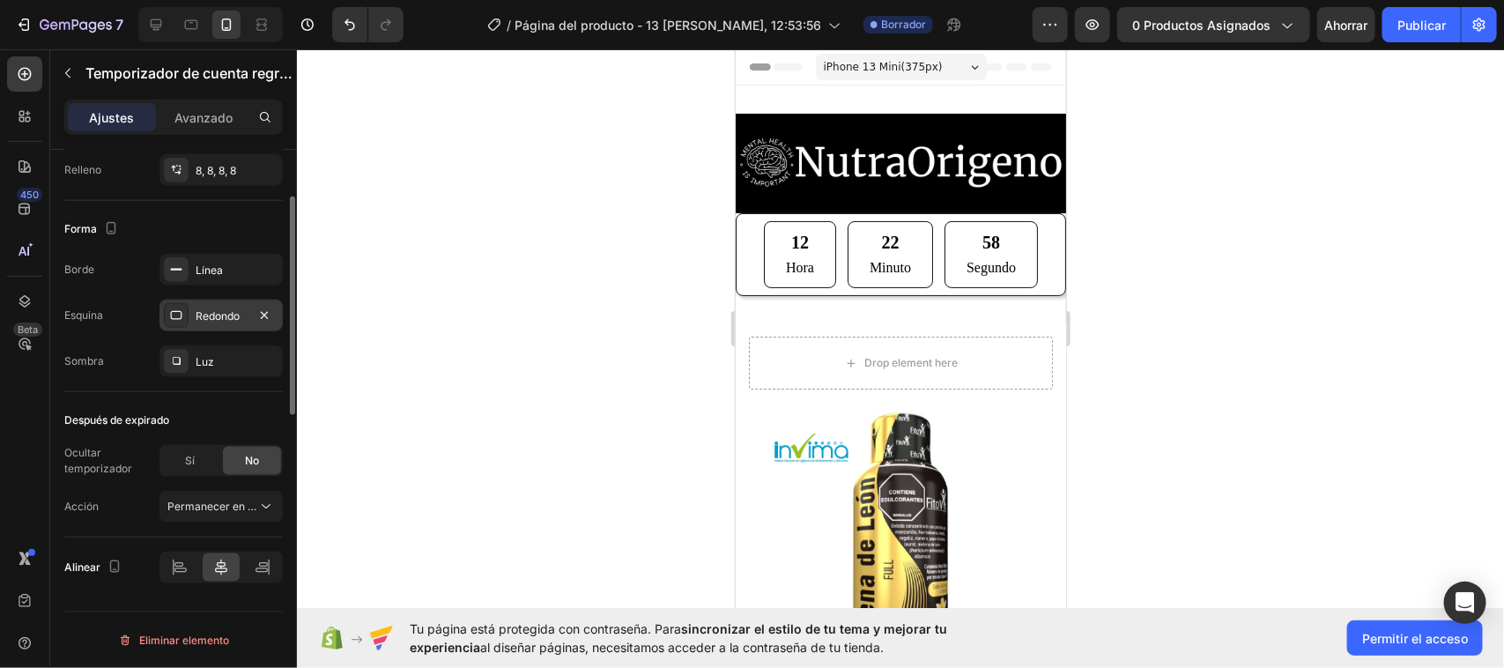
scroll to position [580, 0]
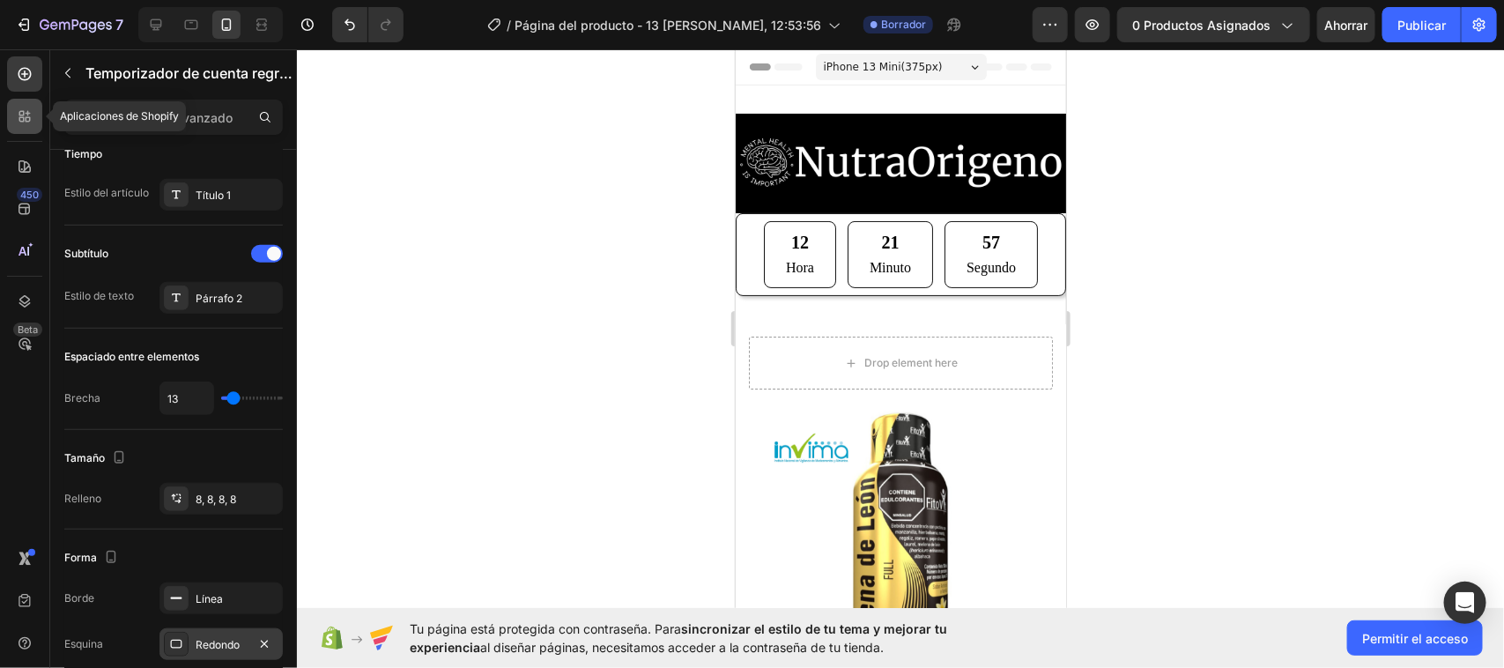
click at [27, 115] on icon at bounding box center [25, 116] width 18 height 18
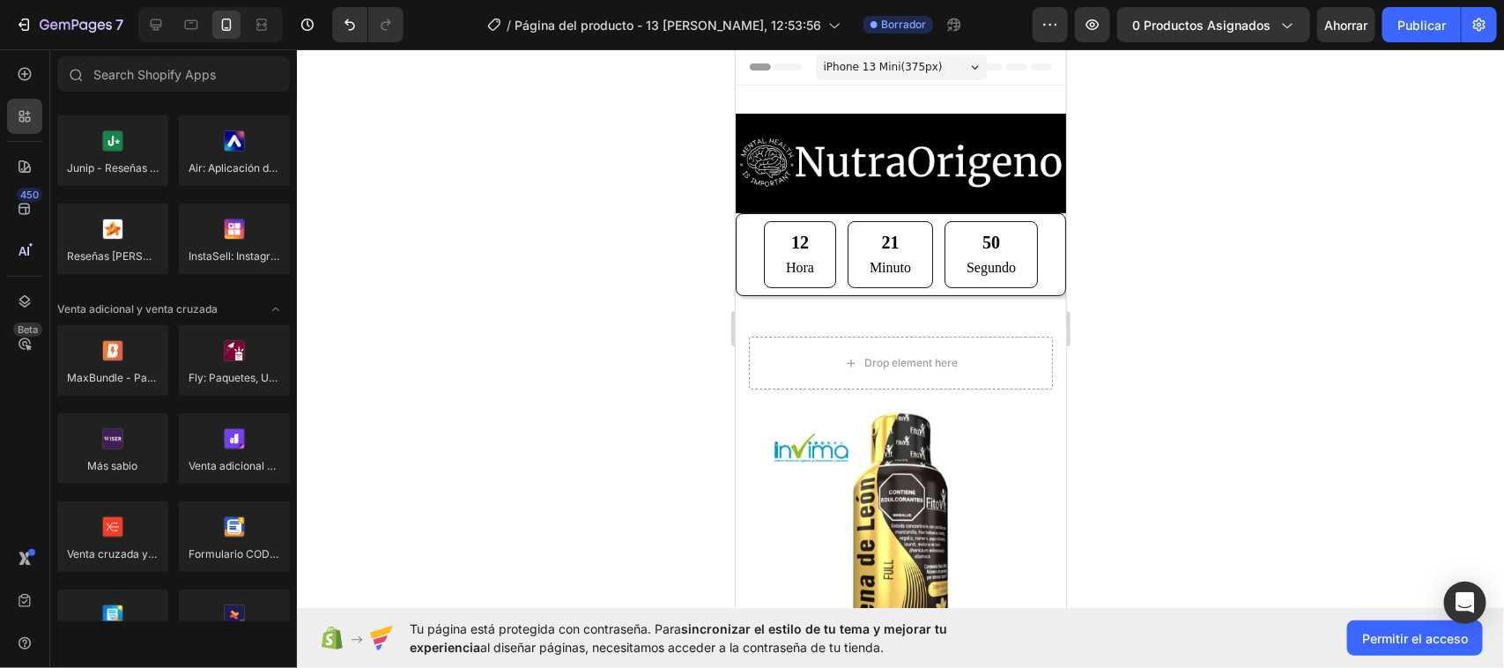
scroll to position [0, 0]
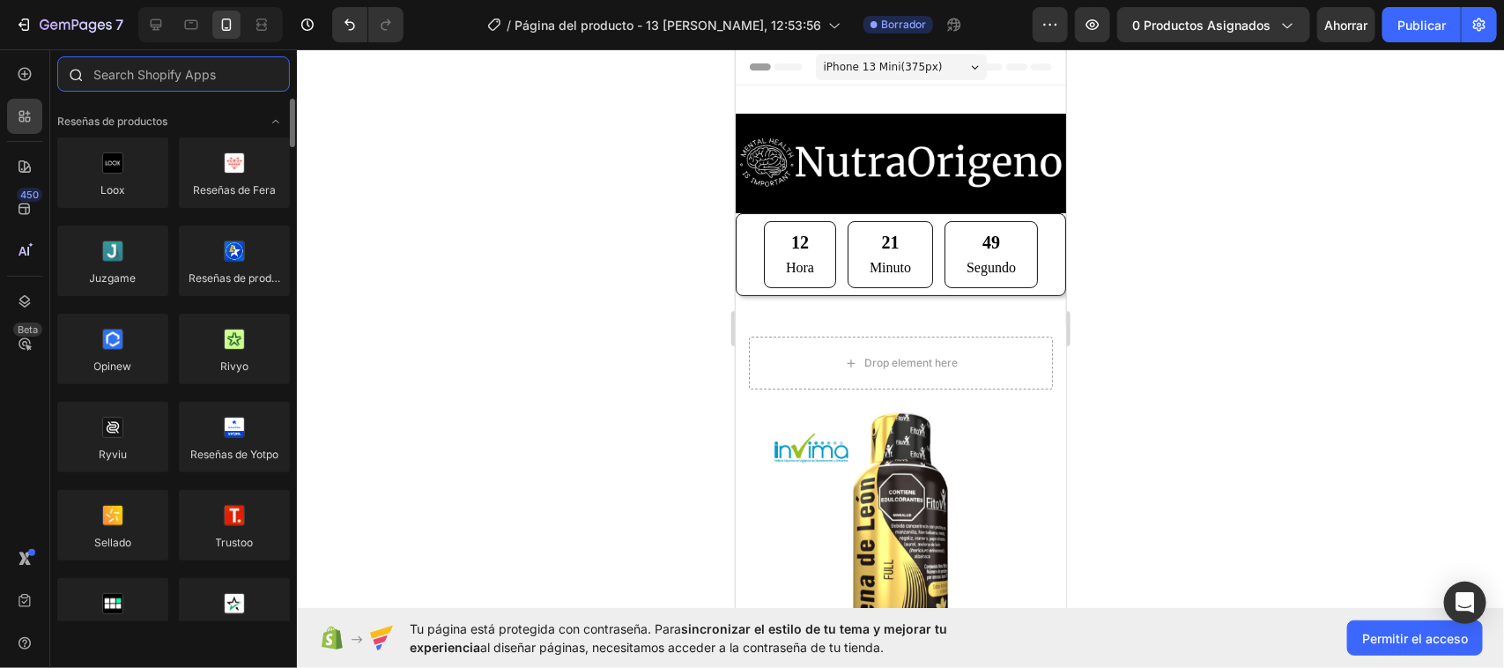
click at [159, 70] on input "text" at bounding box center [173, 73] width 233 height 35
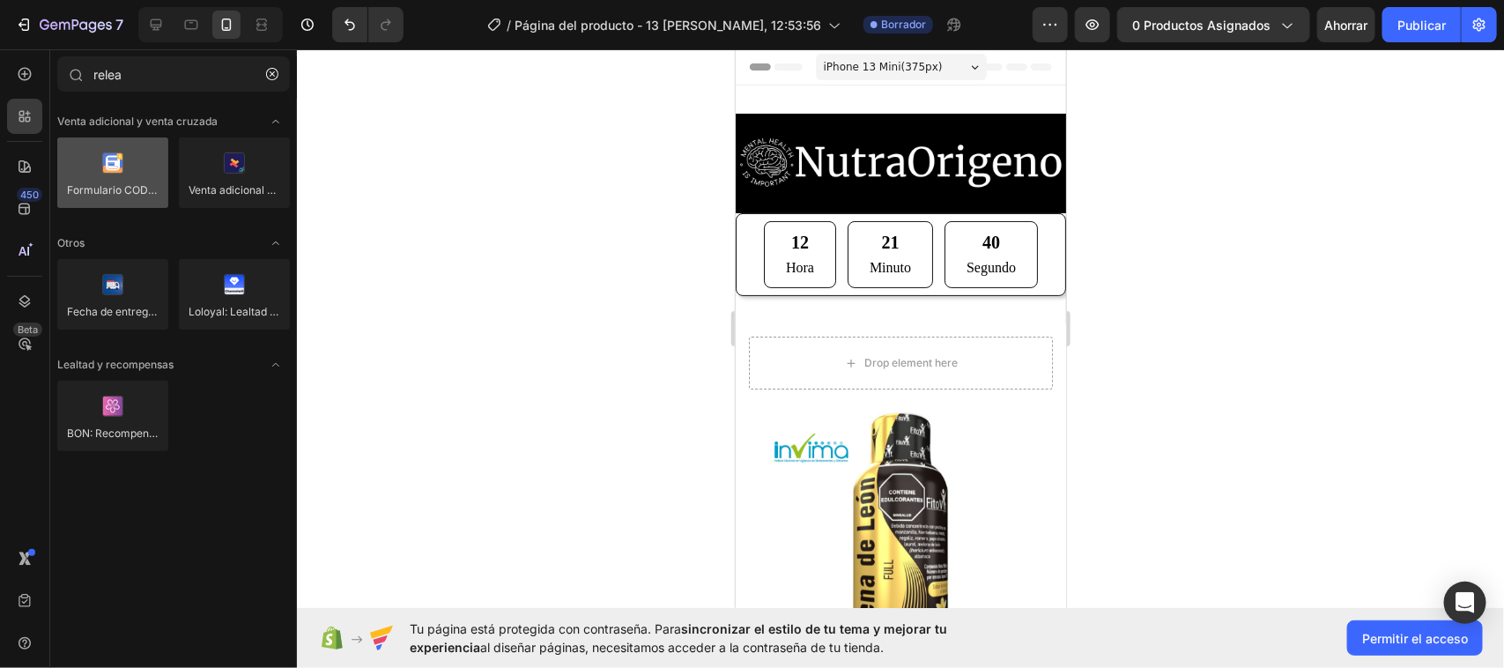
click at [107, 200] on div at bounding box center [112, 172] width 111 height 70
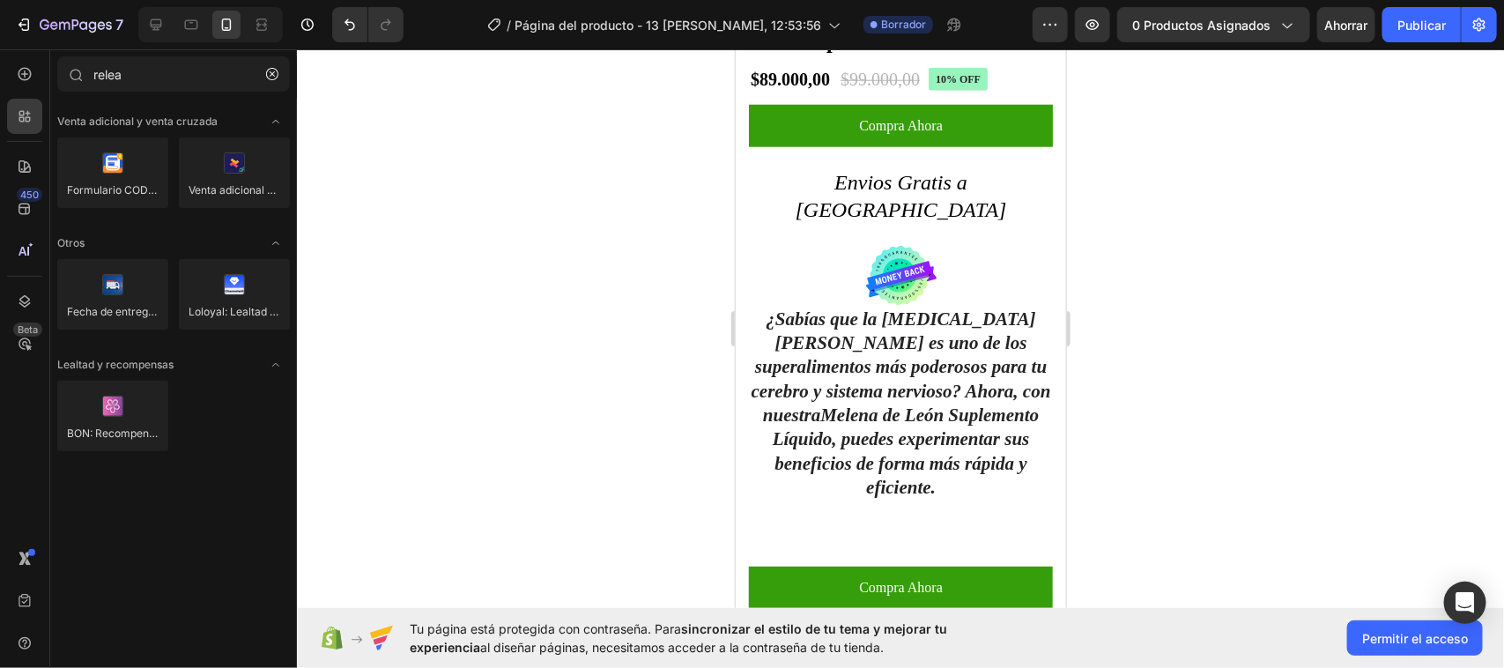
scroll to position [661, 0]
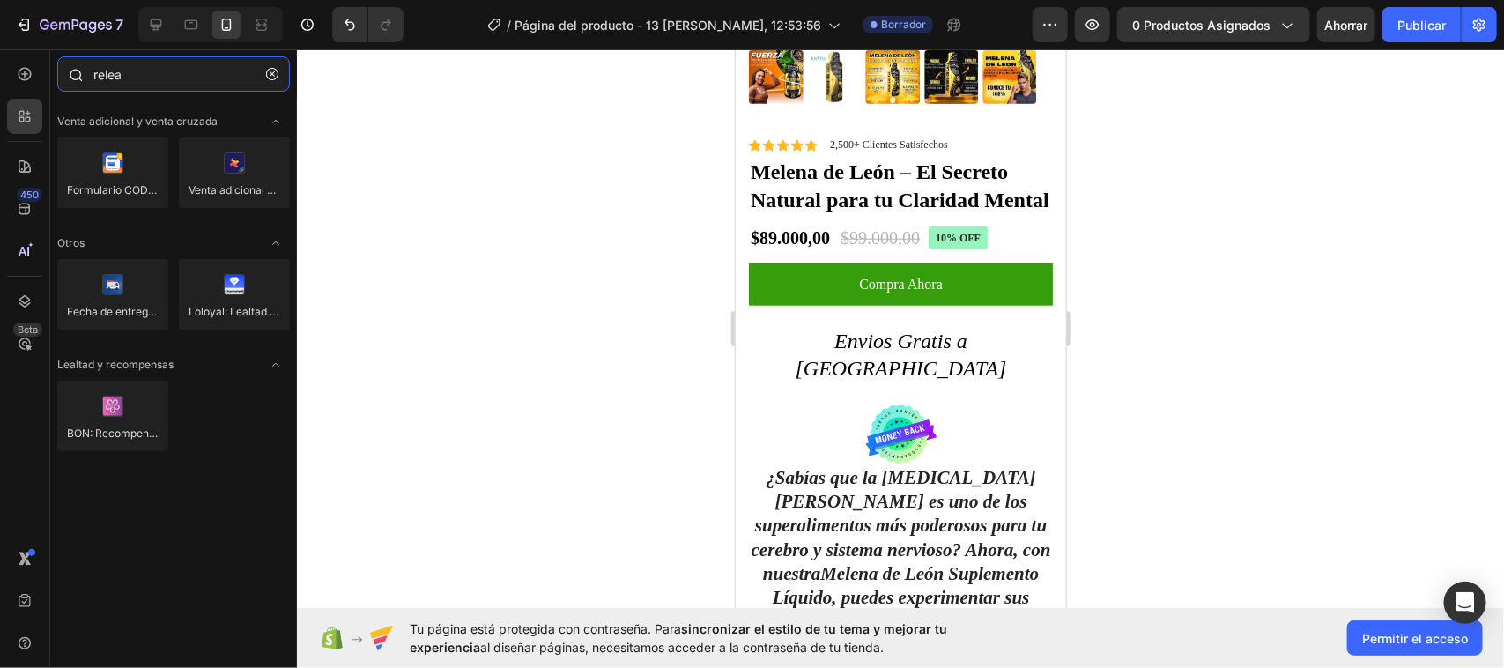
click at [141, 71] on input "relea" at bounding box center [173, 73] width 233 height 35
type input "r"
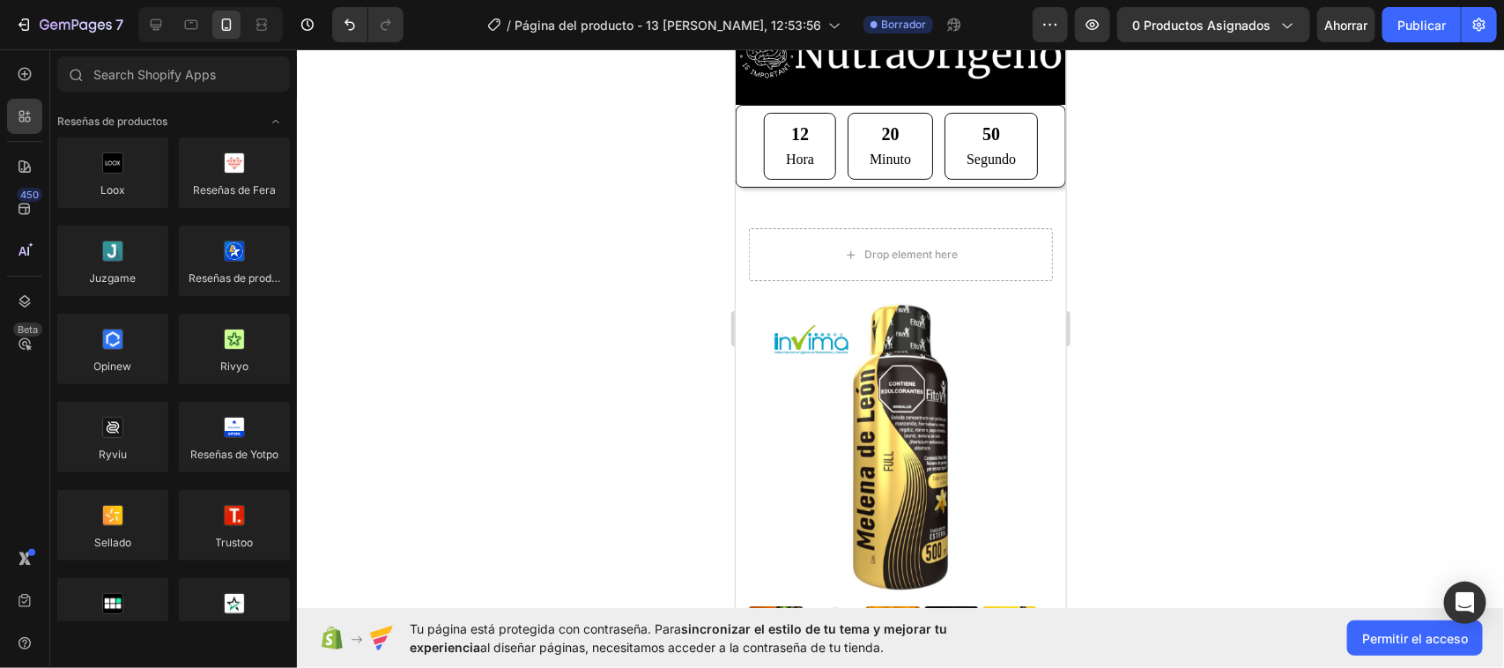
scroll to position [0, 0]
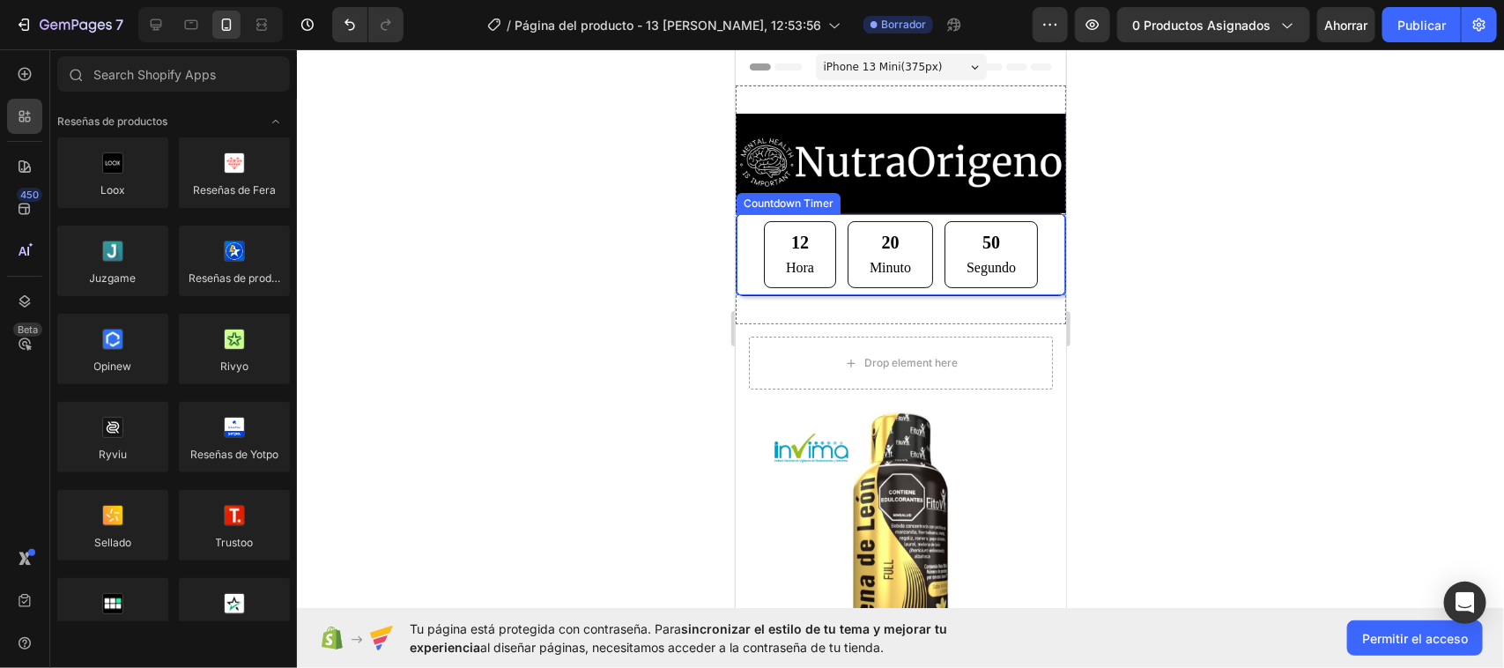
click at [889, 241] on div "20" at bounding box center [889, 241] width 41 height 26
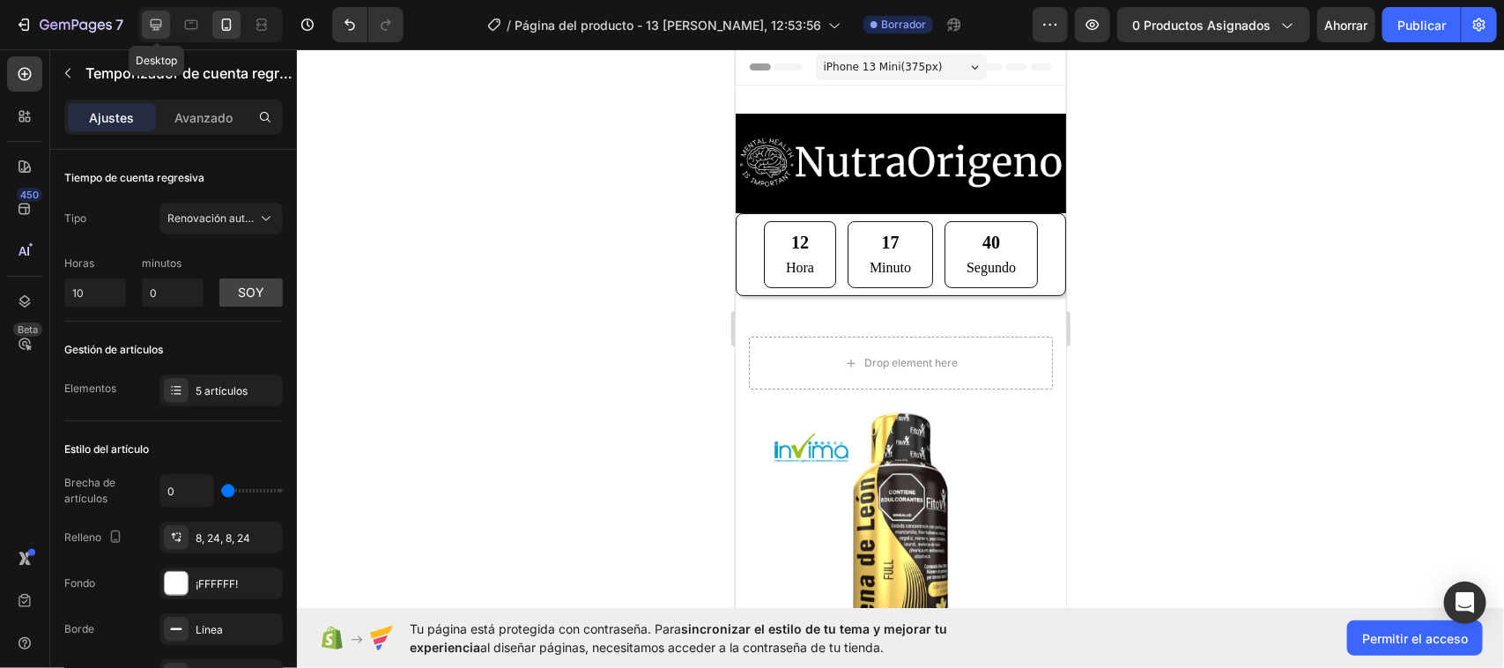
click at [148, 20] on icon at bounding box center [156, 25] width 18 height 18
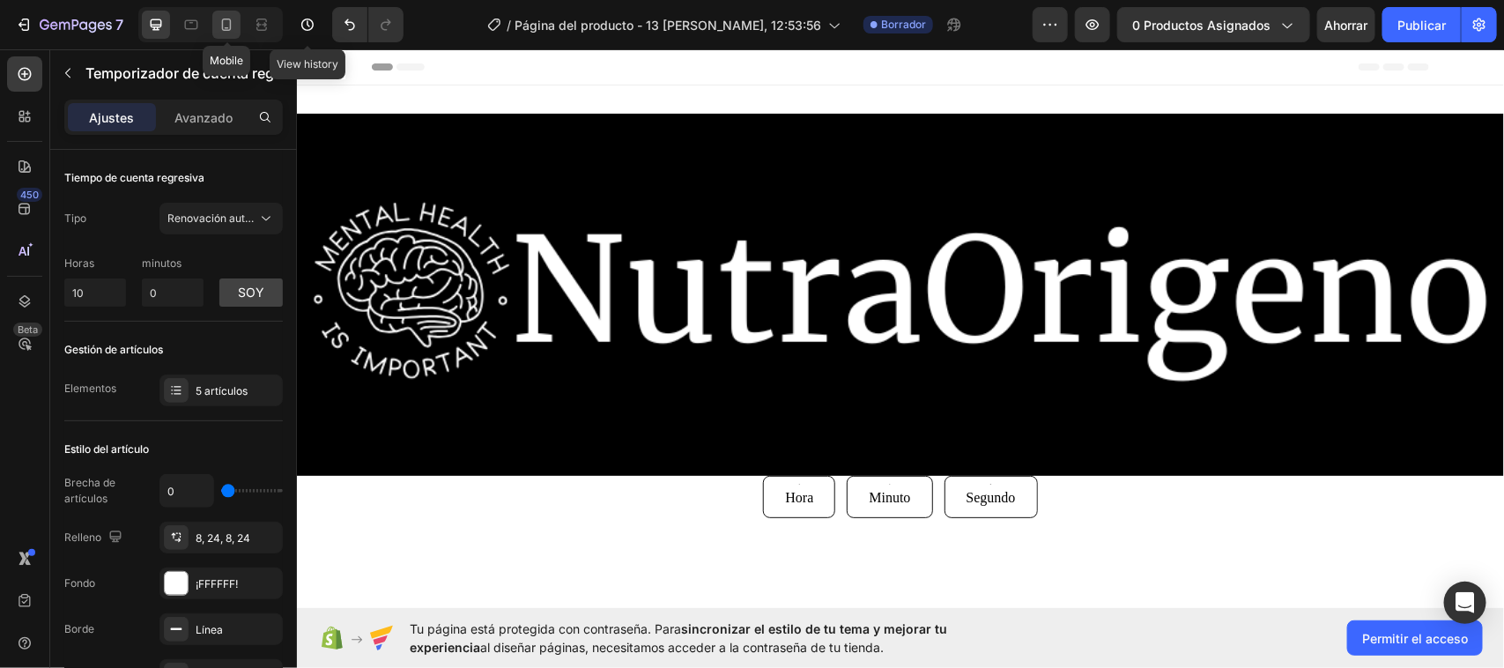
click at [227, 20] on icon at bounding box center [227, 25] width 18 height 18
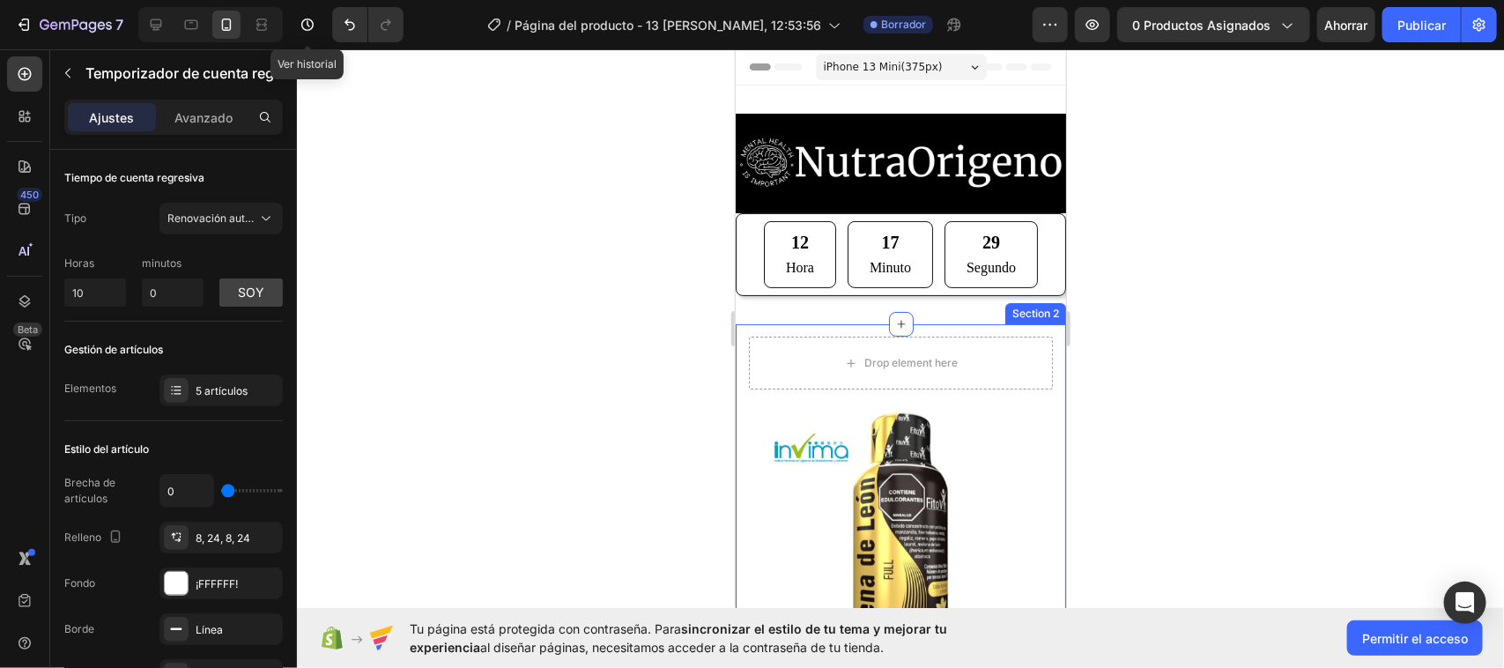
scroll to position [97, 0]
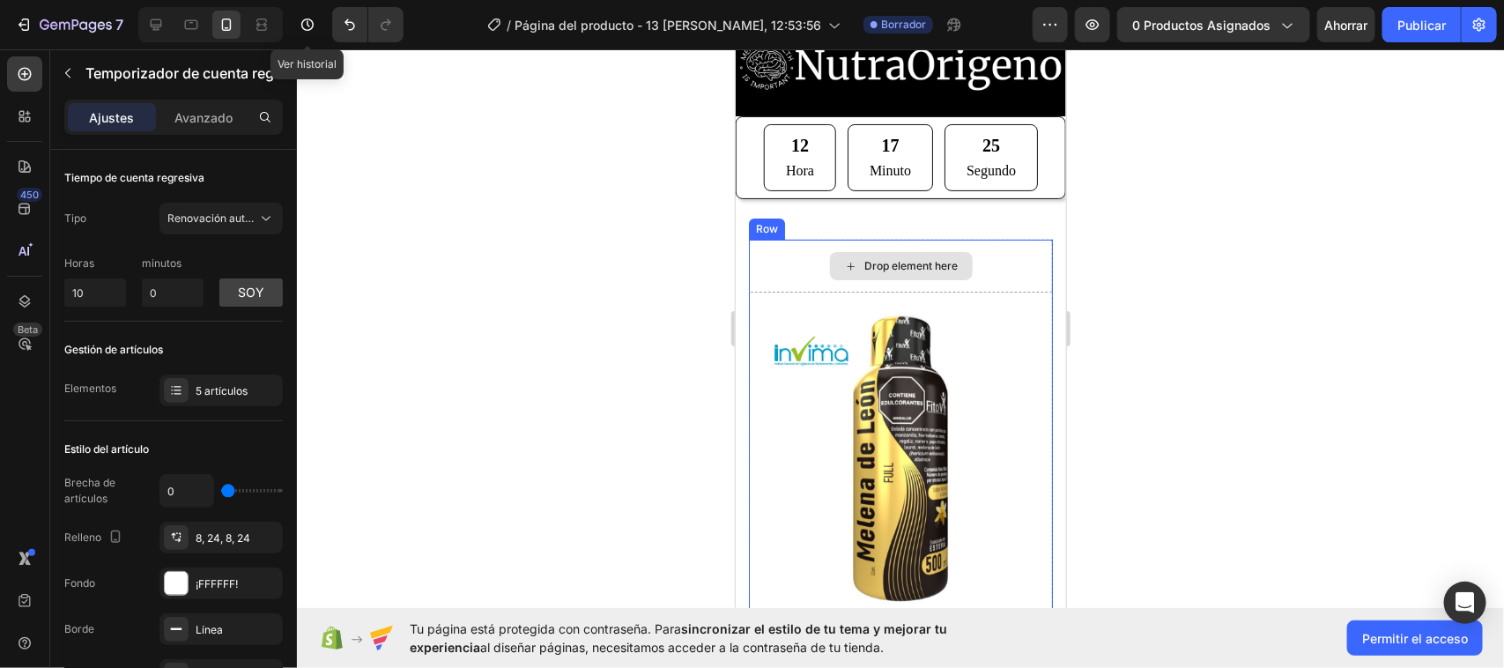
click at [937, 263] on div "Drop element here" at bounding box center [910, 265] width 93 height 14
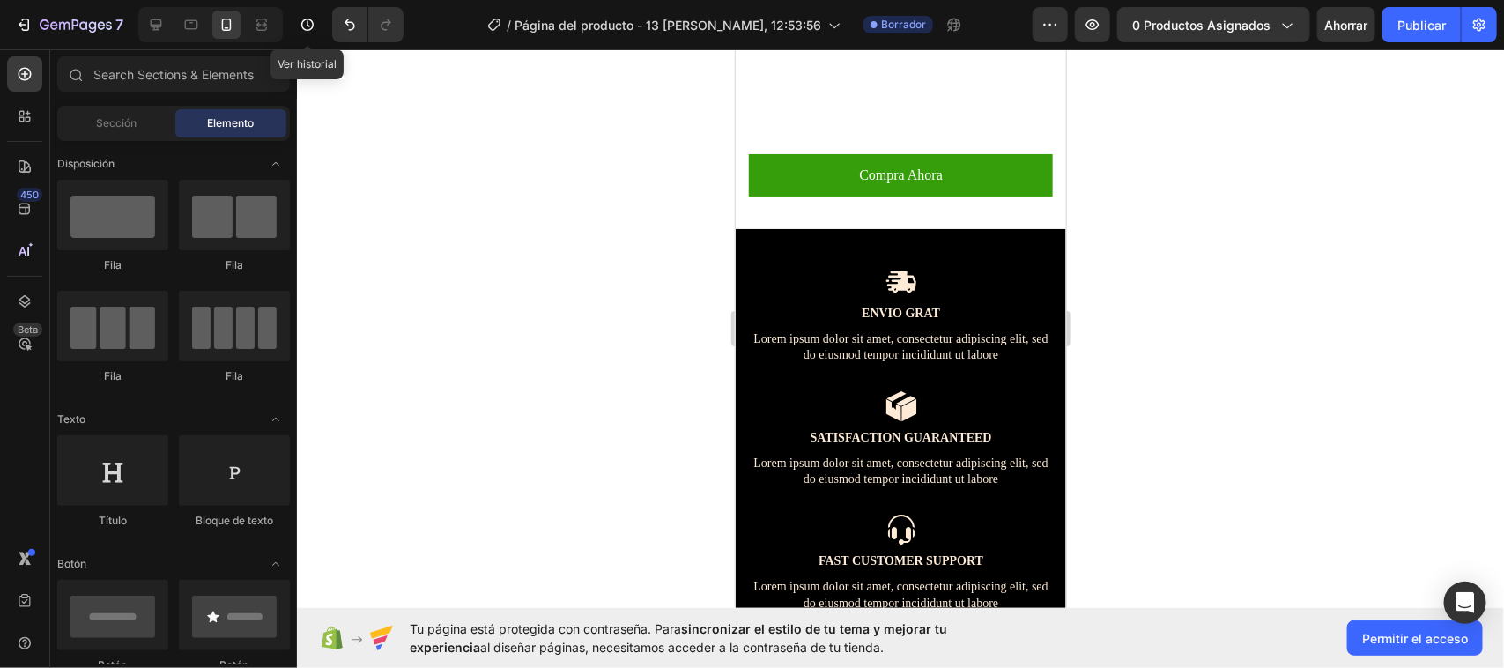
scroll to position [2423, 0]
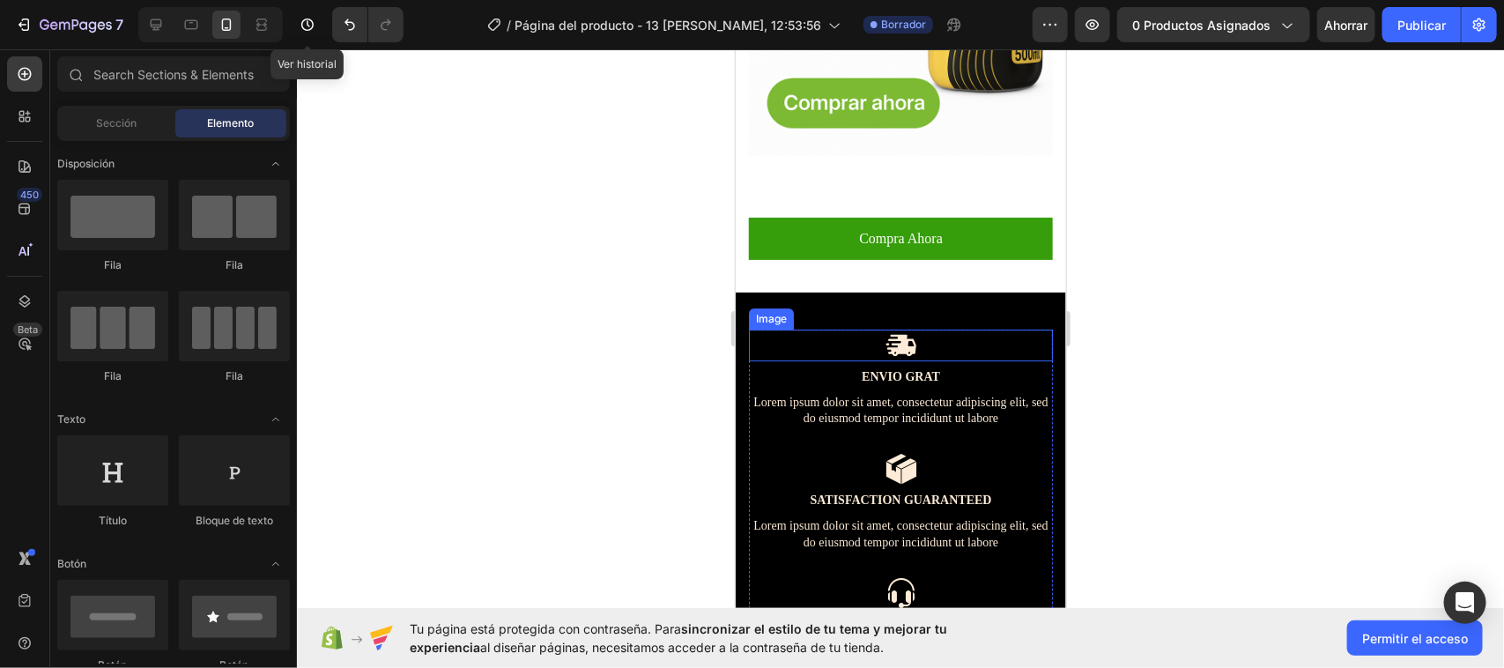
click at [924, 329] on div at bounding box center [900, 345] width 304 height 32
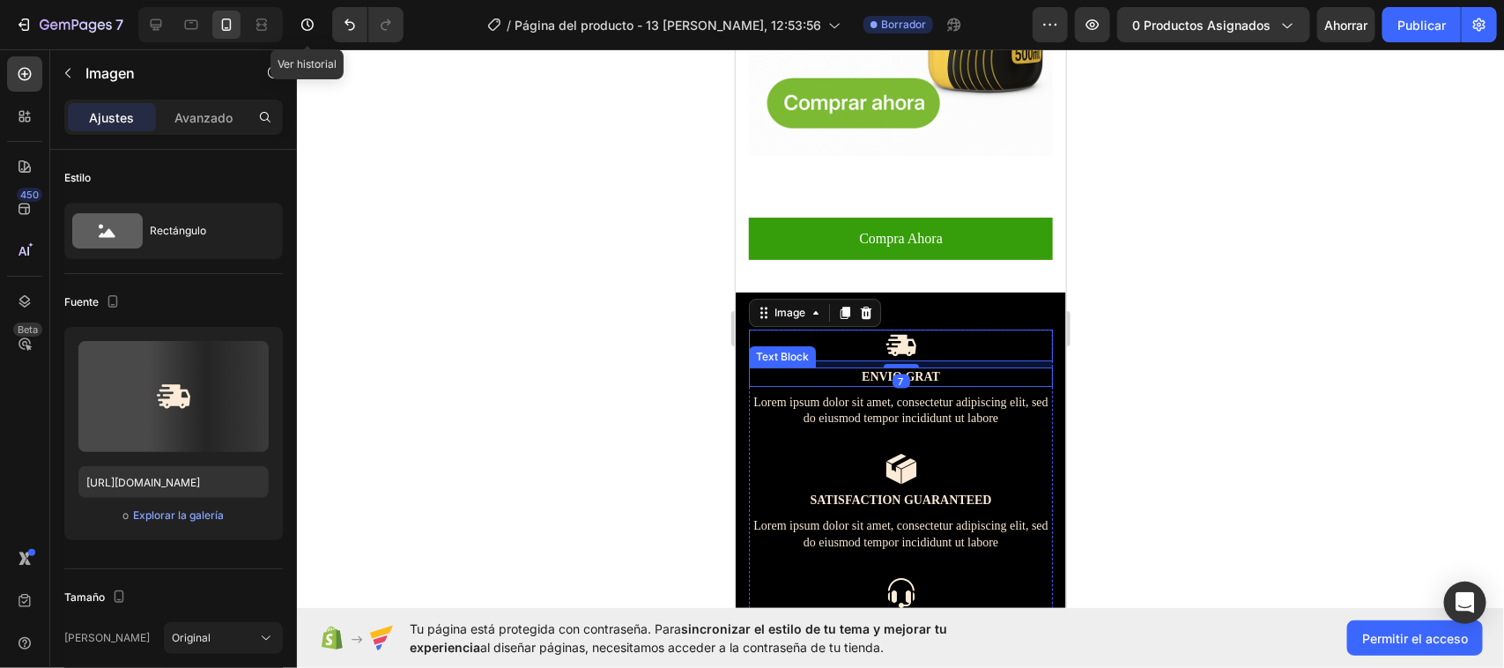
click at [935, 368] on p "ENVIO GRAT" at bounding box center [900, 376] width 300 height 16
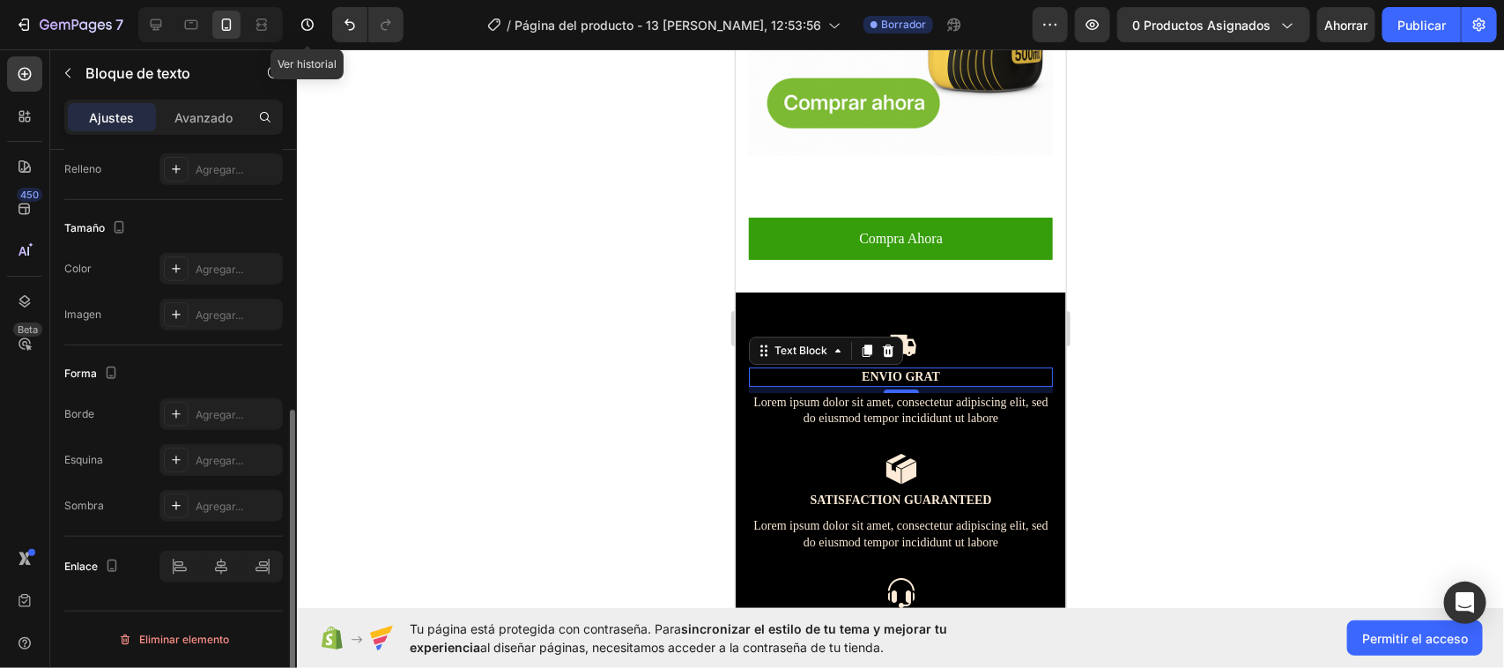
scroll to position [0, 0]
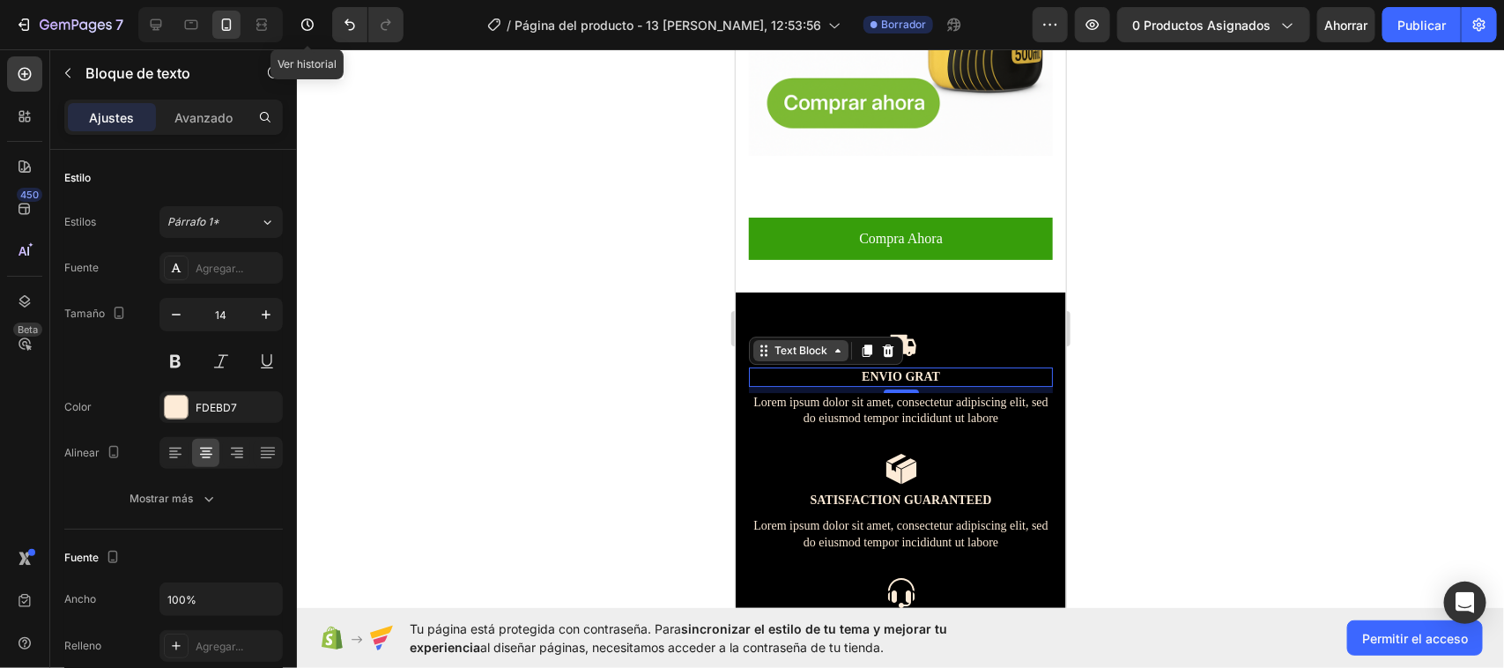
click at [841, 343] on icon at bounding box center [837, 350] width 14 height 14
click at [659, 287] on div at bounding box center [900, 358] width 1207 height 619
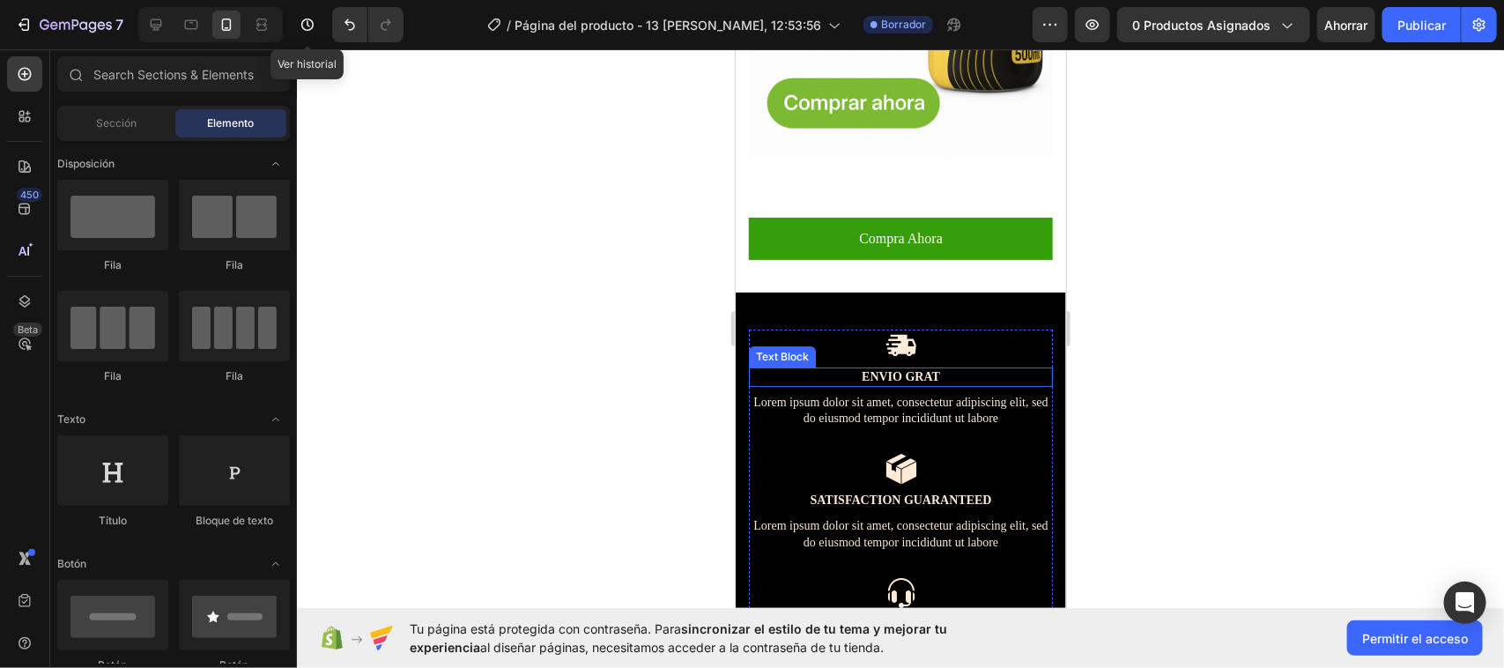
click at [900, 368] on p "ENVIO GRAT" at bounding box center [900, 376] width 300 height 16
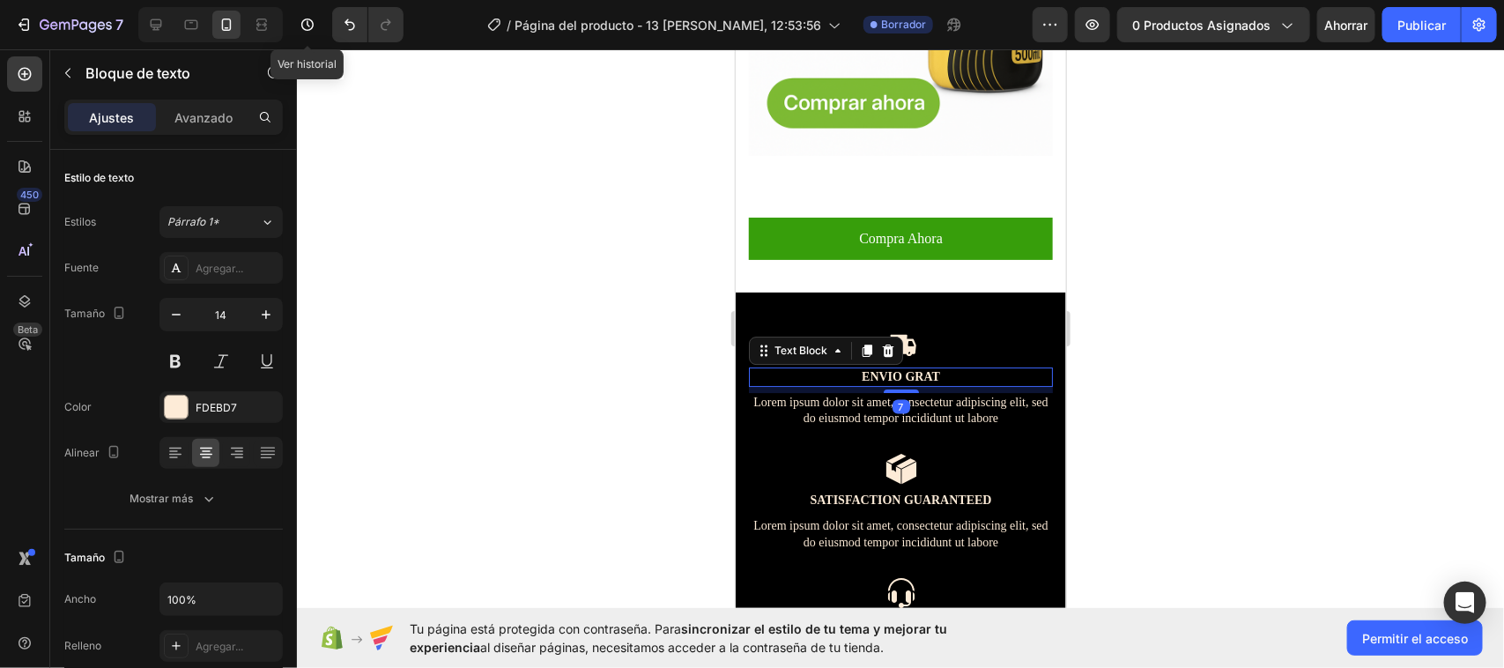
click at [950, 368] on p "ENVIO GRAT" at bounding box center [900, 376] width 300 height 16
click at [1344, 370] on div at bounding box center [900, 358] width 1207 height 619
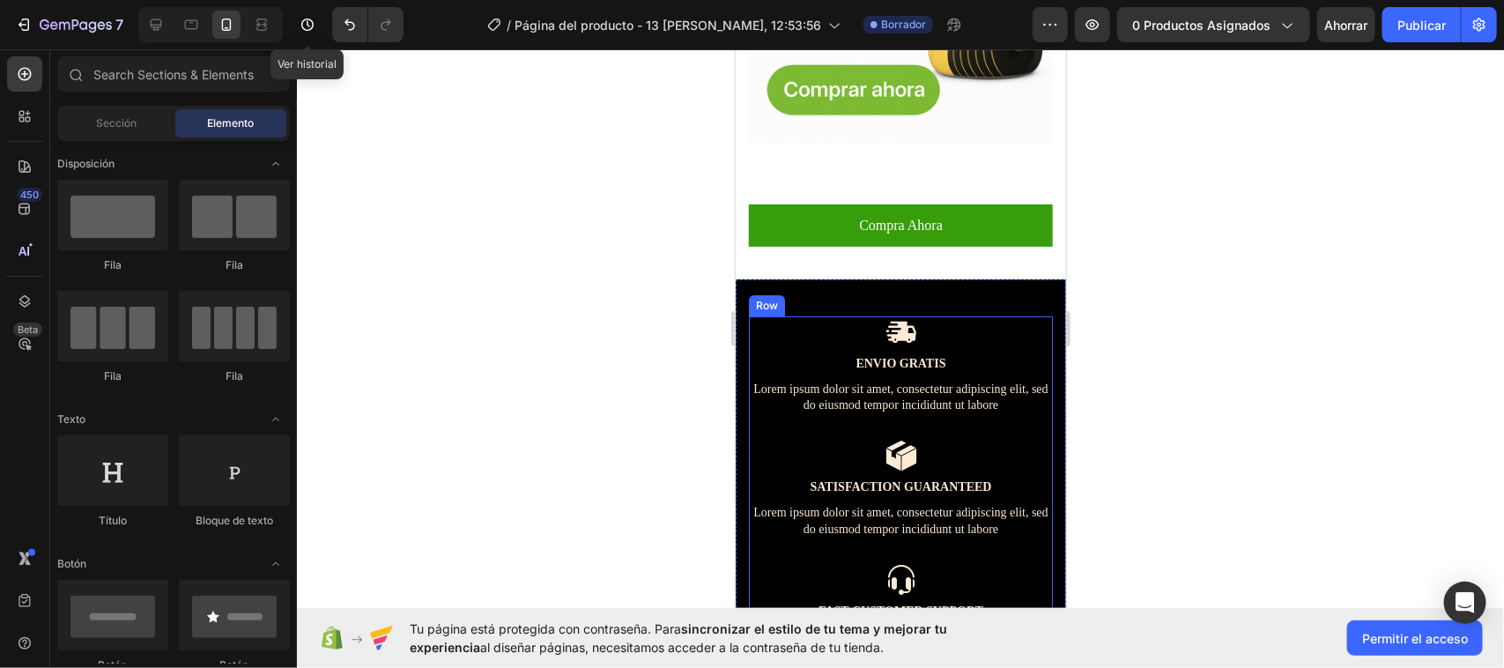
scroll to position [2474, 0]
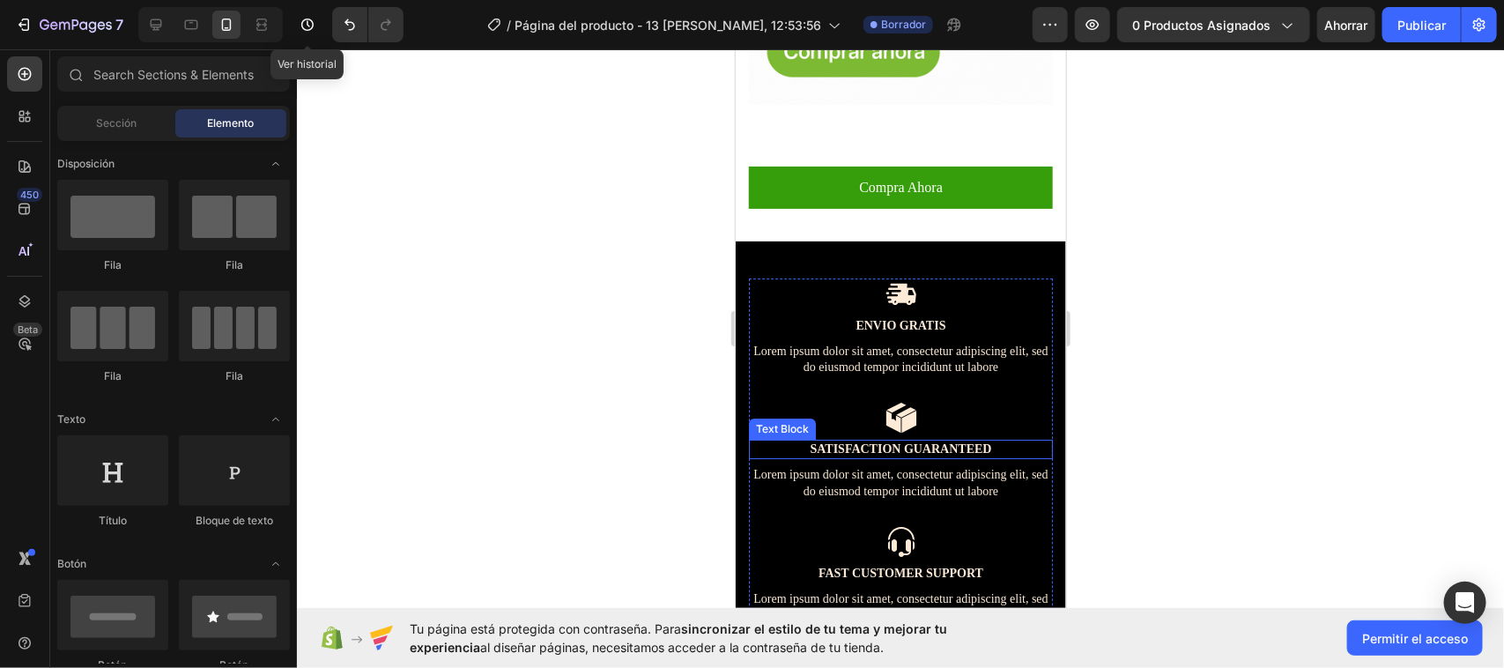
click at [986, 441] on p "Satisfaction Guaranteed" at bounding box center [900, 449] width 300 height 16
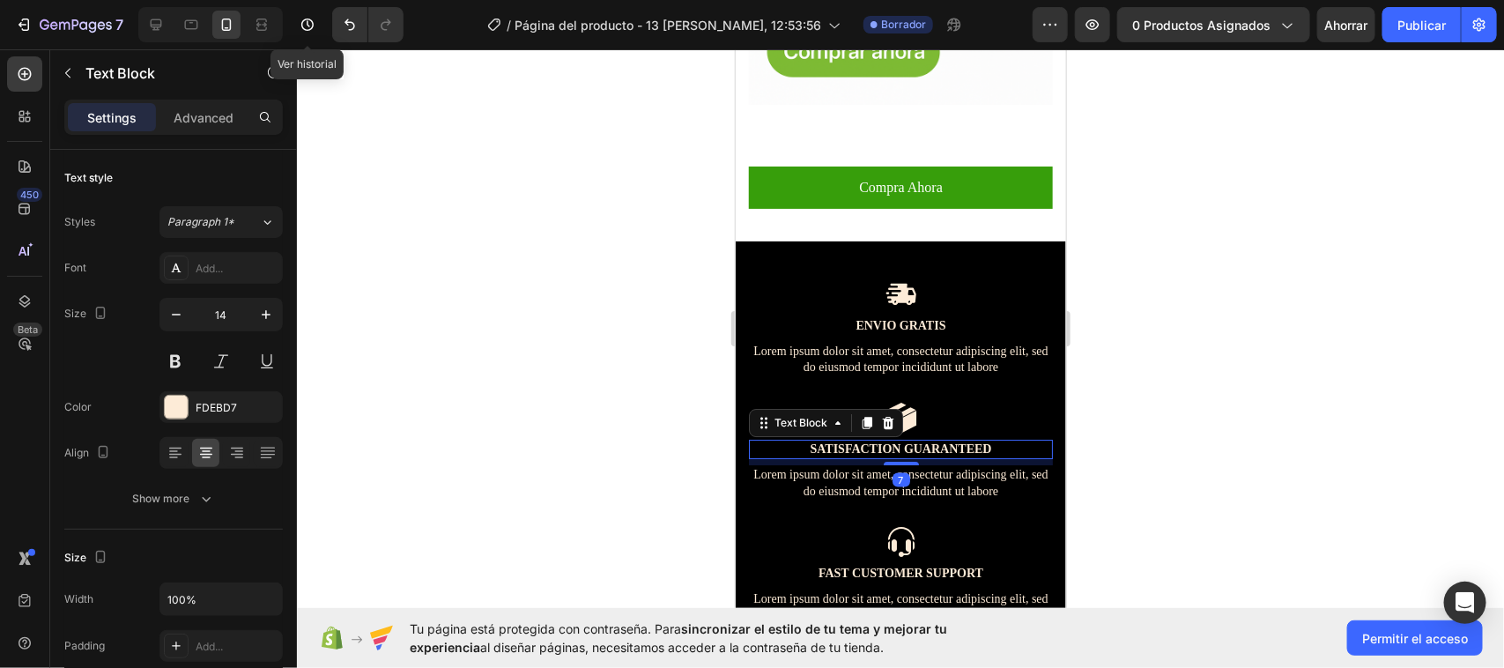
click at [986, 441] on p "Satisfaction Guaranteed" at bounding box center [900, 449] width 300 height 16
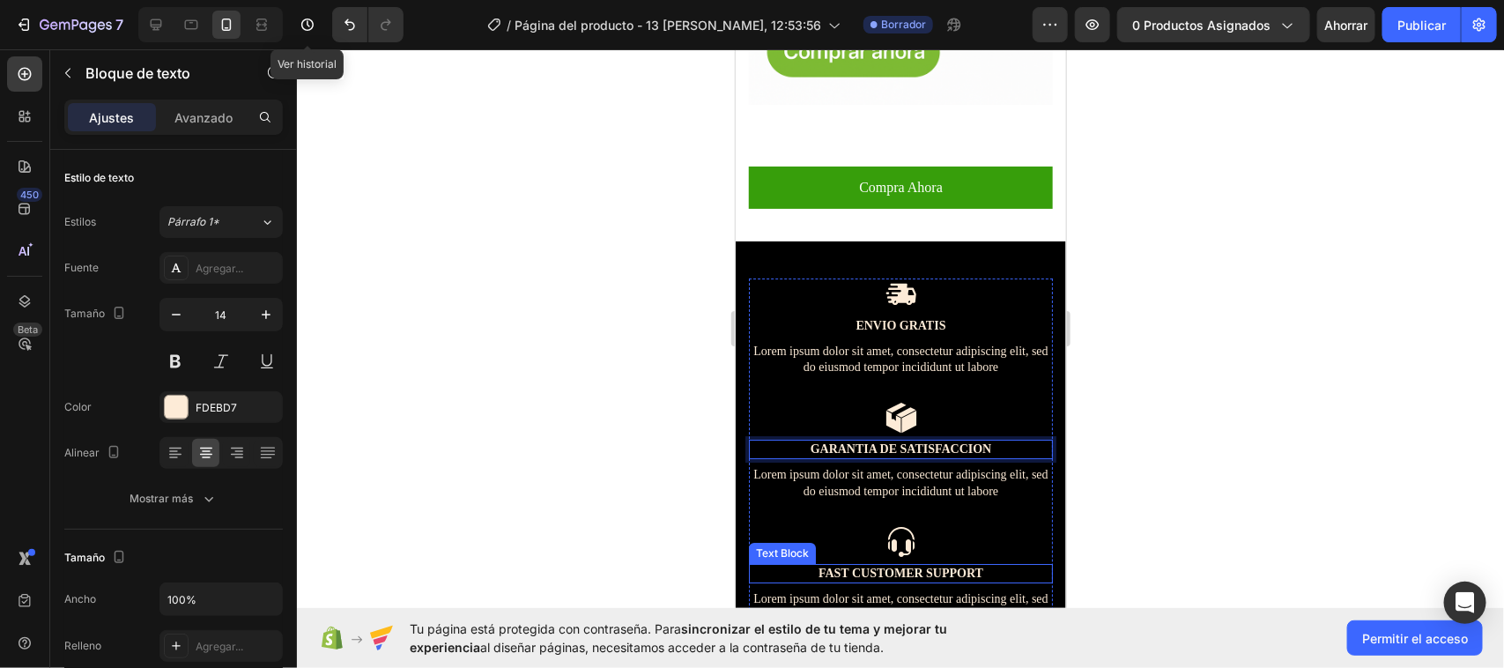
click at [983, 565] on p "Fast Customer Support" at bounding box center [900, 573] width 300 height 16
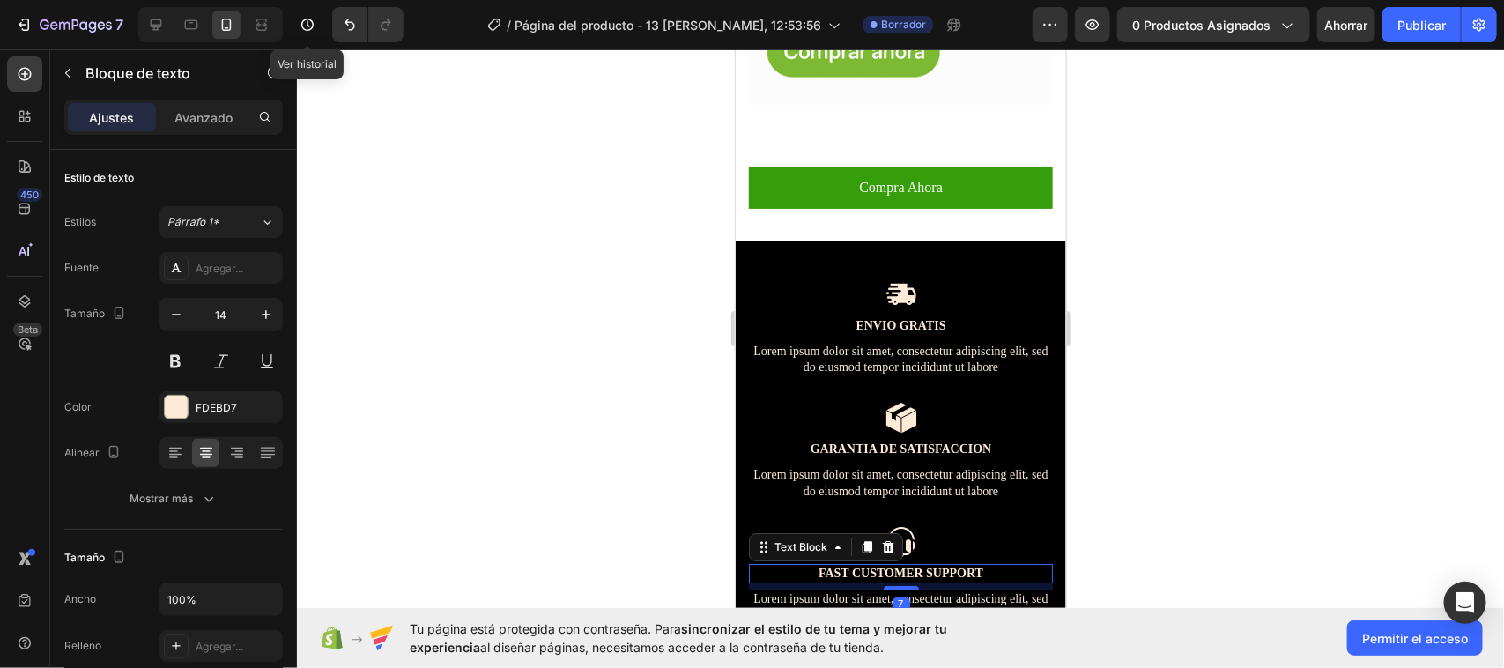
click at [983, 565] on p "Fast Customer Support" at bounding box center [900, 573] width 300 height 16
click at [1156, 428] on div at bounding box center [900, 358] width 1207 height 619
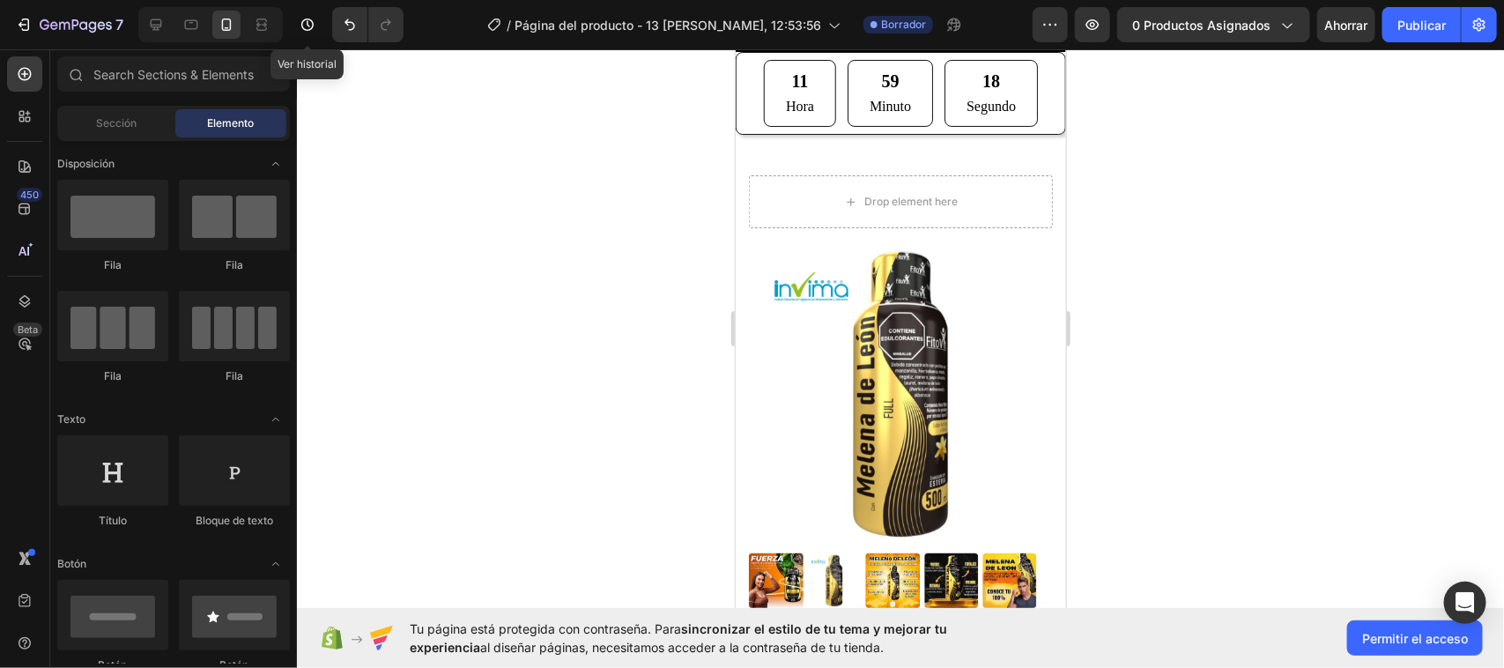
scroll to position [0, 0]
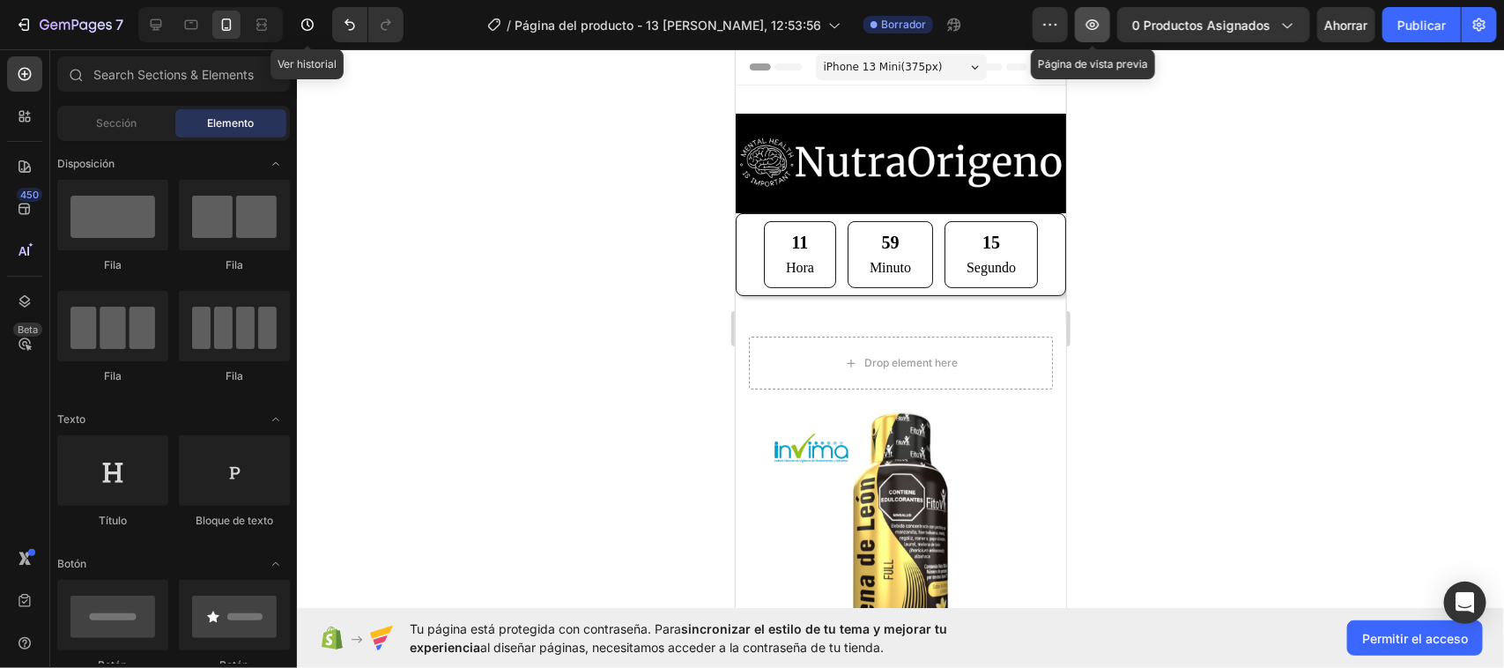
click at [1084, 31] on button "button" at bounding box center [1092, 24] width 35 height 35
click at [1037, 22] on button "button" at bounding box center [1050, 24] width 35 height 35
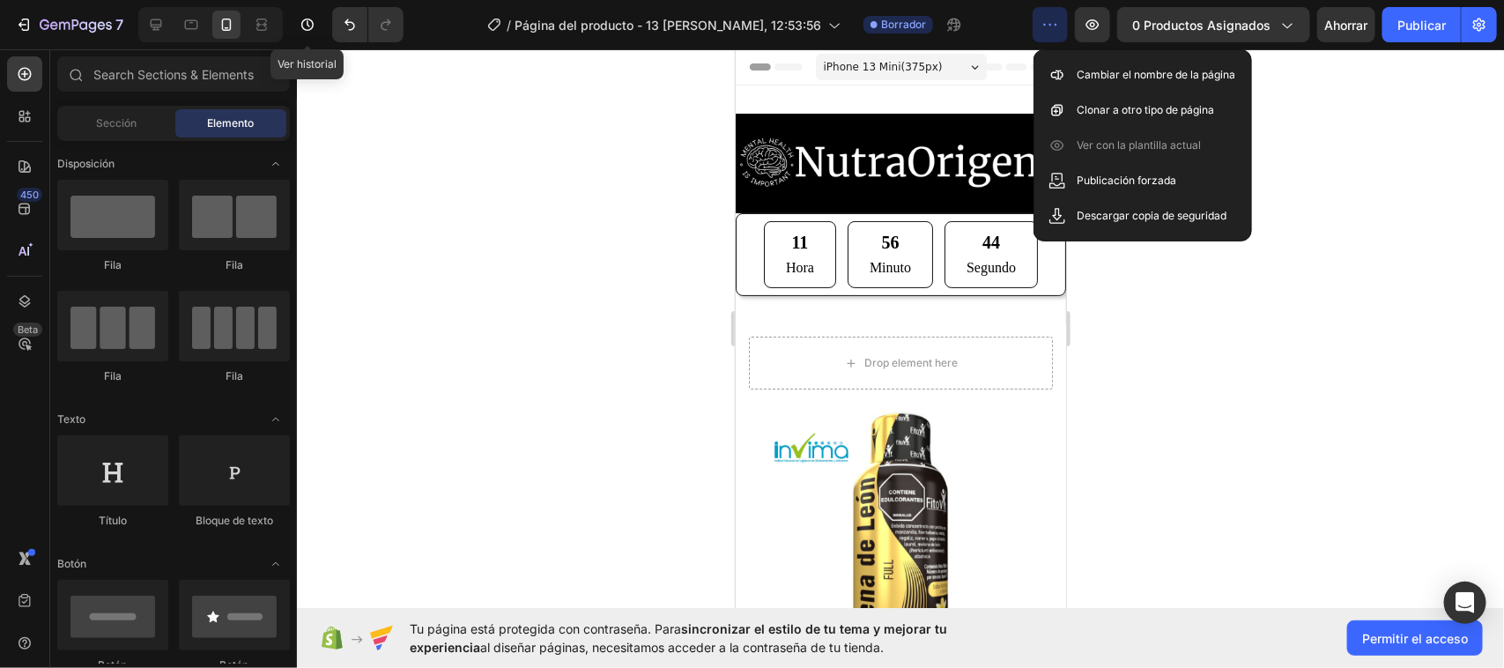
click at [1037, 22] on button "button" at bounding box center [1050, 24] width 35 height 35
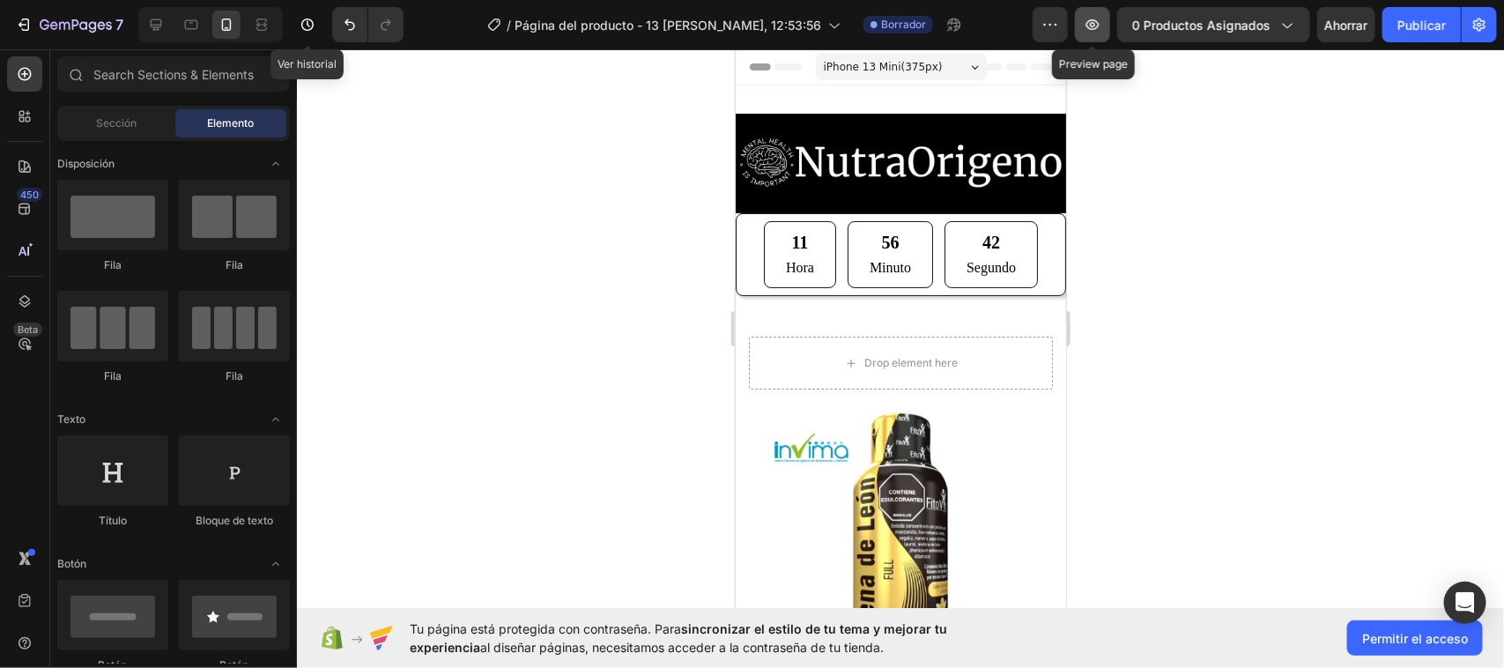
click at [1095, 27] on icon "button" at bounding box center [1093, 25] width 18 height 18
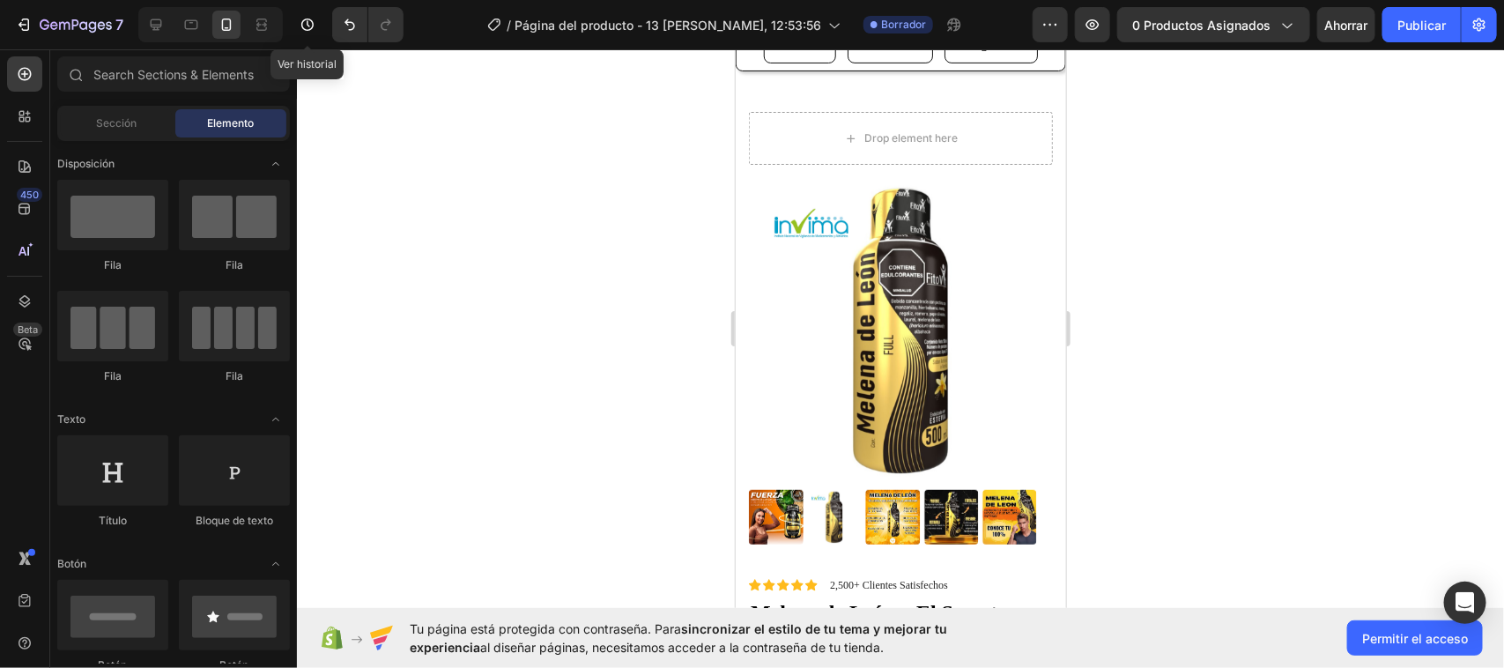
scroll to position [220, 0]
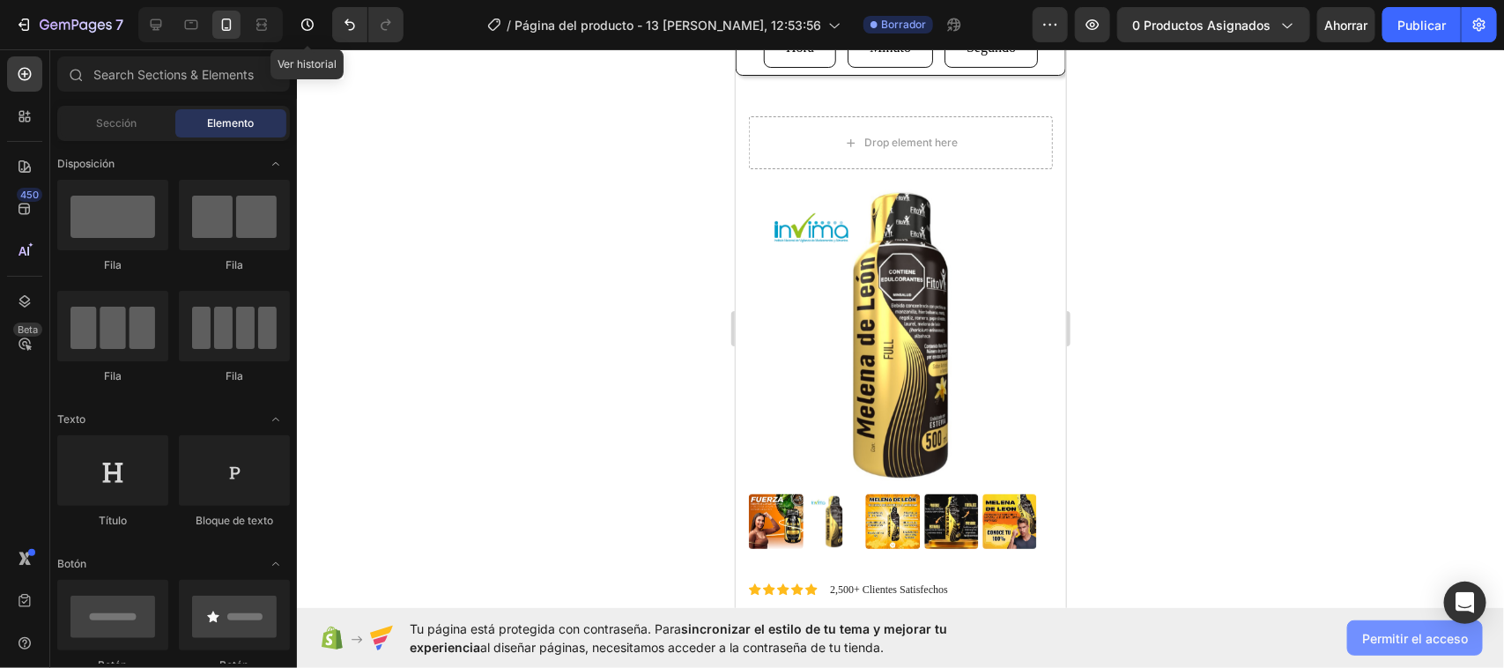
click at [1402, 636] on font "Permitir el acceso" at bounding box center [1415, 638] width 106 height 15
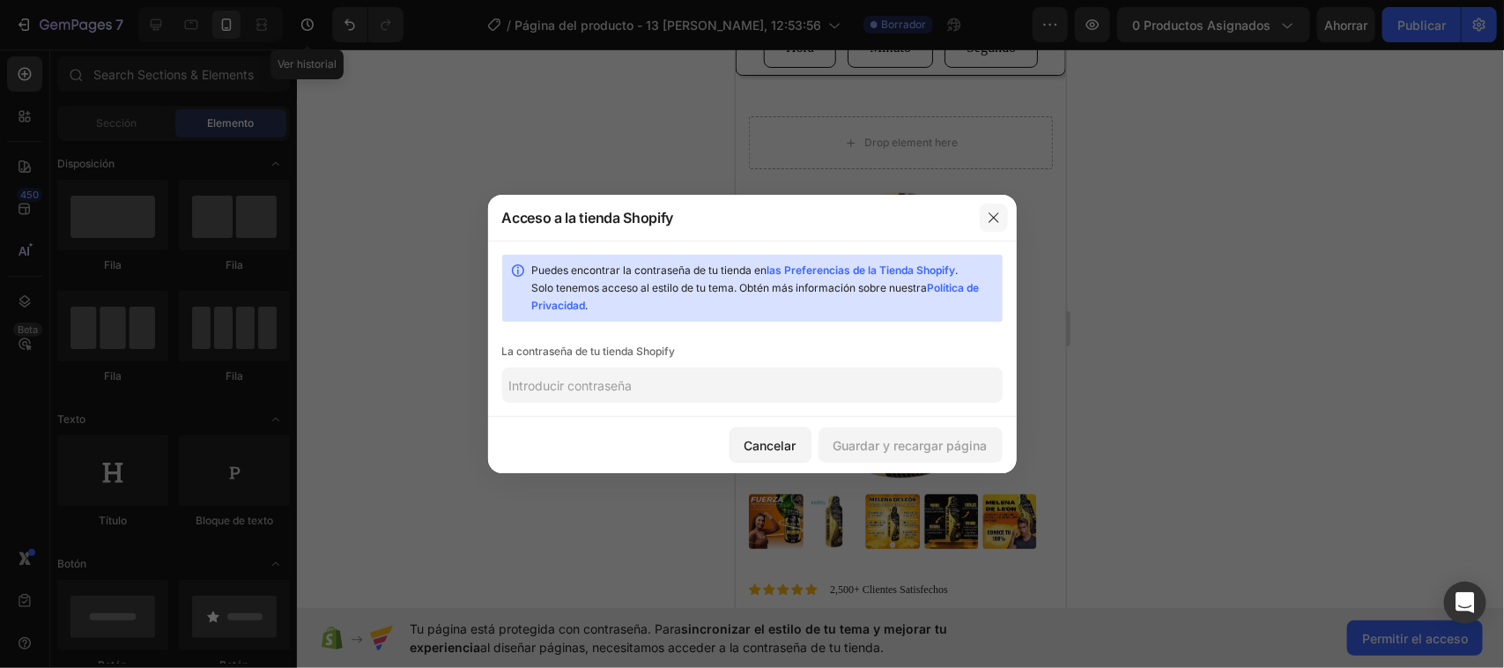
click at [996, 226] on button "button" at bounding box center [994, 218] width 28 height 28
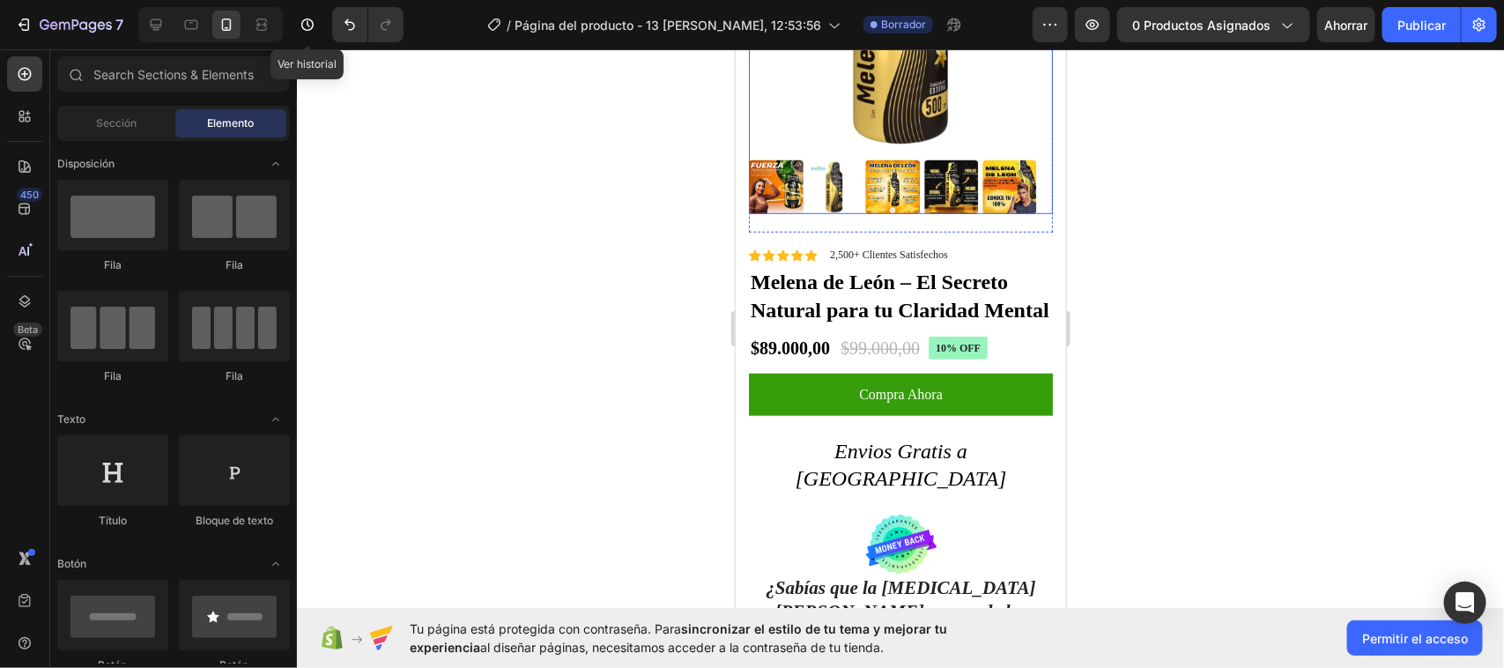
scroll to position [330, 0]
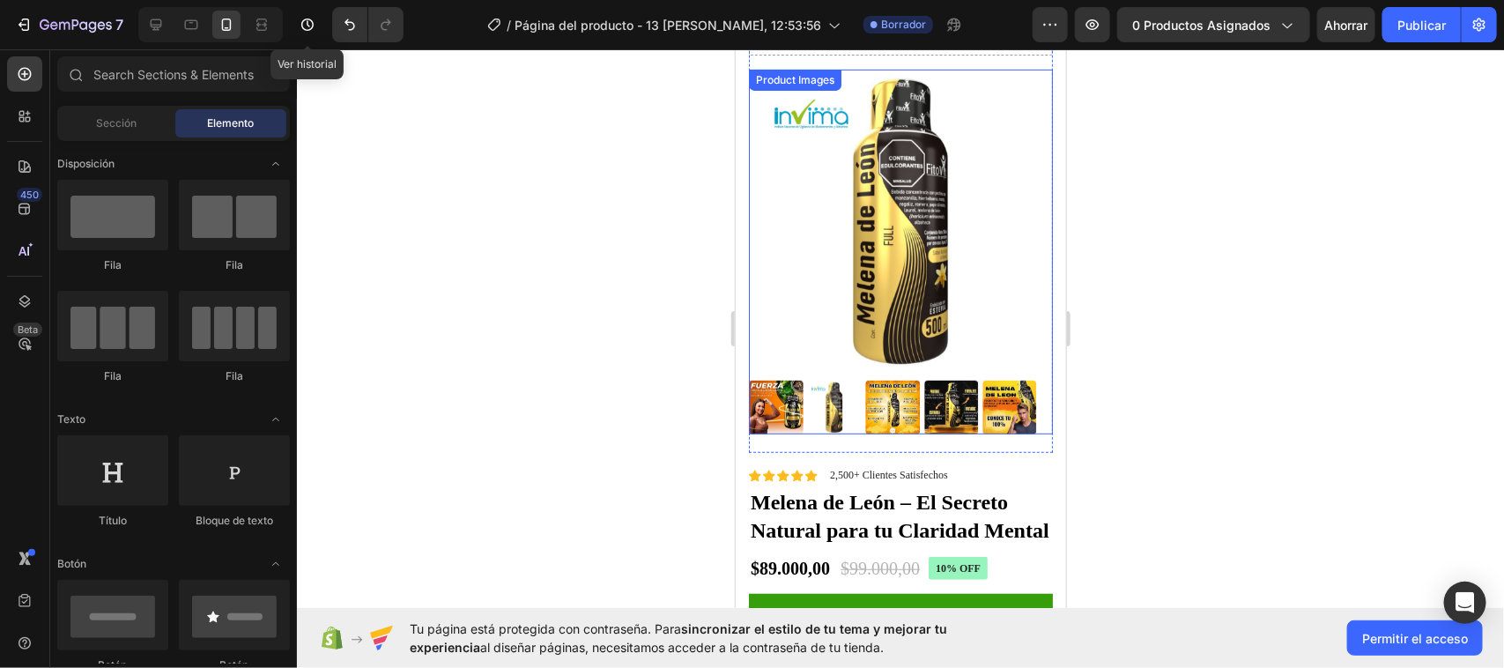
click at [996, 382] on img at bounding box center [1009, 407] width 54 height 54
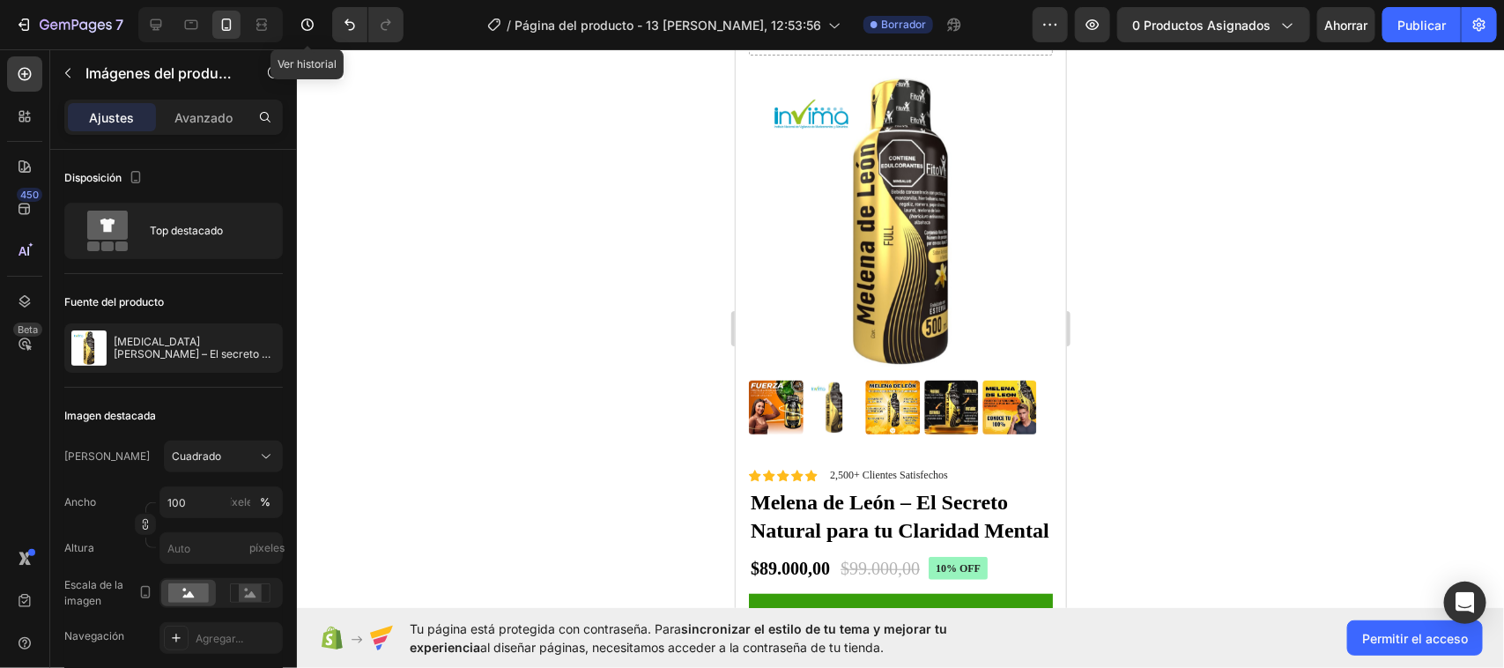
scroll to position [441, 0]
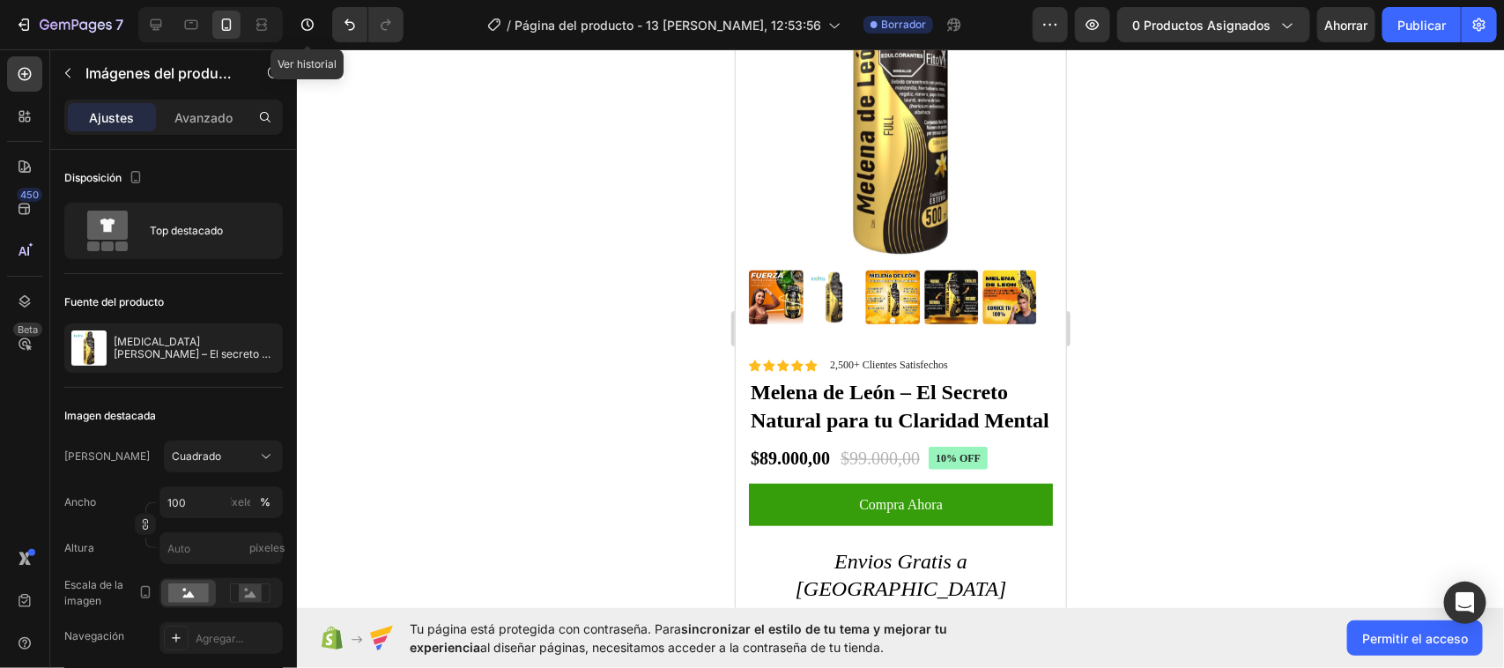
click at [1003, 274] on img at bounding box center [1009, 297] width 54 height 54
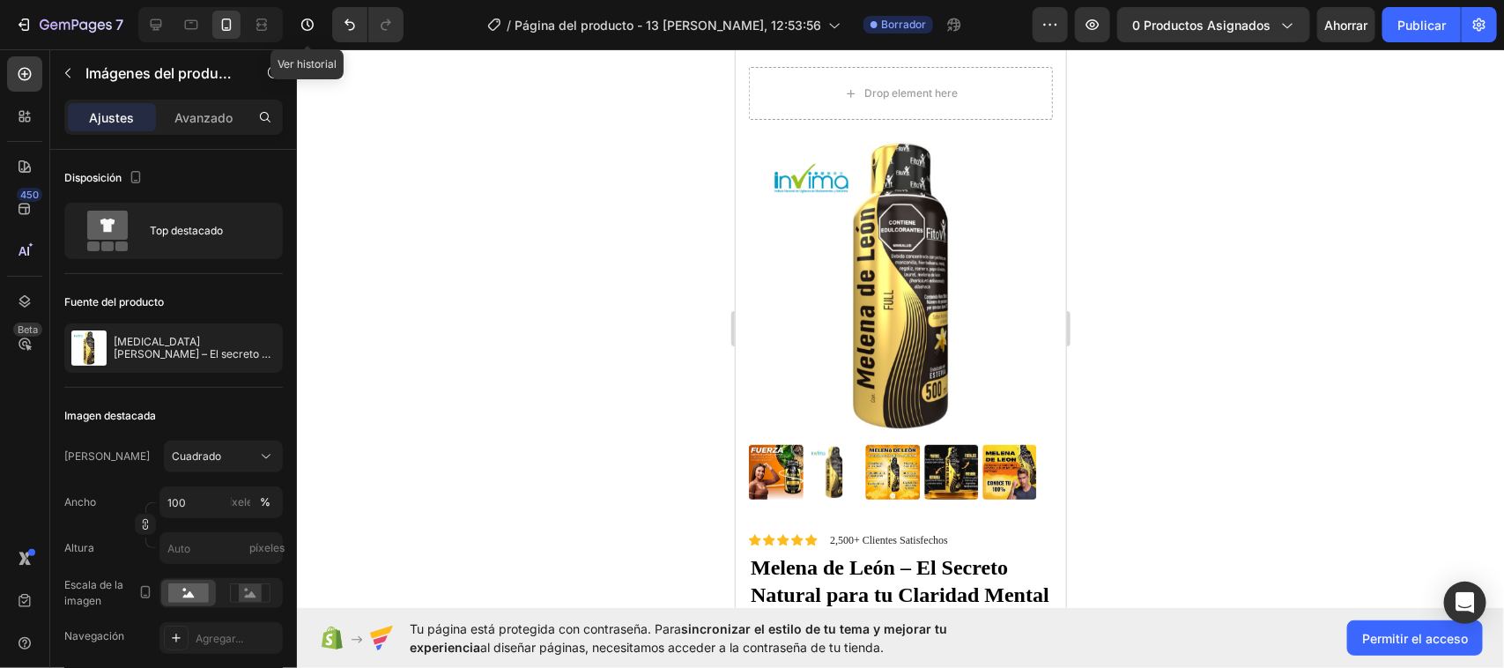
scroll to position [271, 0]
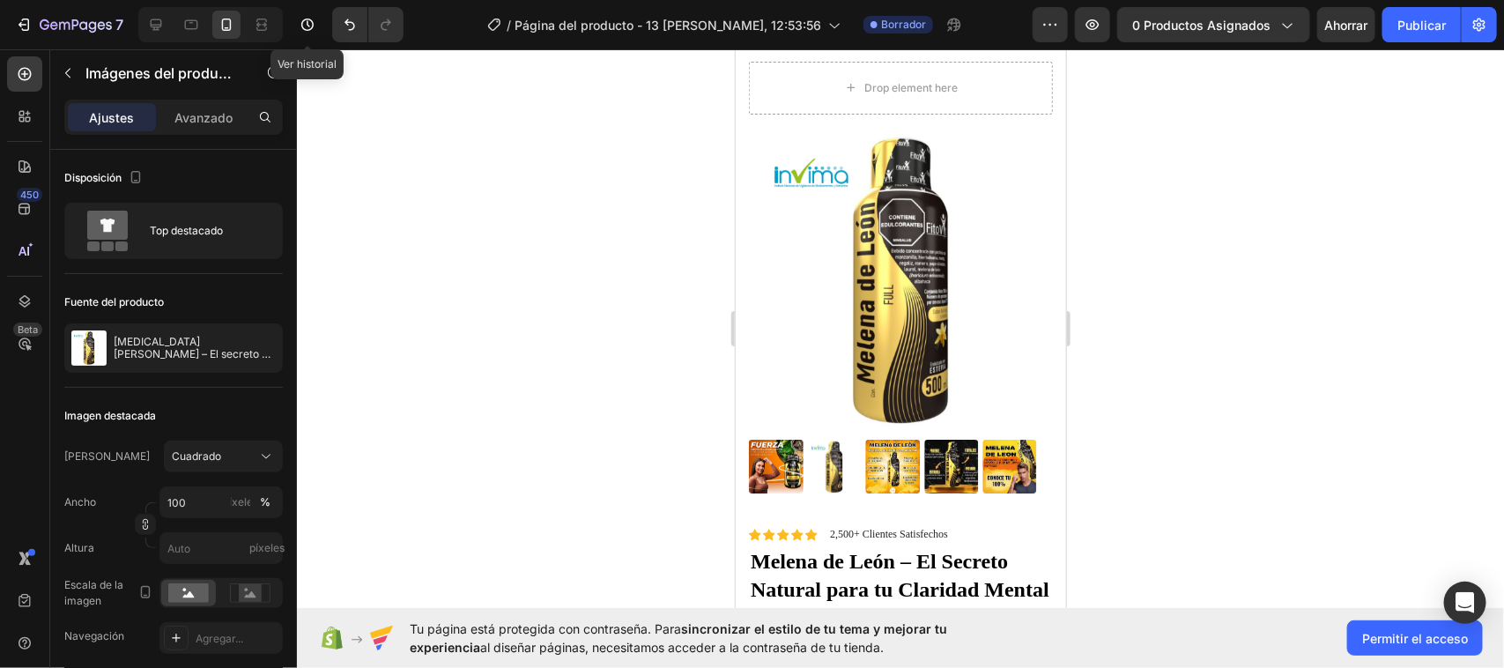
click at [966, 297] on img at bounding box center [900, 280] width 304 height 304
click at [902, 385] on img at bounding box center [900, 280] width 304 height 304
click at [837, 396] on img at bounding box center [900, 280] width 304 height 304
click at [834, 396] on img at bounding box center [900, 280] width 304 height 304
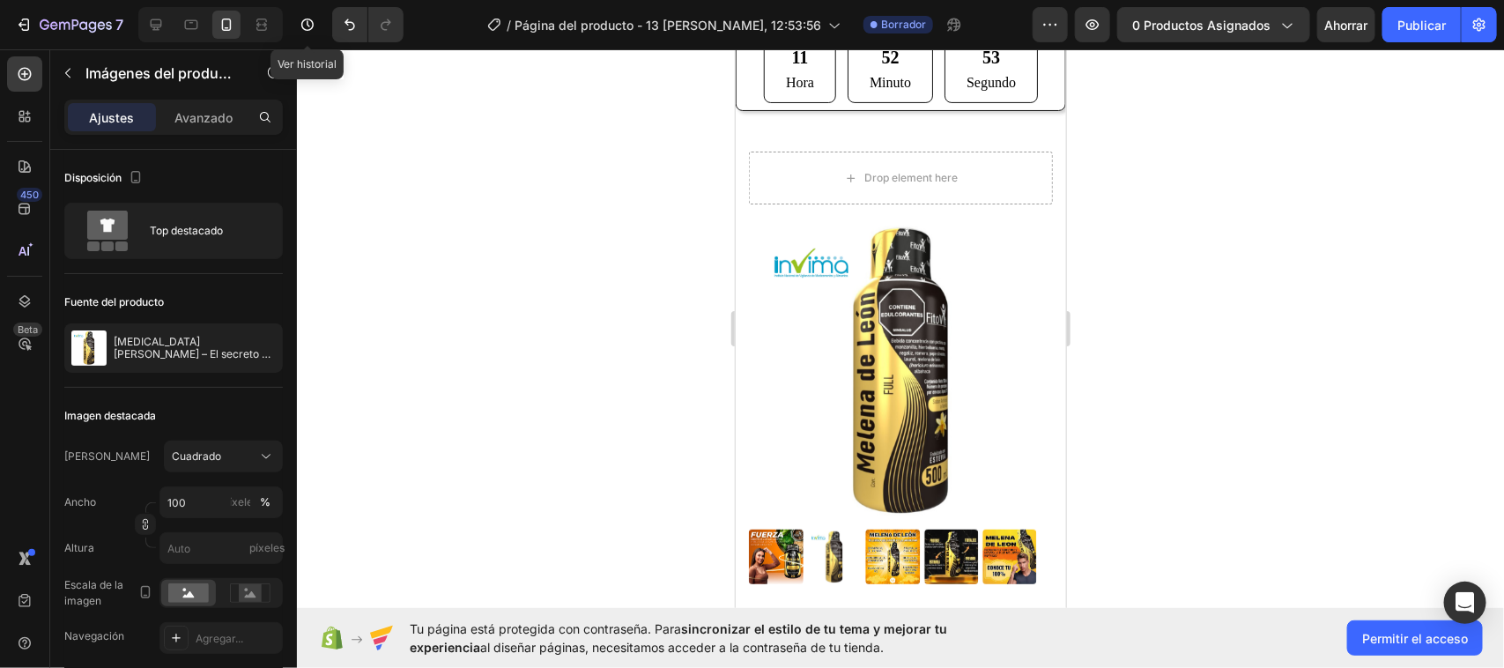
scroll to position [0, 0]
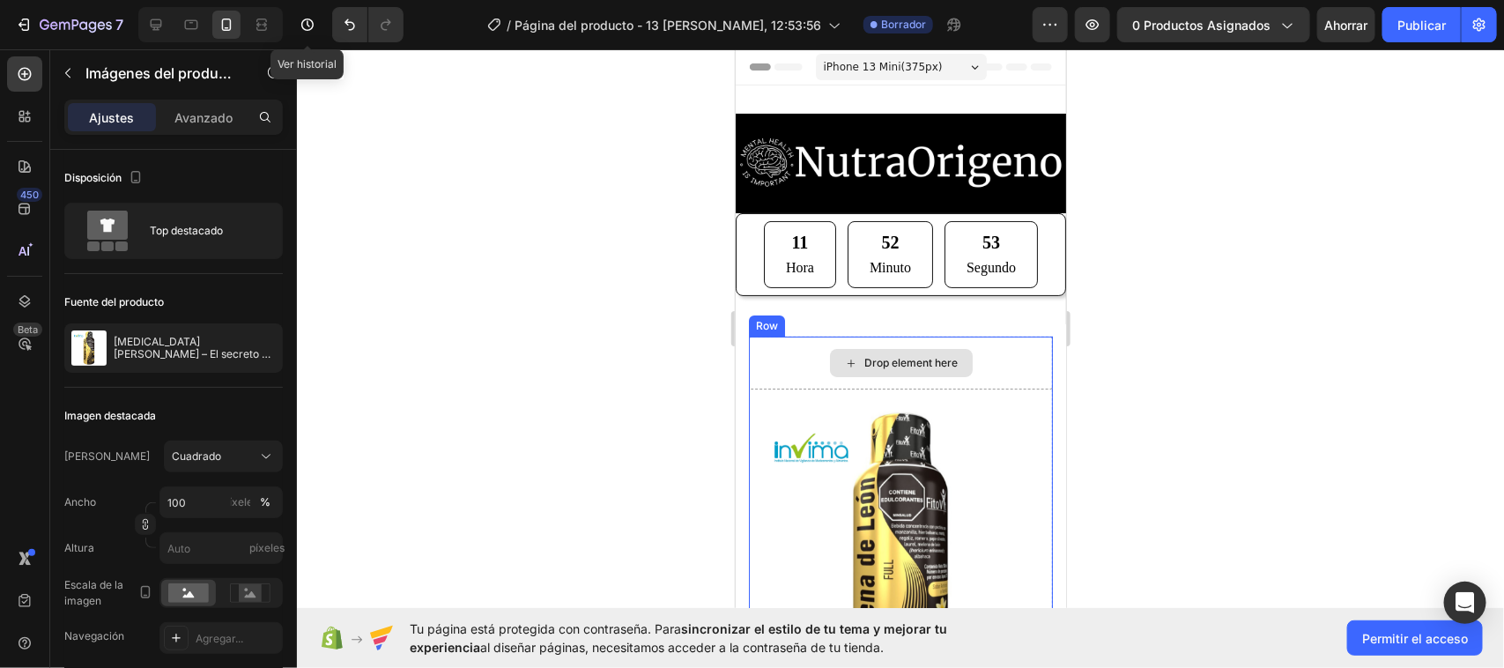
click at [913, 355] on div "Drop element here" at bounding box center [910, 362] width 93 height 14
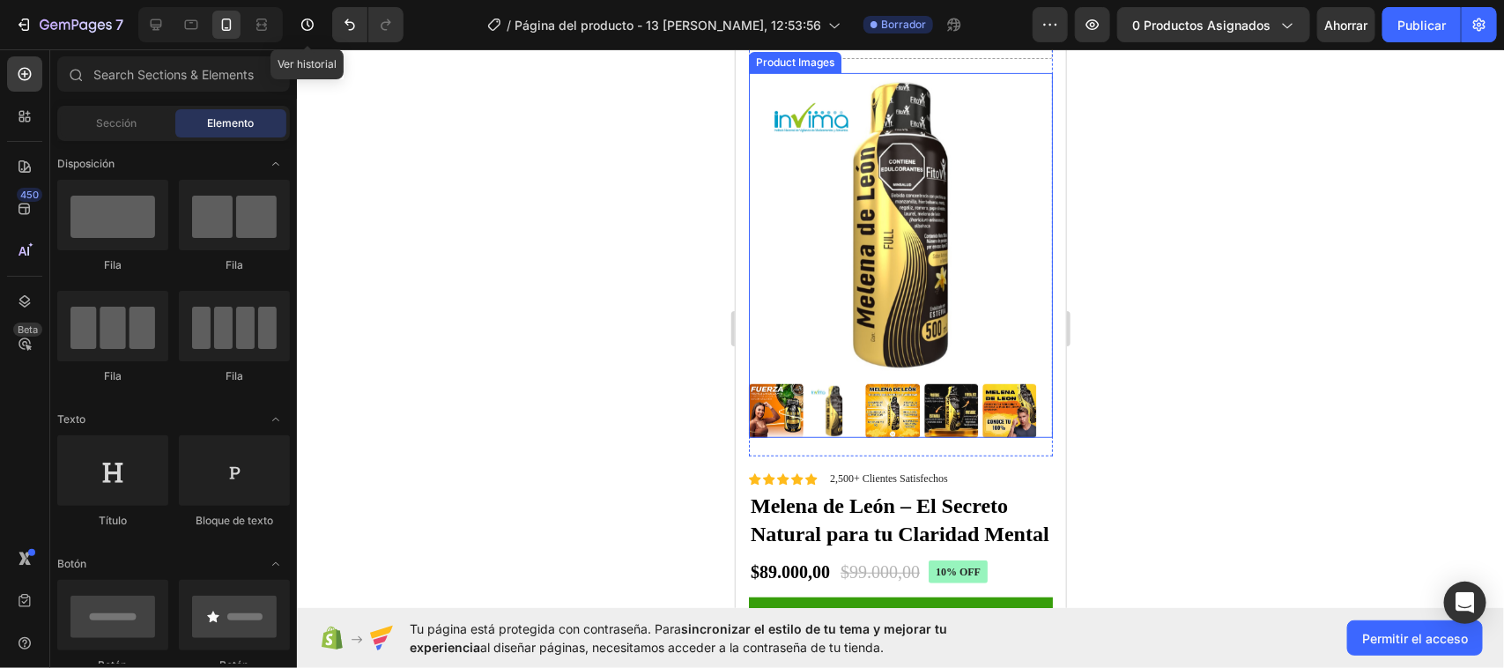
scroll to position [330, 0]
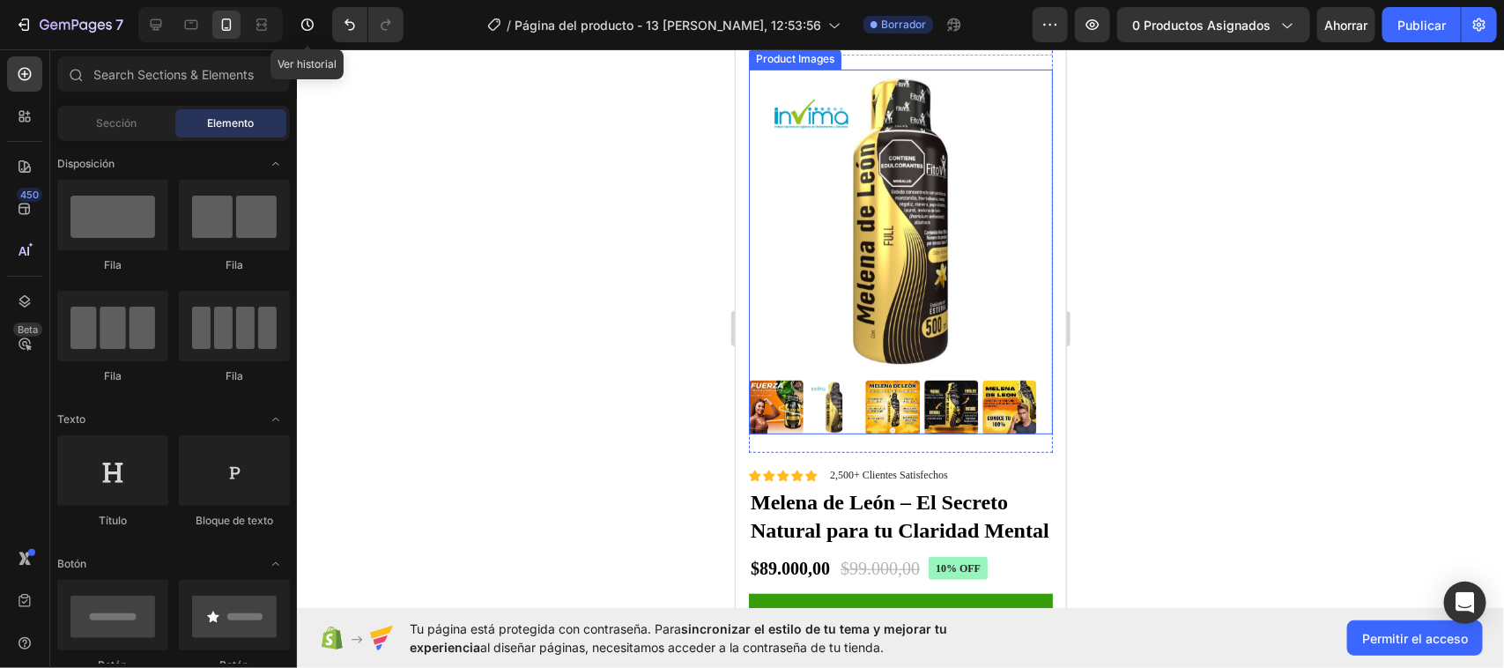
click at [911, 380] on img at bounding box center [892, 407] width 54 height 54
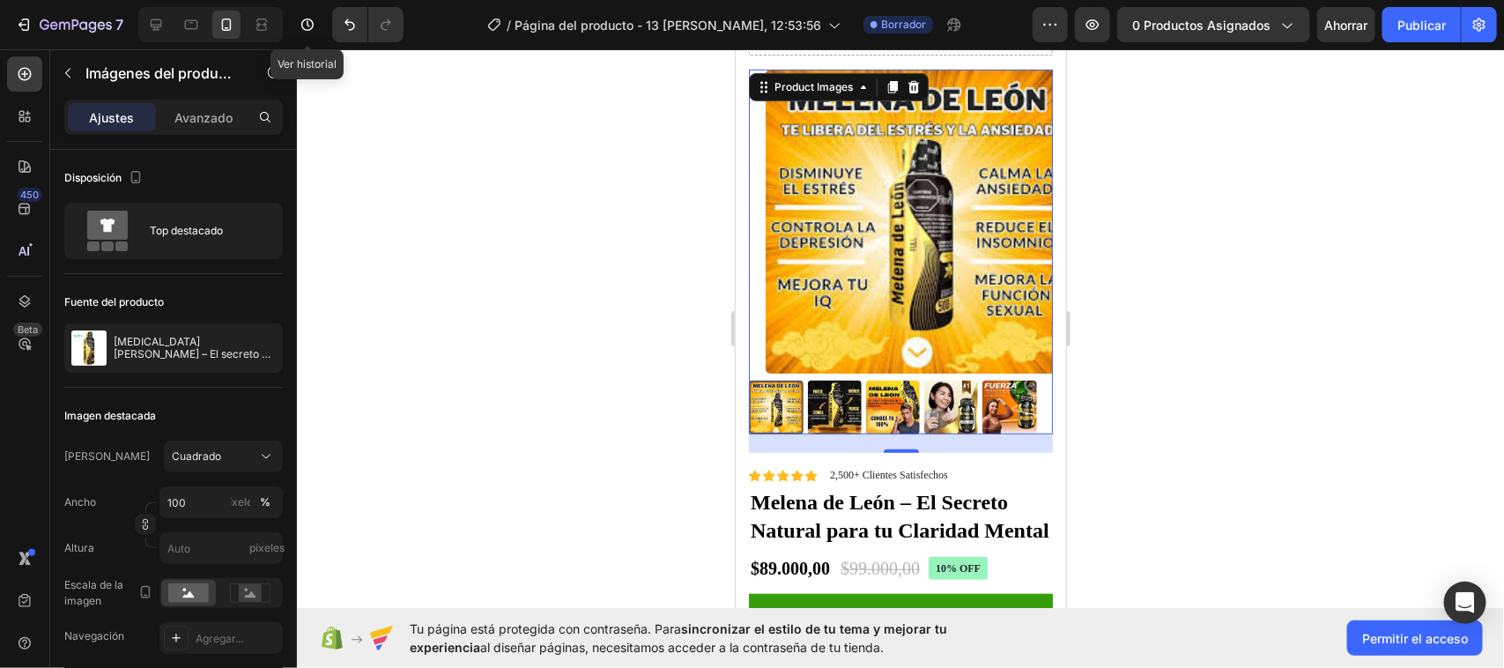
click at [895, 382] on img at bounding box center [892, 407] width 54 height 54
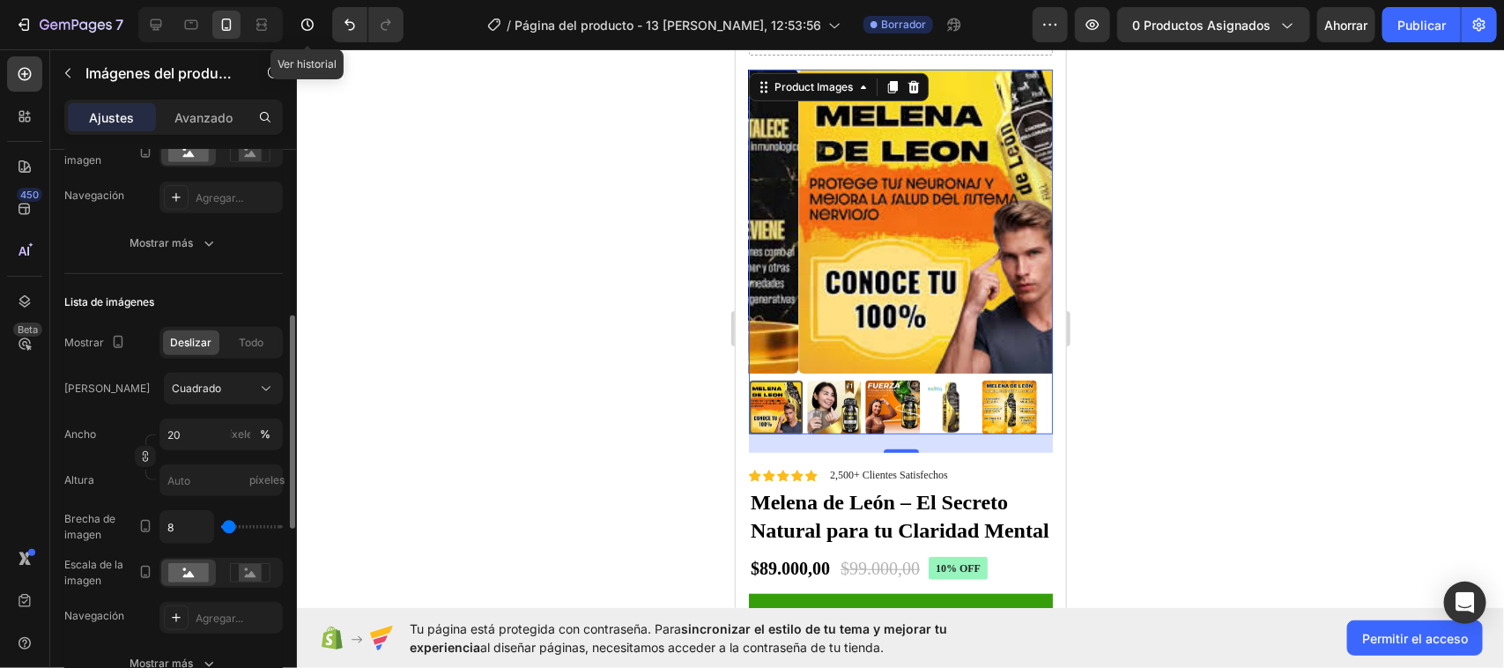
scroll to position [551, 0]
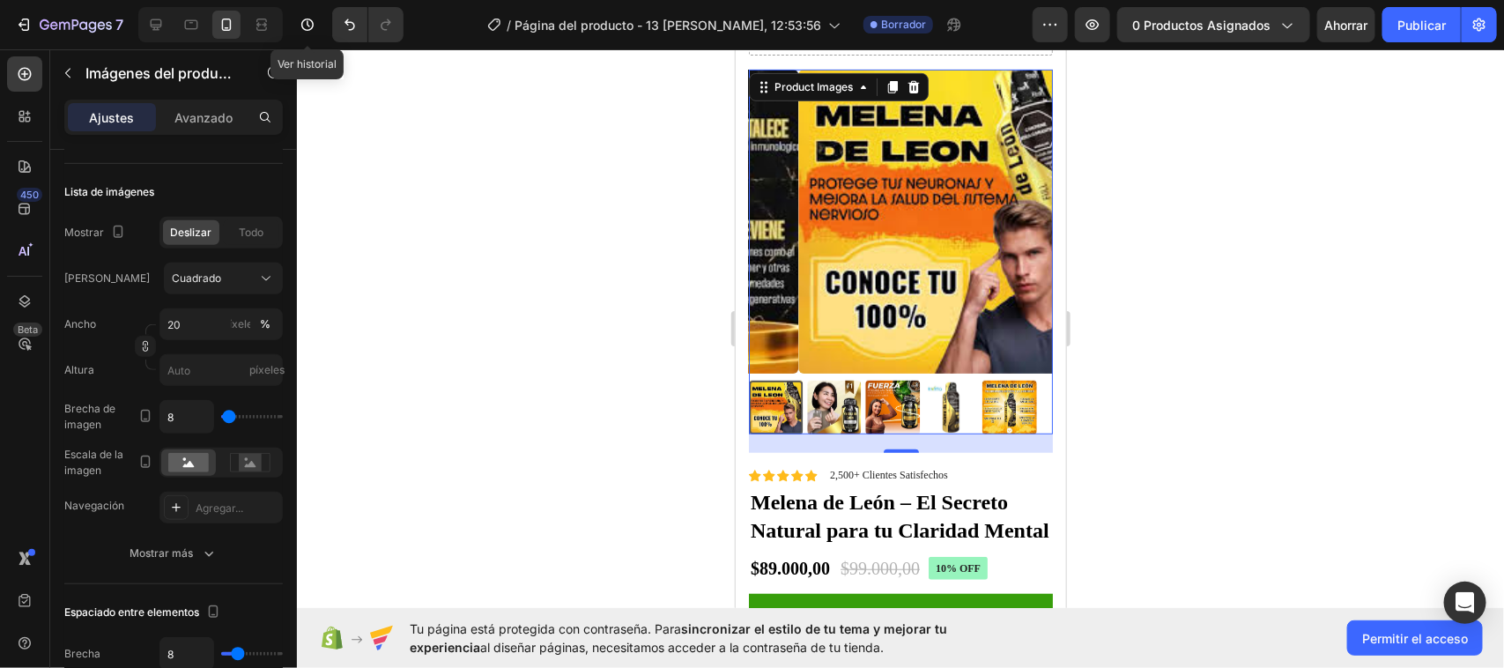
click at [836, 385] on img at bounding box center [833, 407] width 54 height 54
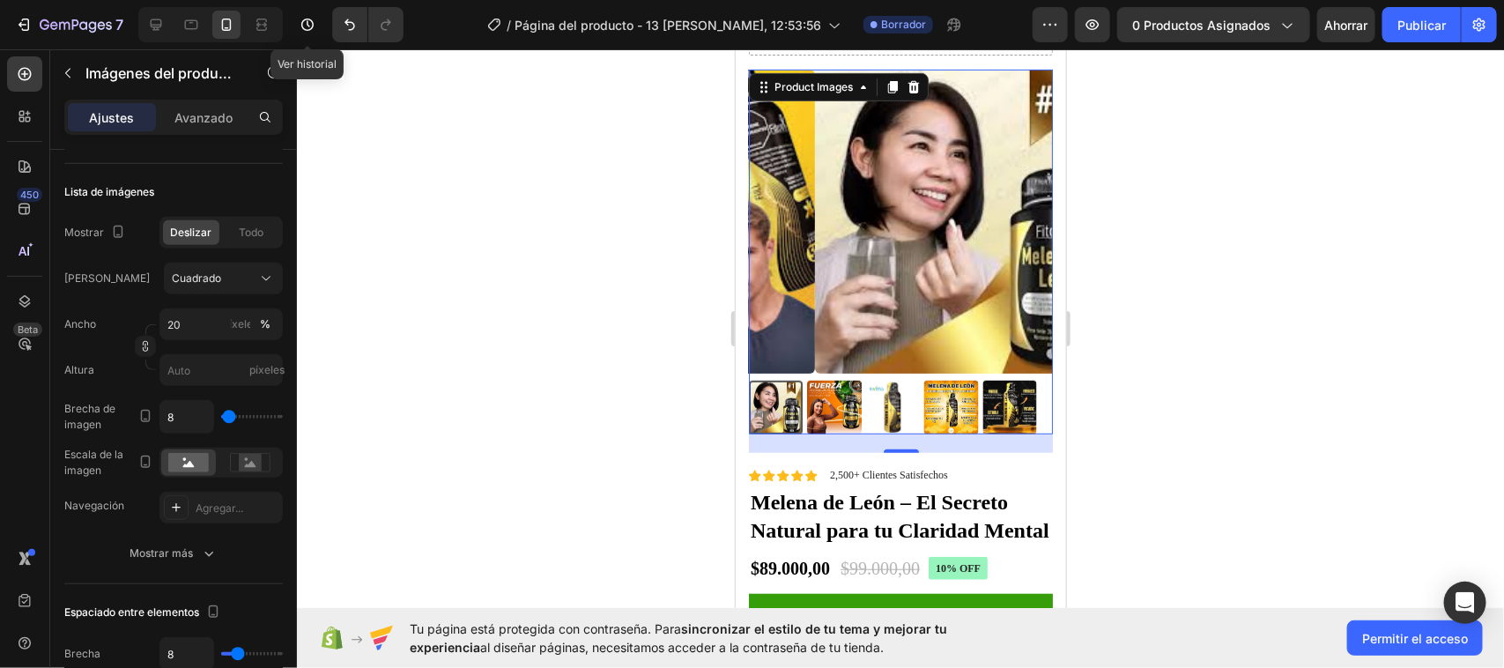
click at [844, 388] on img at bounding box center [833, 407] width 54 height 54
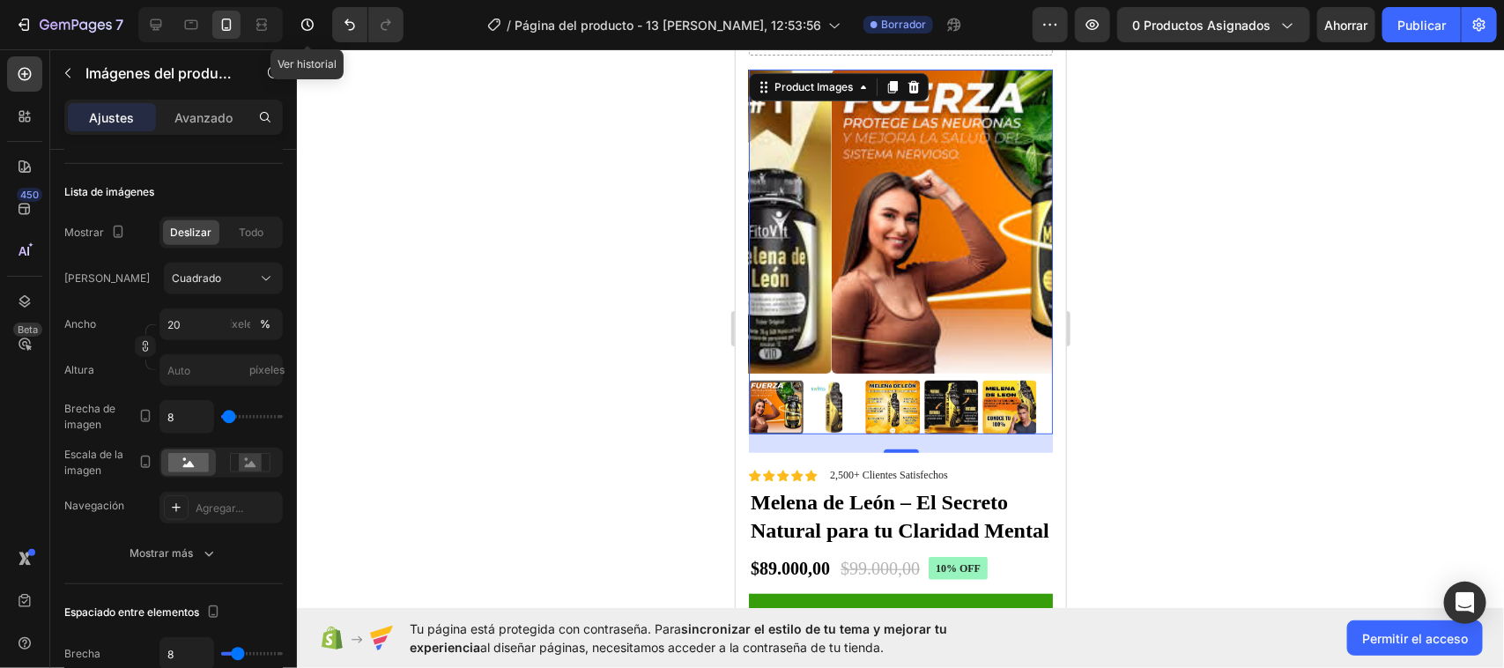
click at [989, 392] on img at bounding box center [1009, 407] width 54 height 54
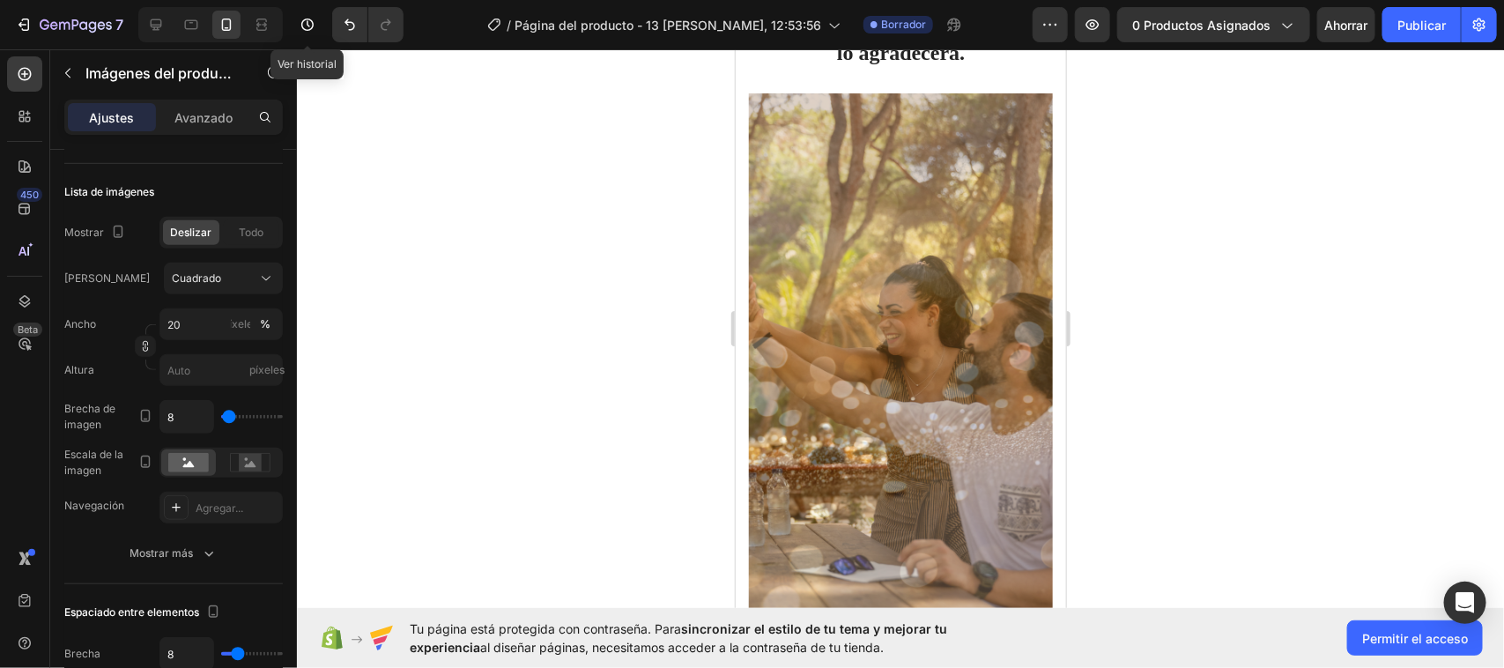
scroll to position [1432, 0]
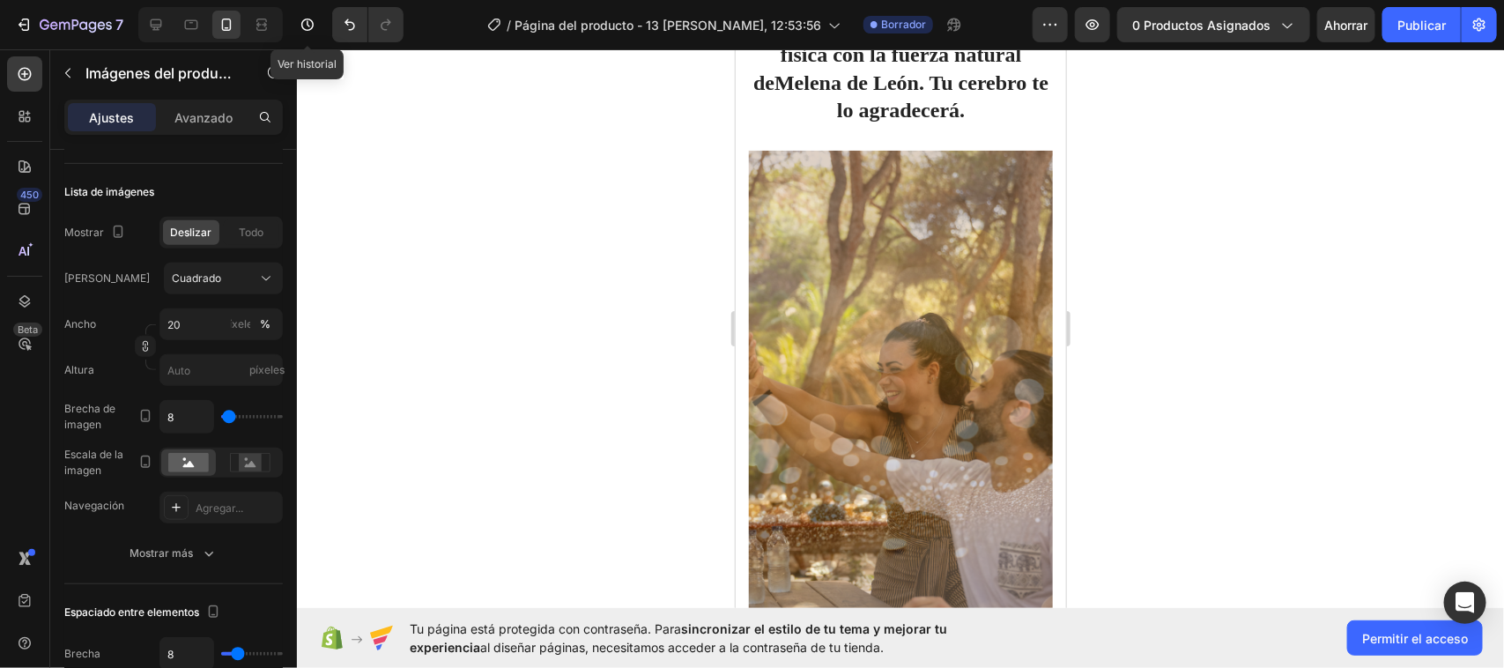
click at [979, 387] on img at bounding box center [900, 420] width 304 height 540
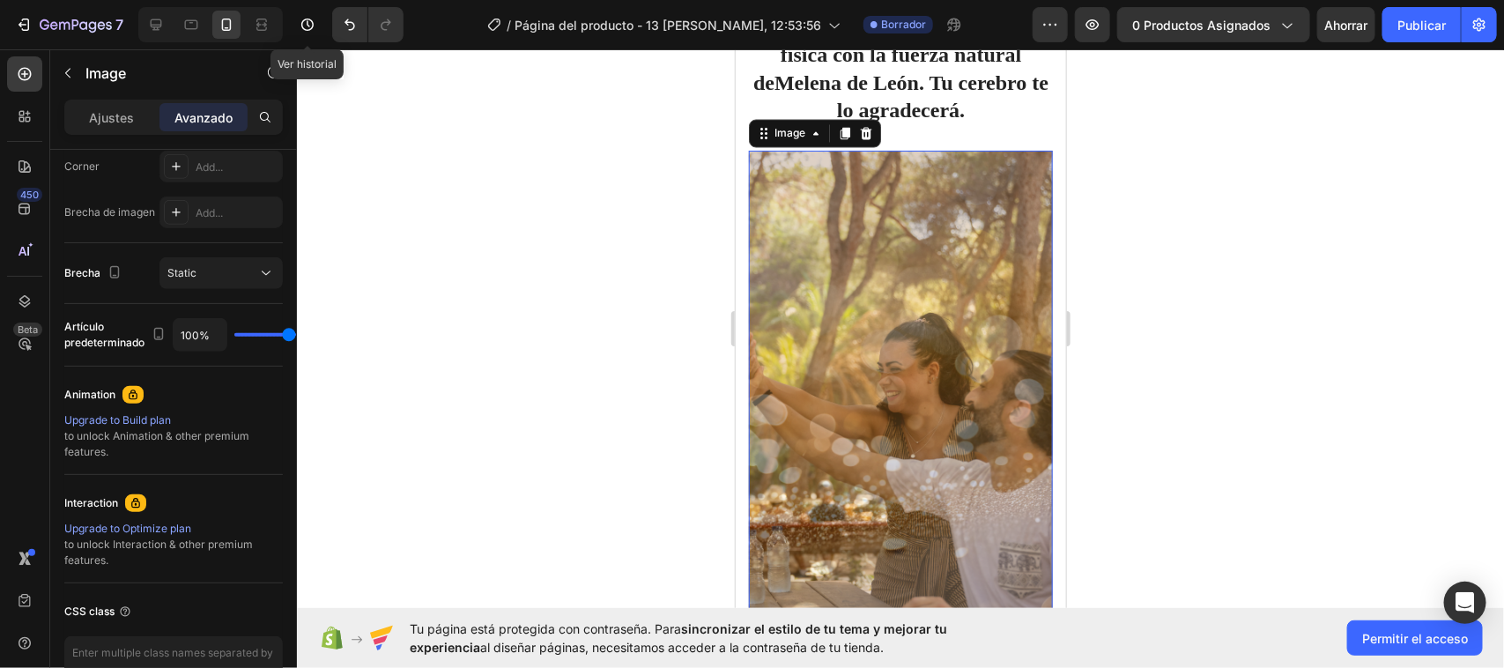
scroll to position [0, 0]
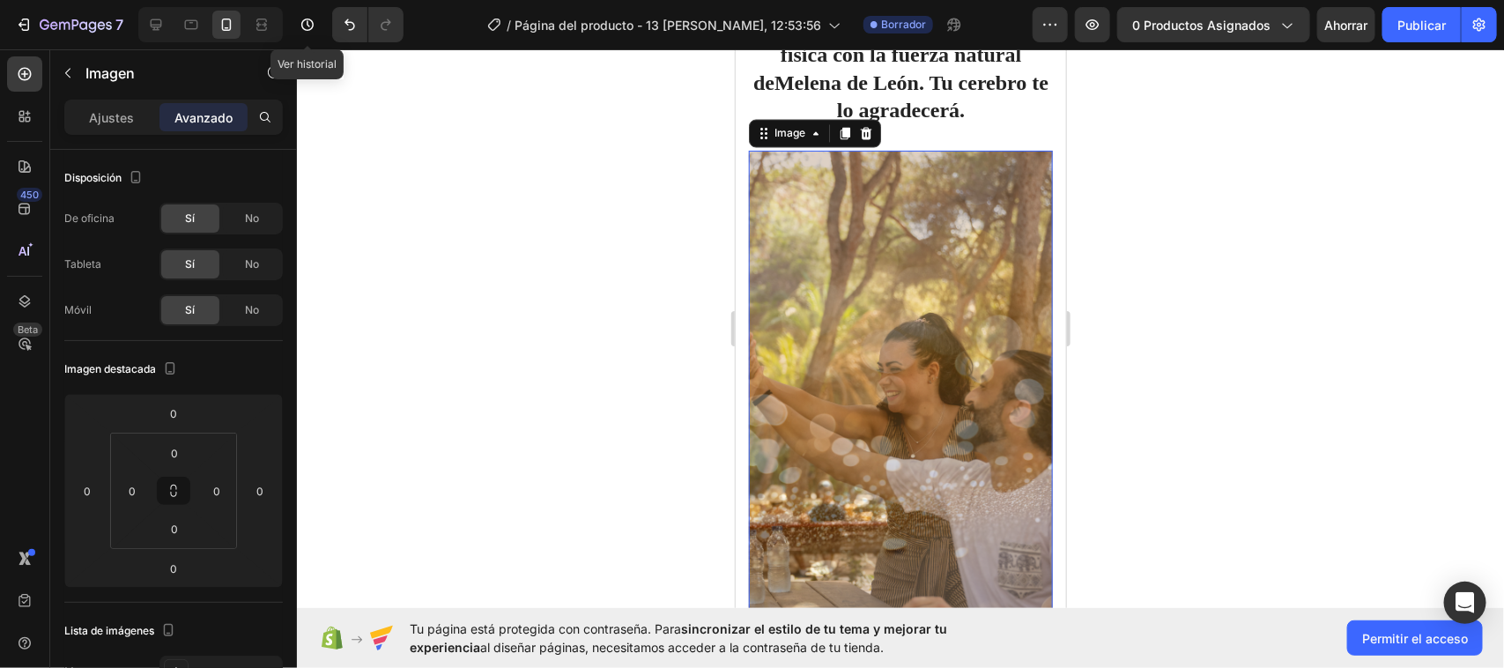
click at [555, 315] on div at bounding box center [900, 358] width 1207 height 619
